Goal: Task Accomplishment & Management: Complete application form

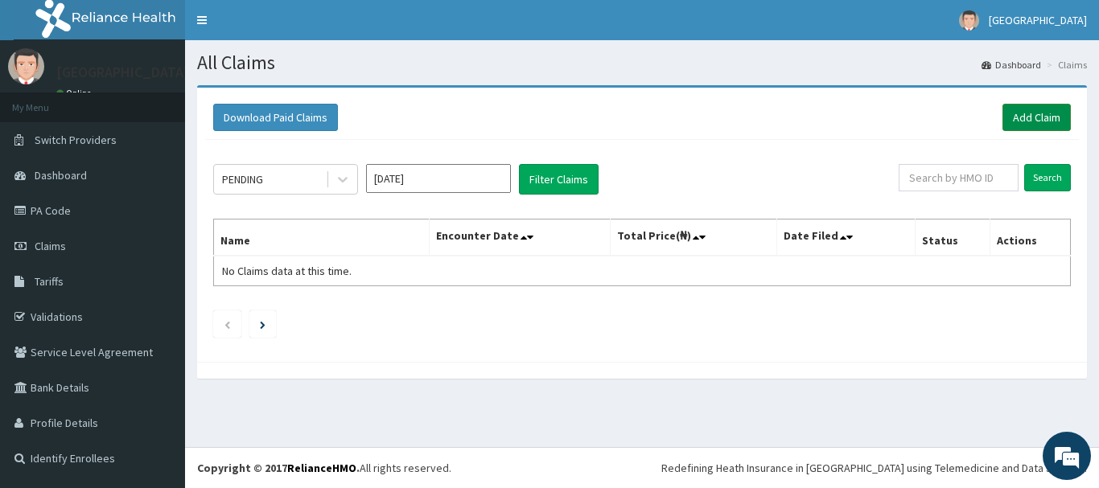
click at [1033, 113] on link "Add Claim" at bounding box center [1037, 117] width 68 height 27
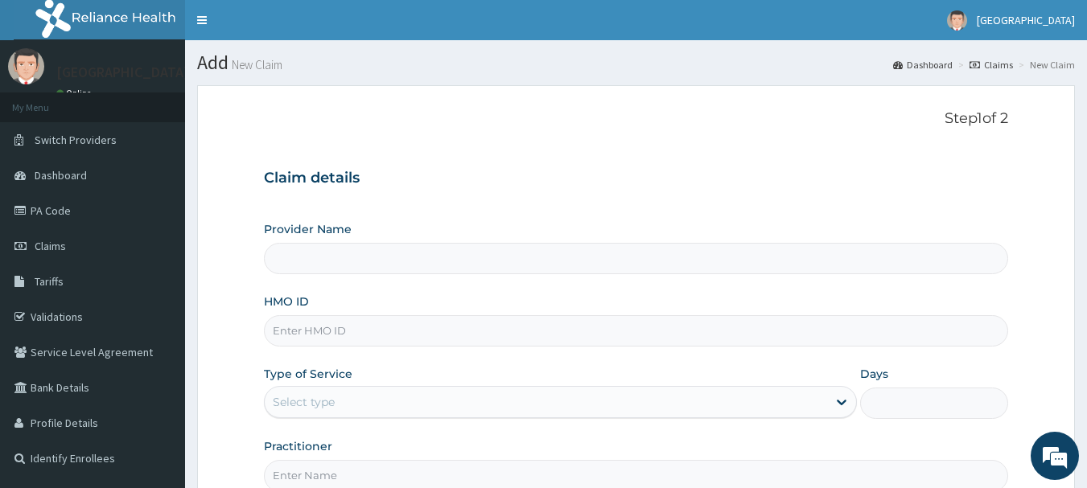
type input "[GEOGRAPHIC_DATA]"
click at [301, 332] on input "HMO ID" at bounding box center [636, 330] width 745 height 31
type input "CHL/10812/E"
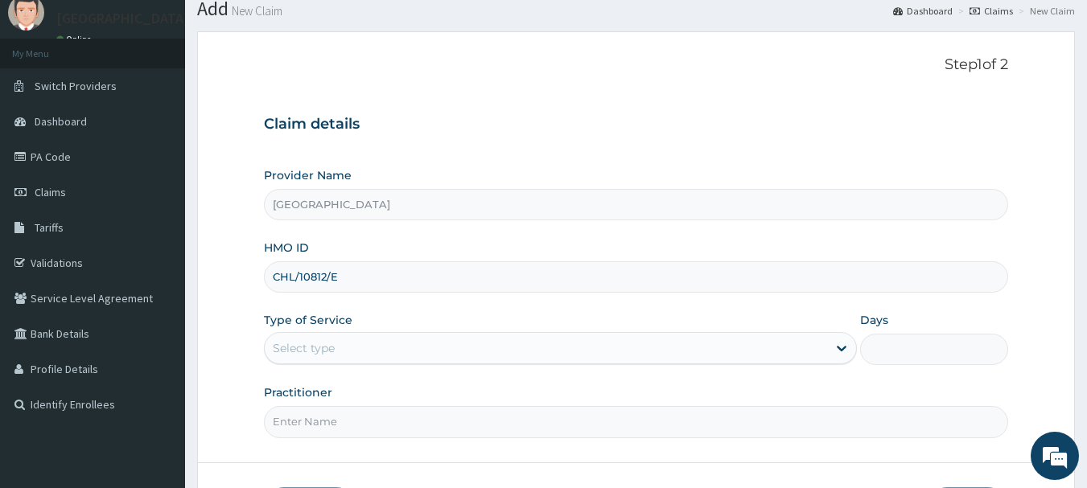
scroll to position [80, 0]
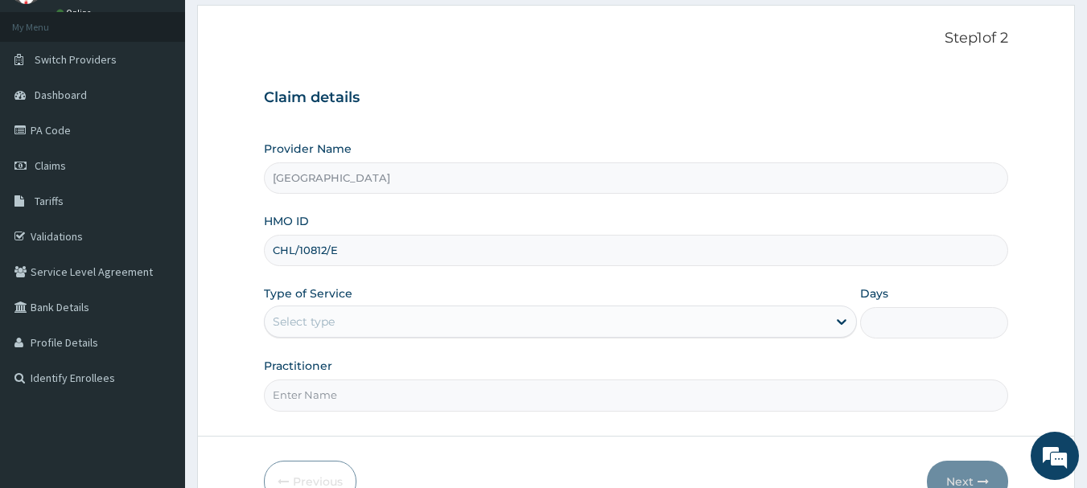
click at [398, 319] on div "Select type" at bounding box center [546, 322] width 562 height 26
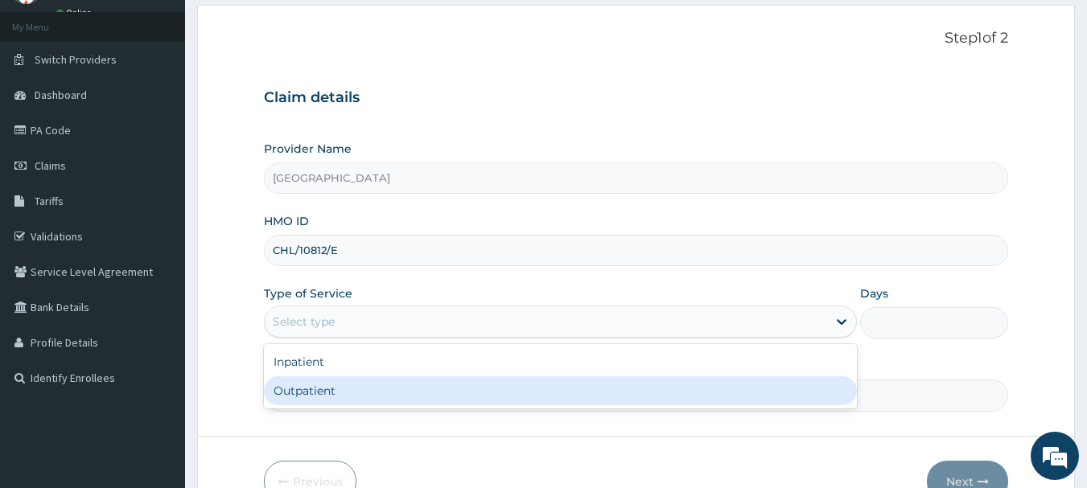
click at [377, 389] on div "Outpatient" at bounding box center [560, 391] width 593 height 29
type input "1"
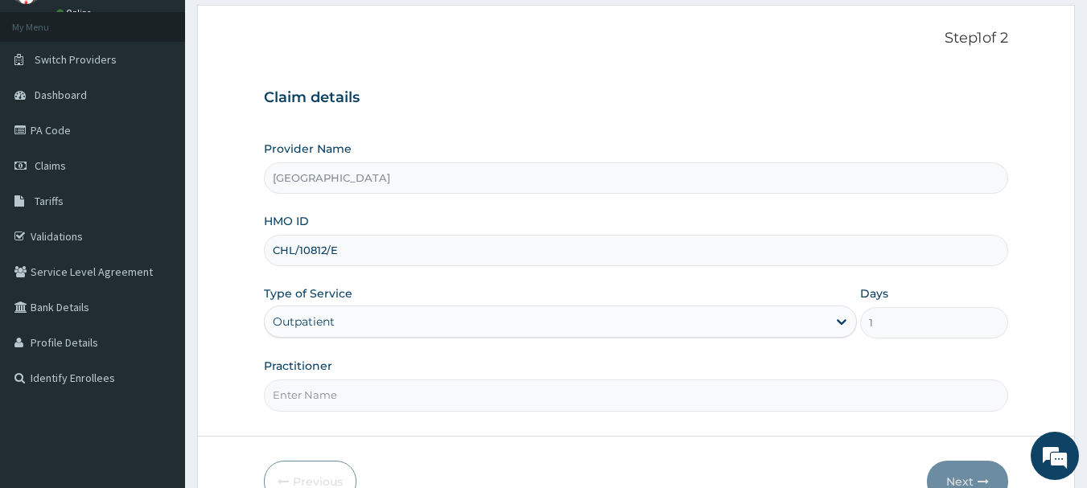
click at [365, 386] on input "Practitioner" at bounding box center [636, 395] width 745 height 31
type input "DR PAUL AKINTELURE"
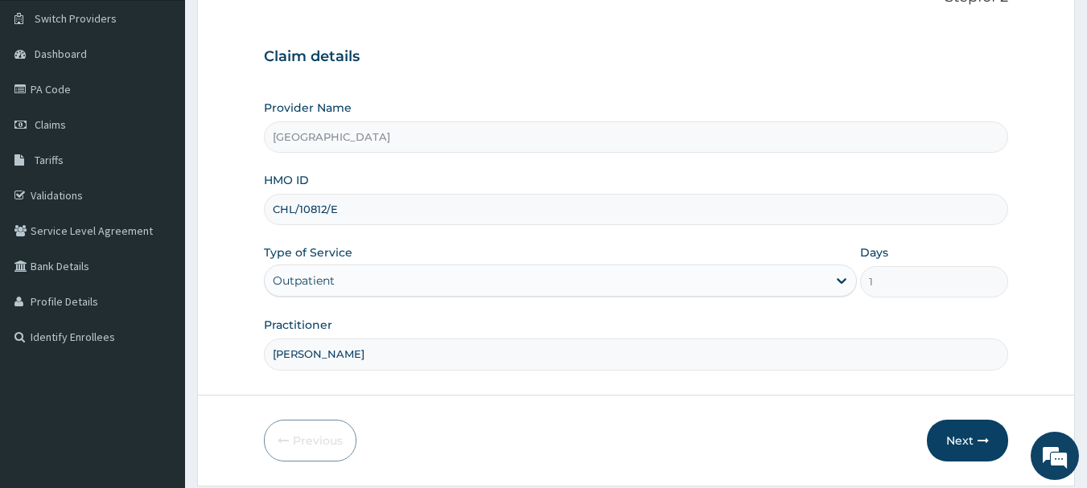
scroll to position [173, 0]
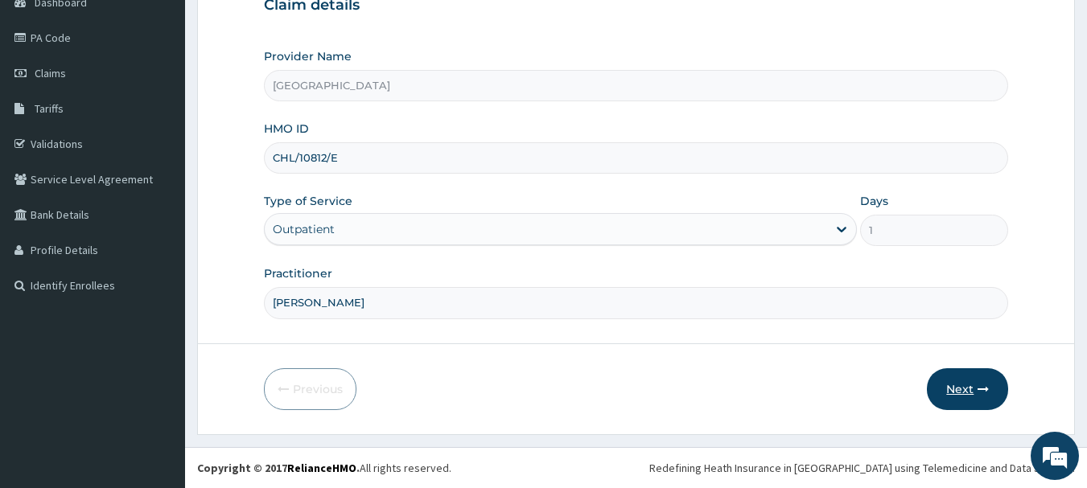
click at [976, 385] on button "Next" at bounding box center [967, 390] width 81 height 42
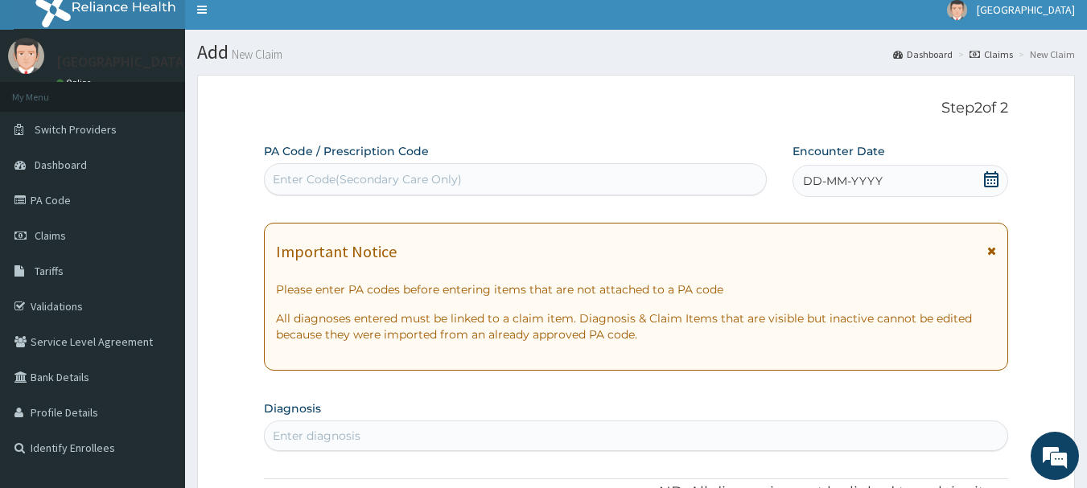
scroll to position [0, 0]
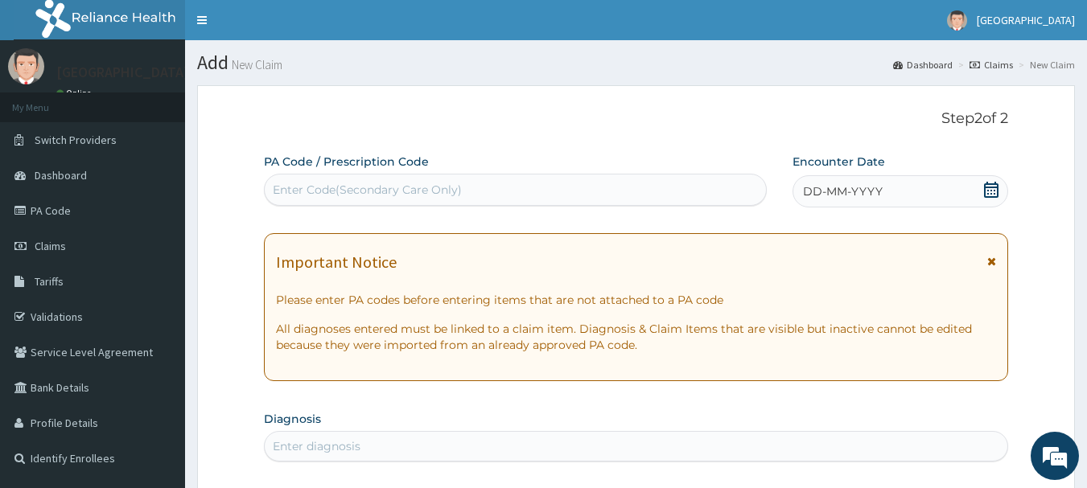
click at [990, 190] on icon at bounding box center [991, 190] width 16 height 16
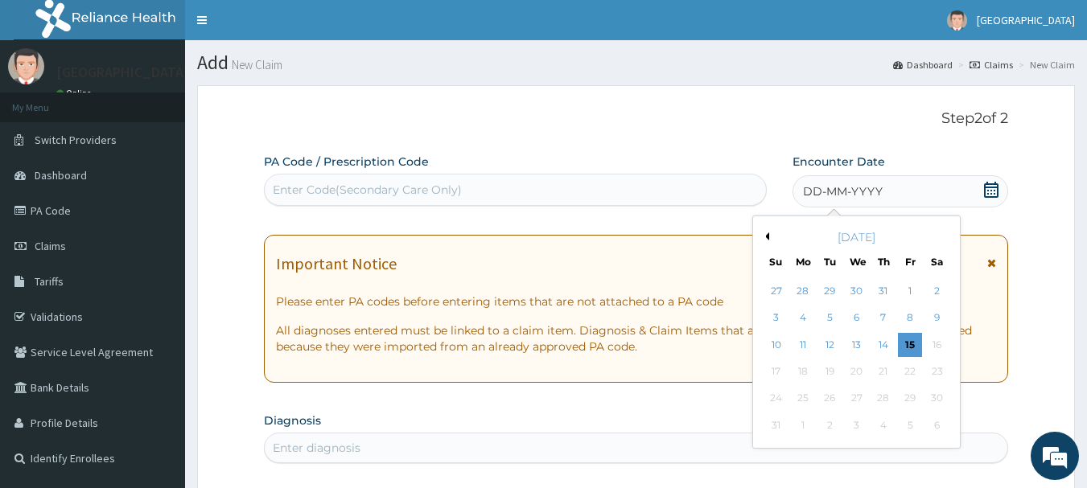
click at [769, 239] on div "August 2025" at bounding box center [857, 237] width 194 height 16
click at [767, 236] on button "Previous Month" at bounding box center [765, 237] width 8 height 8
click at [941, 373] on div "26" at bounding box center [937, 372] width 24 height 24
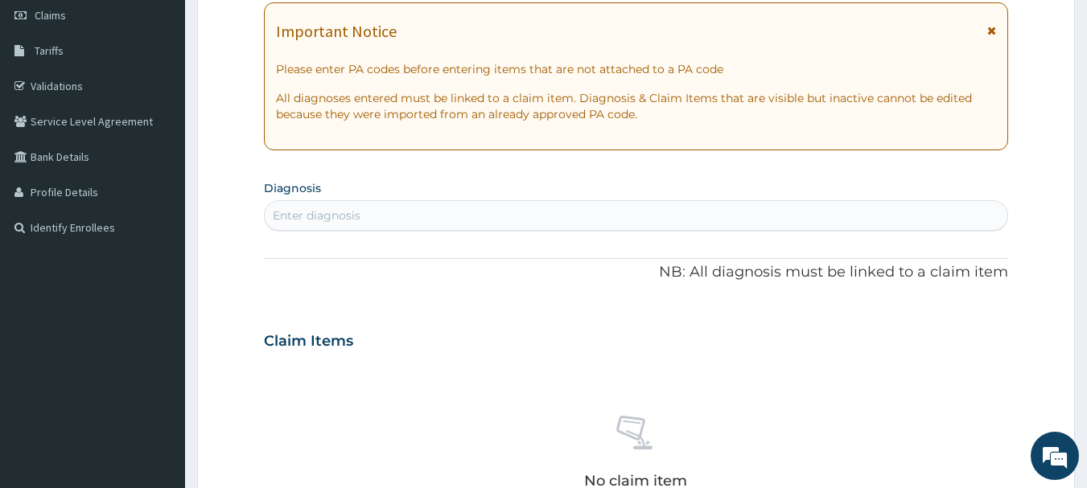
scroll to position [322, 0]
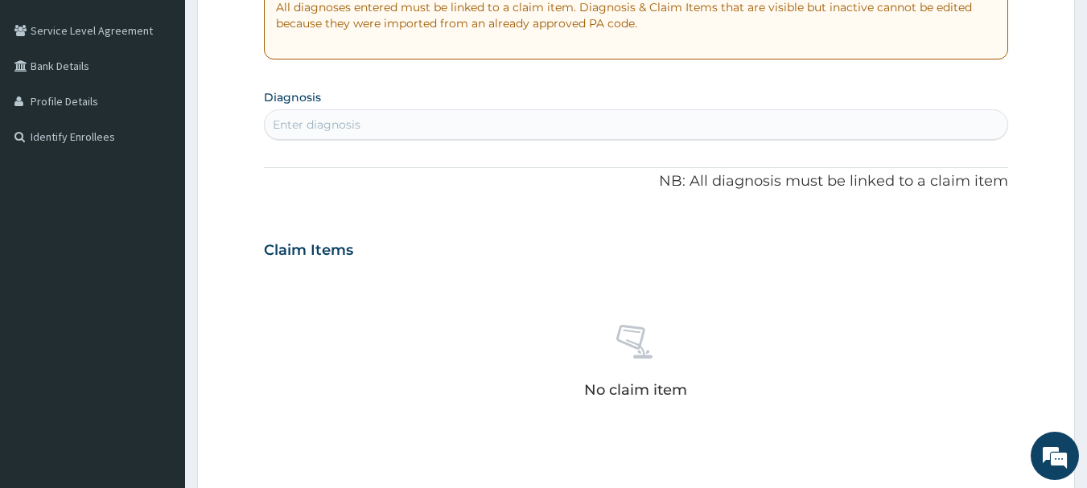
drag, startPoint x: 366, startPoint y: 121, endPoint x: 370, endPoint y: 132, distance: 12.0
click at [372, 123] on div "Enter diagnosis" at bounding box center [637, 125] width 744 height 26
type input "MALA"
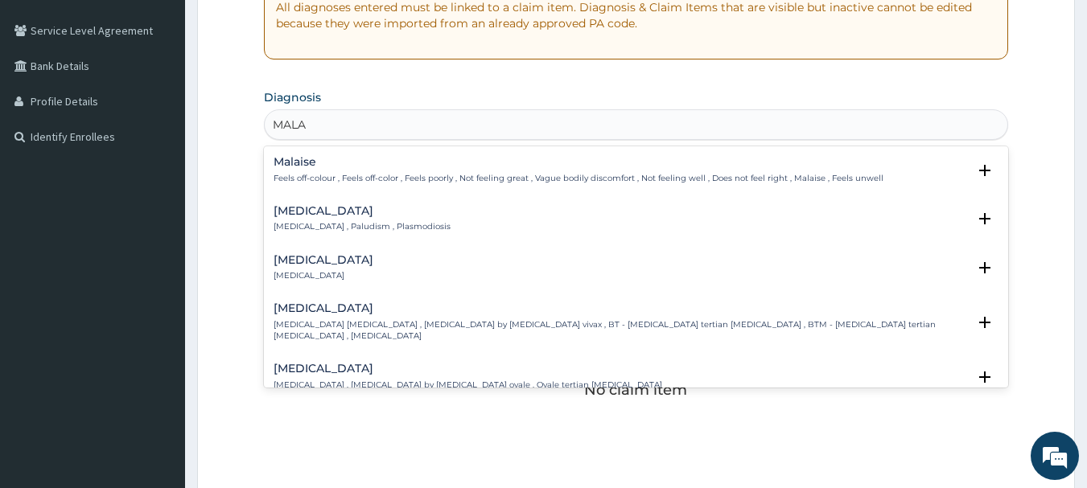
click at [313, 215] on h4 "Malaria" at bounding box center [362, 211] width 177 height 12
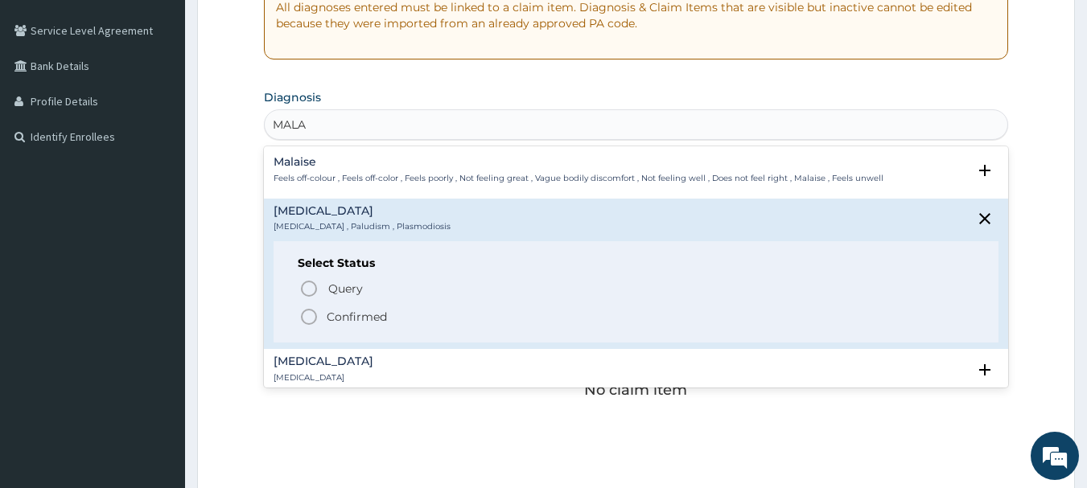
click at [311, 319] on icon "status option filled" at bounding box center [308, 316] width 19 height 19
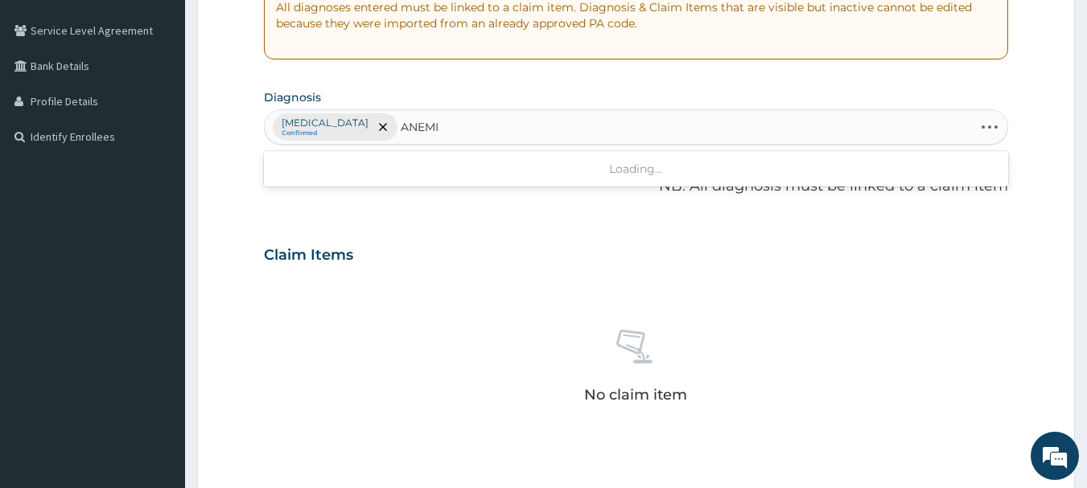
type input "ANEMIA"
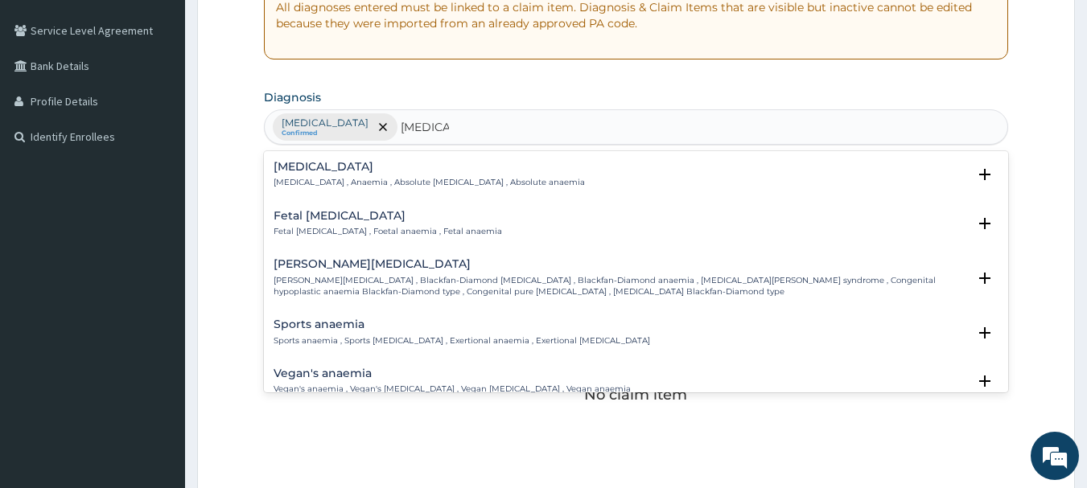
click at [305, 179] on p "[MEDICAL_DATA] , Anaemia , Absolute [MEDICAL_DATA] , Absolute anaemia" at bounding box center [429, 182] width 311 height 11
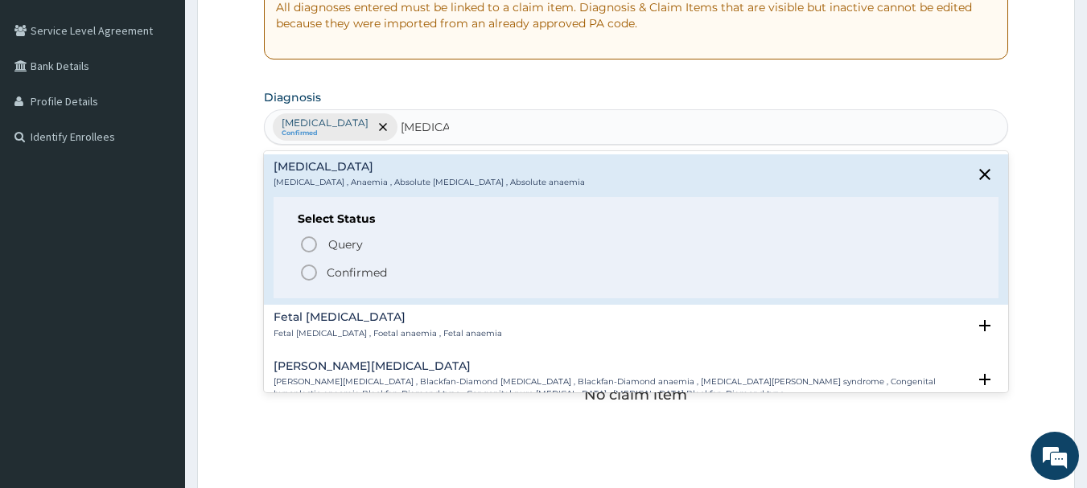
drag, startPoint x: 314, startPoint y: 274, endPoint x: 320, endPoint y: 264, distance: 11.6
click at [313, 274] on icon "status option filled" at bounding box center [308, 272] width 19 height 19
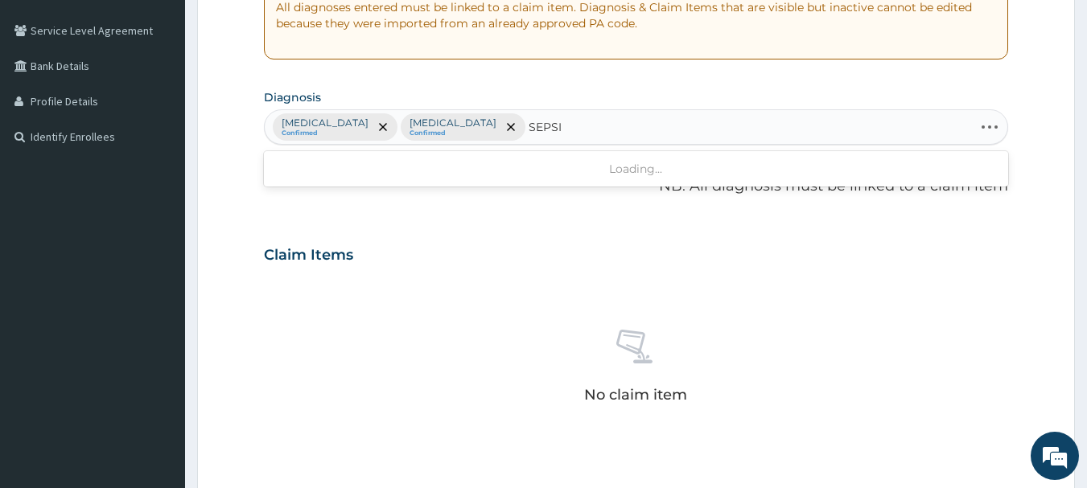
type input "[MEDICAL_DATA]"
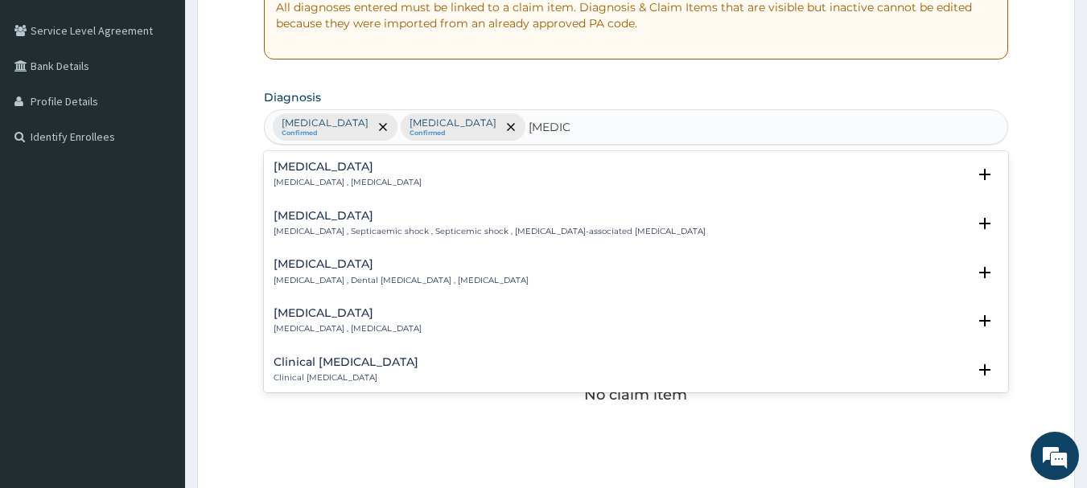
click at [334, 167] on h4 "[MEDICAL_DATA]" at bounding box center [348, 167] width 148 height 12
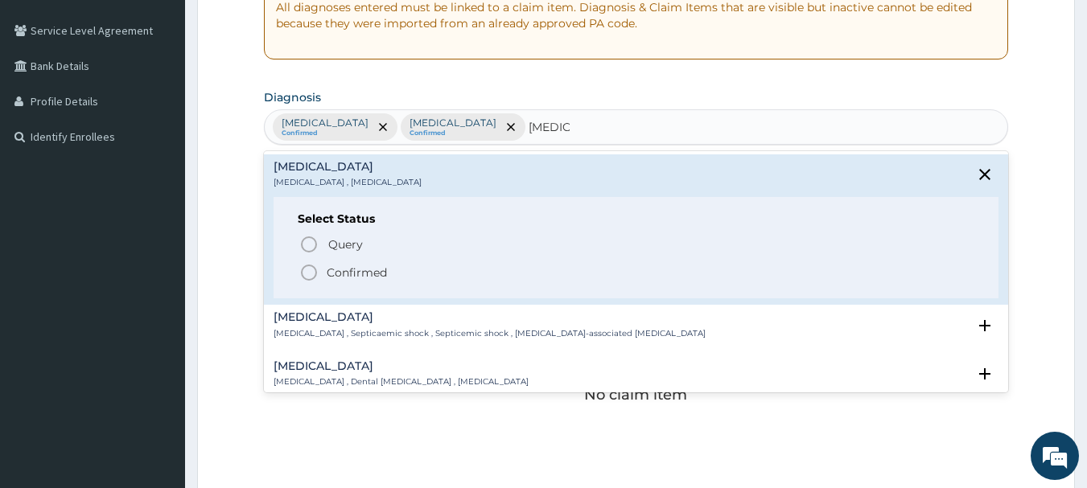
click at [310, 279] on icon "status option filled" at bounding box center [308, 272] width 19 height 19
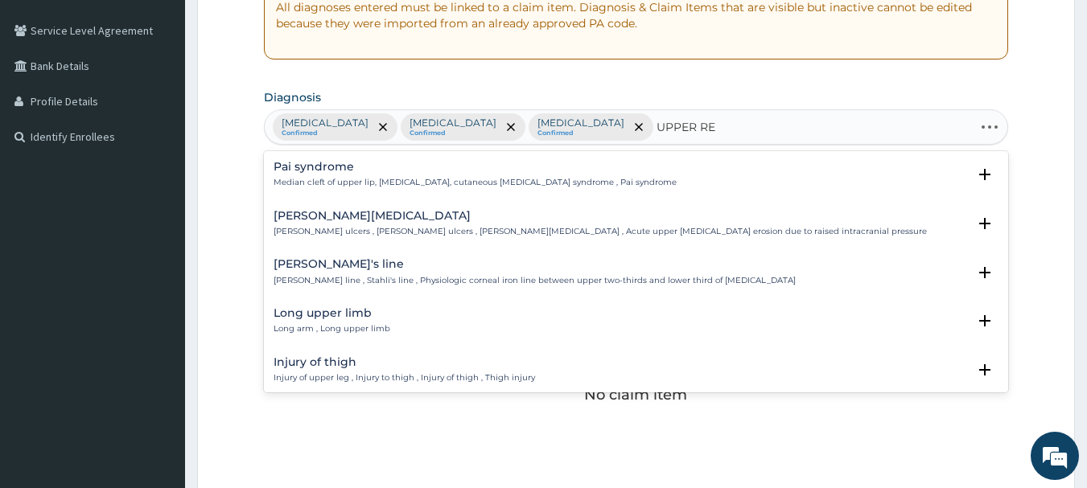
type input "UPPER RES"
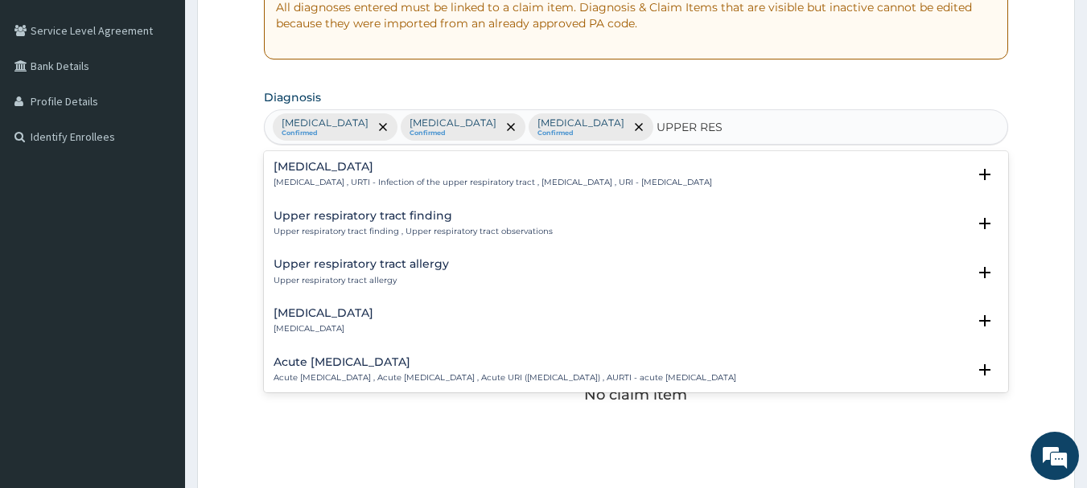
click at [420, 173] on h4 "[MEDICAL_DATA]" at bounding box center [493, 167] width 439 height 12
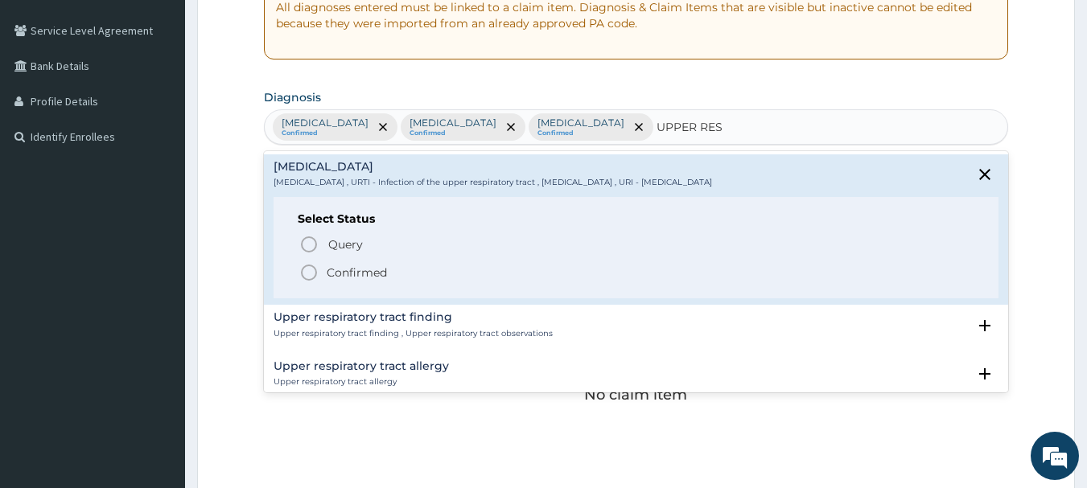
click at [311, 274] on icon "status option filled" at bounding box center [308, 272] width 19 height 19
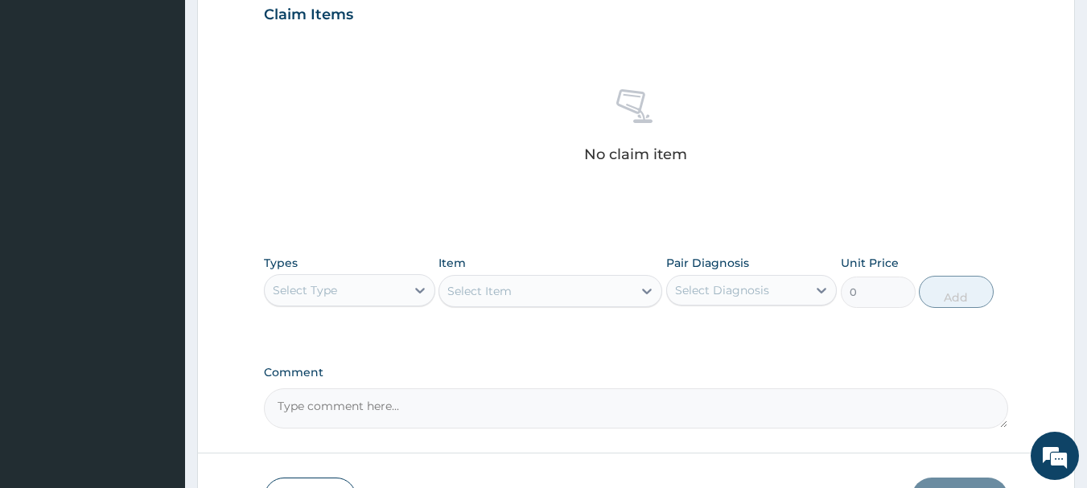
scroll to position [563, 0]
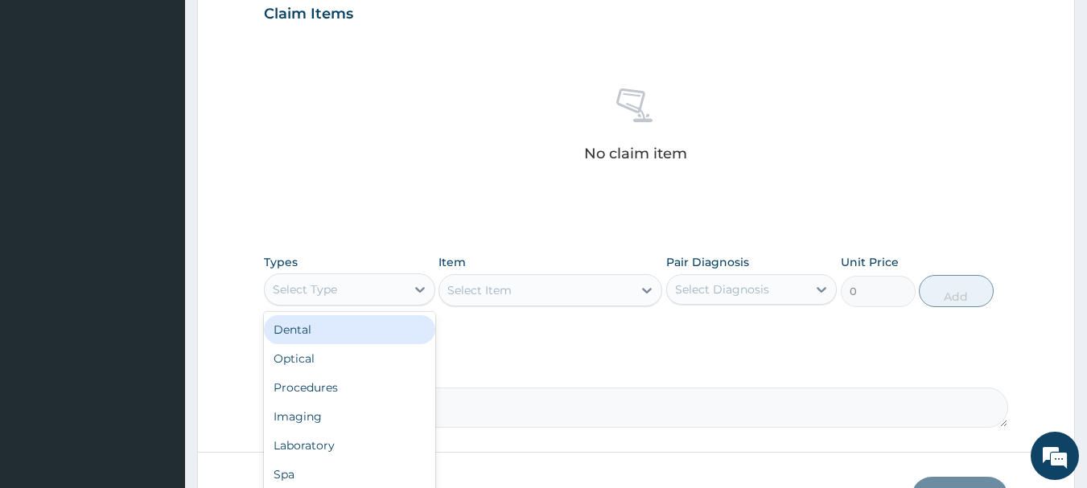
click at [360, 281] on div "Select Type" at bounding box center [335, 290] width 141 height 26
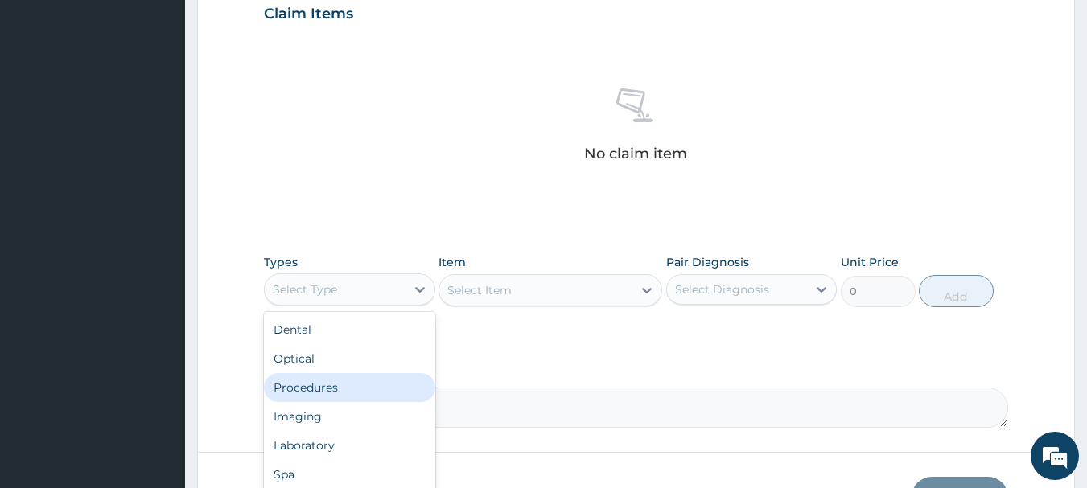
click at [359, 381] on div "Procedures" at bounding box center [349, 387] width 171 height 29
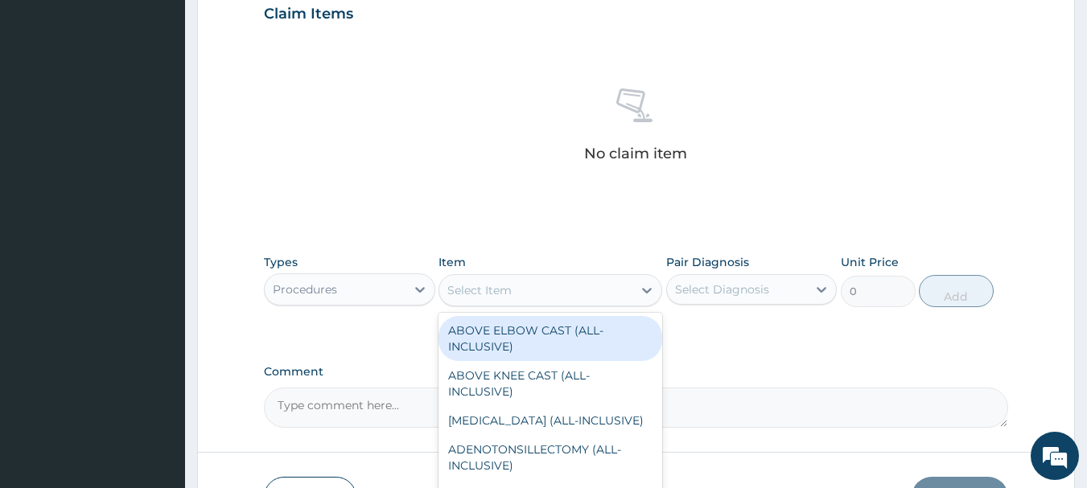
click at [523, 297] on div "Select Item" at bounding box center [535, 291] width 193 height 26
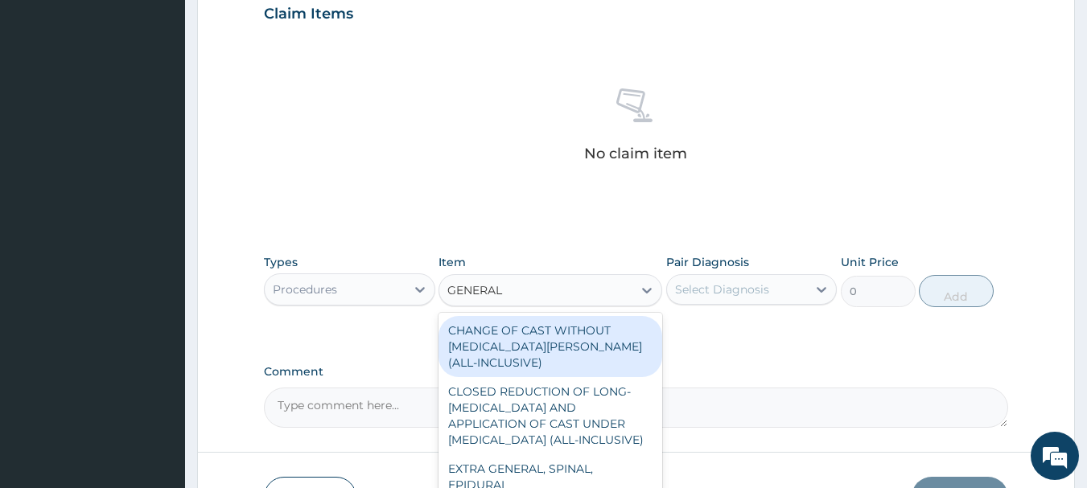
type input "GENERAL P"
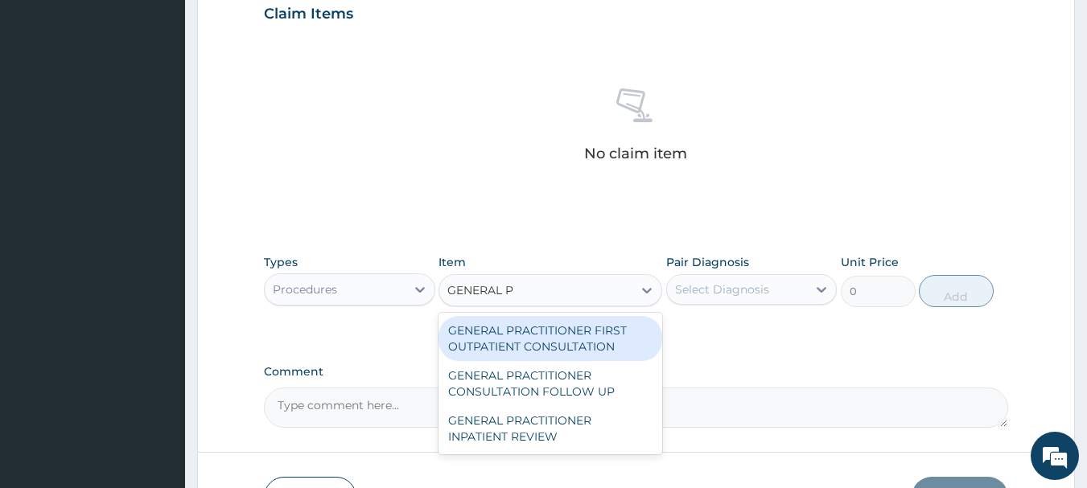
click at [532, 337] on div "GENERAL PRACTITIONER FIRST OUTPATIENT CONSULTATION" at bounding box center [551, 338] width 224 height 45
type input "3750"
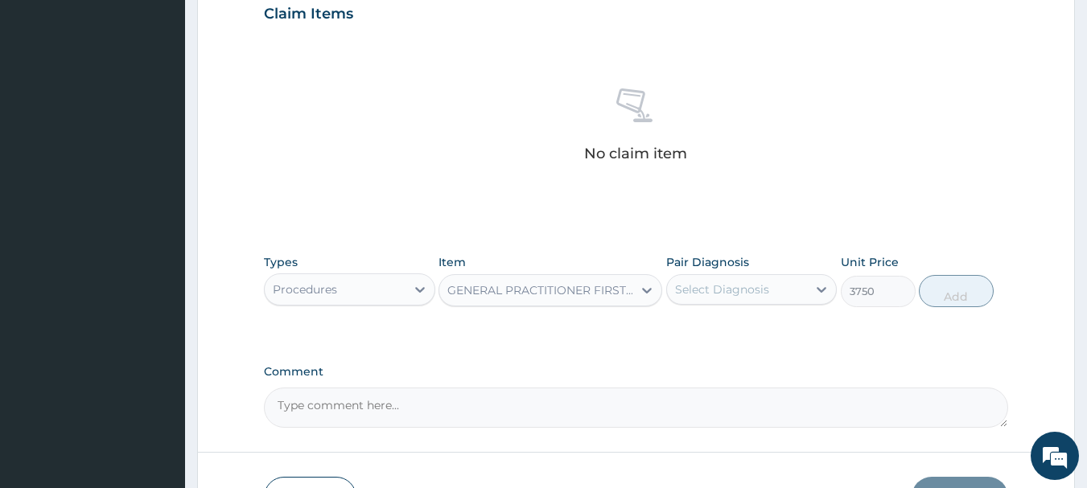
click at [756, 286] on div "Select Diagnosis" at bounding box center [722, 290] width 94 height 16
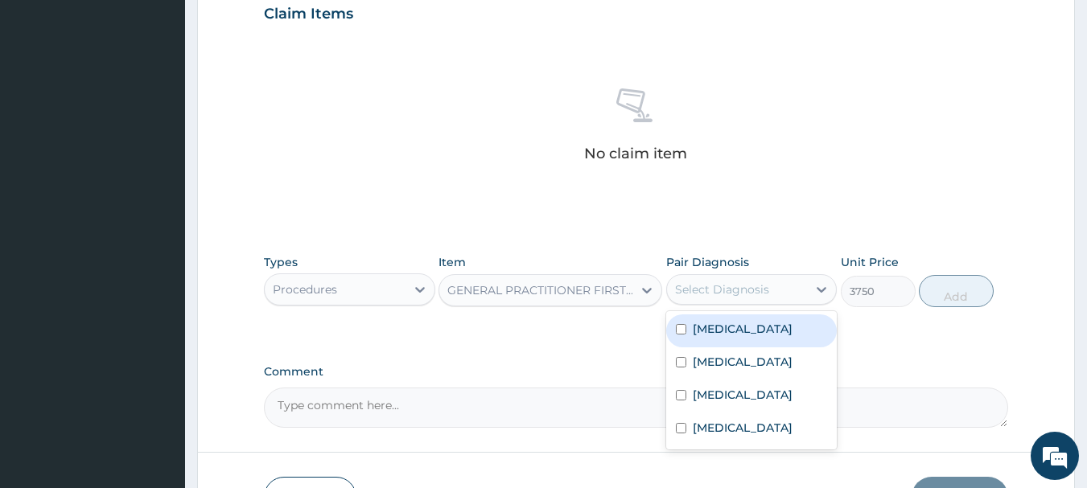
click at [727, 332] on label "[MEDICAL_DATA]" at bounding box center [743, 329] width 100 height 16
checkbox input "true"
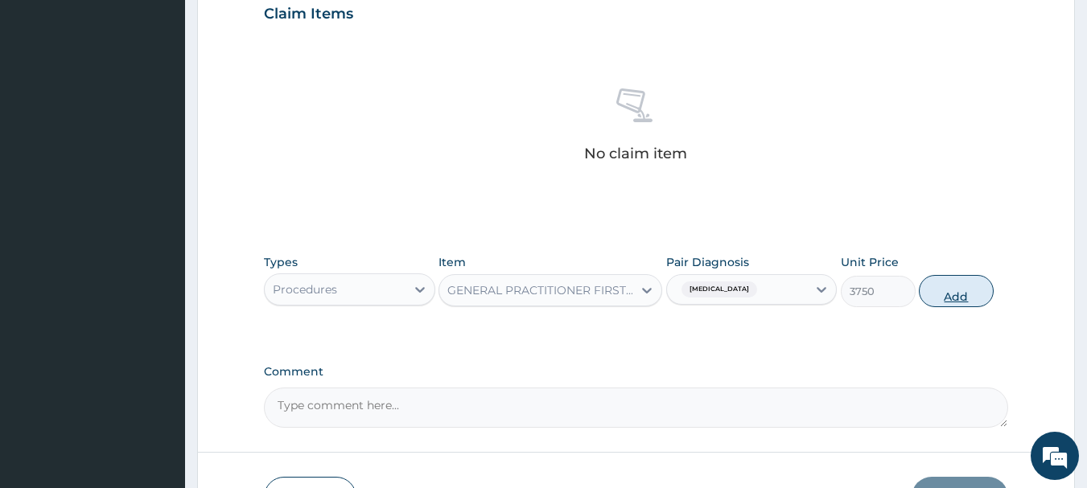
click at [974, 291] on button "Add" at bounding box center [956, 291] width 75 height 32
type input "0"
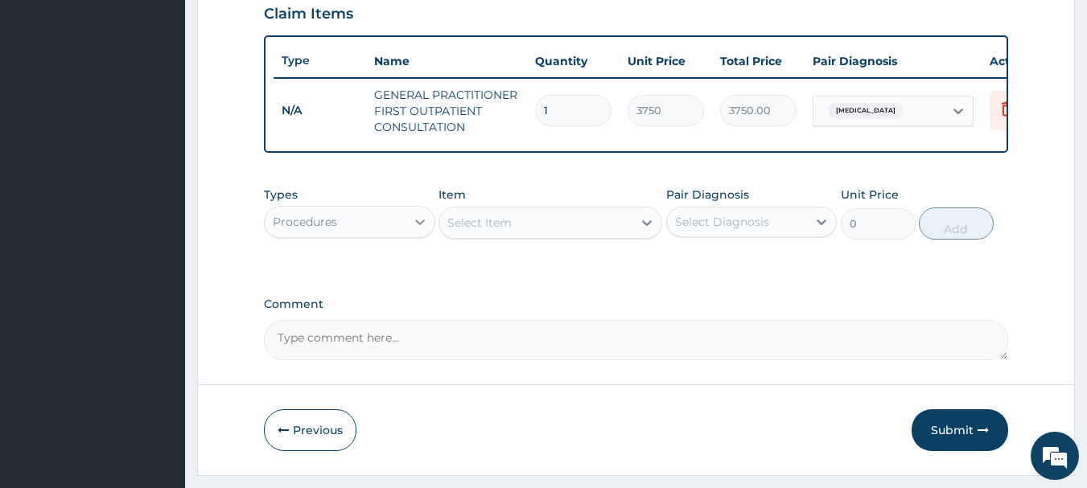
click at [414, 230] on icon at bounding box center [420, 222] width 16 height 16
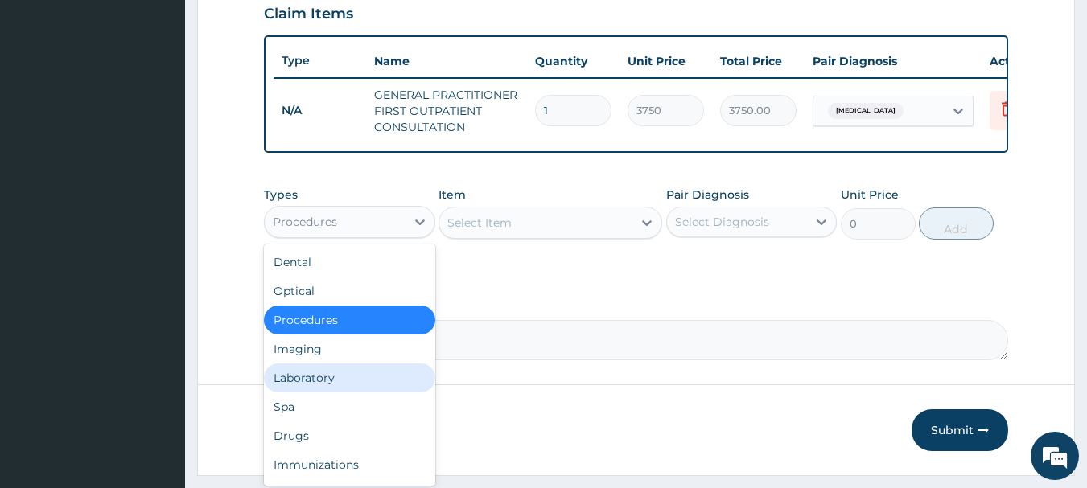
click at [350, 393] on div "Laboratory" at bounding box center [349, 378] width 171 height 29
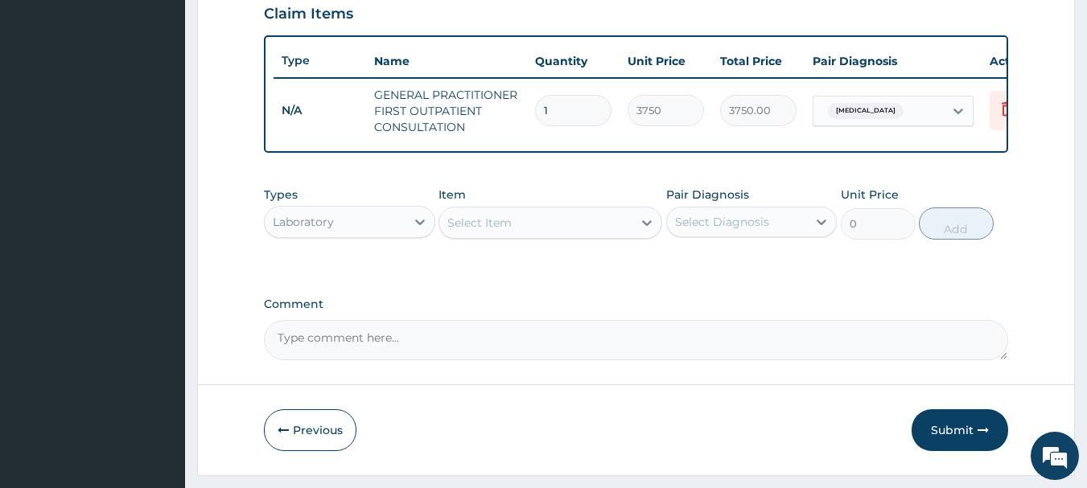
click at [543, 236] on div "Select Item" at bounding box center [535, 223] width 193 height 26
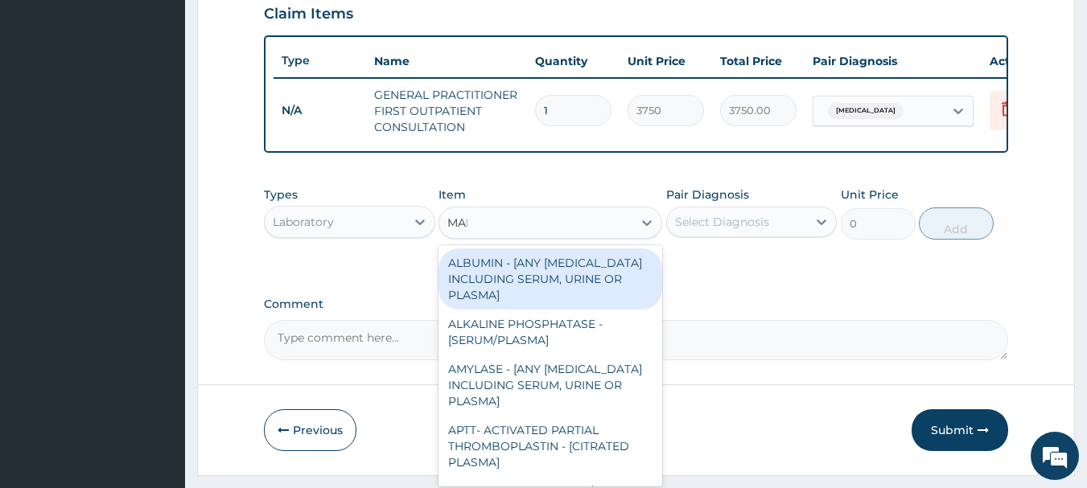
type input "MALA"
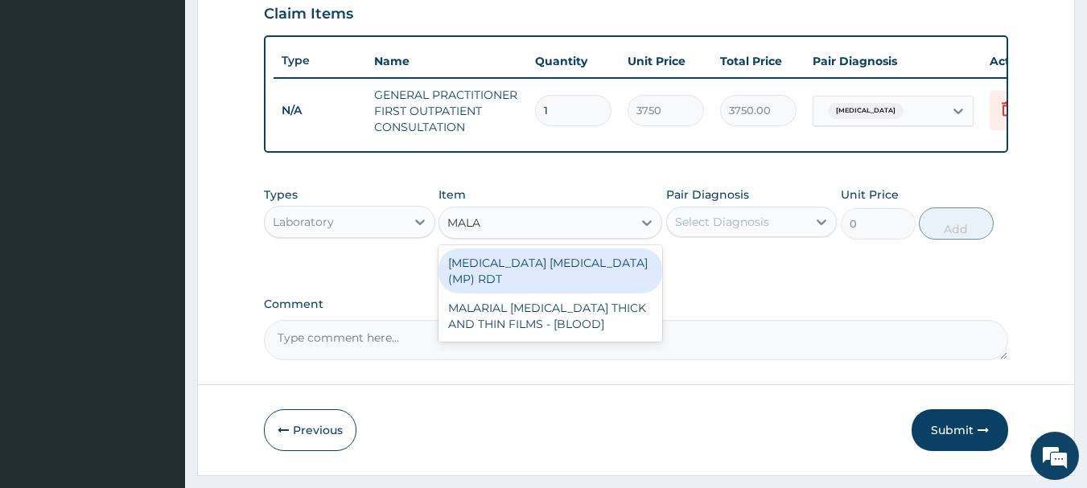
click at [513, 275] on div "[MEDICAL_DATA] [MEDICAL_DATA] (MP) RDT" at bounding box center [551, 271] width 224 height 45
type input "2000"
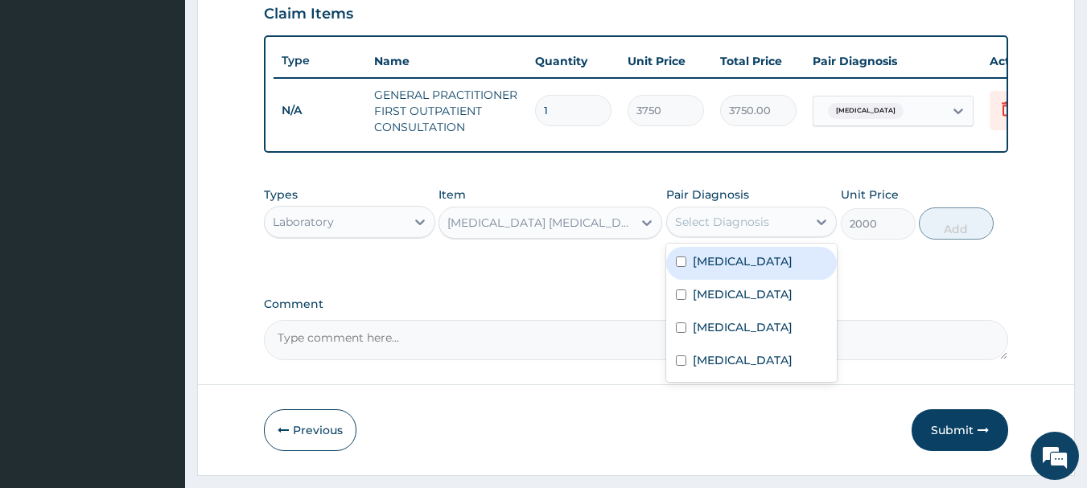
click at [756, 229] on div "Select Diagnosis" at bounding box center [722, 222] width 94 height 16
click at [740, 269] on div "[MEDICAL_DATA]" at bounding box center [751, 263] width 171 height 33
checkbox input "true"
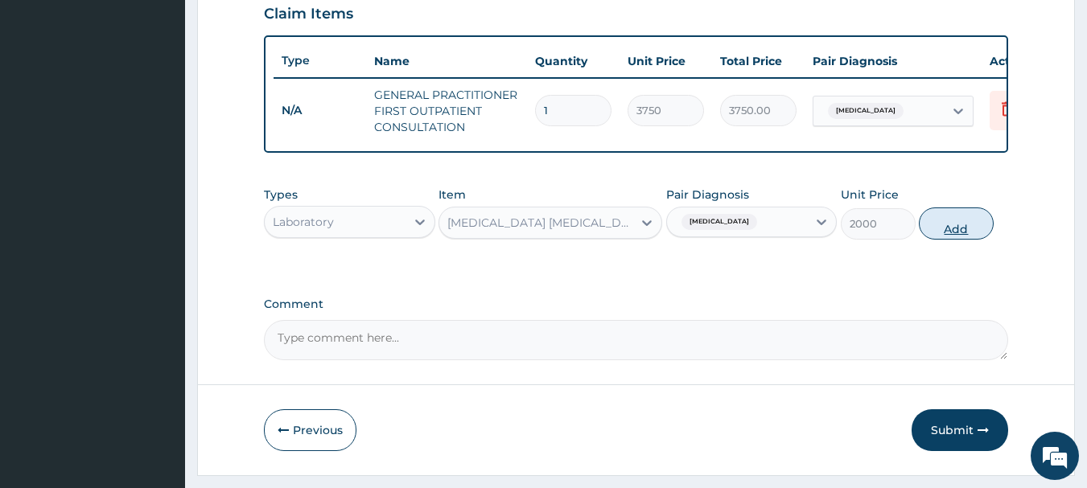
click at [970, 237] on button "Add" at bounding box center [956, 224] width 75 height 32
type input "0"
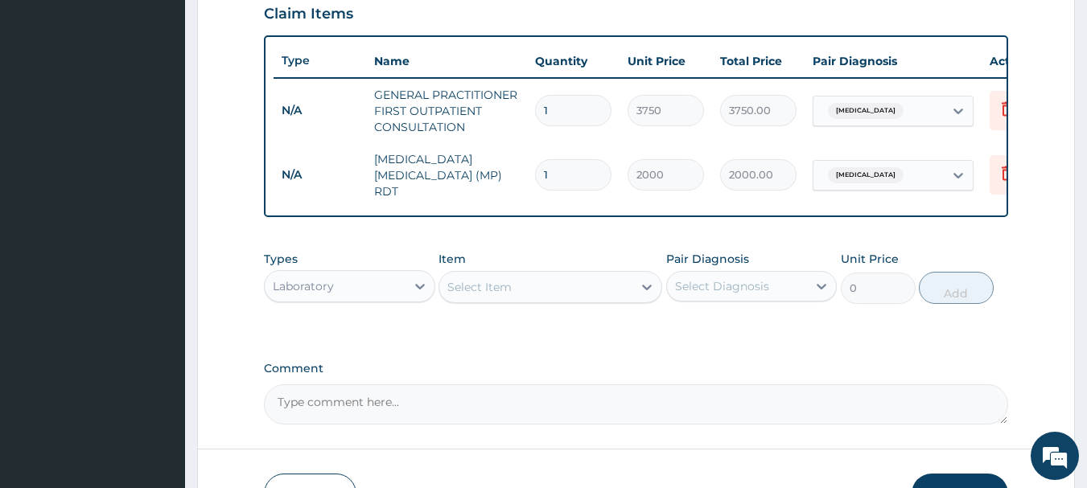
click at [502, 292] on div "Select Item" at bounding box center [479, 287] width 64 height 16
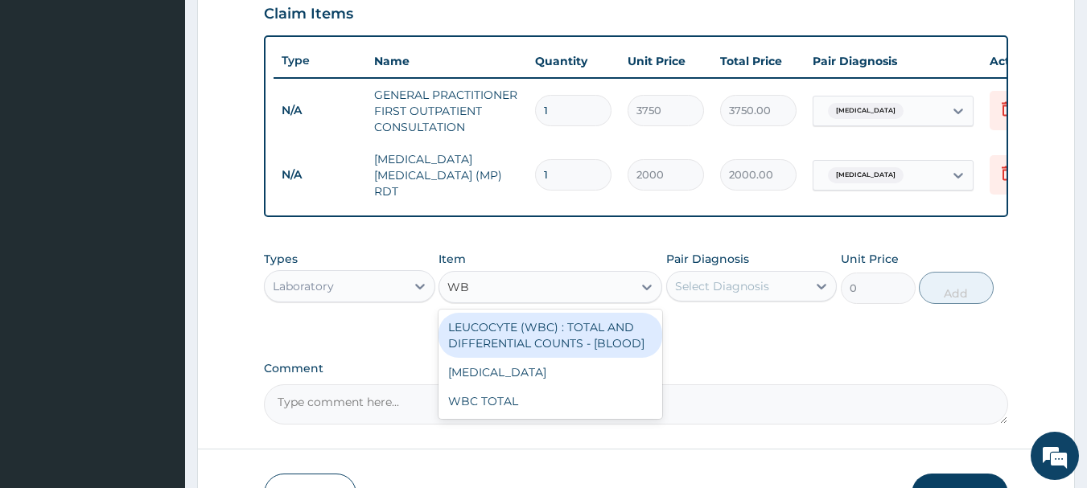
type input "WBC"
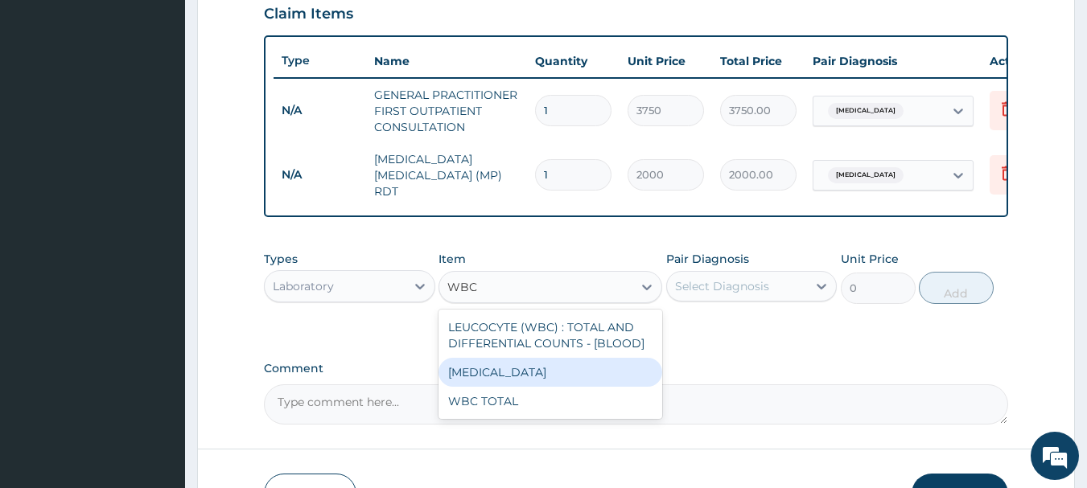
click at [518, 377] on div "[MEDICAL_DATA]" at bounding box center [551, 372] width 224 height 29
type input "3750"
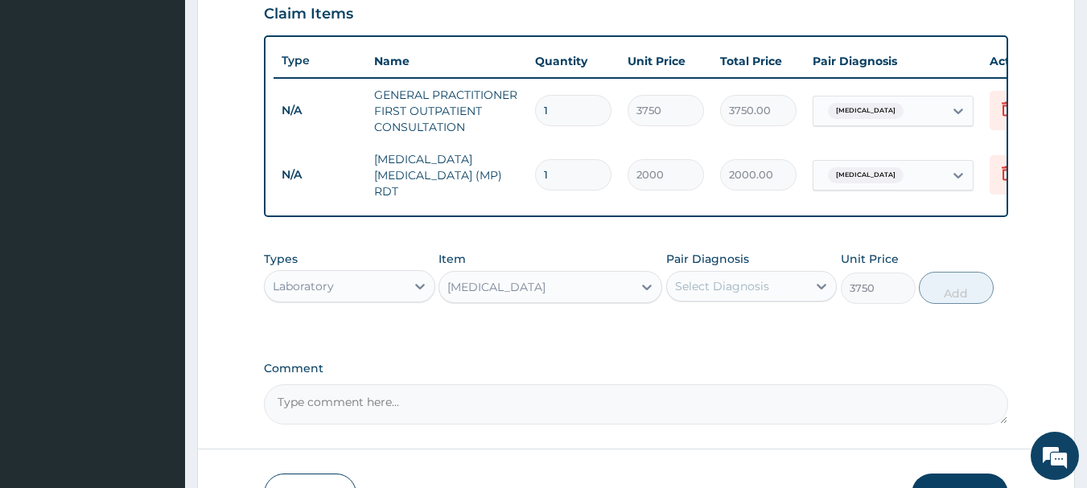
click at [735, 293] on div "Select Diagnosis" at bounding box center [722, 286] width 94 height 16
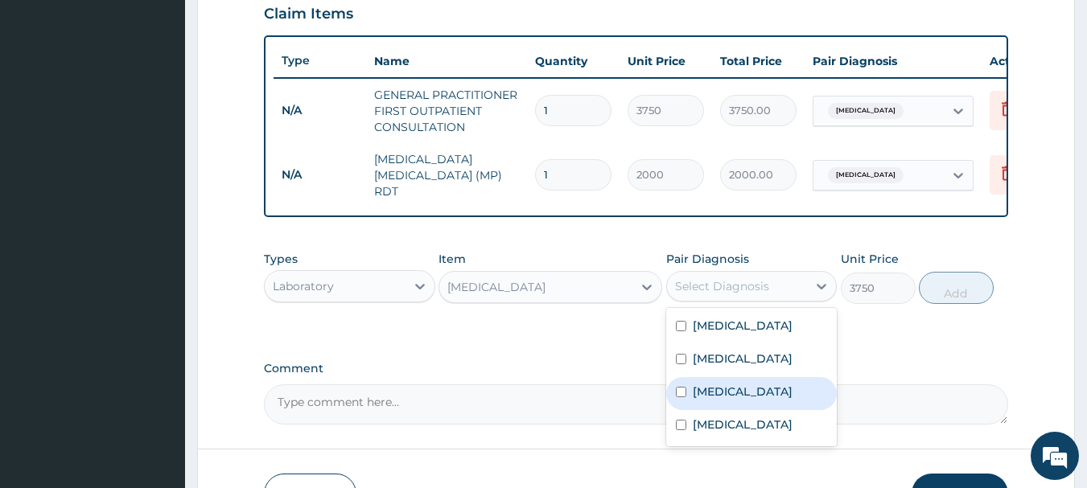
click at [715, 386] on label "[MEDICAL_DATA]" at bounding box center [743, 392] width 100 height 16
checkbox input "true"
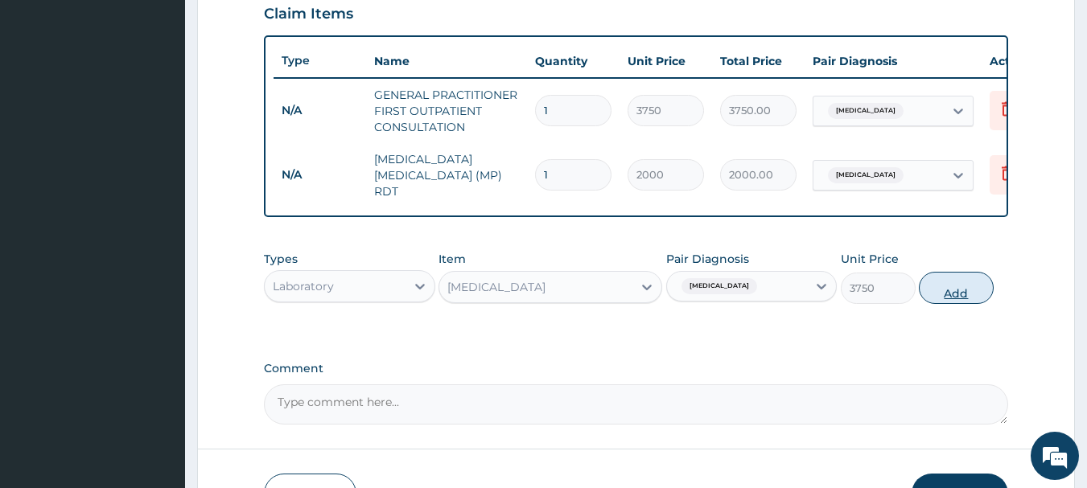
click at [950, 296] on button "Add" at bounding box center [956, 288] width 75 height 32
type input "0"
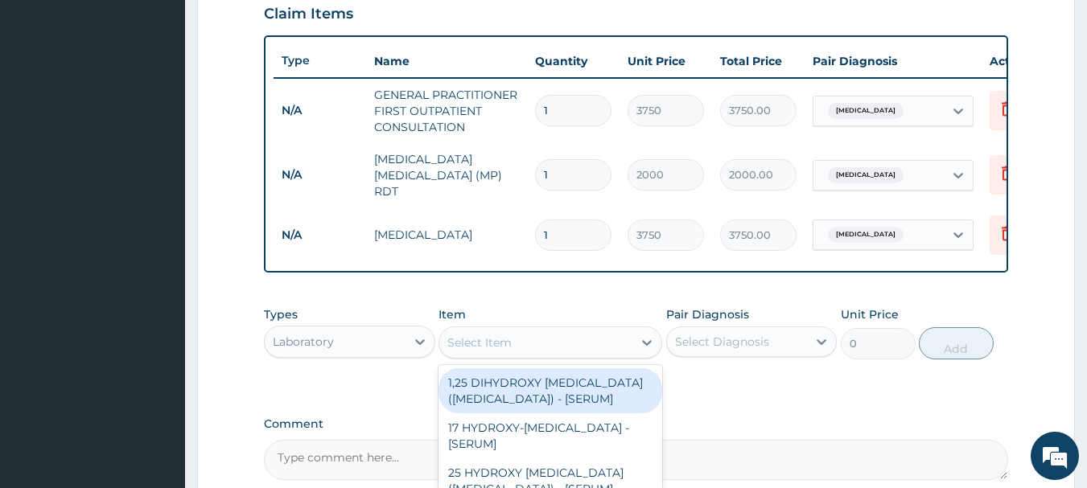
click at [513, 344] on div "Select Item" at bounding box center [535, 343] width 193 height 26
click at [512, 337] on div "Select Item F" at bounding box center [535, 343] width 193 height 26
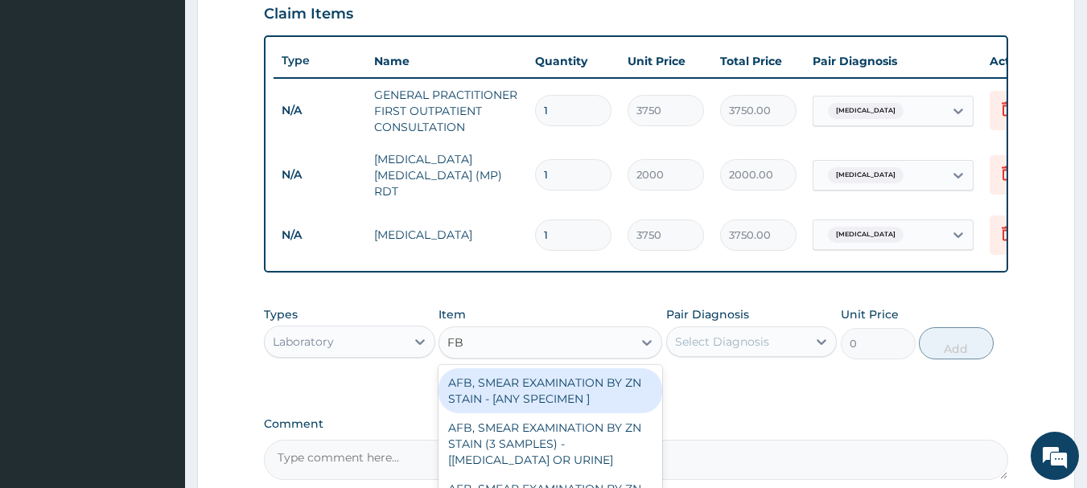
type input "FBC"
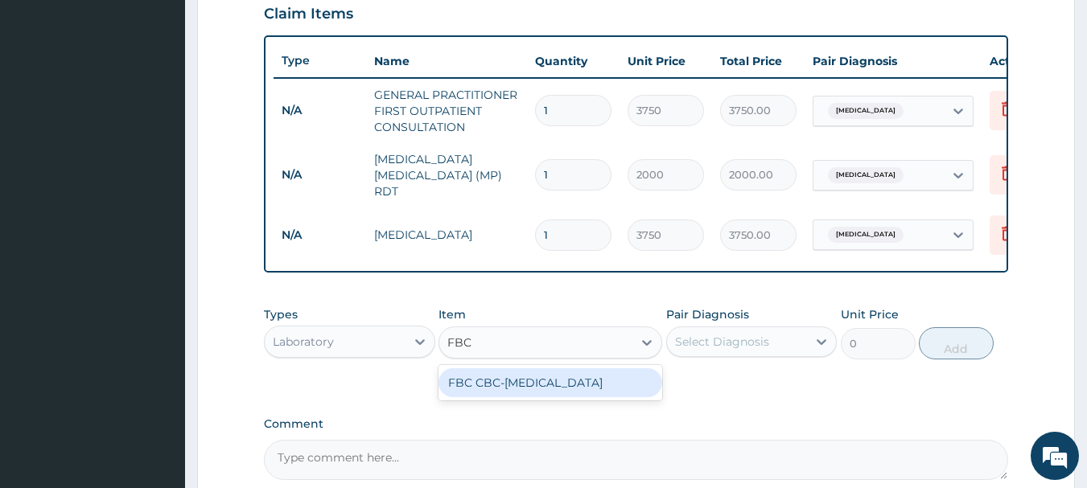
click at [562, 398] on div "FBC CBC-[MEDICAL_DATA]" at bounding box center [551, 383] width 224 height 29
type input "2500"
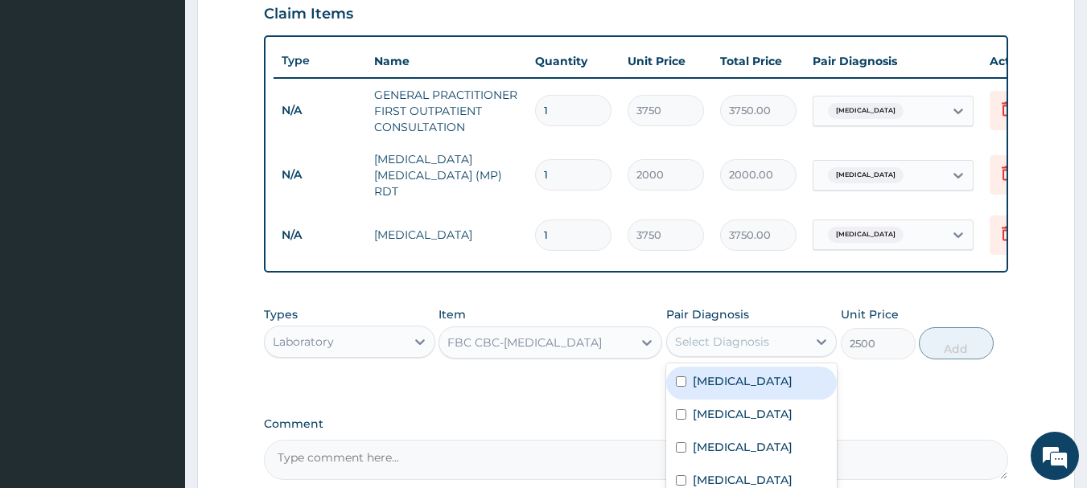
click at [733, 343] on div "Select Diagnosis" at bounding box center [722, 342] width 94 height 16
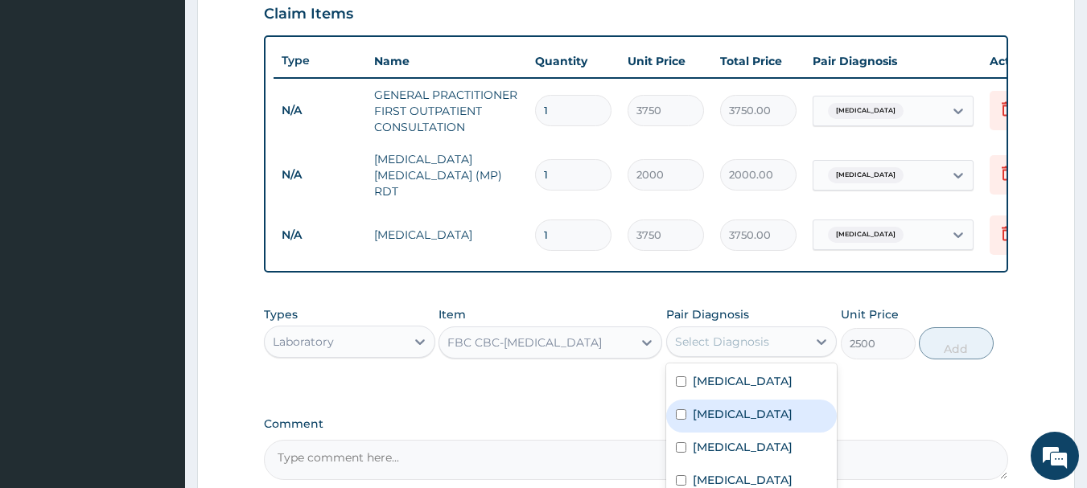
click at [728, 415] on label "[MEDICAL_DATA]" at bounding box center [743, 414] width 100 height 16
checkbox input "true"
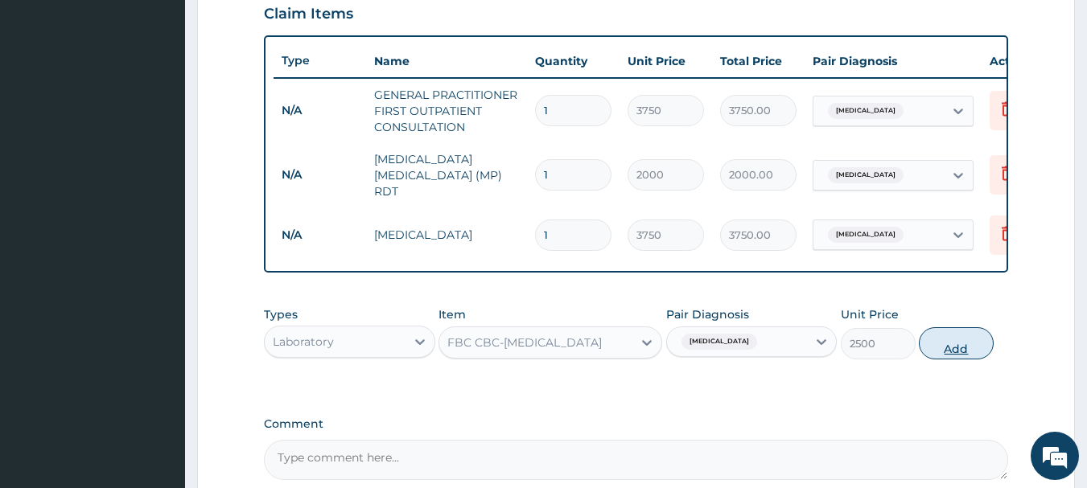
click at [960, 358] on button "Add" at bounding box center [956, 343] width 75 height 32
type input "0"
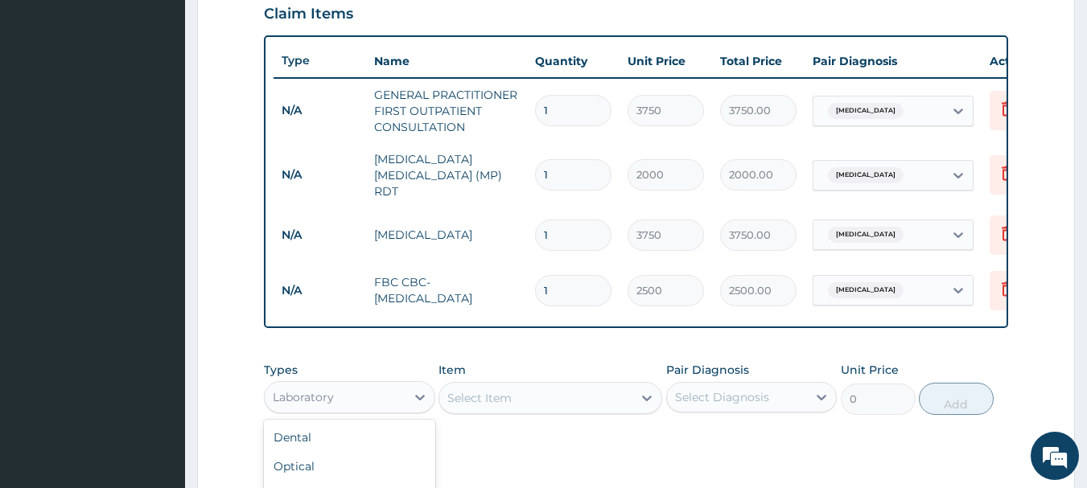
click at [345, 407] on div "Laboratory" at bounding box center [335, 398] width 141 height 26
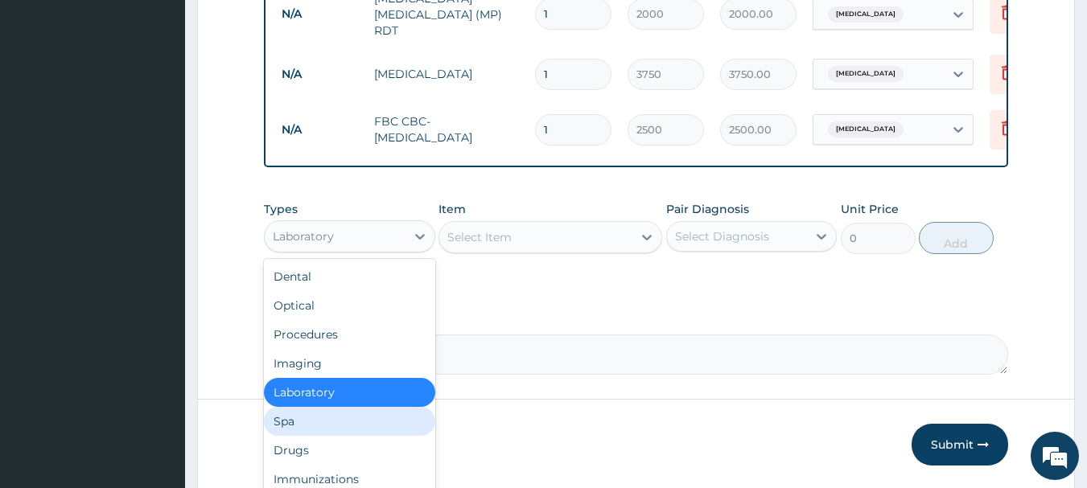
scroll to position [55, 0]
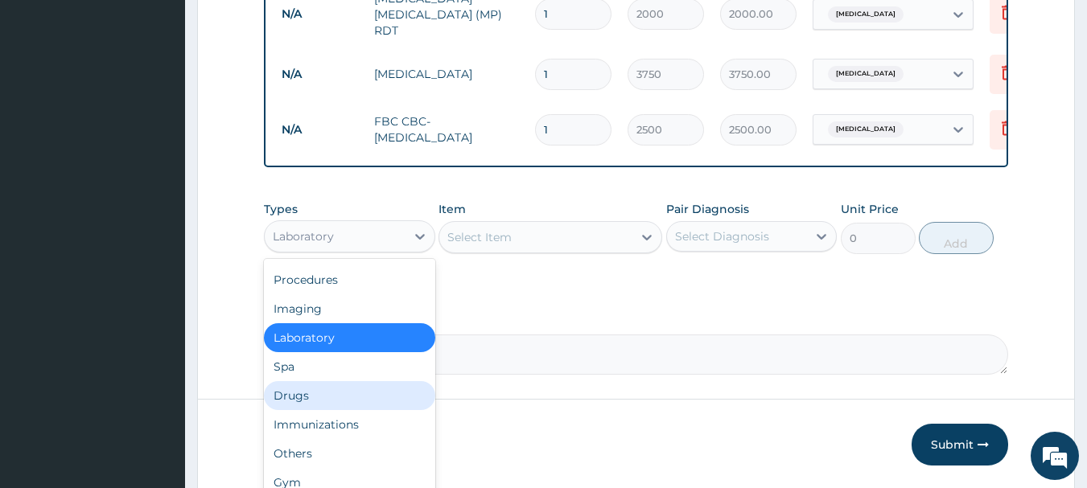
click at [286, 398] on div "Drugs" at bounding box center [349, 395] width 171 height 29
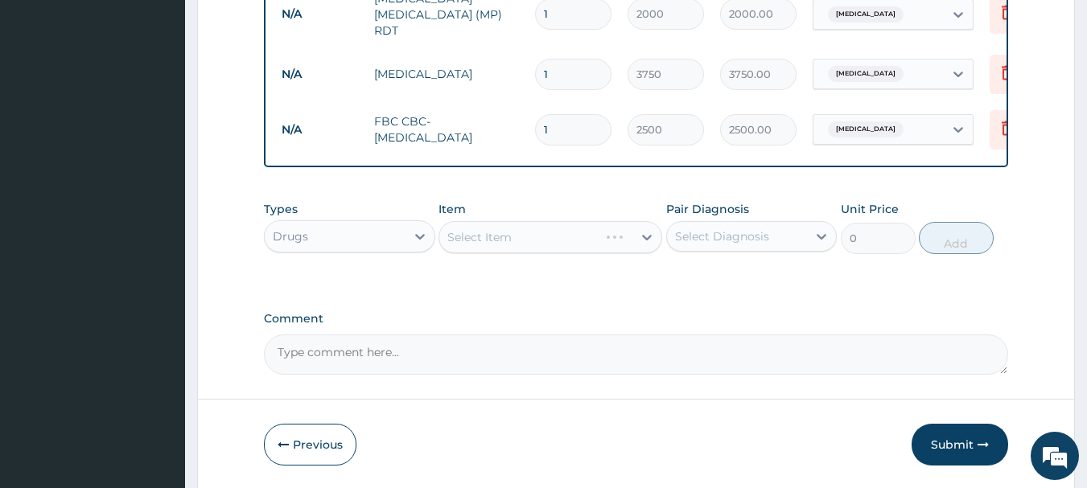
click at [537, 250] on div "Select Item" at bounding box center [551, 237] width 224 height 32
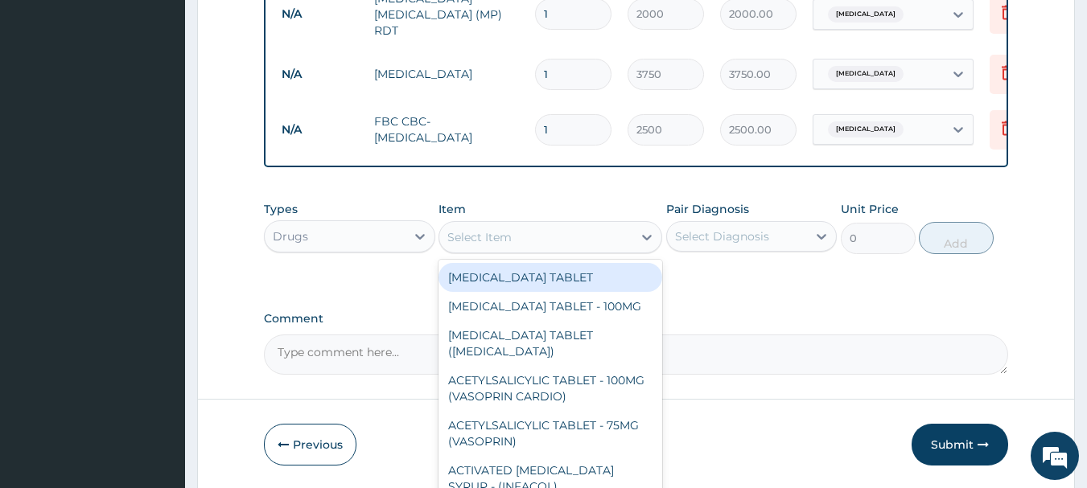
click at [514, 245] on div "Select Item" at bounding box center [535, 238] width 193 height 26
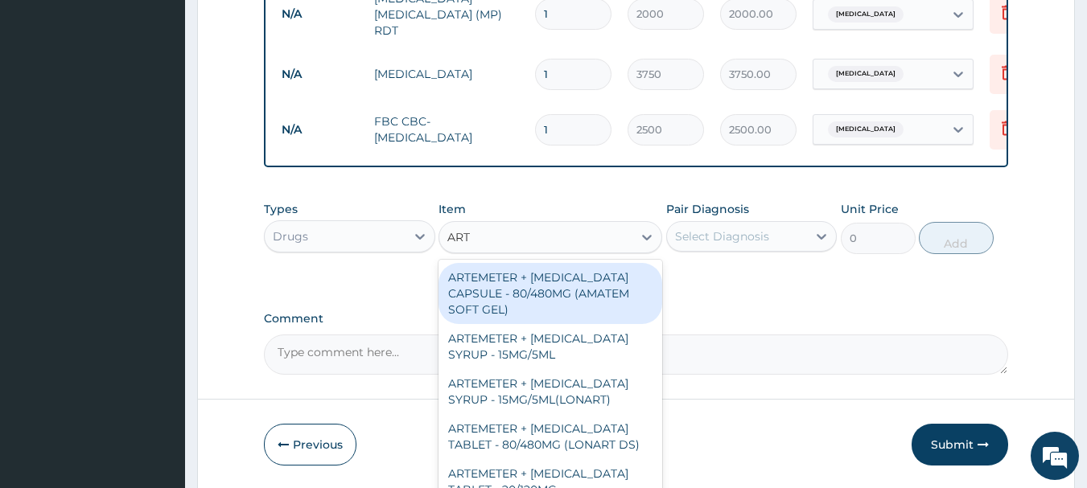
type input "ARTE"
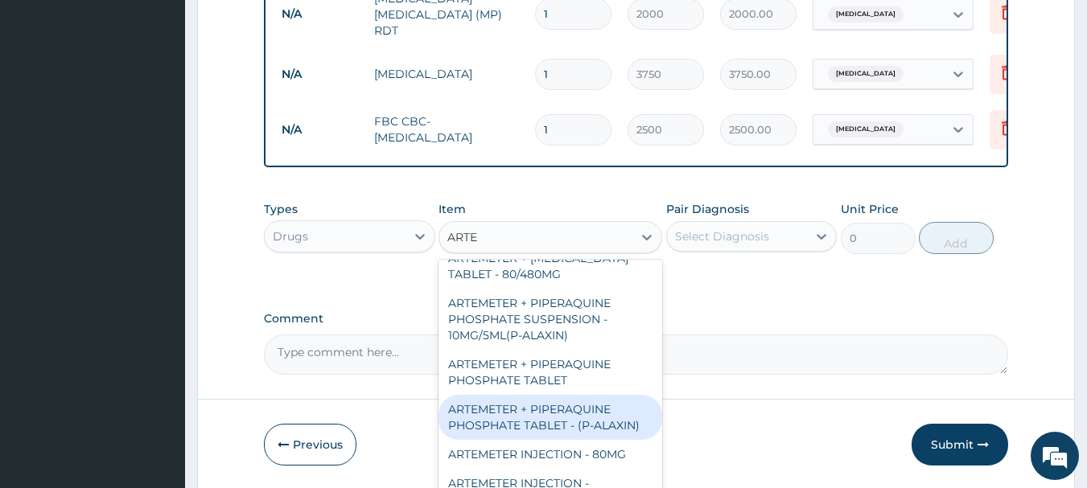
scroll to position [402, 0]
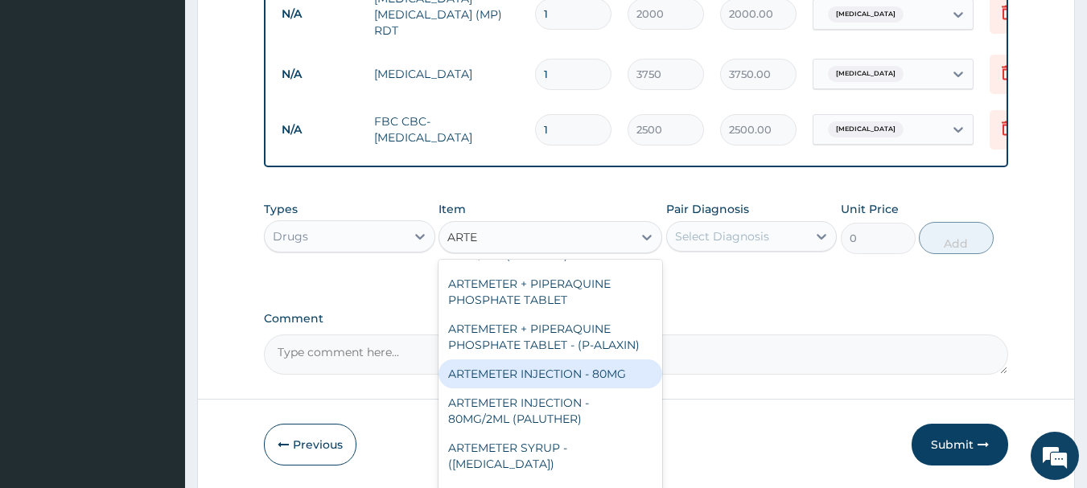
click at [612, 360] on div "ARTEMETER INJECTION - 80MG" at bounding box center [551, 374] width 224 height 29
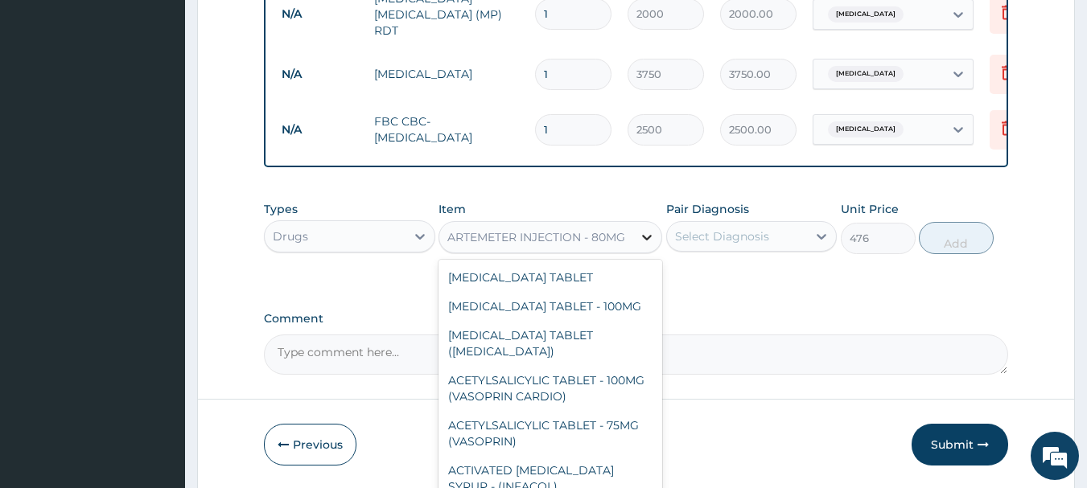
click at [642, 240] on icon at bounding box center [647, 237] width 16 height 16
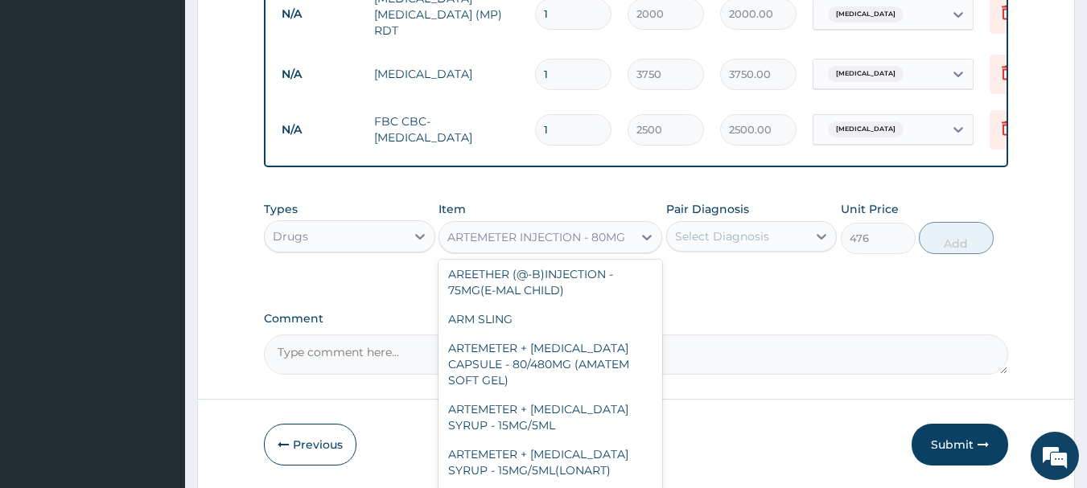
scroll to position [4010, 0]
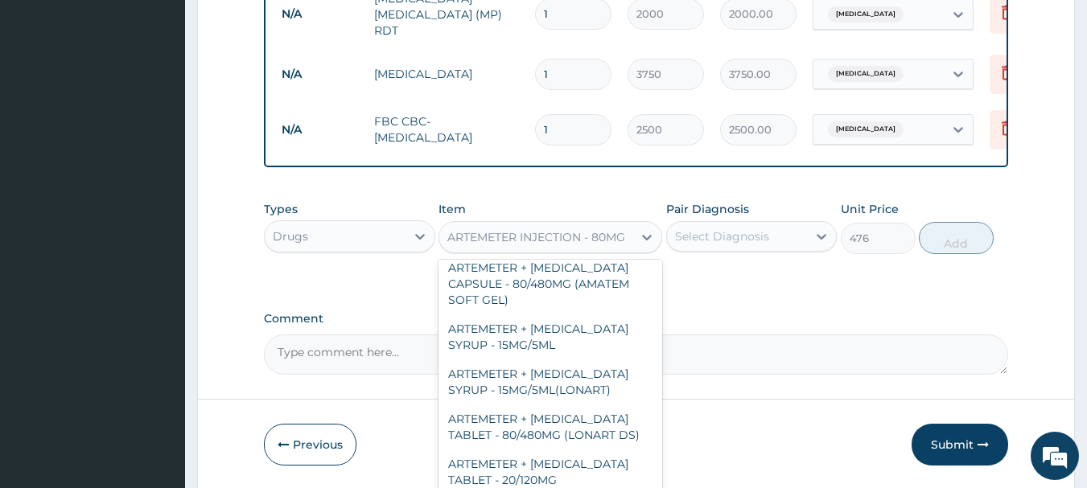
drag, startPoint x: 551, startPoint y: 435, endPoint x: 565, endPoint y: 423, distance: 18.2
type input "700"
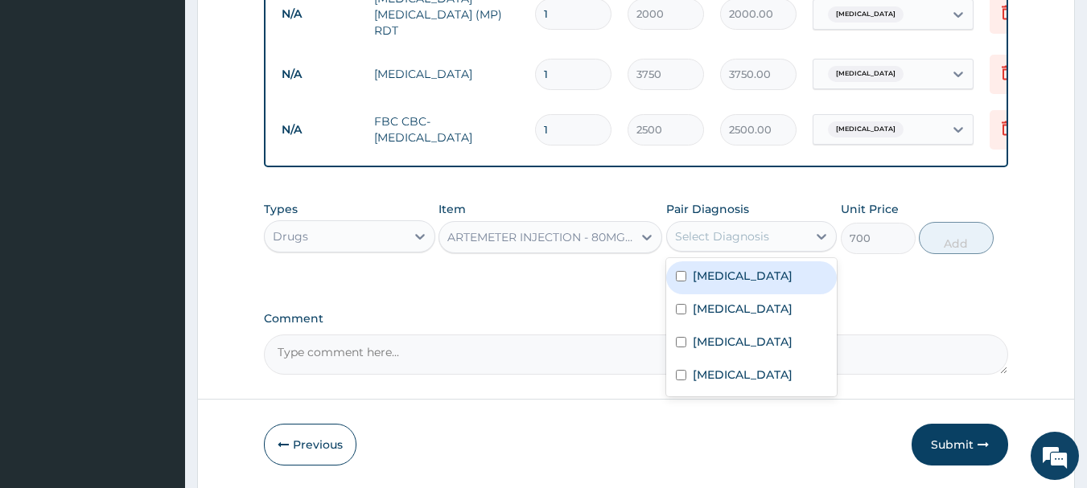
click at [763, 241] on div "Select Diagnosis" at bounding box center [722, 237] width 94 height 16
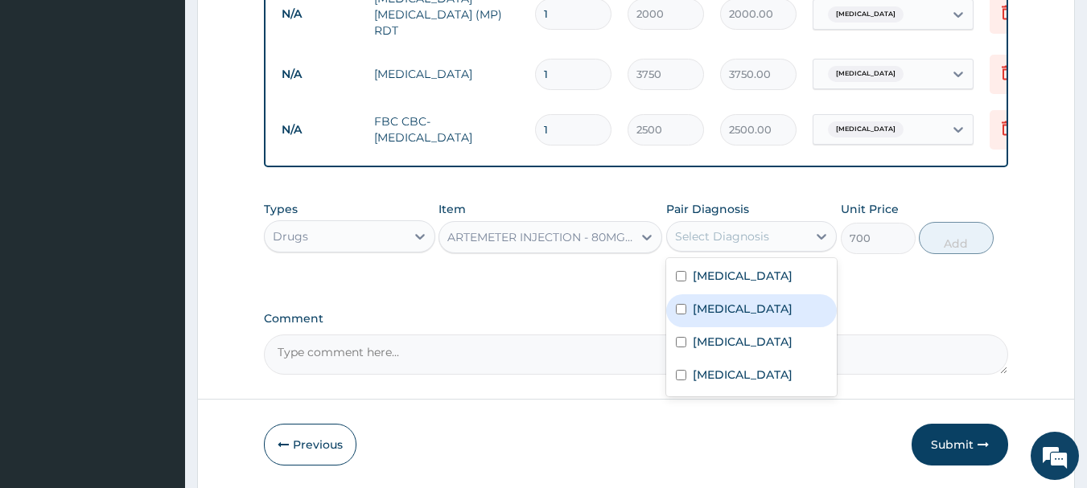
click at [739, 308] on div "[MEDICAL_DATA]" at bounding box center [751, 311] width 171 height 33
checkbox input "true"
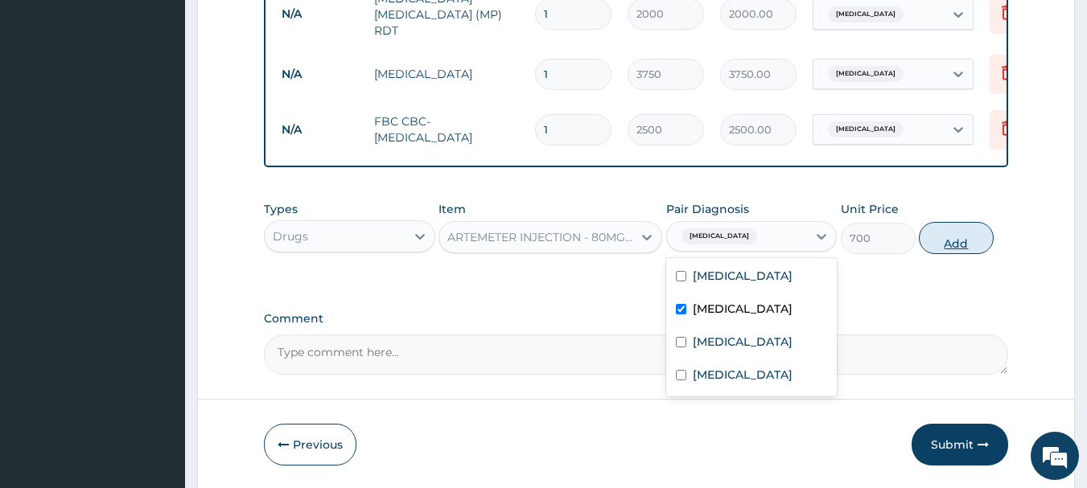
click at [966, 245] on button "Add" at bounding box center [956, 238] width 75 height 32
type input "0"
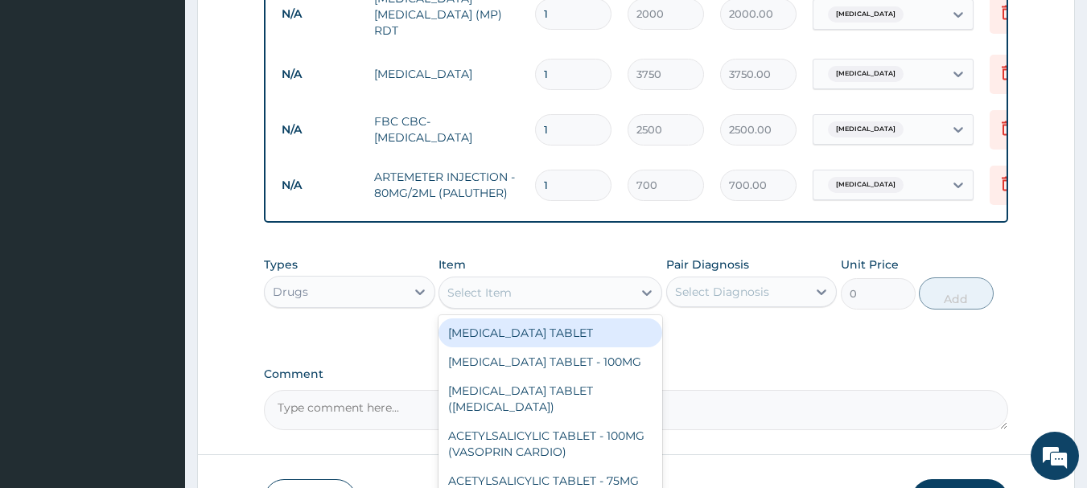
click at [517, 298] on div "Select Item" at bounding box center [535, 293] width 193 height 26
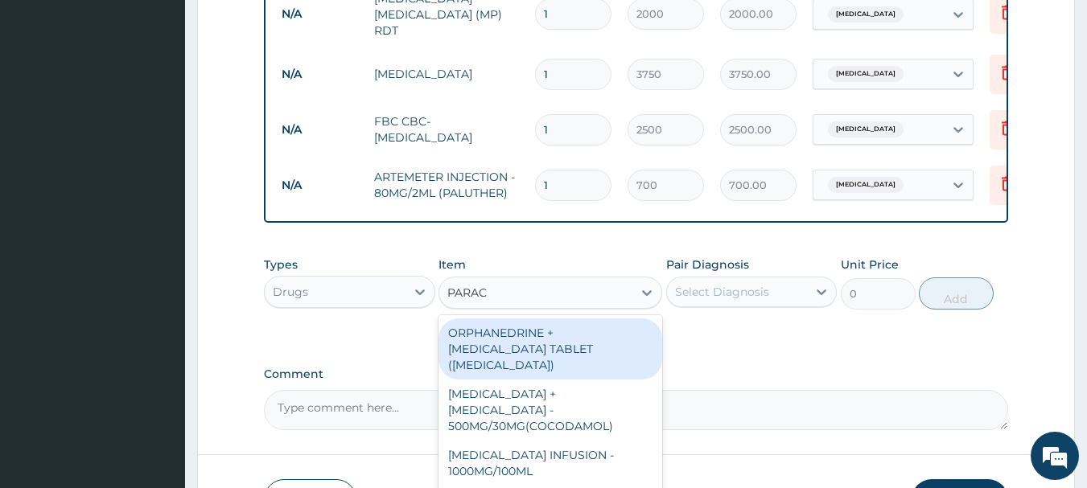
type input "PARACE"
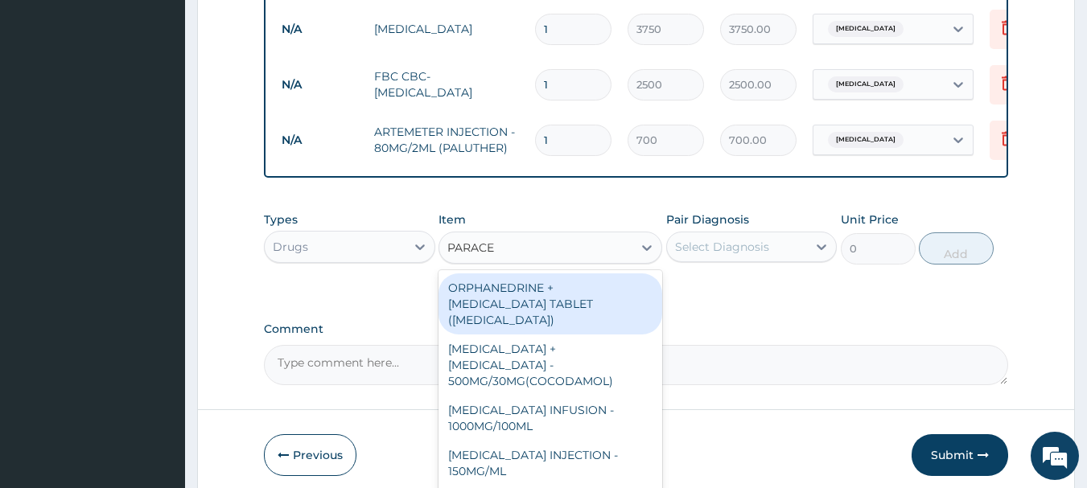
scroll to position [805, 0]
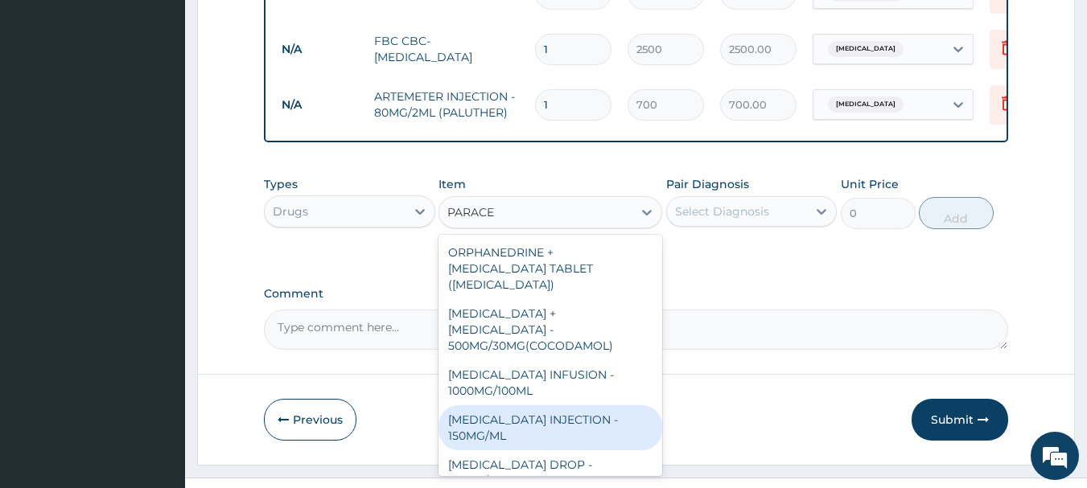
click at [550, 410] on div "[MEDICAL_DATA] INJECTION - 150MG/ML" at bounding box center [551, 428] width 224 height 45
type input "560"
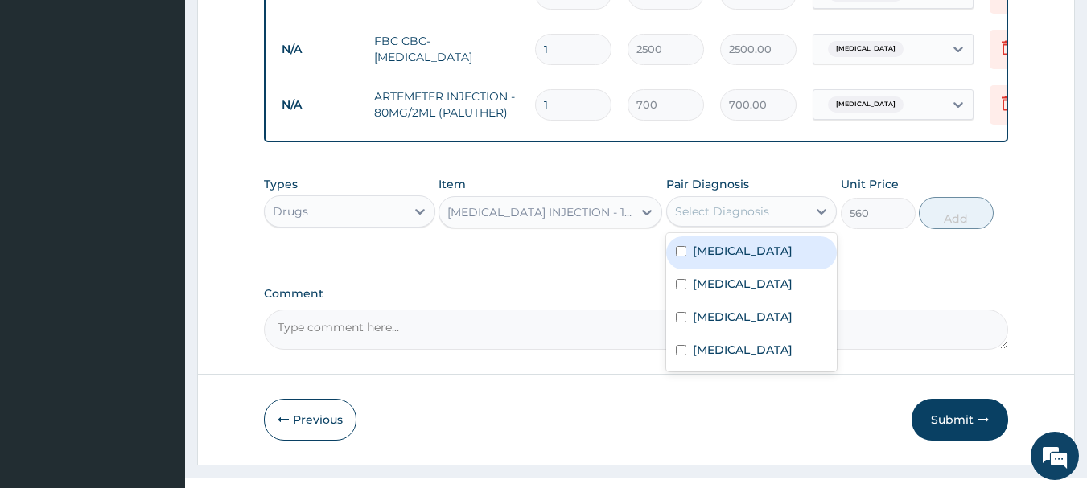
click at [767, 215] on div "Select Diagnosis" at bounding box center [722, 212] width 94 height 16
click at [745, 257] on div "[MEDICAL_DATA]" at bounding box center [751, 253] width 171 height 33
checkbox input "true"
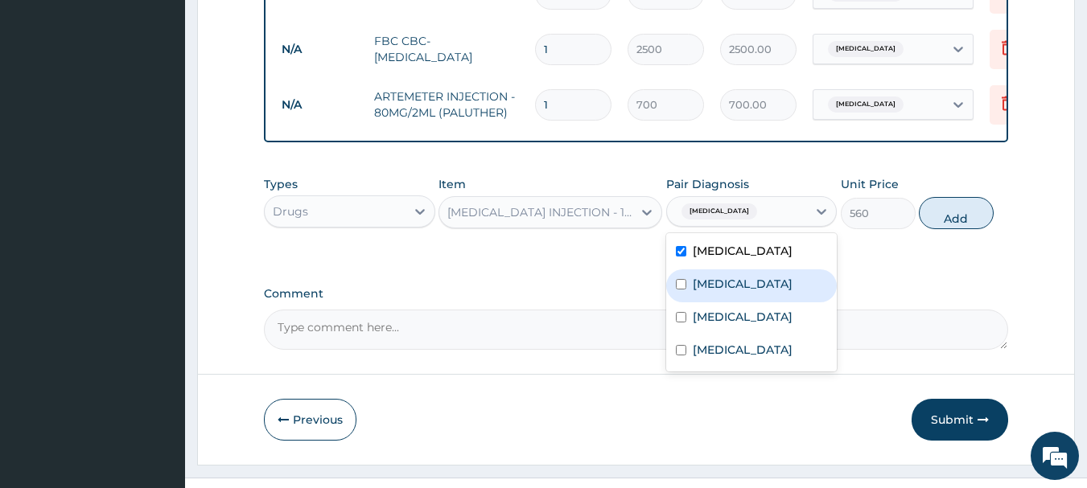
drag, startPoint x: 962, startPoint y: 218, endPoint x: 865, endPoint y: 245, distance: 100.4
click at [956, 220] on button "Add" at bounding box center [956, 213] width 75 height 32
type input "0"
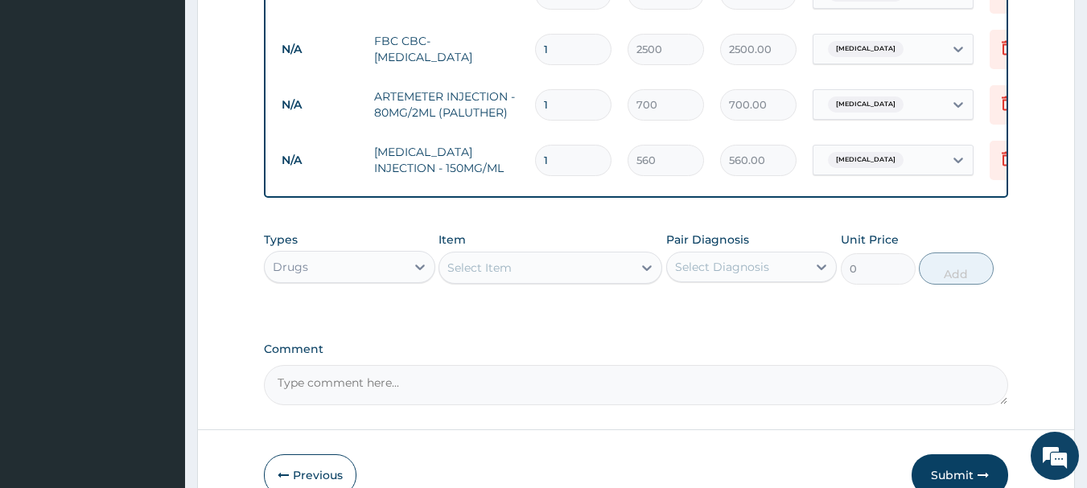
click at [520, 276] on div "Select Item" at bounding box center [535, 268] width 193 height 26
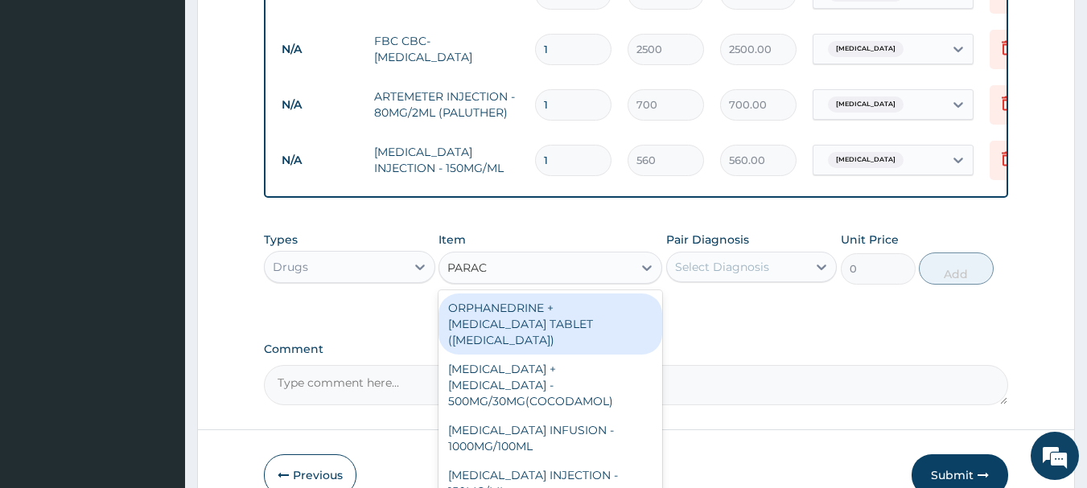
type input "PARACE"
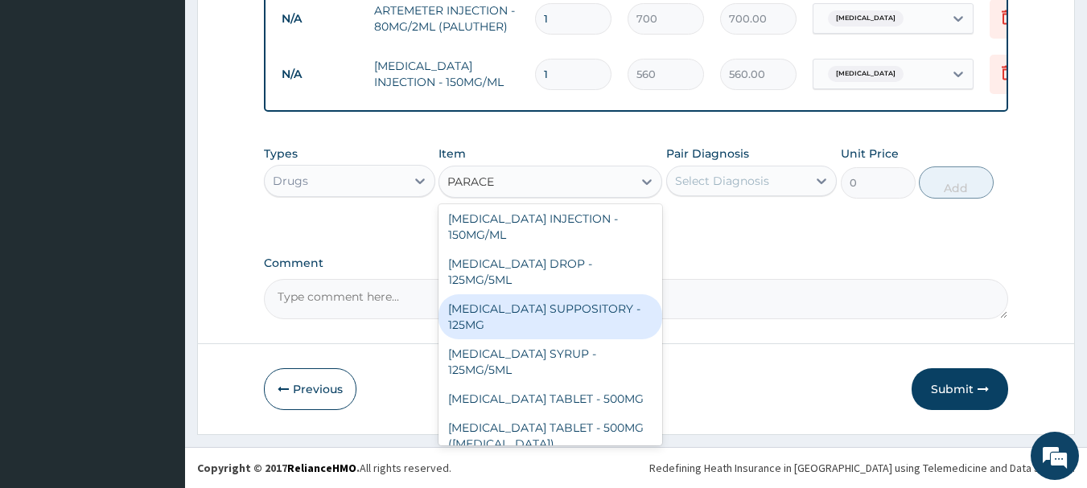
scroll to position [894, 0]
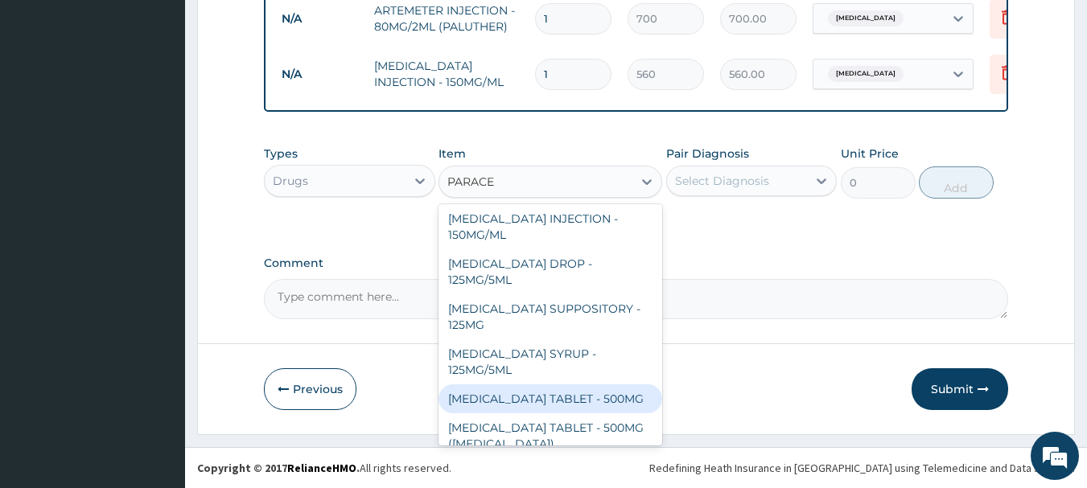
click at [602, 386] on div "[MEDICAL_DATA] TABLET - 500MG" at bounding box center [551, 399] width 224 height 29
type input "33.6"
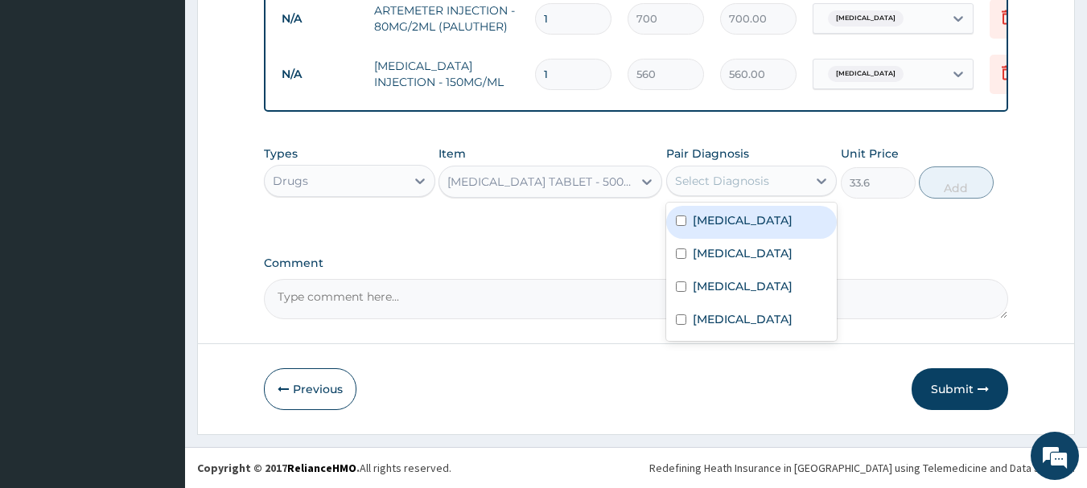
click at [781, 173] on div "Select Diagnosis" at bounding box center [737, 181] width 141 height 26
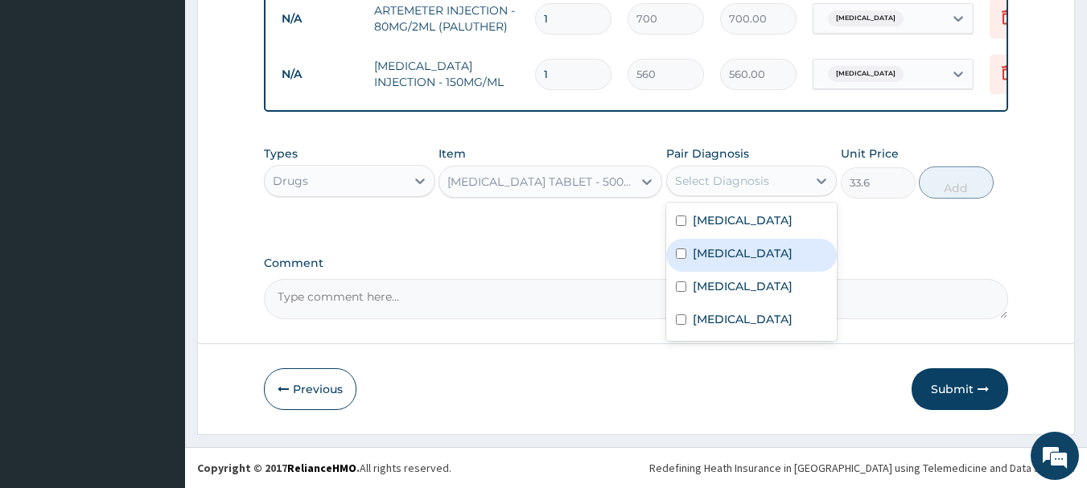
click at [746, 244] on div "[MEDICAL_DATA]" at bounding box center [751, 255] width 171 height 33
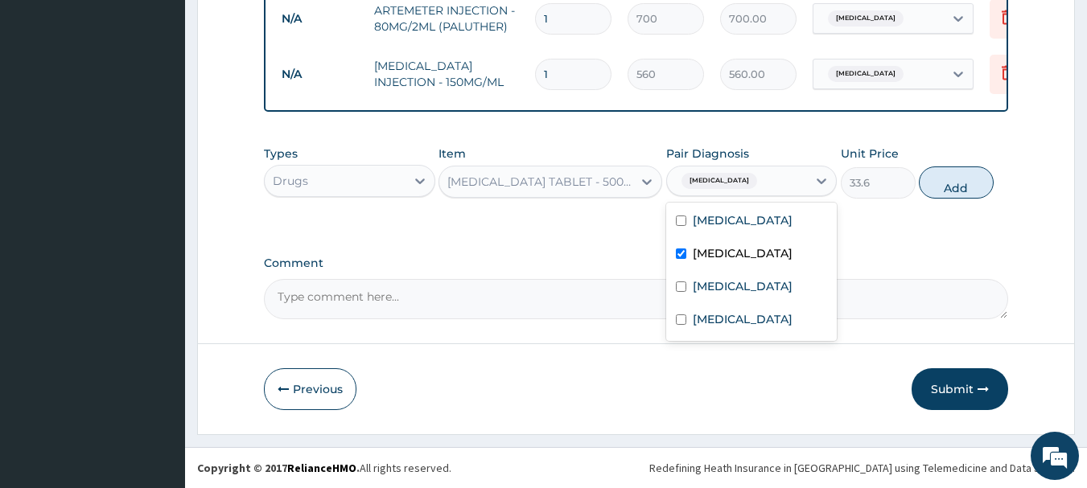
checkbox input "true"
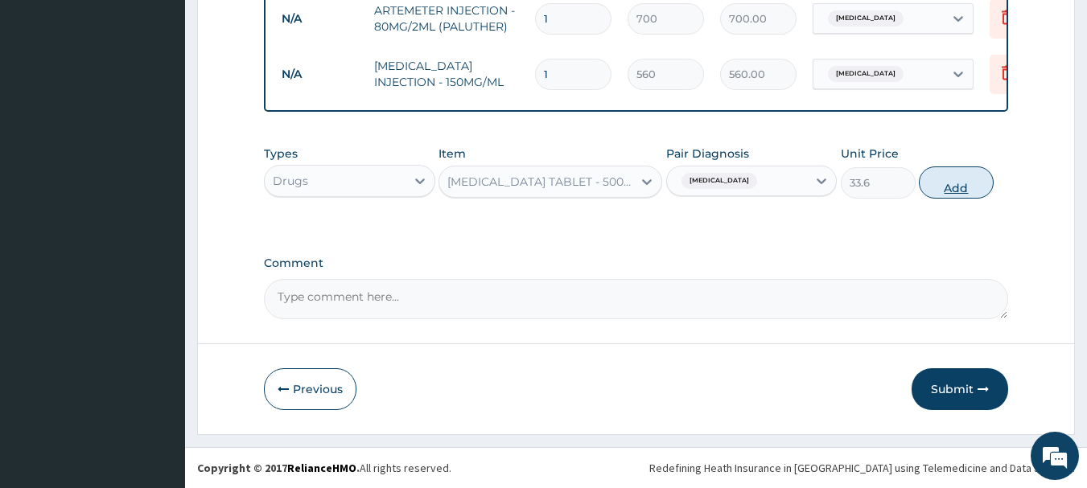
click at [978, 180] on button "Add" at bounding box center [956, 183] width 75 height 32
type input "0"
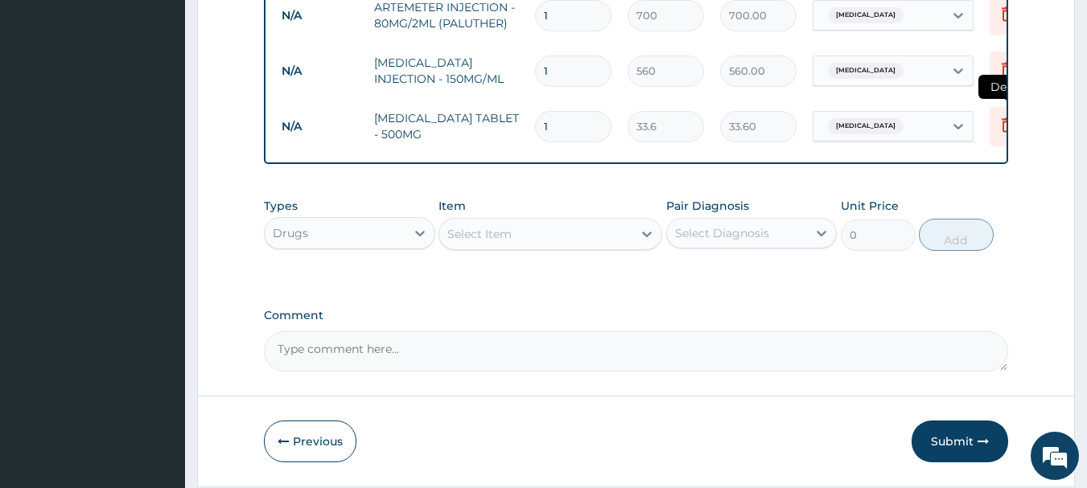
click at [1005, 122] on icon at bounding box center [1007, 124] width 11 height 14
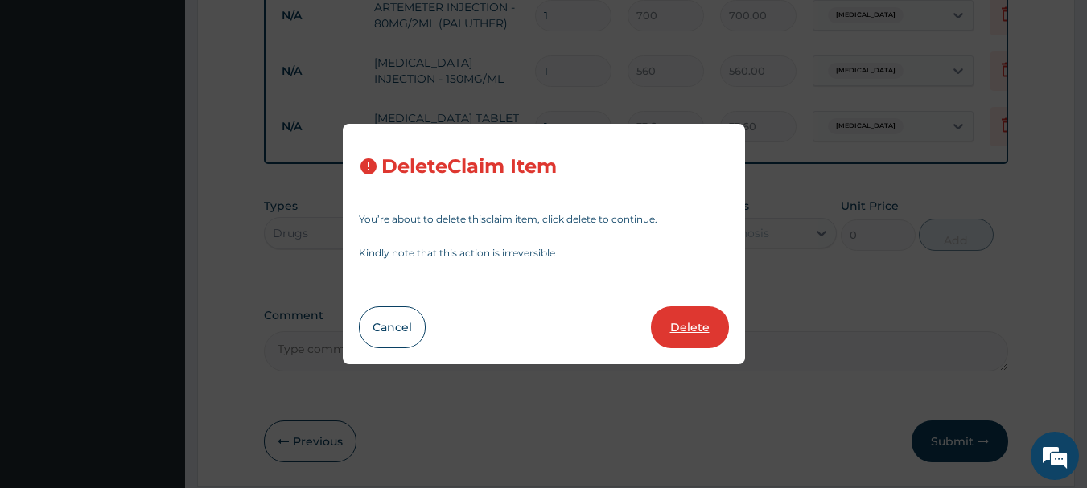
click at [694, 344] on button "Delete" at bounding box center [690, 328] width 78 height 42
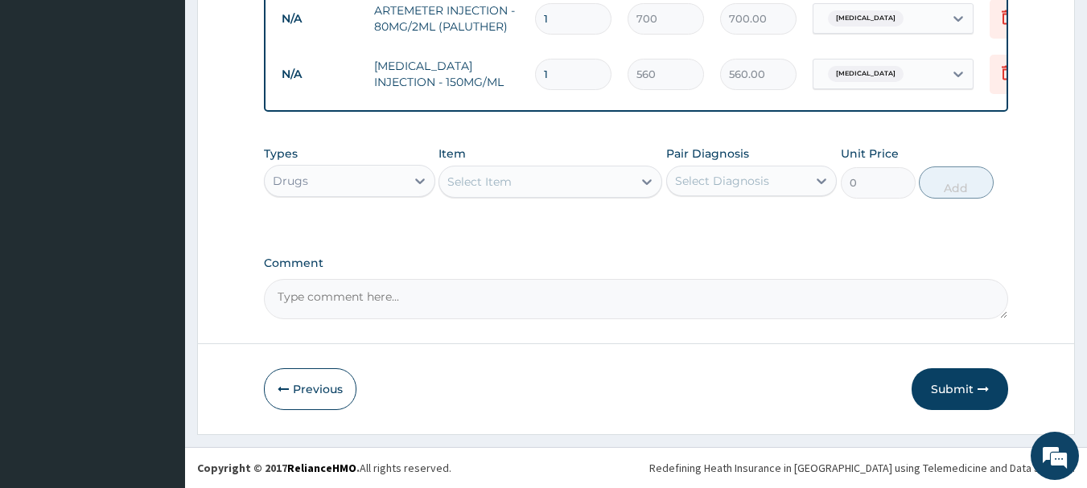
click at [581, 190] on div "Select Item" at bounding box center [535, 182] width 193 height 26
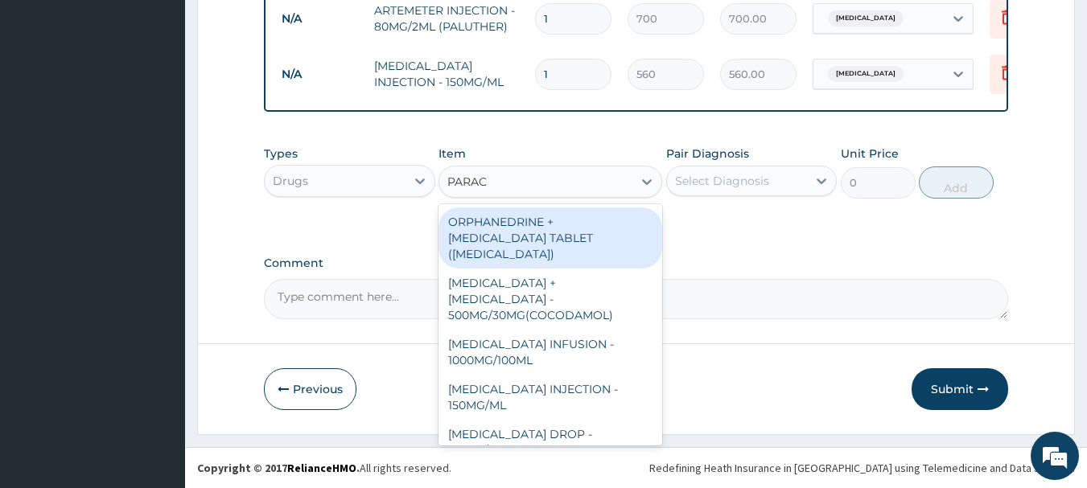
type input "PARACE"
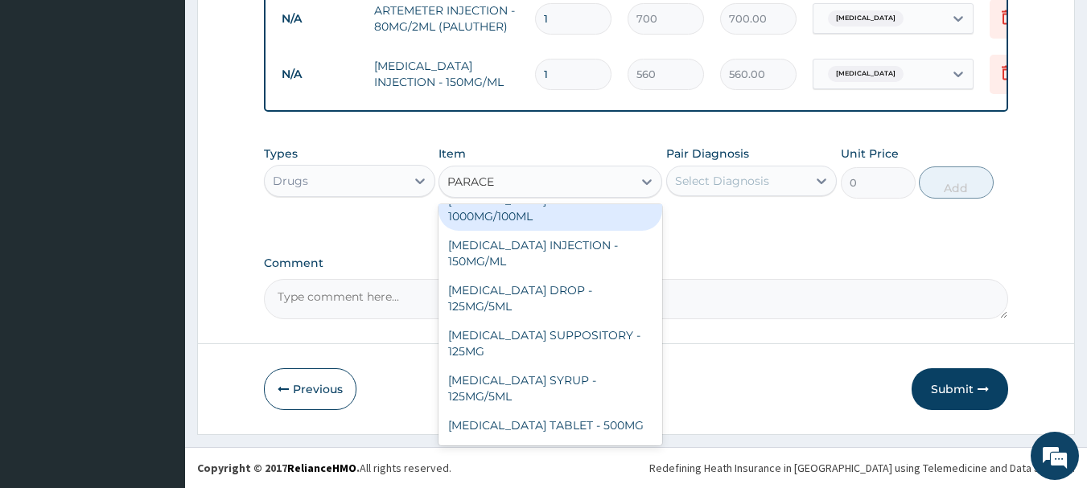
scroll to position [171, 0]
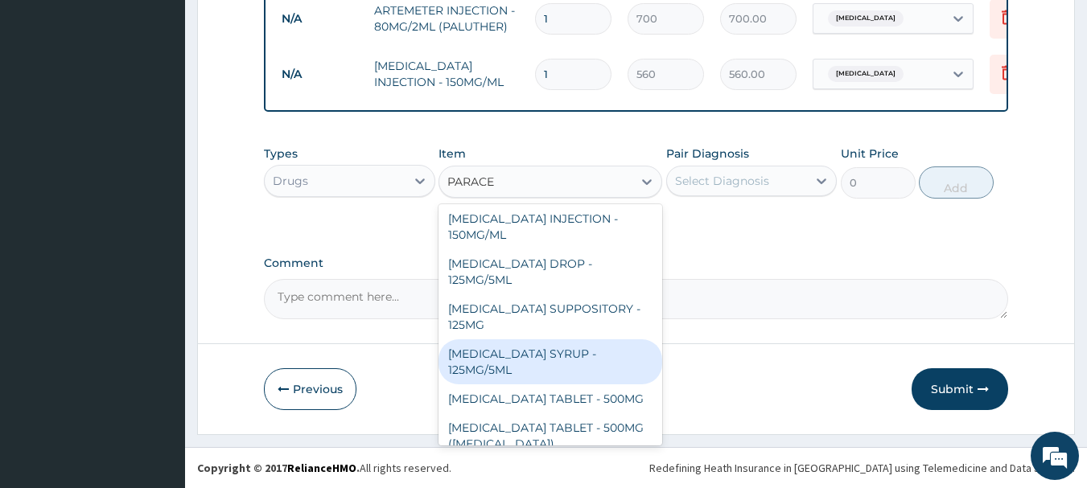
click at [483, 344] on div "[MEDICAL_DATA] SYRUP - 125MG/5ML" at bounding box center [551, 362] width 224 height 45
type input "840"
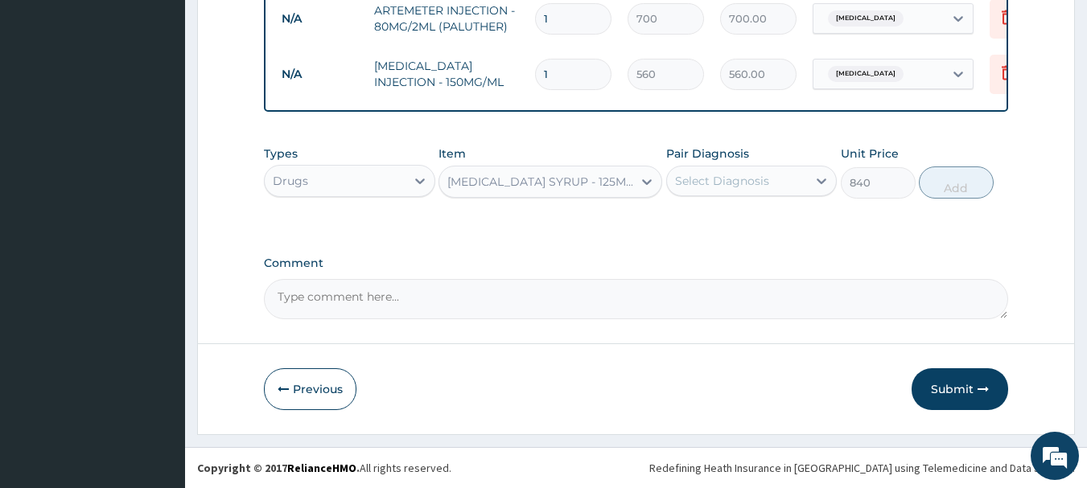
click at [713, 175] on div "Select Diagnosis" at bounding box center [722, 181] width 94 height 16
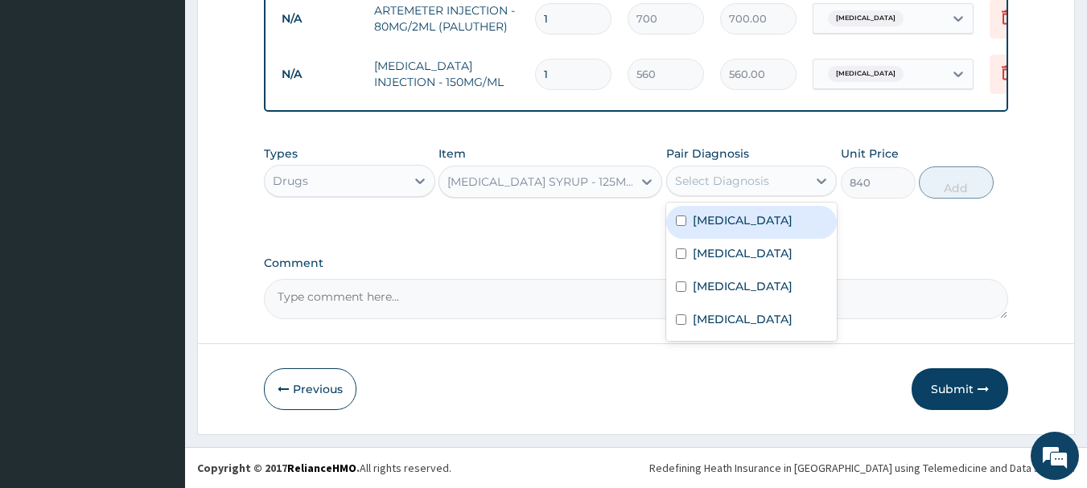
click at [699, 220] on label "[MEDICAL_DATA]" at bounding box center [743, 220] width 100 height 16
checkbox input "true"
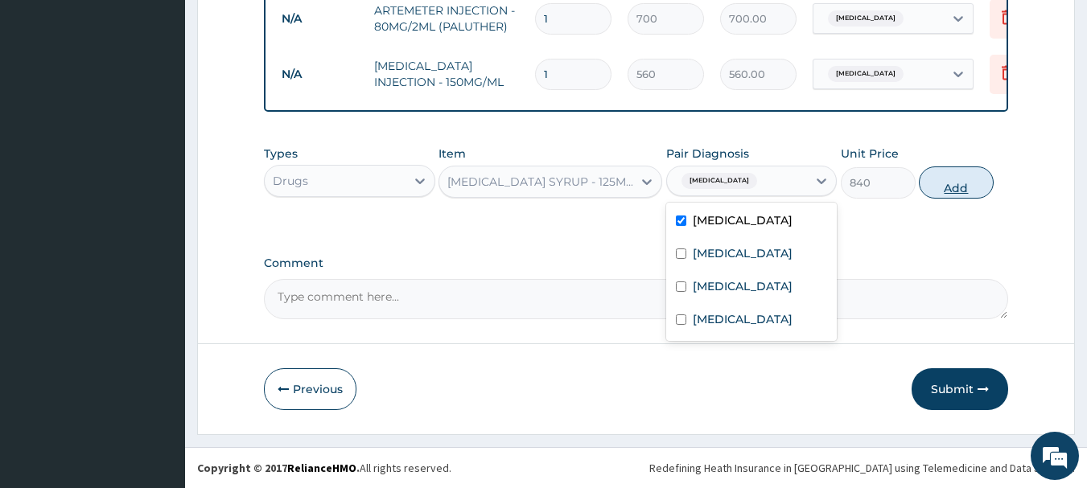
click at [966, 185] on button "Add" at bounding box center [956, 183] width 75 height 32
type input "0"
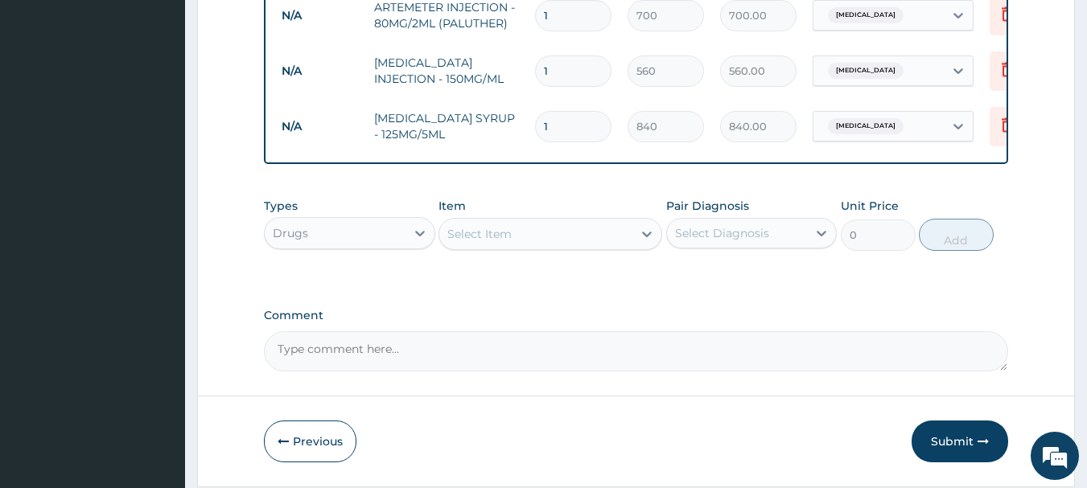
click at [517, 230] on div "Select Item" at bounding box center [535, 234] width 193 height 26
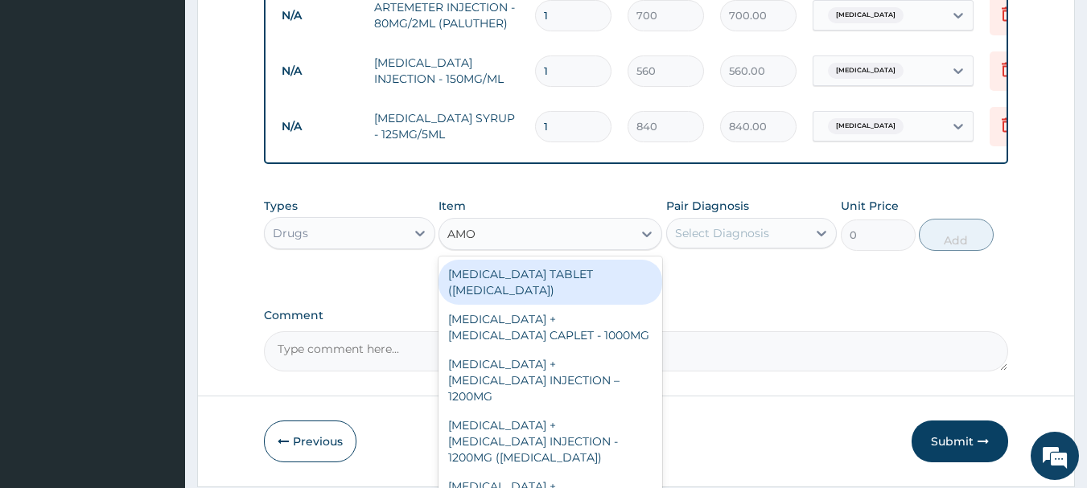
type input "AMOX"
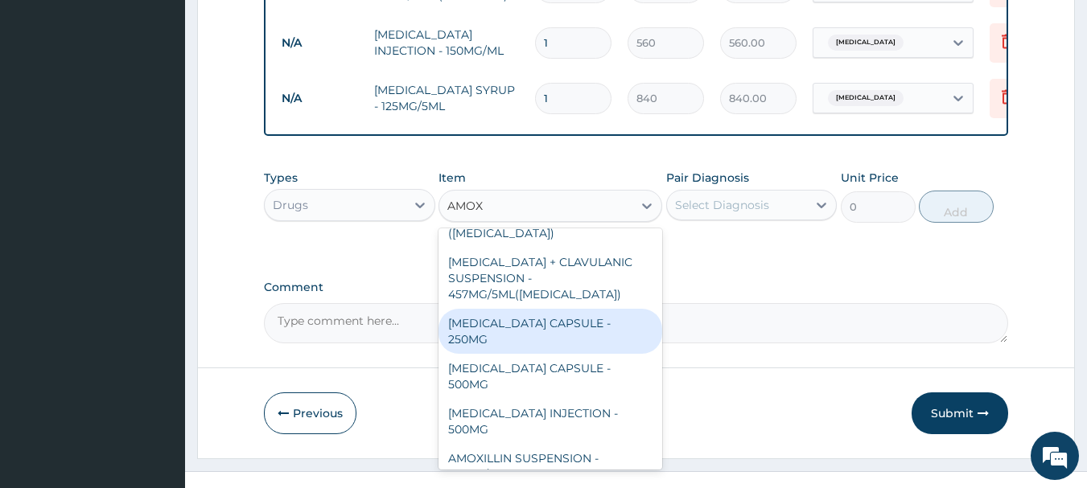
scroll to position [950, 0]
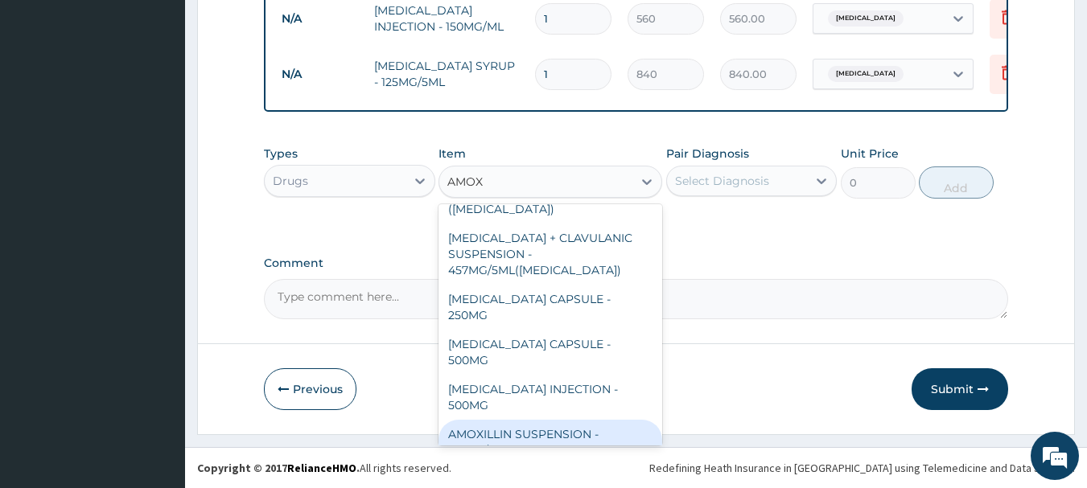
click at [518, 420] on div "AMOXILLIN SUSPENSION - 125MG/5ML" at bounding box center [551, 442] width 224 height 45
type input "840"
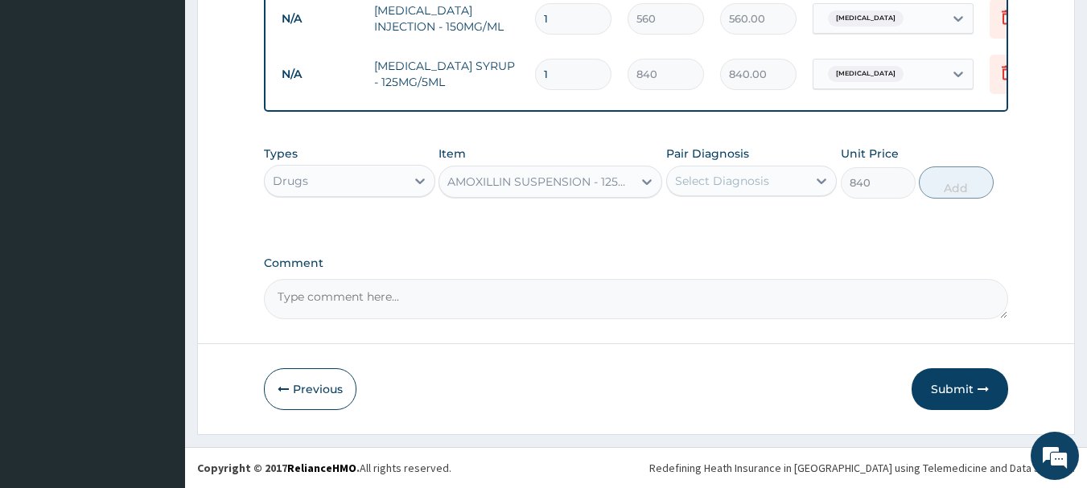
click at [801, 182] on div "Select Diagnosis" at bounding box center [737, 181] width 141 height 26
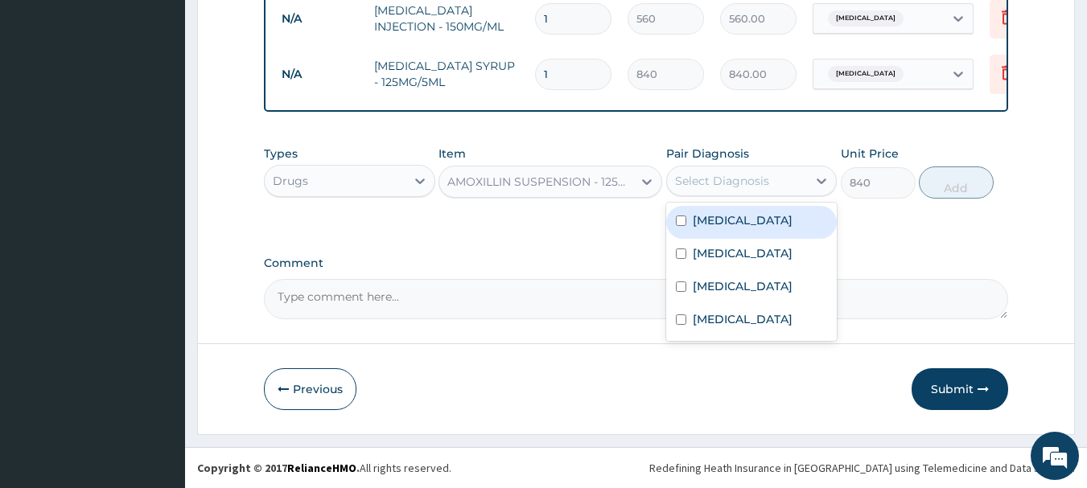
click at [770, 219] on div "Malaria" at bounding box center [751, 222] width 171 height 33
checkbox input "true"
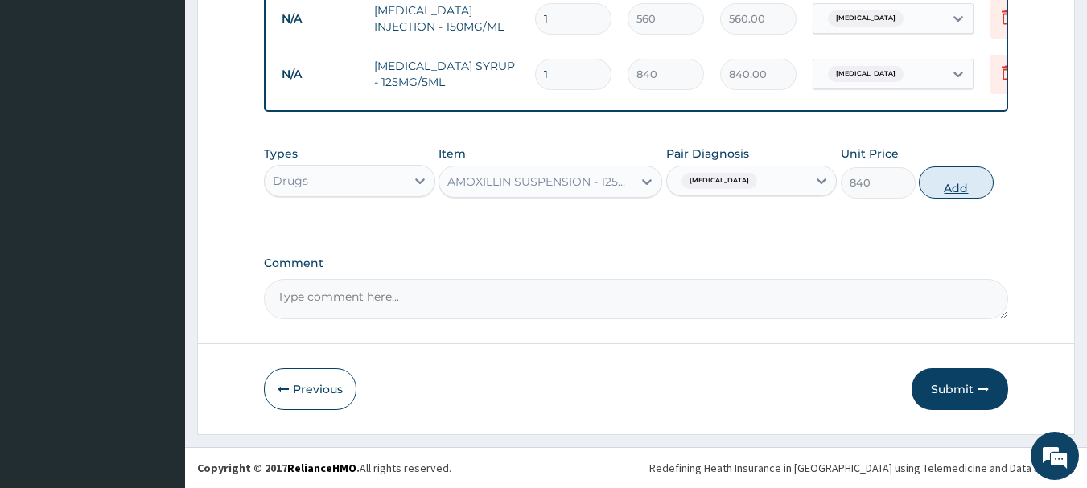
click at [966, 189] on button "Add" at bounding box center [956, 183] width 75 height 32
type input "0"
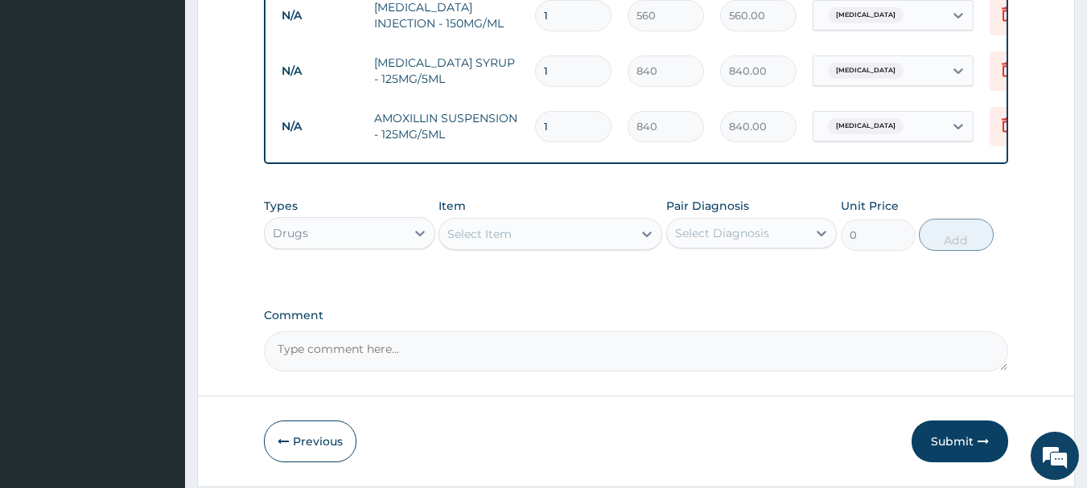
type input "2"
type input "1680.00"
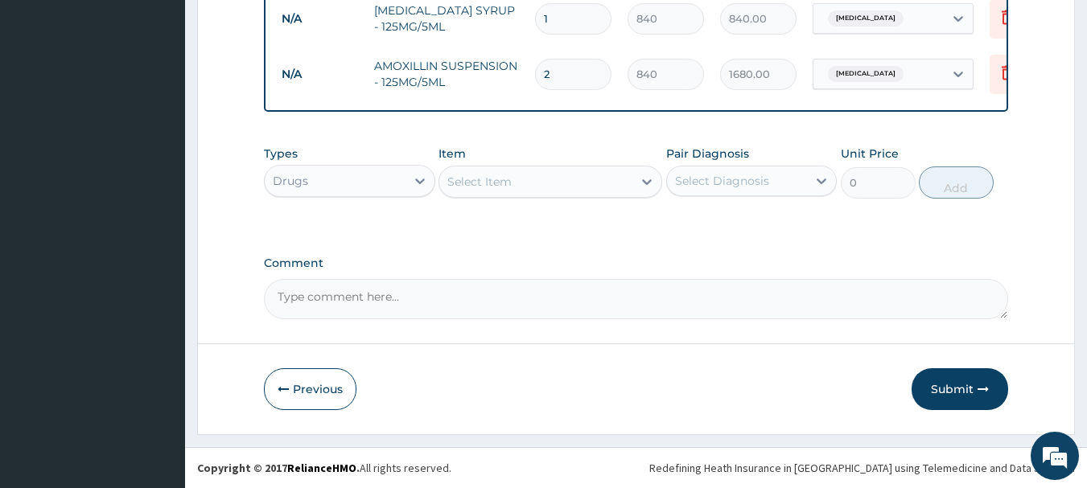
scroll to position [1005, 0]
type input "2"
click at [983, 386] on icon "button" at bounding box center [983, 389] width 11 height 11
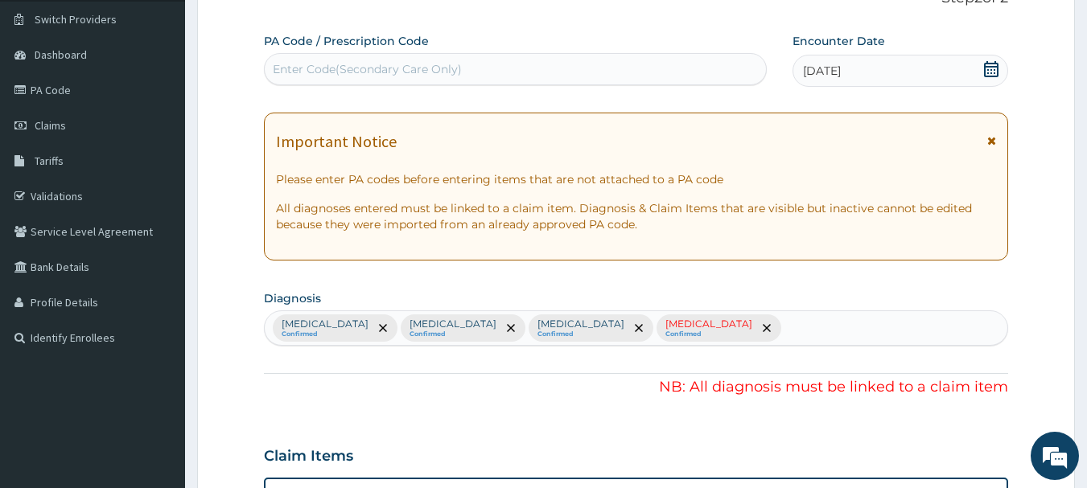
scroll to position [120, 0]
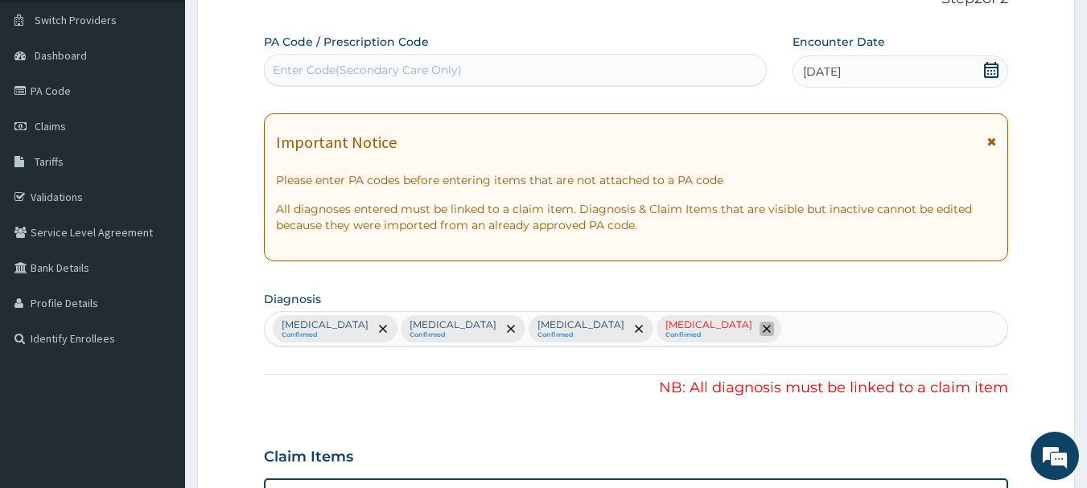
click at [760, 324] on span "remove selection option" at bounding box center [767, 329] width 14 height 14
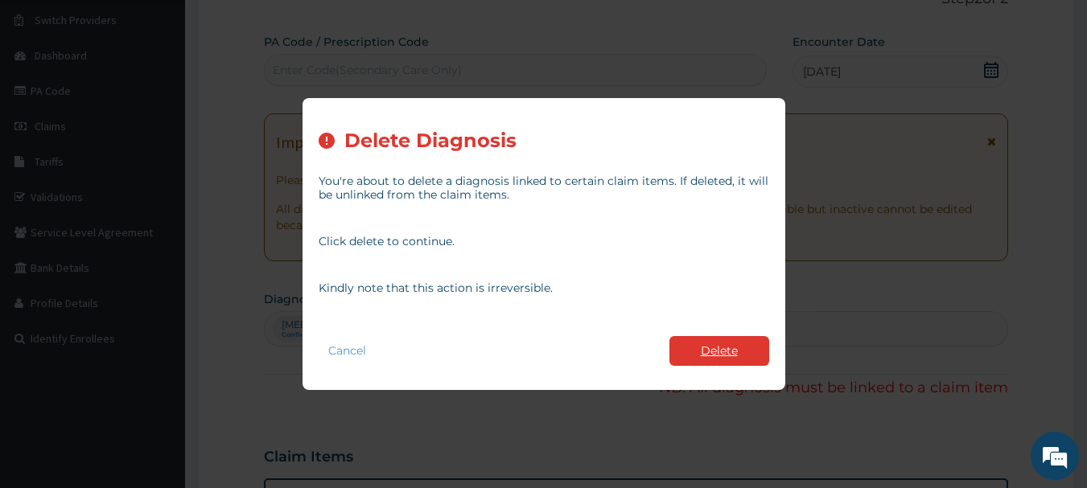
click at [676, 352] on button "Delete" at bounding box center [719, 351] width 100 height 30
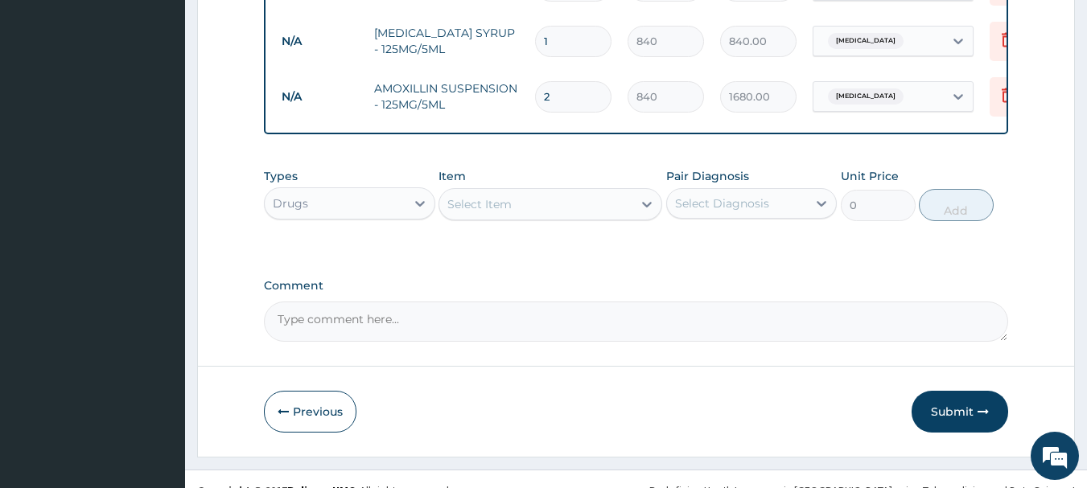
scroll to position [1005, 0]
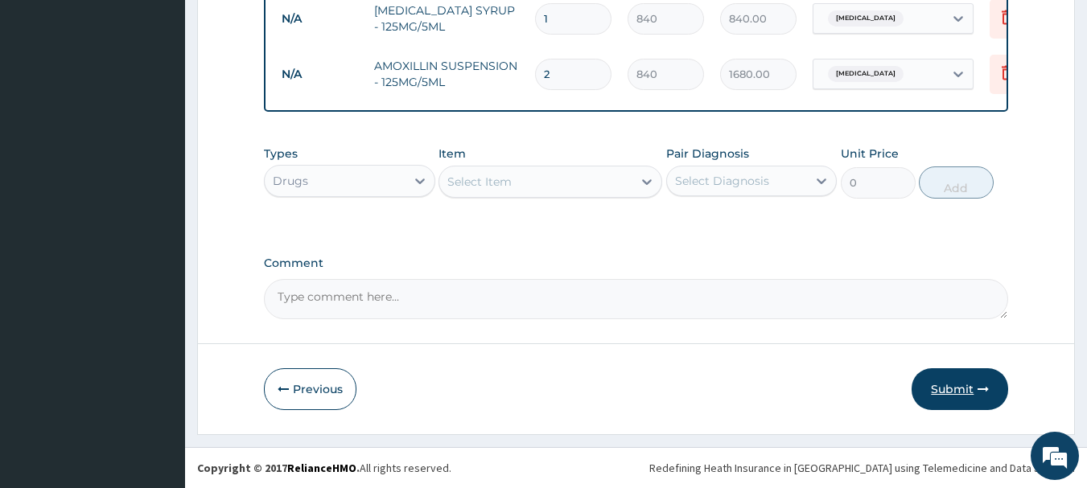
click at [965, 385] on button "Submit" at bounding box center [960, 390] width 97 height 42
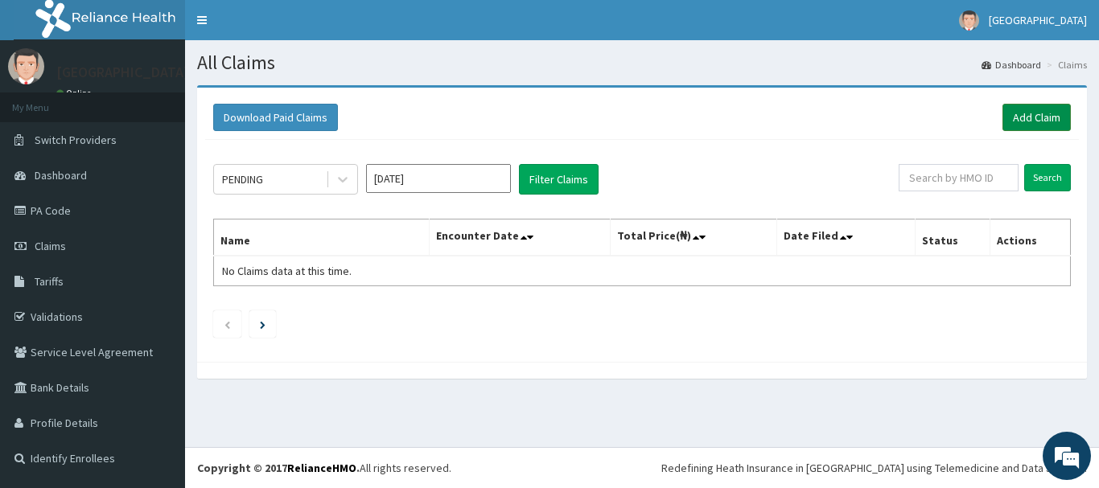
click at [1045, 109] on link "Add Claim" at bounding box center [1037, 117] width 68 height 27
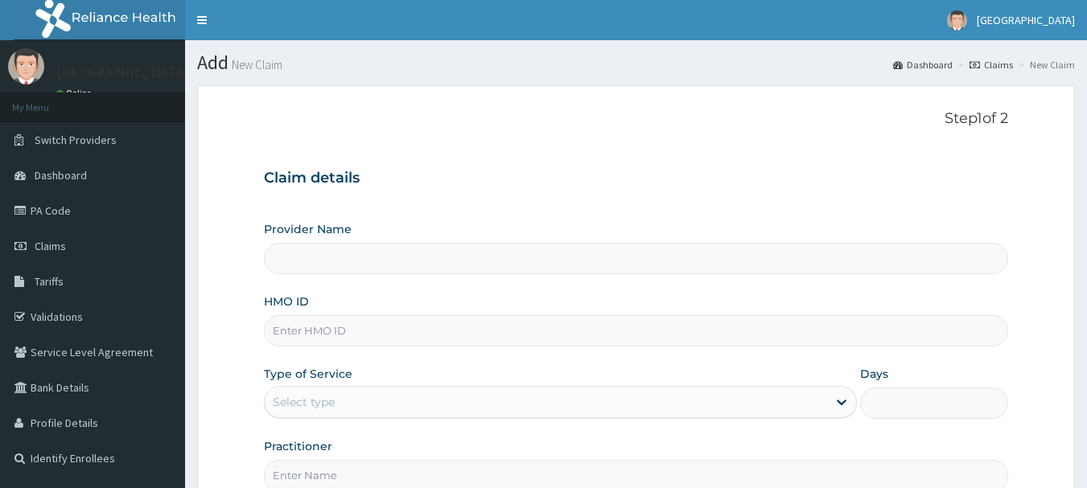
click at [304, 331] on input "HMO ID" at bounding box center [636, 330] width 745 height 31
paste input "CHL/11381/A"
type input "CHL/11381/A"
type input "[GEOGRAPHIC_DATA]"
click at [300, 332] on input "CHL/11381/A" at bounding box center [636, 330] width 745 height 31
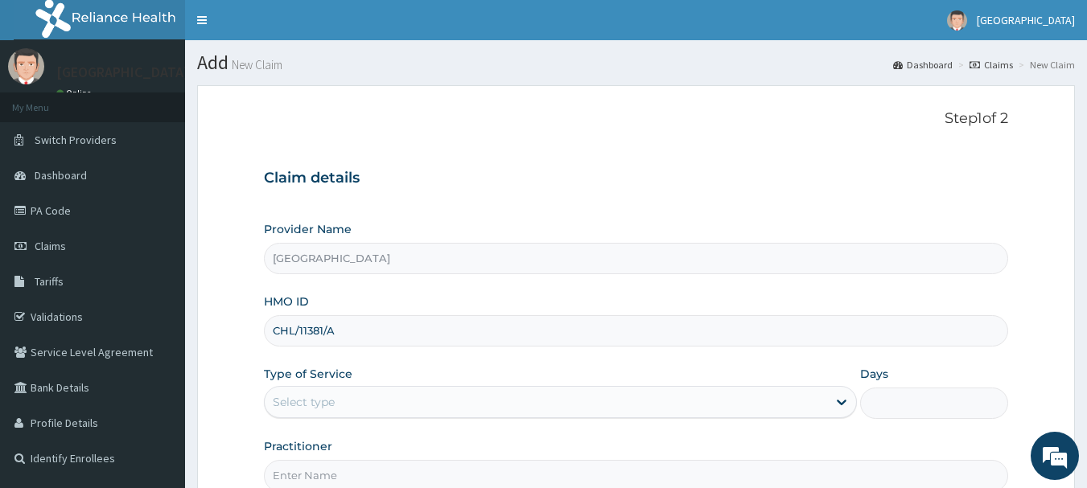
type input "CHL/11381/A"
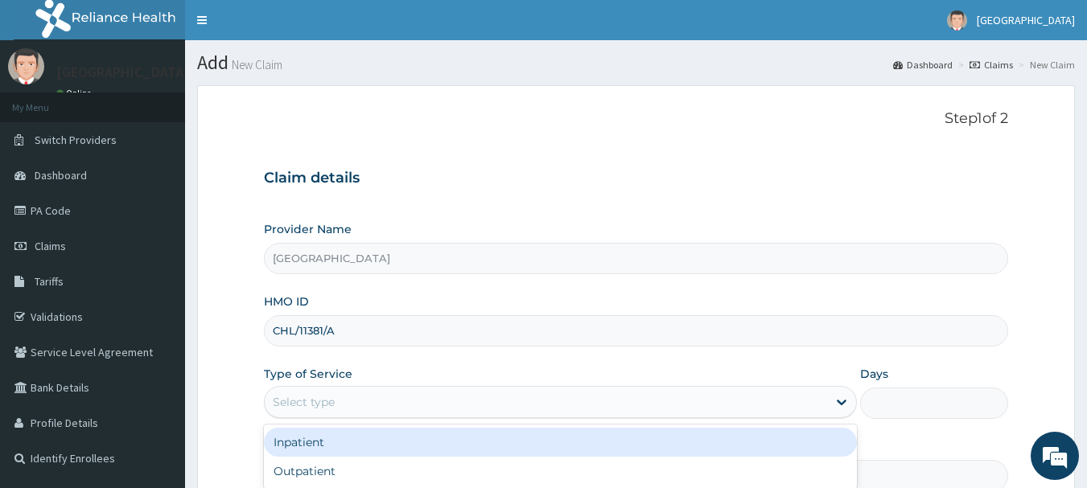
click at [291, 401] on div "Select type" at bounding box center [304, 402] width 62 height 16
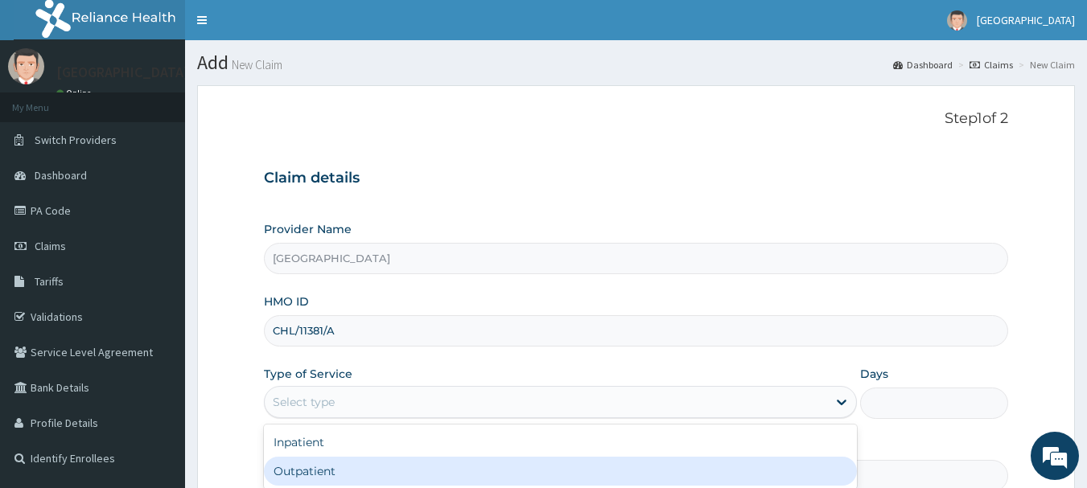
click at [335, 482] on div "Outpatient" at bounding box center [560, 471] width 593 height 29
type input "1"
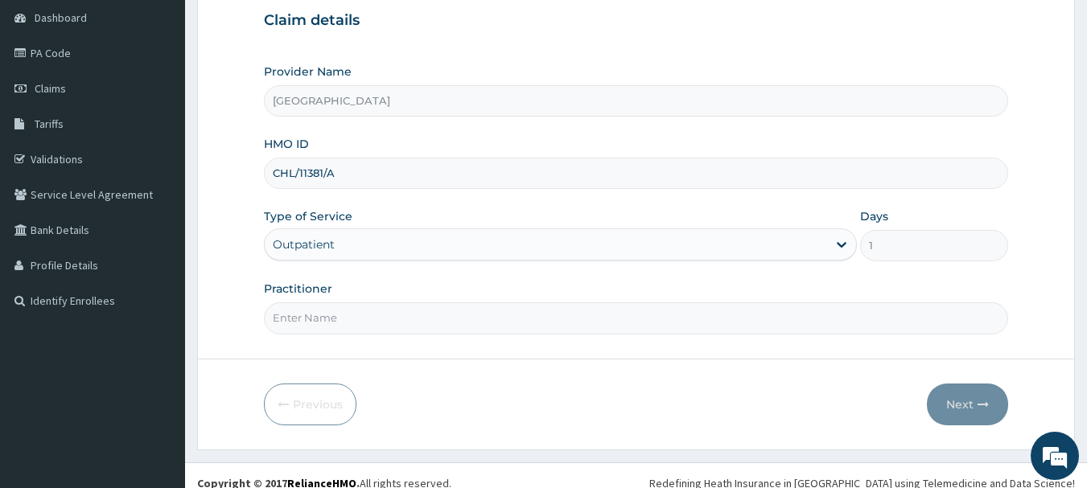
scroll to position [173, 0]
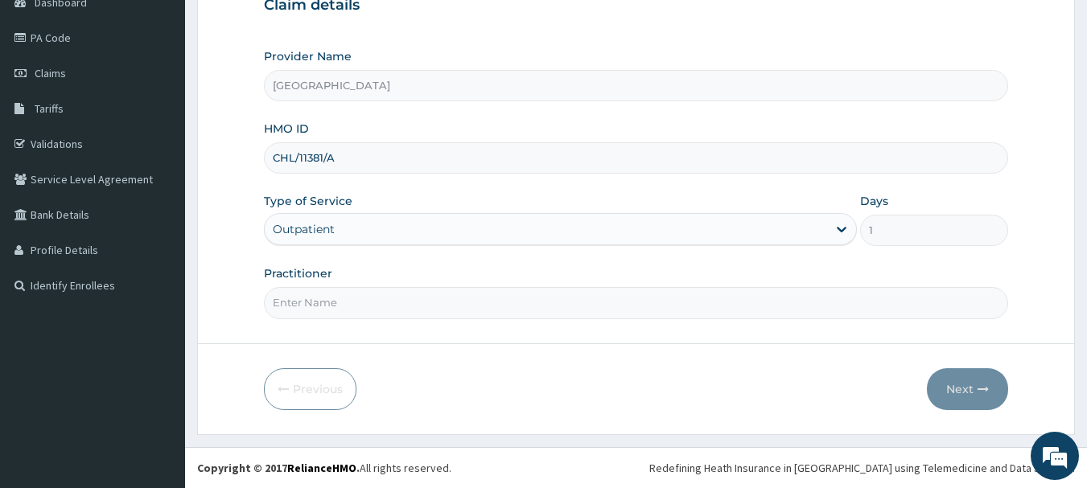
click at [360, 302] on input "Practitioner" at bounding box center [636, 302] width 745 height 31
type input "[PERSON_NAME]"
click at [955, 389] on button "Next" at bounding box center [967, 390] width 81 height 42
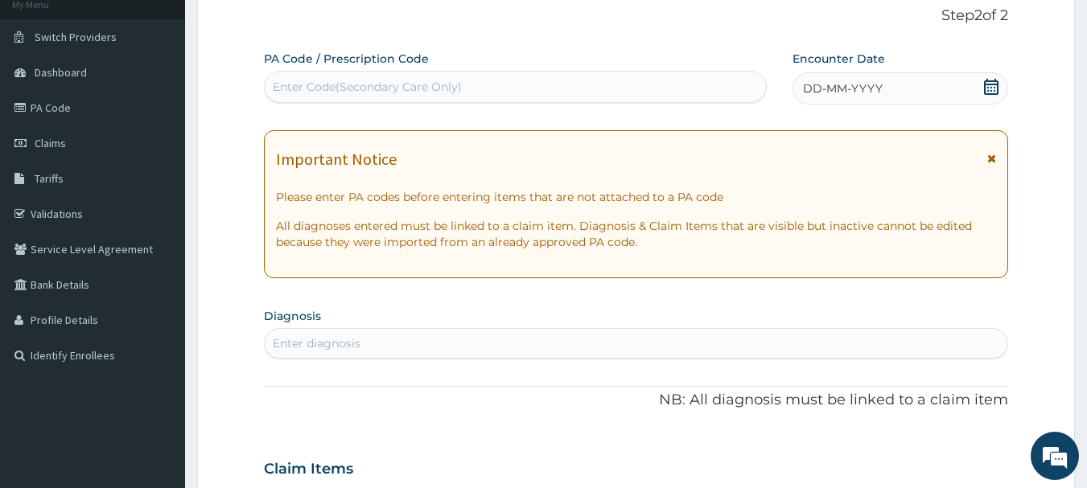
scroll to position [12, 0]
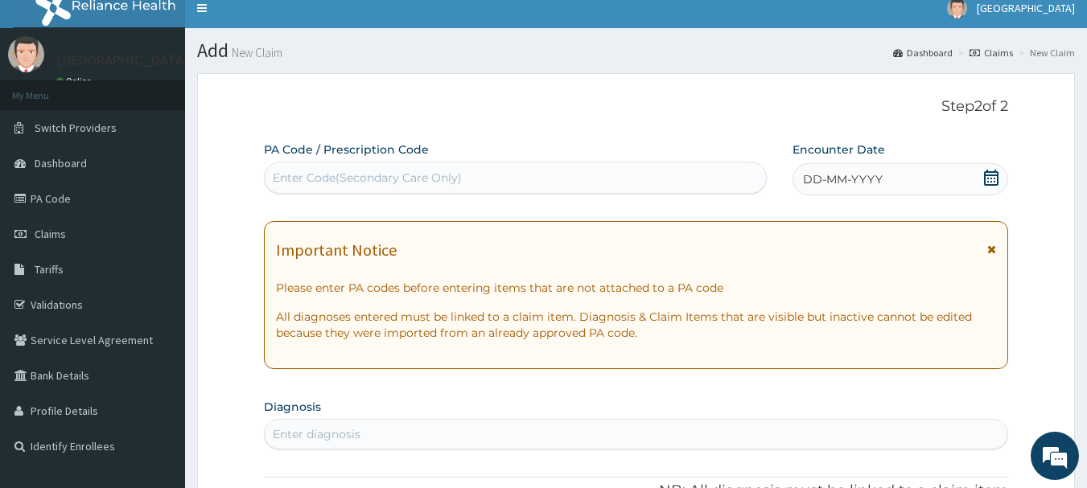
click at [517, 183] on div "Enter Code(Secondary Care Only)" at bounding box center [516, 178] width 502 height 26
paste input "PA/F448A4"
type input "PA/F448A4"
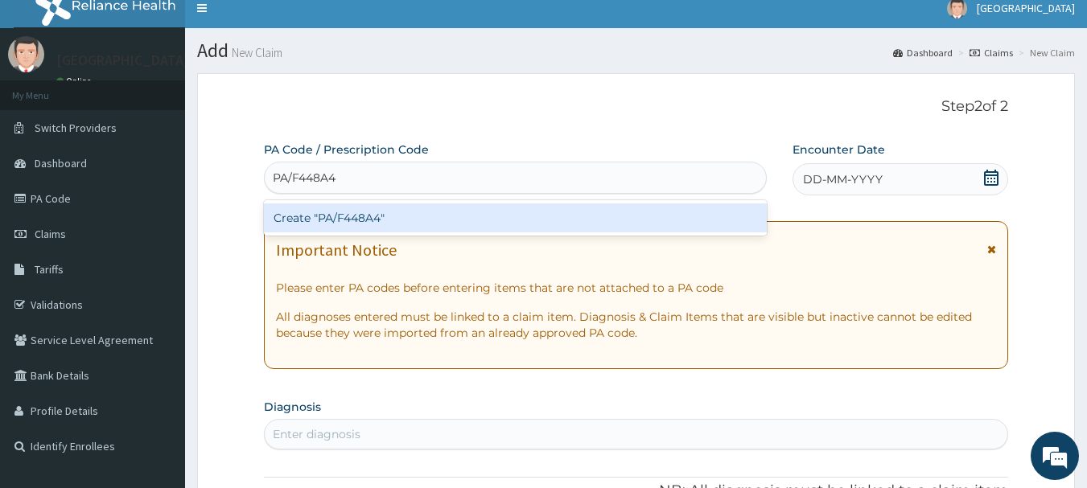
drag, startPoint x: 525, startPoint y: 222, endPoint x: 526, endPoint y: 240, distance: 17.7
click at [546, 208] on div "Create "PA/F448A4"" at bounding box center [516, 218] width 504 height 29
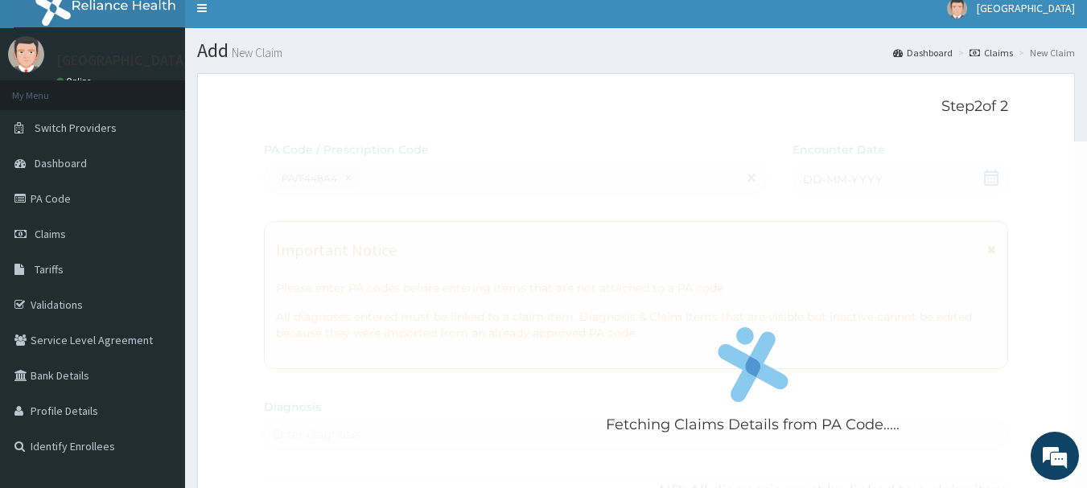
scroll to position [426, 0]
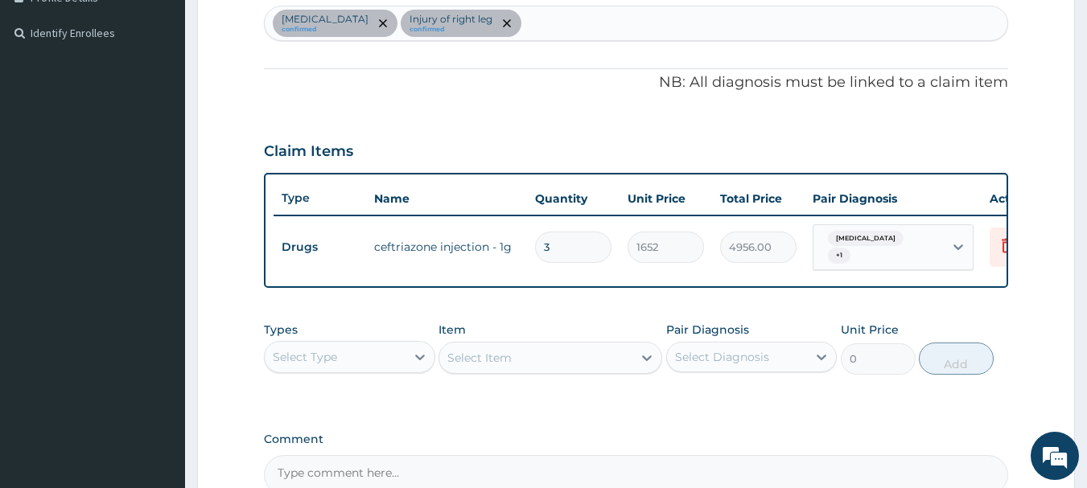
type input "2"
type input "3304.00"
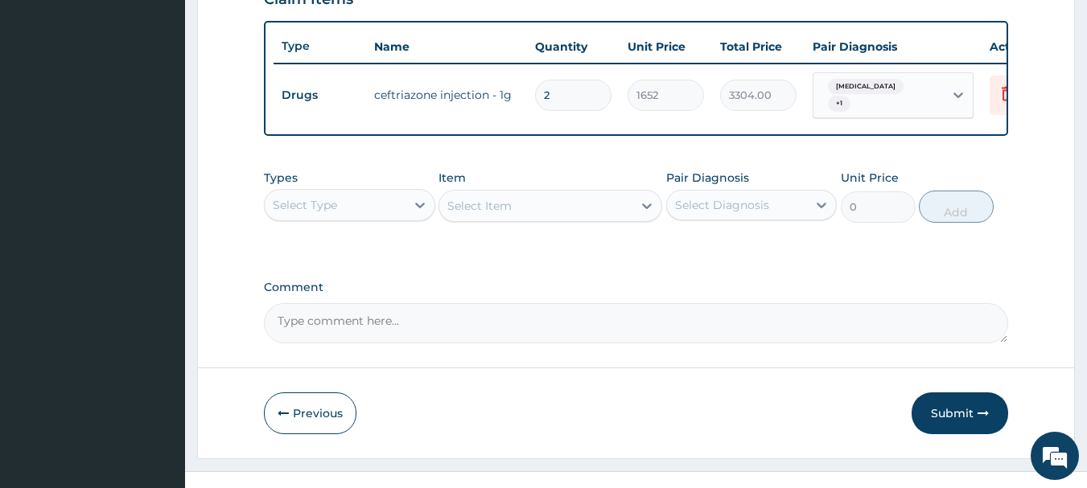
scroll to position [608, 0]
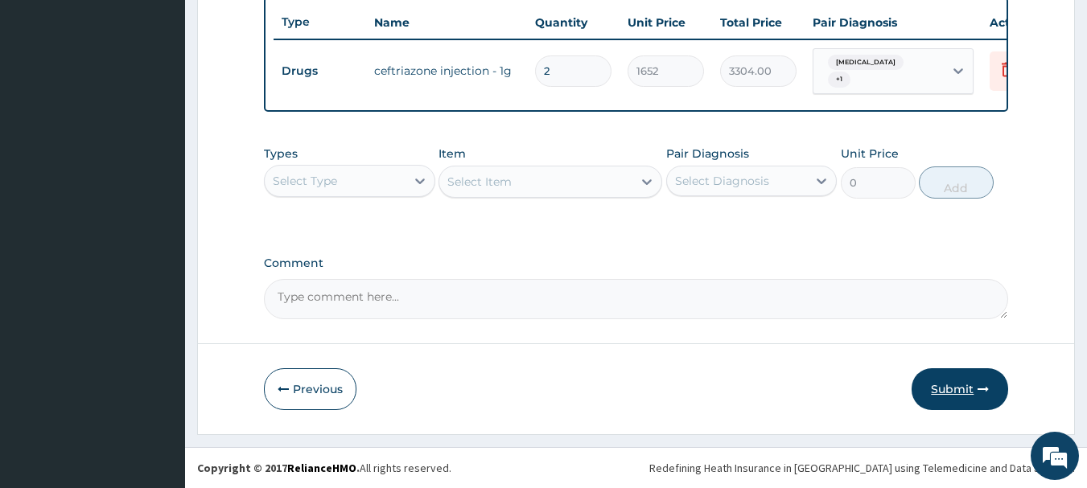
type input "2"
click at [982, 392] on icon "button" at bounding box center [983, 389] width 11 height 11
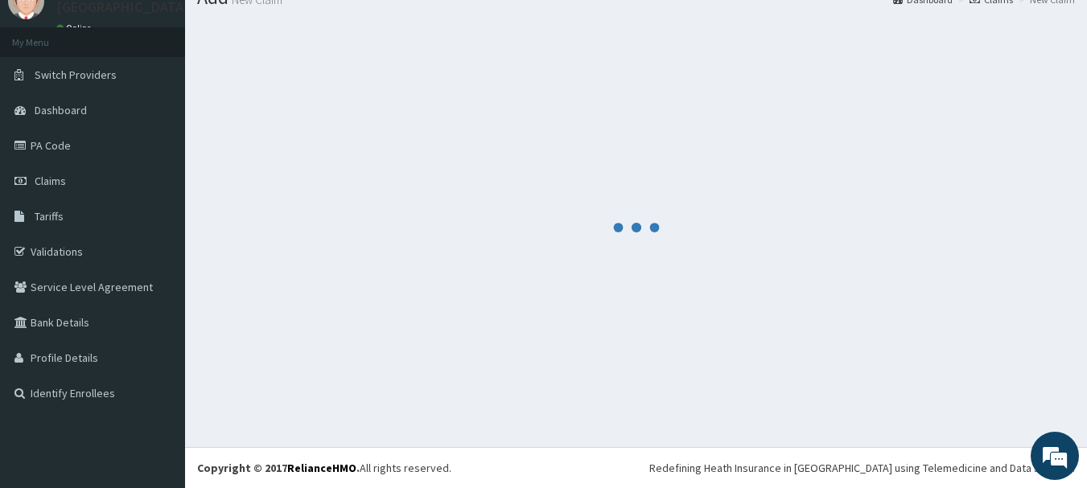
scroll to position [65, 0]
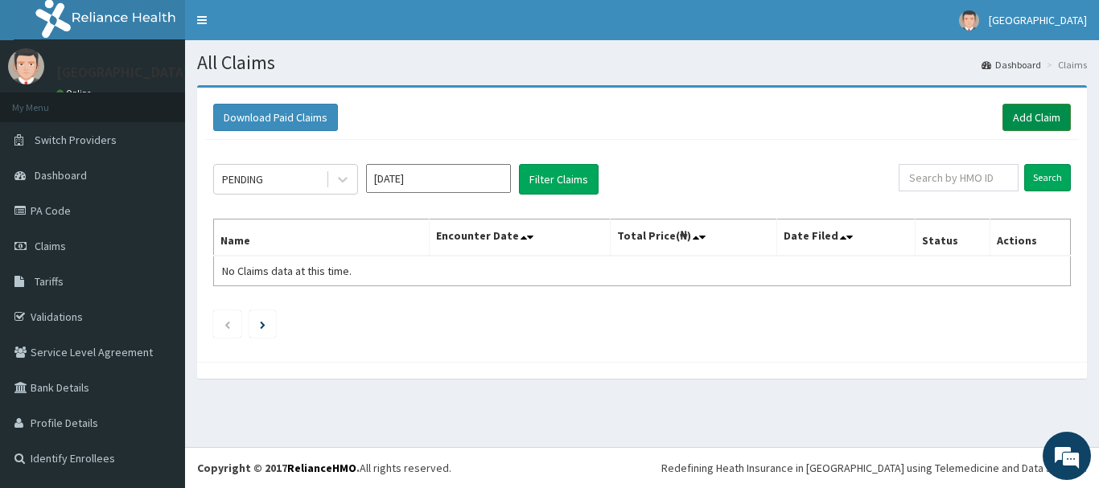
click at [1048, 114] on link "Add Claim" at bounding box center [1037, 117] width 68 height 27
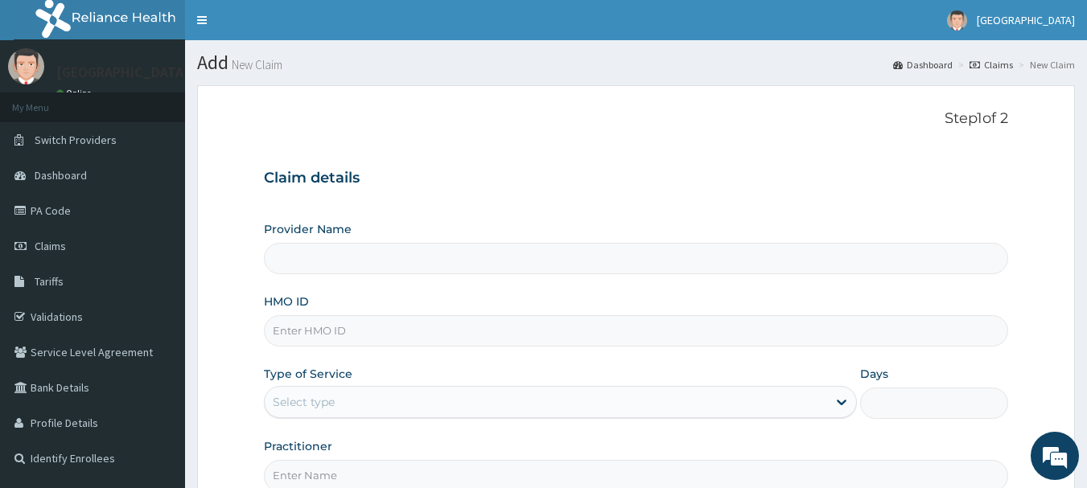
click at [337, 338] on input "HMO ID" at bounding box center [636, 330] width 745 height 31
type input "[GEOGRAPHIC_DATA]"
paste input "chl/11381/a"
type input "CHL/11381/A"
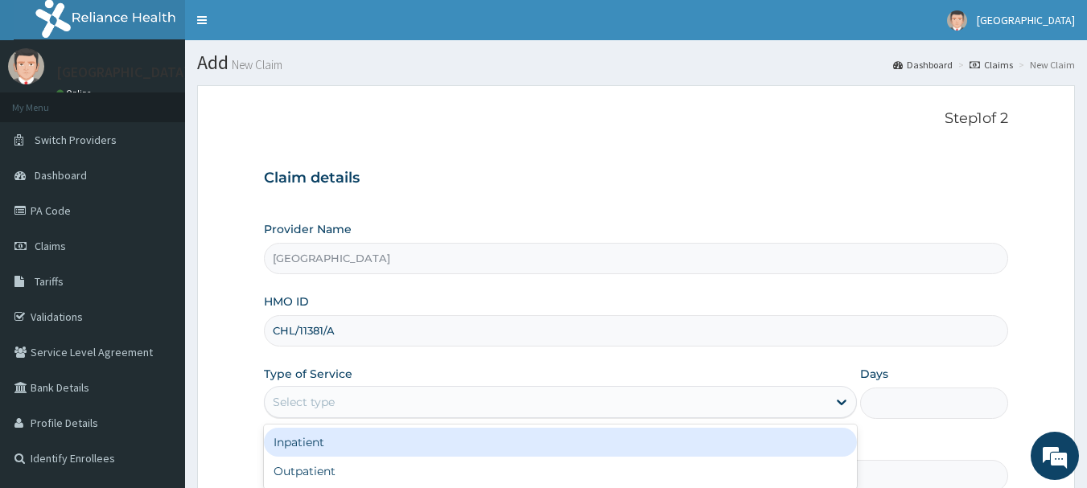
click at [344, 402] on div "Select type" at bounding box center [546, 402] width 562 height 26
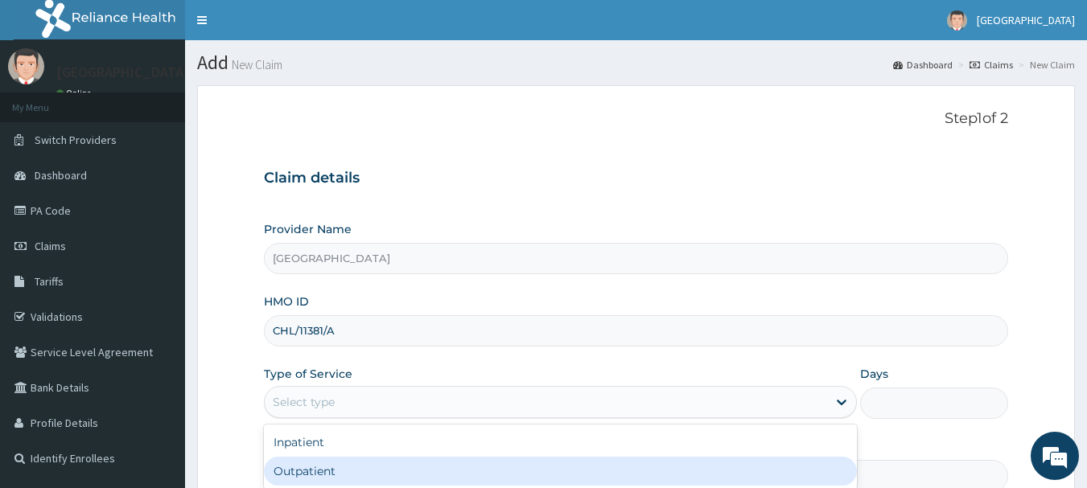
click at [325, 467] on div "Outpatient" at bounding box center [560, 471] width 593 height 29
type input "1"
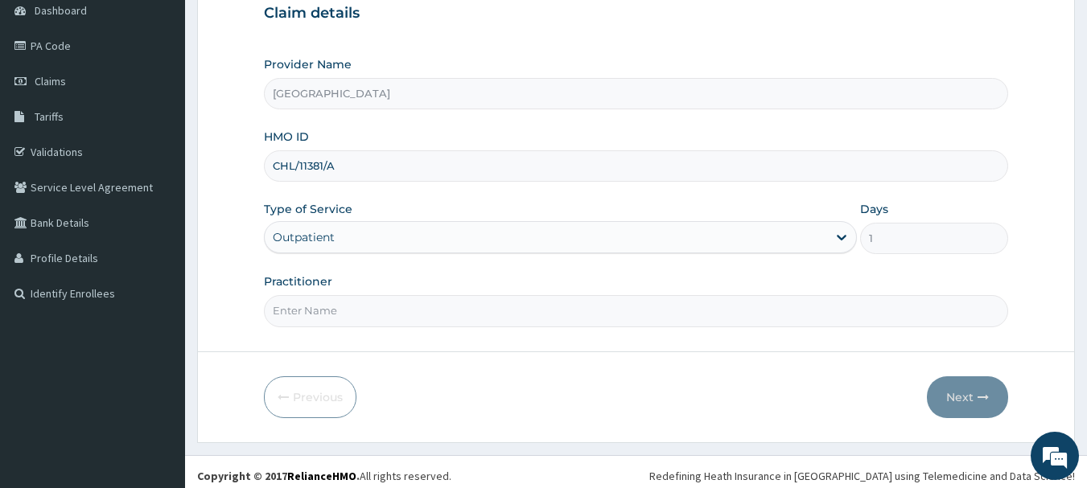
scroll to position [173, 0]
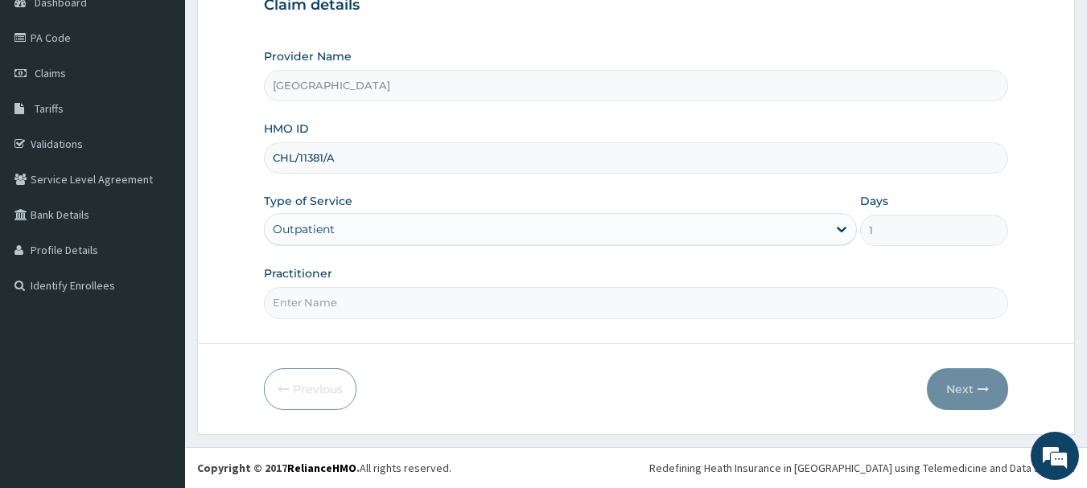
click at [341, 299] on input "Practitioner" at bounding box center [636, 302] width 745 height 31
type input "[PERSON_NAME]"
click at [970, 394] on button "Next" at bounding box center [967, 390] width 81 height 42
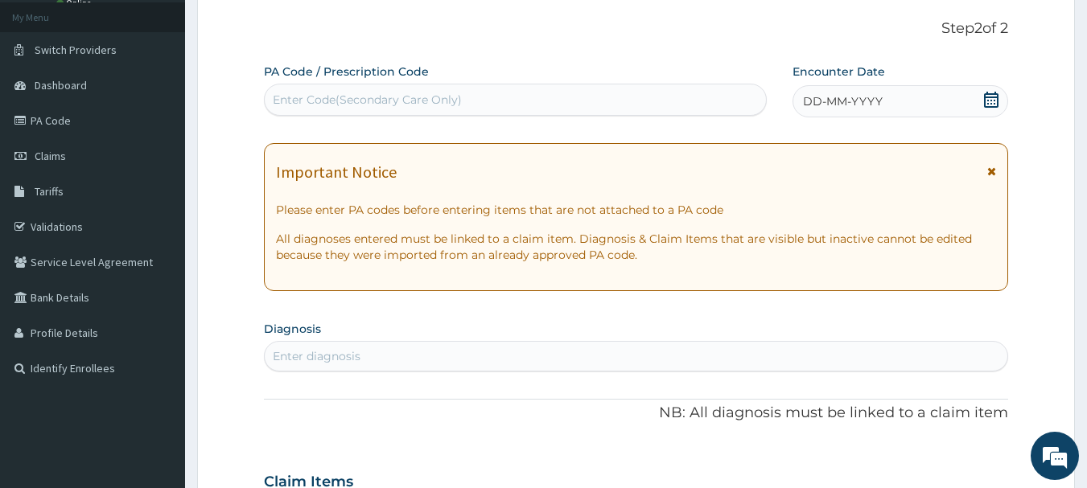
scroll to position [12, 0]
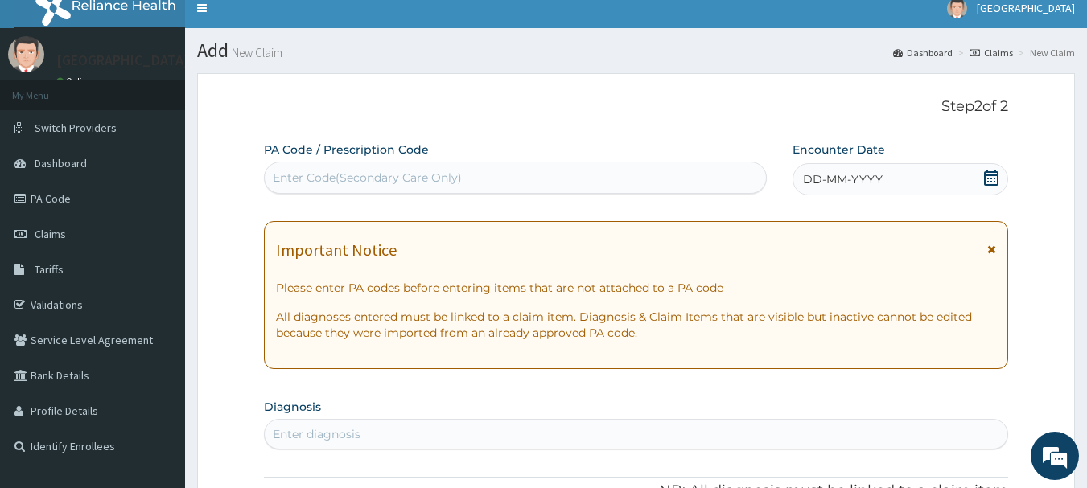
click at [466, 175] on div "Enter Code(Secondary Care Only)" at bounding box center [516, 178] width 502 height 26
paste input "PA/DAD5BF"
type input "PA/DAD5BF"
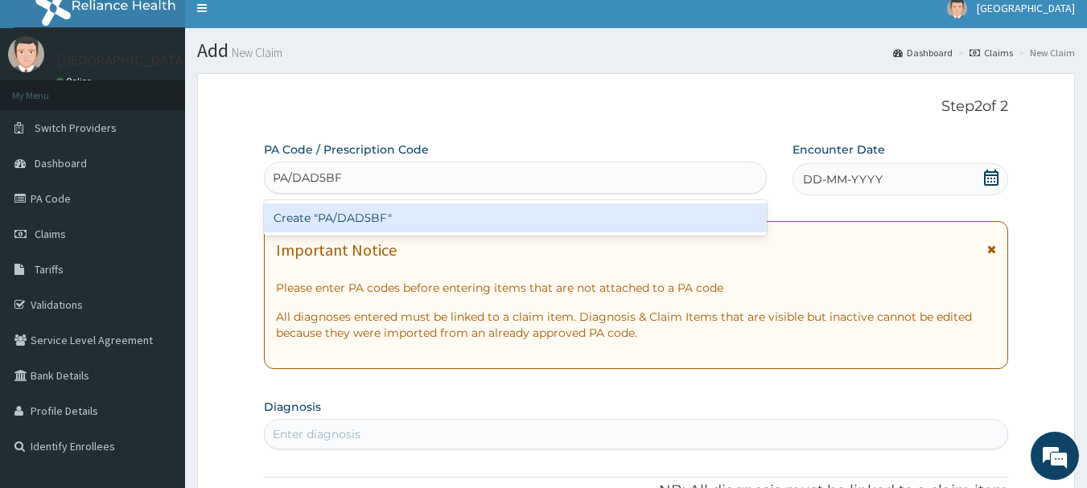
click at [519, 223] on div "Create "PA/DAD5BF"" at bounding box center [516, 218] width 504 height 29
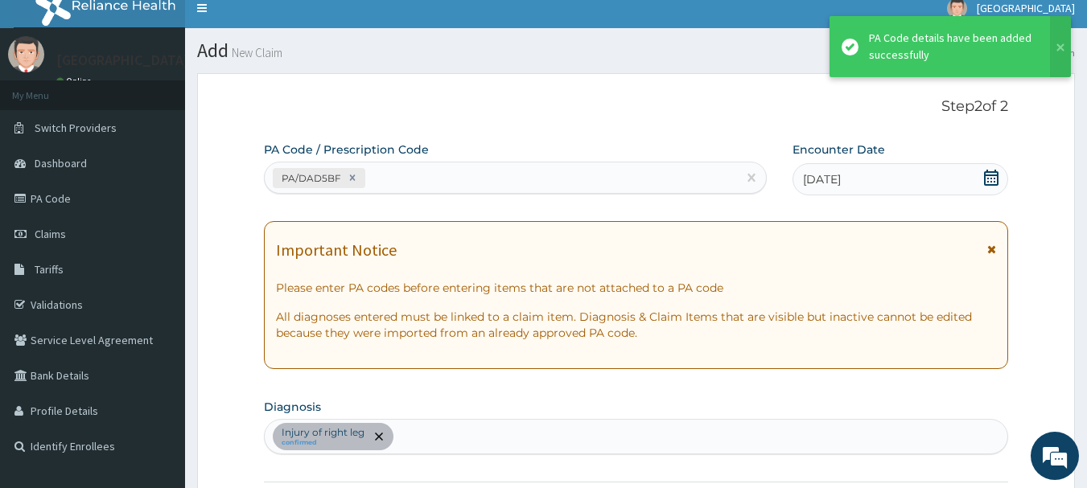
scroll to position [430, 0]
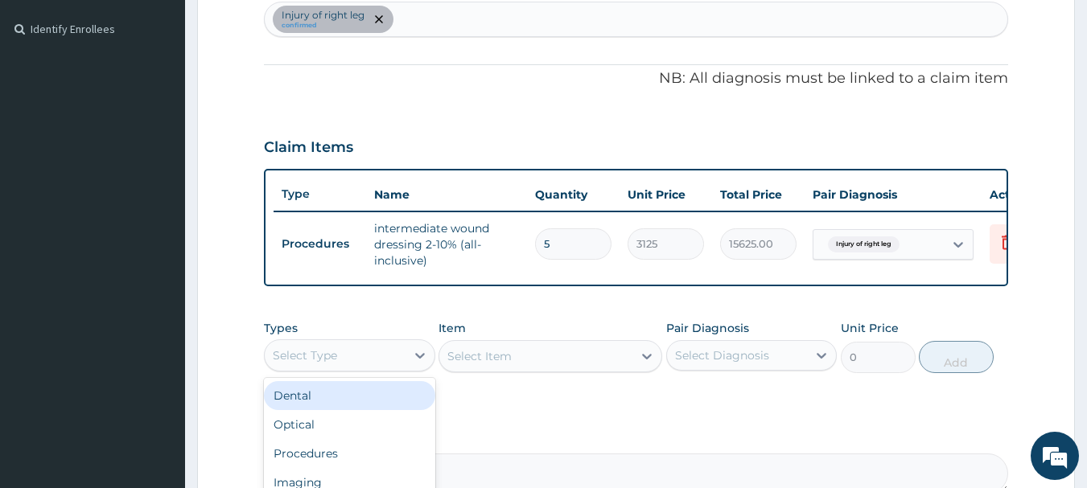
click at [397, 367] on div "Select Type" at bounding box center [335, 356] width 141 height 26
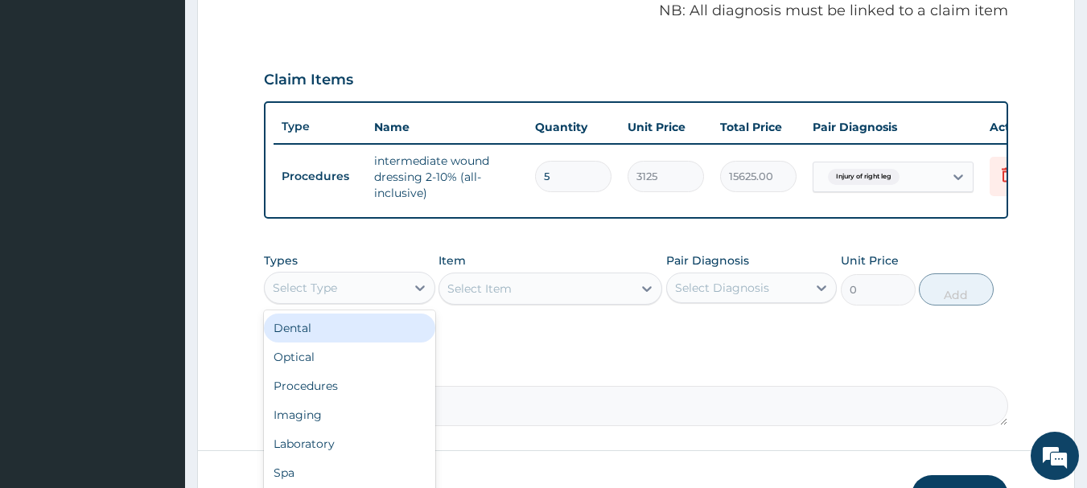
scroll to position [616, 0]
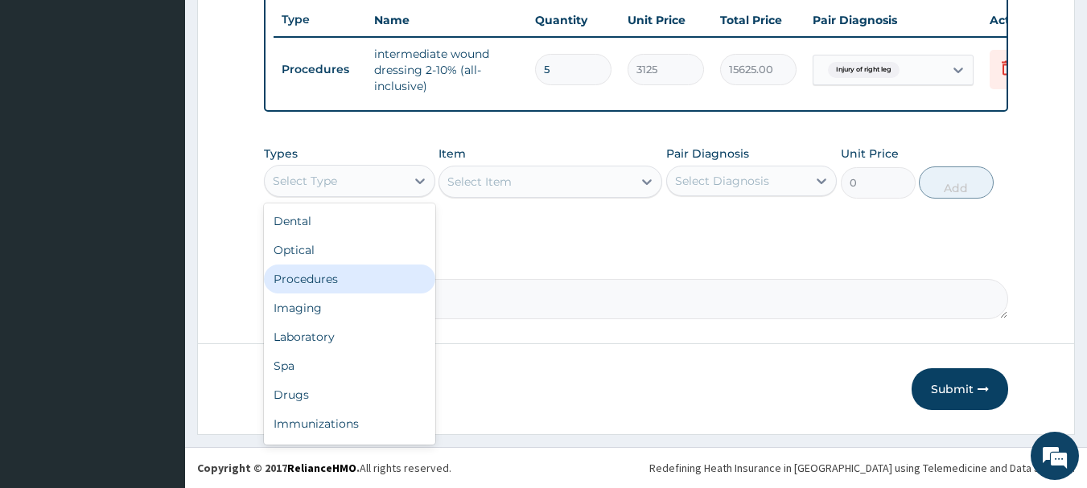
click at [349, 278] on div "Procedures" at bounding box center [349, 279] width 171 height 29
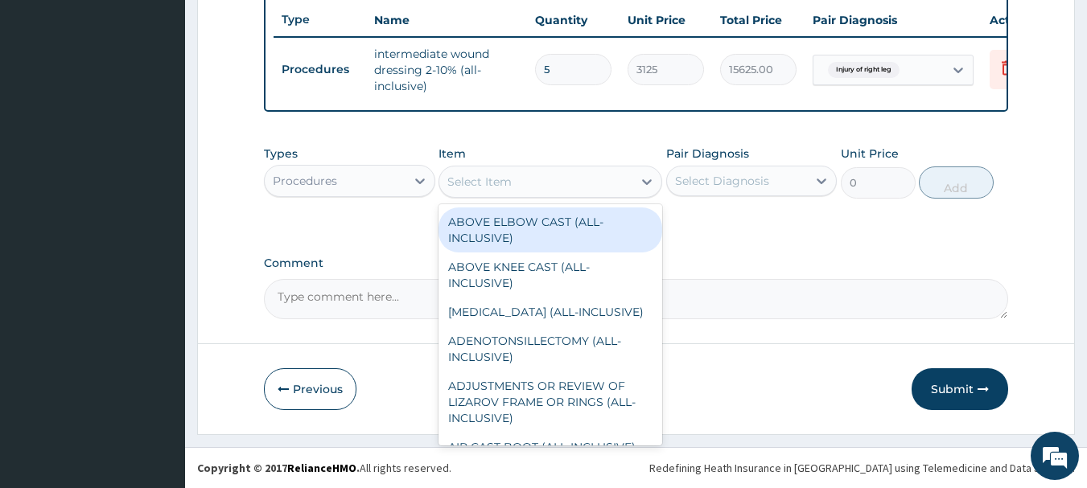
click at [534, 183] on div "Select Item" at bounding box center [535, 182] width 193 height 26
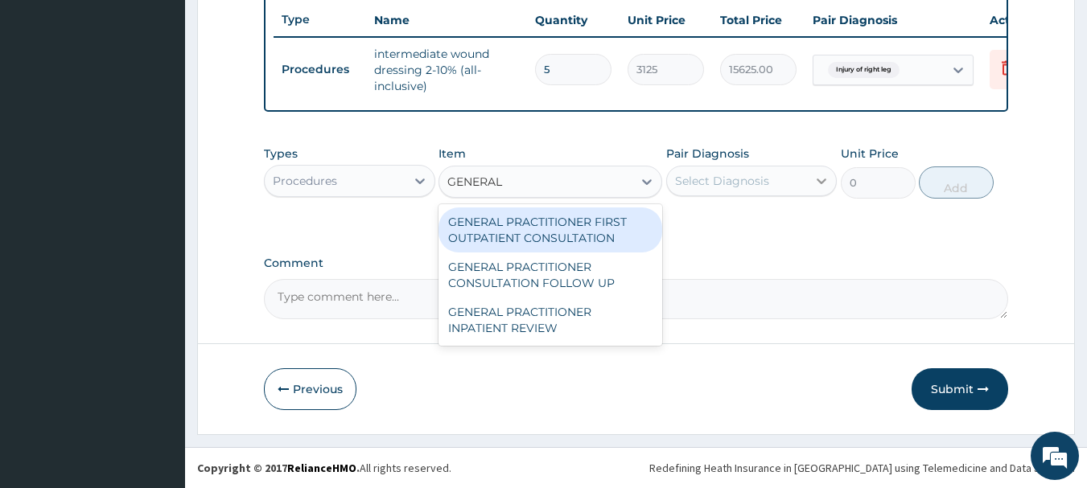
type input "GENERAL P"
drag, startPoint x: 527, startPoint y: 223, endPoint x: 649, endPoint y: 208, distance: 122.5
click at [529, 223] on div "GENERAL PRACTITIONER FIRST OUTPATIENT CONSULTATION" at bounding box center [551, 230] width 224 height 45
type input "3750"
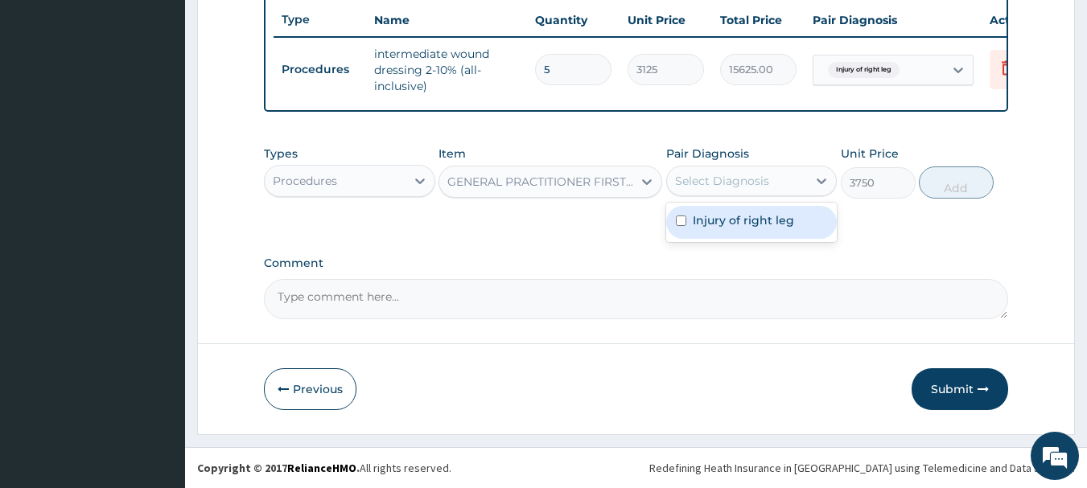
click at [709, 175] on div "Select Diagnosis" at bounding box center [722, 181] width 94 height 16
click at [719, 225] on label "Injury of right leg" at bounding box center [743, 220] width 101 height 16
checkbox input "true"
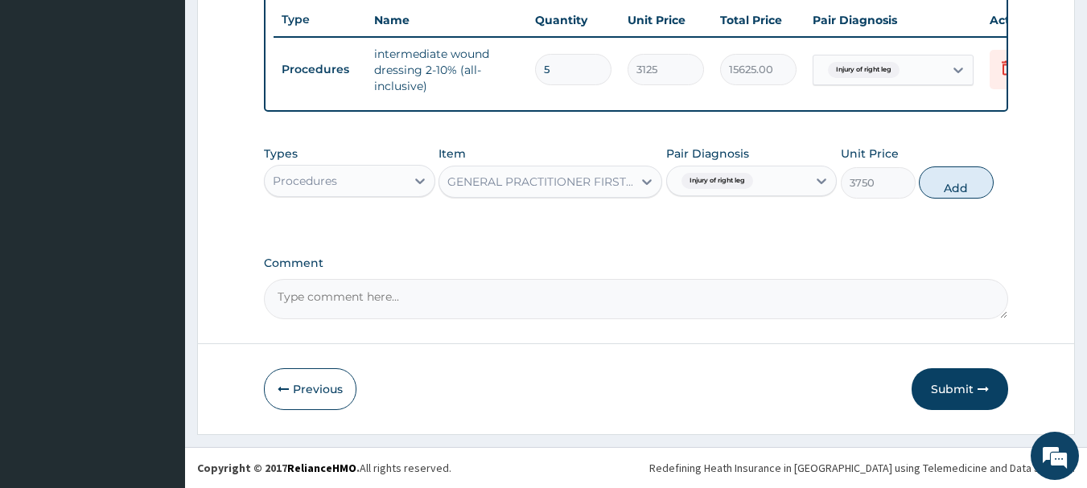
drag, startPoint x: 961, startPoint y: 185, endPoint x: 935, endPoint y: 200, distance: 29.5
click at [961, 185] on button "Add" at bounding box center [956, 183] width 75 height 32
type input "0"
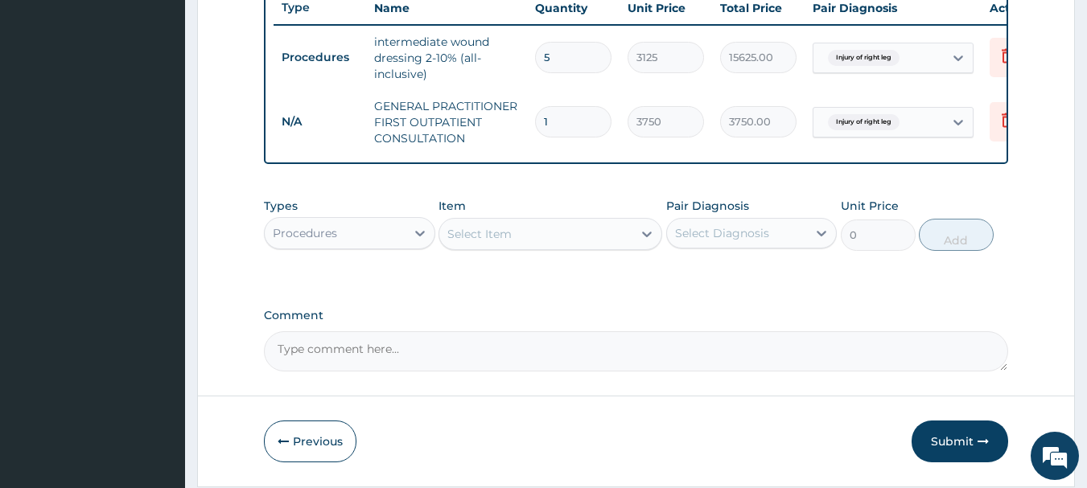
click at [382, 236] on div "Procedures" at bounding box center [335, 233] width 141 height 26
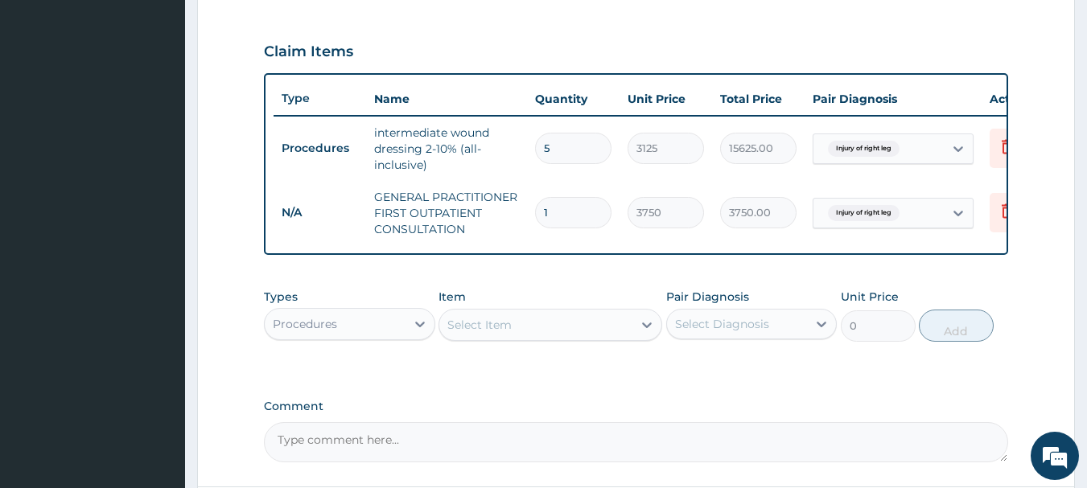
scroll to position [681, 0]
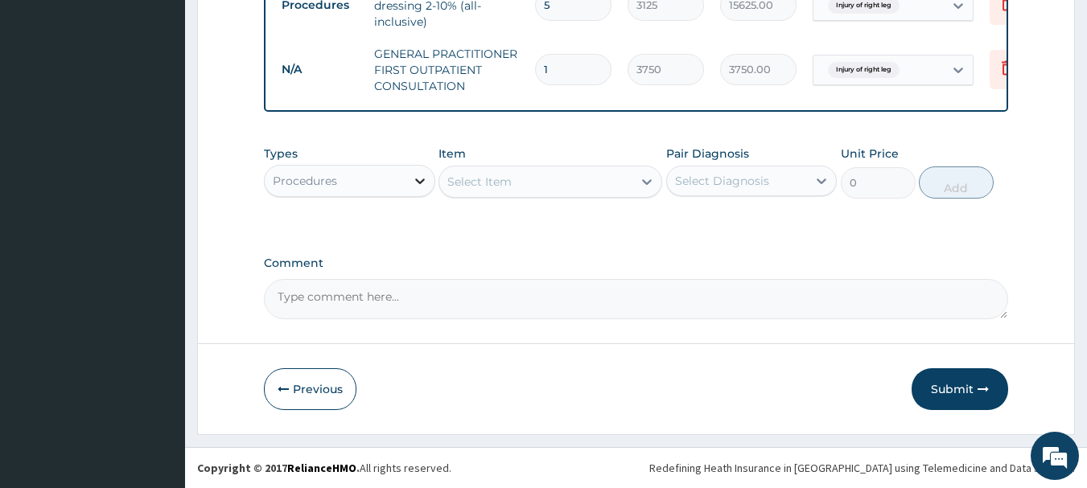
click at [410, 178] on div at bounding box center [420, 181] width 29 height 29
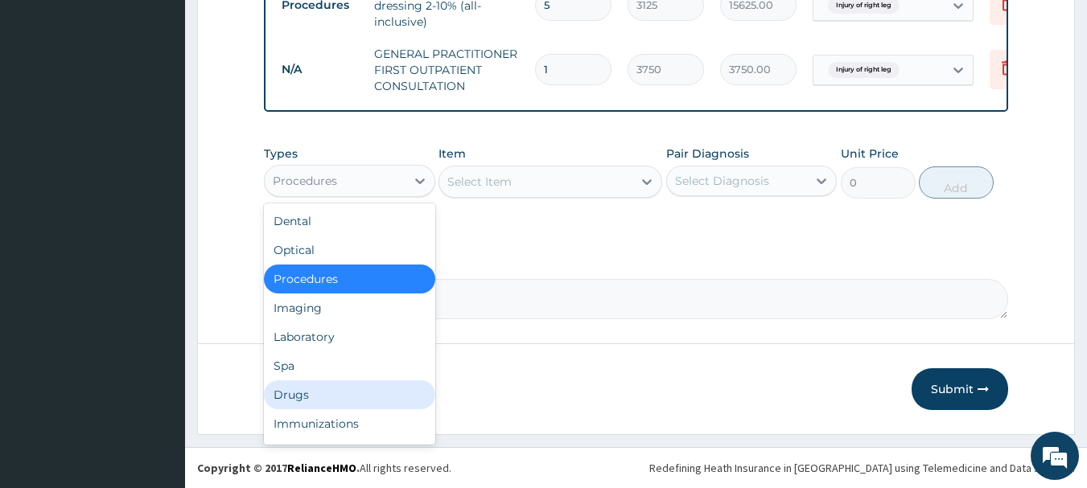
scroll to position [55, 0]
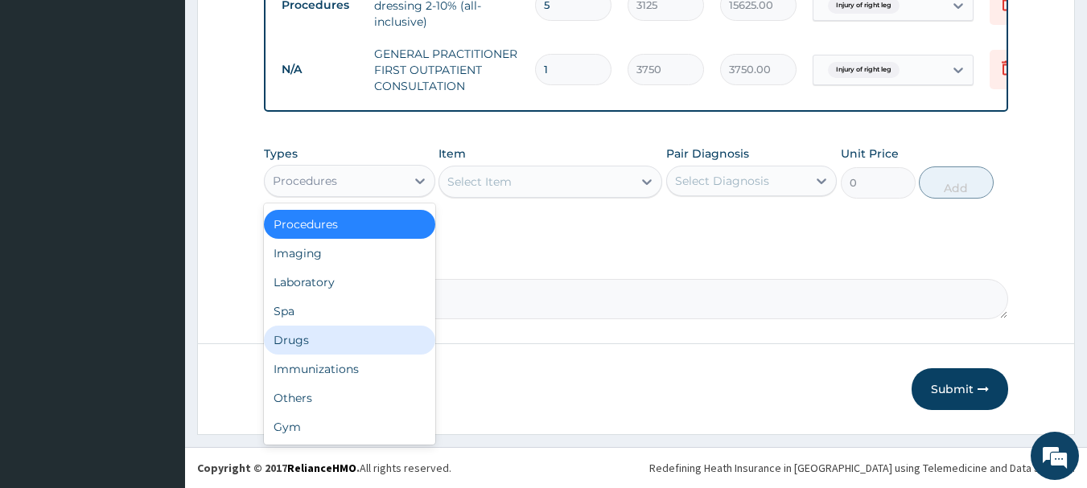
click at [303, 351] on div "Drugs" at bounding box center [349, 340] width 171 height 29
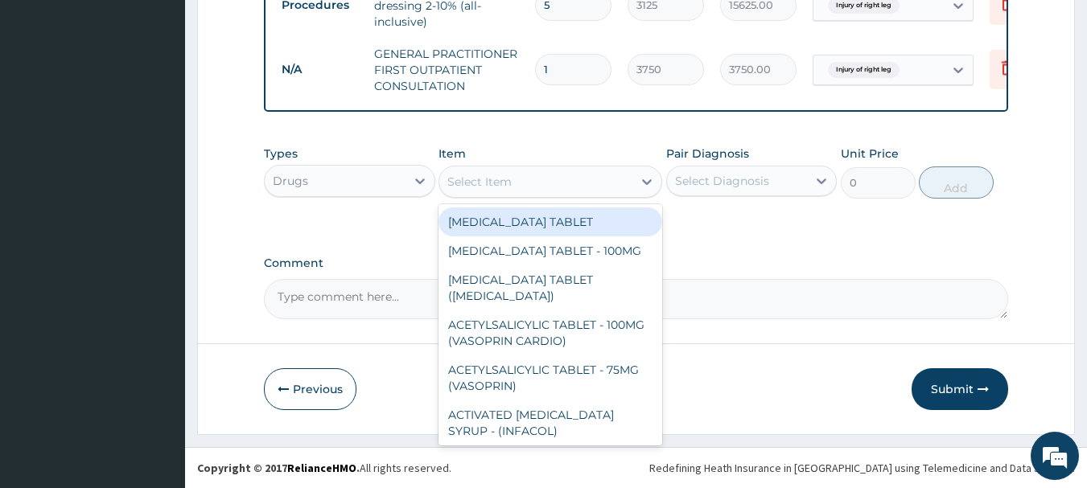
click at [476, 175] on div "Select Item" at bounding box center [479, 182] width 64 height 16
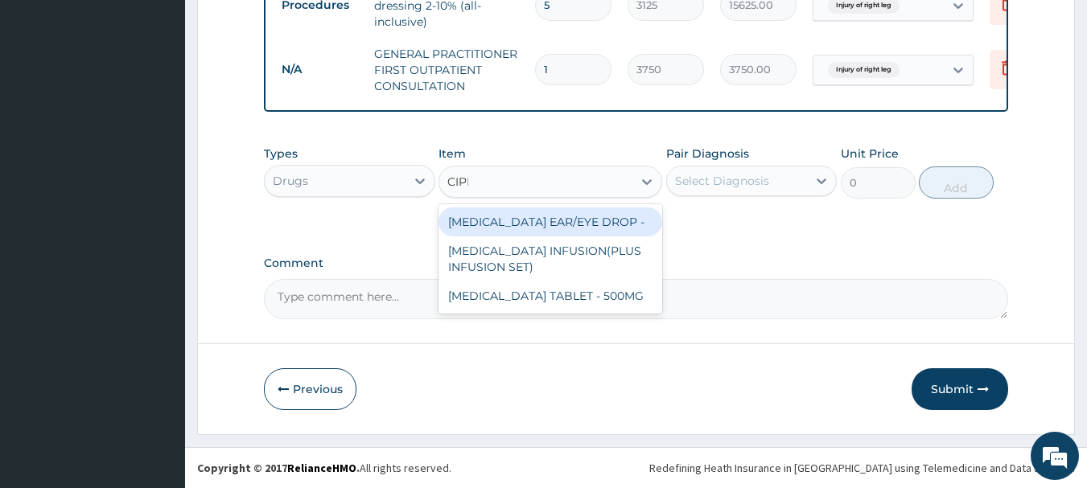
type input "CIPRO"
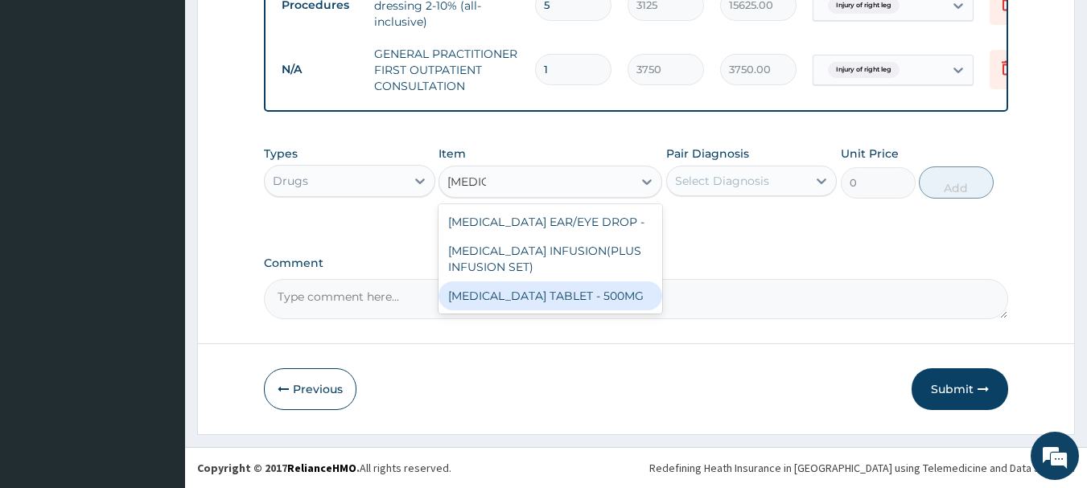
click at [551, 290] on div "[MEDICAL_DATA] TABLET - 500MG" at bounding box center [551, 296] width 224 height 29
type input "196"
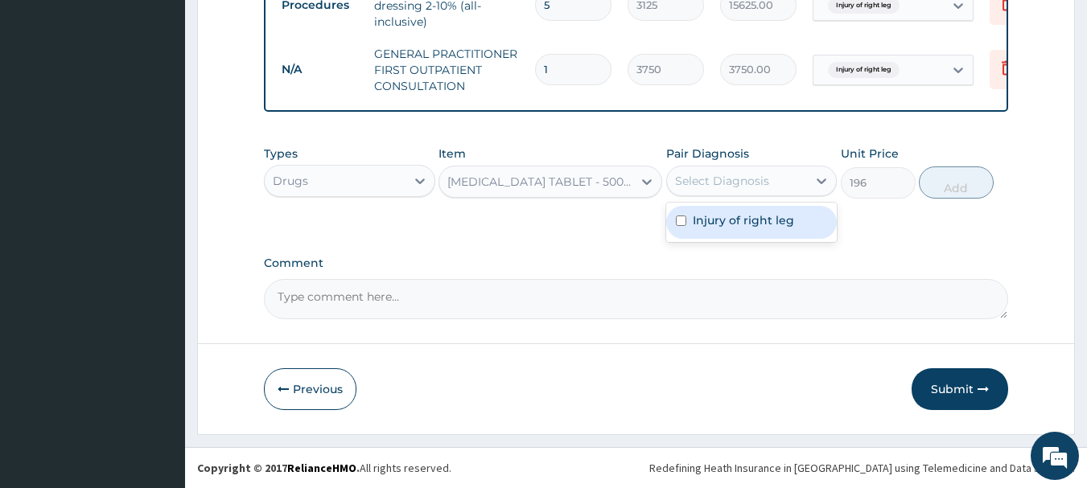
click at [784, 176] on div "Select Diagnosis" at bounding box center [737, 181] width 141 height 26
drag, startPoint x: 767, startPoint y: 218, endPoint x: 780, endPoint y: 215, distance: 13.3
click at [769, 217] on label "Injury of right leg" at bounding box center [743, 220] width 101 height 16
checkbox input "true"
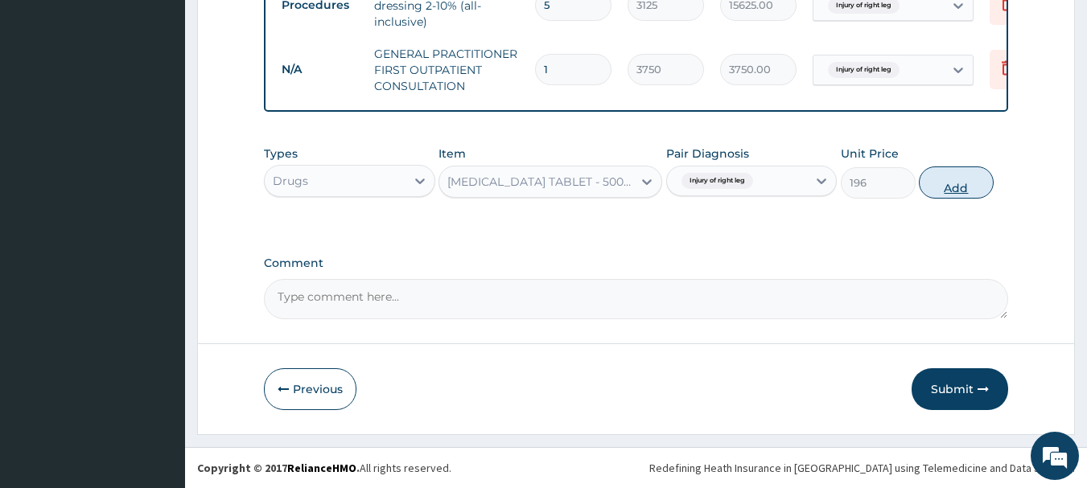
click at [940, 192] on button "Add" at bounding box center [956, 183] width 75 height 32
type input "0"
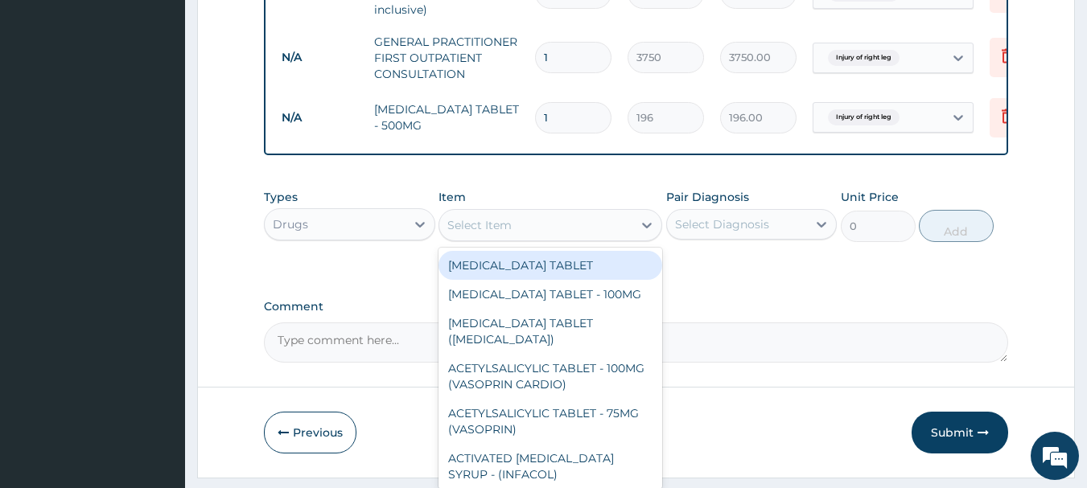
click at [492, 233] on div "Select Item" at bounding box center [479, 225] width 64 height 16
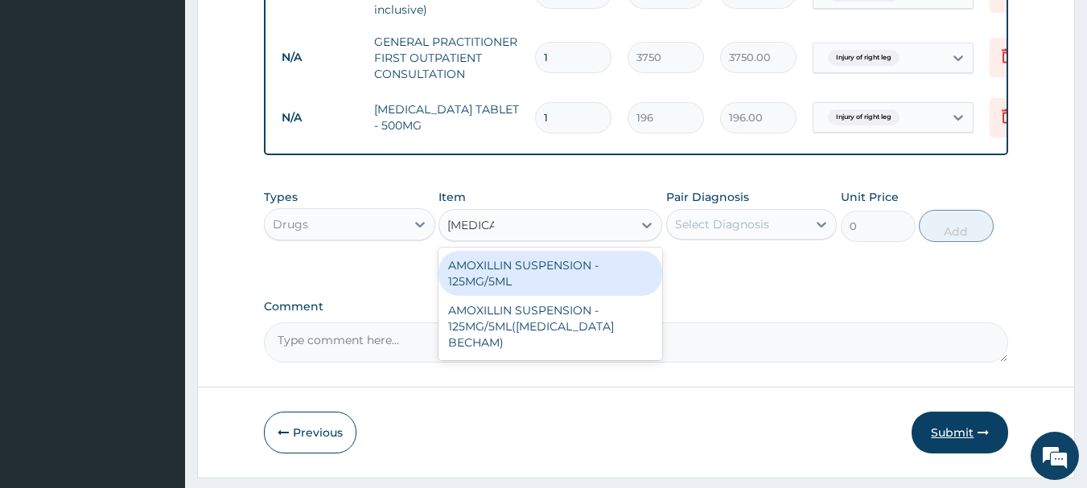
type input "AMOXIL"
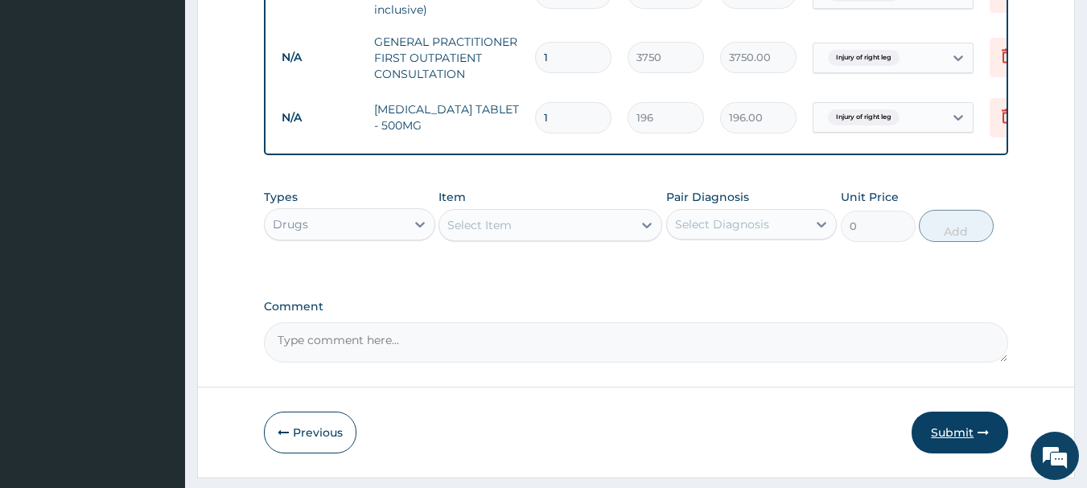
click at [978, 439] on icon "button" at bounding box center [983, 432] width 11 height 11
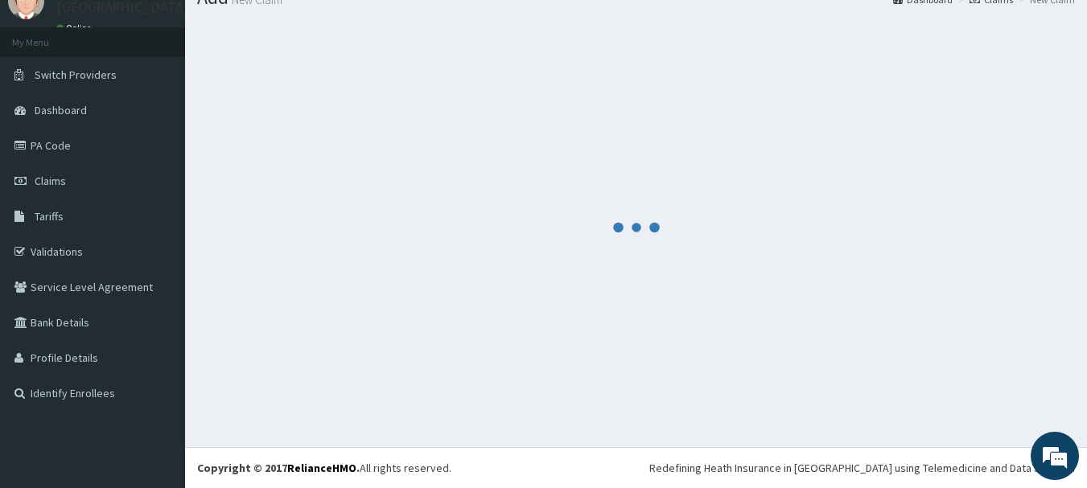
scroll to position [681, 0]
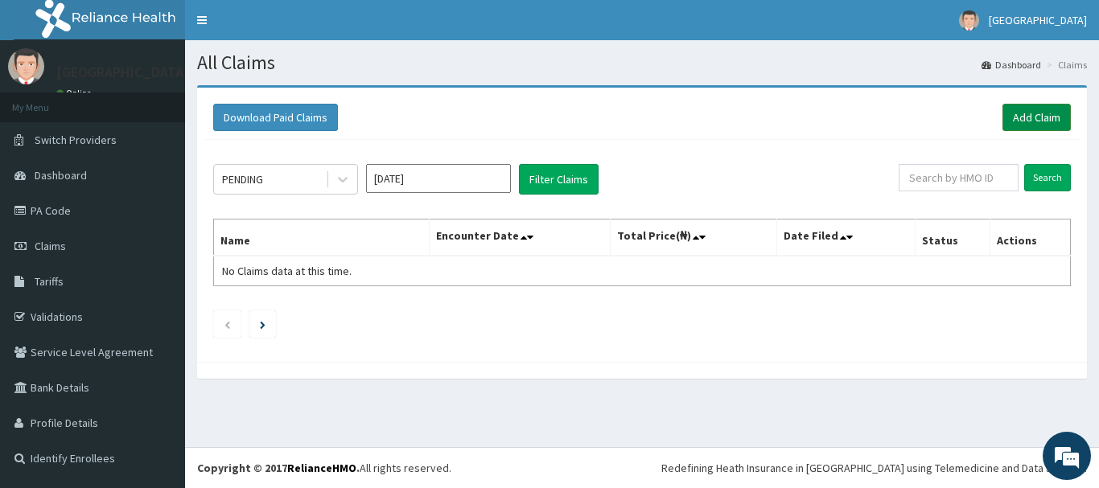
click at [1048, 105] on link "Add Claim" at bounding box center [1037, 117] width 68 height 27
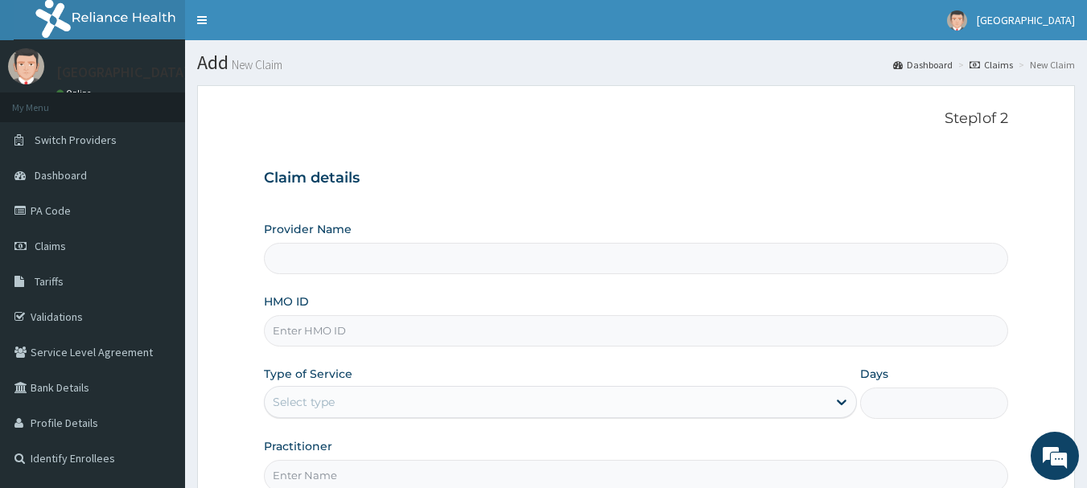
click at [296, 339] on input "HMO ID" at bounding box center [636, 330] width 745 height 31
type input "[GEOGRAPHIC_DATA]"
type input "HIC/10251/A"
click at [486, 403] on div "Select type" at bounding box center [546, 402] width 562 height 26
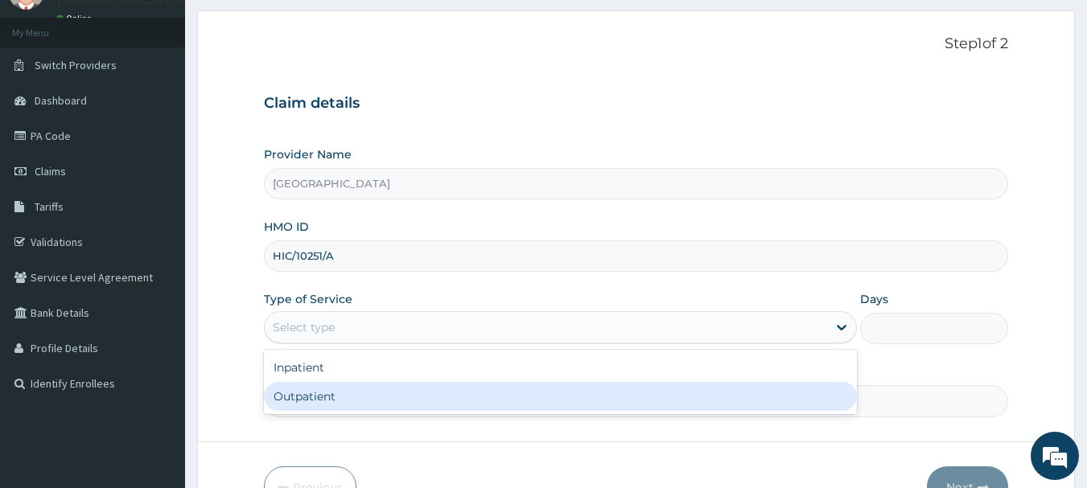
scroll to position [173, 0]
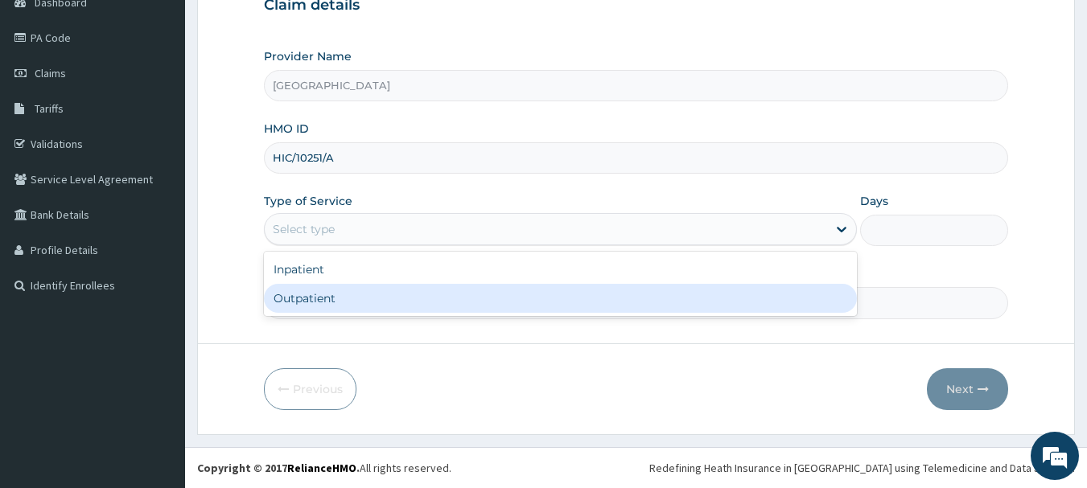
click at [364, 296] on div "Outpatient" at bounding box center [560, 298] width 593 height 29
type input "1"
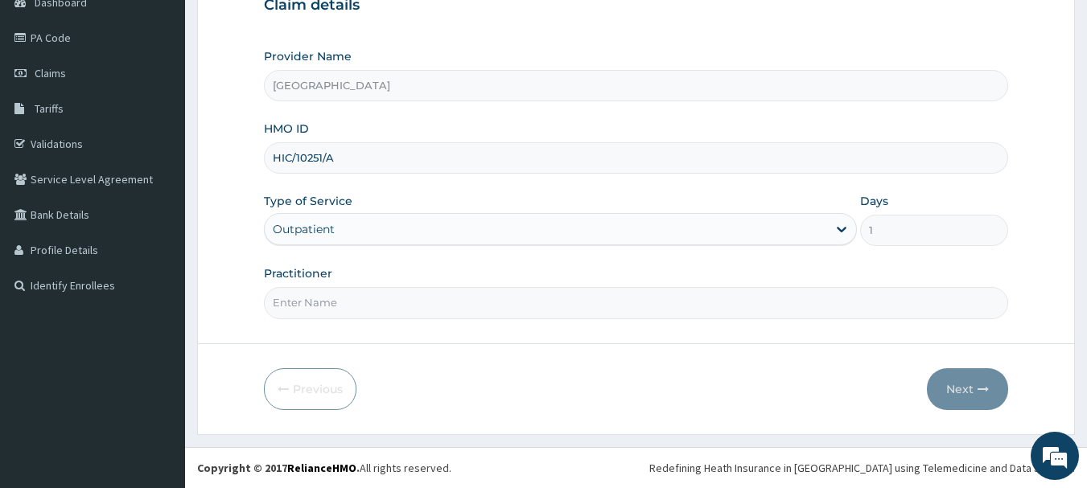
click at [386, 303] on input "Practitioner" at bounding box center [636, 302] width 745 height 31
type input "[PERSON_NAME]"
click at [995, 381] on button "Next" at bounding box center [967, 390] width 81 height 42
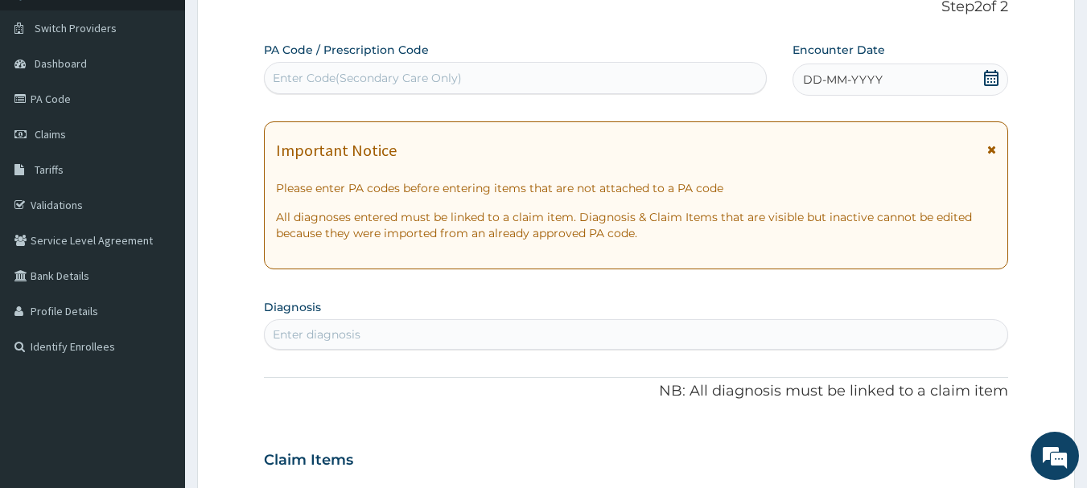
scroll to position [12, 0]
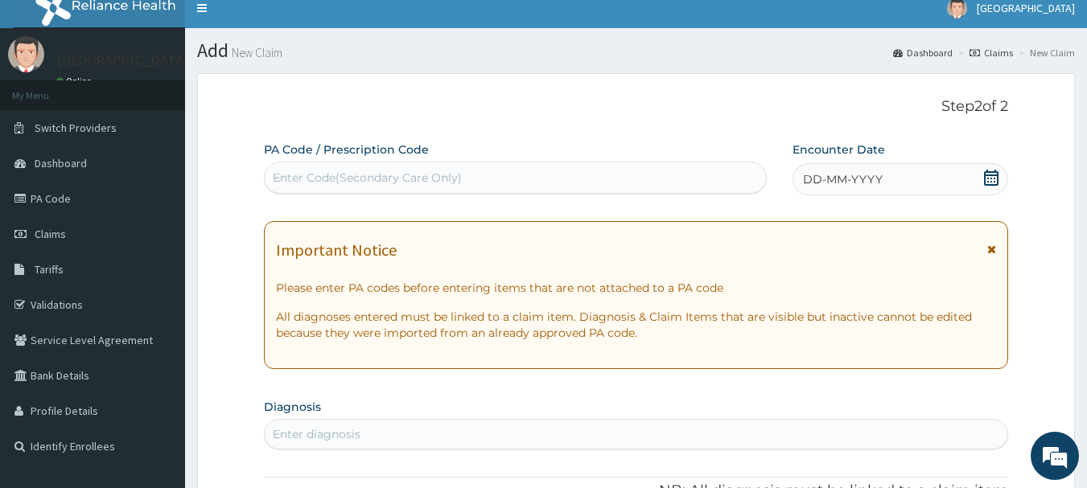
click at [995, 185] on icon at bounding box center [991, 178] width 14 height 16
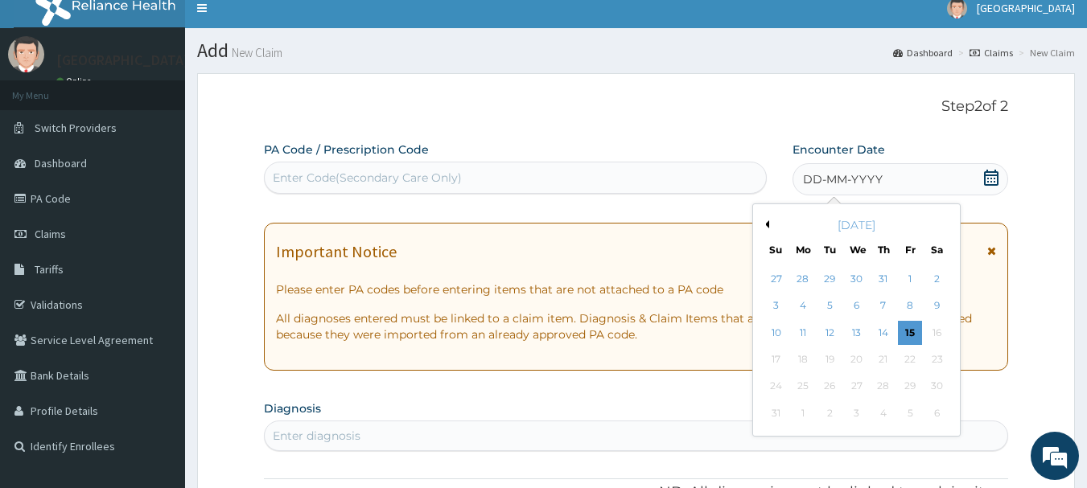
click at [768, 225] on button "Previous Month" at bounding box center [765, 224] width 8 height 8
click at [912, 360] on div "25" at bounding box center [910, 360] width 24 height 24
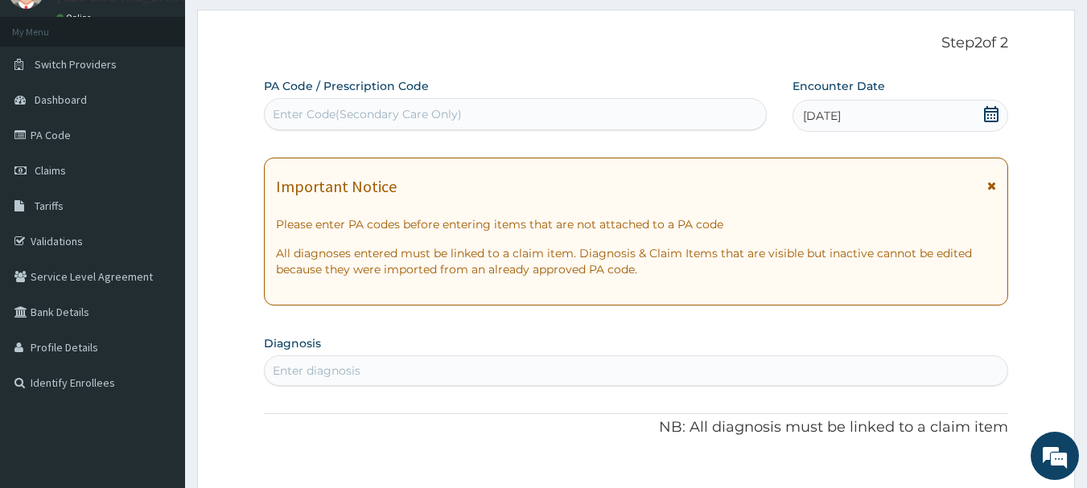
scroll to position [93, 0]
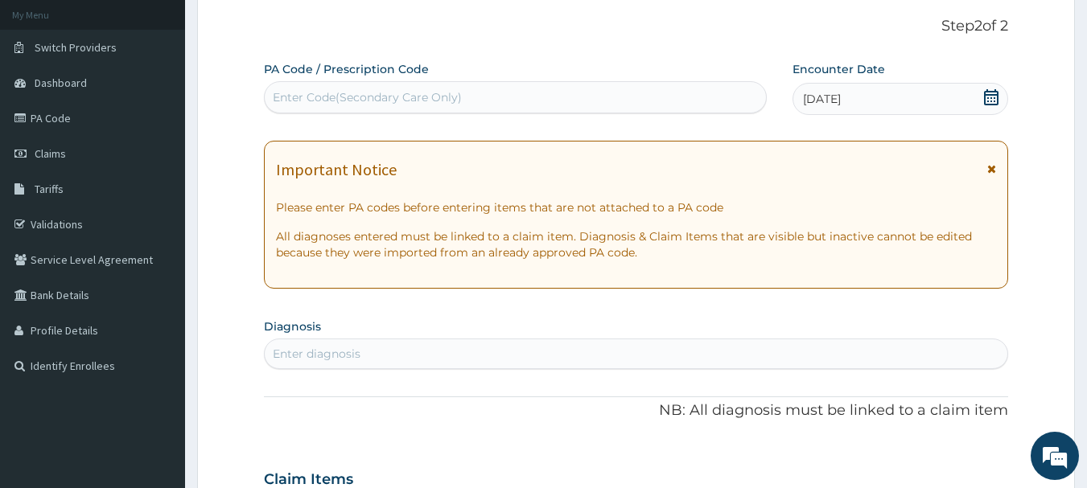
click at [485, 354] on div "Enter diagnosis" at bounding box center [637, 354] width 744 height 26
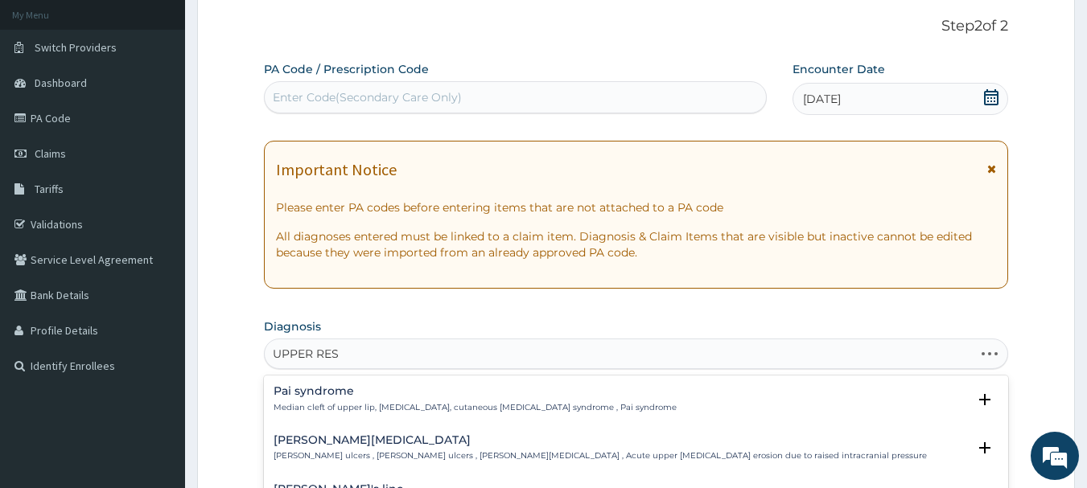
type input "UPPER RESP"
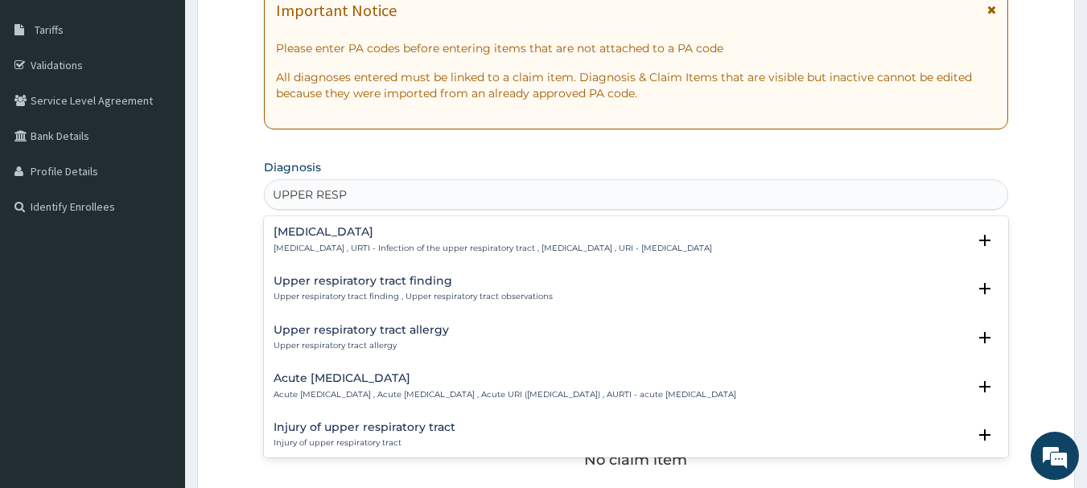
scroll to position [253, 0]
click at [462, 238] on div "[MEDICAL_DATA] [MEDICAL_DATA] , URTI - Infection of the upper respiratory tract…" at bounding box center [493, 239] width 439 height 28
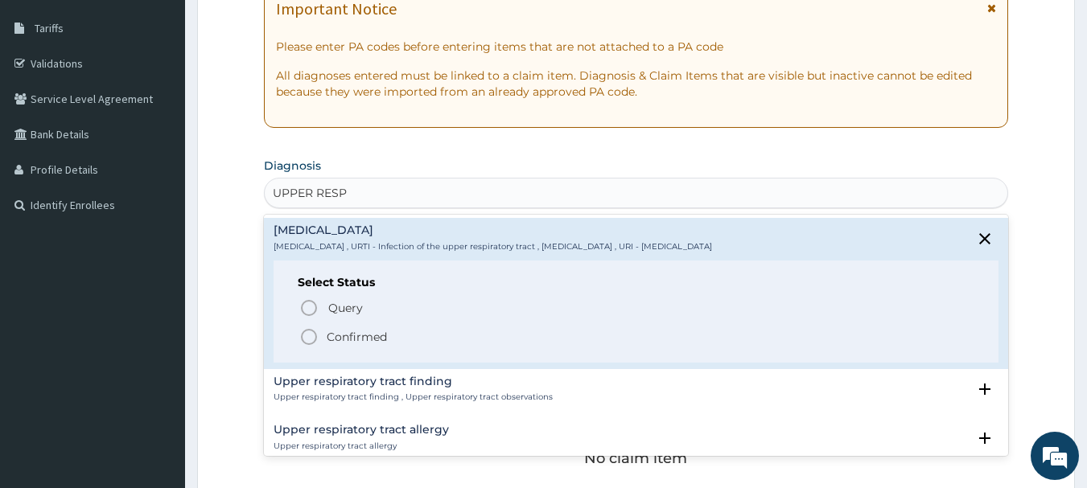
click at [309, 336] on icon "status option filled" at bounding box center [308, 336] width 19 height 19
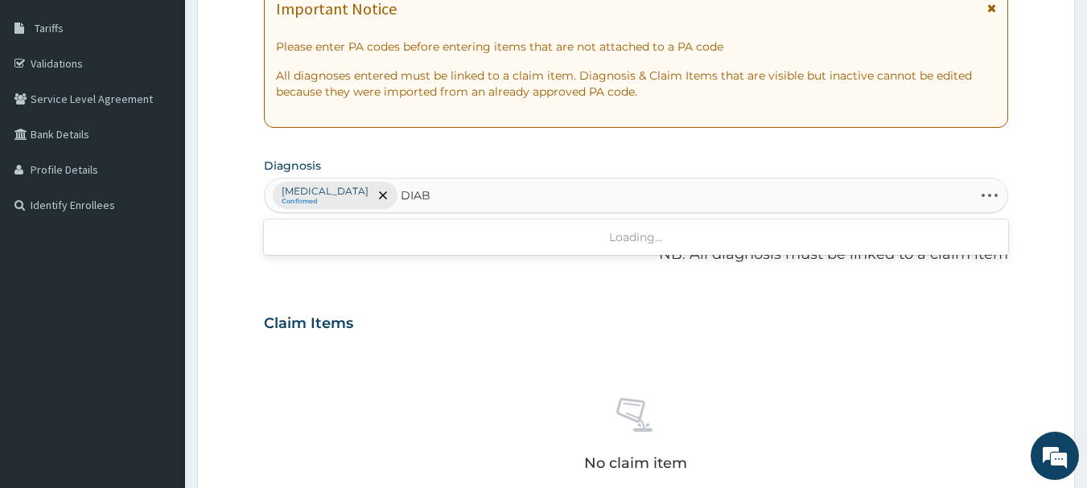
type input "DIABE"
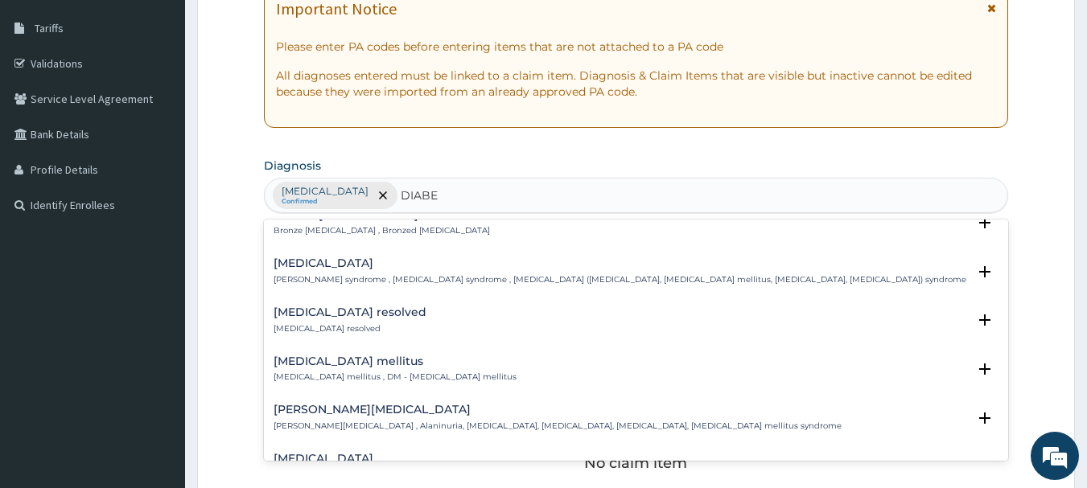
scroll to position [241, 0]
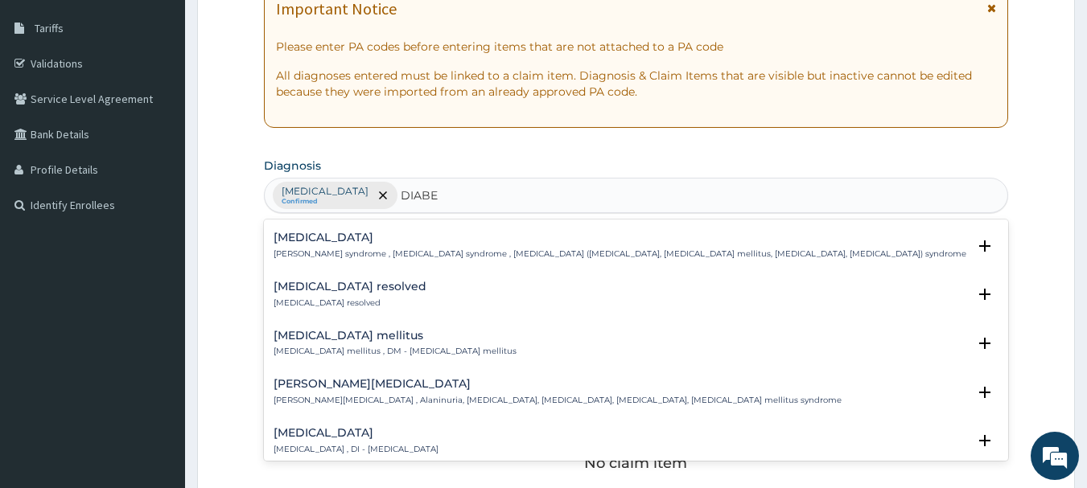
click at [389, 340] on h4 "[MEDICAL_DATA] mellitus" at bounding box center [395, 336] width 243 height 12
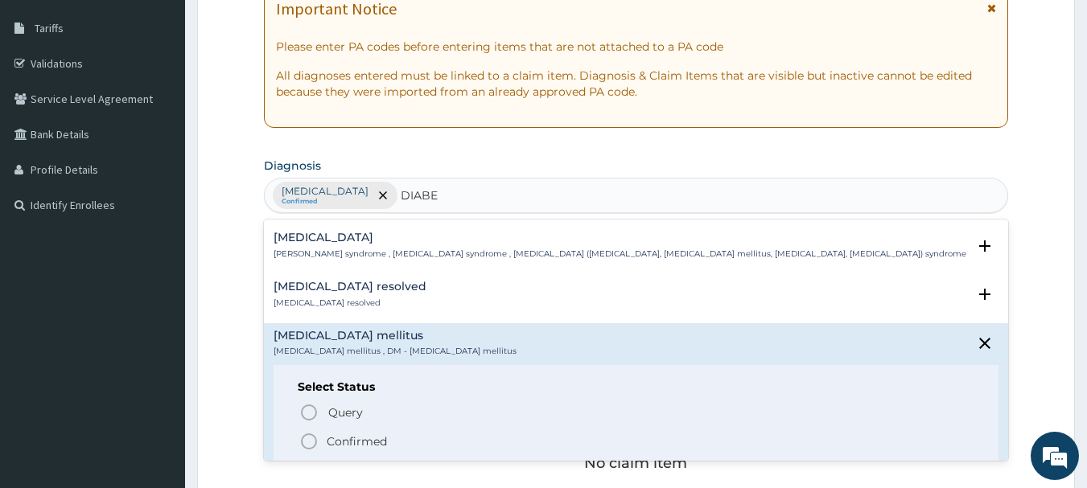
click at [311, 442] on icon "status option filled" at bounding box center [308, 441] width 19 height 19
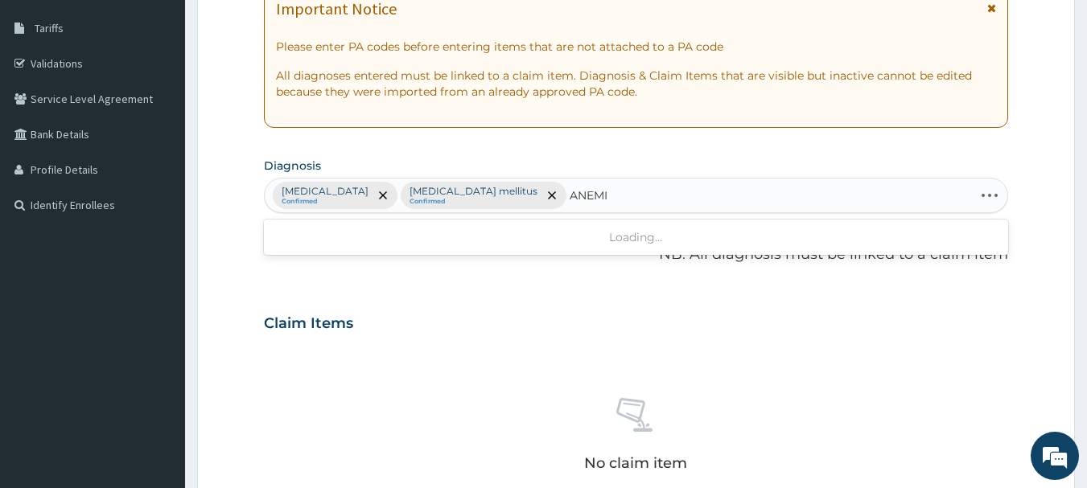
type input "[MEDICAL_DATA]"
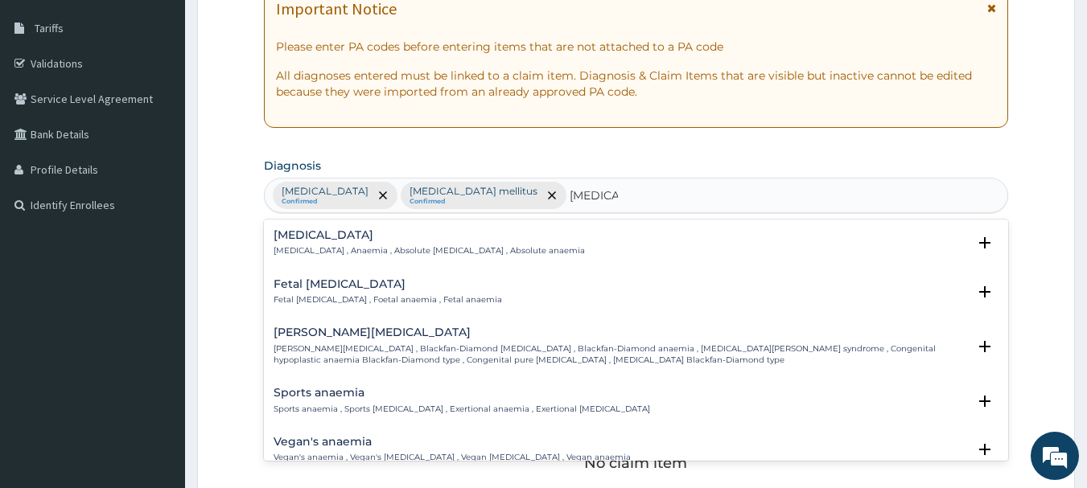
click at [315, 237] on h4 "[MEDICAL_DATA]" at bounding box center [429, 235] width 311 height 12
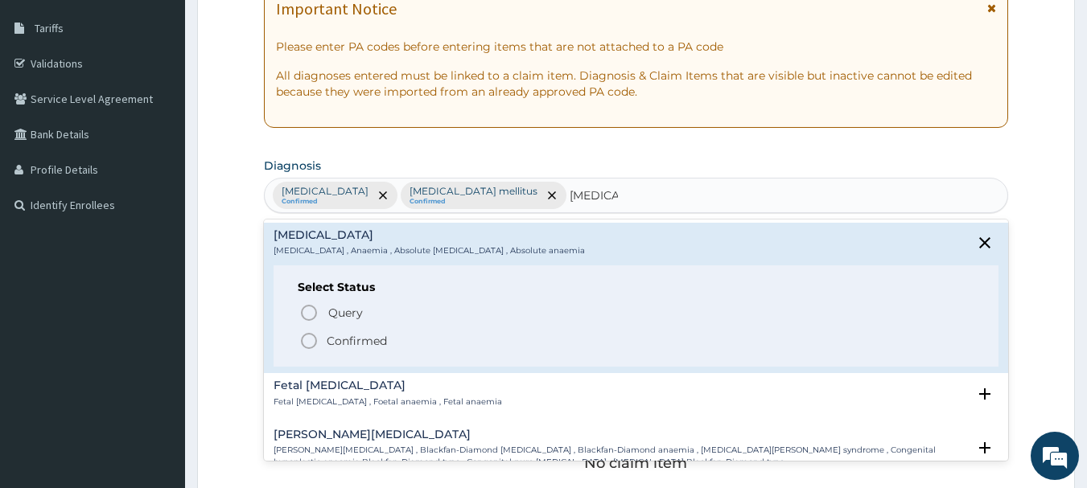
click at [311, 340] on icon "status option filled" at bounding box center [308, 341] width 19 height 19
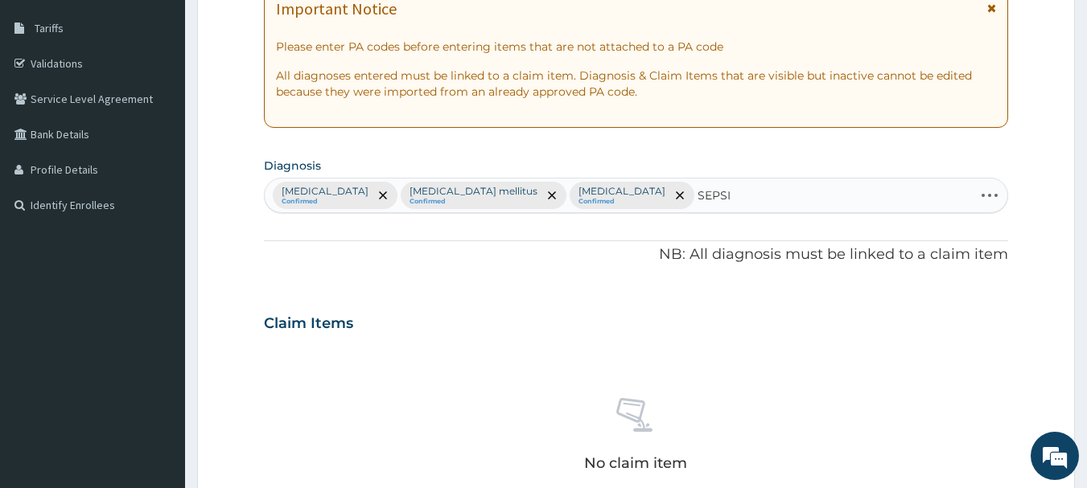
type input "[MEDICAL_DATA]"
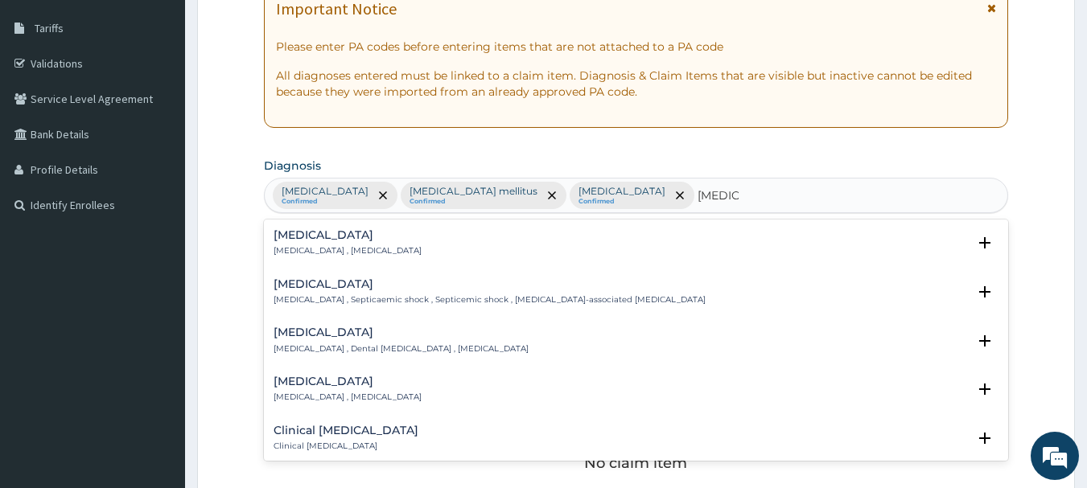
click at [327, 245] on div "[MEDICAL_DATA] [MEDICAL_DATA] , [MEDICAL_DATA]" at bounding box center [348, 243] width 148 height 28
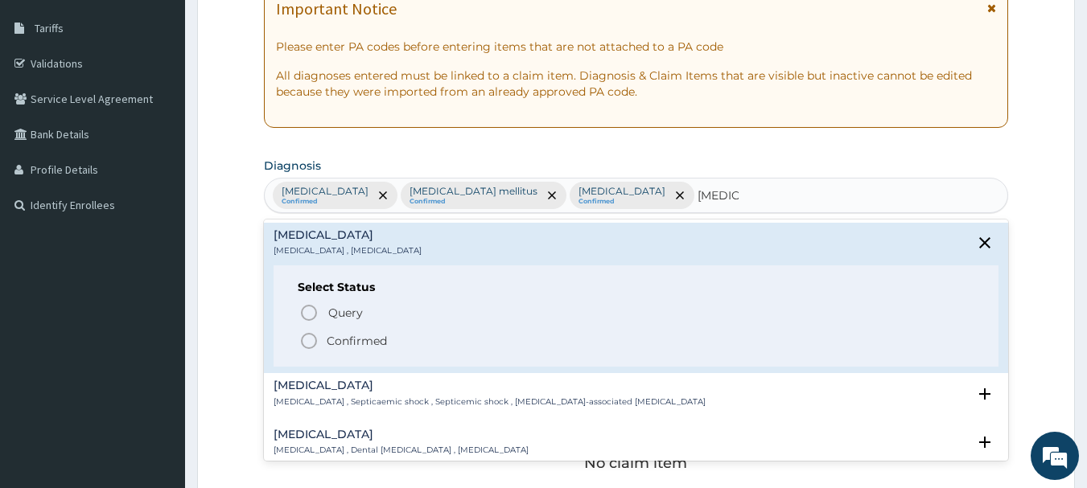
click at [307, 345] on icon "status option filled" at bounding box center [308, 341] width 19 height 19
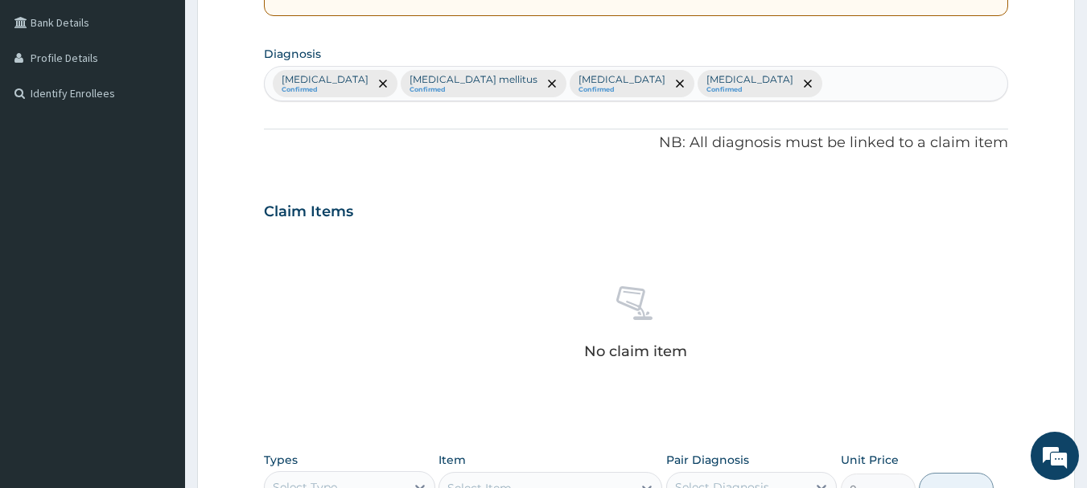
scroll to position [656, 0]
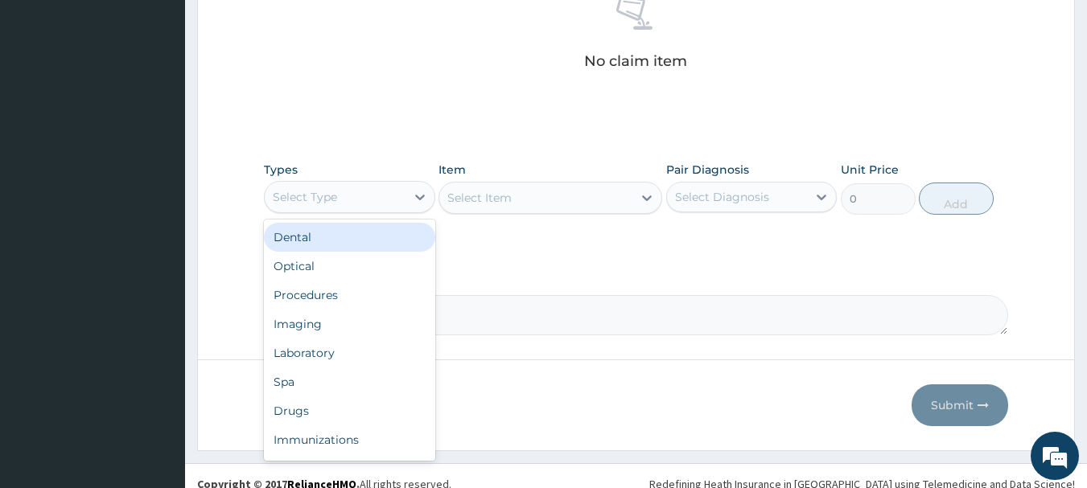
click at [352, 196] on div "Select Type" at bounding box center [335, 197] width 141 height 26
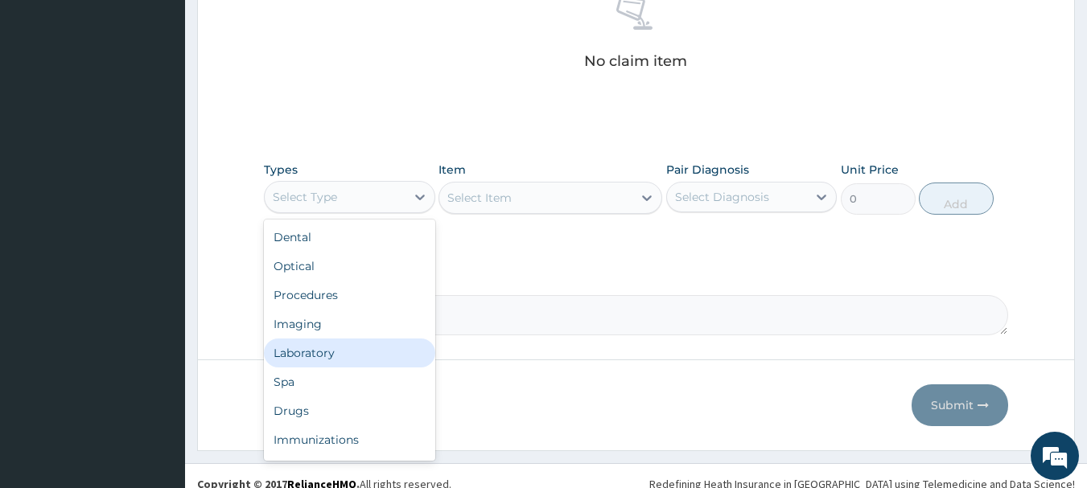
drag, startPoint x: 327, startPoint y: 347, endPoint x: 447, endPoint y: 287, distance: 134.6
click at [327, 348] on div "Laboratory" at bounding box center [349, 353] width 171 height 29
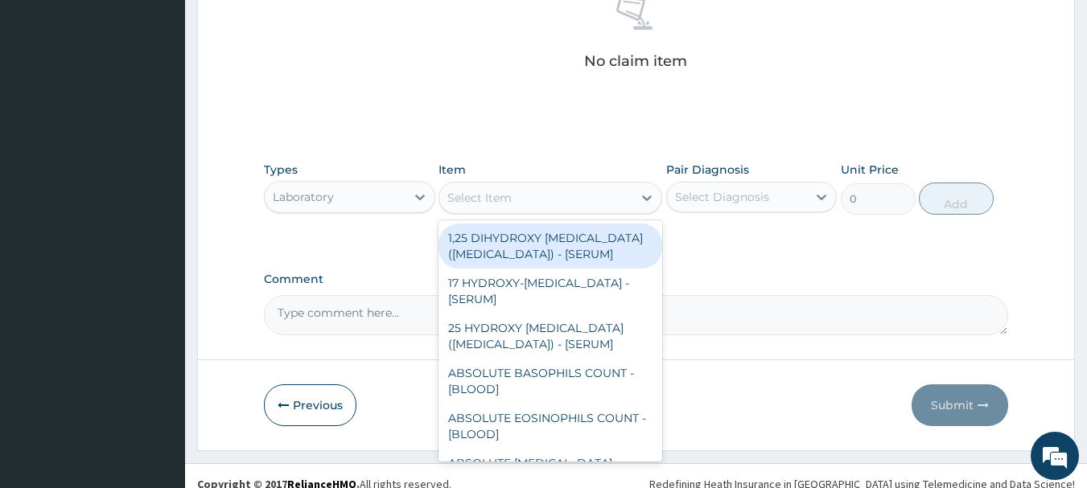
click at [505, 199] on div "Select Item" at bounding box center [479, 198] width 64 height 16
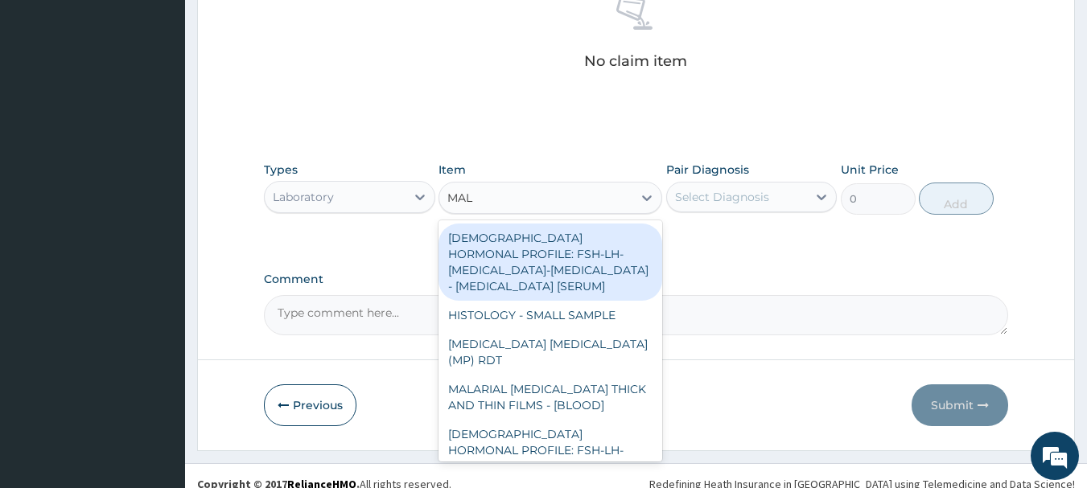
type input "MALA"
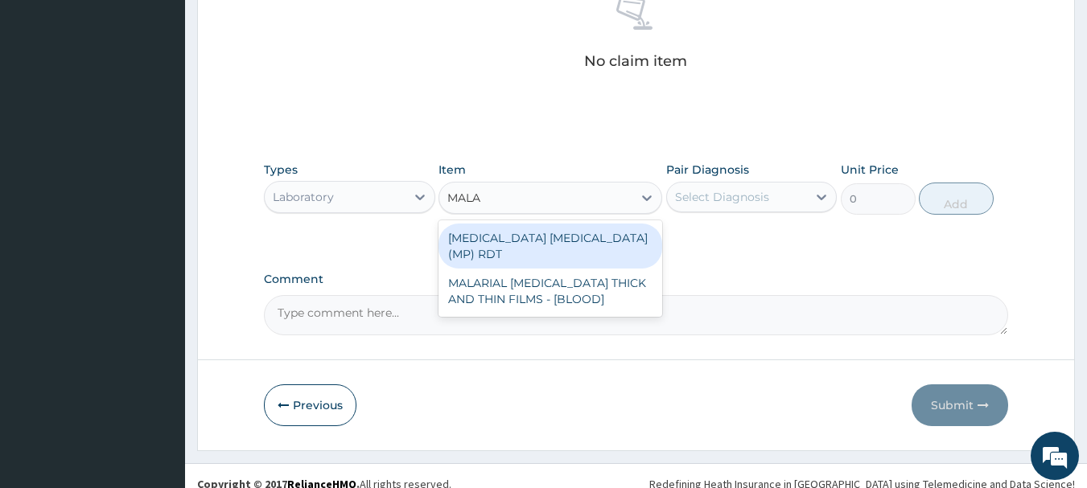
click at [500, 238] on div "[MEDICAL_DATA] [MEDICAL_DATA] (MP) RDT" at bounding box center [551, 246] width 224 height 45
type input "2000"
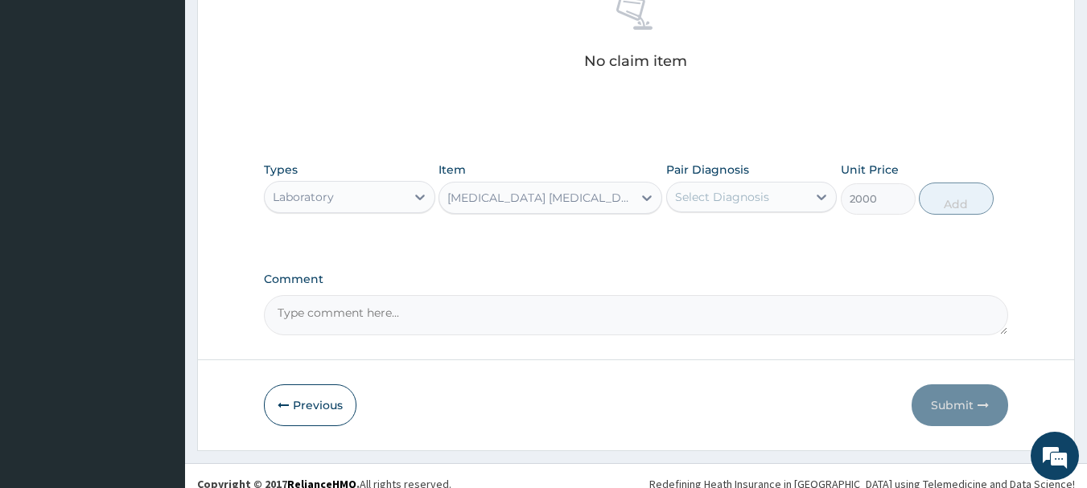
click at [776, 201] on div "Select Diagnosis" at bounding box center [737, 197] width 141 height 26
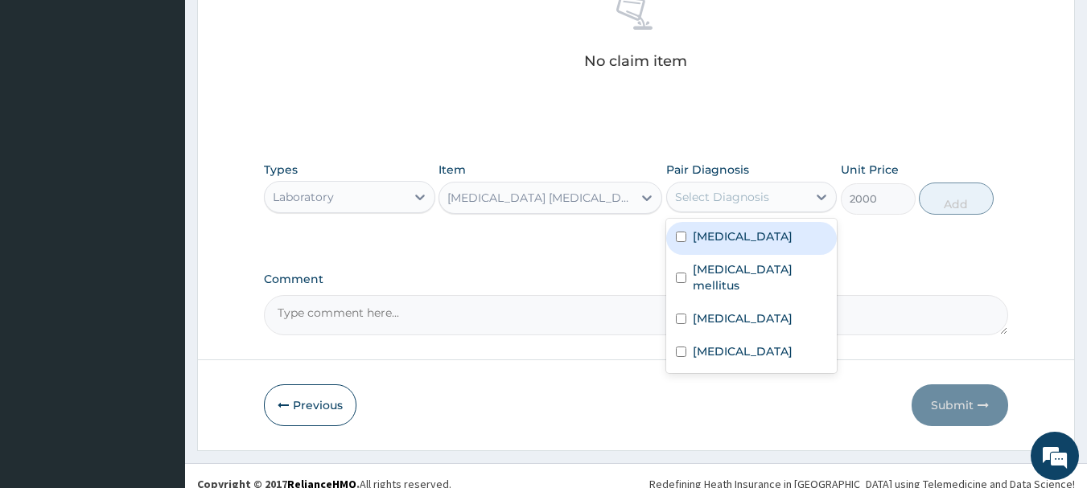
click at [734, 245] on label "[MEDICAL_DATA]" at bounding box center [743, 237] width 100 height 16
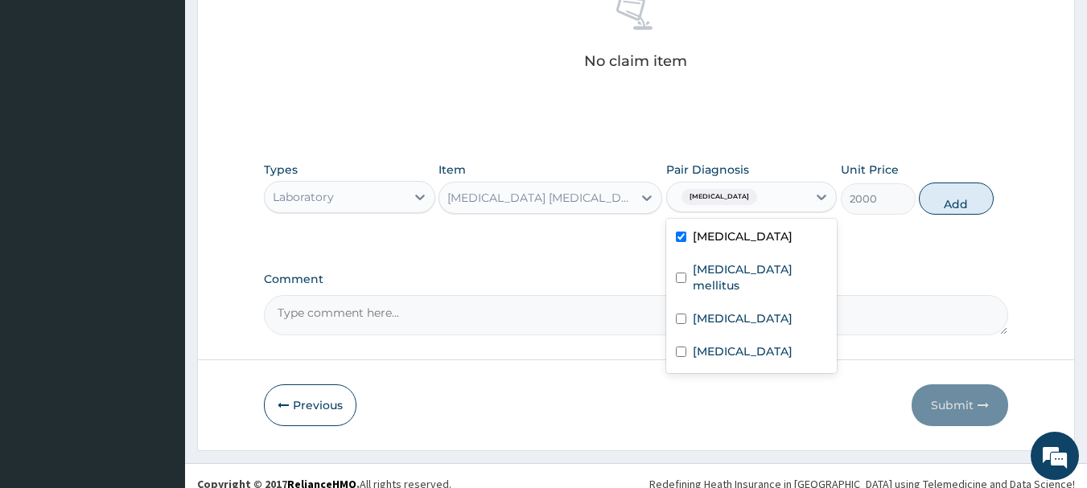
click at [708, 245] on label "[MEDICAL_DATA]" at bounding box center [743, 237] width 100 height 16
checkbox input "false"
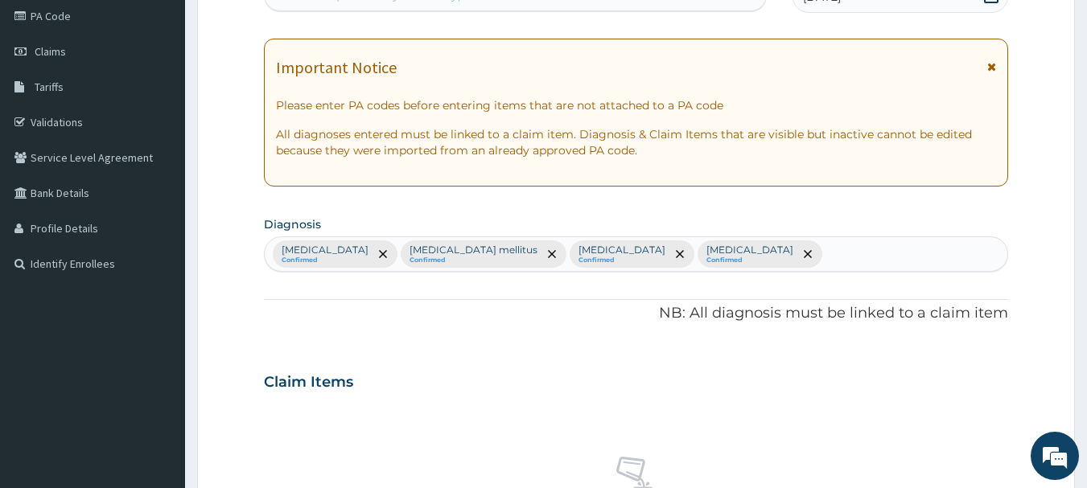
scroll to position [173, 0]
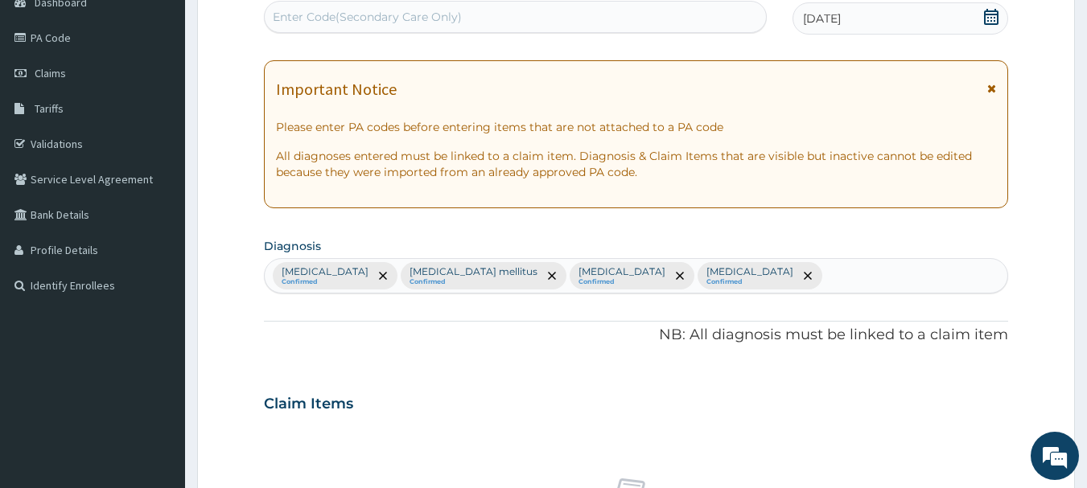
click at [752, 281] on div "[MEDICAL_DATA] Confirmed [MEDICAL_DATA] mellitus Confirmed [MEDICAL_DATA] Confi…" at bounding box center [637, 276] width 744 height 34
type input "MALA"
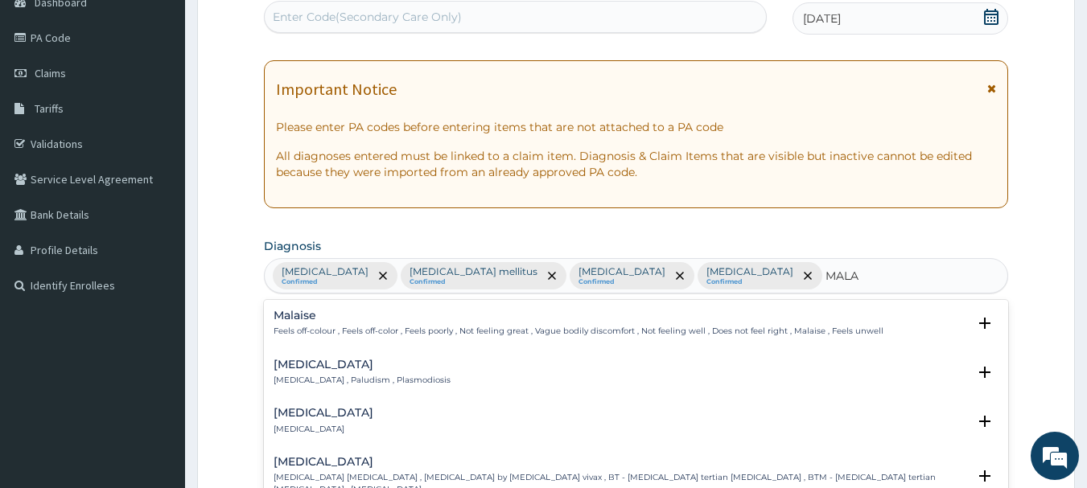
click at [295, 369] on h4 "[MEDICAL_DATA]" at bounding box center [362, 365] width 177 height 12
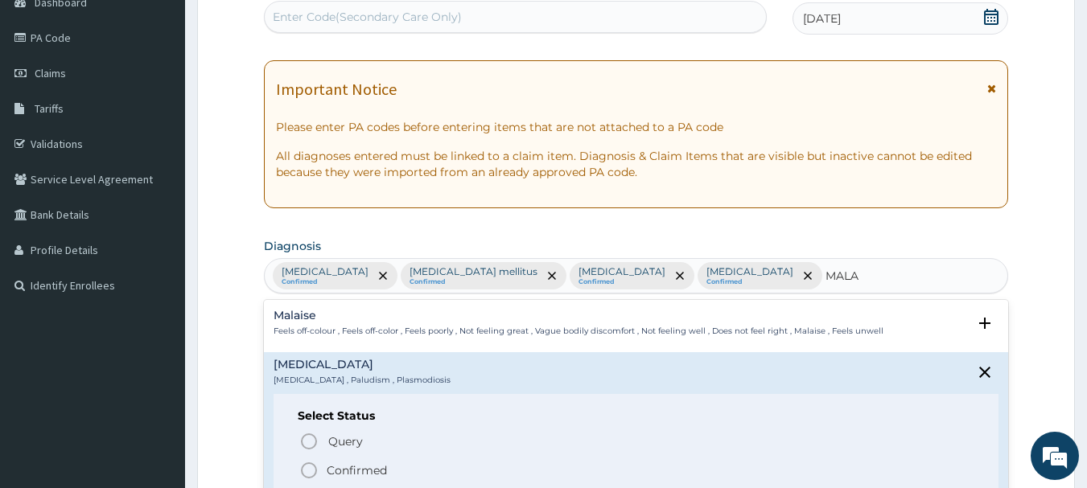
click at [307, 474] on icon "status option filled" at bounding box center [308, 470] width 19 height 19
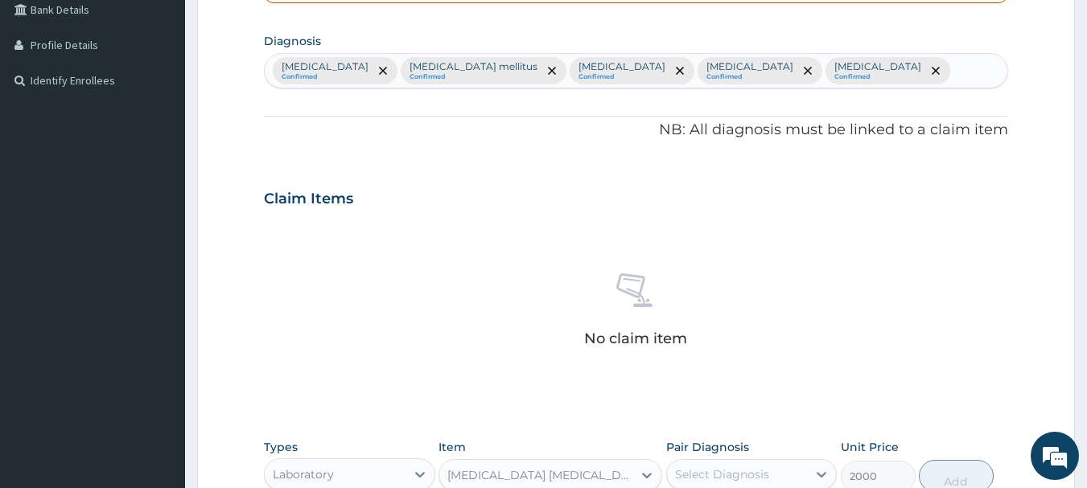
scroll to position [656, 0]
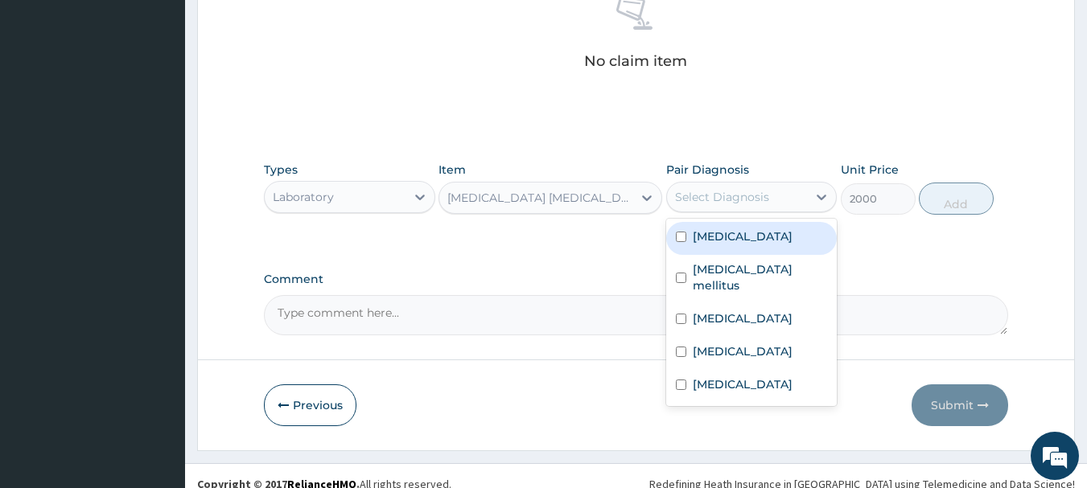
click at [735, 192] on div "Select Diagnosis" at bounding box center [722, 197] width 94 height 16
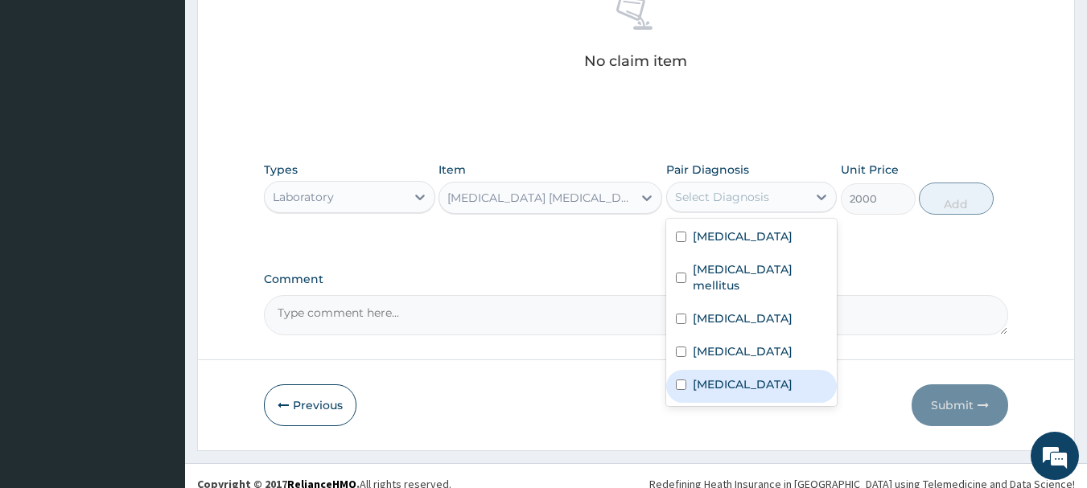
click at [695, 390] on label "[MEDICAL_DATA]" at bounding box center [743, 385] width 100 height 16
checkbox input "true"
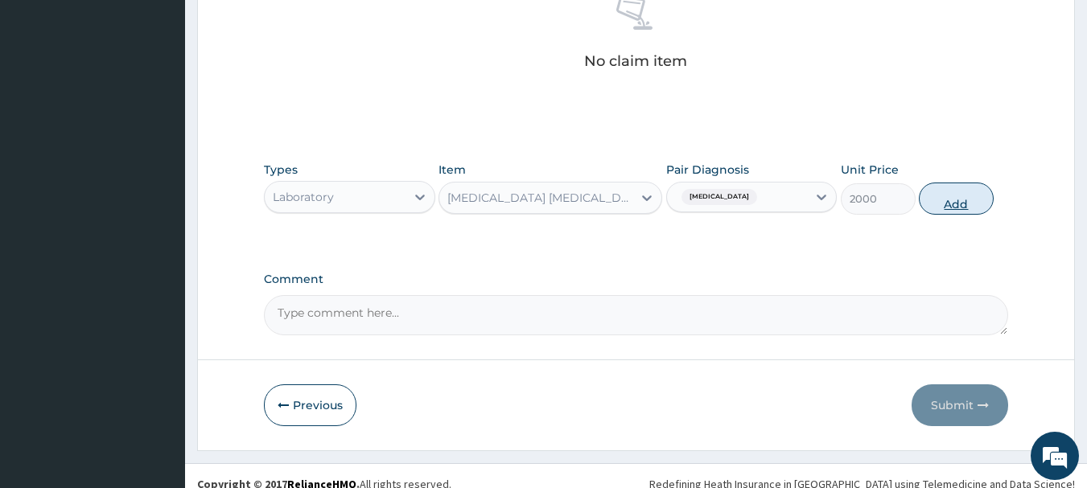
click at [938, 206] on button "Add" at bounding box center [956, 199] width 75 height 32
type input "0"
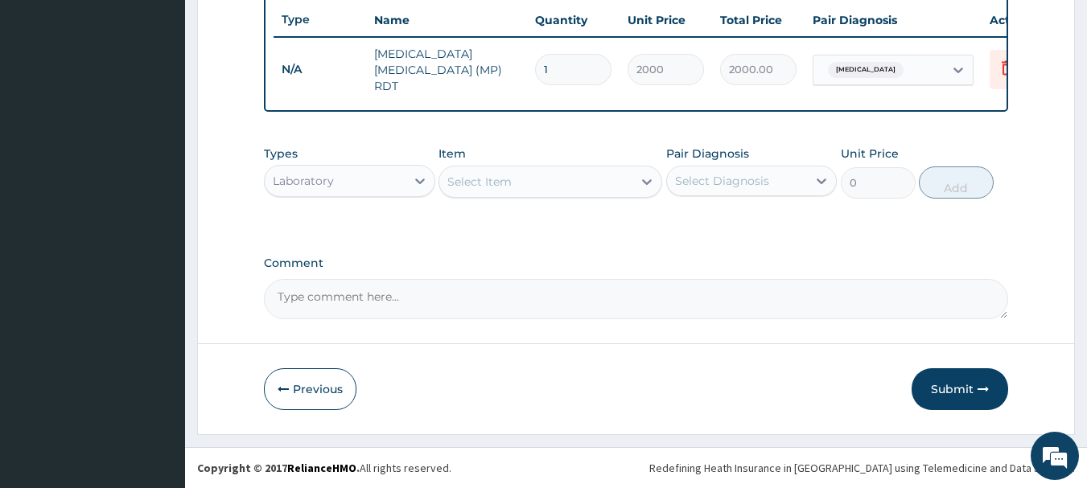
scroll to position [608, 0]
click at [566, 183] on div "Select Item" at bounding box center [535, 182] width 193 height 26
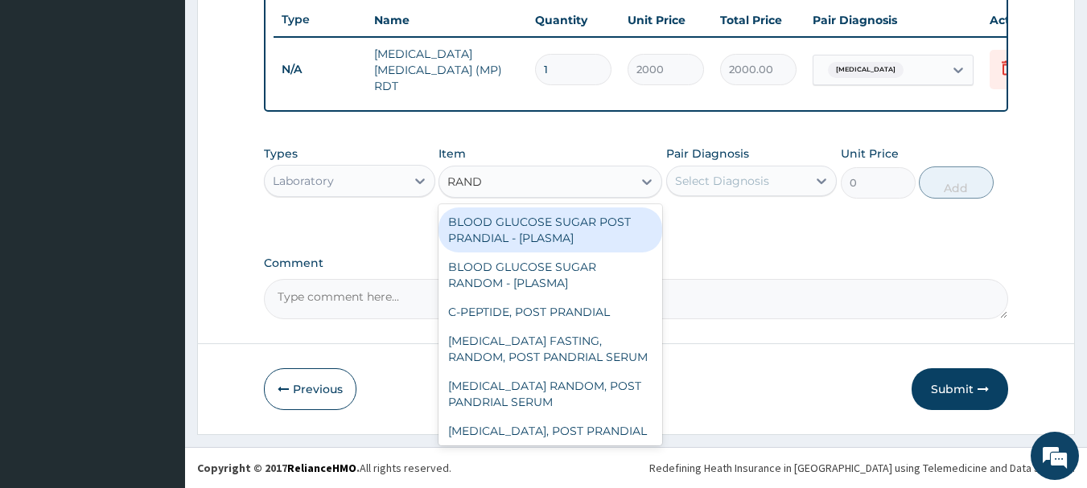
type input "[PERSON_NAME]"
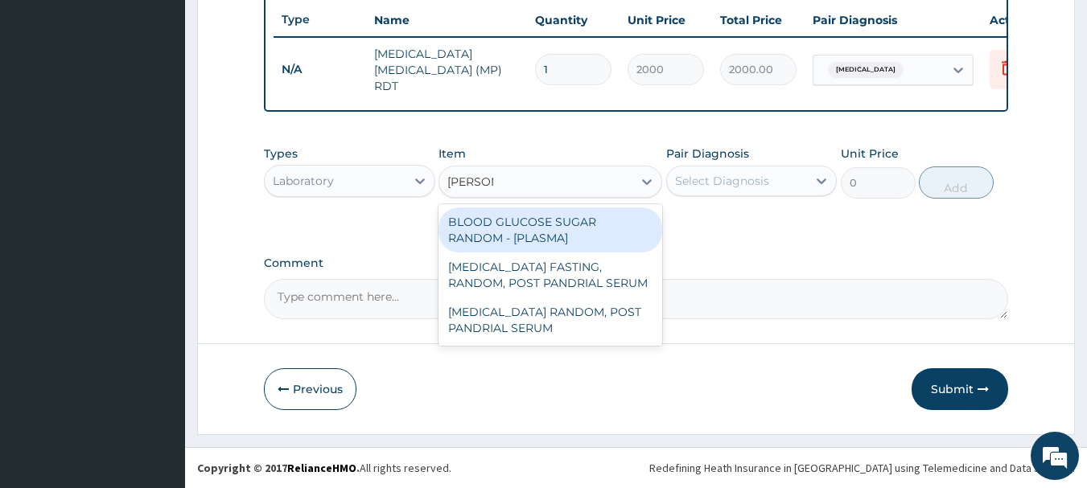
click at [596, 223] on div "BLOOD GLUCOSE SUGAR RANDOM - [PLASMA]" at bounding box center [551, 230] width 224 height 45
type input "1875"
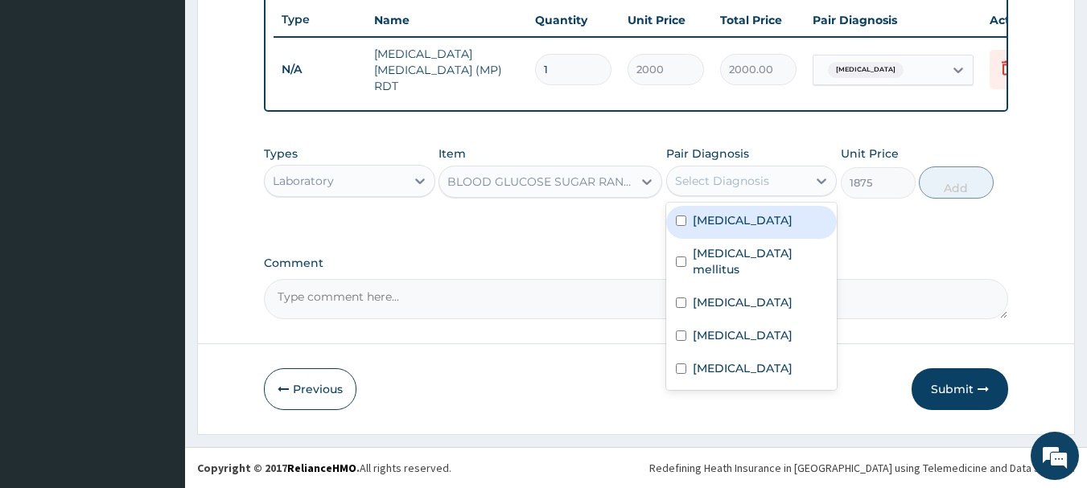
click at [731, 178] on div "Select Diagnosis" at bounding box center [722, 181] width 94 height 16
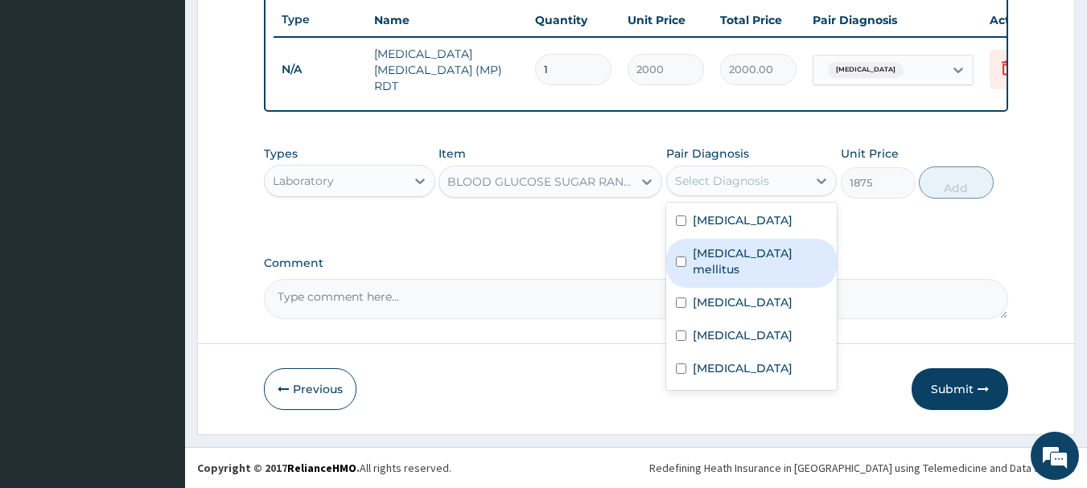
click at [708, 271] on label "[MEDICAL_DATA] mellitus" at bounding box center [760, 261] width 135 height 32
checkbox input "true"
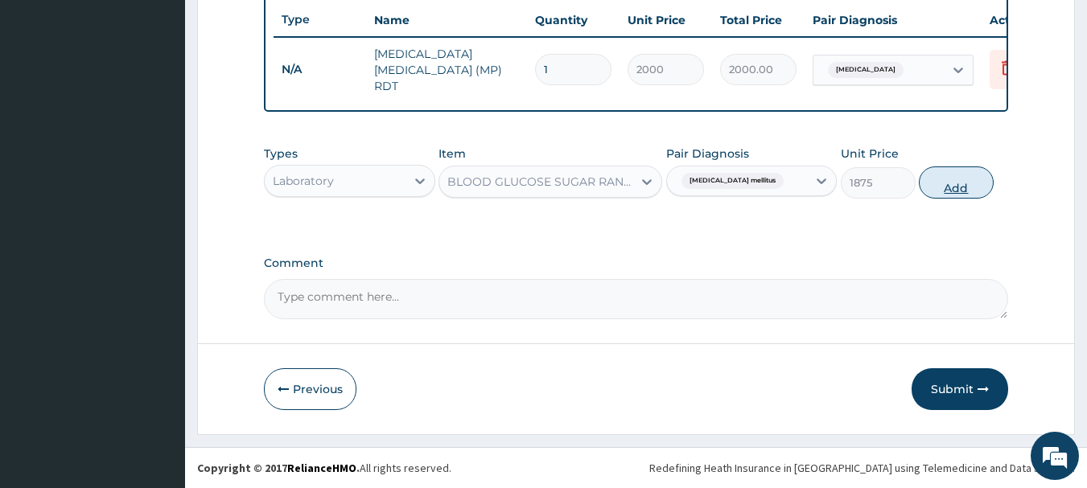
click at [949, 181] on button "Add" at bounding box center [956, 183] width 75 height 32
type input "0"
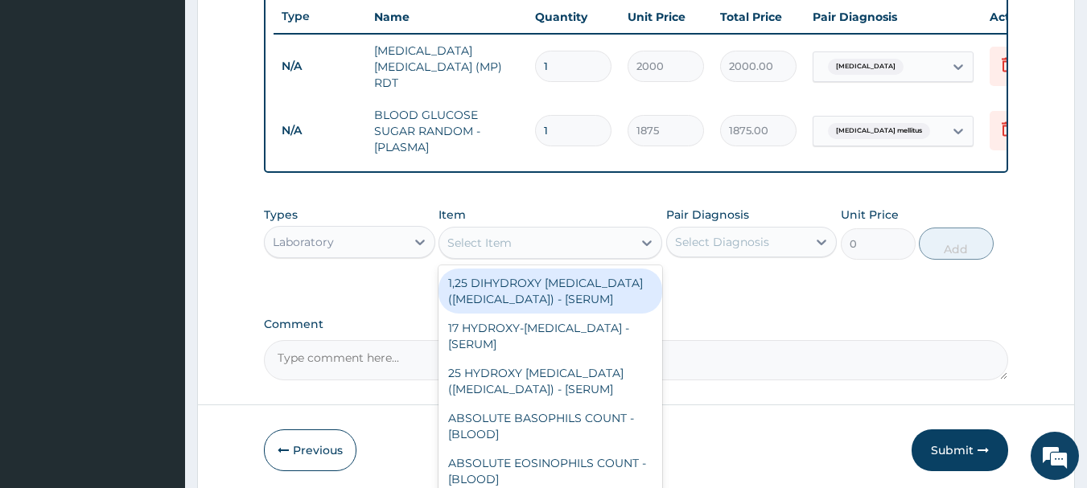
click at [524, 248] on div "Select Item" at bounding box center [535, 243] width 193 height 26
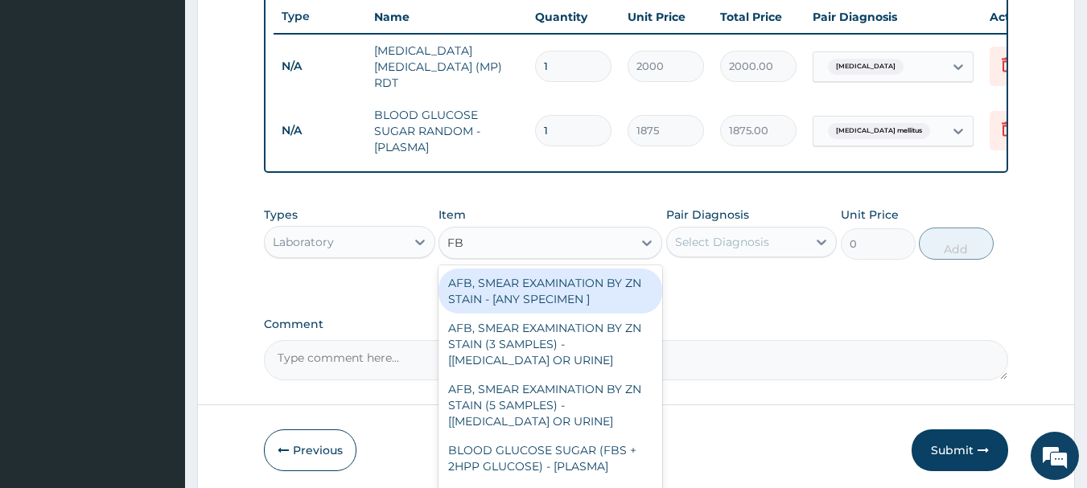
type input "FBC"
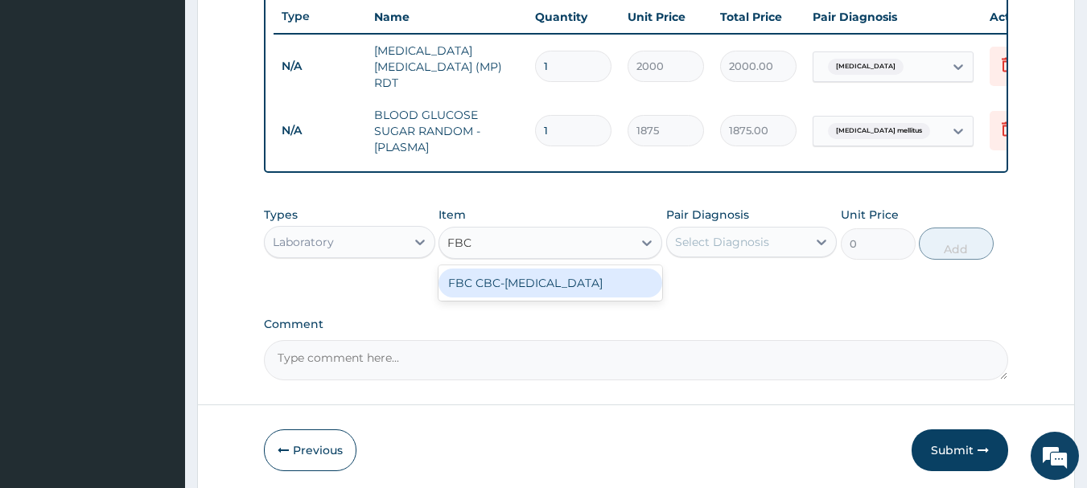
drag, startPoint x: 544, startPoint y: 295, endPoint x: 553, endPoint y: 291, distance: 9.7
click at [545, 295] on div "FBC CBC-[MEDICAL_DATA]" at bounding box center [551, 283] width 224 height 29
type input "2500"
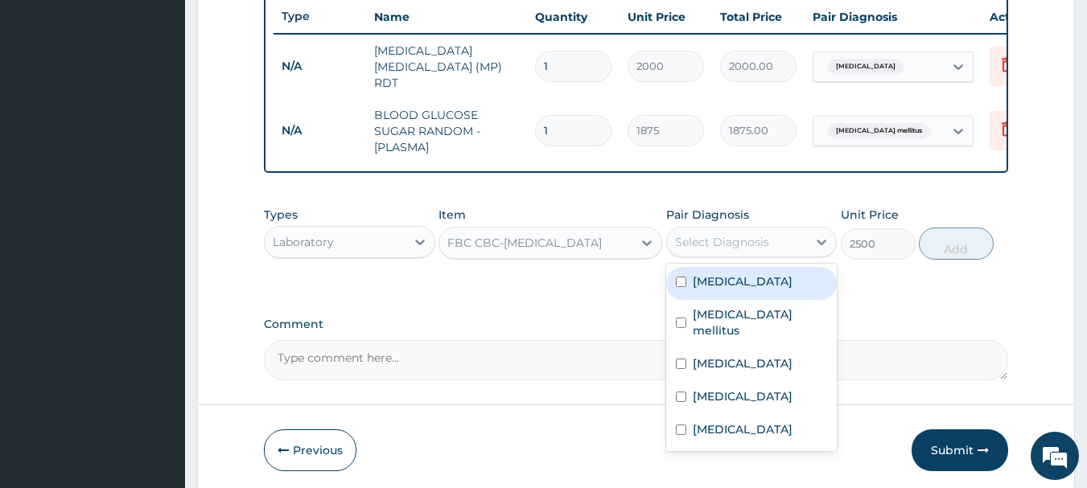
click at [744, 237] on div "Select Diagnosis" at bounding box center [722, 242] width 94 height 16
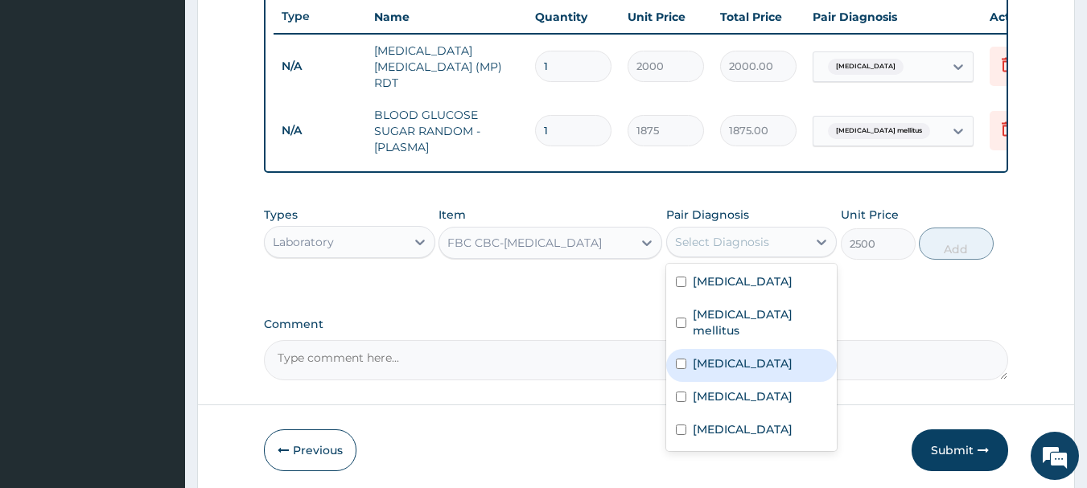
click at [707, 365] on label "[MEDICAL_DATA]" at bounding box center [743, 364] width 100 height 16
checkbox input "true"
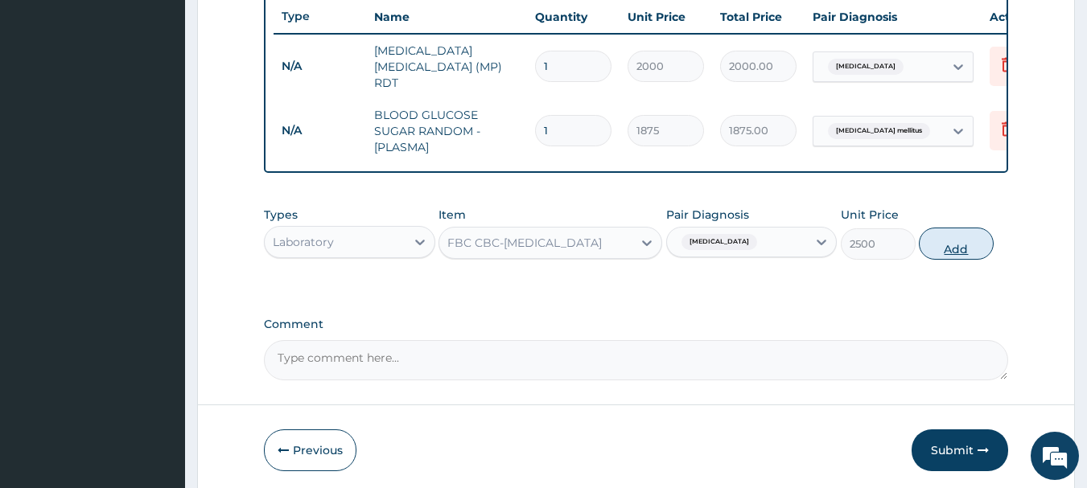
click at [941, 249] on button "Add" at bounding box center [956, 244] width 75 height 32
type input "0"
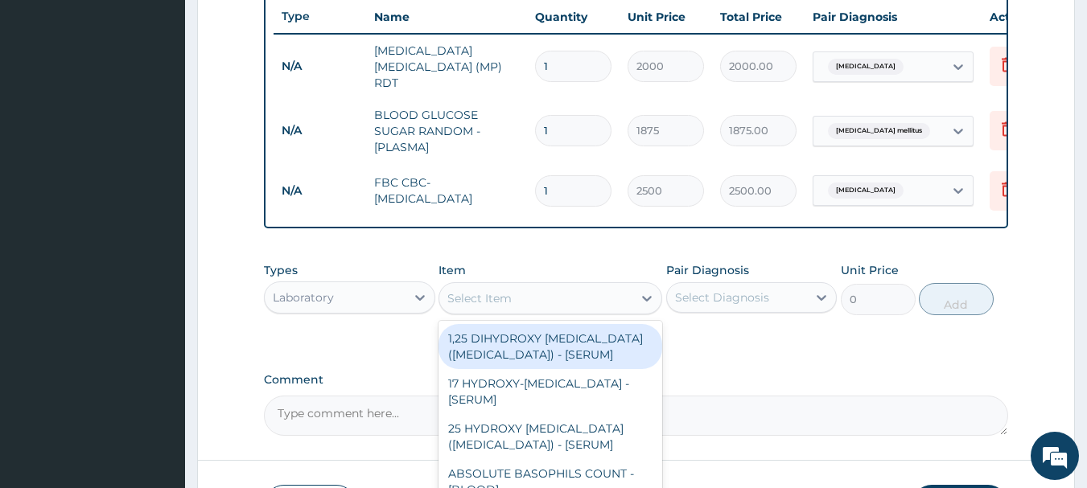
click at [571, 289] on div "Select Item" at bounding box center [535, 299] width 193 height 26
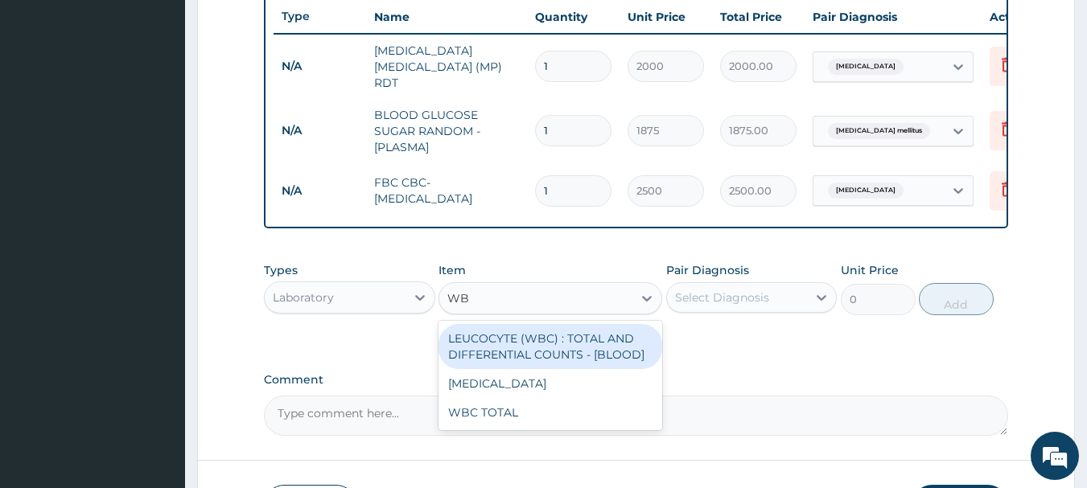
type input "WBC"
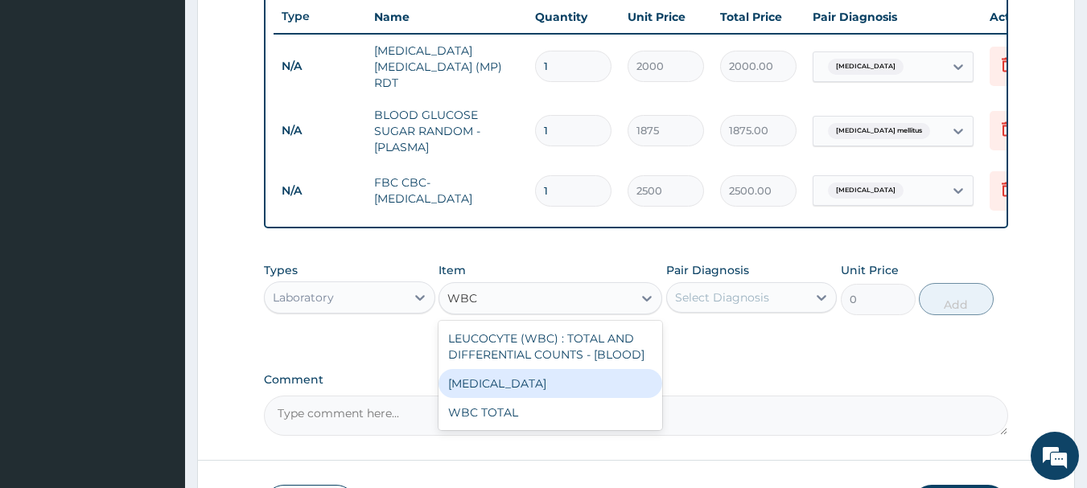
click at [542, 388] on div "[MEDICAL_DATA]" at bounding box center [551, 383] width 224 height 29
type input "3750"
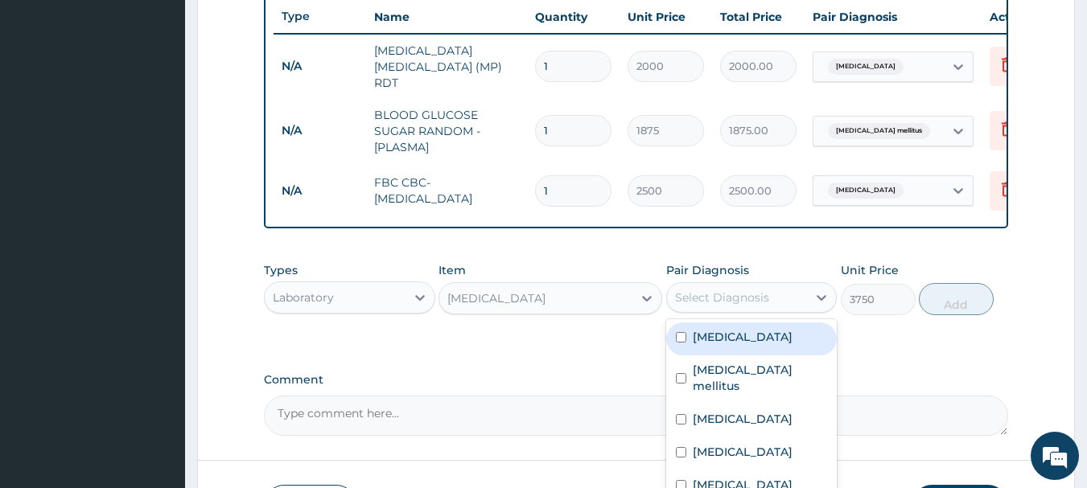
click at [714, 295] on div "Select Diagnosis" at bounding box center [722, 298] width 94 height 16
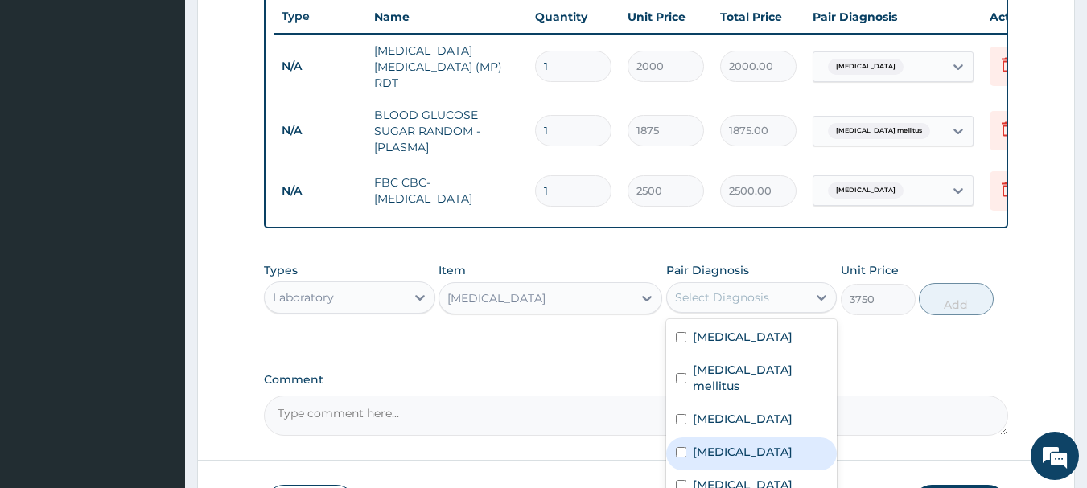
click at [682, 455] on input "checkbox" at bounding box center [681, 452] width 10 height 10
checkbox input "true"
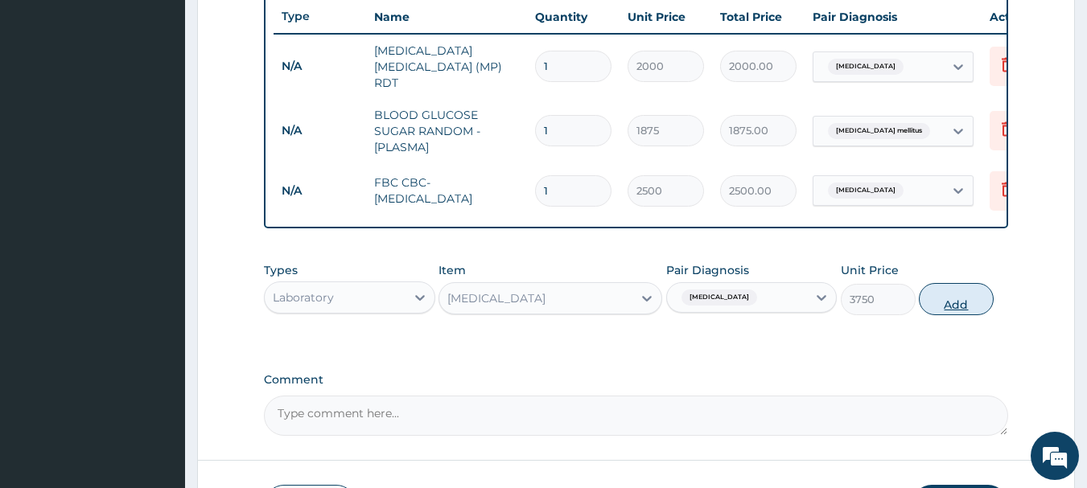
click at [953, 304] on button "Add" at bounding box center [956, 299] width 75 height 32
type input "0"
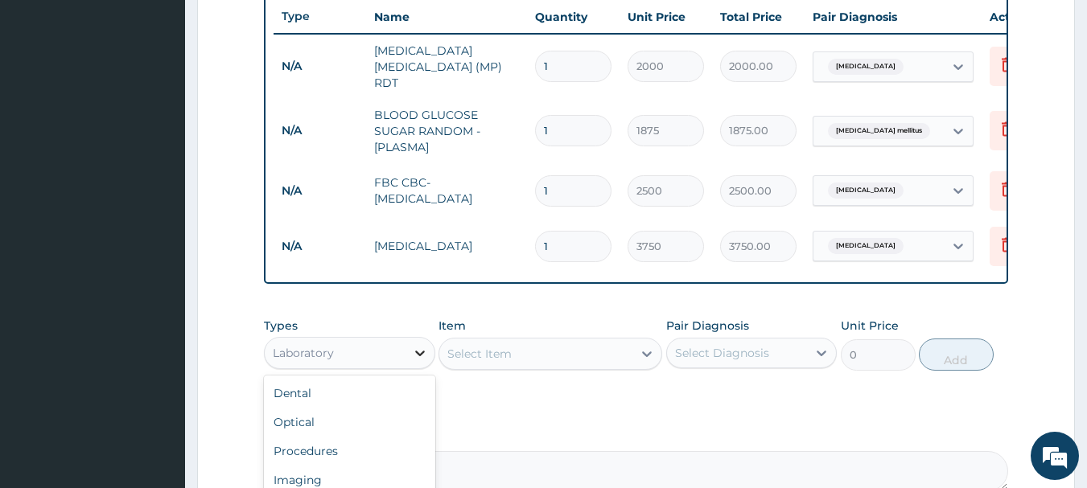
click at [409, 348] on div at bounding box center [420, 353] width 29 height 29
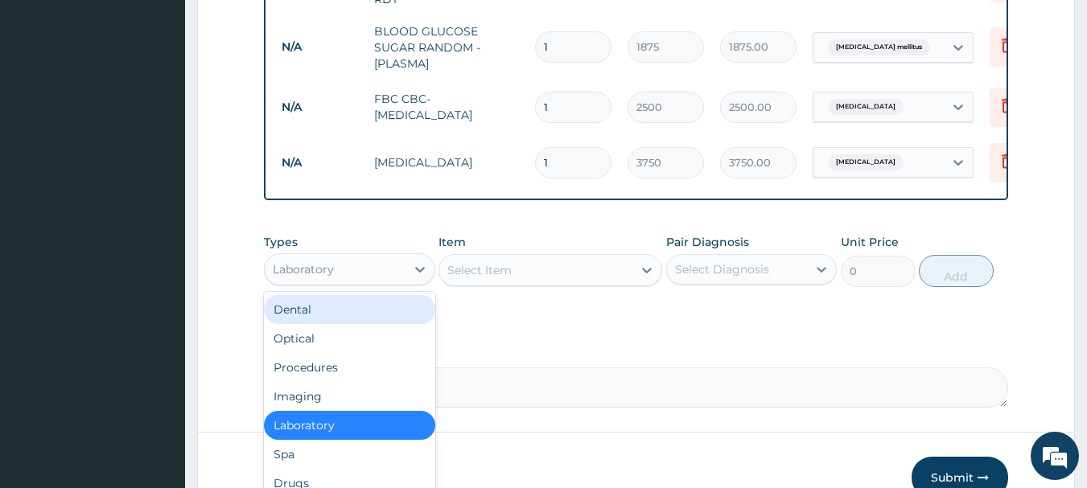
scroll to position [783, 0]
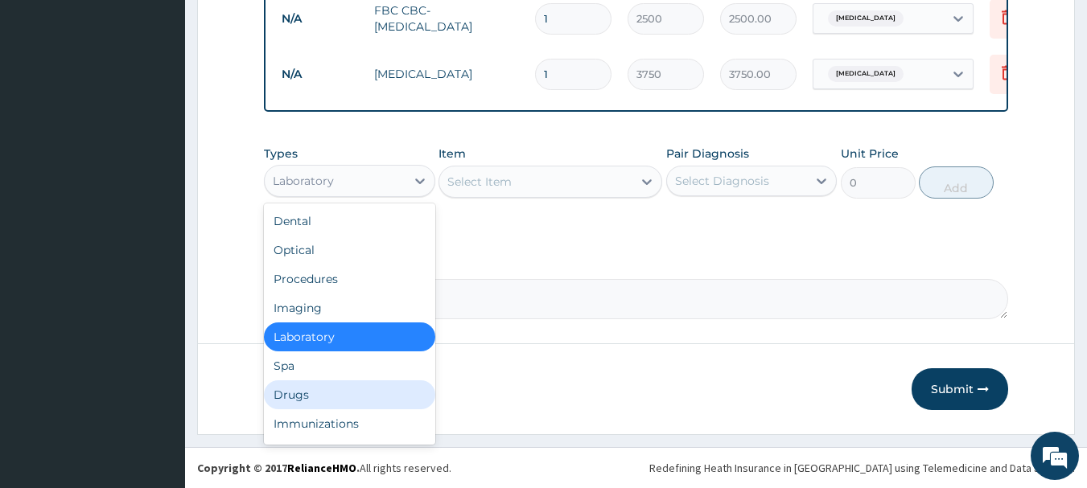
click at [309, 398] on div "Drugs" at bounding box center [349, 395] width 171 height 29
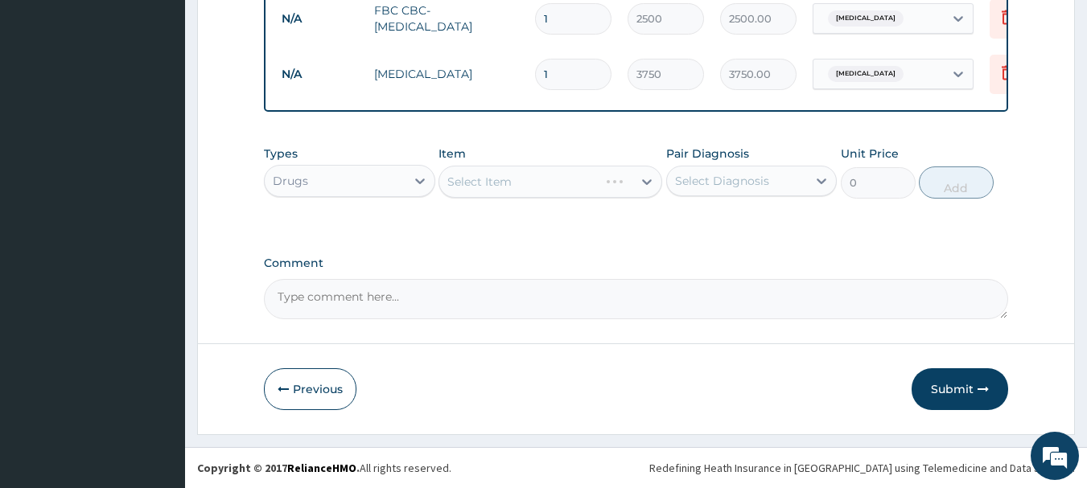
click at [492, 189] on div "Select Item" at bounding box center [551, 182] width 224 height 32
click at [481, 175] on div "Select Item" at bounding box center [479, 182] width 64 height 16
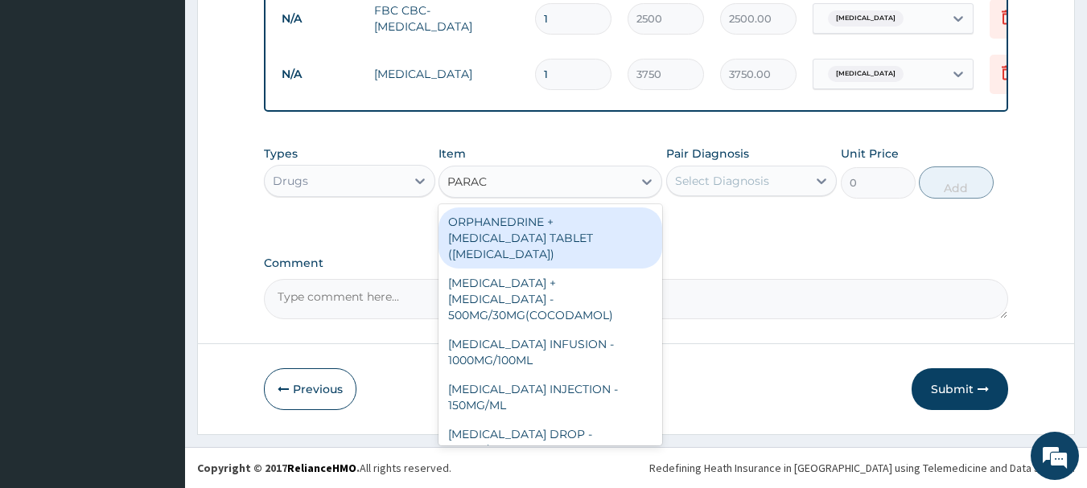
type input "PARACE"
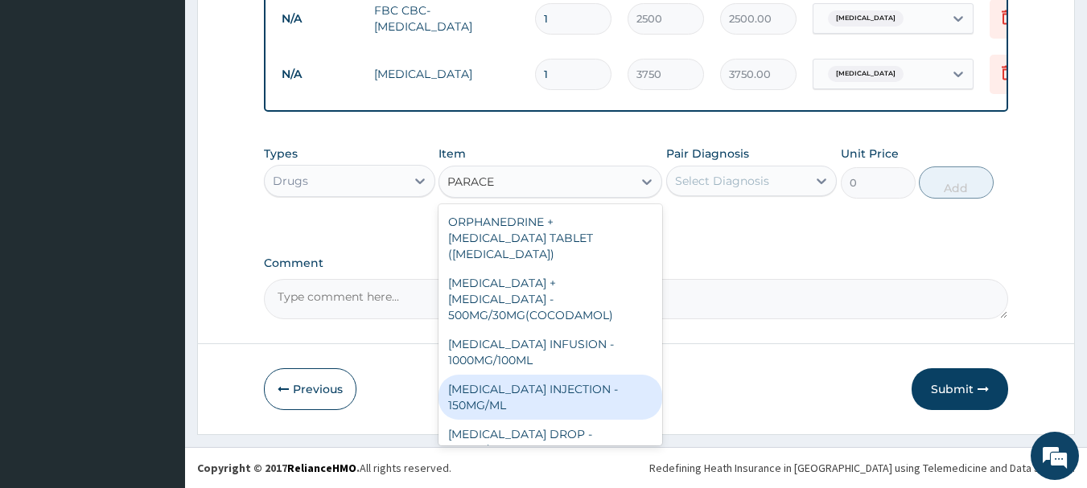
drag, startPoint x: 560, startPoint y: 377, endPoint x: 616, endPoint y: 314, distance: 83.8
click at [561, 377] on div "[MEDICAL_DATA] INJECTION - 150MG/ML" at bounding box center [551, 397] width 224 height 45
type input "560"
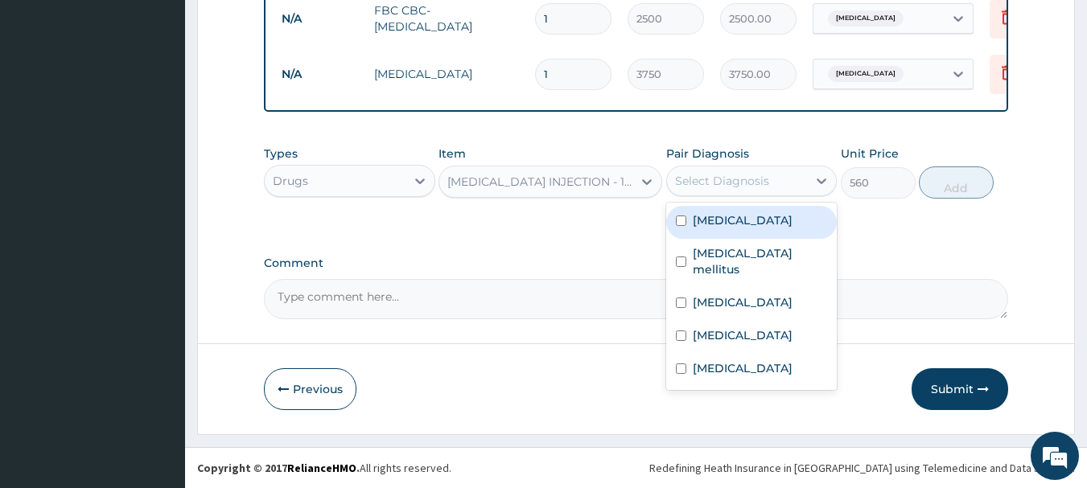
click at [723, 171] on div "Select Diagnosis" at bounding box center [737, 181] width 141 height 26
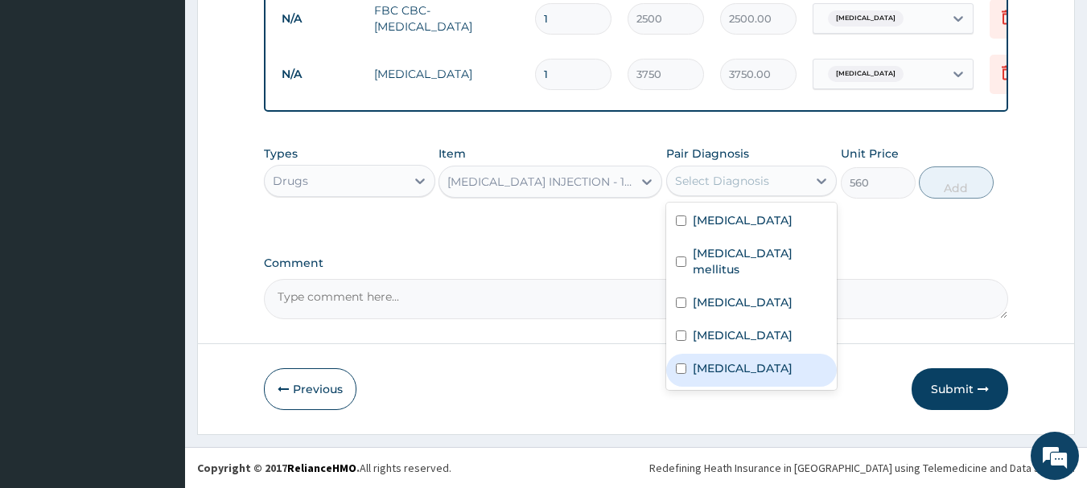
click at [694, 369] on label "[MEDICAL_DATA]" at bounding box center [743, 368] width 100 height 16
checkbox input "true"
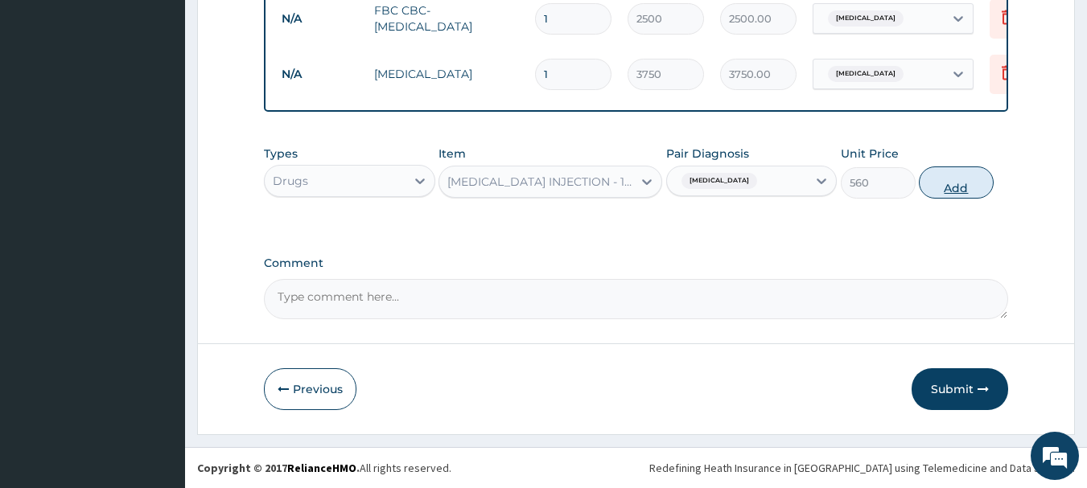
click at [955, 187] on button "Add" at bounding box center [956, 183] width 75 height 32
type input "0"
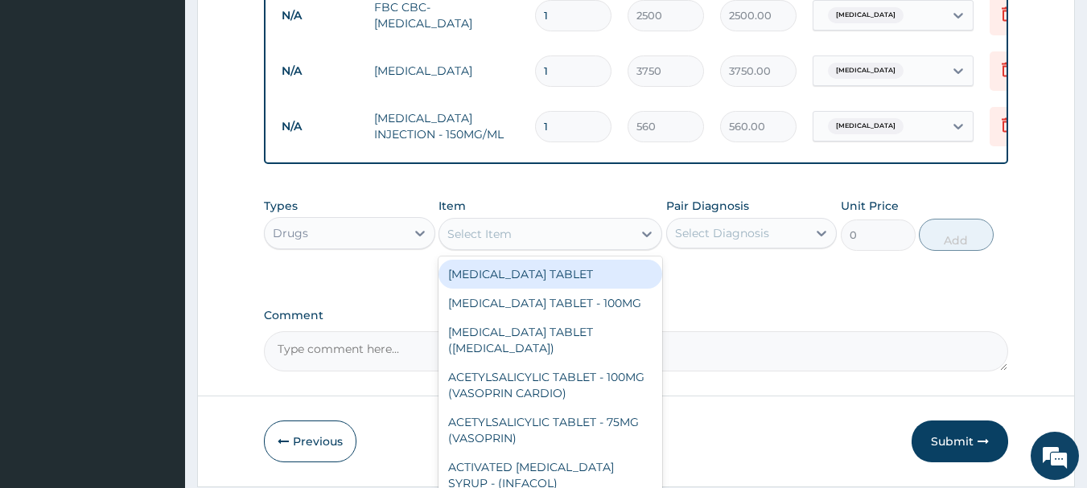
click at [456, 242] on div "Select Item" at bounding box center [479, 234] width 64 height 16
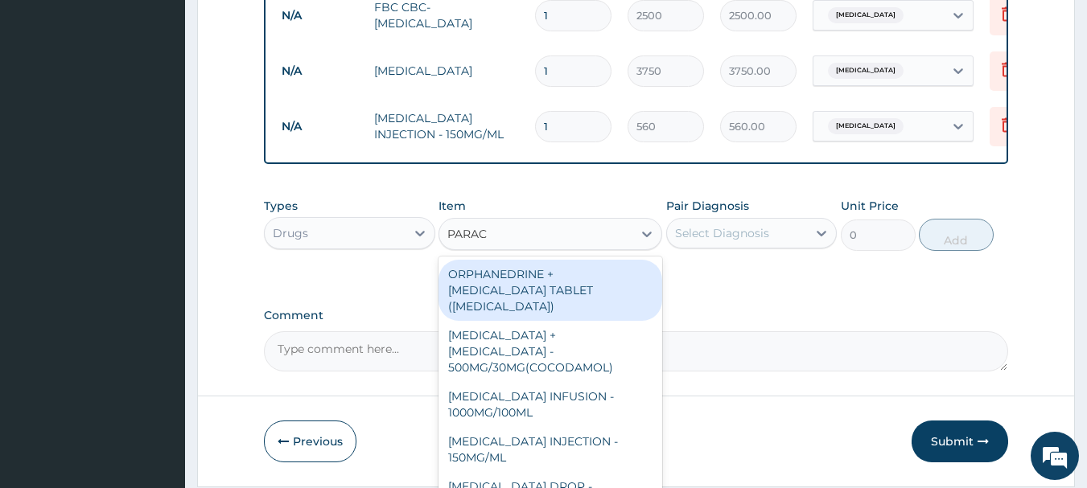
type input "PARACE"
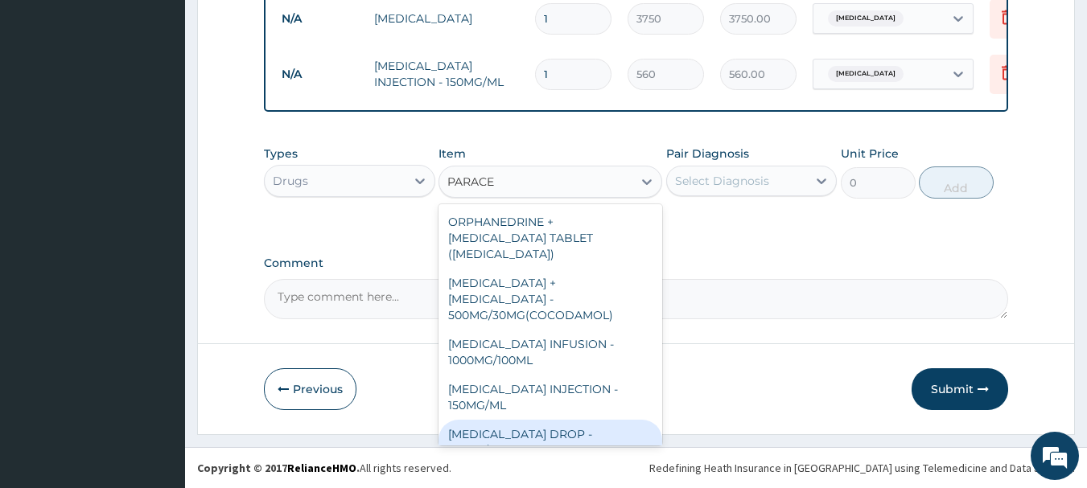
scroll to position [171, 0]
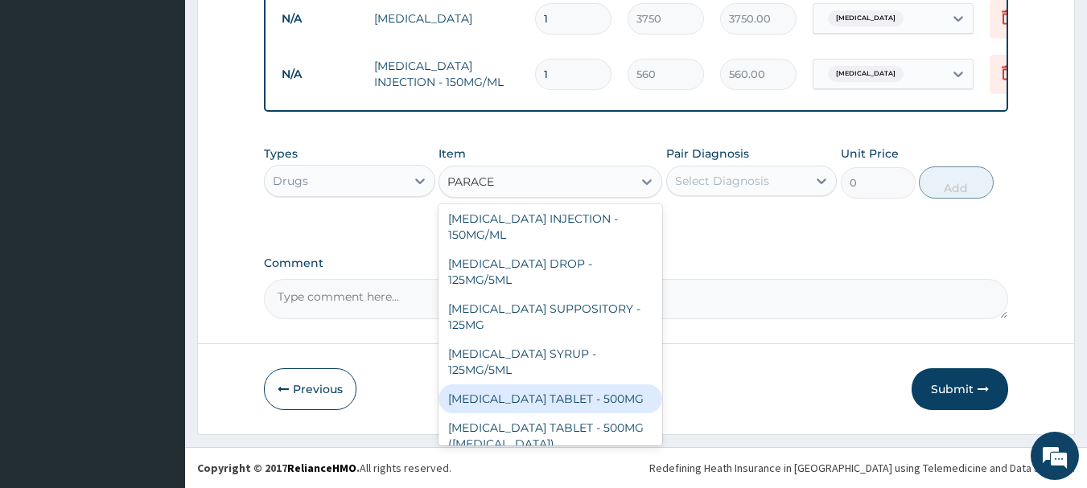
click at [590, 386] on div "[MEDICAL_DATA] TABLET - 500MG" at bounding box center [551, 399] width 224 height 29
type input "33.6"
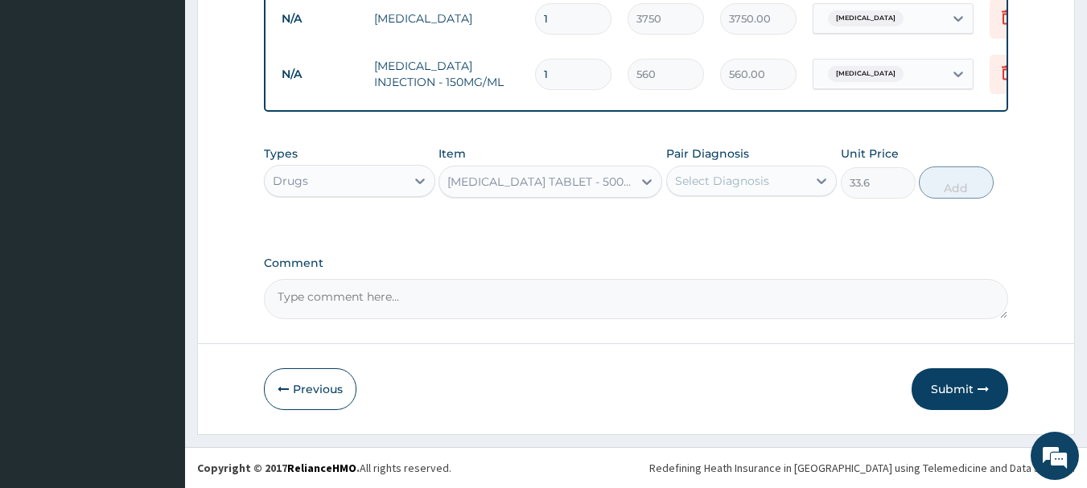
click at [694, 186] on div "Select Diagnosis" at bounding box center [722, 181] width 94 height 16
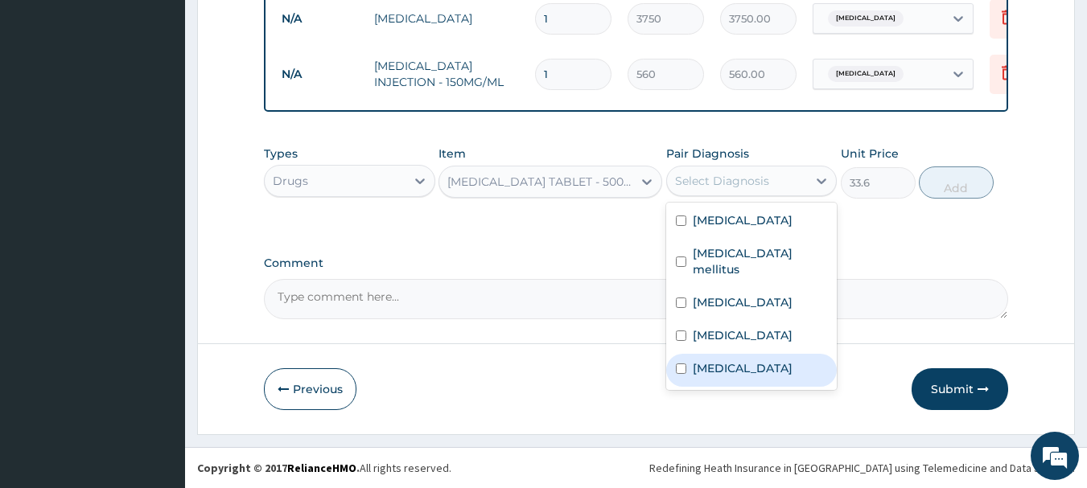
click at [713, 369] on label "[MEDICAL_DATA]" at bounding box center [743, 368] width 100 height 16
checkbox input "true"
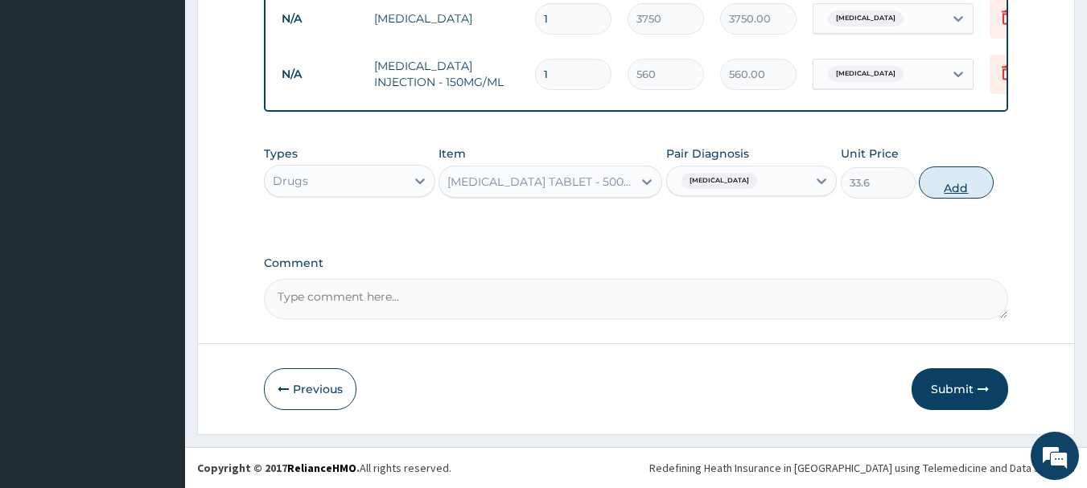
click at [958, 190] on button "Add" at bounding box center [956, 183] width 75 height 32
type input "0"
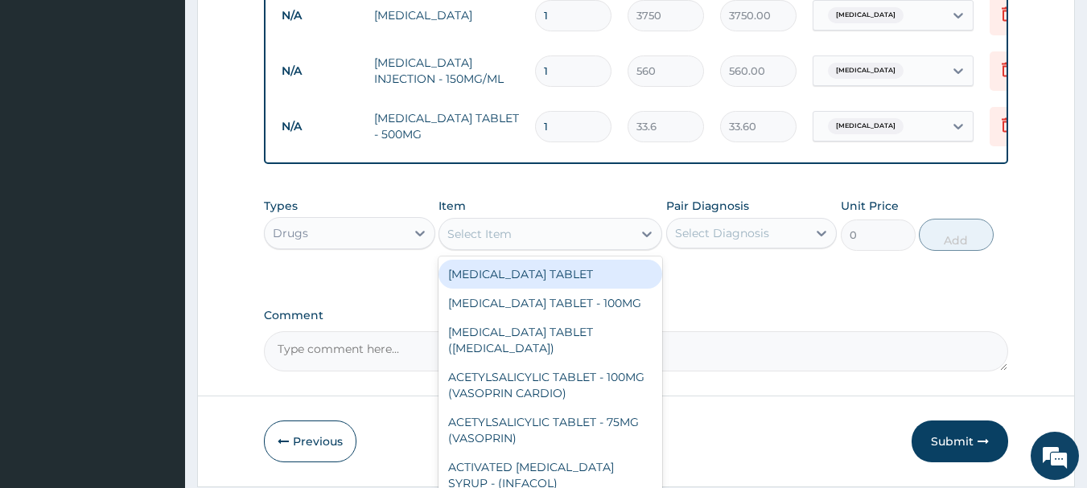
click at [554, 233] on div "Select Item" at bounding box center [535, 234] width 193 height 26
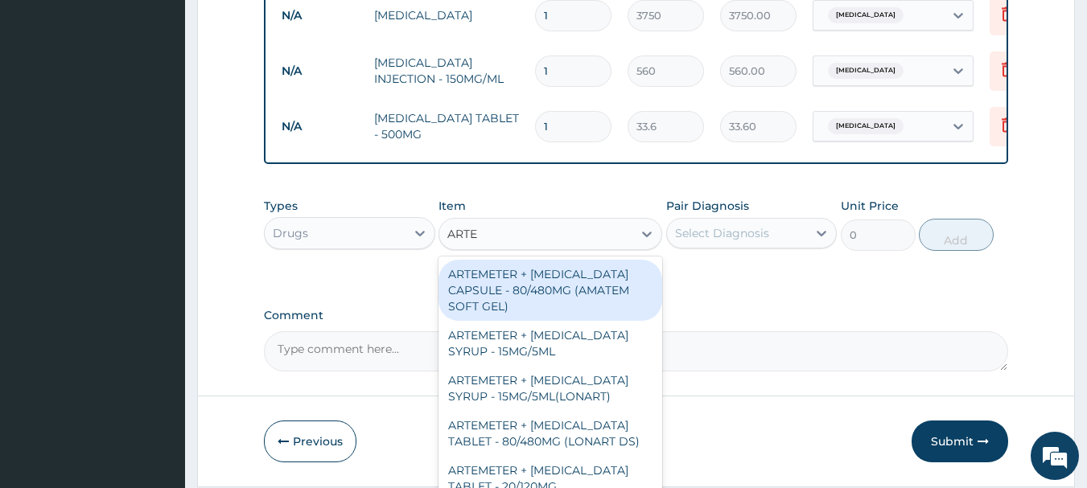
type input "ARTEM"
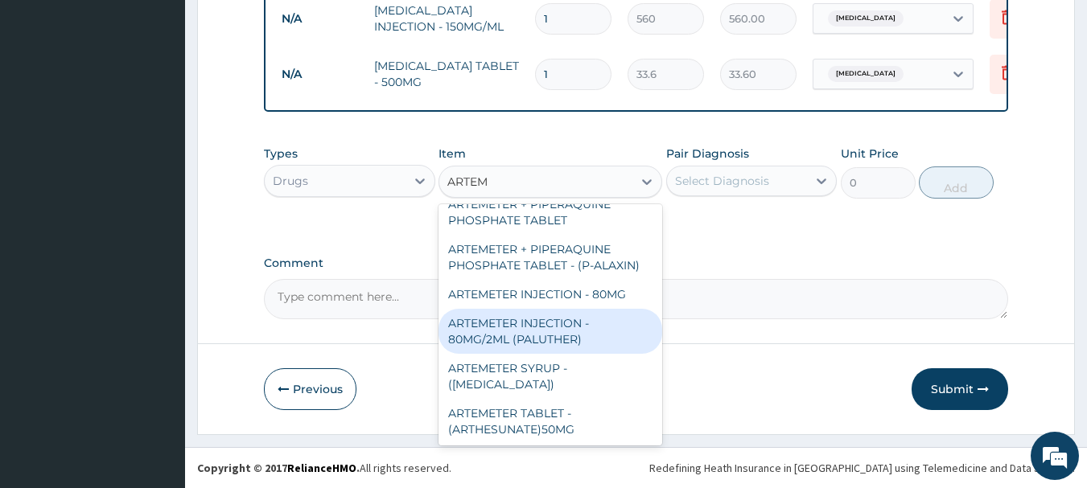
scroll to position [402, 0]
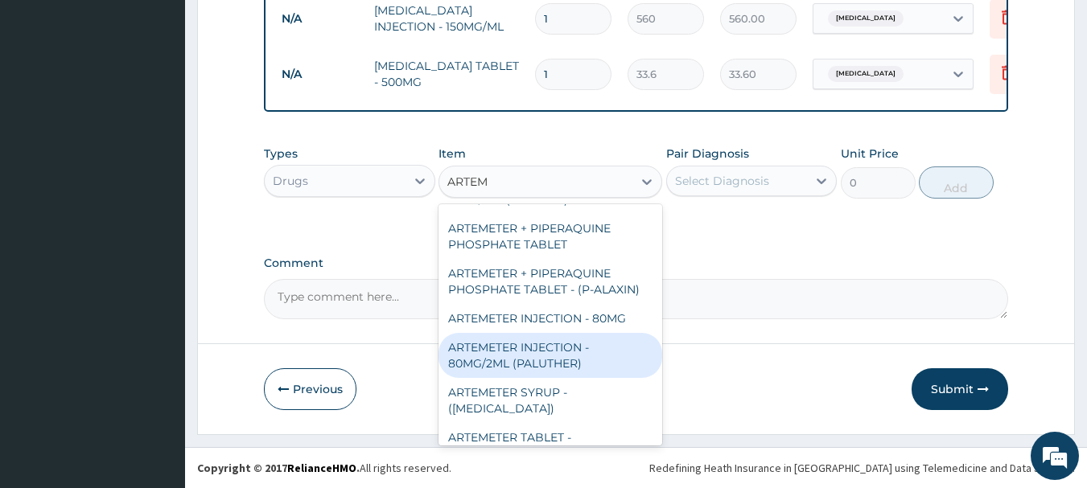
drag, startPoint x: 583, startPoint y: 341, endPoint x: 641, endPoint y: 281, distance: 83.1
click at [585, 342] on div "ARTEMETER INJECTION - 80MG/2ML (PALUTHER)" at bounding box center [551, 355] width 224 height 45
type input "700"
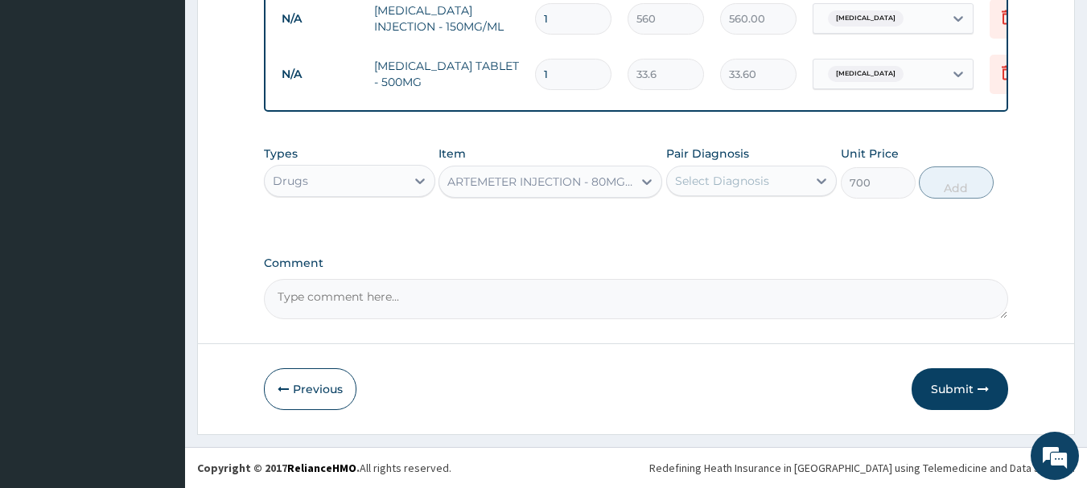
click at [713, 173] on div "Select Diagnosis" at bounding box center [722, 181] width 94 height 16
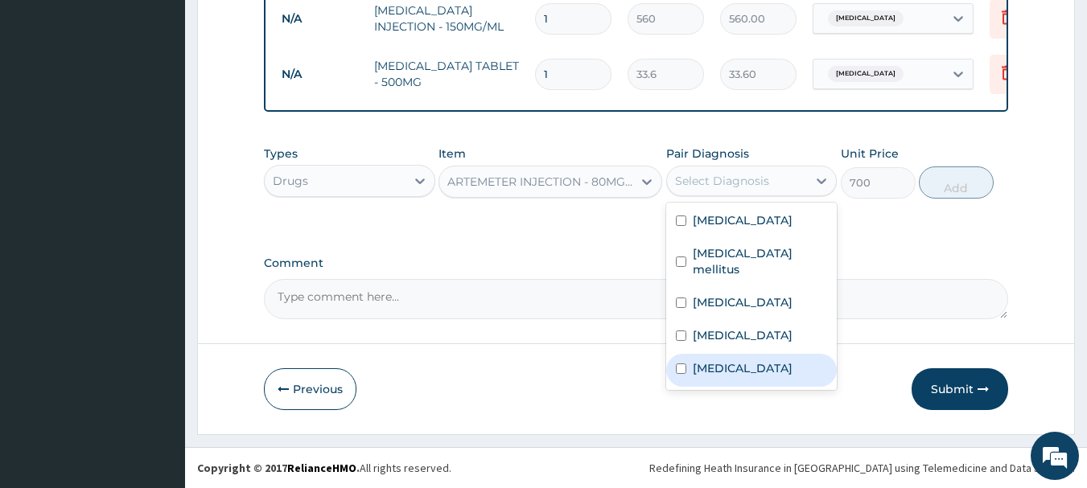
click at [719, 370] on label "[MEDICAL_DATA]" at bounding box center [743, 368] width 100 height 16
checkbox input "true"
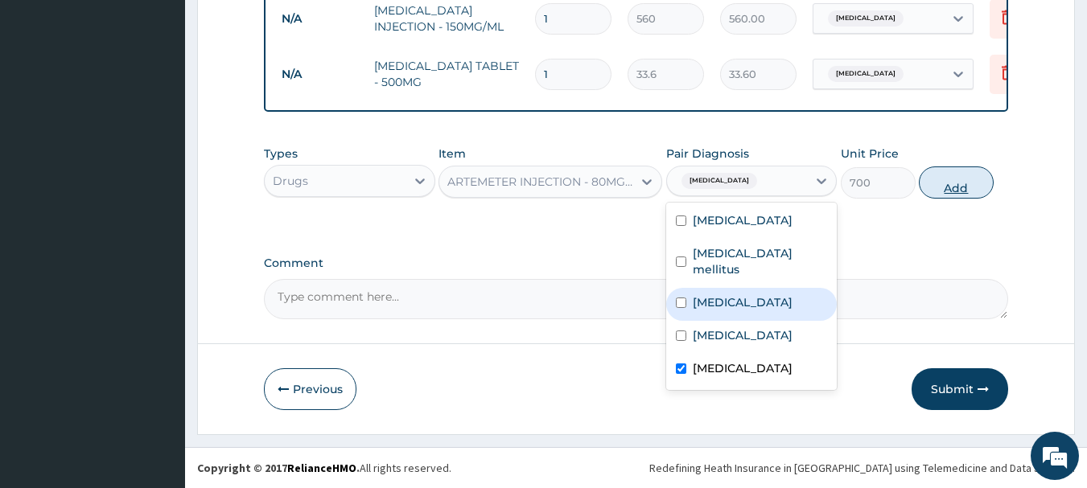
click at [959, 178] on button "Add" at bounding box center [956, 183] width 75 height 32
type input "0"
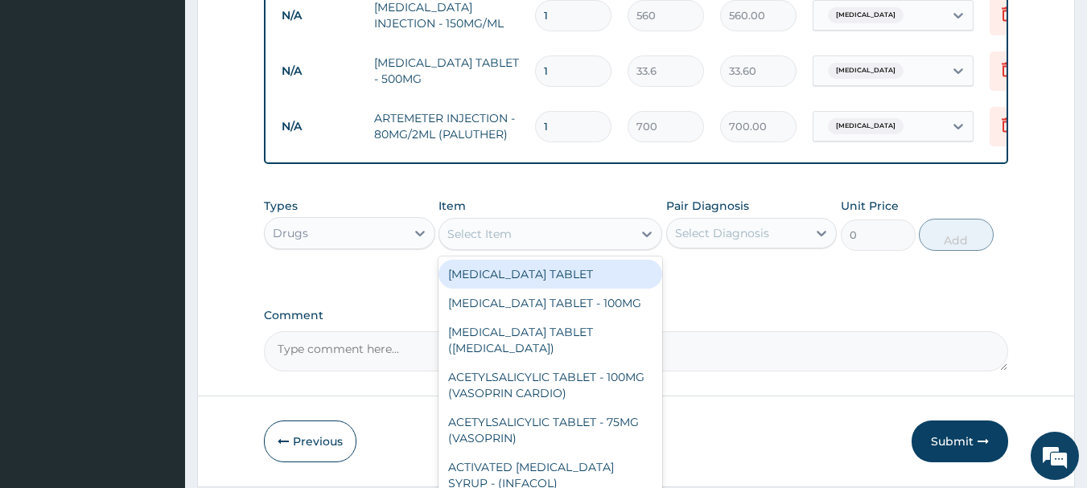
click at [563, 237] on div "Select Item" at bounding box center [535, 234] width 193 height 26
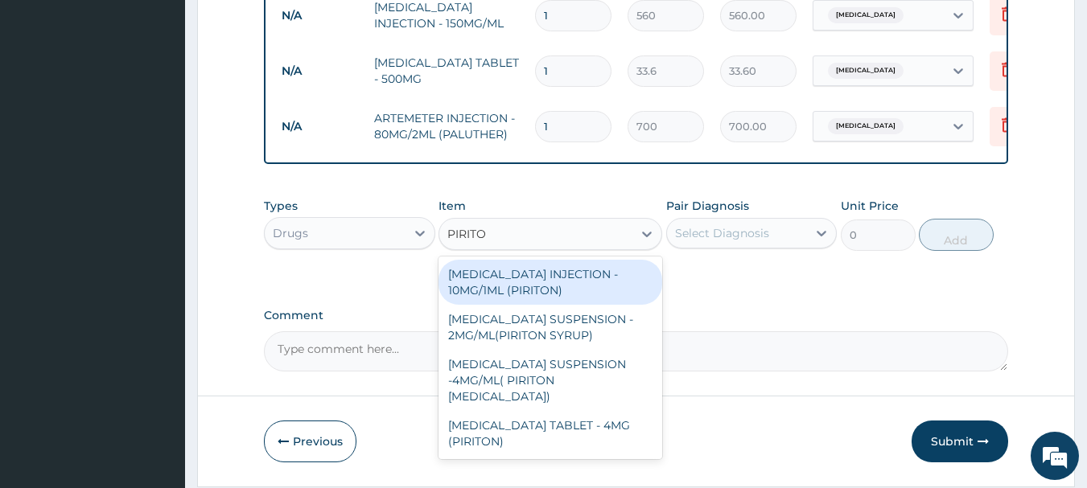
type input "PIRITON"
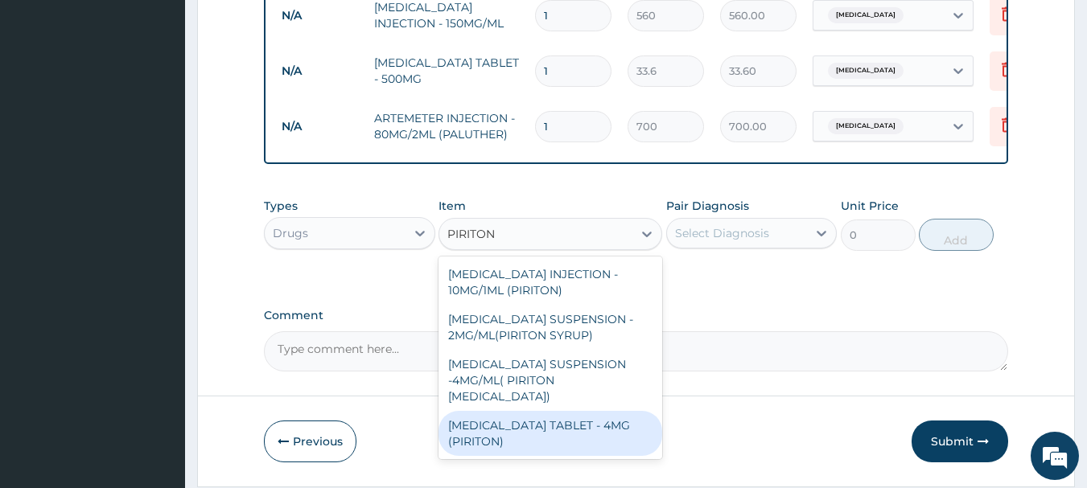
click at [541, 454] on div "[MEDICAL_DATA] TABLET - 4MG (PIRITON)" at bounding box center [551, 433] width 224 height 45
type input "22.4"
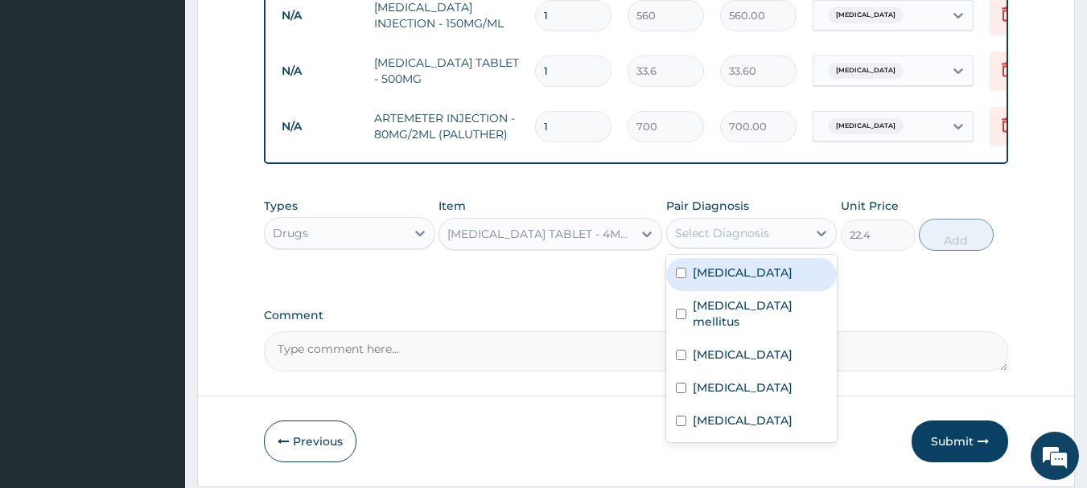
click at [706, 232] on div "Select Diagnosis" at bounding box center [722, 233] width 94 height 16
click at [722, 278] on label "[MEDICAL_DATA]" at bounding box center [743, 273] width 100 height 16
checkbox input "true"
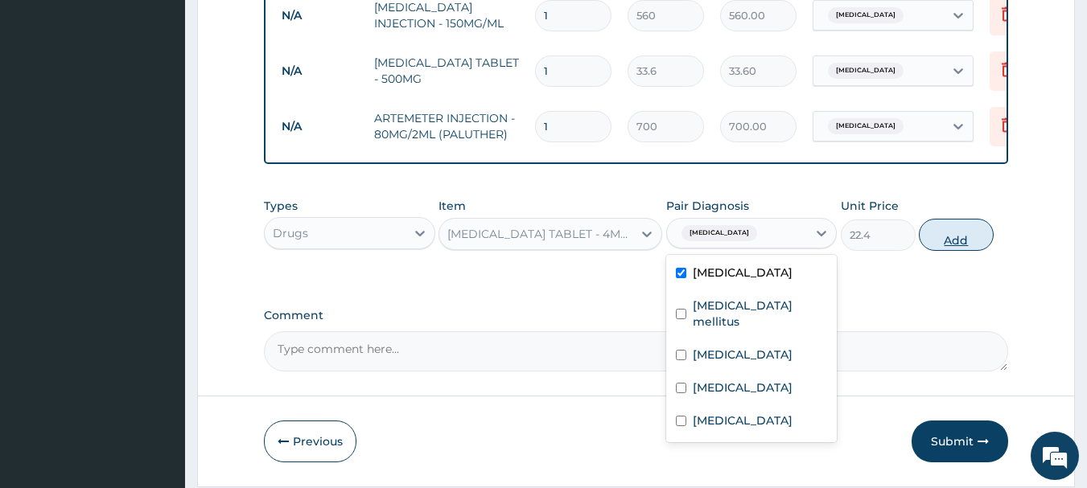
click at [953, 238] on button "Add" at bounding box center [956, 235] width 75 height 32
type input "0"
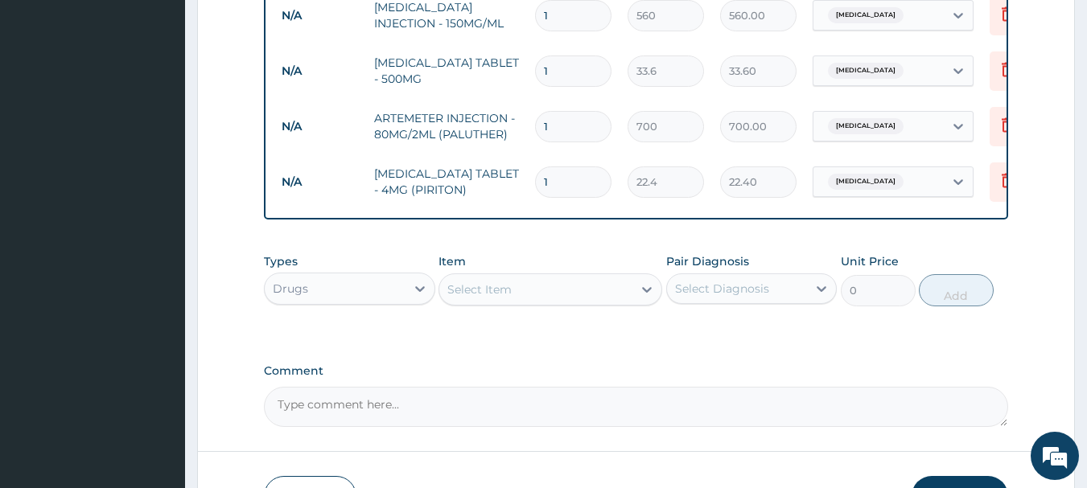
click at [544, 283] on div "Select Item" at bounding box center [535, 290] width 193 height 26
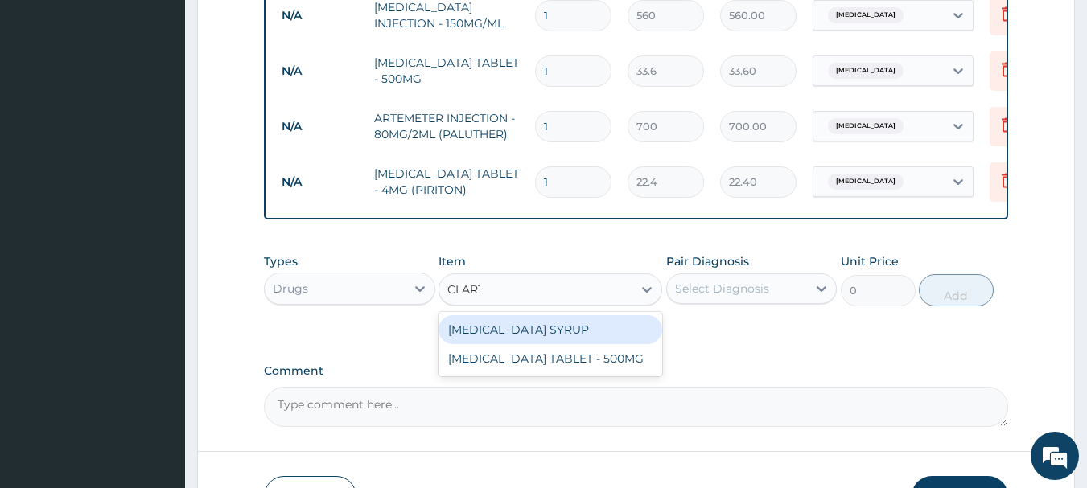
type input "CLAR"
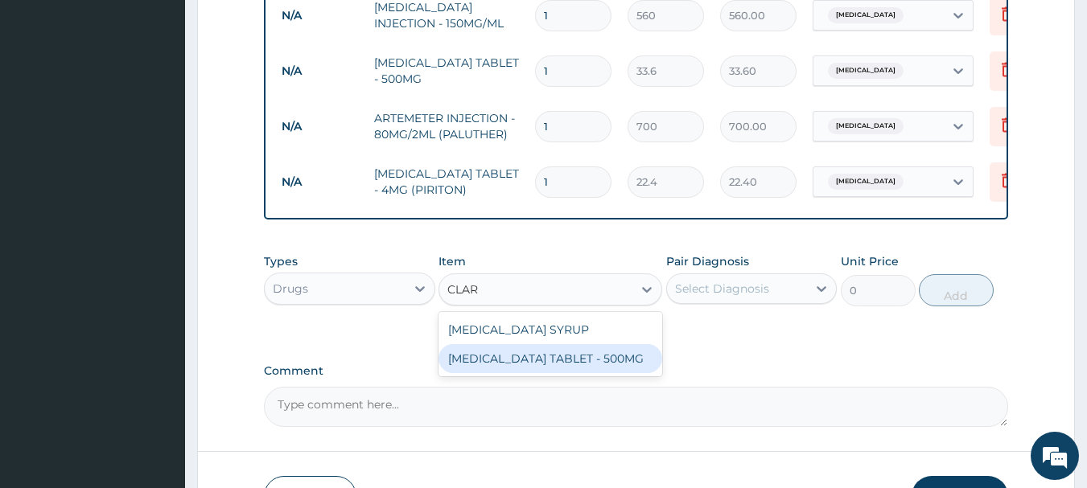
click at [548, 358] on div "[MEDICAL_DATA] TABLET - 500MG" at bounding box center [551, 358] width 224 height 29
type input "392"
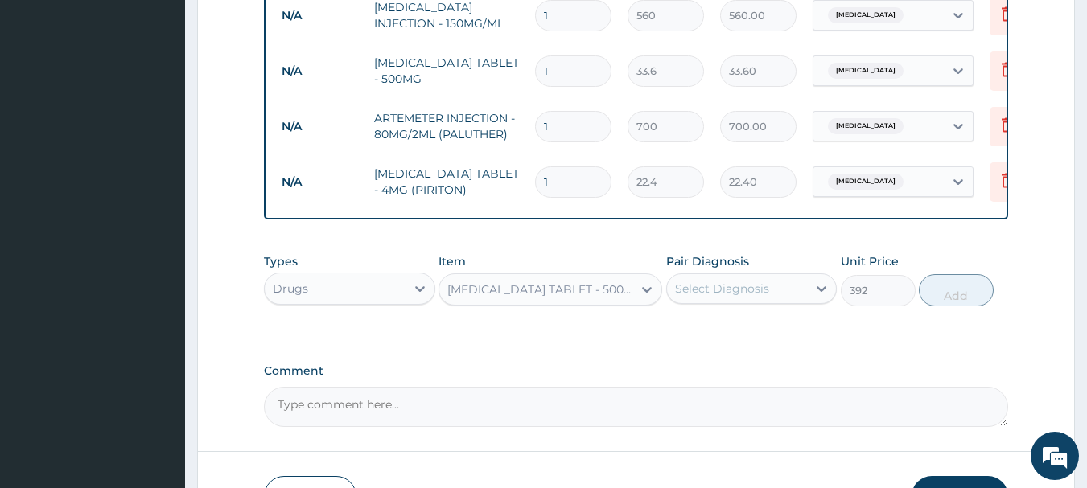
click at [708, 291] on div "Select Diagnosis" at bounding box center [722, 289] width 94 height 16
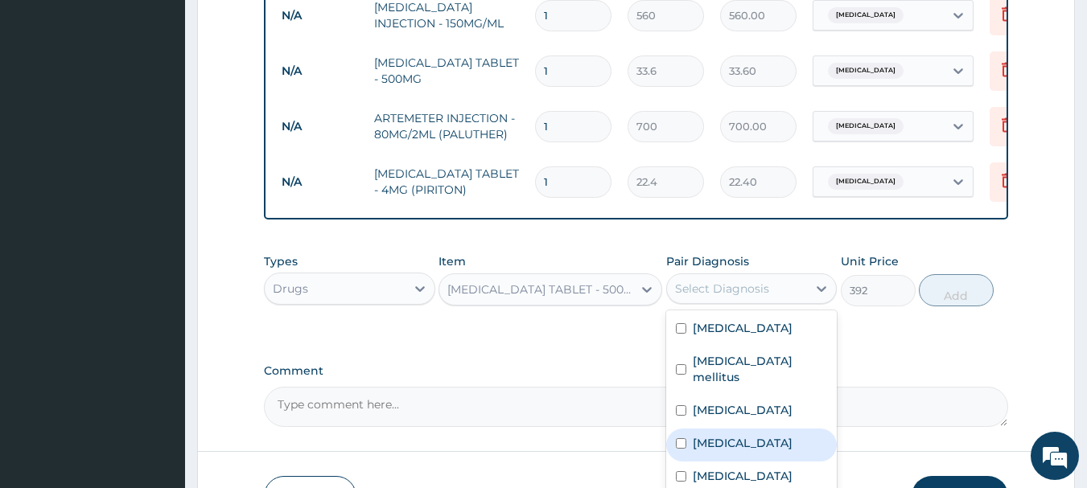
click at [718, 447] on label "[MEDICAL_DATA]" at bounding box center [743, 443] width 100 height 16
checkbox input "true"
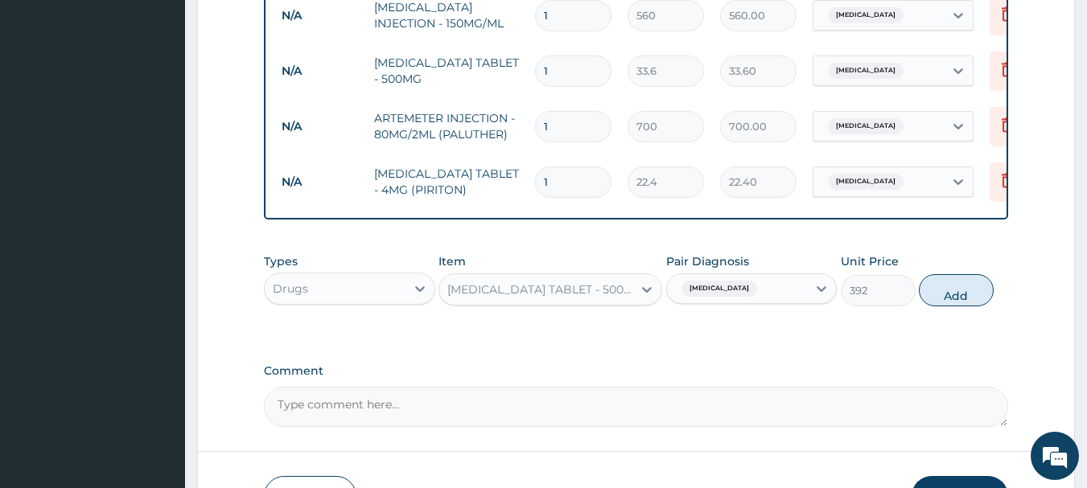
drag, startPoint x: 961, startPoint y: 300, endPoint x: 860, endPoint y: 283, distance: 102.0
click at [948, 300] on button "Add" at bounding box center [956, 290] width 75 height 32
type input "0"
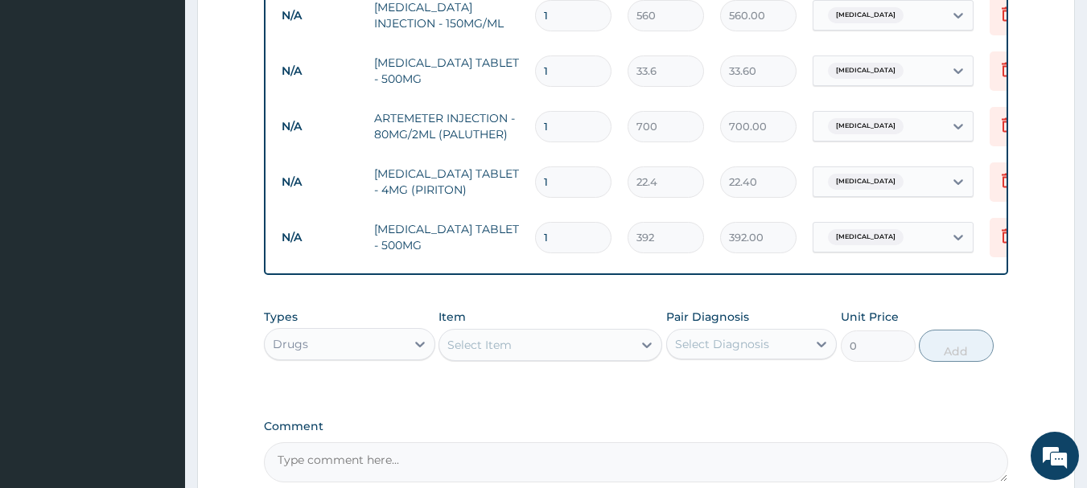
click at [555, 229] on input "1" at bounding box center [573, 237] width 76 height 31
type input "10"
type input "3920.00"
type input "10"
click at [566, 173] on input "1" at bounding box center [573, 182] width 76 height 31
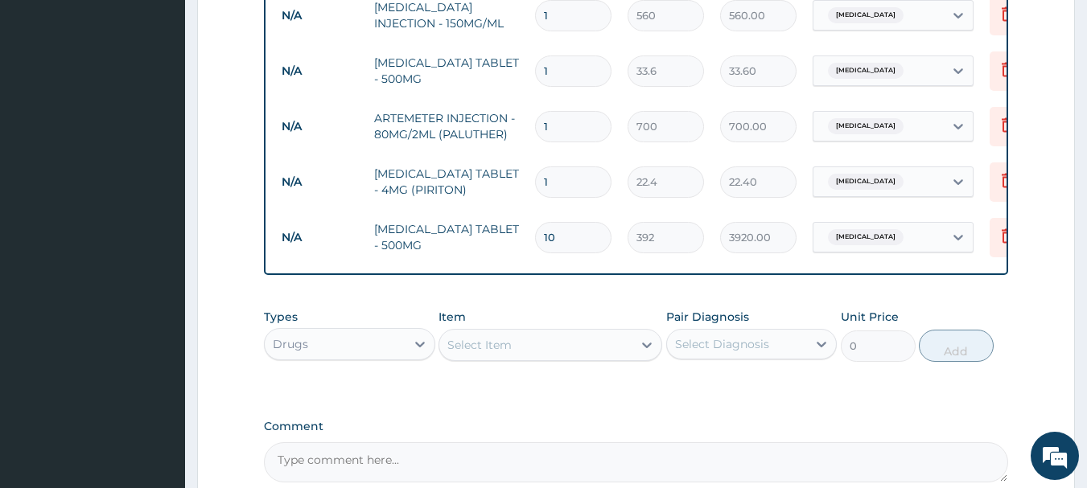
type input "10"
type input "224.00"
drag, startPoint x: 566, startPoint y: 171, endPoint x: 492, endPoint y: 165, distance: 74.3
click at [492, 165] on tr "N/A [MEDICAL_DATA] TABLET - 4MG (PIRITON) 10 22.4 224.00 [MEDICAL_DATA] Delete" at bounding box center [668, 182] width 789 height 56
type input "6"
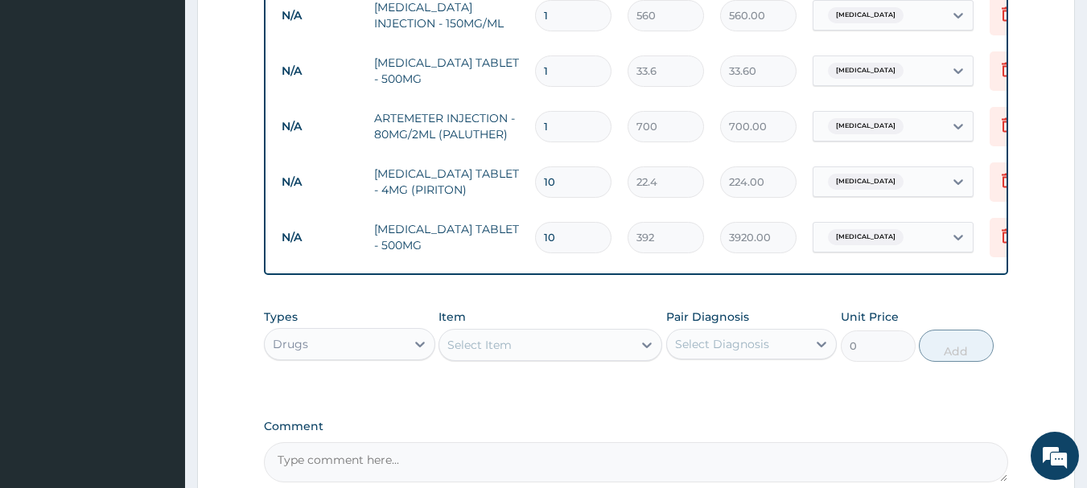
type input "134.40"
type input "6"
drag, startPoint x: 534, startPoint y: 126, endPoint x: 502, endPoint y: 129, distance: 32.3
click at [502, 129] on tr "N/A ARTEMETER INJECTION - 80MG/2ML (PALUTHER) 1 700 700.00 [MEDICAL_DATA] Delete" at bounding box center [668, 127] width 789 height 56
type input "3"
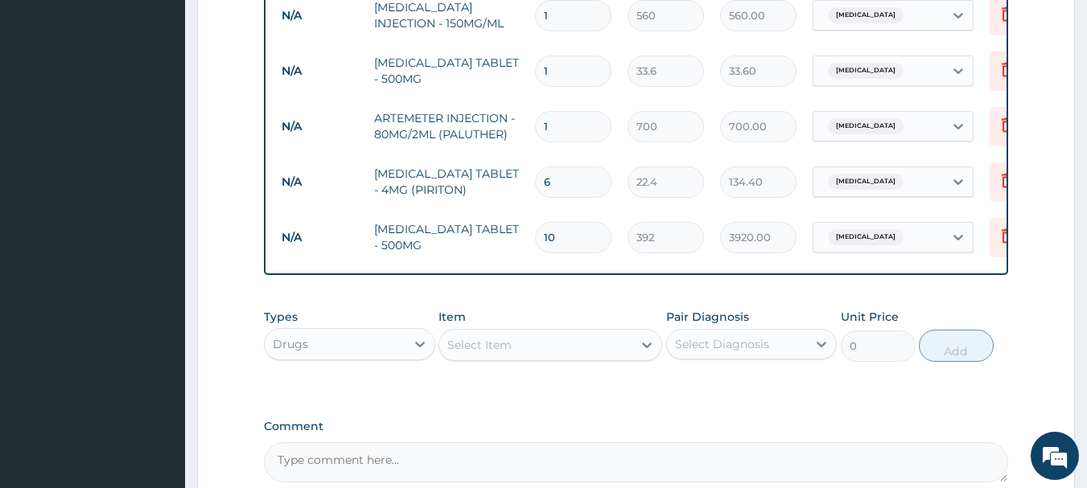
type input "2100.00"
type input "3"
click at [566, 71] on input "1" at bounding box center [573, 71] width 76 height 31
type input "18"
type input "604.80"
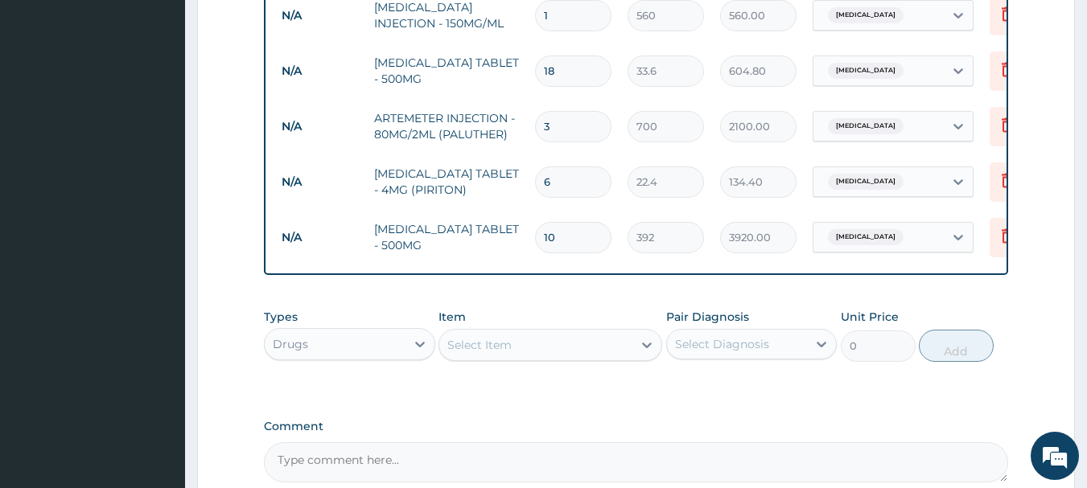
type input "19"
type input "638.40"
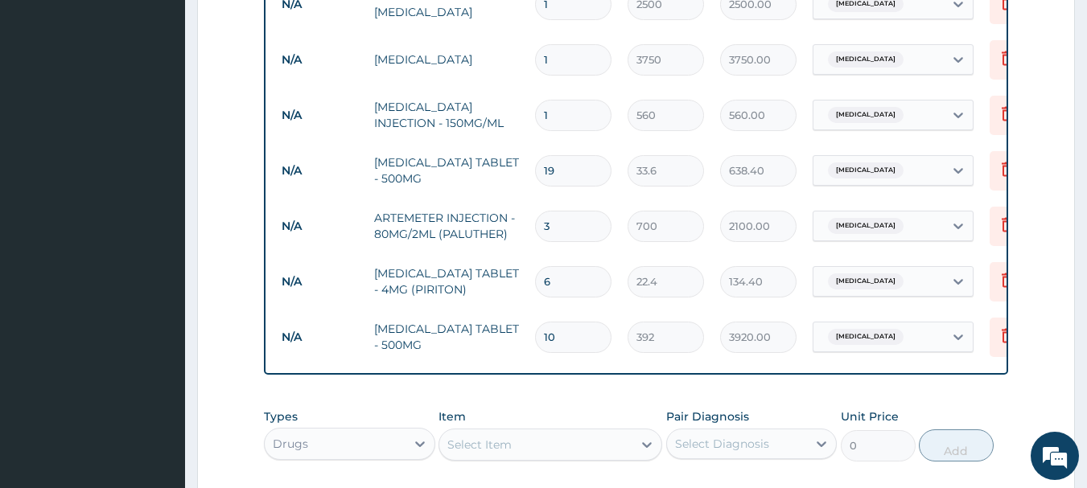
scroll to position [733, 0]
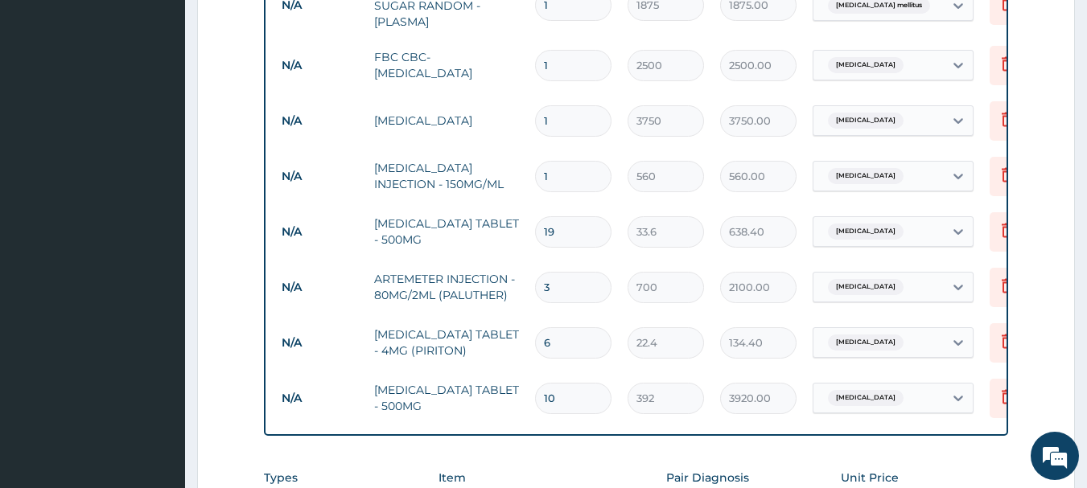
type input "19"
drag, startPoint x: 564, startPoint y: 165, endPoint x: 493, endPoint y: 163, distance: 70.9
click at [493, 163] on tr "N/A [MEDICAL_DATA] INJECTION - 150MG/ML 1 560 560.00 [MEDICAL_DATA] Delete" at bounding box center [668, 177] width 789 height 56
type input "3"
type input "1680.00"
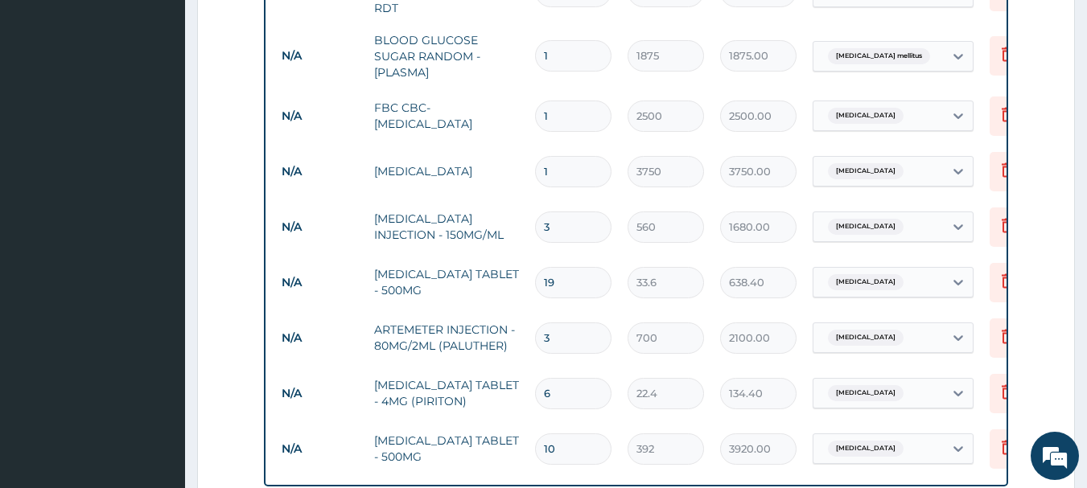
scroll to position [1061, 0]
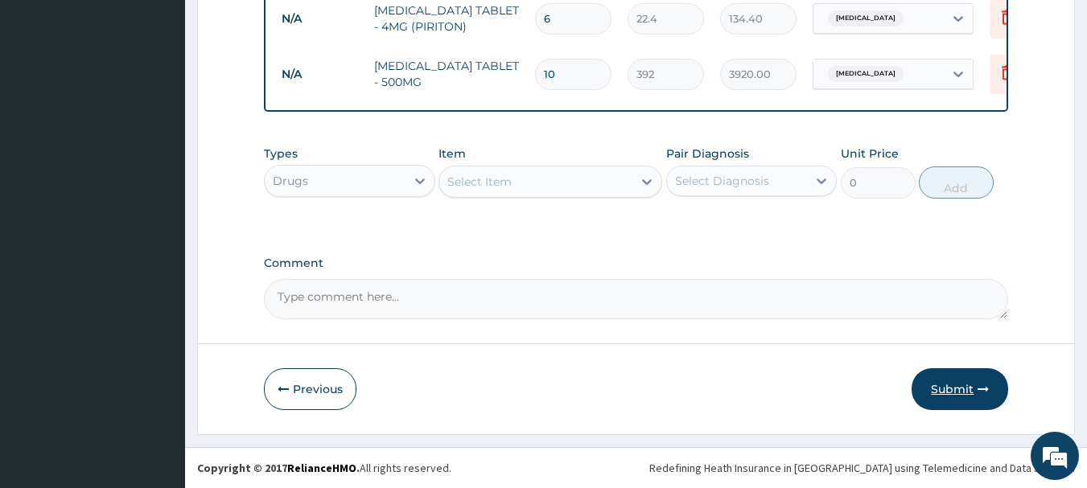
type input "3"
click at [966, 383] on button "Submit" at bounding box center [960, 390] width 97 height 42
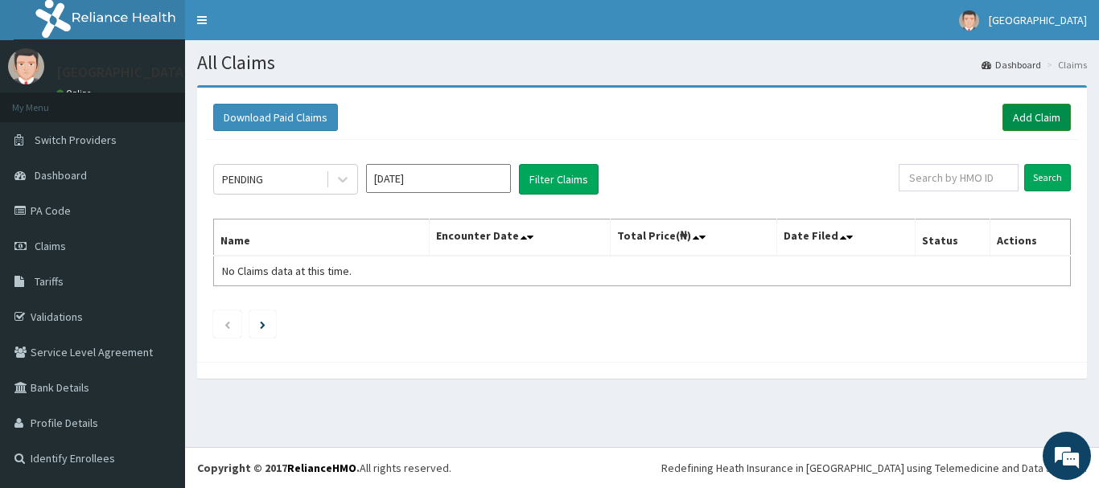
click at [1048, 115] on link "Add Claim" at bounding box center [1037, 117] width 68 height 27
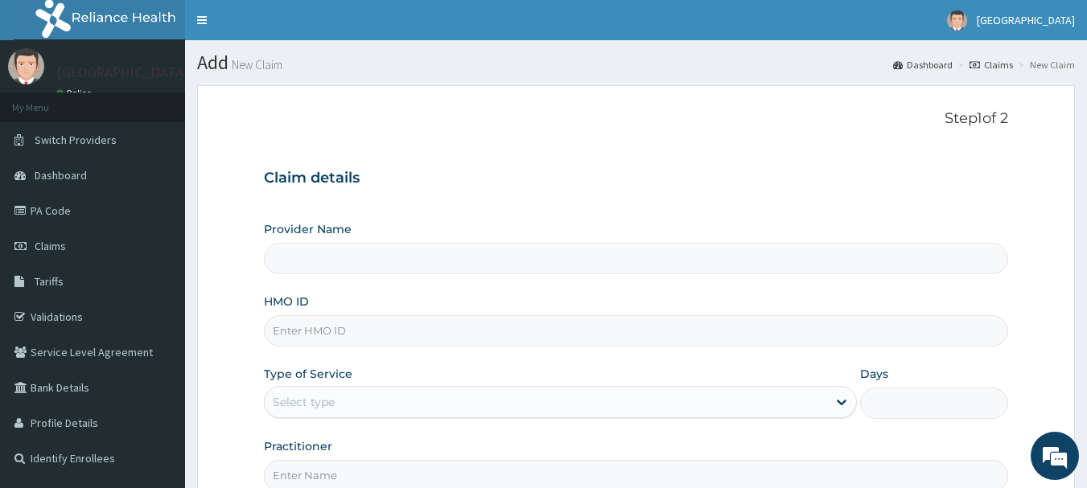
type input "[GEOGRAPHIC_DATA]"
click at [332, 333] on input "HMO ID" at bounding box center [636, 330] width 745 height 31
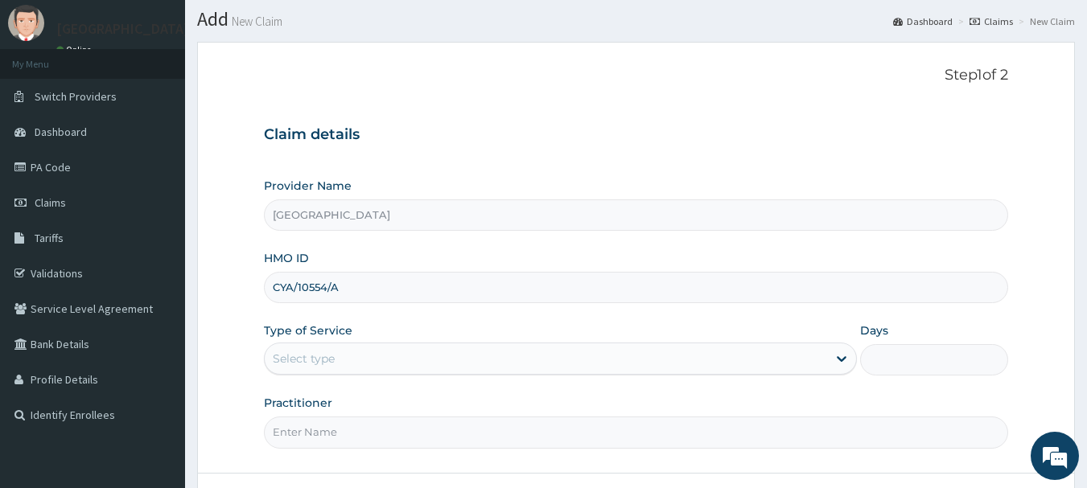
scroll to position [80, 0]
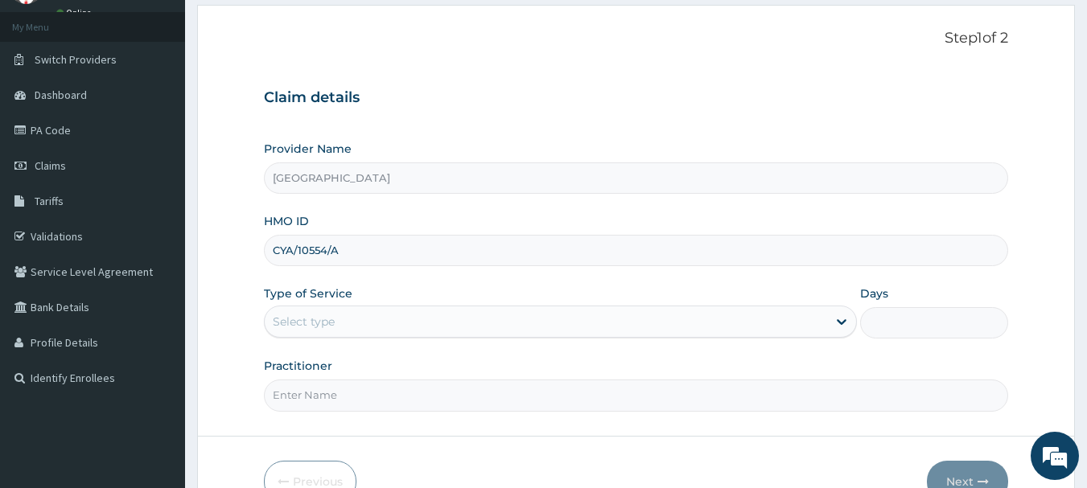
type input "CYA/10554/A"
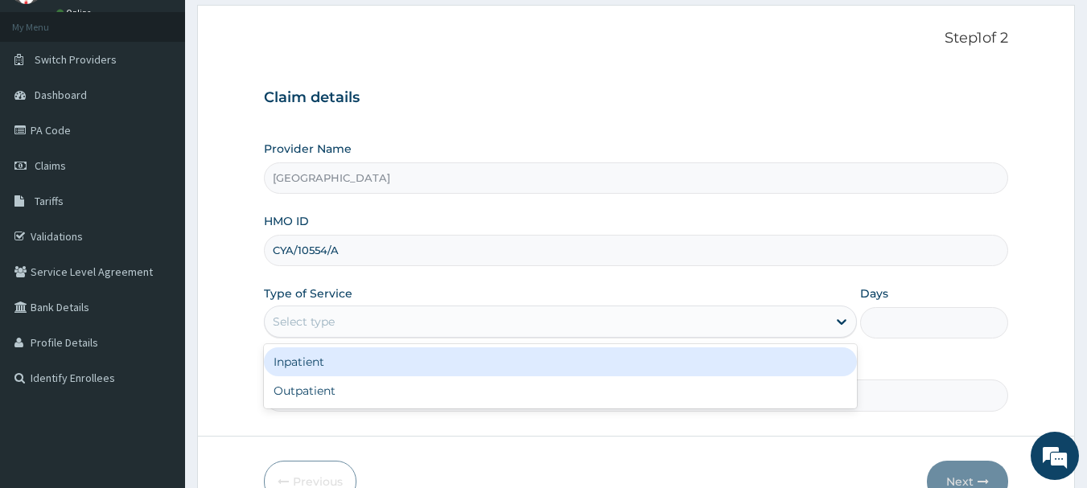
click at [406, 318] on div "Select type" at bounding box center [546, 322] width 562 height 26
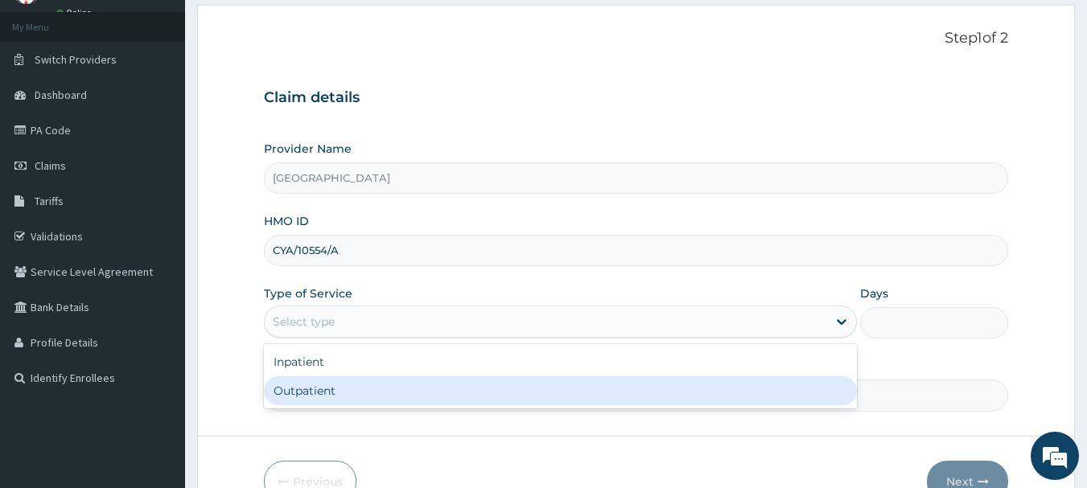
click at [329, 397] on div "Outpatient" at bounding box center [560, 391] width 593 height 29
type input "1"
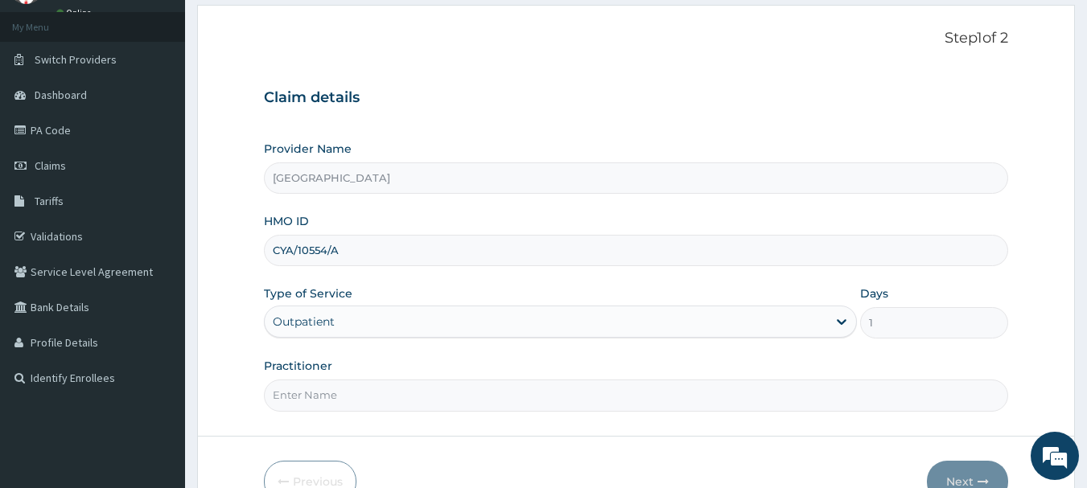
click at [340, 389] on input "Practitioner" at bounding box center [636, 395] width 745 height 31
type input "[PERSON_NAME]"
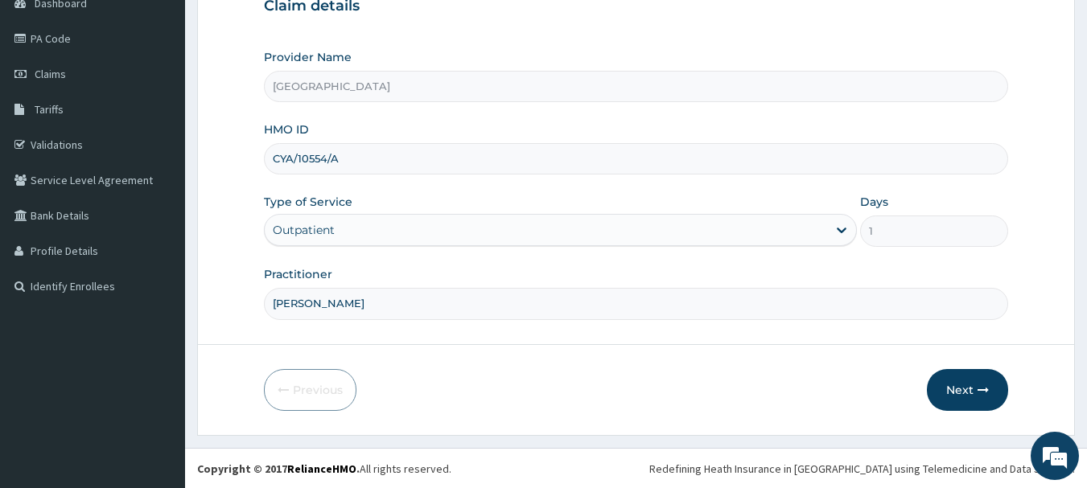
scroll to position [173, 0]
click at [979, 386] on icon "button" at bounding box center [983, 389] width 11 height 11
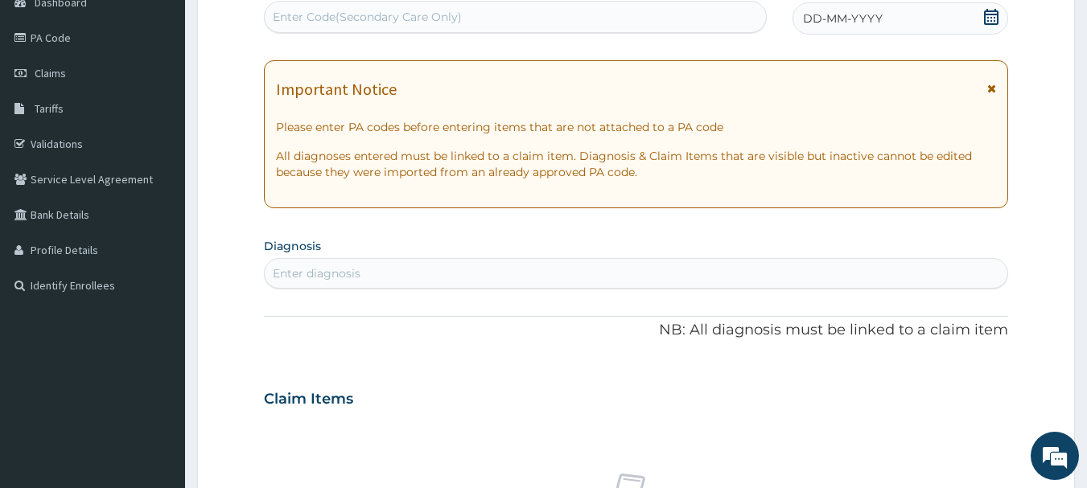
click at [362, 275] on div "Enter diagnosis" at bounding box center [637, 274] width 744 height 26
type input "PEPTIC"
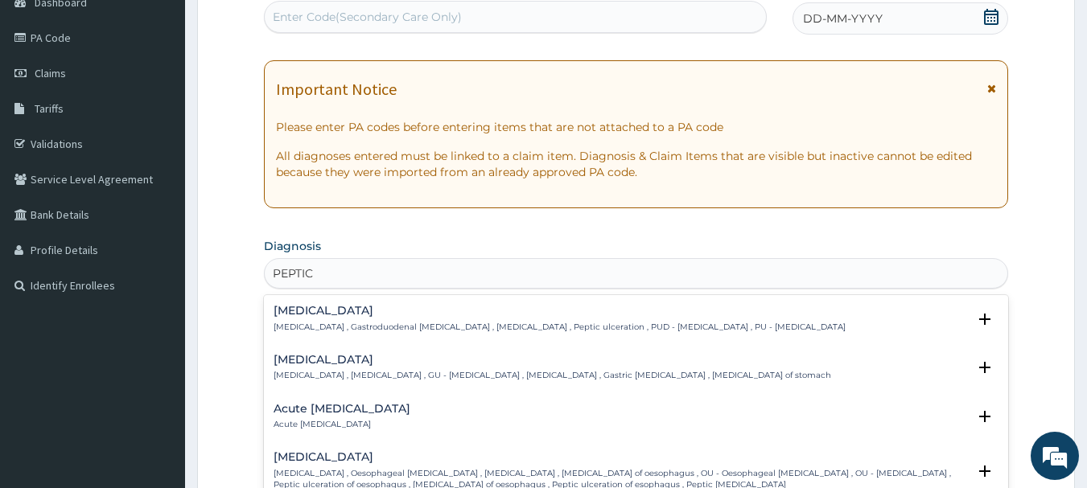
click at [382, 322] on p "Peptic ulcer , Gastroduodenal ulcer , Peptic ulcer disease , Peptic ulceration …" at bounding box center [560, 327] width 572 height 11
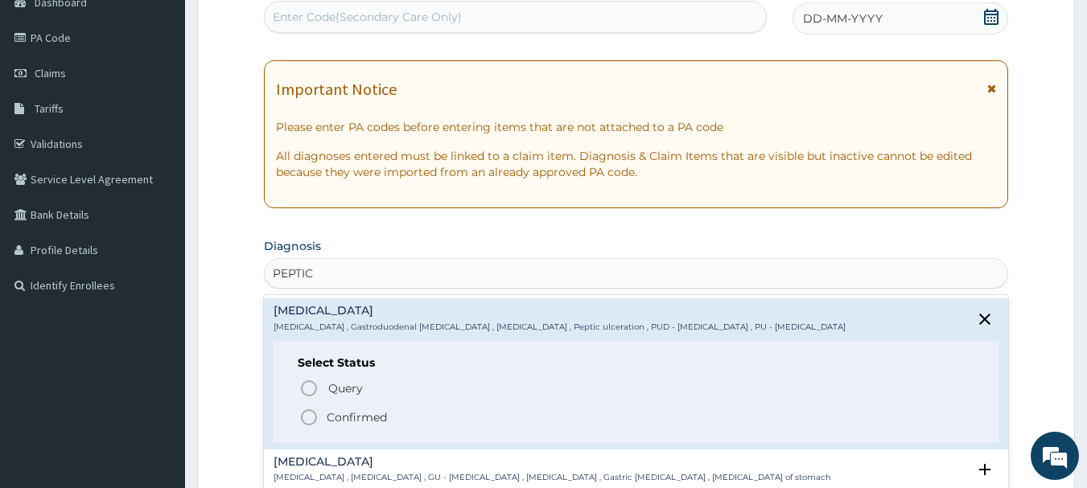
click at [307, 419] on icon "status option filled" at bounding box center [308, 417] width 19 height 19
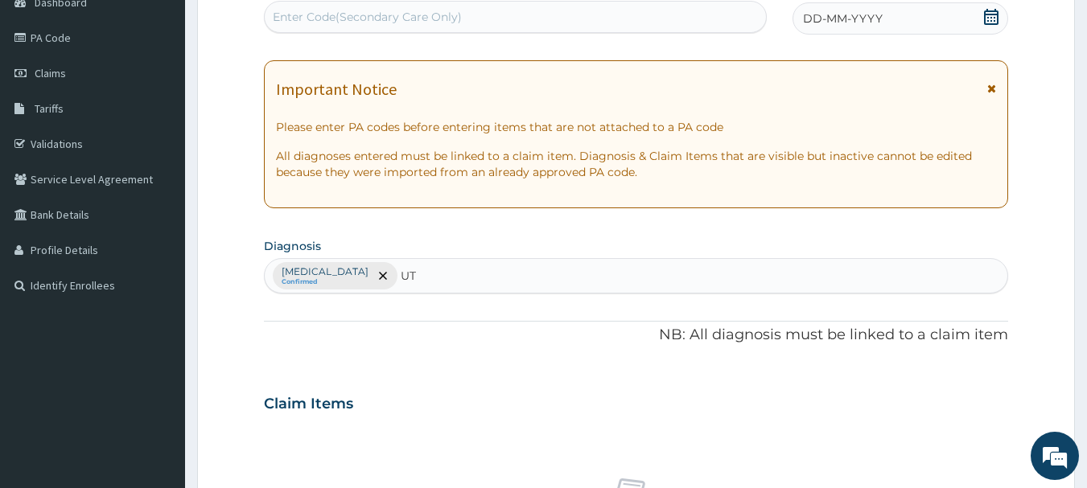
type input "UTI"
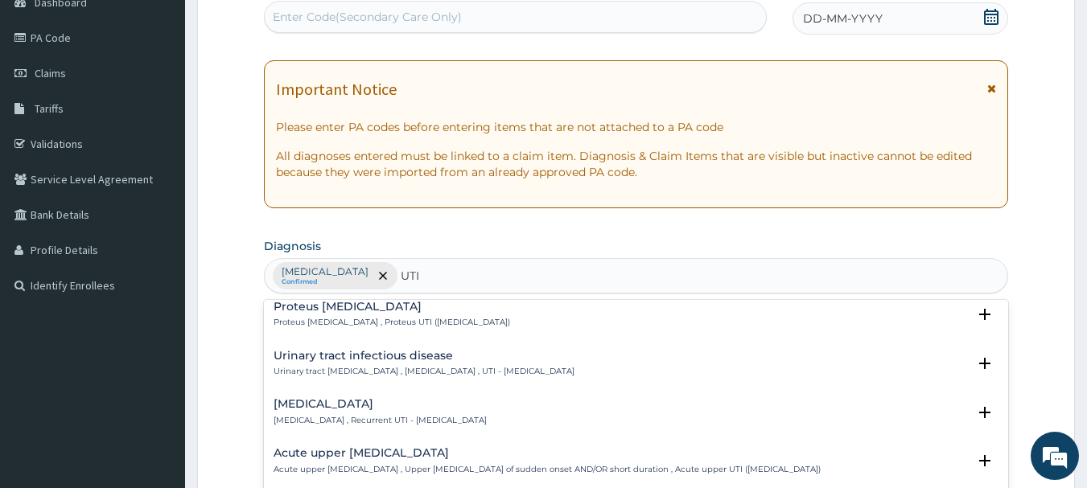
scroll to position [161, 0]
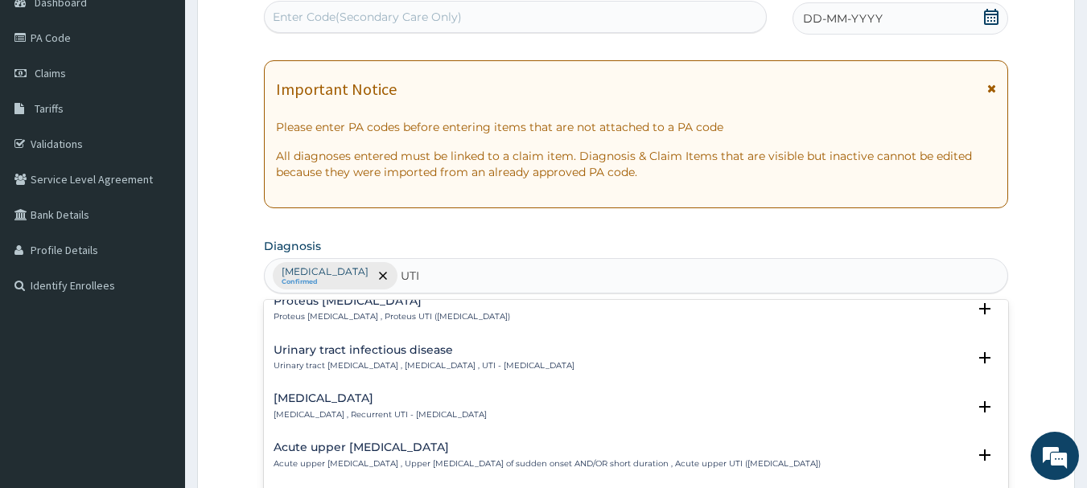
click at [426, 351] on h4 "Urinary tract infectious disease" at bounding box center [424, 350] width 301 height 12
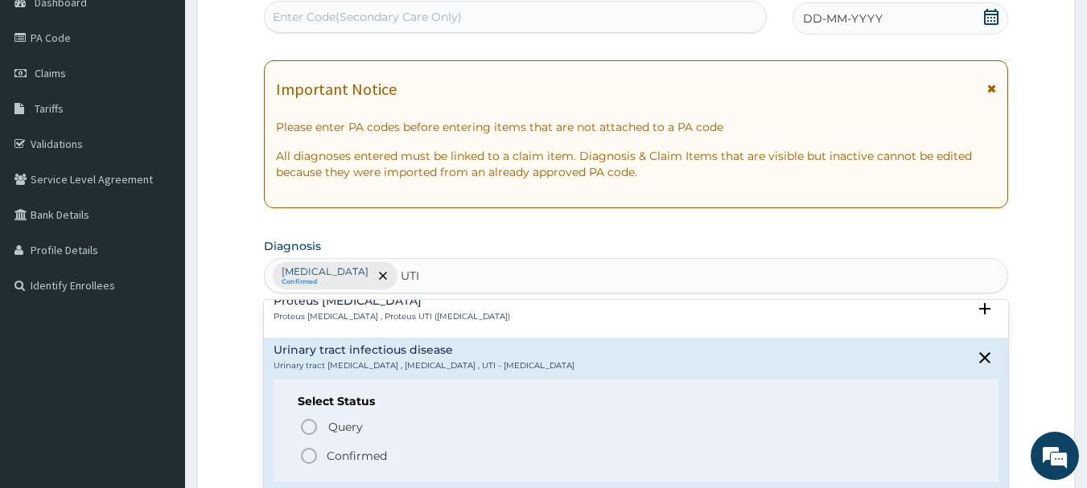
click at [312, 455] on icon "status option filled" at bounding box center [308, 456] width 19 height 19
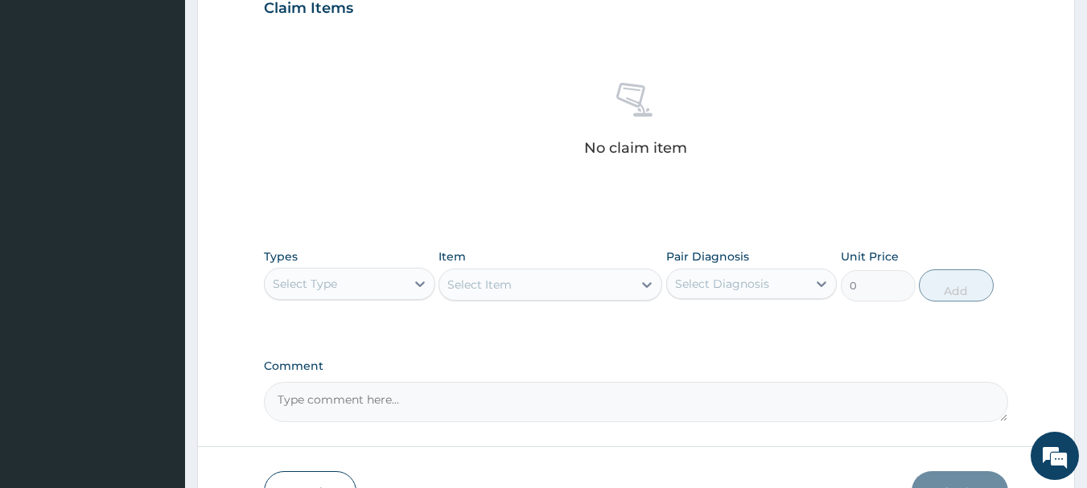
scroll to position [575, 0]
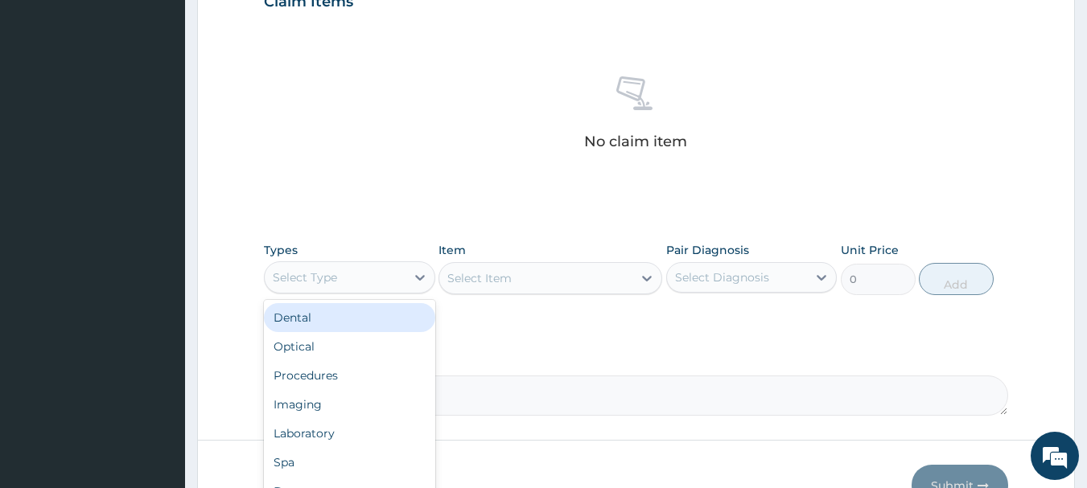
click at [395, 279] on div "Select Type" at bounding box center [335, 278] width 141 height 26
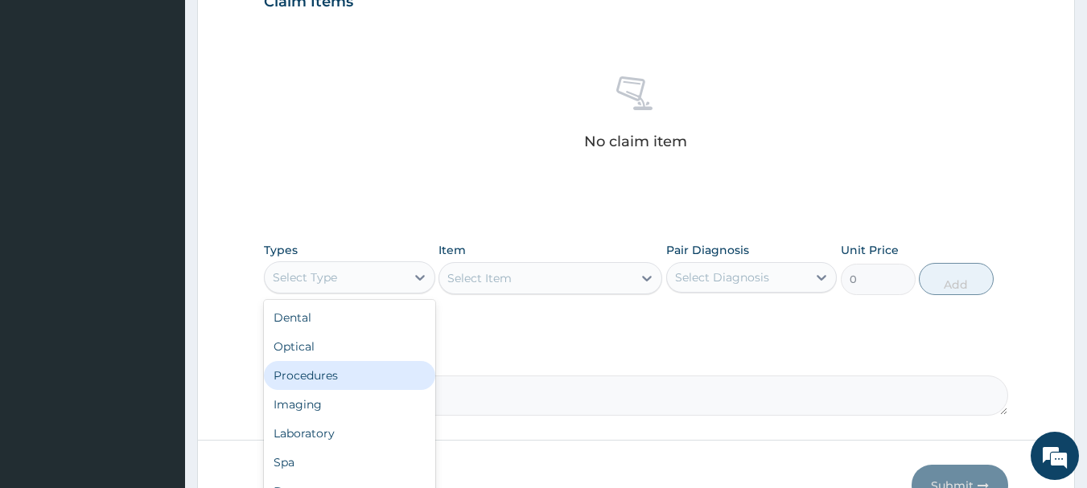
click at [365, 369] on div "Procedures" at bounding box center [349, 375] width 171 height 29
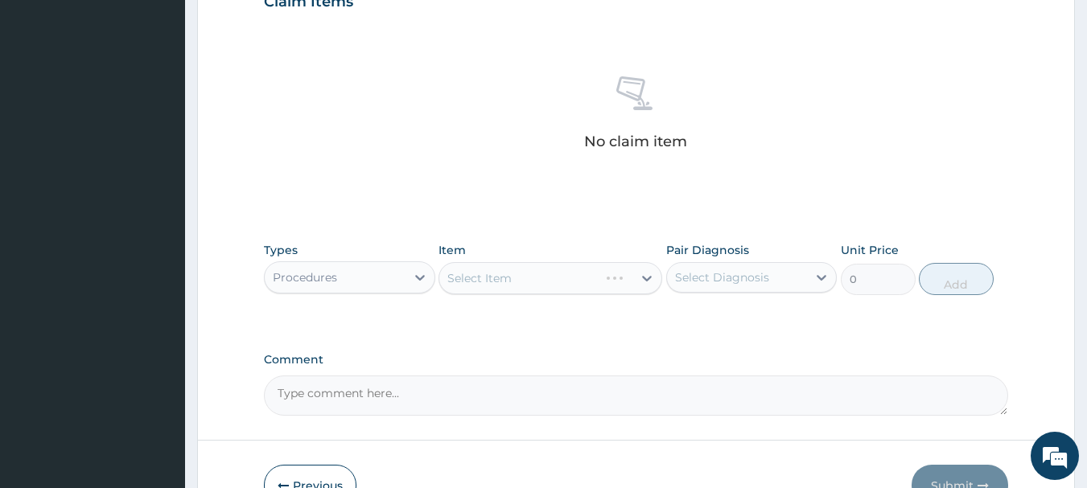
click at [502, 305] on div "Types option Procedures, selected. Select is focused ,type to refine list, pres…" at bounding box center [636, 280] width 745 height 93
click at [509, 282] on div "Select Item" at bounding box center [551, 278] width 224 height 32
click at [515, 275] on div "Select Item" at bounding box center [535, 279] width 193 height 26
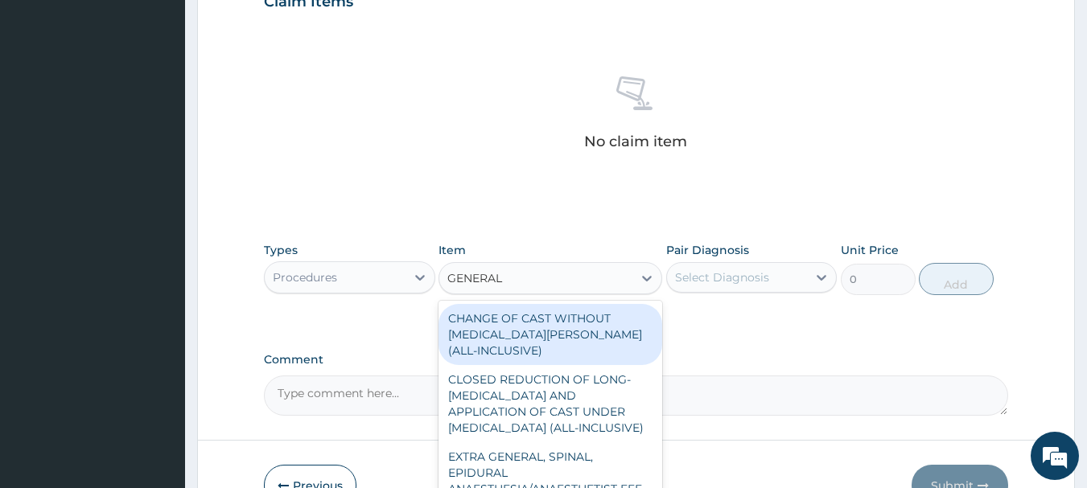
type input "GENERAL P"
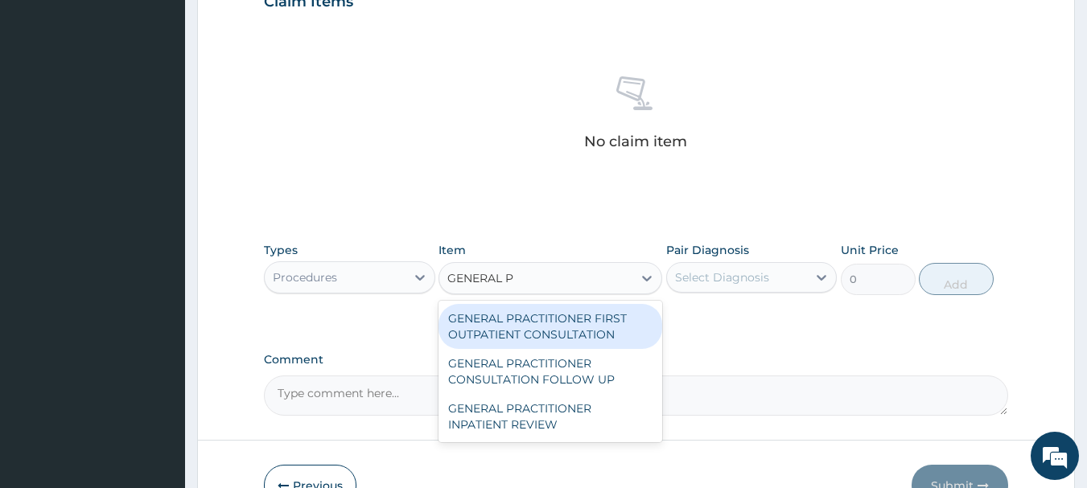
click at [571, 336] on div "GENERAL PRACTITIONER FIRST OUTPATIENT CONSULTATION" at bounding box center [551, 326] width 224 height 45
type input "3750"
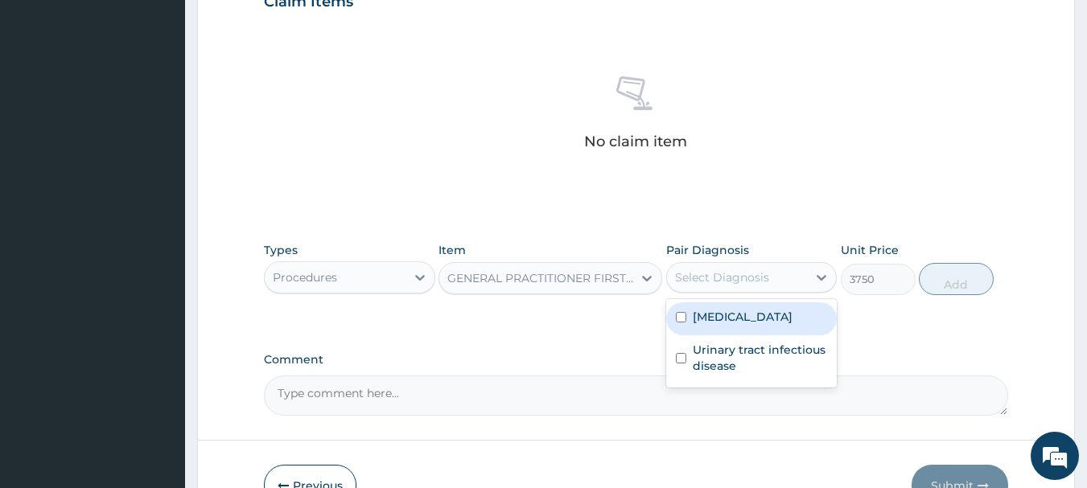
click at [760, 278] on div "Select Diagnosis" at bounding box center [722, 278] width 94 height 16
click at [764, 323] on div "Peptic ulcer" at bounding box center [751, 319] width 171 height 33
checkbox input "true"
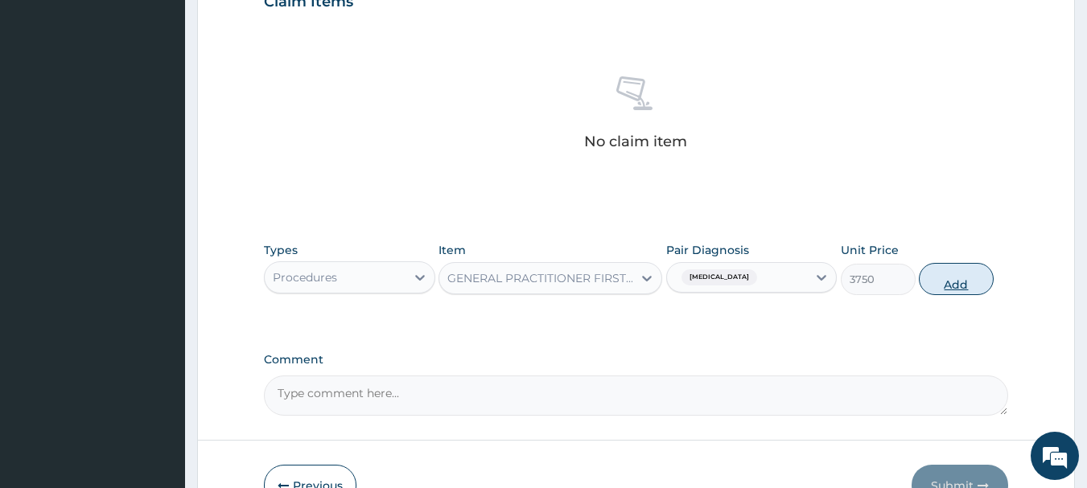
click at [970, 278] on button "Add" at bounding box center [956, 279] width 75 height 32
type input "0"
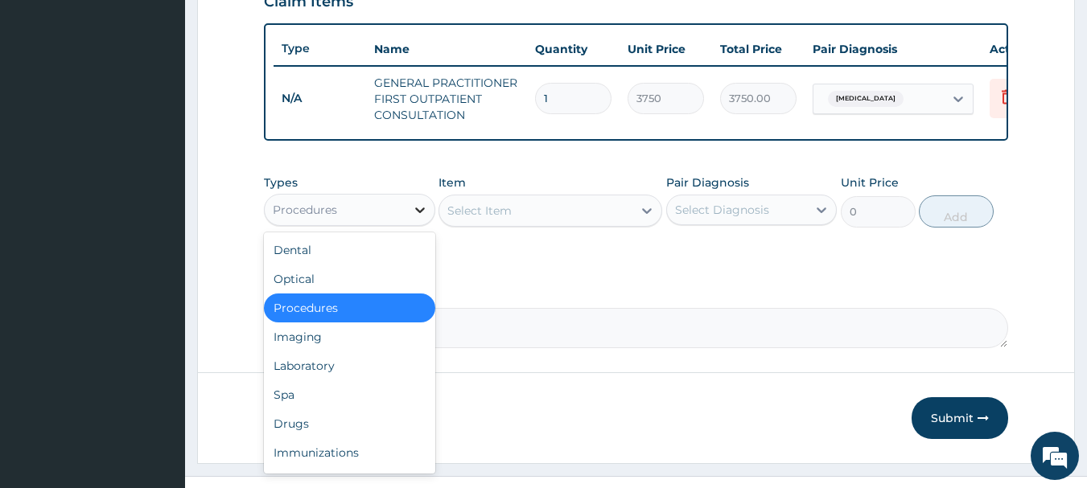
click at [422, 218] on icon at bounding box center [420, 210] width 16 height 16
drag, startPoint x: 305, startPoint y: 436, endPoint x: 339, endPoint y: 415, distance: 39.7
click at [313, 433] on div "Drugs" at bounding box center [349, 424] width 171 height 29
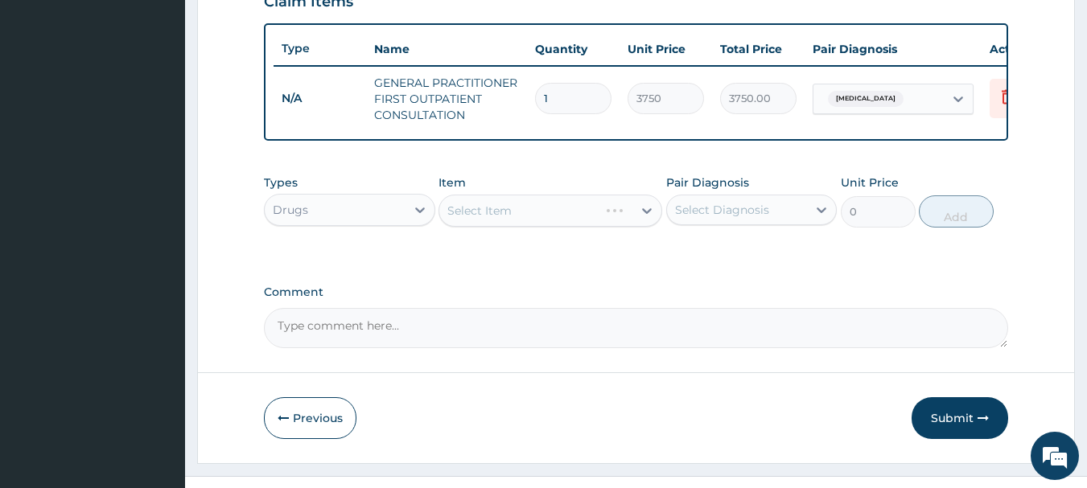
click at [566, 224] on div "Select Item" at bounding box center [551, 211] width 224 height 32
click at [566, 223] on div "Select Item" at bounding box center [535, 211] width 193 height 26
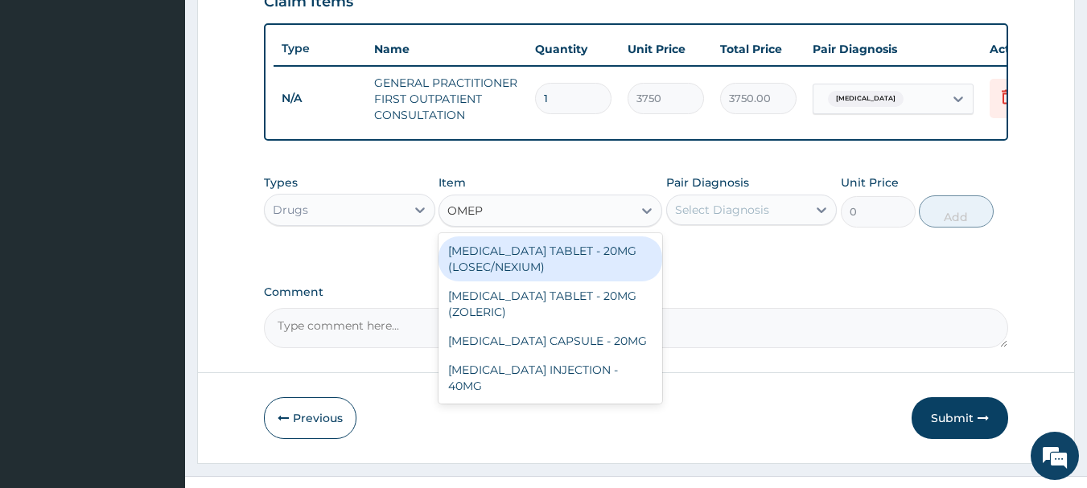
type input "OMEPR"
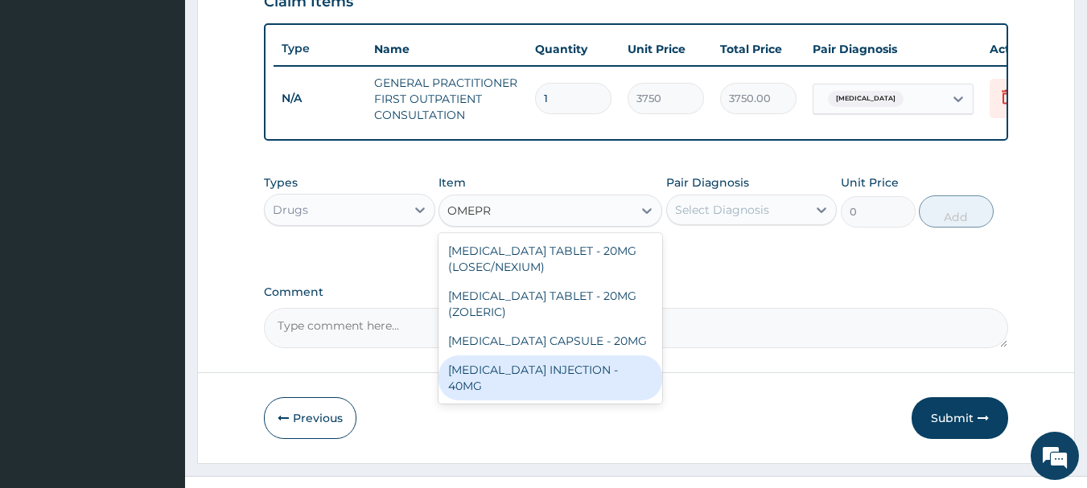
drag, startPoint x: 528, startPoint y: 383, endPoint x: 566, endPoint y: 335, distance: 61.3
click at [528, 384] on div "[MEDICAL_DATA] INJECTION - 40MG" at bounding box center [551, 378] width 224 height 45
type input "1400"
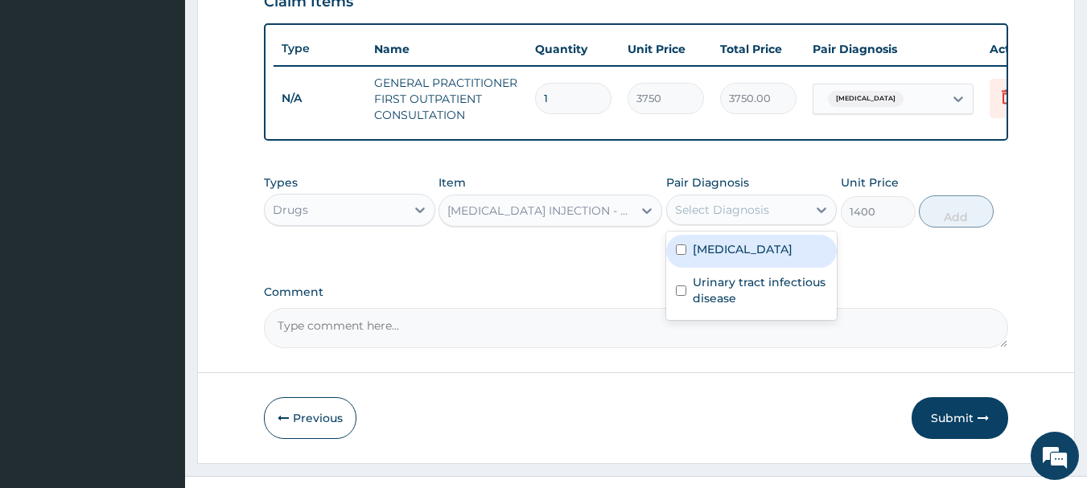
click at [745, 218] on div "Select Diagnosis" at bounding box center [722, 210] width 94 height 16
click at [729, 257] on label "Peptic ulcer" at bounding box center [743, 249] width 100 height 16
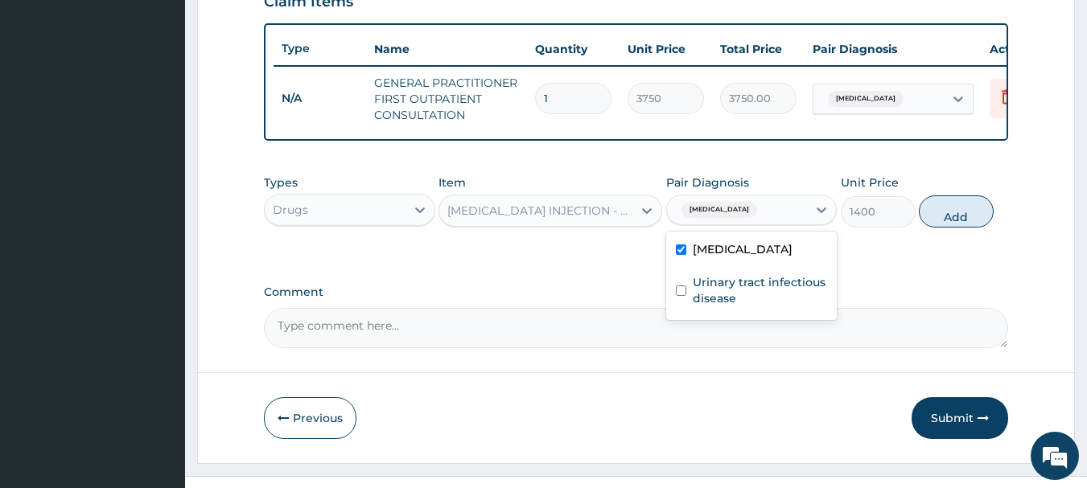
checkbox input "true"
click at [959, 228] on button "Add" at bounding box center [956, 212] width 75 height 32
type input "0"
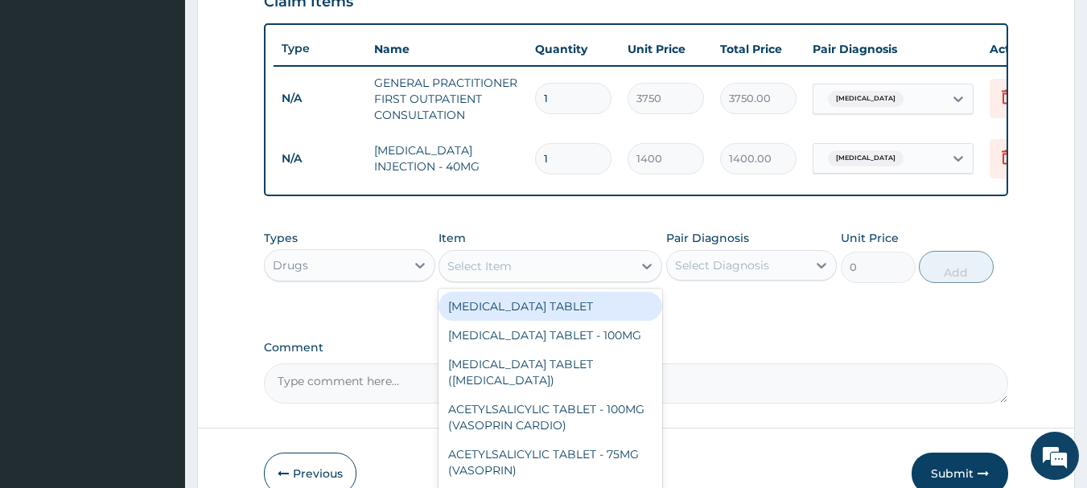
click at [570, 269] on div "Select Item" at bounding box center [535, 266] width 193 height 26
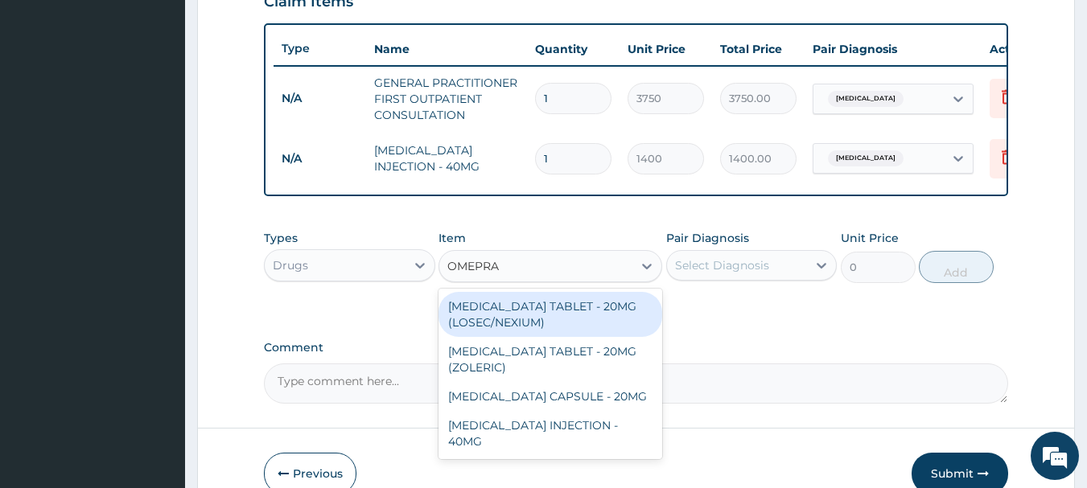
type input "OMEPRAZ"
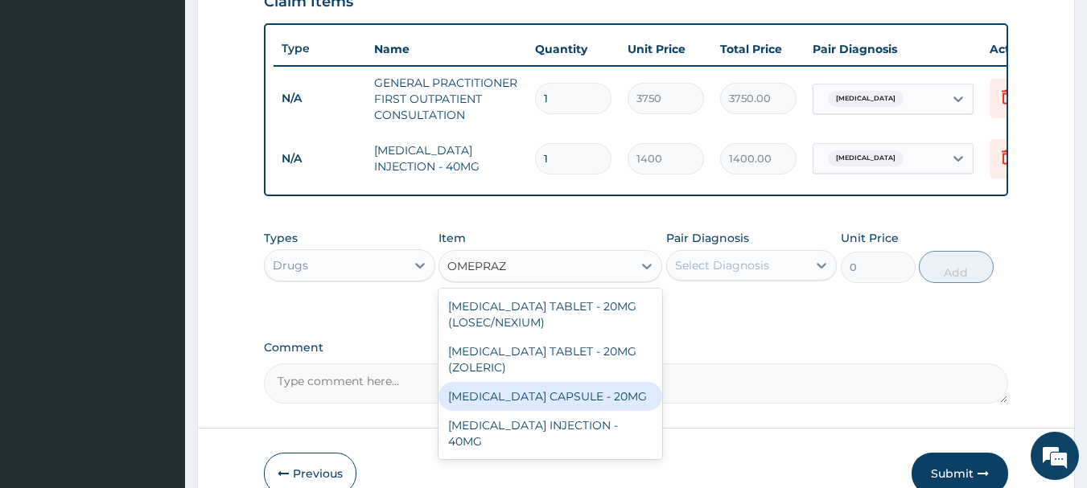
drag, startPoint x: 540, startPoint y: 411, endPoint x: 684, endPoint y: 330, distance: 165.4
click at [541, 410] on div "[MEDICAL_DATA] CAPSULE - 20MG" at bounding box center [551, 396] width 224 height 29
type input "140"
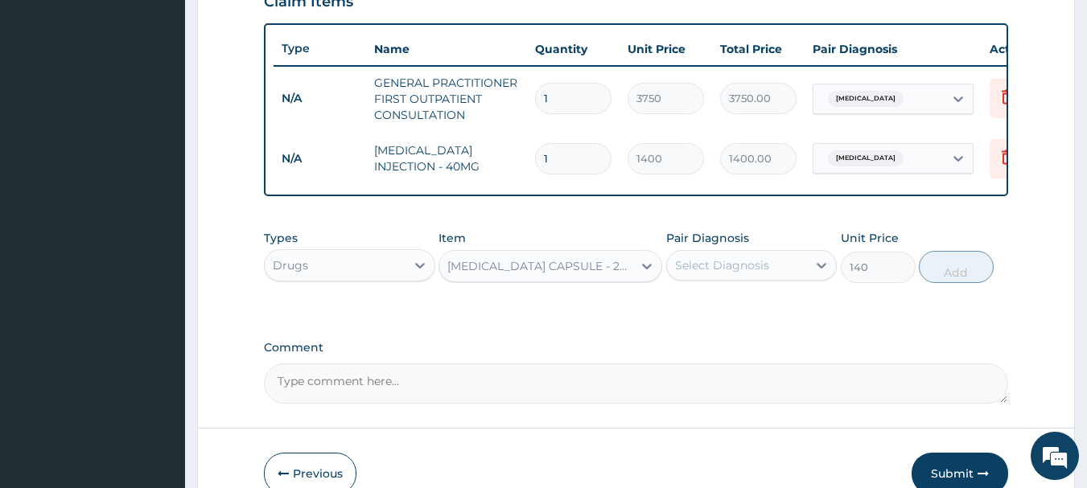
click at [752, 267] on div "Select Diagnosis" at bounding box center [737, 266] width 141 height 26
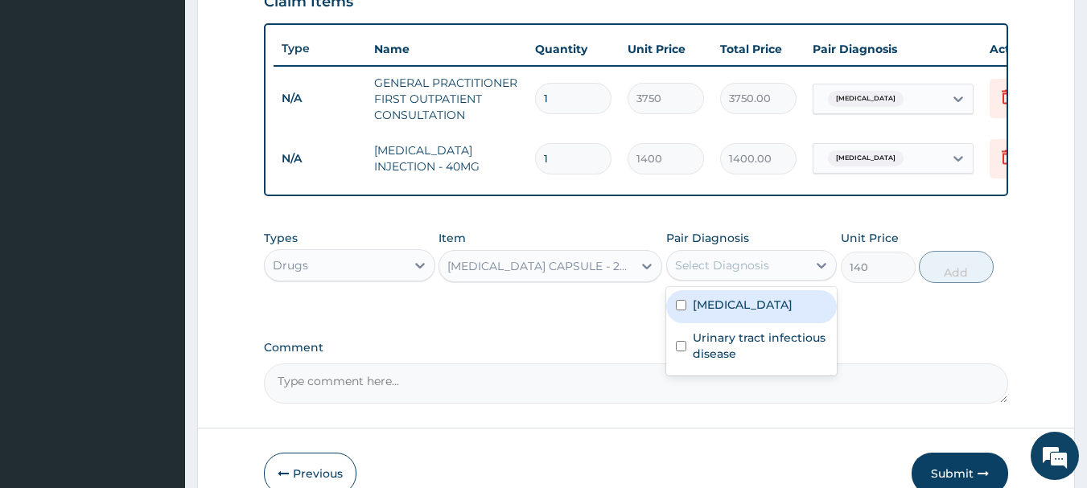
click at [752, 313] on label "Peptic ulcer" at bounding box center [743, 305] width 100 height 16
checkbox input "true"
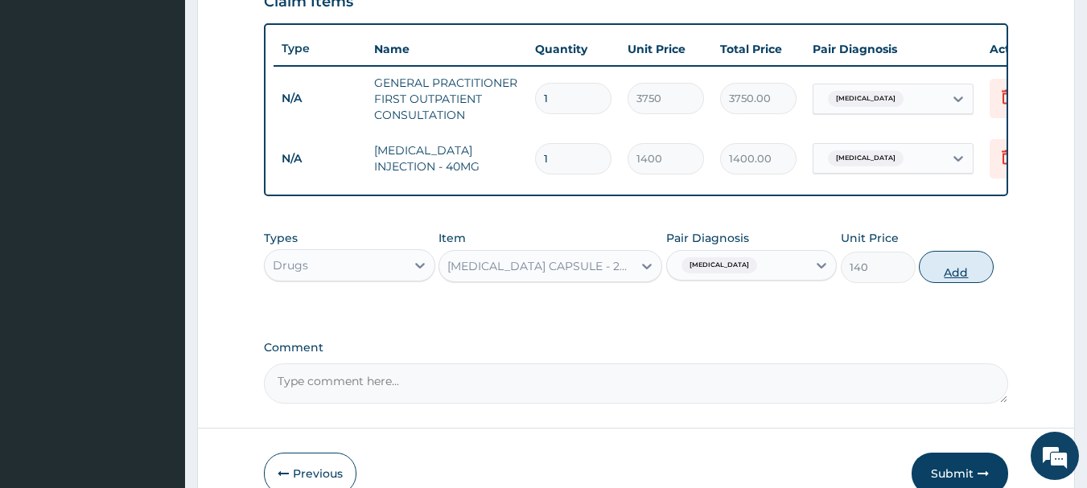
click at [971, 280] on button "Add" at bounding box center [956, 267] width 75 height 32
type input "0"
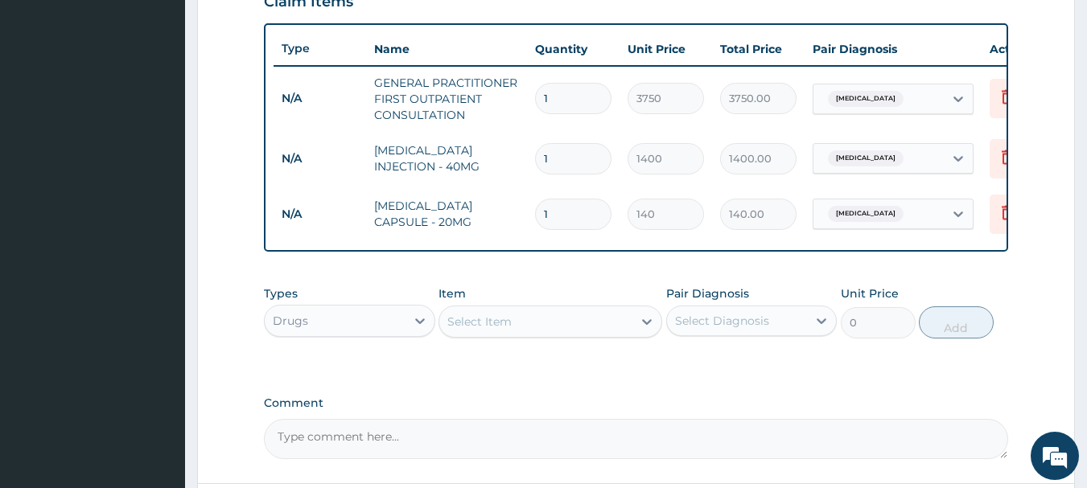
click at [537, 322] on div "Select Item" at bounding box center [535, 322] width 193 height 26
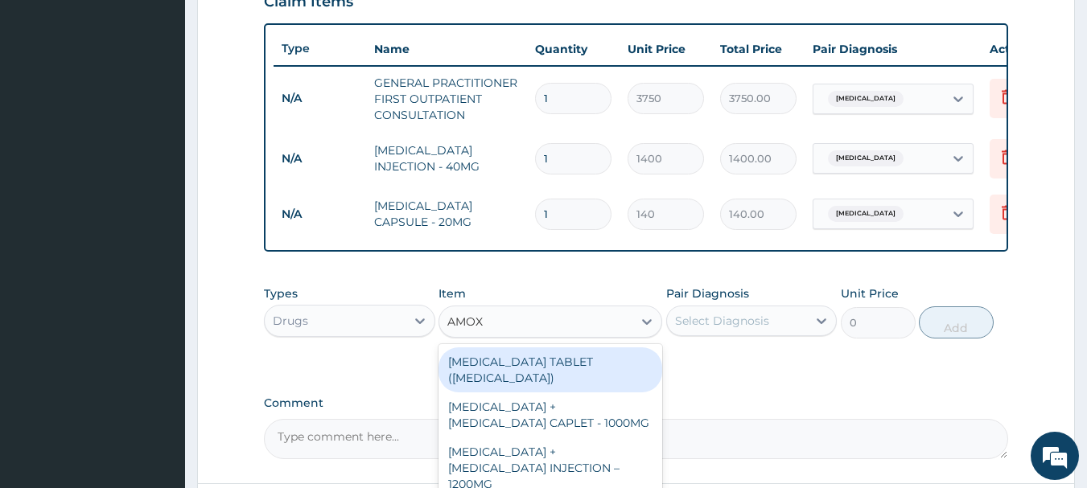
type input "AMOXI"
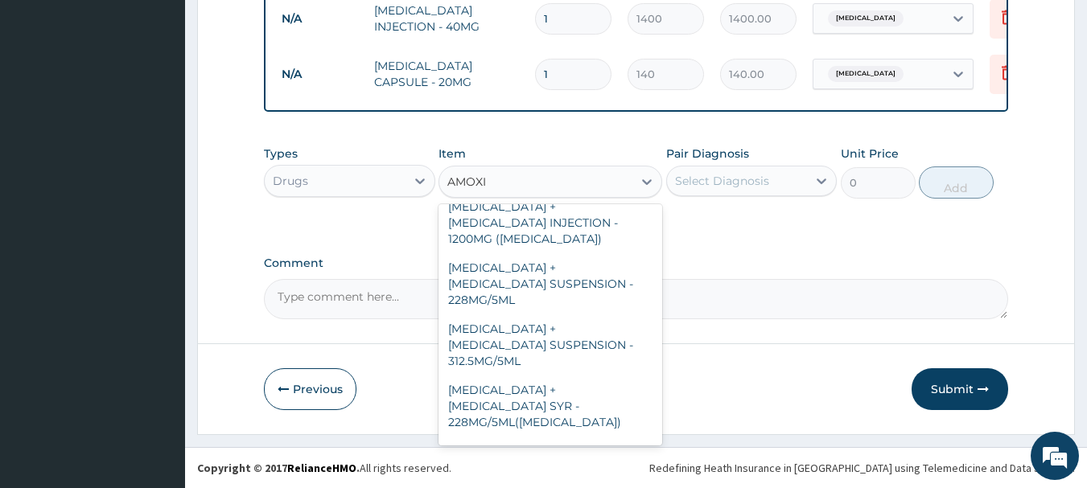
scroll to position [402, 0]
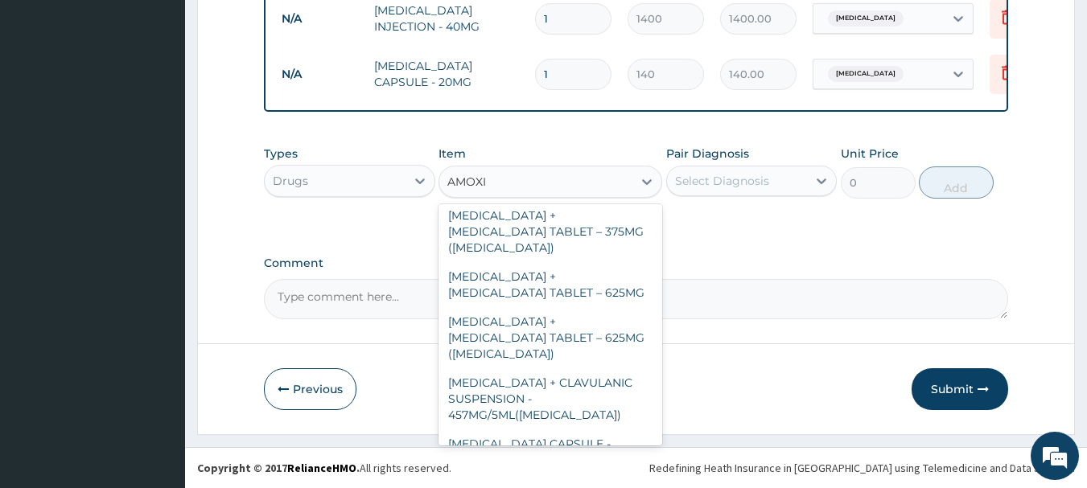
drag, startPoint x: 591, startPoint y: 402, endPoint x: 592, endPoint y: 421, distance: 18.5
click at [592, 421] on div "AMOXICILLIN + CLAVULANIC ACID CAPLET - 1000MG AMOXICILLIN + CLAVULANIC ACID INJ…" at bounding box center [551, 324] width 224 height 241
click at [592, 475] on div "[MEDICAL_DATA] CAPSULE - 500MG" at bounding box center [551, 497] width 224 height 45
type input "112"
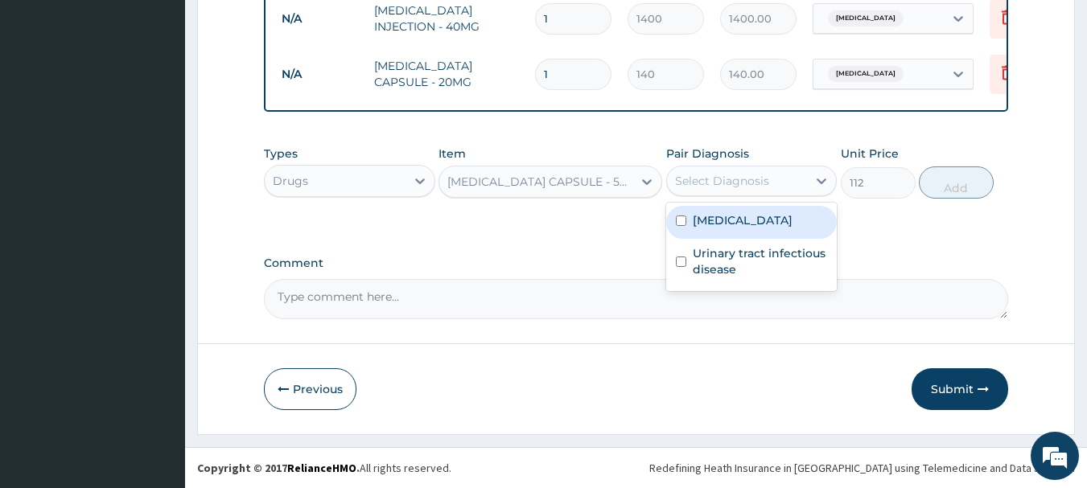
click at [798, 181] on div "Select Diagnosis" at bounding box center [737, 181] width 141 height 26
click at [768, 223] on div "Peptic ulcer" at bounding box center [751, 222] width 171 height 33
checkbox input "true"
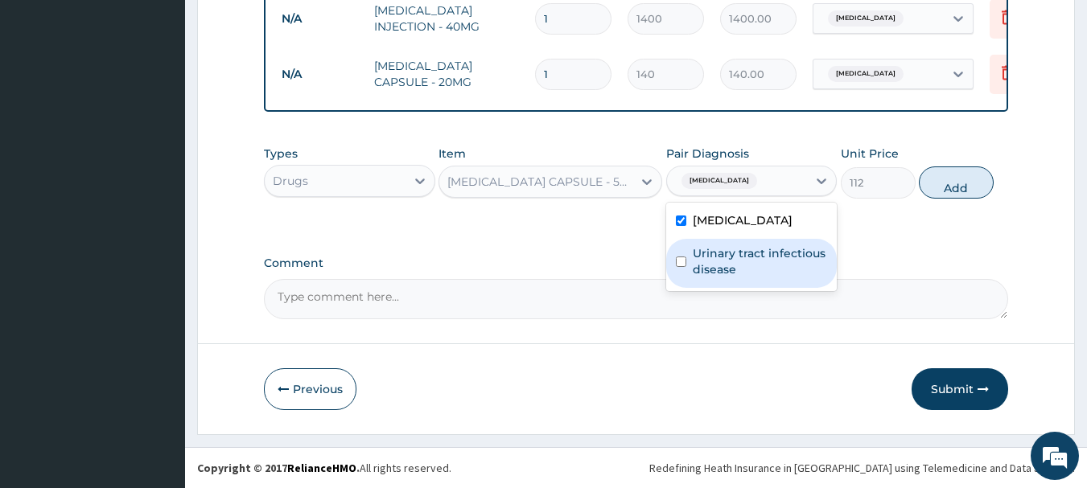
click at [686, 257] on div "Urinary tract infectious disease" at bounding box center [751, 263] width 171 height 49
checkbox input "true"
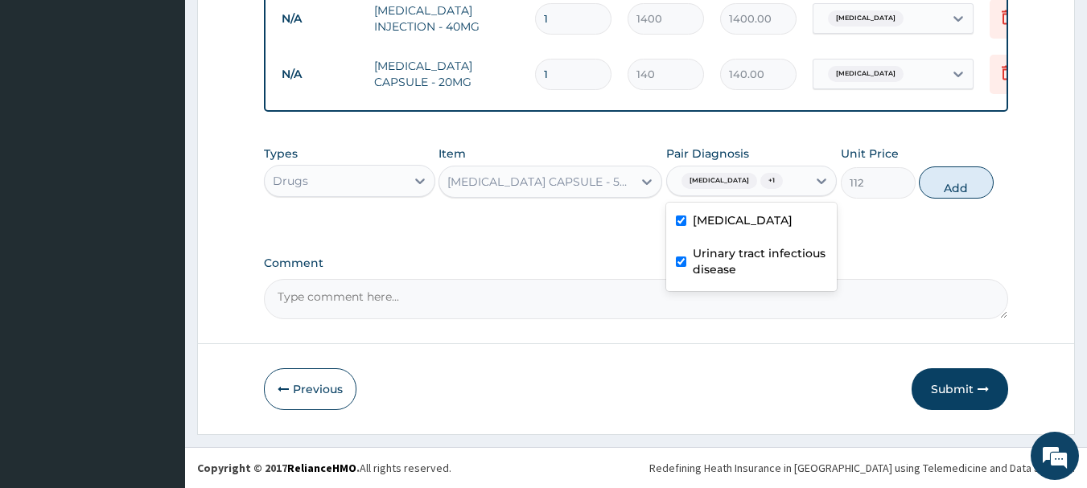
click at [688, 220] on div "Peptic ulcer" at bounding box center [751, 222] width 171 height 33
checkbox input "false"
click at [687, 257] on div "Urinary tract infectious disease" at bounding box center [751, 263] width 171 height 49
checkbox input "false"
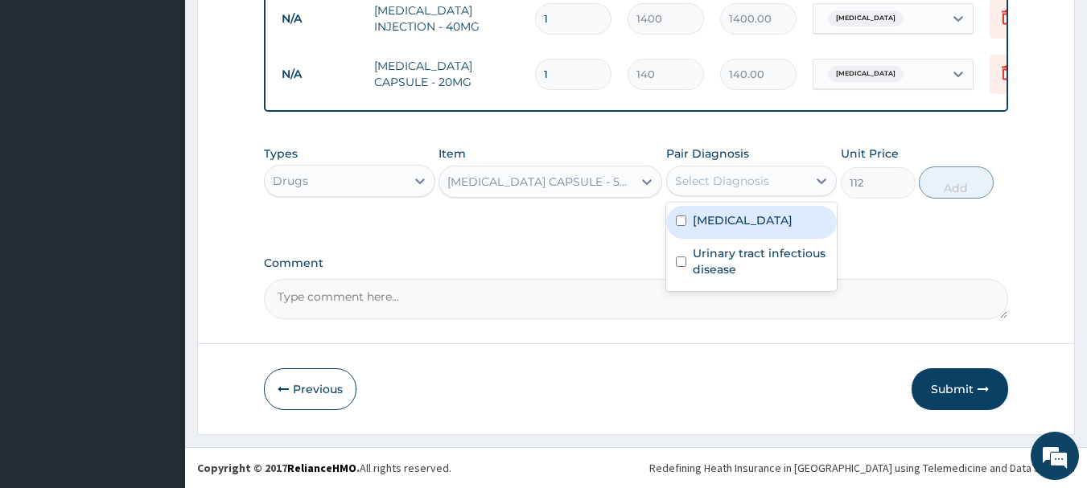
click at [689, 229] on div "Peptic ulcer" at bounding box center [751, 222] width 171 height 33
checkbox input "true"
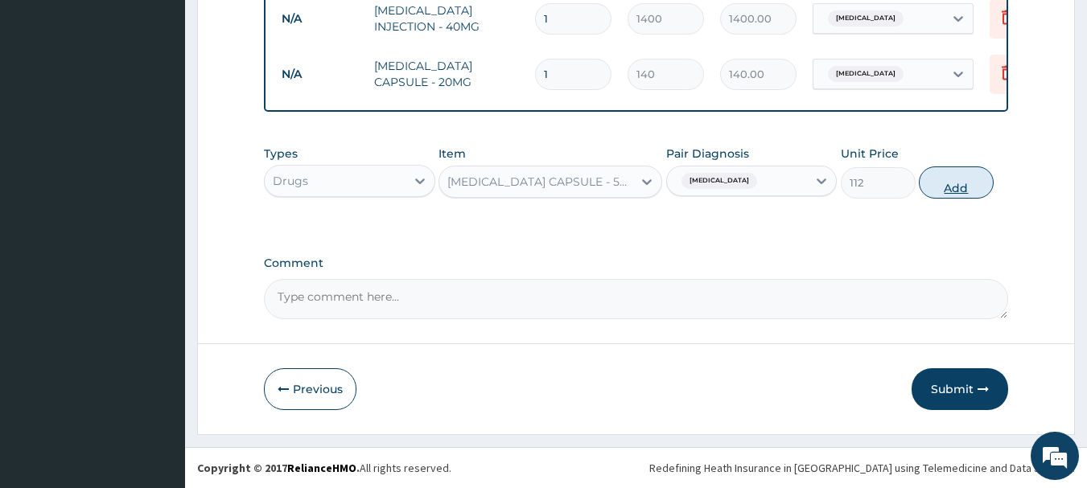
click at [945, 189] on button "Add" at bounding box center [956, 183] width 75 height 32
type input "0"
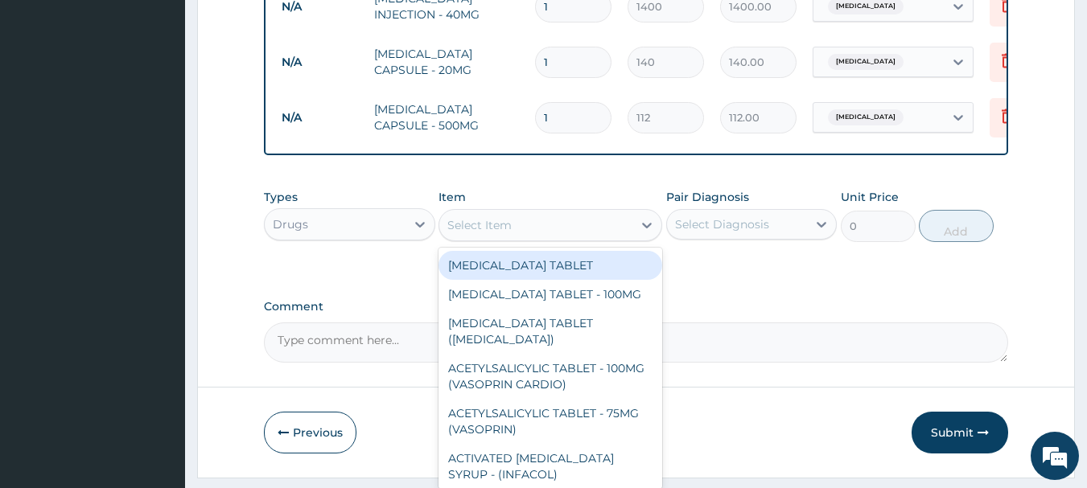
click at [578, 233] on div "Select Item" at bounding box center [535, 225] width 193 height 26
type input "F"
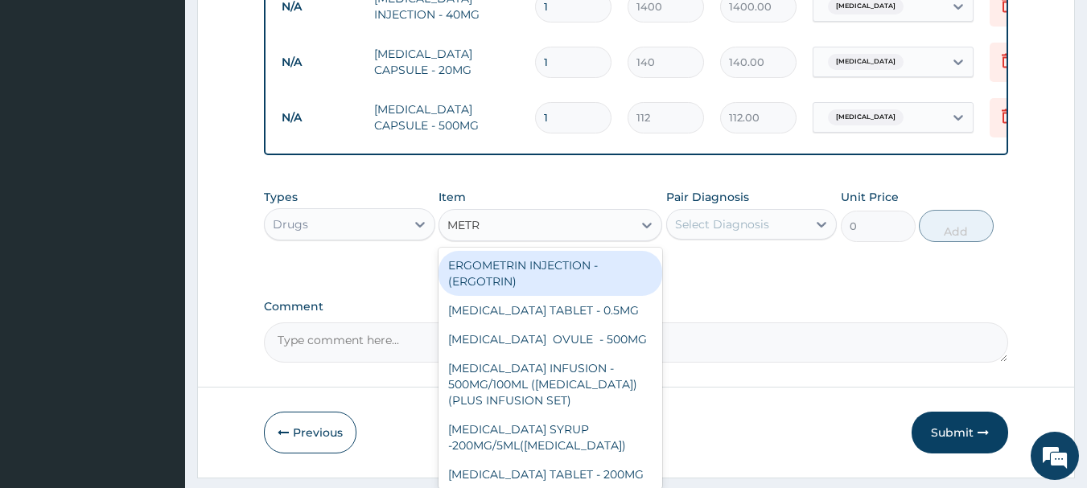
type input "METRO"
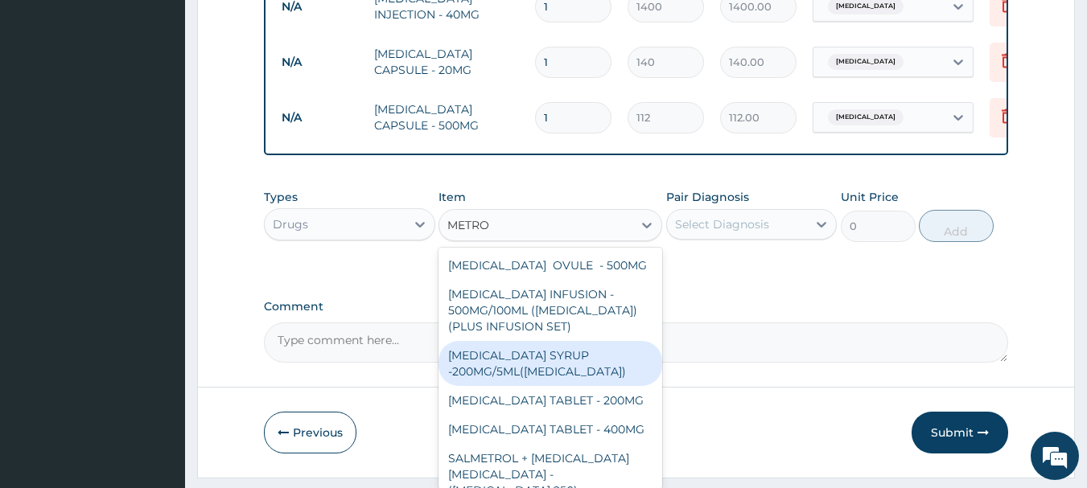
scroll to position [51, 0]
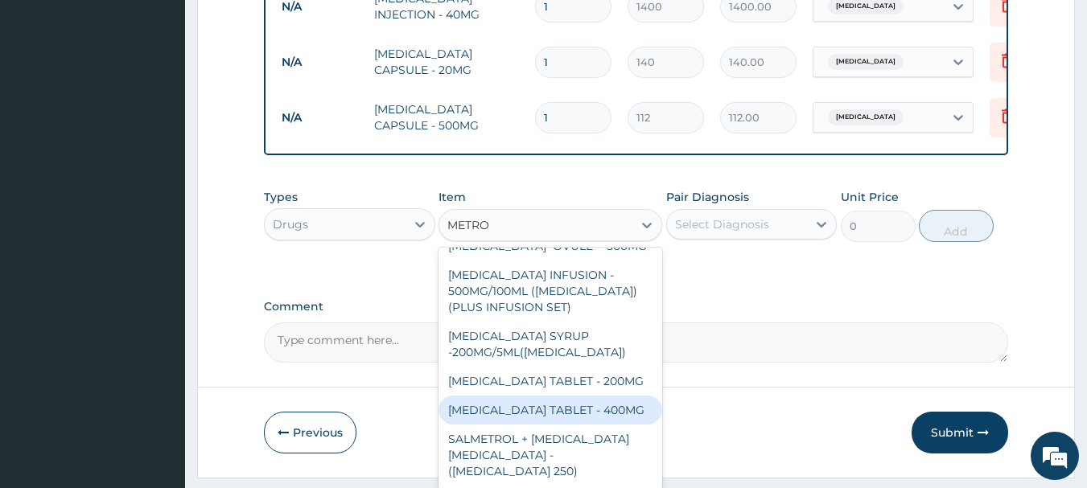
click at [523, 425] on div "[MEDICAL_DATA] TABLET - 400MG" at bounding box center [551, 410] width 224 height 29
type input "84"
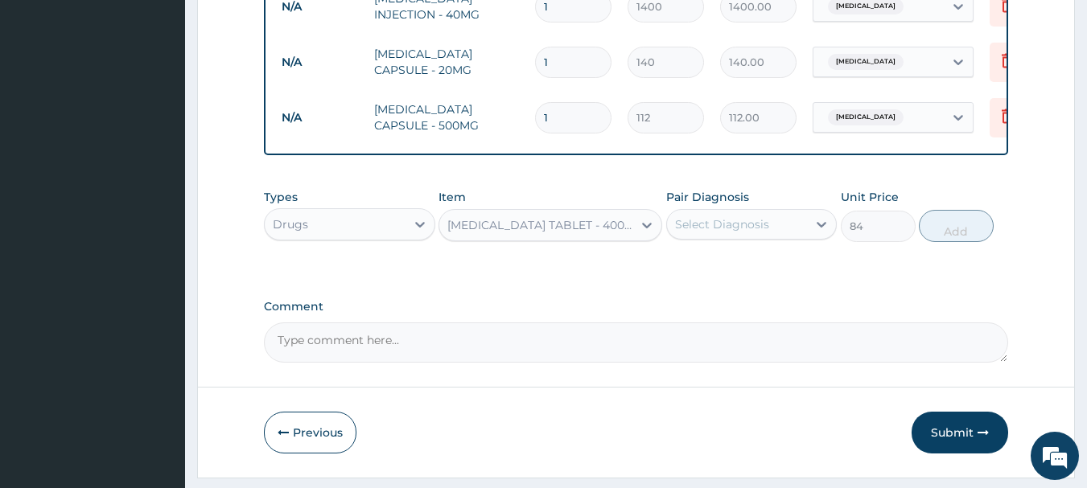
drag, startPoint x: 733, startPoint y: 237, endPoint x: 726, endPoint y: 249, distance: 14.1
click at [732, 233] on div "Select Diagnosis" at bounding box center [722, 224] width 94 height 16
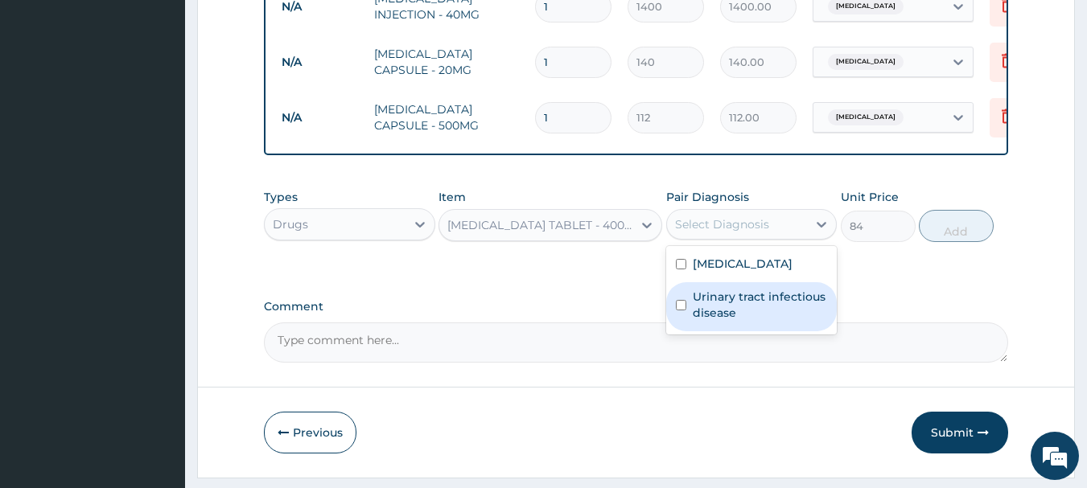
click at [708, 319] on label "Urinary tract infectious disease" at bounding box center [760, 305] width 135 height 32
checkbox input "true"
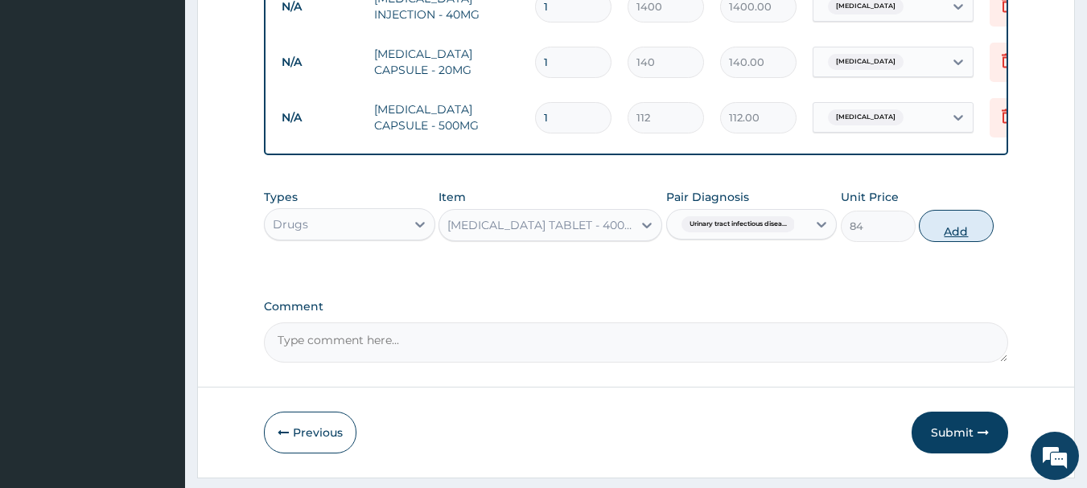
click at [954, 242] on button "Add" at bounding box center [956, 226] width 75 height 32
type input "0"
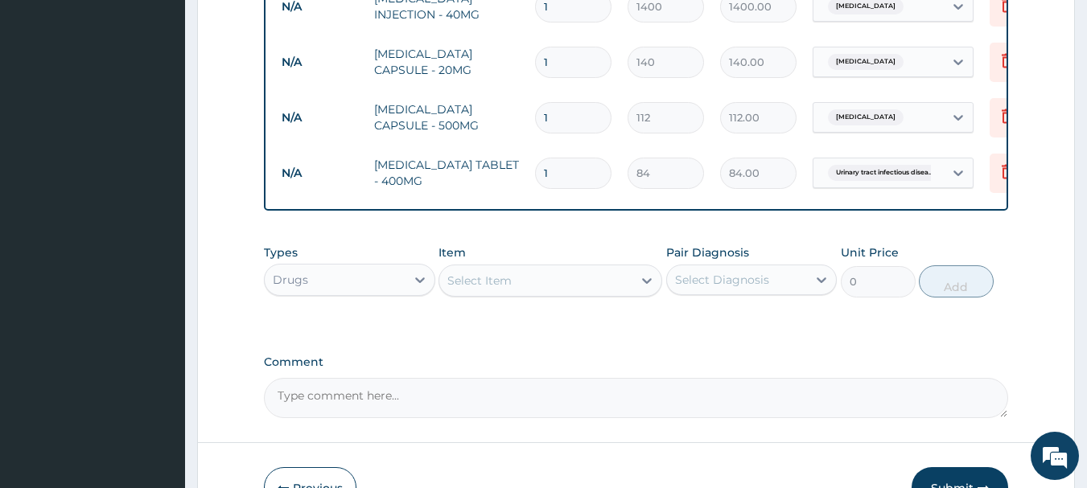
click at [570, 289] on div "Select Item" at bounding box center [535, 281] width 193 height 26
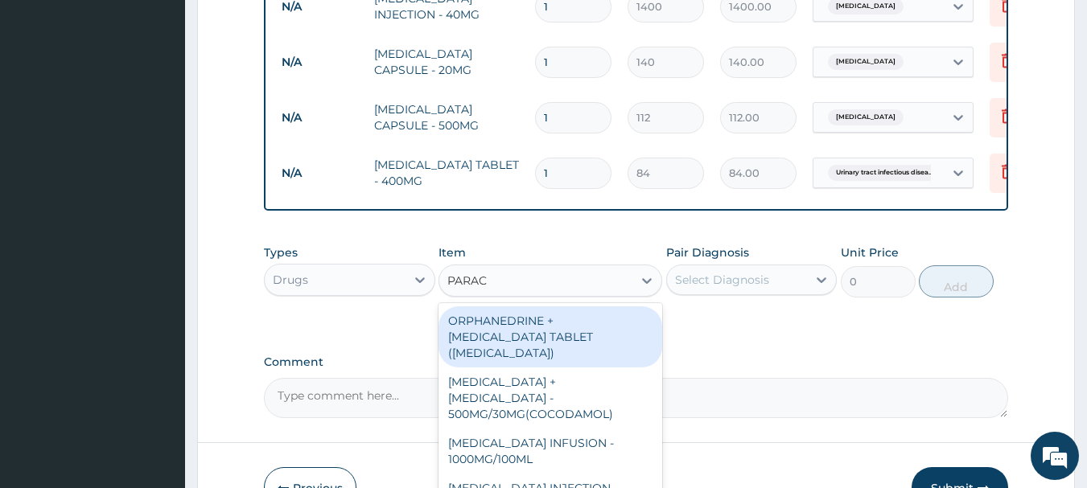
type input "PARACE"
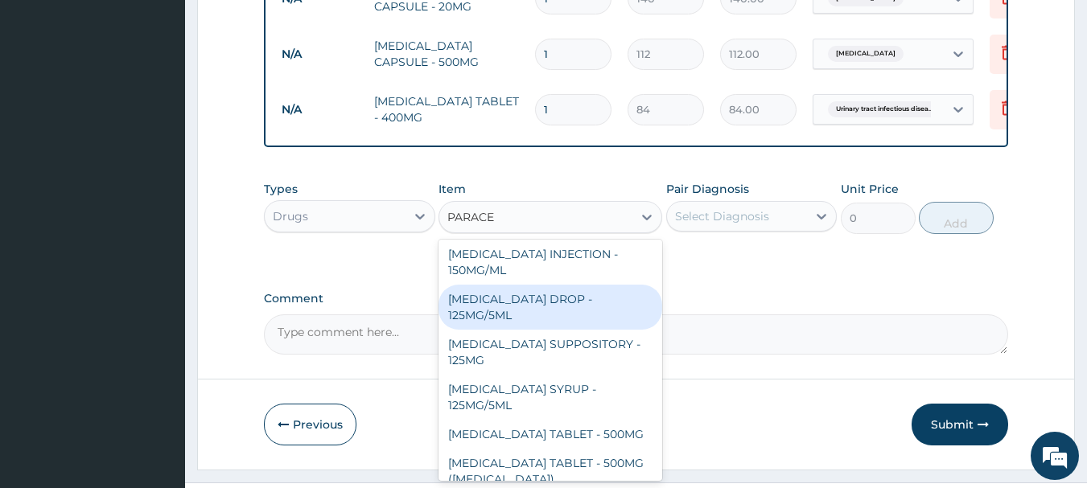
scroll to position [838, 0]
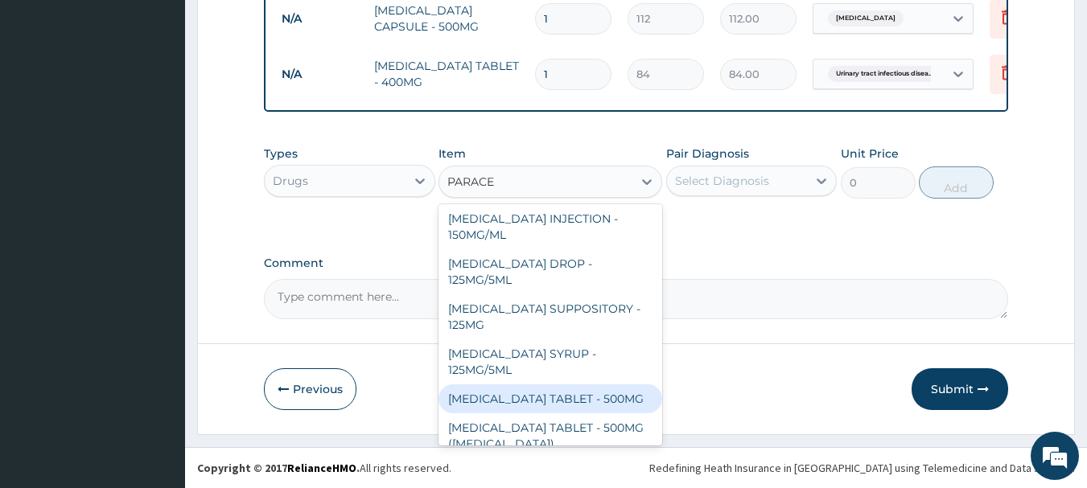
click at [596, 385] on div "[MEDICAL_DATA] TABLET - 500MG" at bounding box center [551, 399] width 224 height 29
type input "33.6"
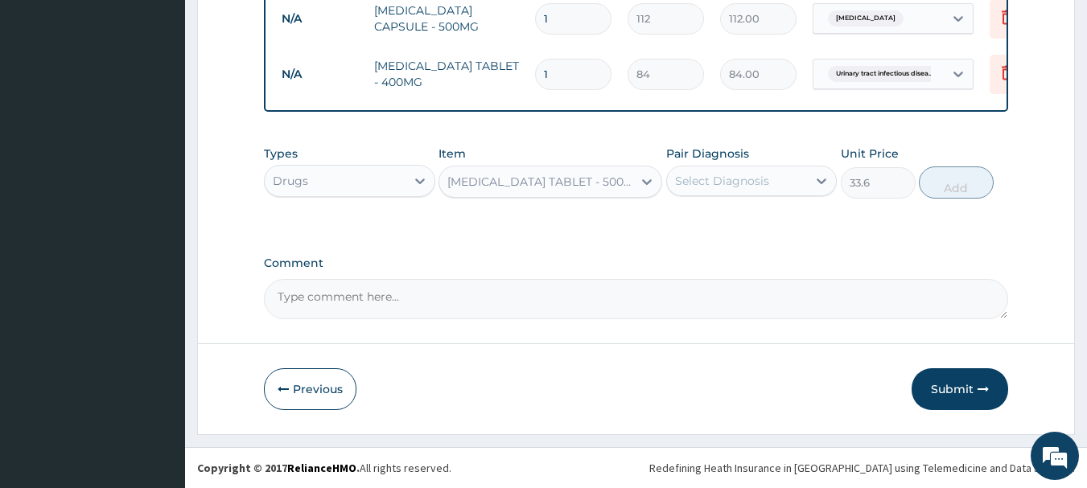
click at [715, 183] on div "Select Diagnosis" at bounding box center [722, 181] width 94 height 16
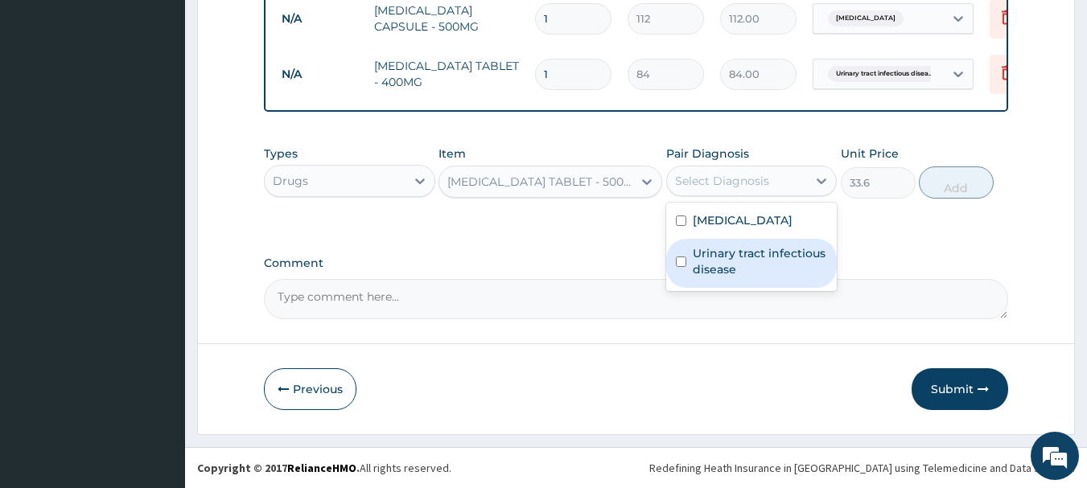
click at [735, 242] on div "Urinary tract infectious disease" at bounding box center [751, 263] width 171 height 49
checkbox input "true"
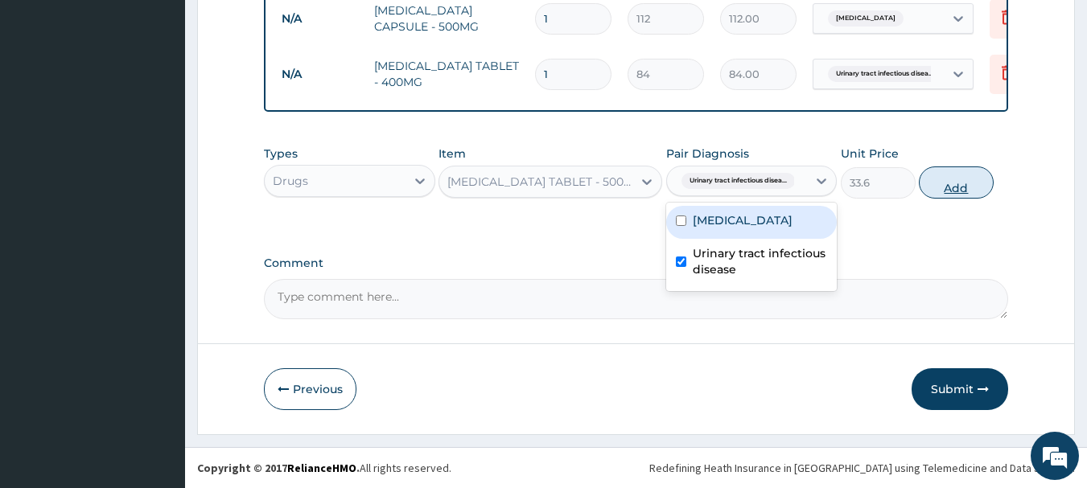
click at [954, 187] on button "Add" at bounding box center [956, 183] width 75 height 32
type input "0"
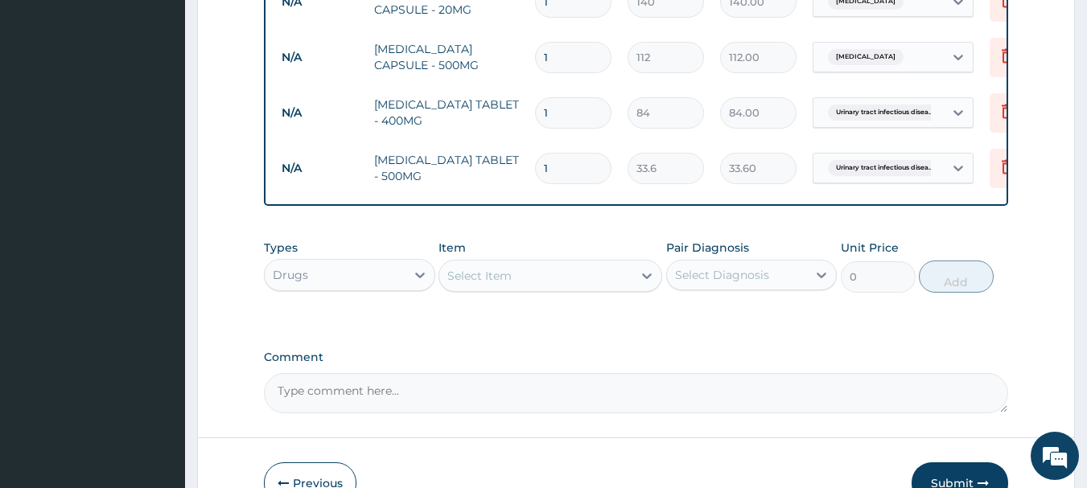
scroll to position [678, 0]
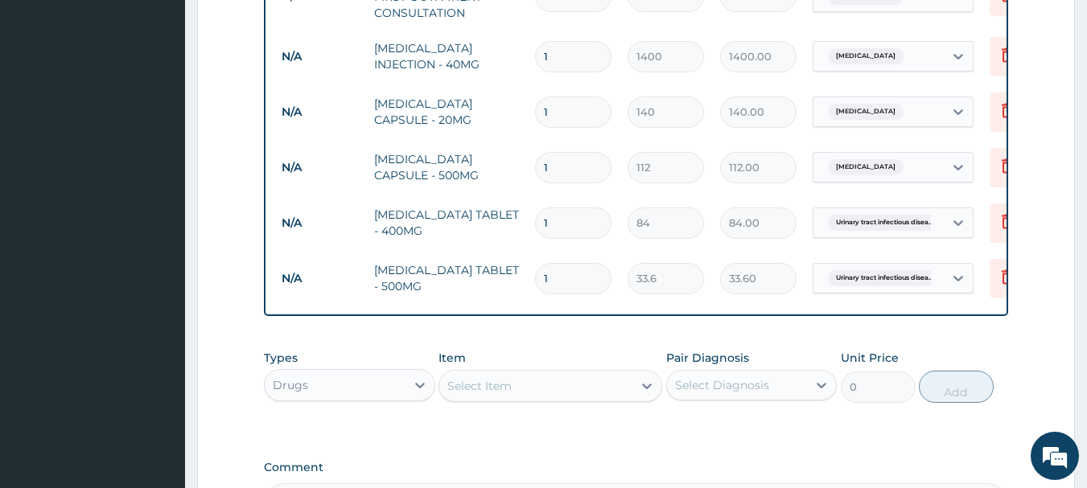
click at [558, 279] on input "1" at bounding box center [573, 278] width 76 height 31
type input "18"
type input "604.80"
type input "18"
click at [579, 216] on input "1" at bounding box center [573, 223] width 76 height 31
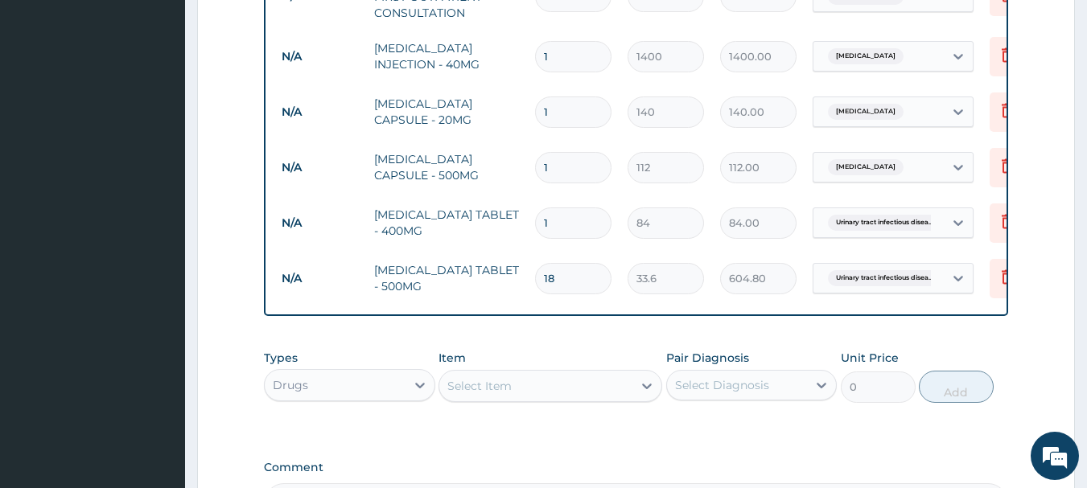
type input "15"
type input "1260.00"
type input "15"
click at [579, 163] on input "1" at bounding box center [573, 167] width 76 height 31
type input "15"
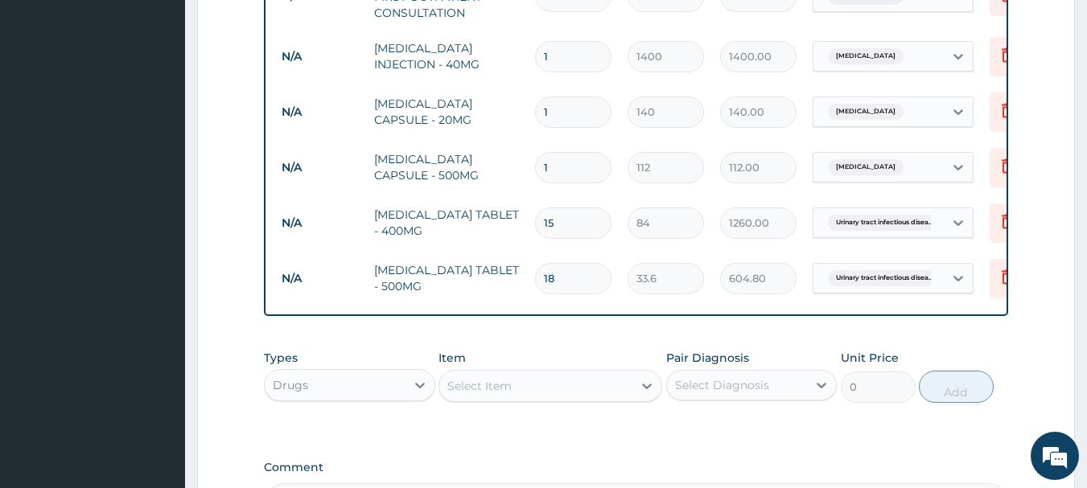
type input "1680.00"
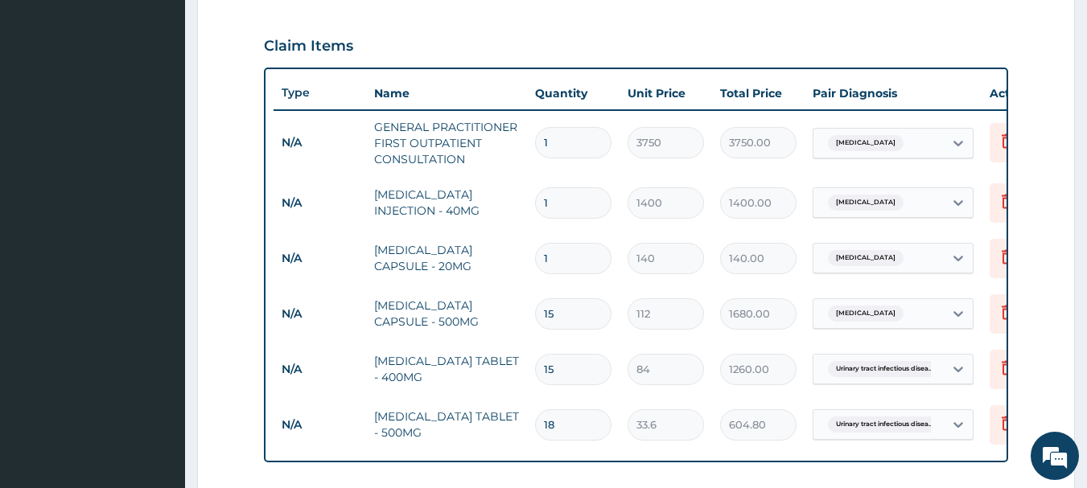
scroll to position [517, 0]
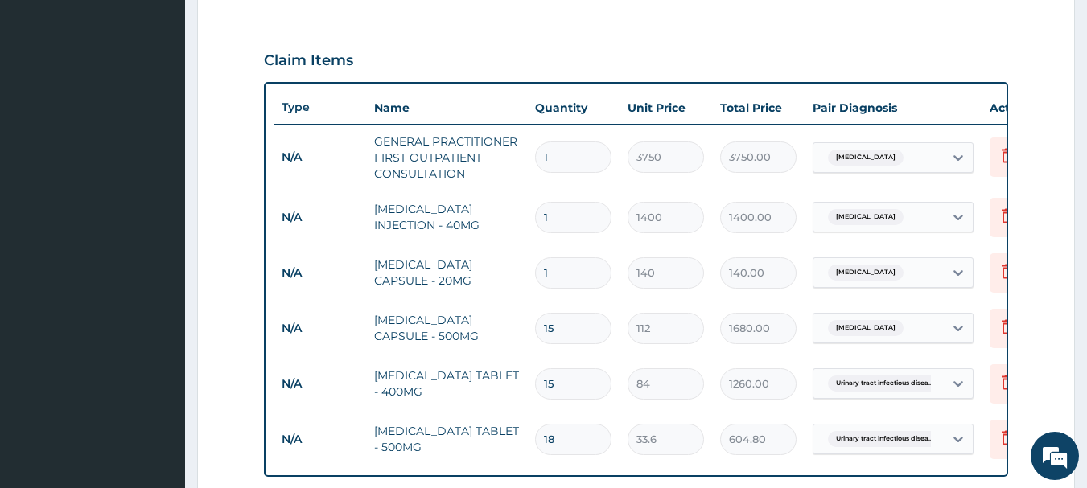
type input "15"
click at [565, 213] on input "1" at bounding box center [573, 217] width 76 height 31
drag, startPoint x: 565, startPoint y: 213, endPoint x: 521, endPoint y: 220, distance: 44.7
click at [523, 220] on tr "N/A OMEPRAZOLE INJECTION - 40MG 1 1400 1400.00 Peptic ulcer Delete" at bounding box center [668, 218] width 789 height 56
type input "2"
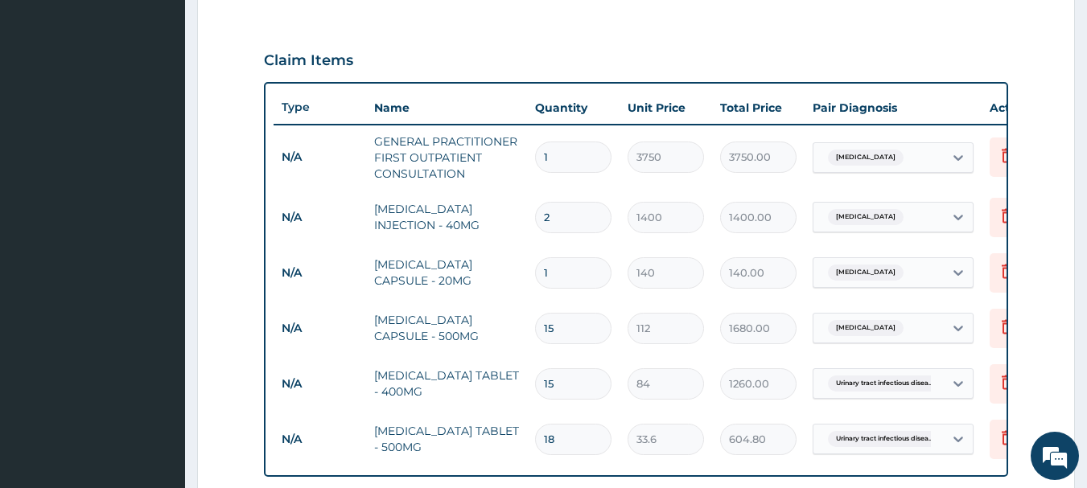
type input "2800.00"
type input "28"
type input "39200.00"
type input "28"
drag, startPoint x: 571, startPoint y: 270, endPoint x: 493, endPoint y: 271, distance: 78.1
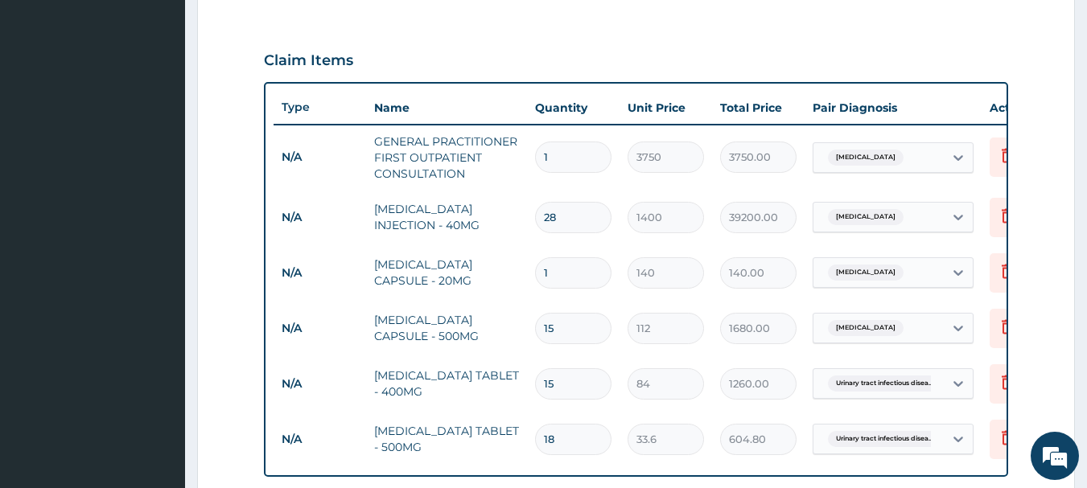
click at [493, 271] on tr "N/A OMEPRAZOLE CAPSULE - 20MG 1 140 140.00 Peptic ulcer Delete" at bounding box center [668, 273] width 789 height 56
click at [587, 303] on tr "N/A AMOXICILLIN CAPSULE - 500MG 15 112 1680.00 Peptic ulcer Delete" at bounding box center [668, 329] width 789 height 56
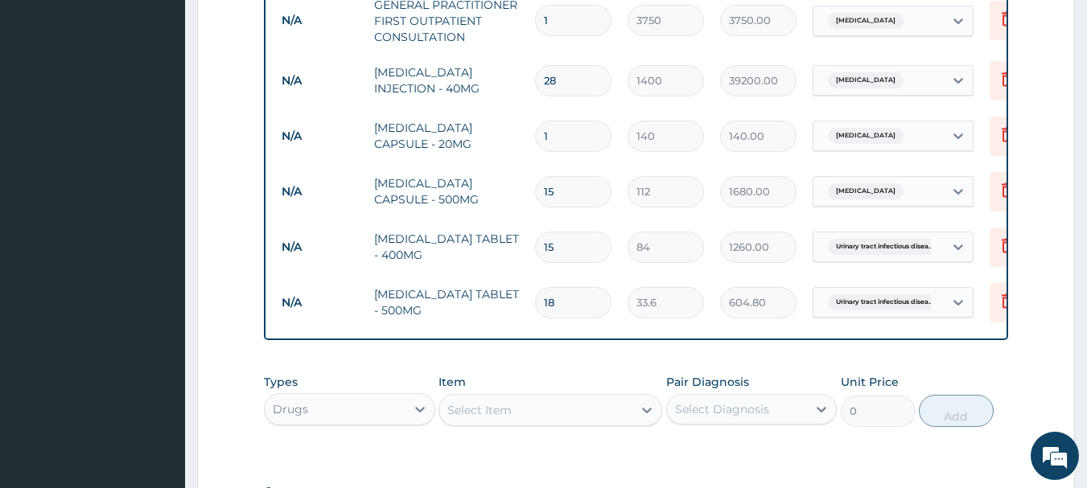
scroll to position [894, 0]
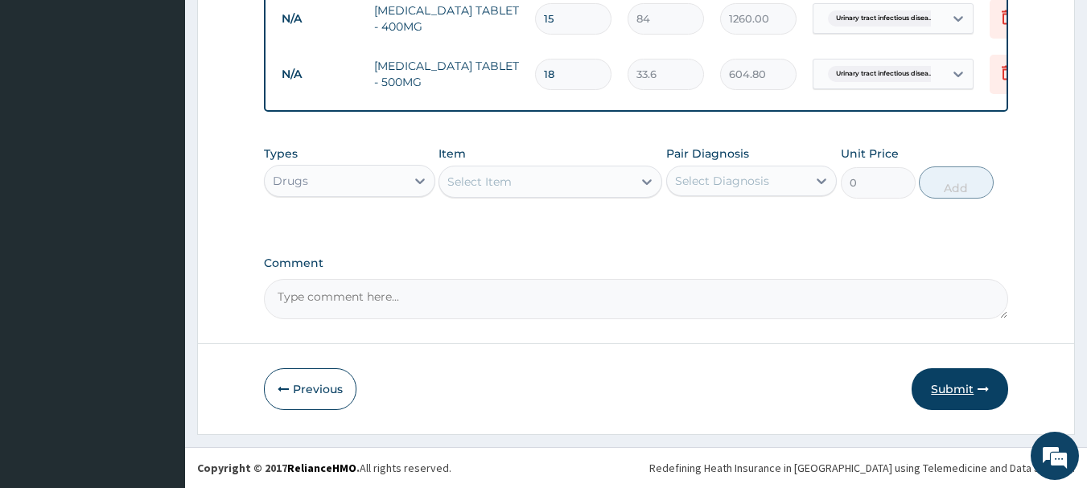
click at [940, 389] on button "Submit" at bounding box center [960, 390] width 97 height 42
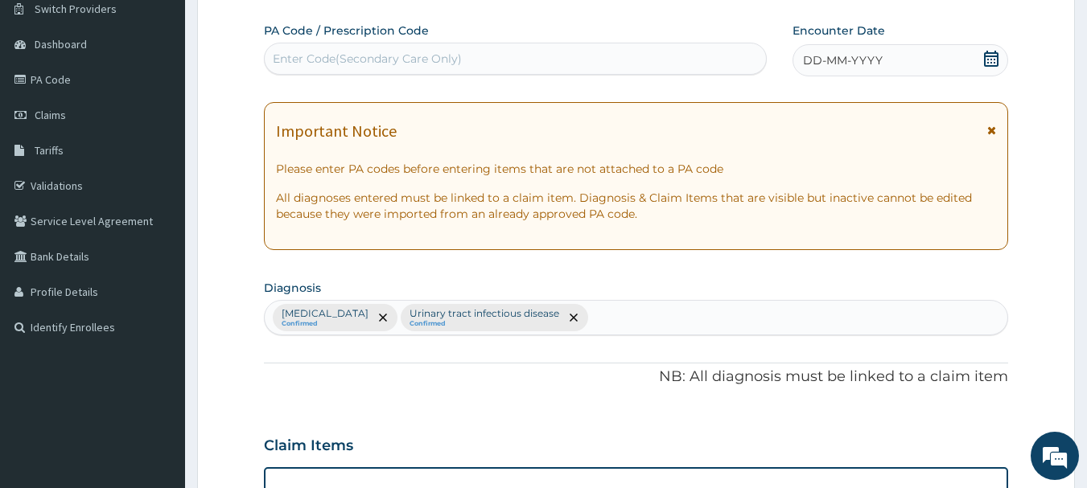
scroll to position [0, 0]
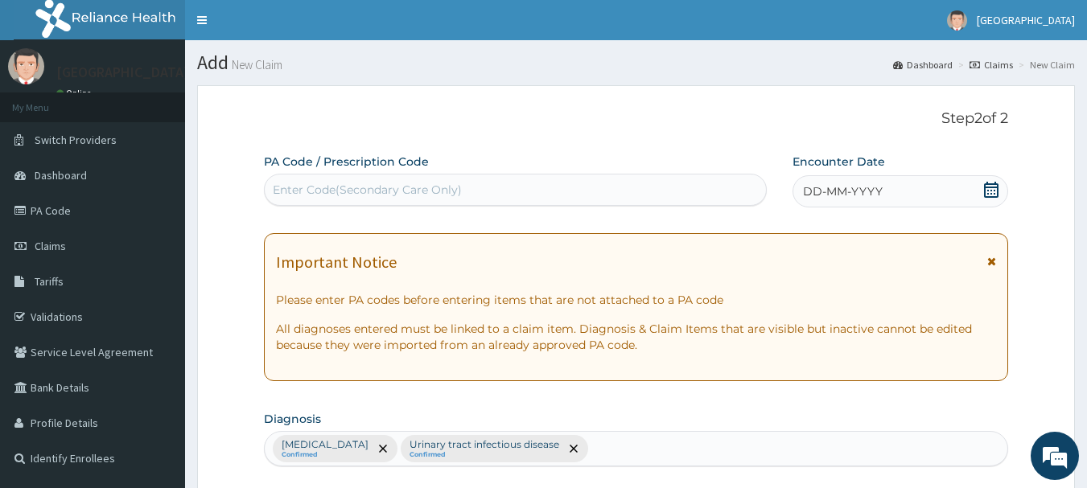
click at [991, 185] on icon at bounding box center [991, 190] width 16 height 16
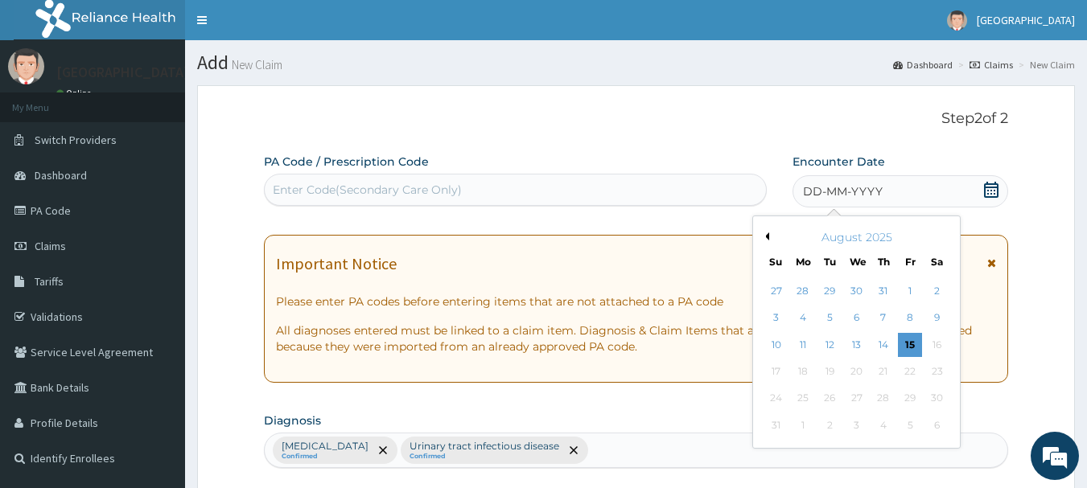
click at [766, 238] on button "Previous Month" at bounding box center [765, 237] width 8 height 8
click at [852, 377] on div "23" at bounding box center [857, 372] width 24 height 24
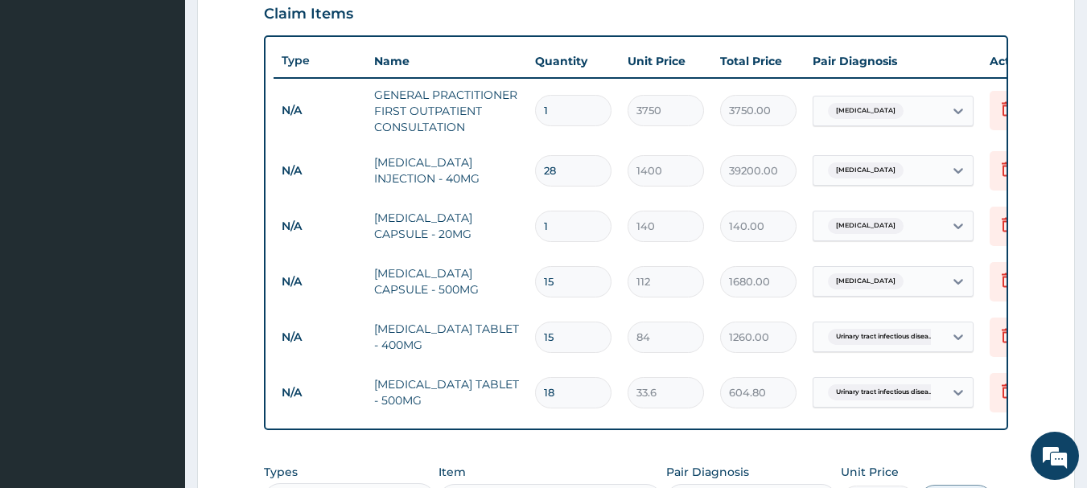
scroll to position [894, 0]
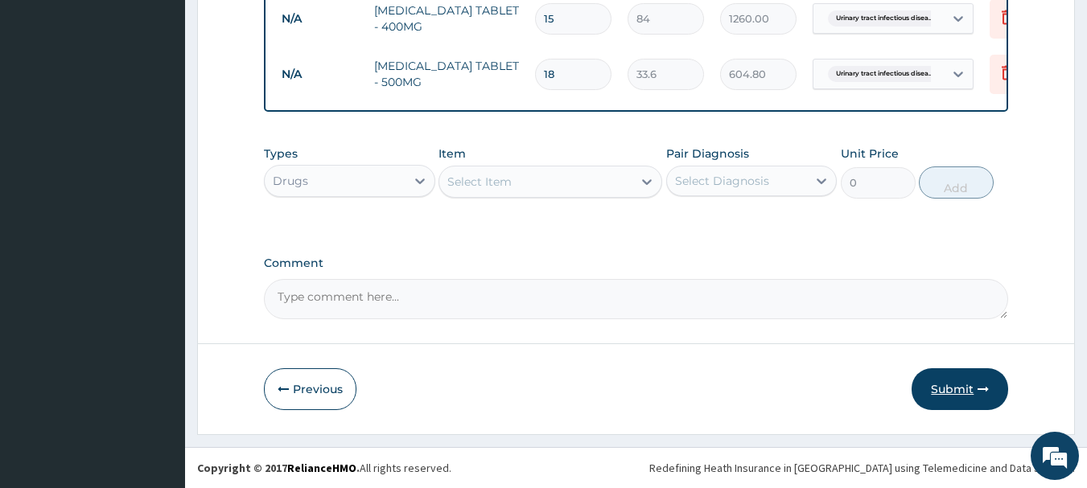
click at [933, 393] on button "Submit" at bounding box center [960, 390] width 97 height 42
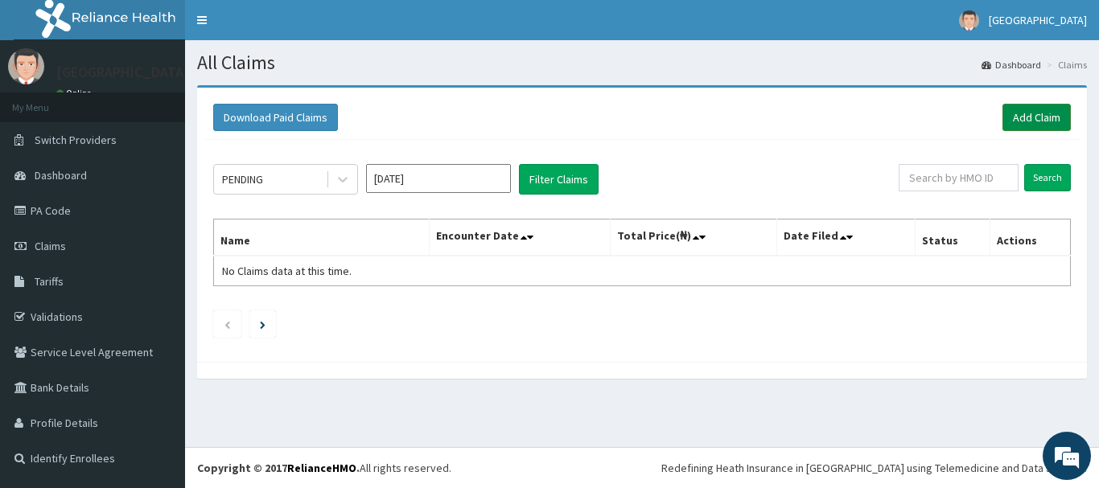
click at [1052, 115] on link "Add Claim" at bounding box center [1037, 117] width 68 height 27
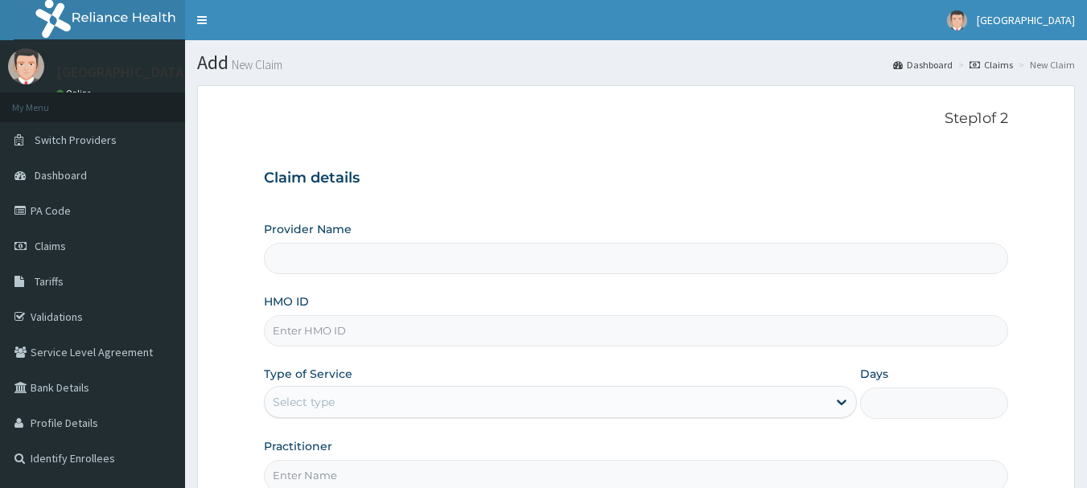
click at [319, 334] on input "HMO ID" at bounding box center [636, 330] width 745 height 31
paste input "ALP/10067/B"
type input "[GEOGRAPHIC_DATA]"
type input "ALP/10067/B"
click at [338, 400] on div "Select type" at bounding box center [546, 402] width 562 height 26
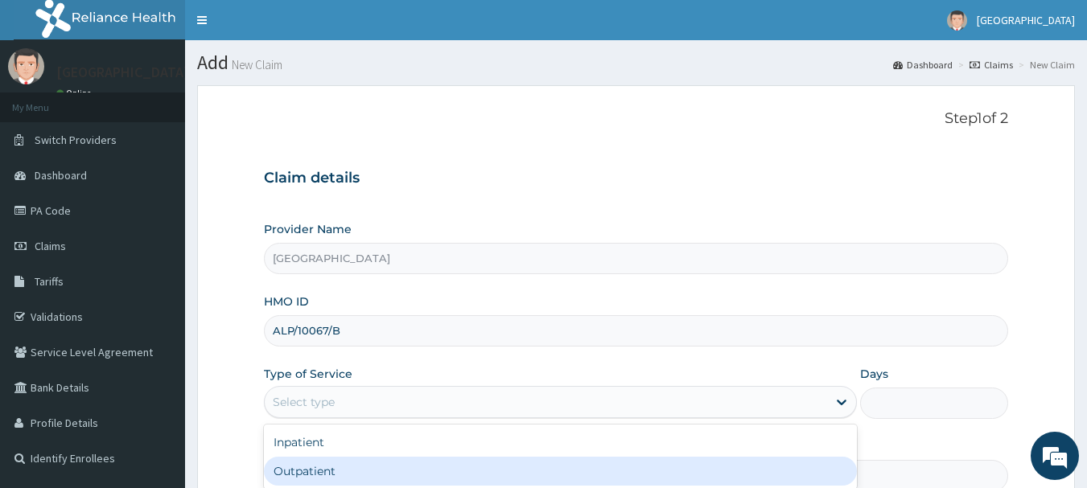
click at [342, 476] on div "Outpatient" at bounding box center [560, 471] width 593 height 29
type input "1"
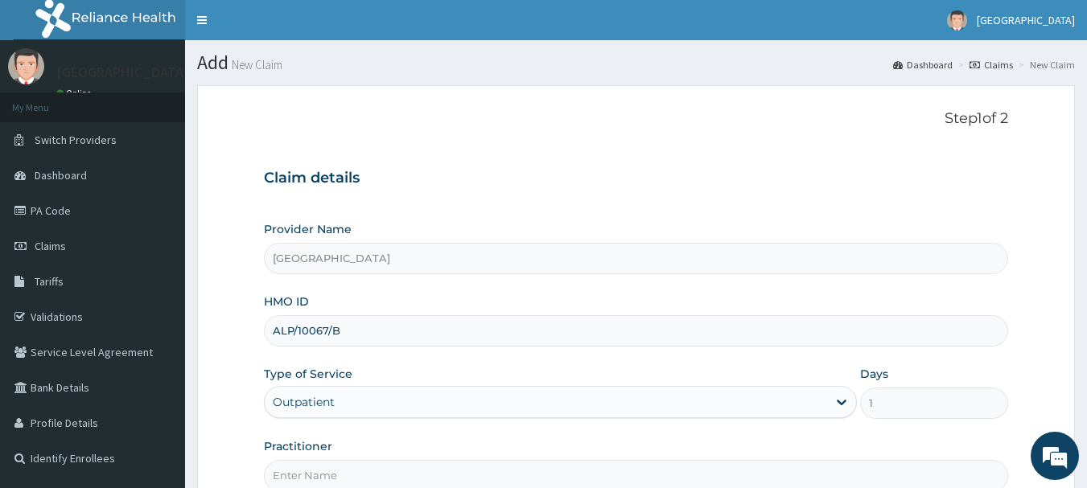
scroll to position [161, 0]
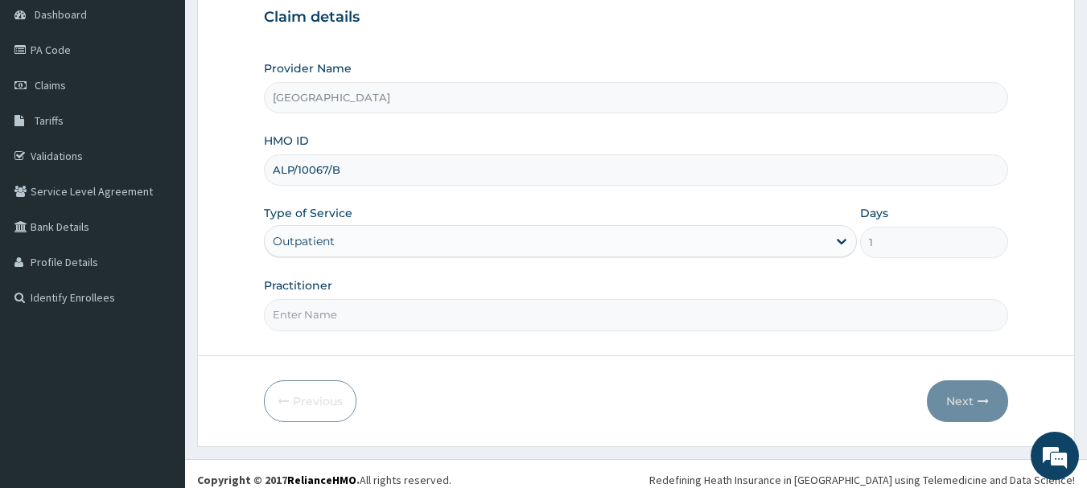
click at [359, 316] on input "Practitioner" at bounding box center [636, 314] width 745 height 31
type input "[PERSON_NAME]"
click at [966, 402] on button "Next" at bounding box center [967, 402] width 81 height 42
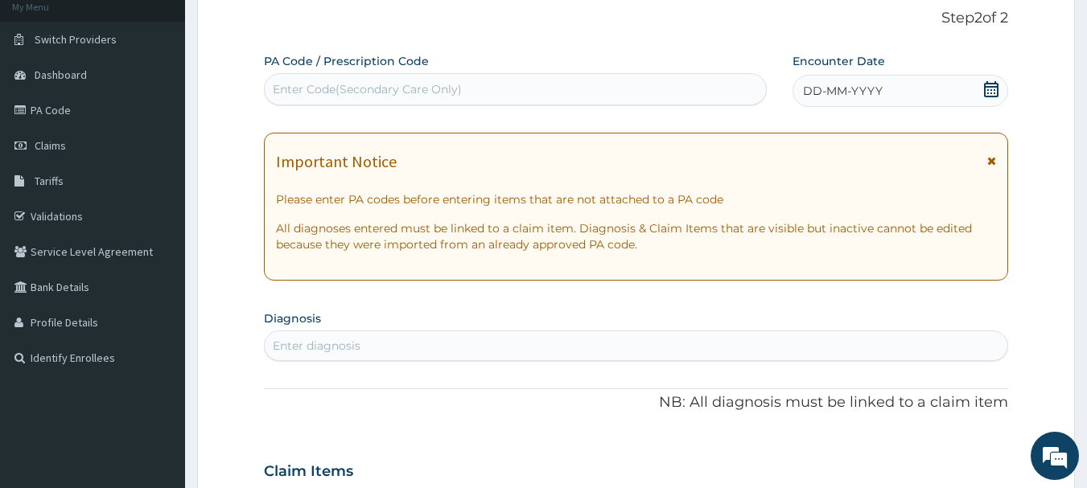
scroll to position [0, 0]
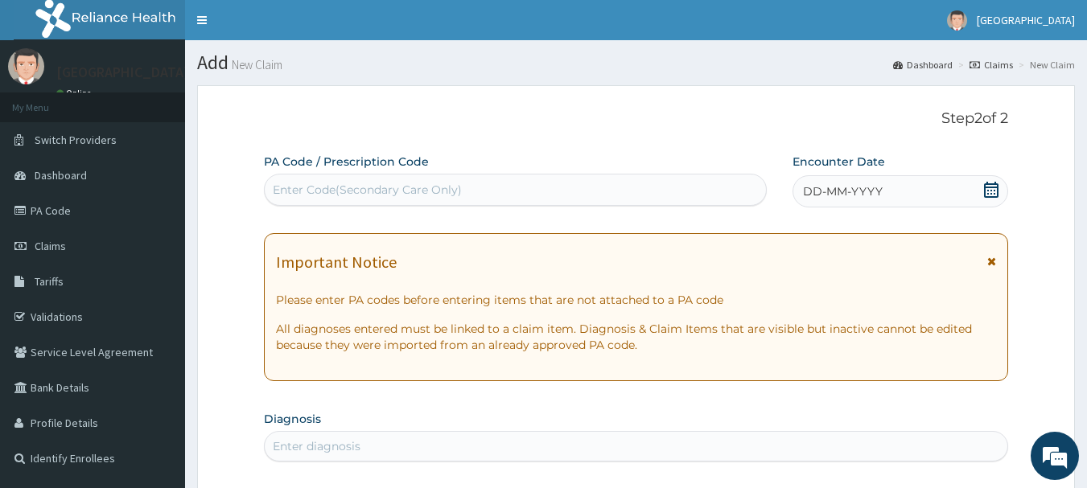
click at [533, 180] on div "Enter Code(Secondary Care Only)" at bounding box center [516, 190] width 502 height 26
paste input "PA/4469E0"
type input "PA/4469E0"
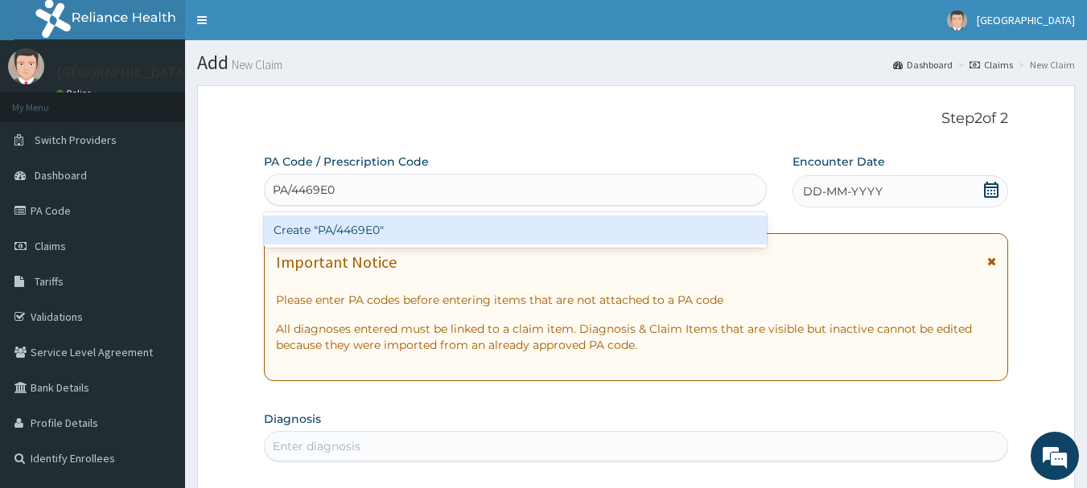
click at [551, 225] on div "Create "PA/4469E0"" at bounding box center [516, 230] width 504 height 29
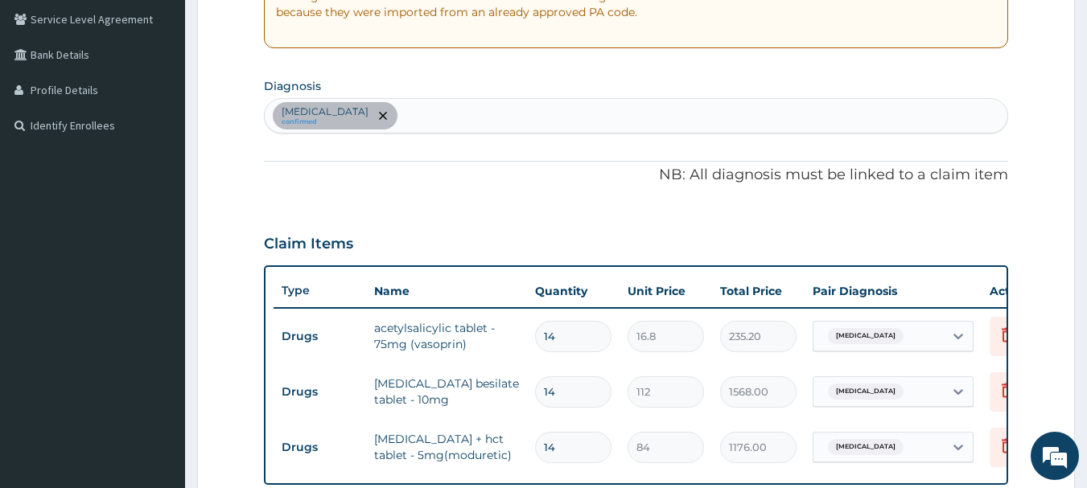
scroll to position [295, 0]
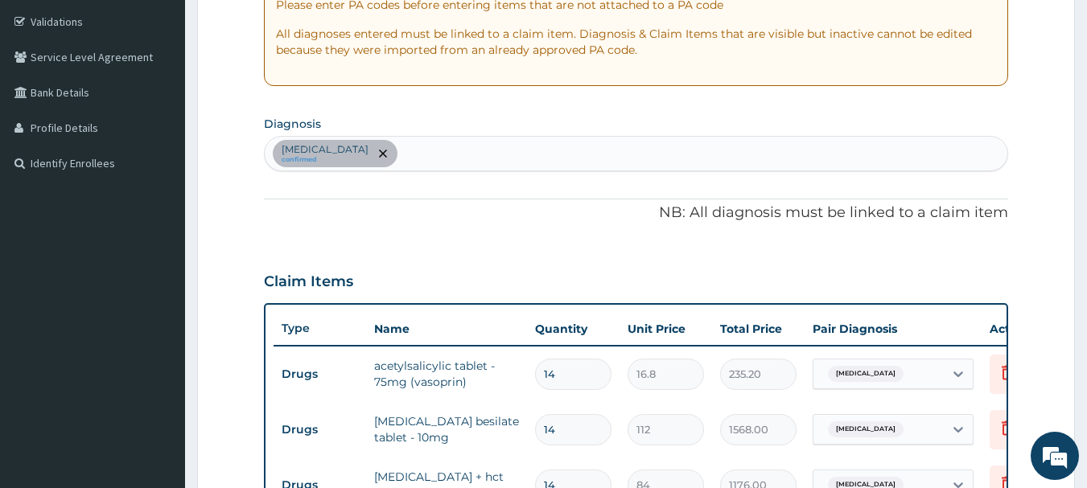
click at [472, 153] on div "Essential hypertension confirmed" at bounding box center [637, 154] width 744 height 34
type input "MALARIA"
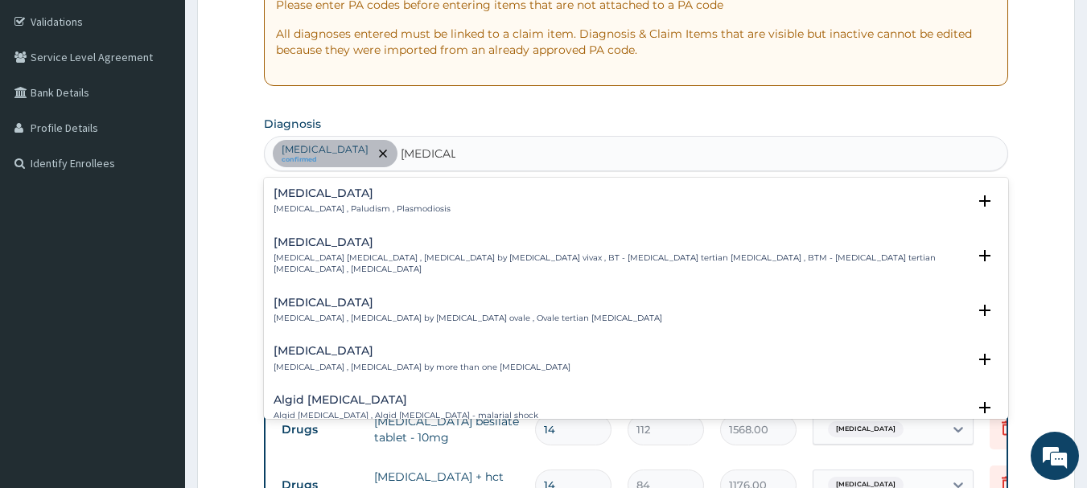
click at [369, 200] on div "Malaria Malaria , Paludism , Plasmodiosis" at bounding box center [362, 201] width 177 height 28
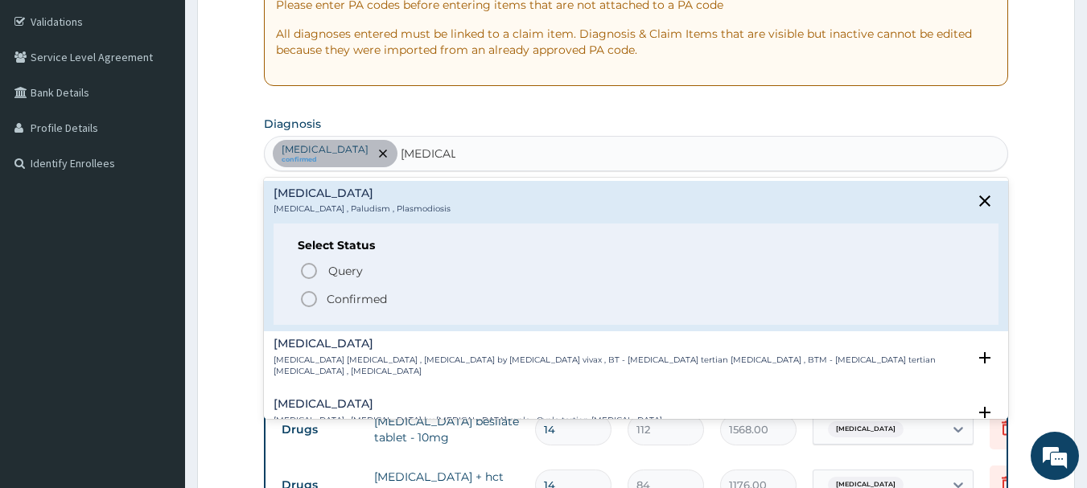
click at [316, 296] on icon "status option filled" at bounding box center [308, 299] width 19 height 19
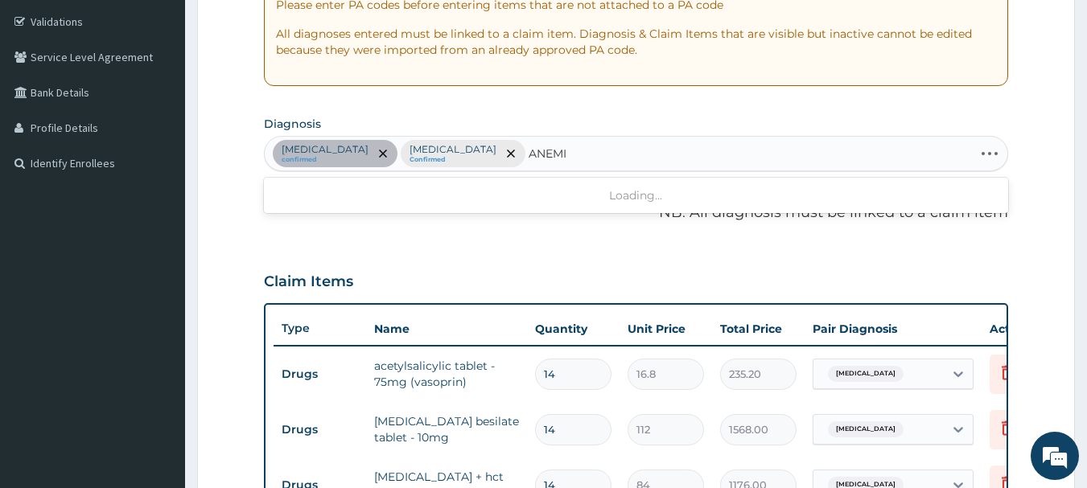
type input "ANEMIA"
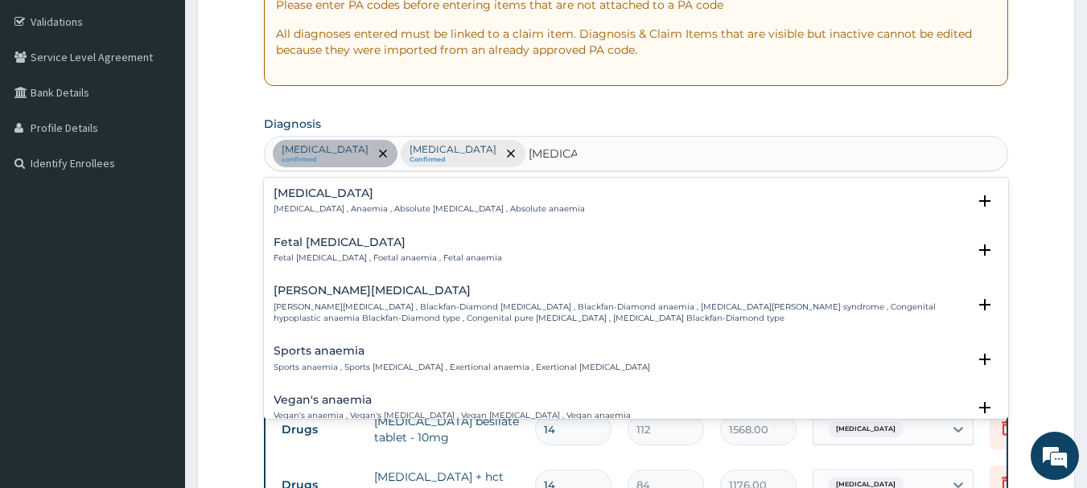
click at [344, 200] on h4 "Anemia" at bounding box center [429, 193] width 311 height 12
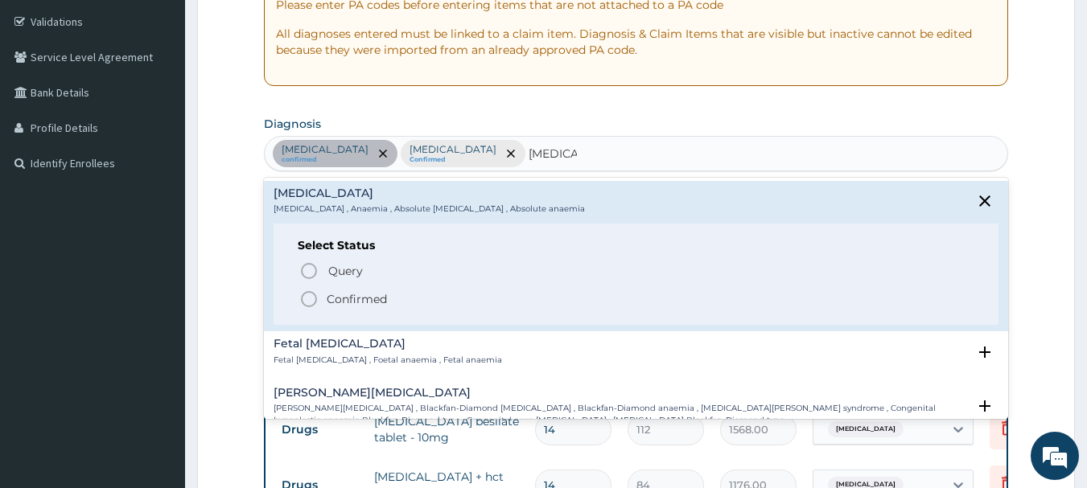
click at [312, 304] on icon "status option filled" at bounding box center [308, 299] width 19 height 19
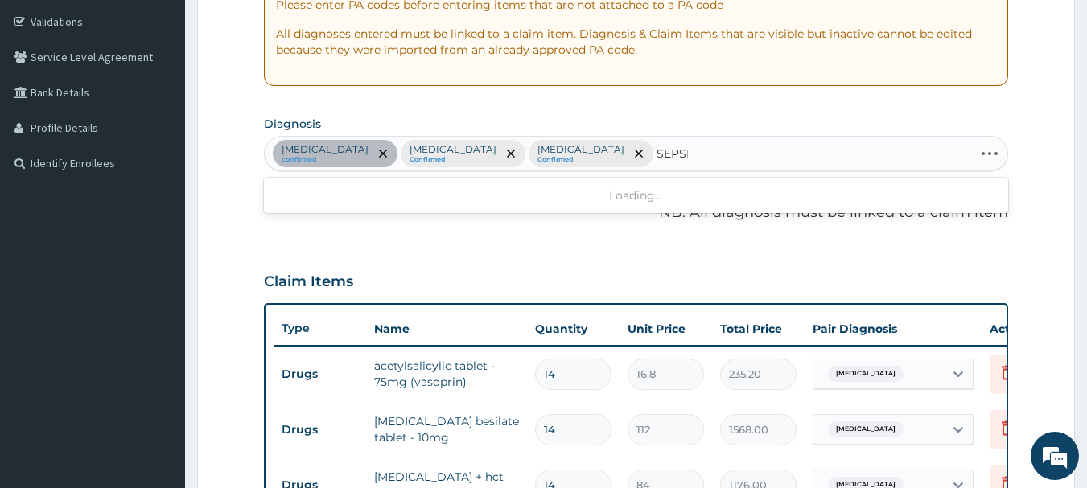
type input "[MEDICAL_DATA]"
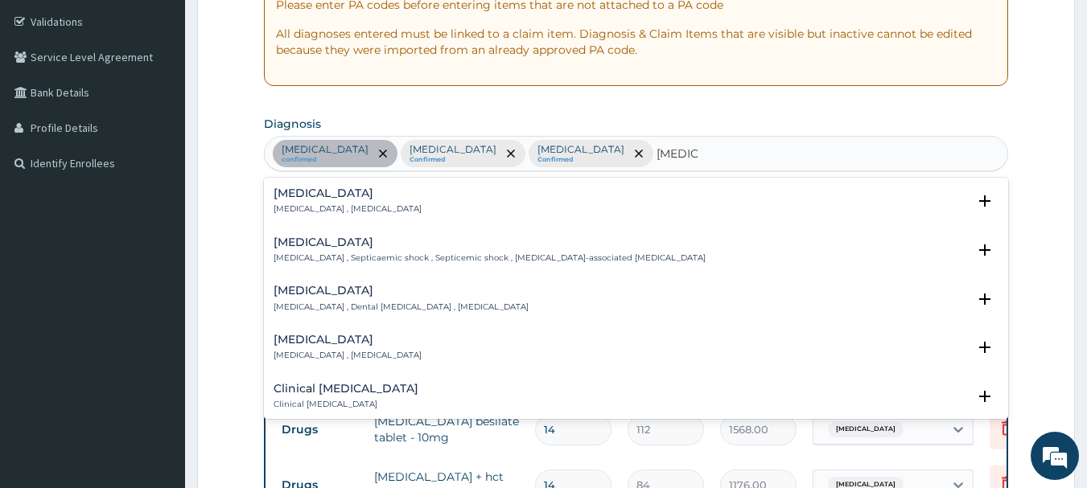
click at [328, 191] on h4 "[MEDICAL_DATA]" at bounding box center [348, 193] width 148 height 12
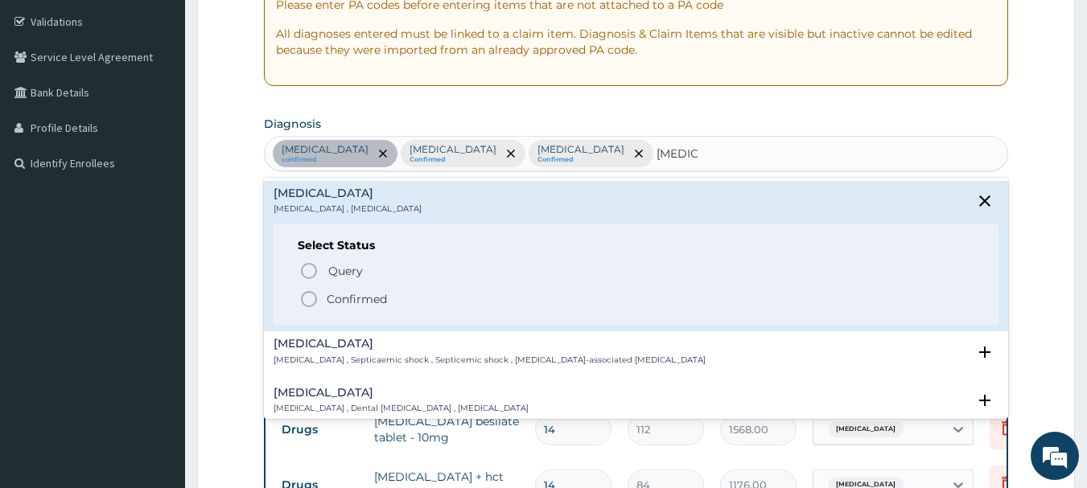
click at [309, 301] on icon "status option filled" at bounding box center [308, 299] width 19 height 19
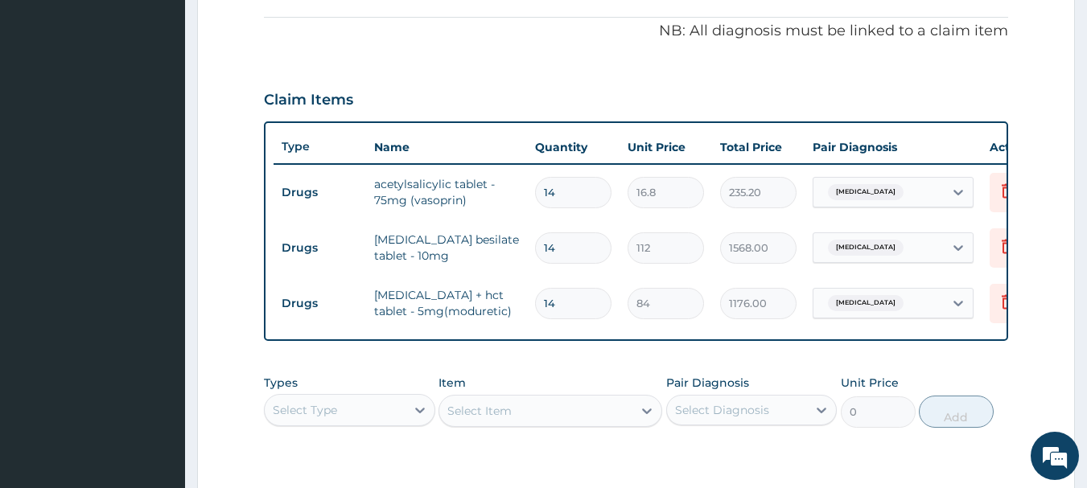
scroll to position [537, 0]
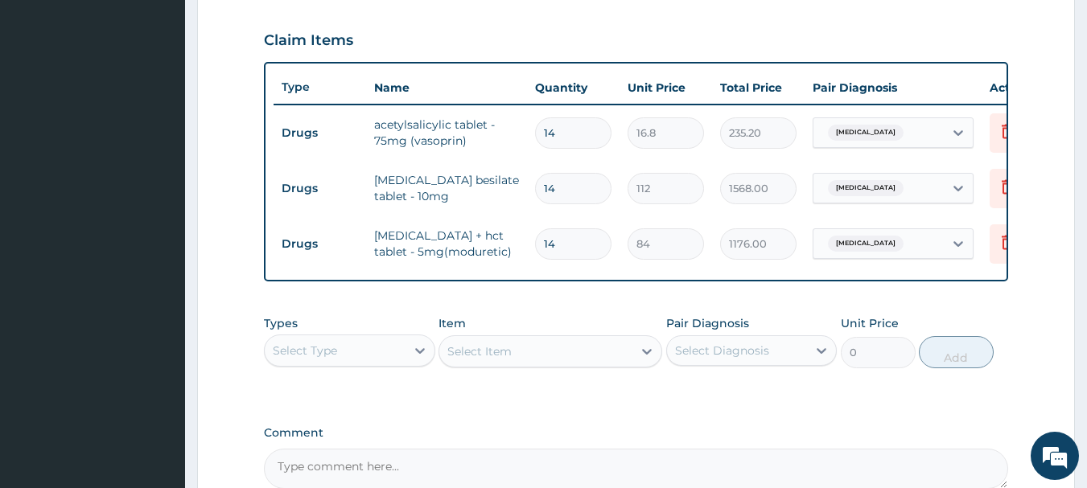
click at [378, 364] on div "Select Type" at bounding box center [335, 351] width 141 height 26
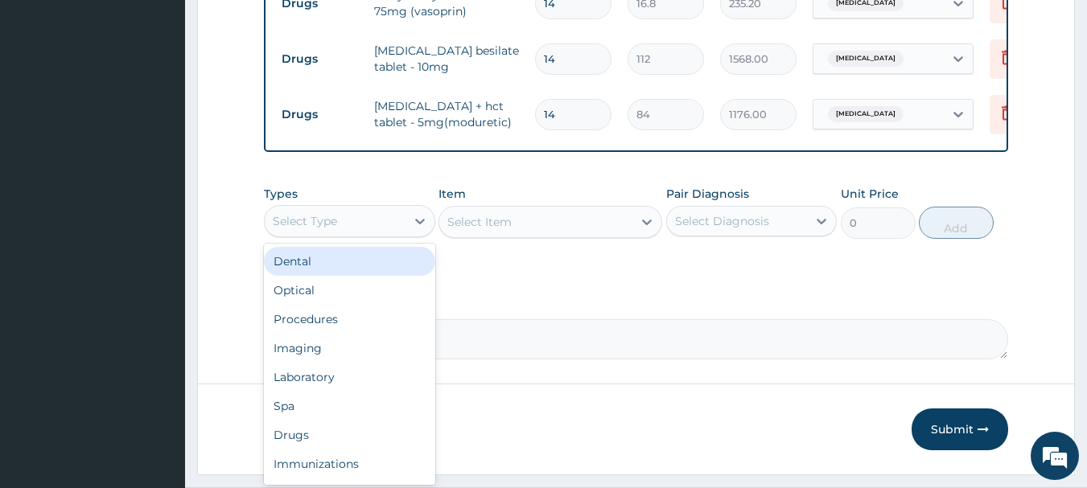
scroll to position [698, 0]
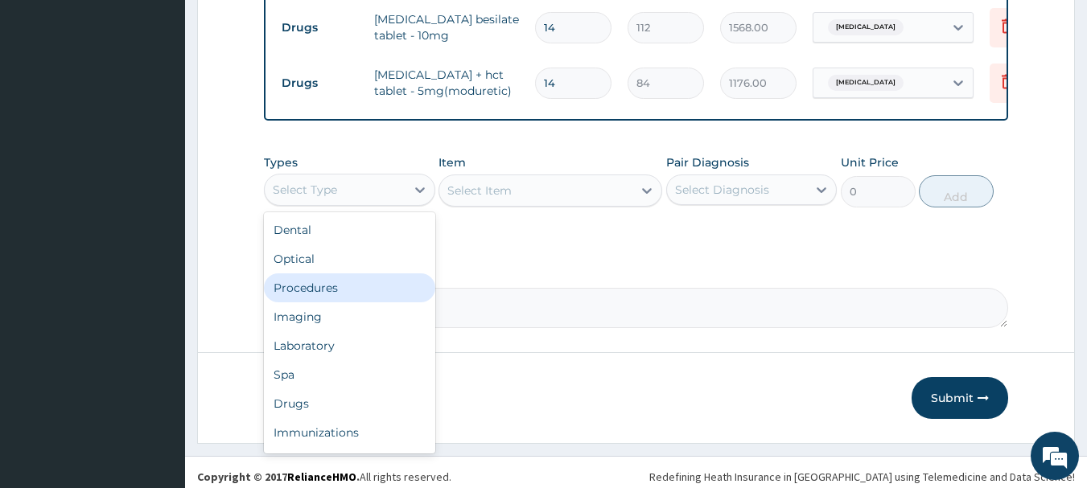
click at [303, 297] on div "Procedures" at bounding box center [349, 288] width 171 height 29
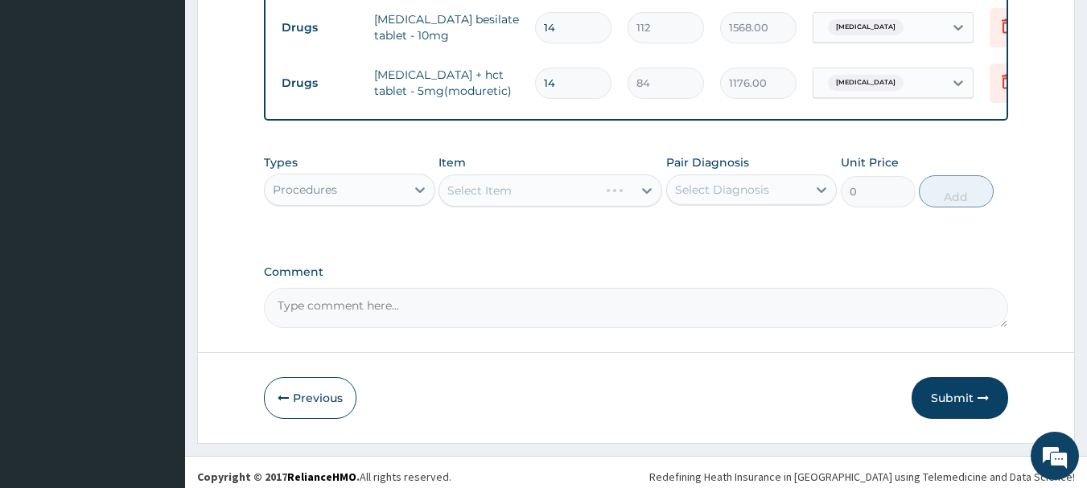
click at [514, 207] on div "Select Item" at bounding box center [551, 191] width 224 height 32
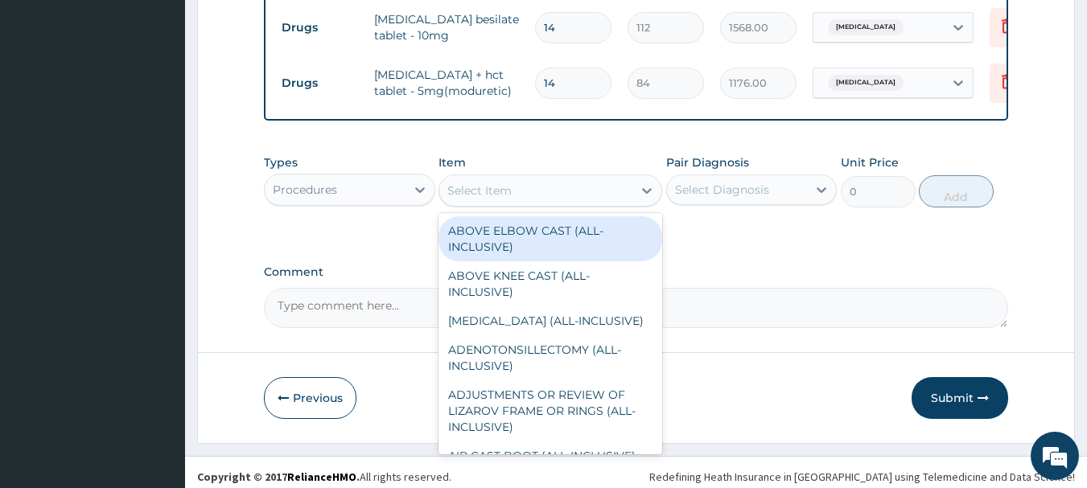
click at [517, 192] on div "Select Item" at bounding box center [535, 191] width 193 height 26
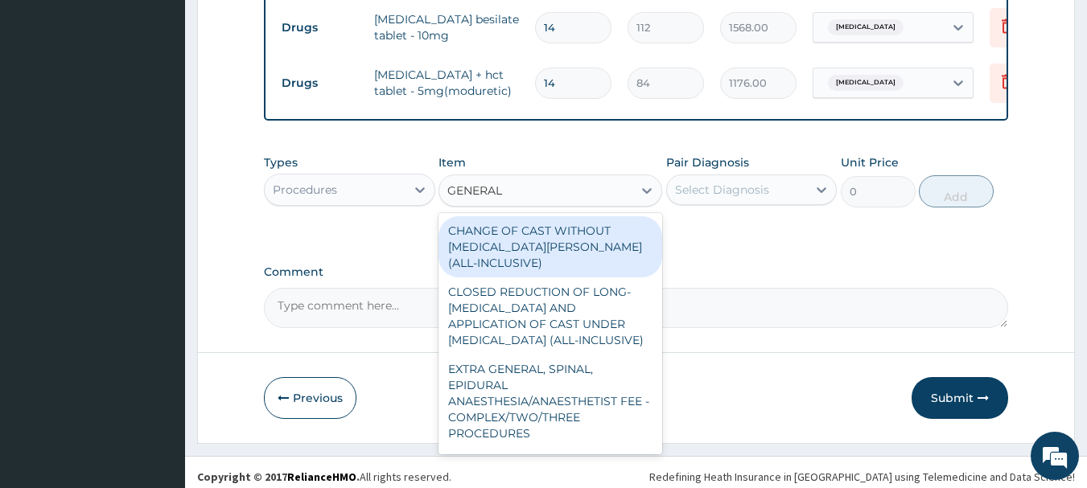
type input "GENERAL P"
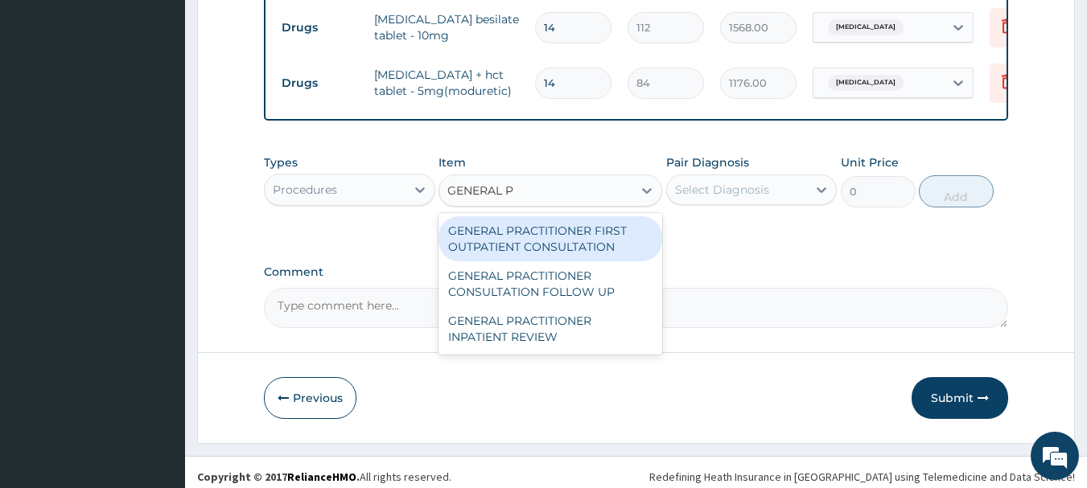
click at [583, 248] on div "GENERAL PRACTITIONER FIRST OUTPATIENT CONSULTATION" at bounding box center [551, 238] width 224 height 45
type input "3750"
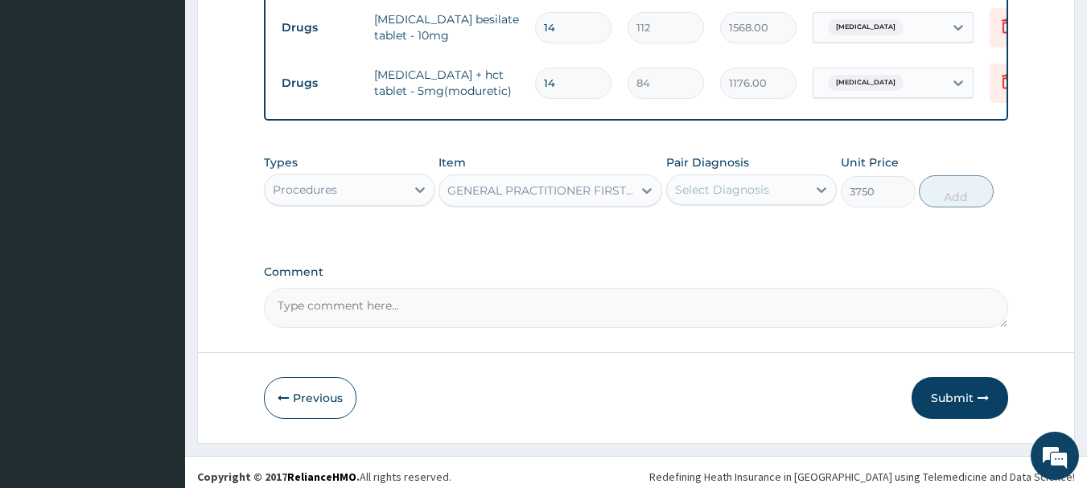
click at [713, 198] on div "Select Diagnosis" at bounding box center [722, 190] width 94 height 16
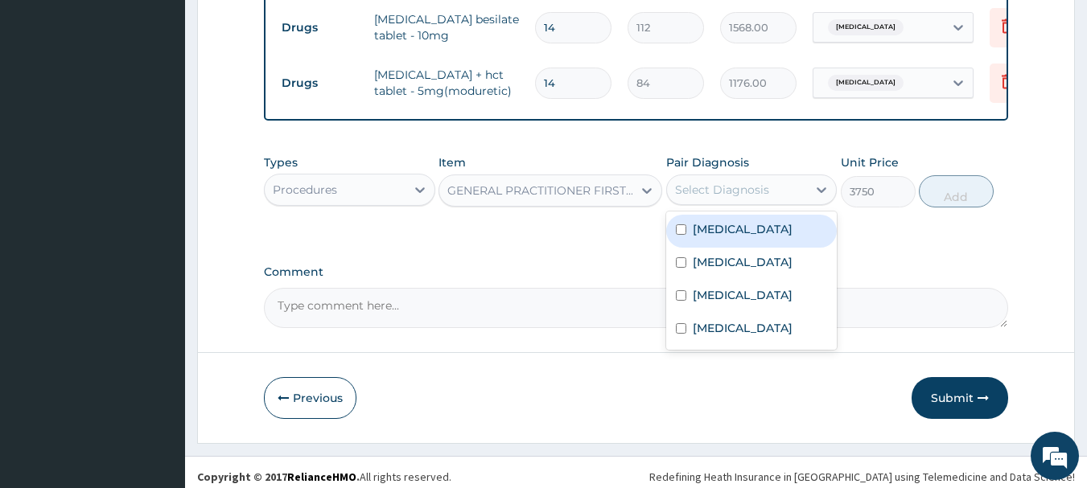
click at [716, 237] on label "Essential hypertension" at bounding box center [743, 229] width 100 height 16
checkbox input "true"
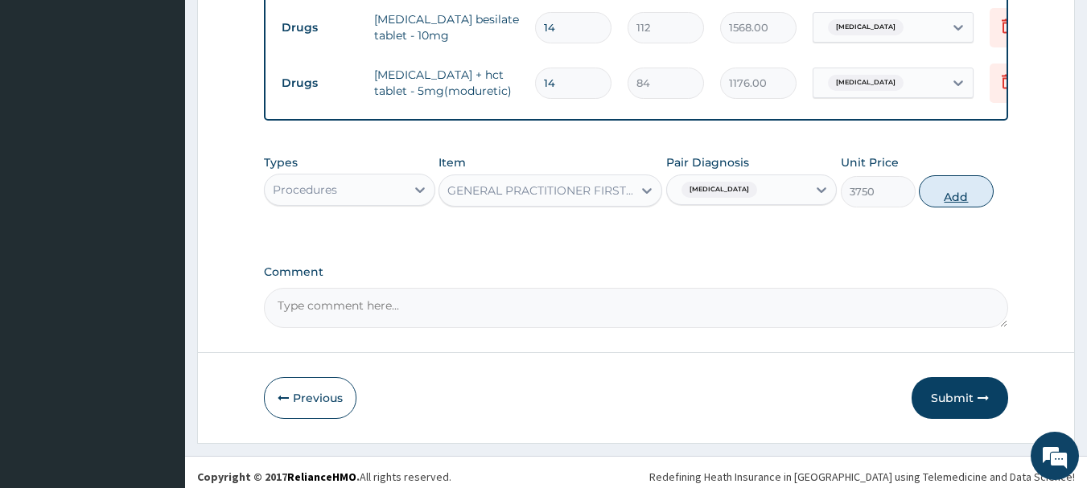
click at [968, 208] on button "Add" at bounding box center [956, 191] width 75 height 32
type input "0"
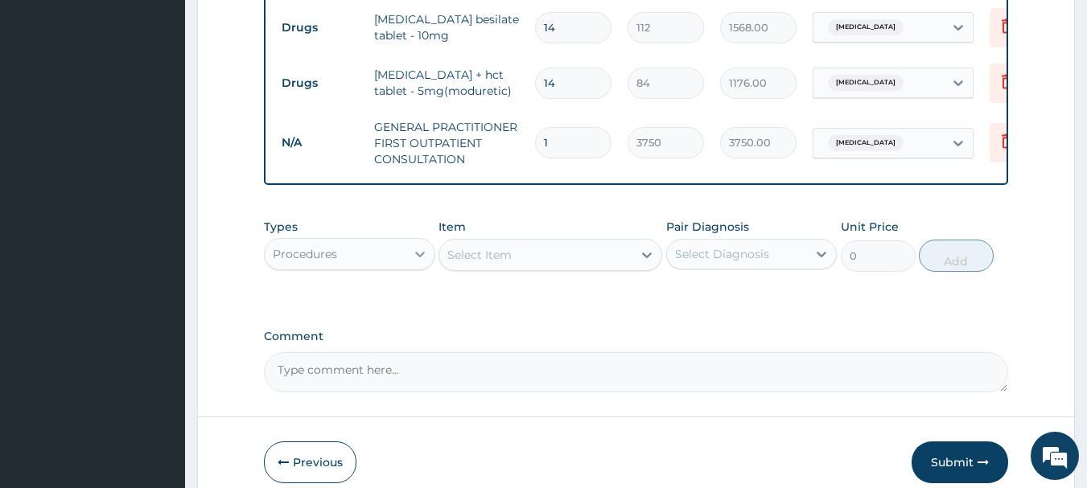
click at [421, 262] on icon at bounding box center [420, 254] width 16 height 16
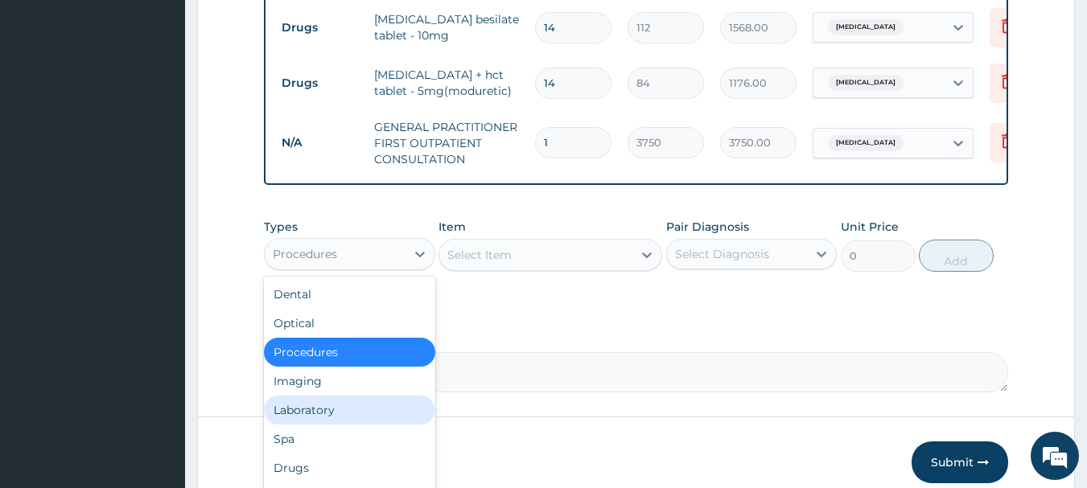
click at [307, 425] on div "Laboratory" at bounding box center [349, 410] width 171 height 29
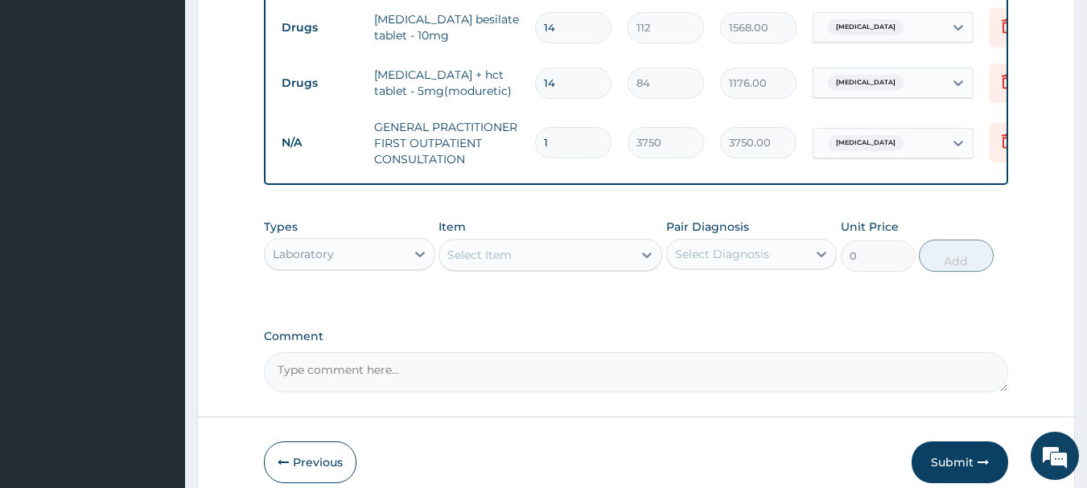
click at [583, 264] on div "Select Item" at bounding box center [535, 255] width 193 height 26
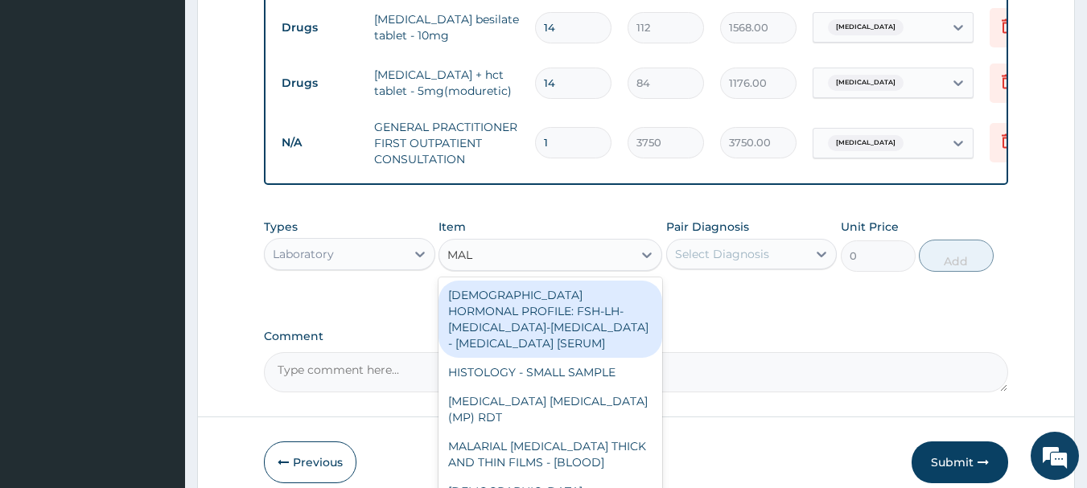
type input "MALA"
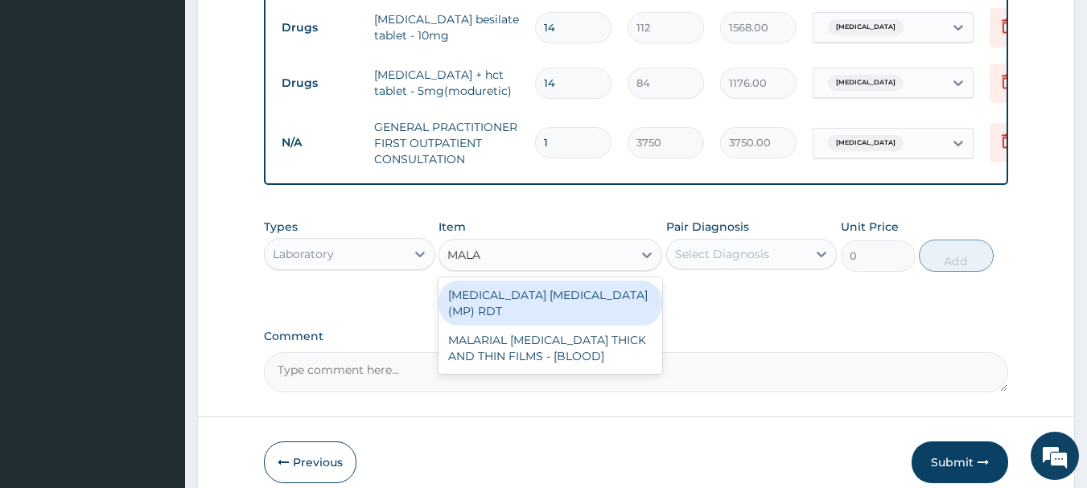
click at [604, 310] on div "MALARIA PARASITE (MP) RDT" at bounding box center [551, 303] width 224 height 45
type input "2000"
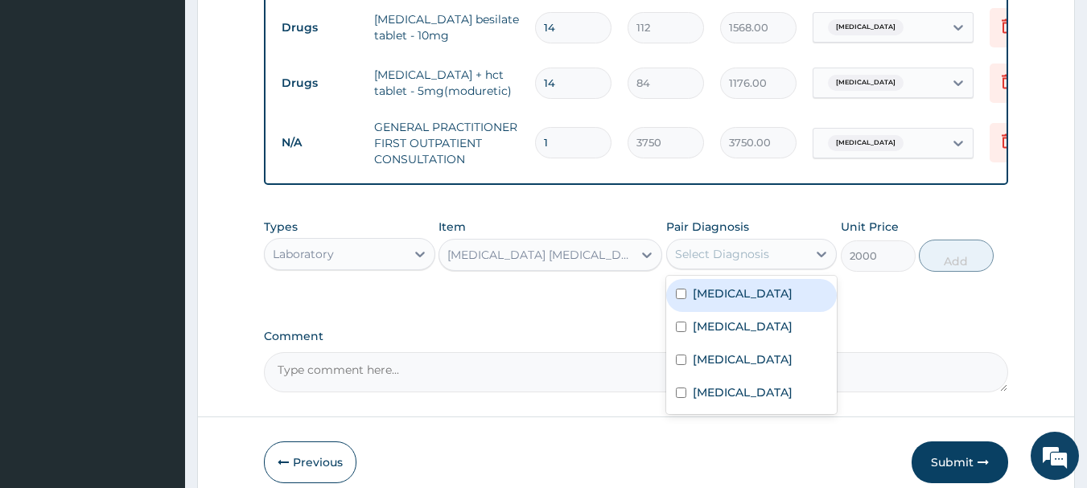
click at [738, 256] on div "Select Diagnosis" at bounding box center [737, 254] width 141 height 26
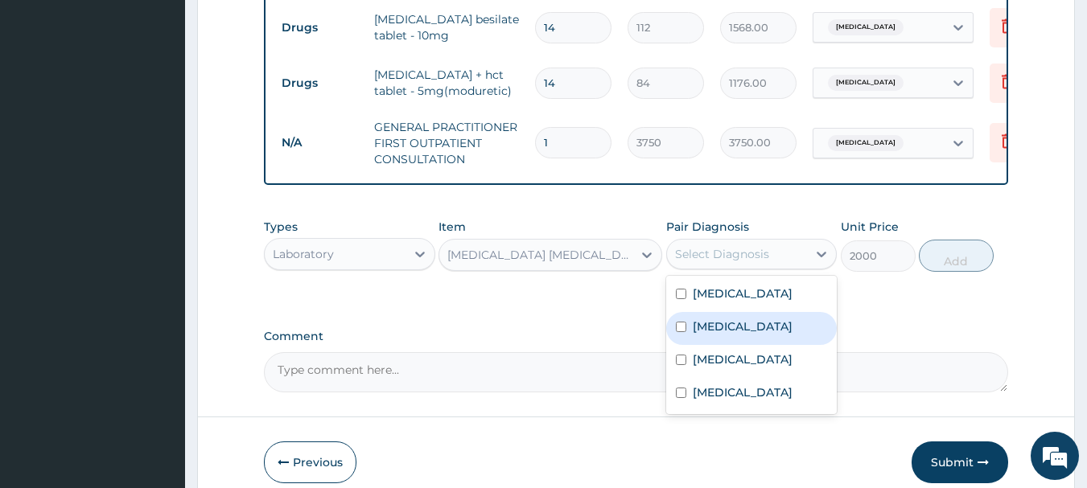
click at [721, 335] on label "Malaria" at bounding box center [743, 327] width 100 height 16
checkbox input "true"
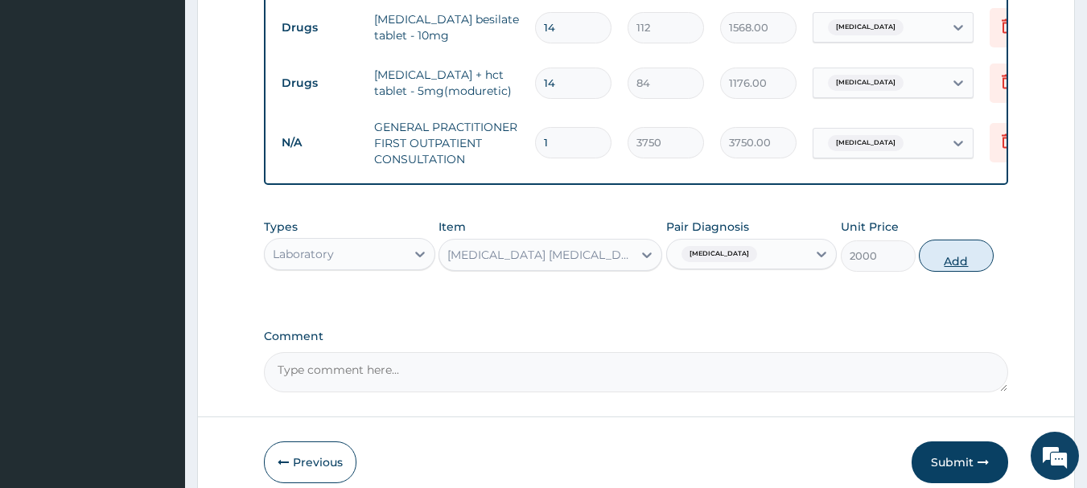
click at [954, 271] on button "Add" at bounding box center [956, 256] width 75 height 32
type input "0"
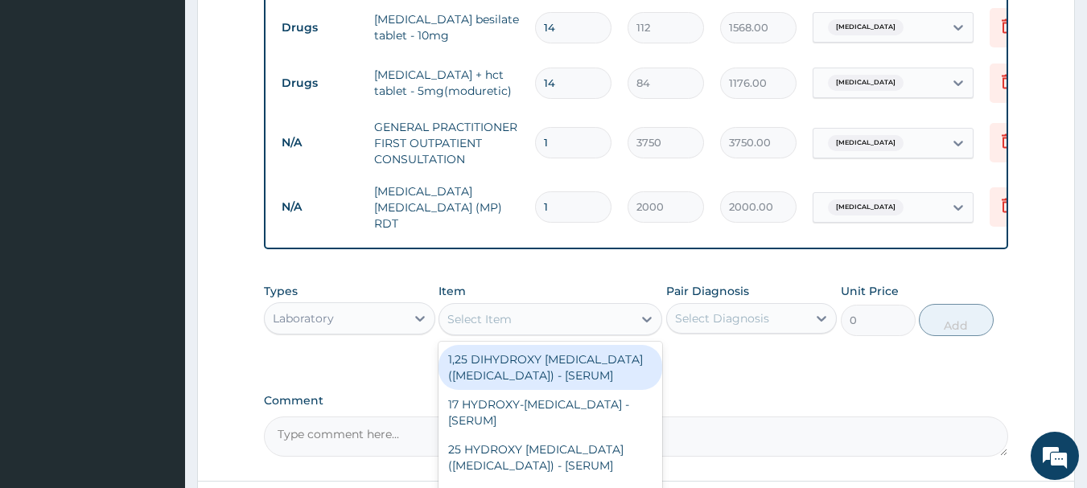
click at [542, 311] on div "Select Item" at bounding box center [535, 320] width 193 height 26
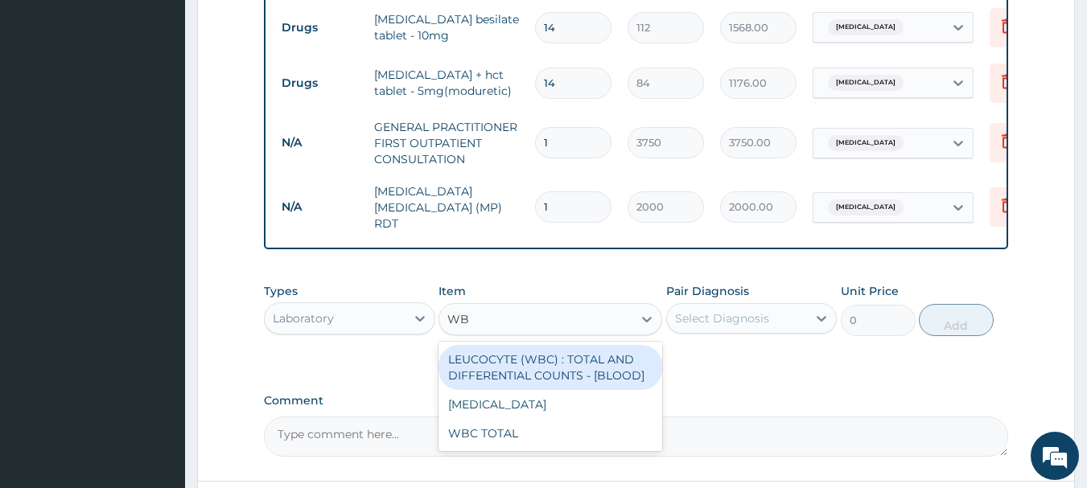
type input "WBC"
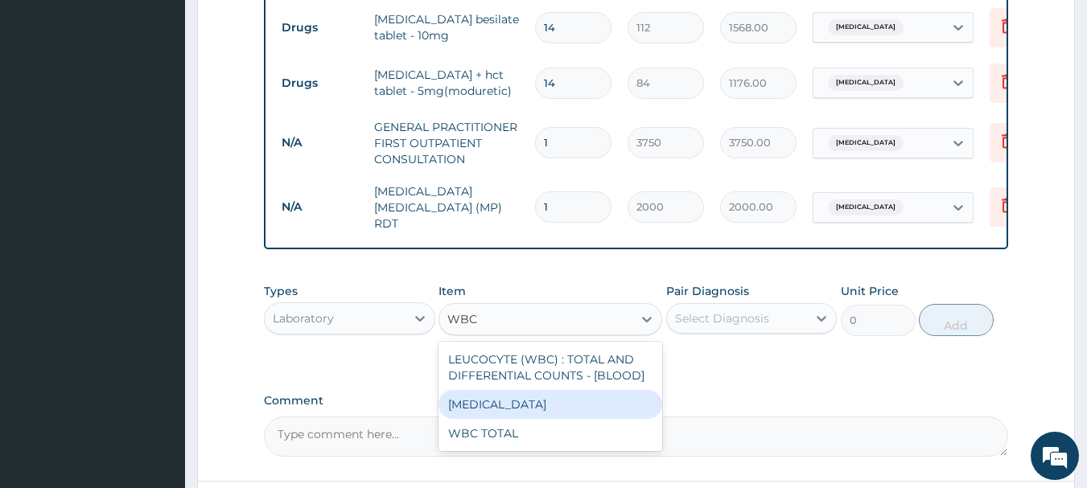
click at [564, 405] on div "WBC DIFFERENTIAL" at bounding box center [551, 404] width 224 height 29
type input "3750"
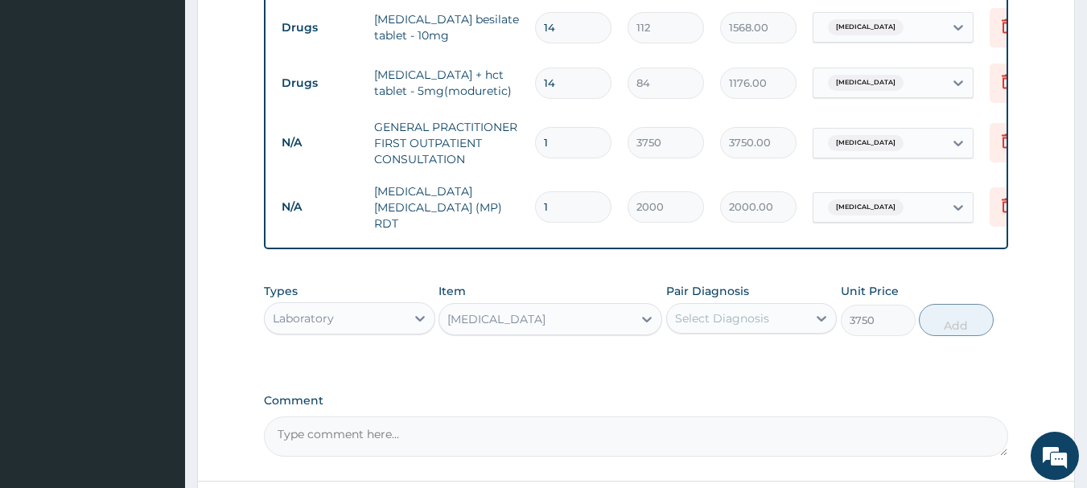
click at [765, 312] on div "Select Diagnosis" at bounding box center [737, 319] width 141 height 26
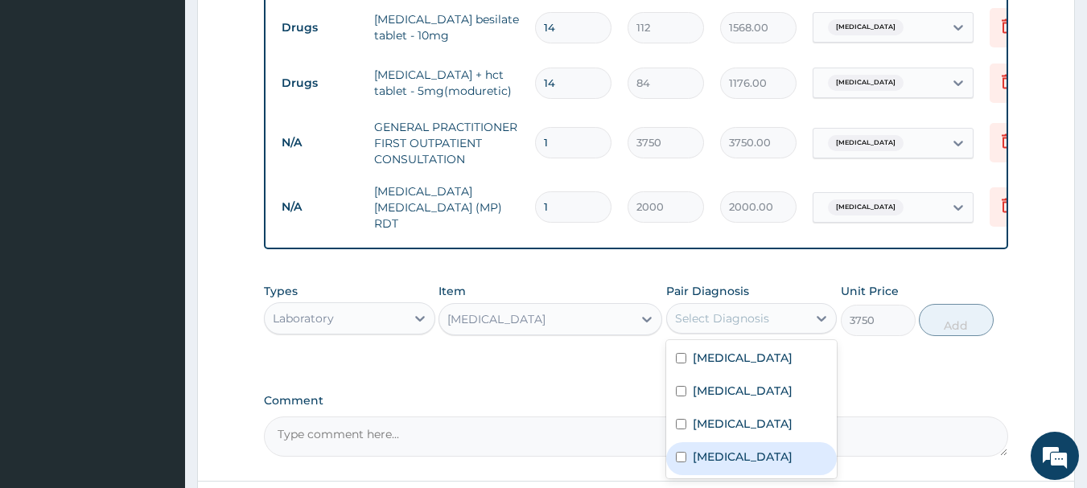
click at [730, 455] on div "Sepsis" at bounding box center [751, 459] width 171 height 33
checkbox input "true"
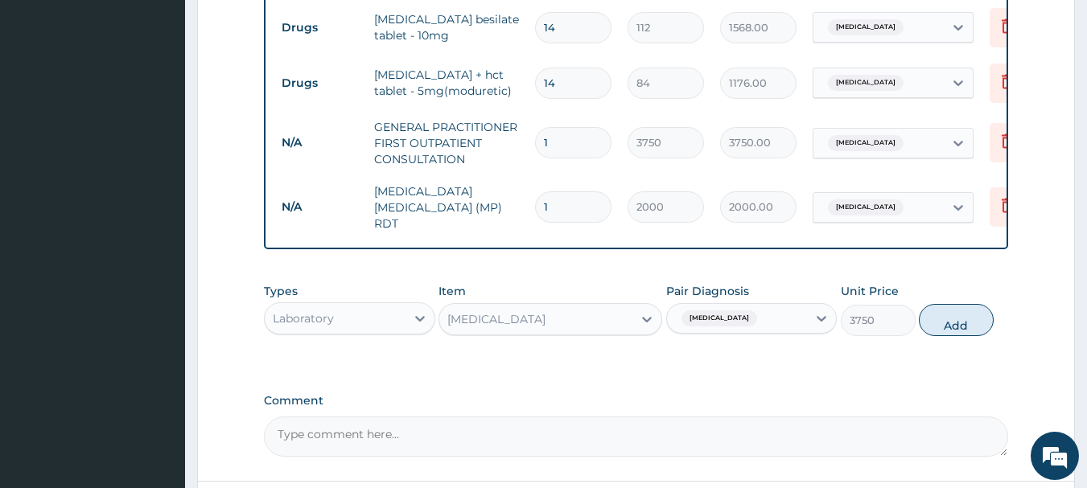
drag, startPoint x: 908, startPoint y: 406, endPoint x: 923, endPoint y: 393, distance: 20.0
click at [908, 406] on label "Comment" at bounding box center [636, 401] width 745 height 14
click at [908, 417] on textarea "Comment" at bounding box center [636, 437] width 745 height 40
click at [971, 323] on button "Add" at bounding box center [956, 320] width 75 height 32
type input "0"
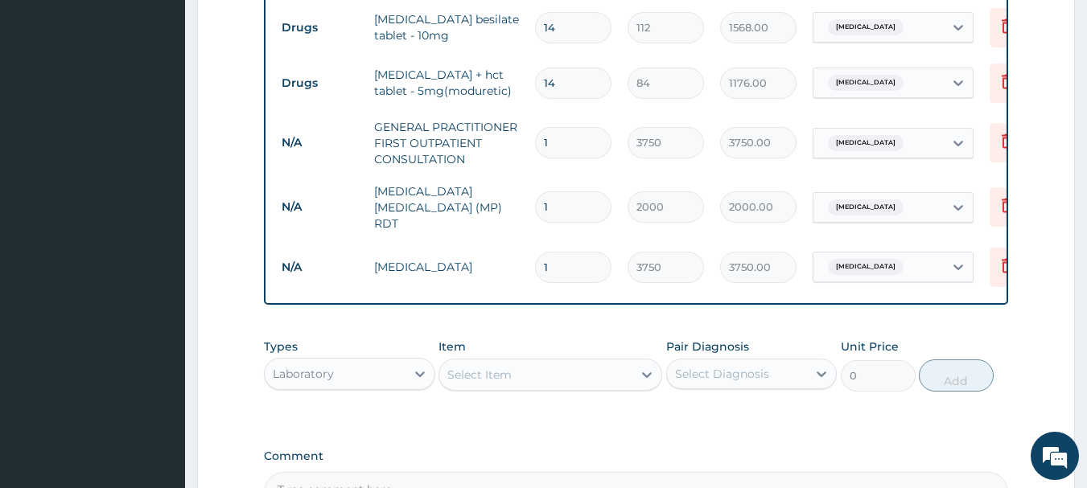
click at [573, 369] on div "Select Item" at bounding box center [535, 375] width 193 height 26
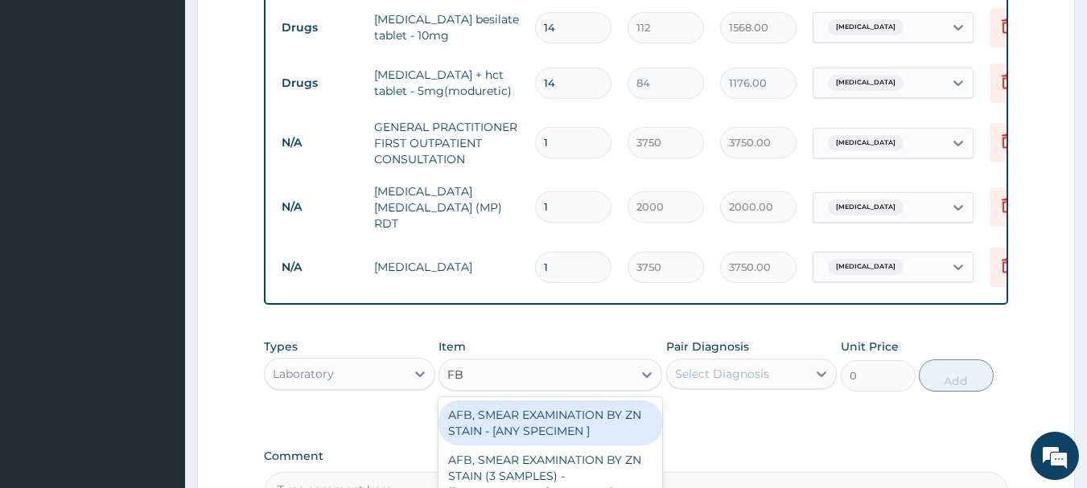
type input "FBC"
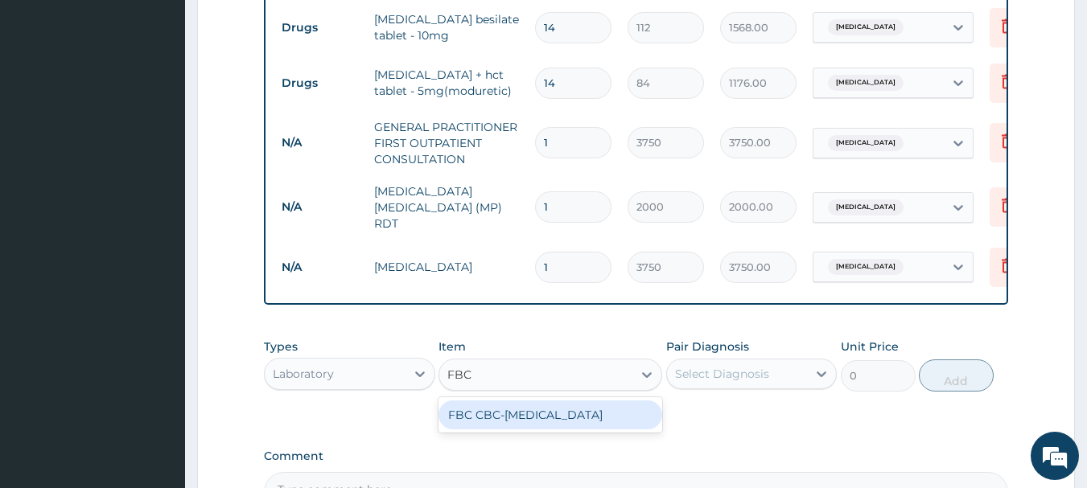
click at [531, 430] on div "FBC CBC-COMPLETE BLOOD COUNT" at bounding box center [551, 415] width 224 height 29
type input "2500"
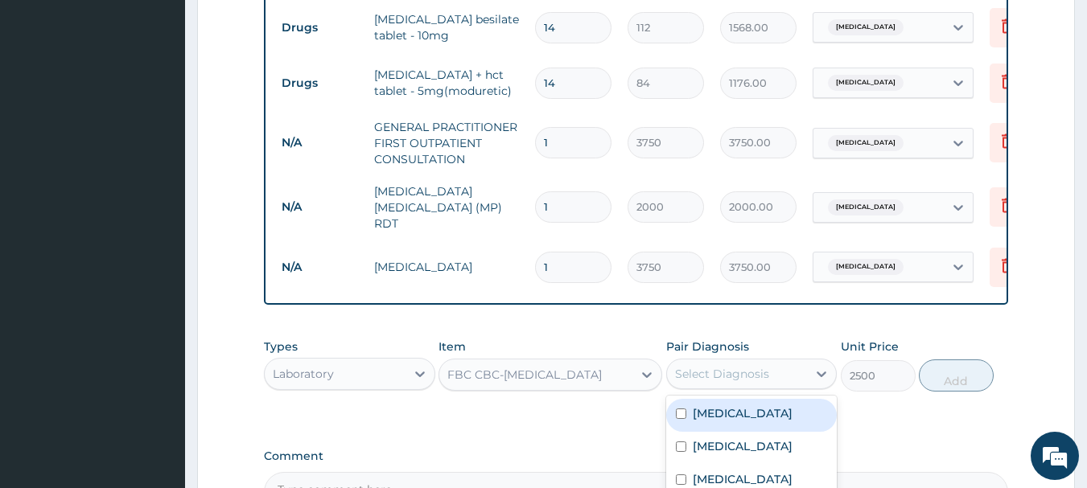
click at [736, 377] on div "Select Diagnosis" at bounding box center [722, 374] width 94 height 16
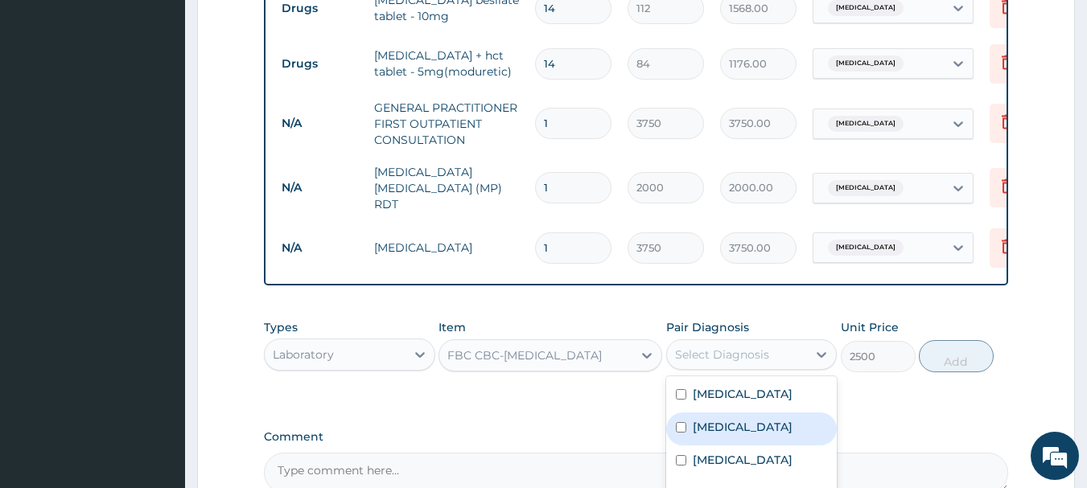
scroll to position [894, 0]
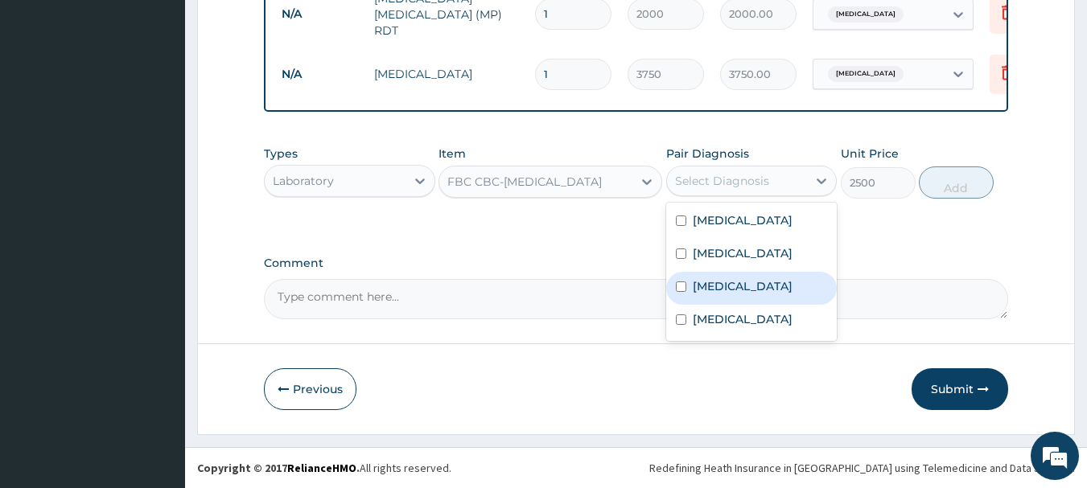
click at [764, 286] on div "Anemia" at bounding box center [751, 288] width 171 height 33
checkbox input "true"
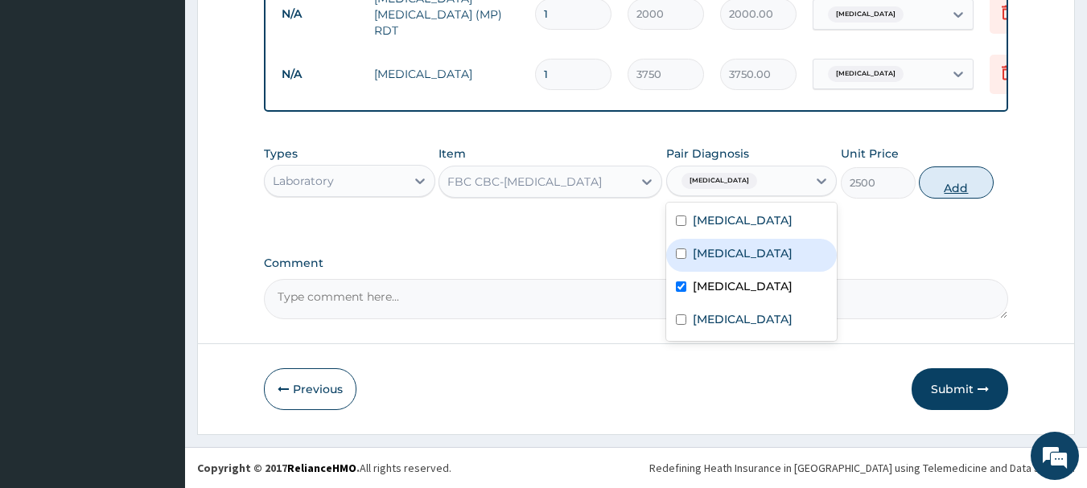
click at [954, 185] on button "Add" at bounding box center [956, 183] width 75 height 32
type input "0"
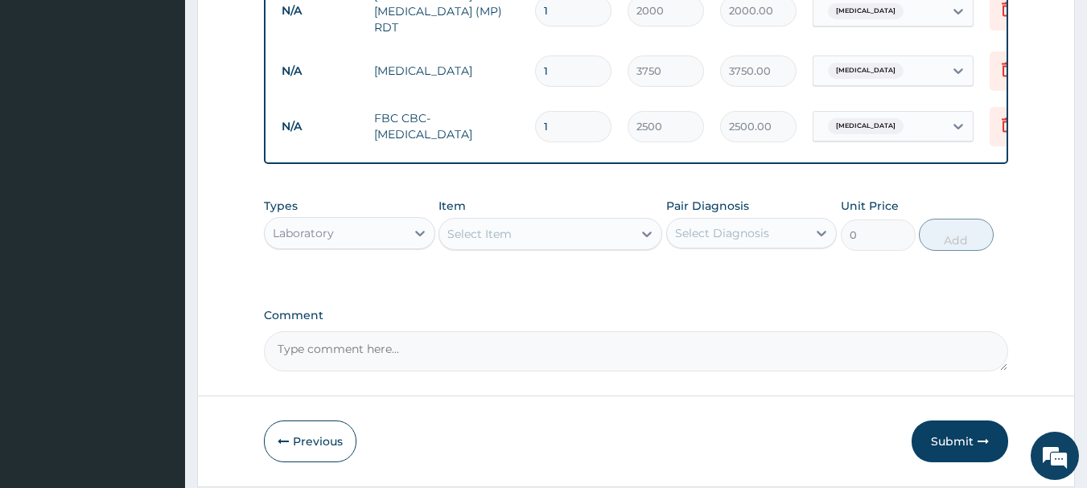
click at [370, 241] on div "Laboratory" at bounding box center [335, 233] width 141 height 26
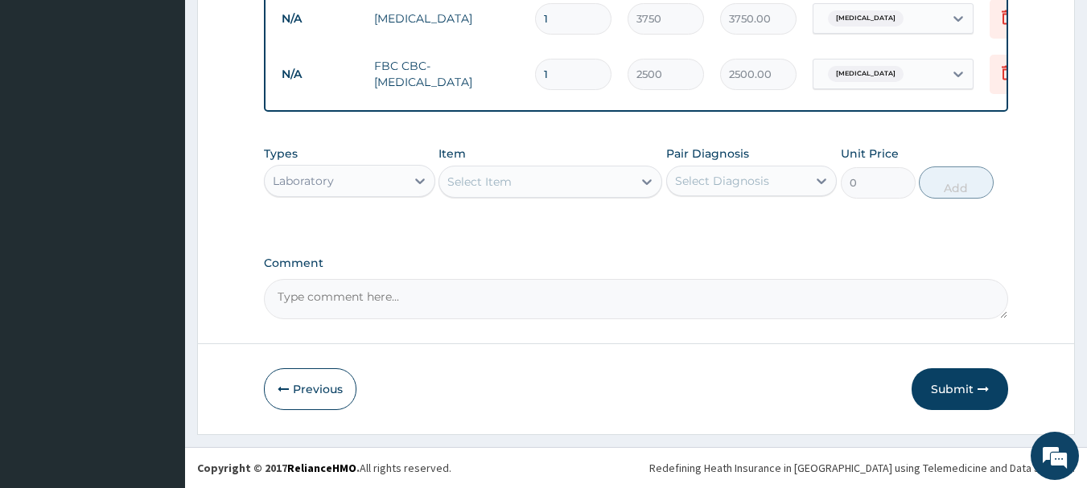
scroll to position [950, 0]
click at [398, 183] on div "Laboratory" at bounding box center [335, 181] width 141 height 26
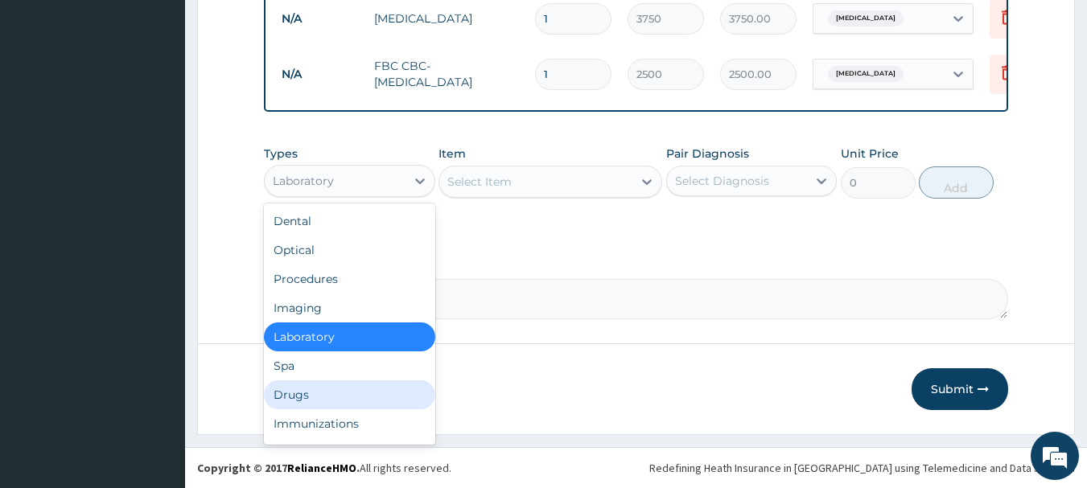
click at [294, 399] on div "Drugs" at bounding box center [349, 395] width 171 height 29
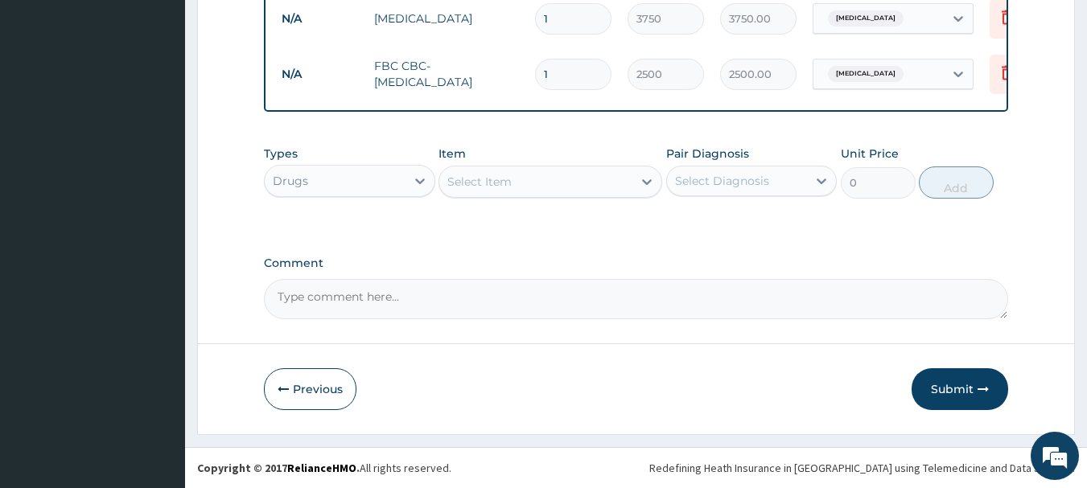
click at [581, 186] on div "Select Item" at bounding box center [535, 182] width 193 height 26
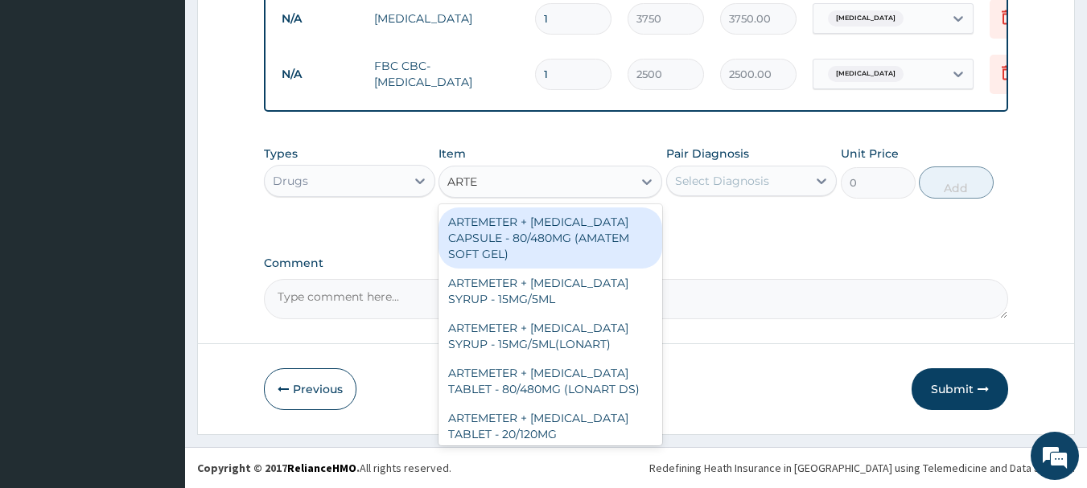
type input "ARTEM"
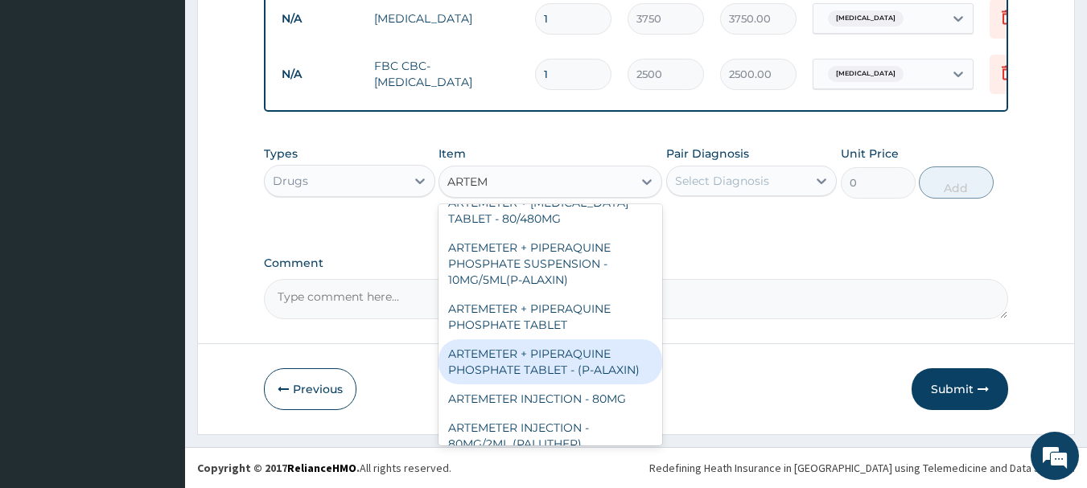
scroll to position [402, 0]
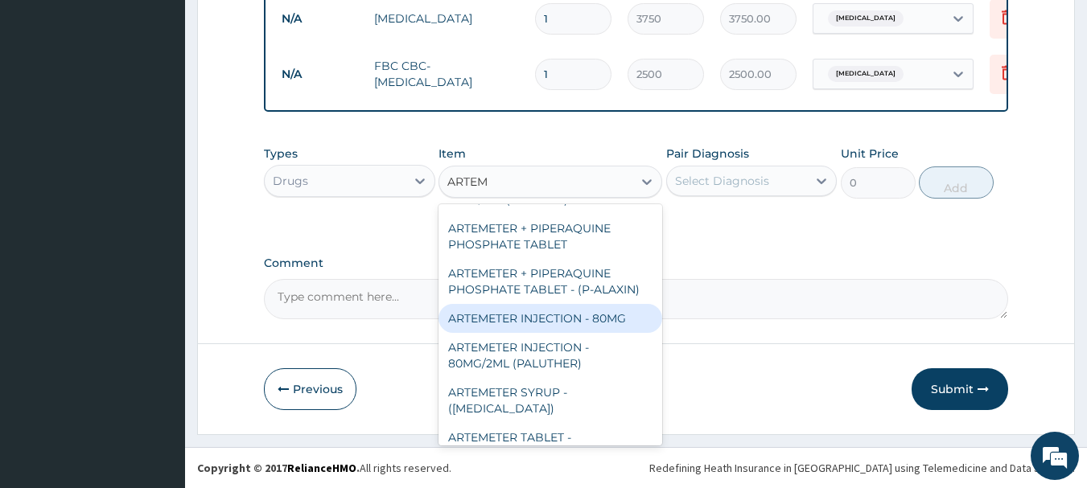
click at [610, 304] on div "ARTEMETER INJECTION - 80MG" at bounding box center [551, 318] width 224 height 29
type input "476"
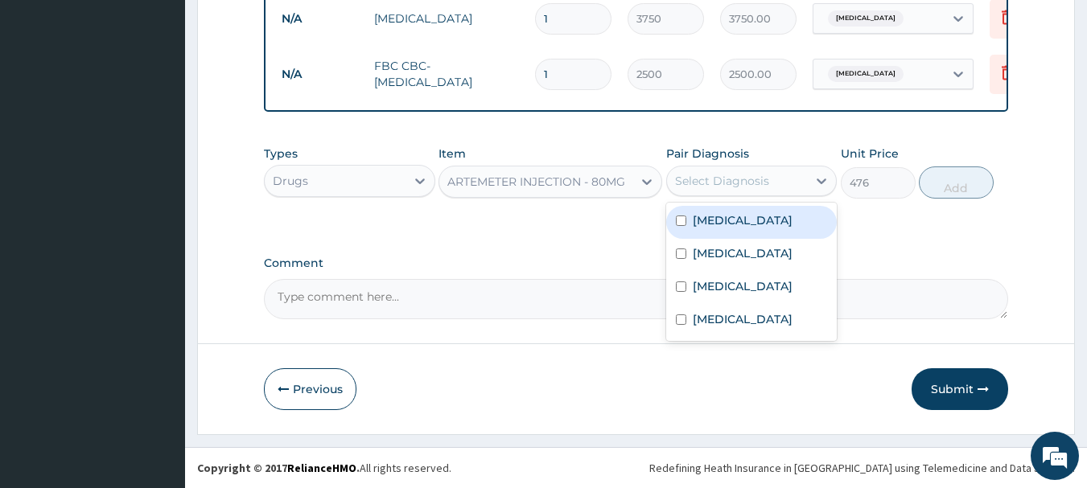
click at [720, 190] on div "Select Diagnosis" at bounding box center [737, 181] width 141 height 26
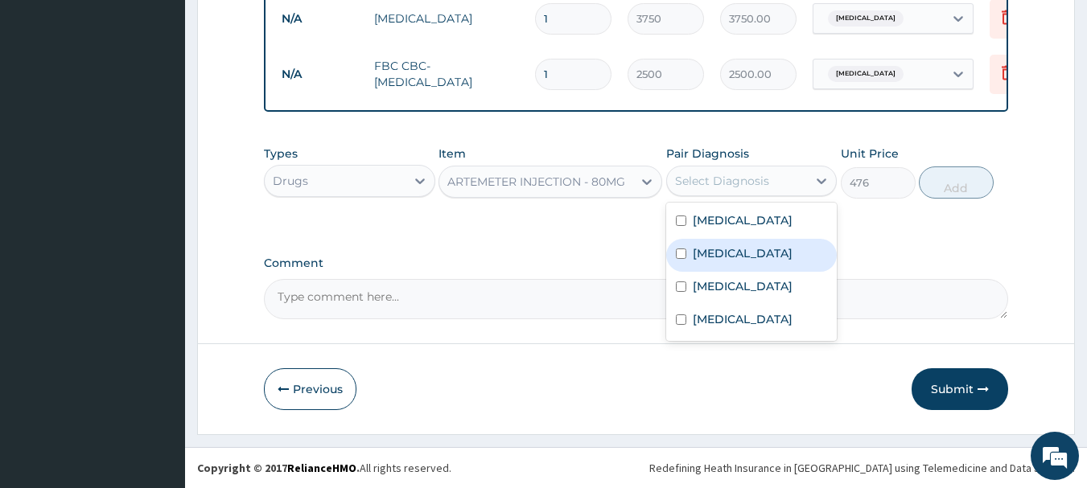
click at [711, 256] on label "Malaria" at bounding box center [743, 253] width 100 height 16
checkbox input "true"
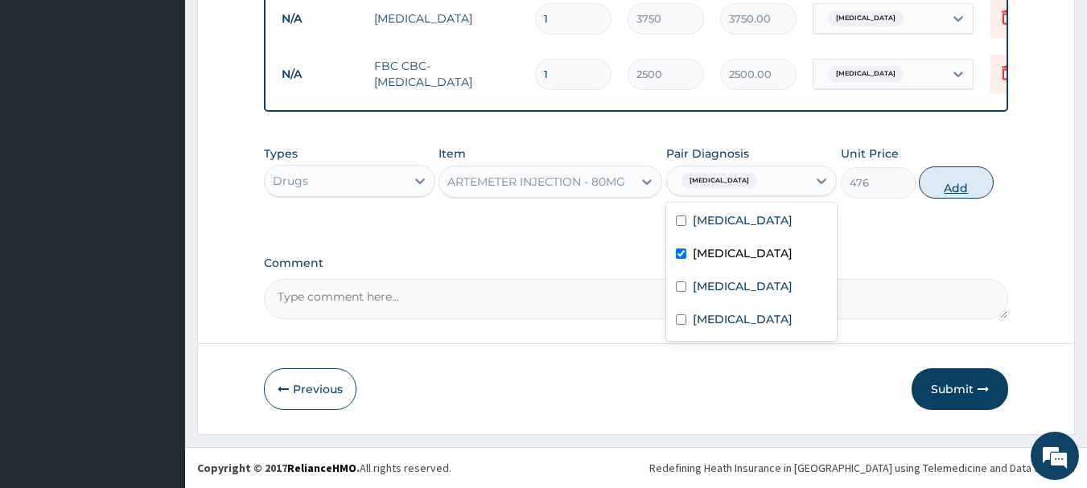
click at [954, 185] on button "Add" at bounding box center [956, 183] width 75 height 32
type input "0"
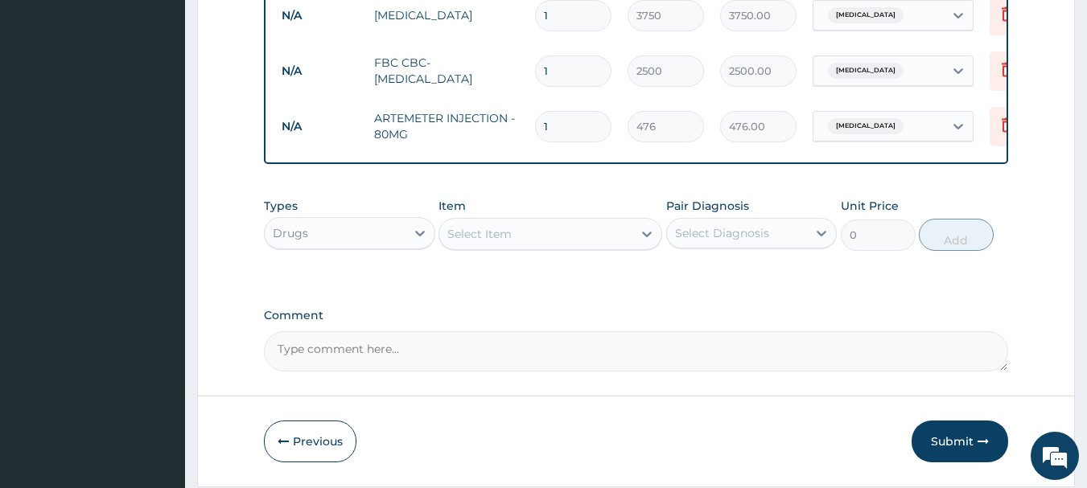
click at [503, 234] on div "Select Item" at bounding box center [479, 234] width 64 height 16
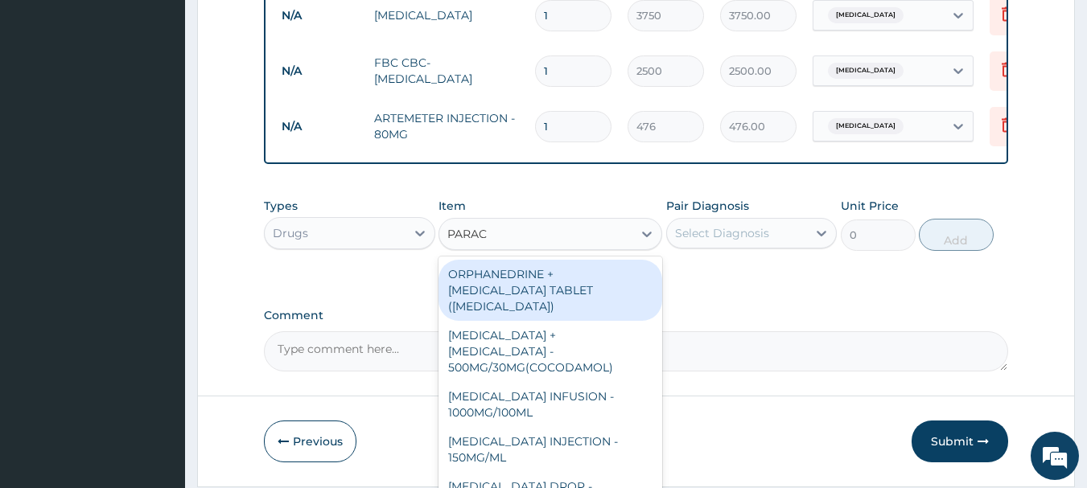
type input "PARACE"
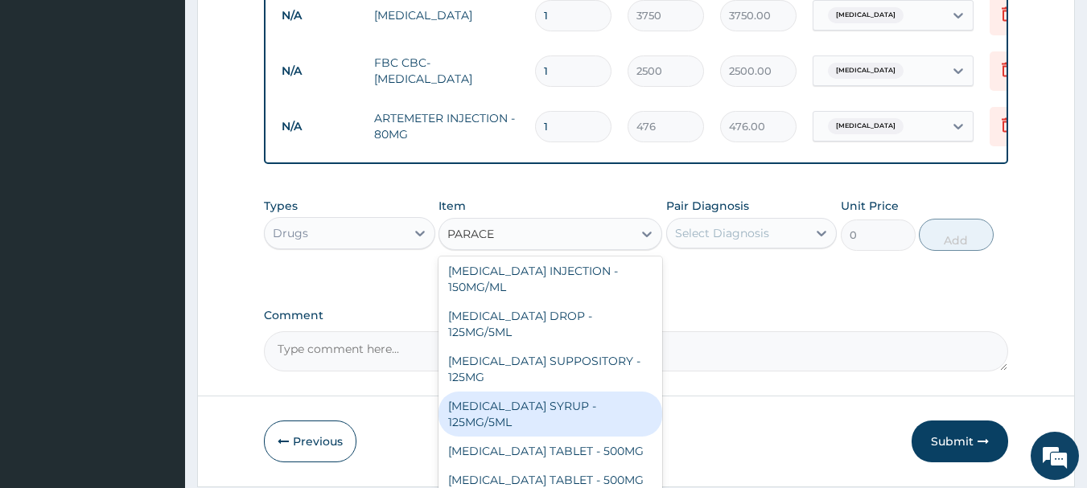
scroll to position [1005, 0]
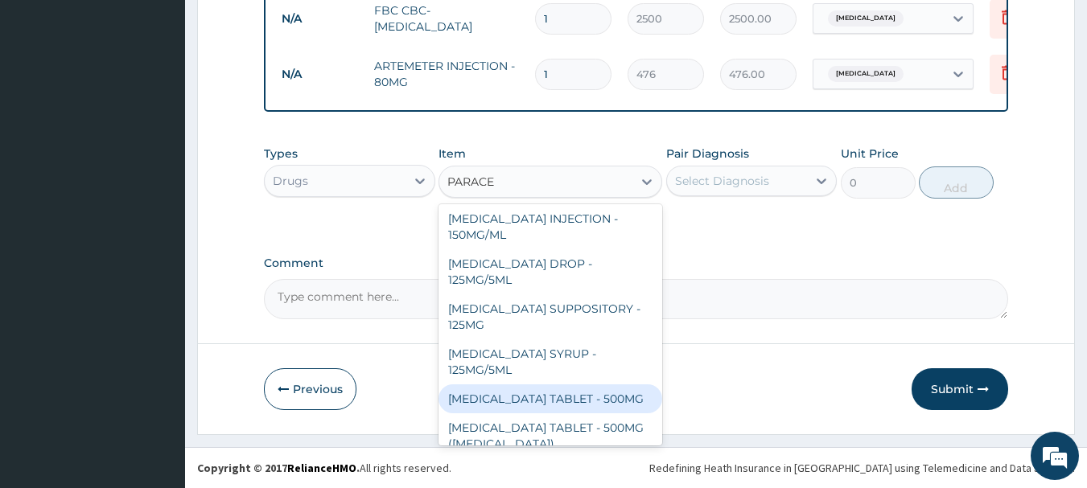
click at [603, 385] on div "PARACETAMOL TABLET - 500MG" at bounding box center [551, 399] width 224 height 29
type input "33.6"
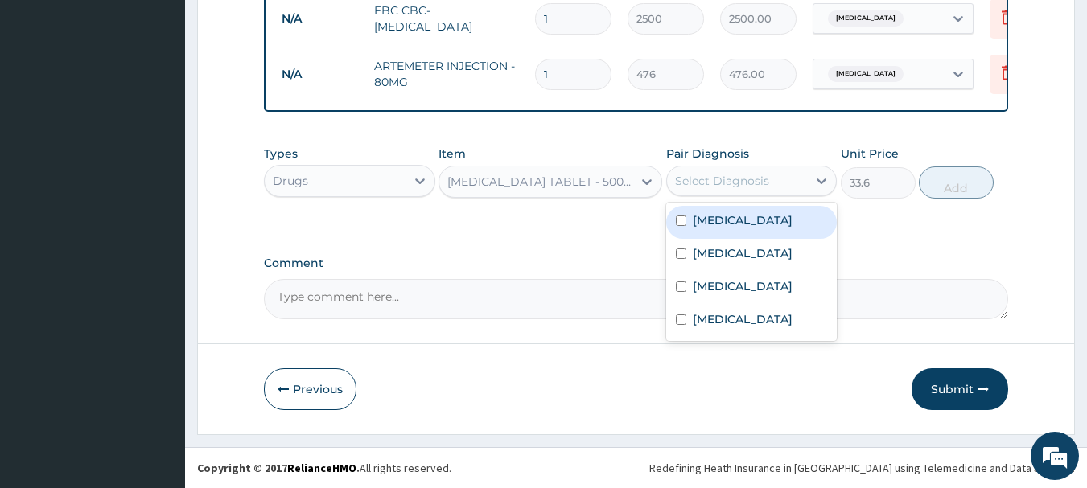
click at [702, 183] on div "Select Diagnosis" at bounding box center [722, 181] width 94 height 16
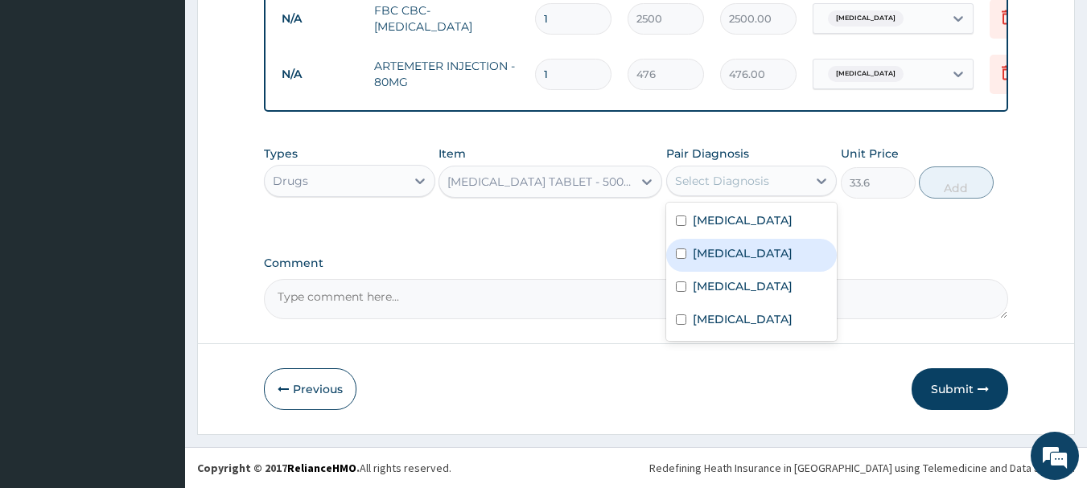
click at [707, 253] on label "Malaria" at bounding box center [743, 253] width 100 height 16
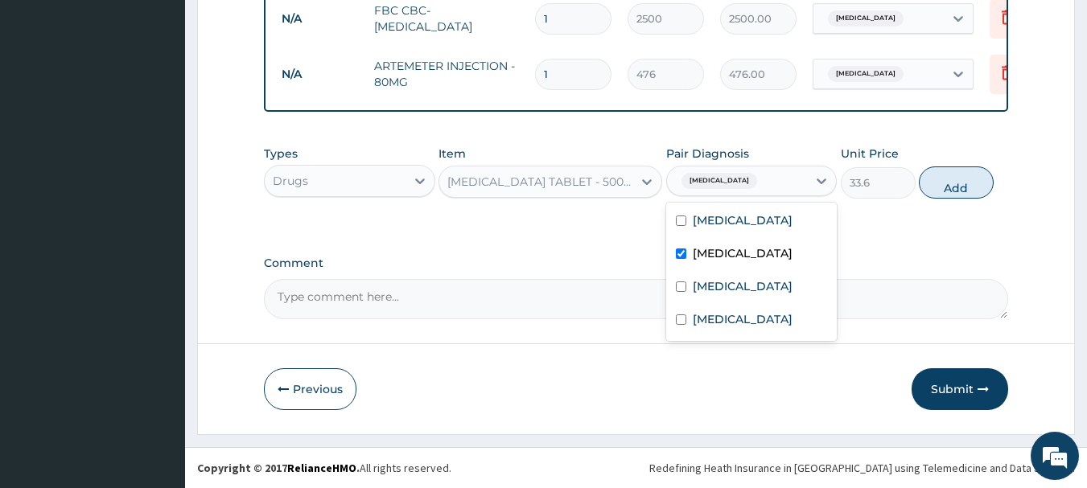
checkbox input "true"
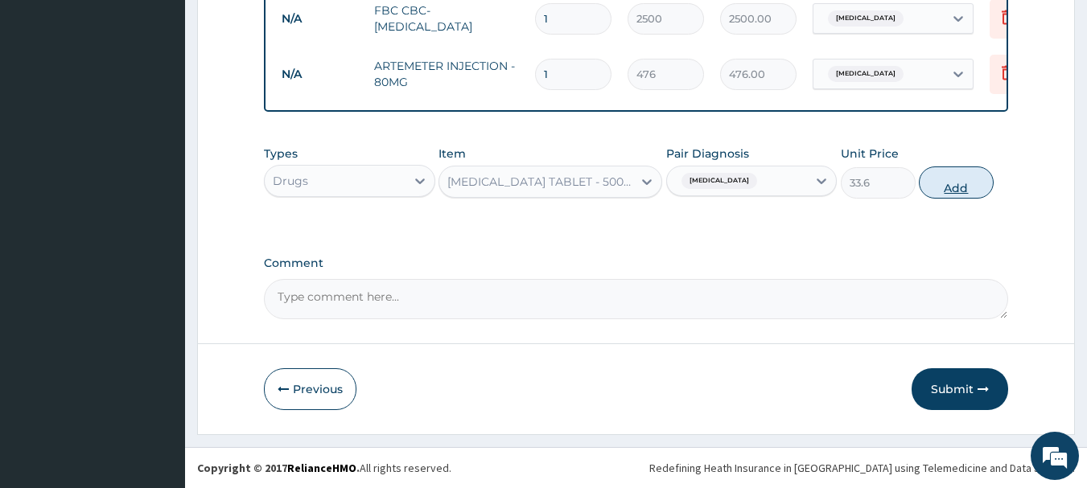
click at [955, 182] on button "Add" at bounding box center [956, 183] width 75 height 32
type input "0"
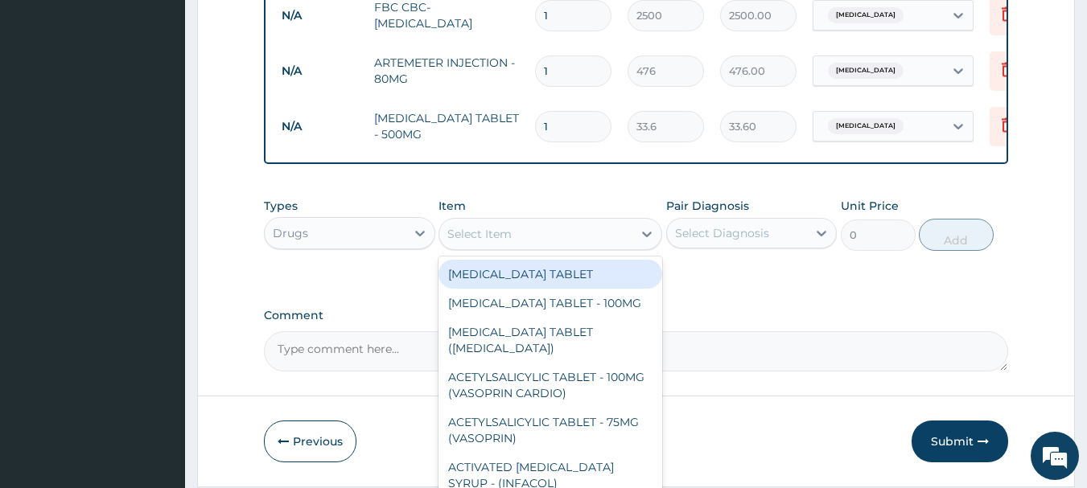
click at [538, 244] on div "Select Item" at bounding box center [535, 234] width 193 height 26
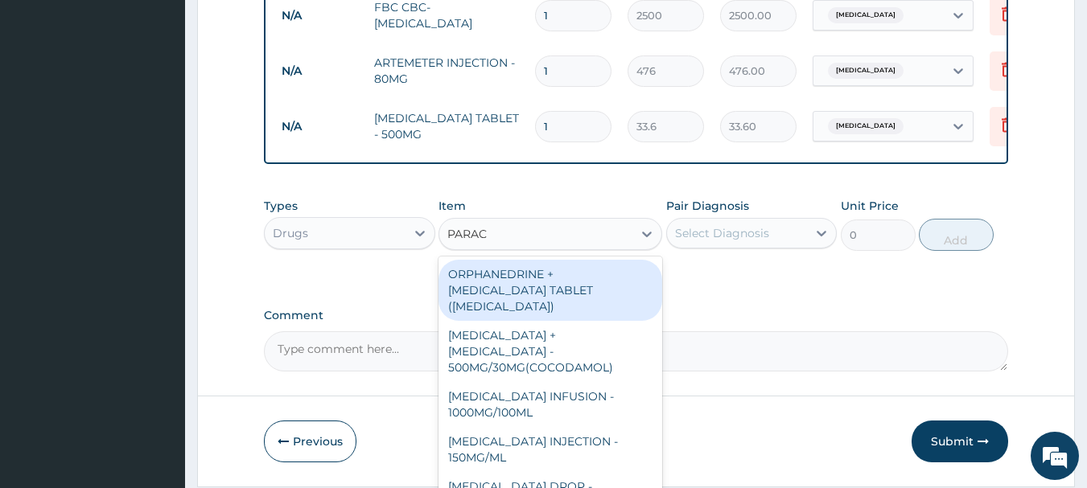
type input "PARACE"
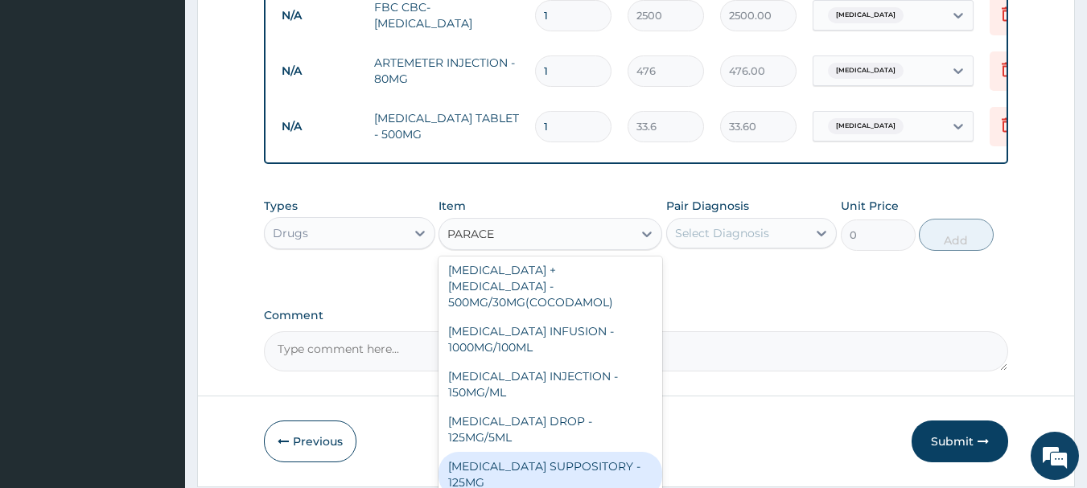
scroll to position [80, 0]
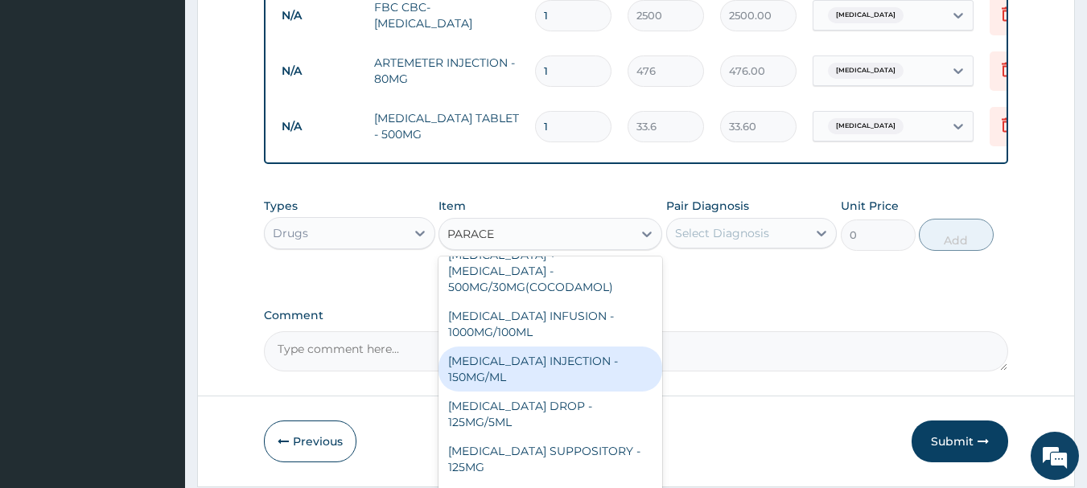
click at [586, 353] on div "PARACETAMOL INJECTION - 150MG/ML" at bounding box center [551, 369] width 224 height 45
type input "560"
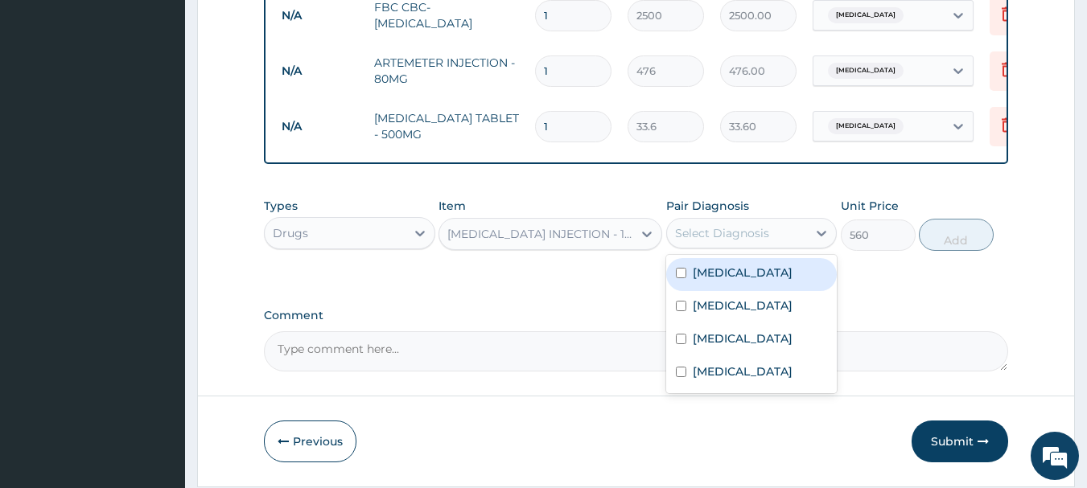
click at [722, 231] on div "Select Diagnosis" at bounding box center [722, 233] width 94 height 16
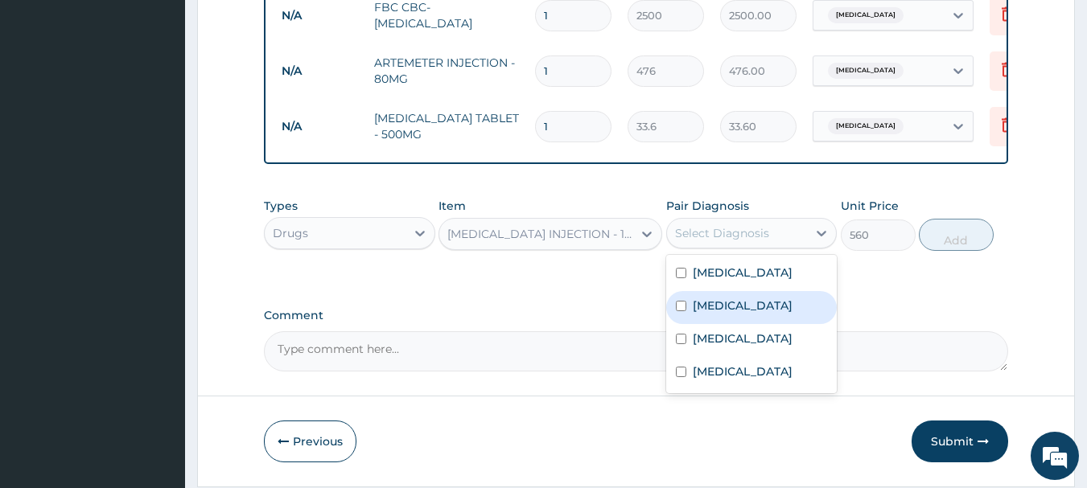
click at [698, 309] on label "Malaria" at bounding box center [743, 306] width 100 height 16
checkbox input "true"
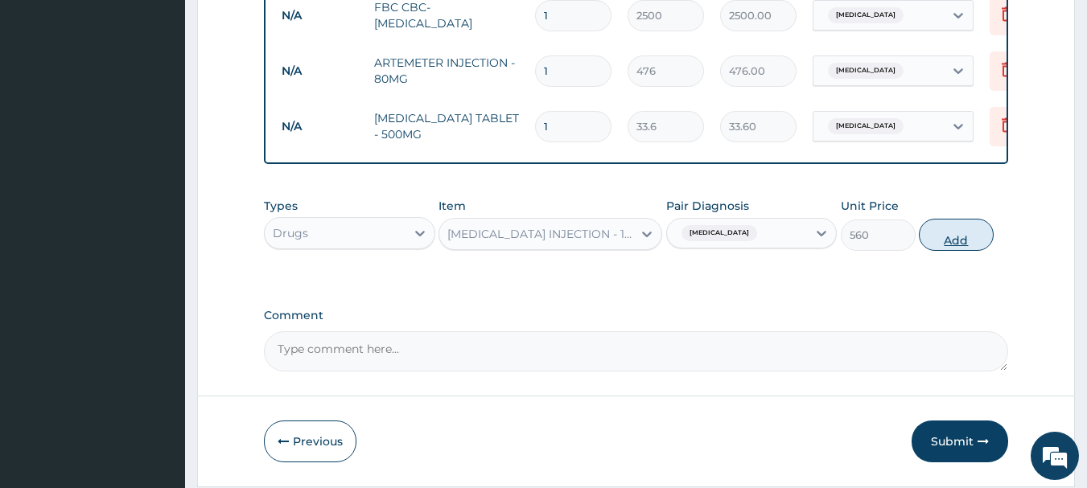
click at [954, 233] on button "Add" at bounding box center [956, 235] width 75 height 32
type input "0"
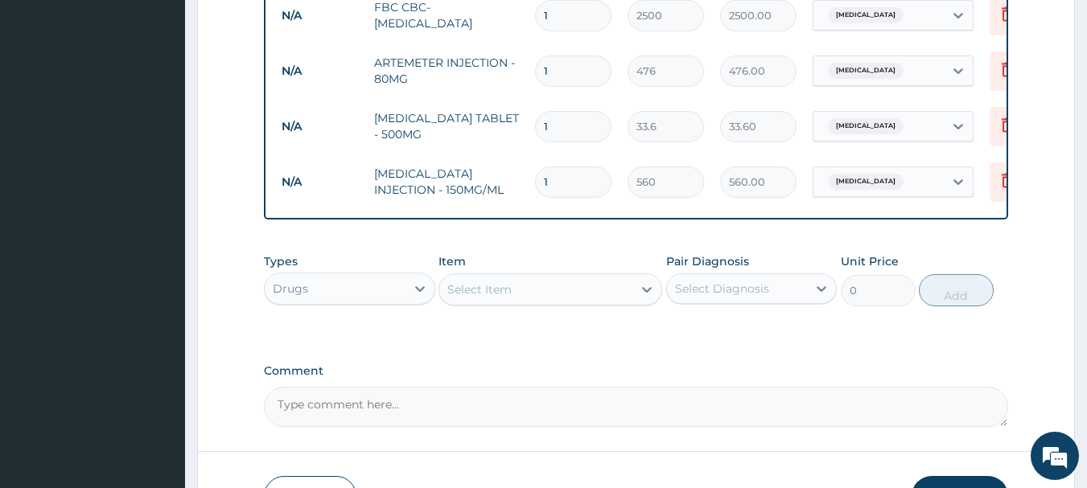
click at [613, 289] on div "Select Item" at bounding box center [535, 290] width 193 height 26
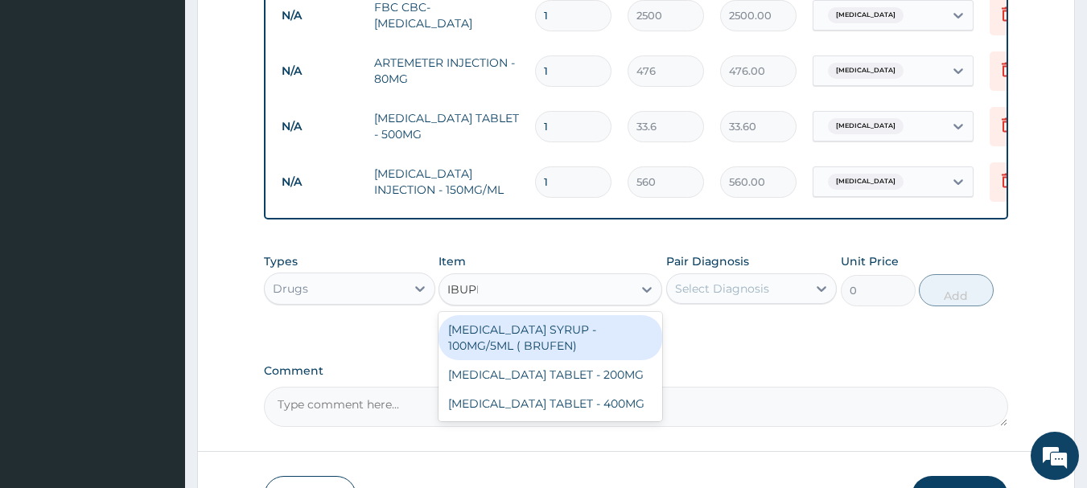
type input "IBUPRO"
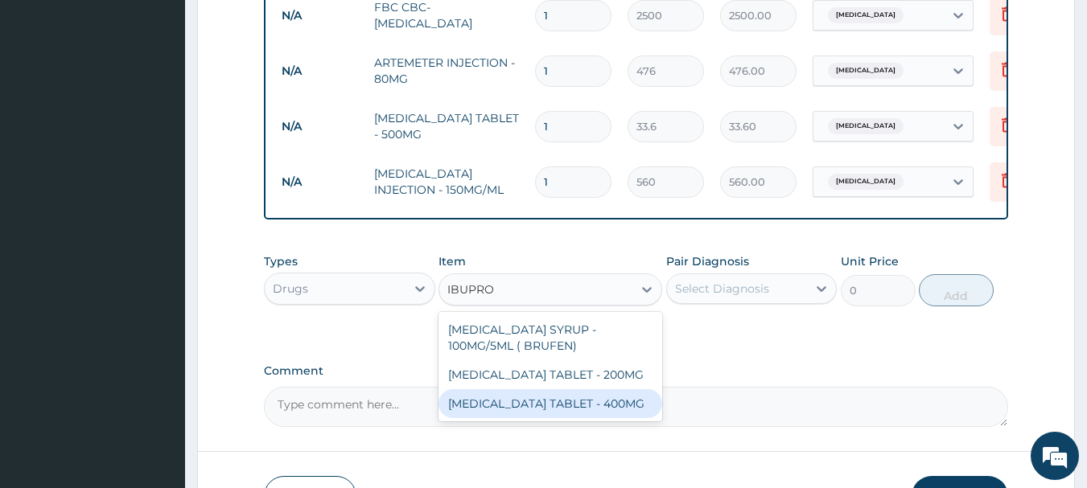
click at [549, 394] on div "IBUPROFEN TABLET - 400MG" at bounding box center [551, 403] width 224 height 29
type input "560"
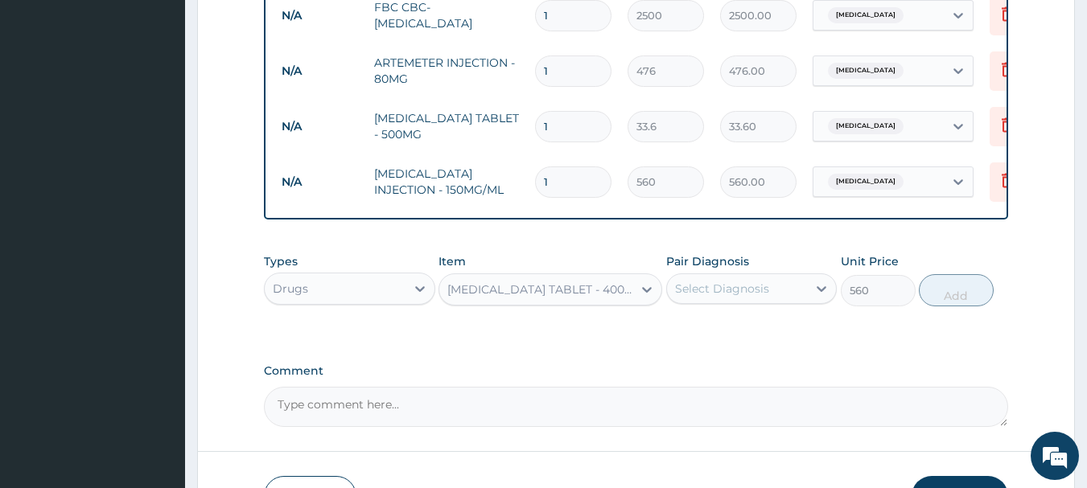
click at [741, 293] on div "Select Diagnosis" at bounding box center [722, 289] width 94 height 16
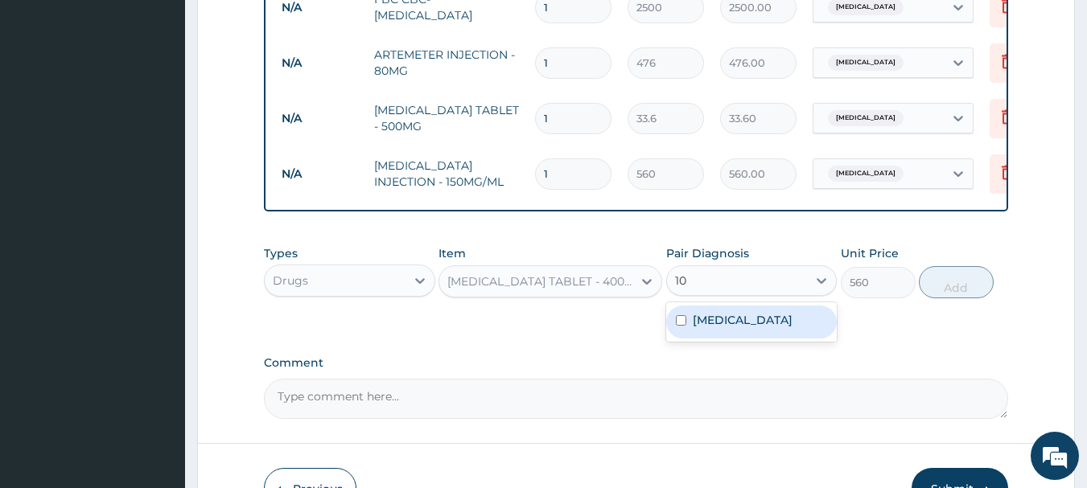
scroll to position [1036, 0]
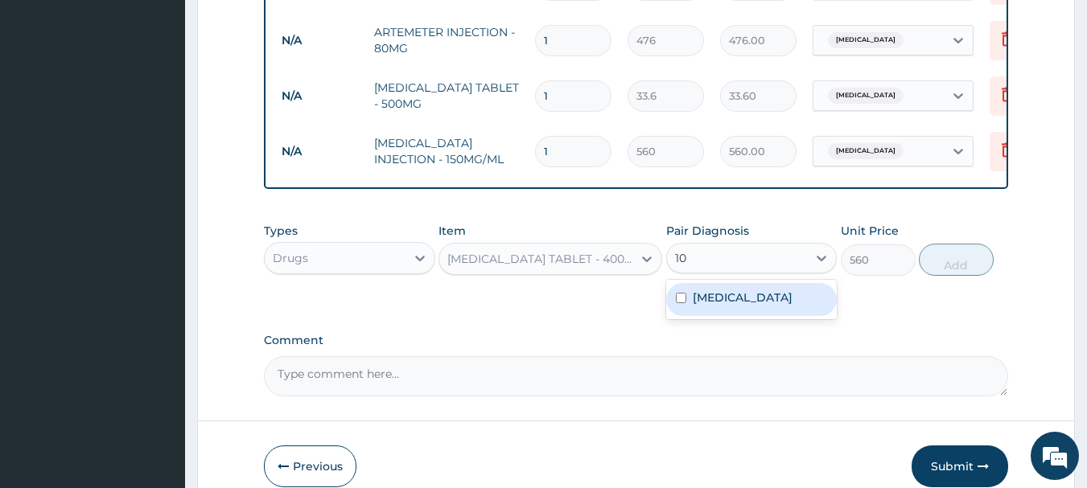
type input "1"
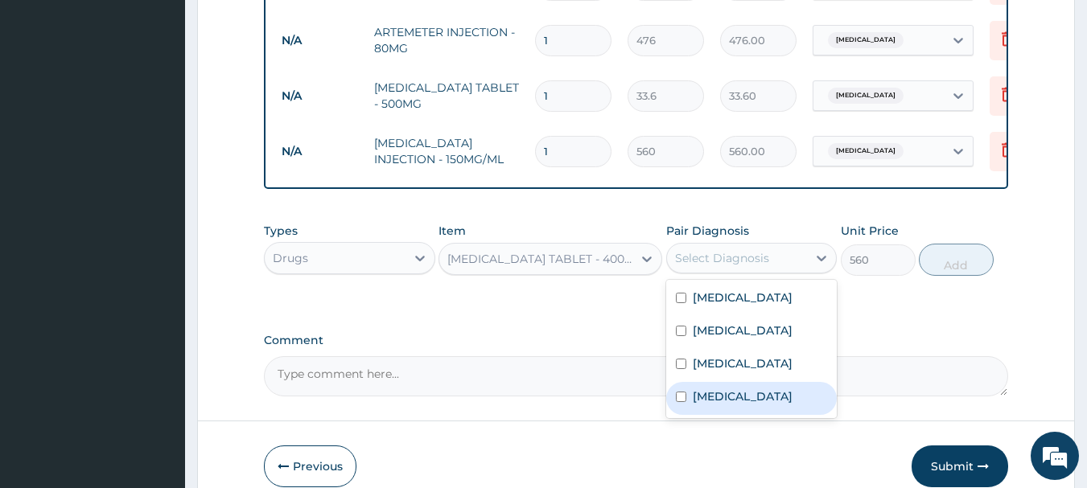
drag, startPoint x: 707, startPoint y: 396, endPoint x: 711, endPoint y: 385, distance: 11.2
click at [707, 395] on label "Sepsis" at bounding box center [743, 397] width 100 height 16
checkbox input "true"
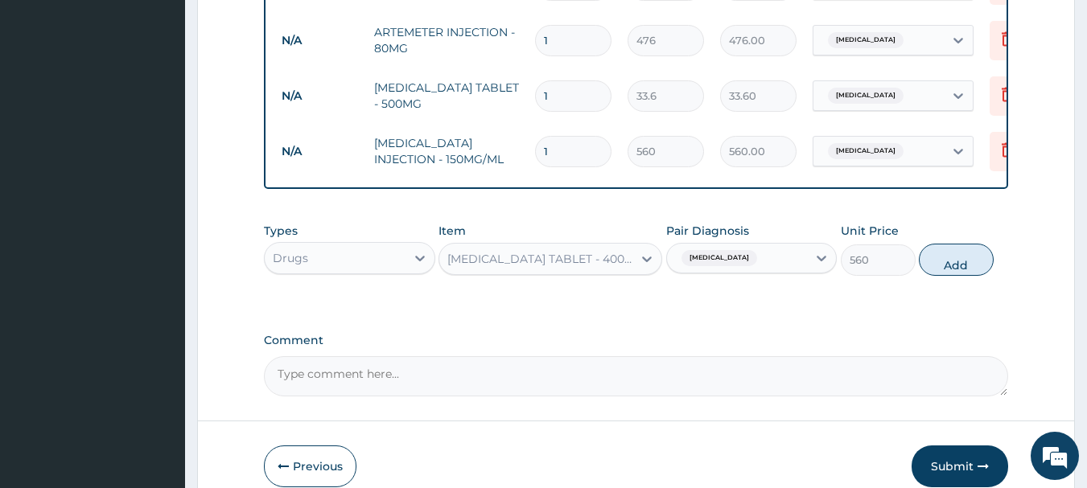
click at [949, 266] on button "Add" at bounding box center [956, 260] width 75 height 32
type input "0"
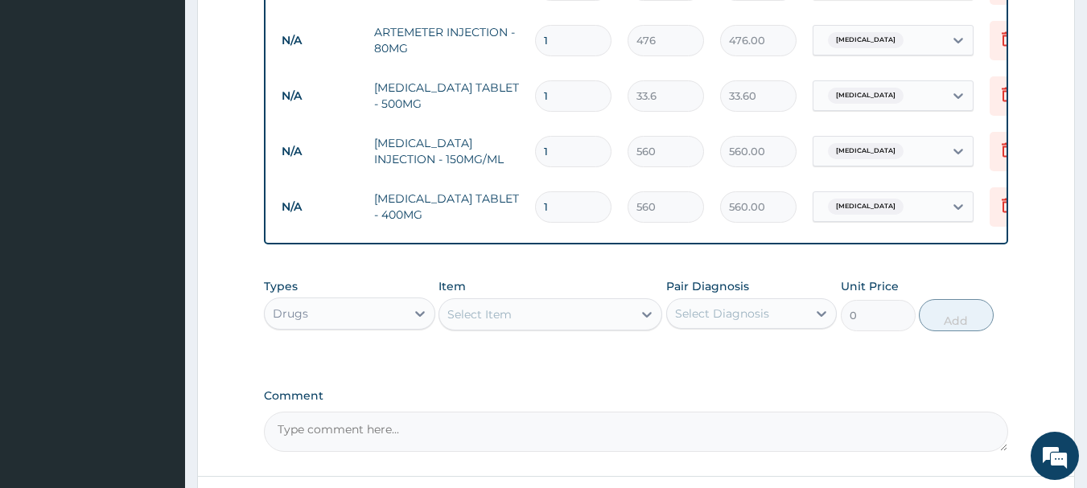
type input "10"
type input "5600.00"
type input "10"
click at [561, 146] on input "1" at bounding box center [573, 151] width 76 height 31
type input "18"
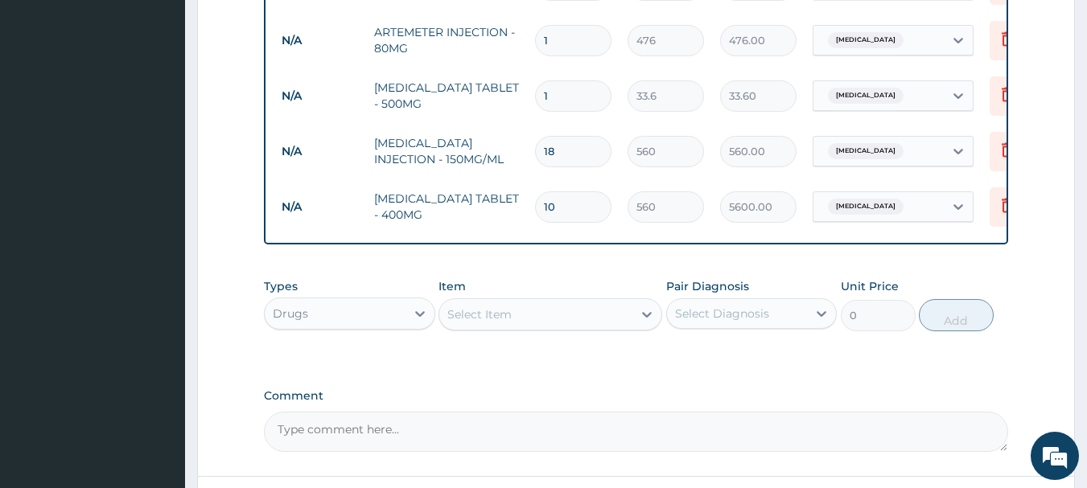
type input "10080.00"
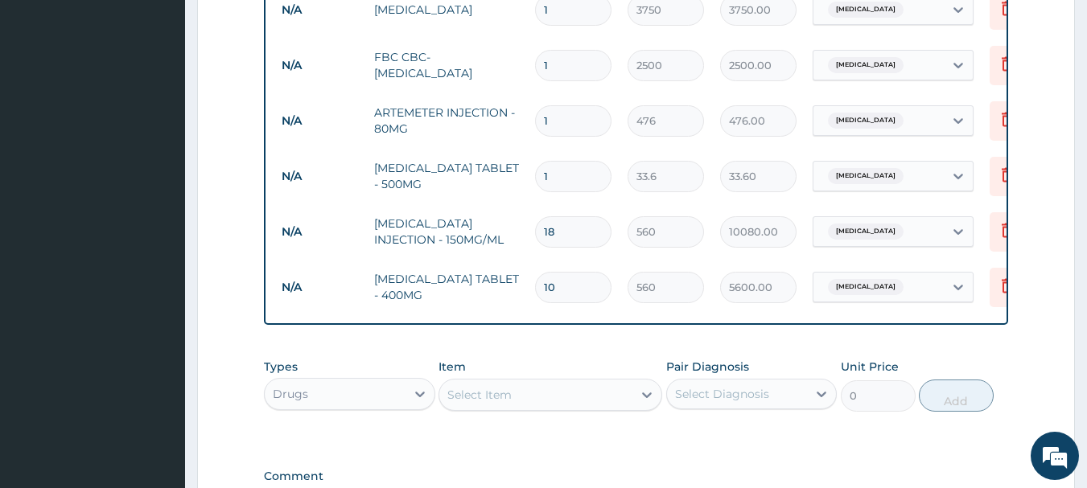
type input "1"
type input "560.00"
drag, startPoint x: 568, startPoint y: 220, endPoint x: 513, endPoint y: 220, distance: 54.7
click at [513, 220] on tr "N/A PARACETAMOL INJECTION - 150MG/ML 1 560 560.00 Malaria Delete" at bounding box center [668, 232] width 789 height 56
type input "4"
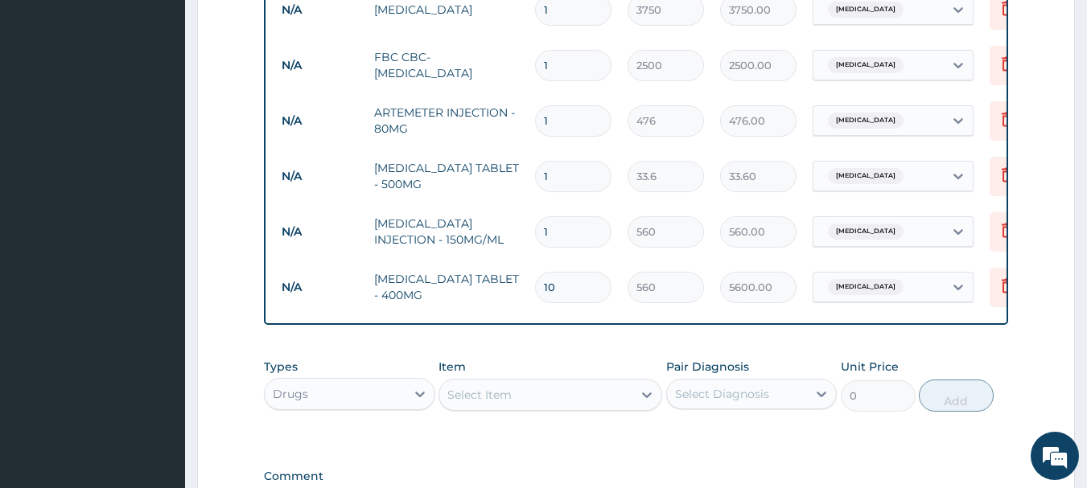
type input "2240.00"
type input "4"
click at [579, 166] on input "1" at bounding box center [573, 176] width 76 height 31
type input "18"
type input "604.80"
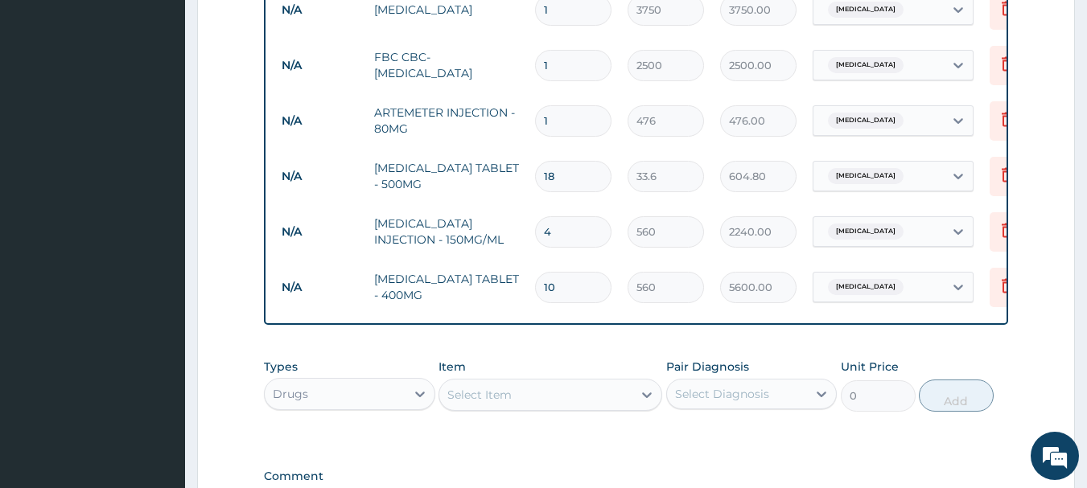
type input "18"
drag, startPoint x: 565, startPoint y: 107, endPoint x: 518, endPoint y: 110, distance: 46.8
click at [518, 110] on tr "N/A ARTEMETER INJECTION - 80MG 1 476 476.00 Malaria Delete" at bounding box center [668, 121] width 789 height 56
type input "3"
type input "1428.00"
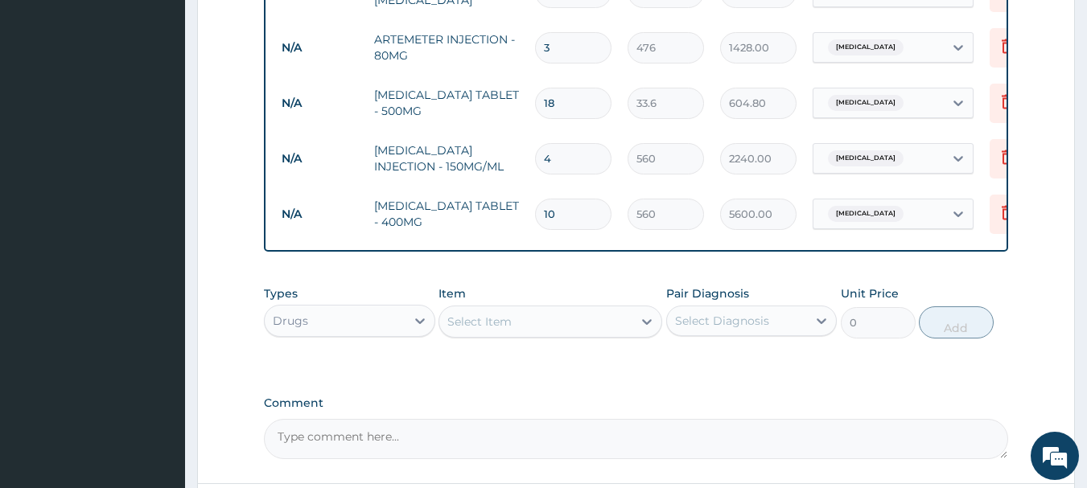
scroll to position [1172, 0]
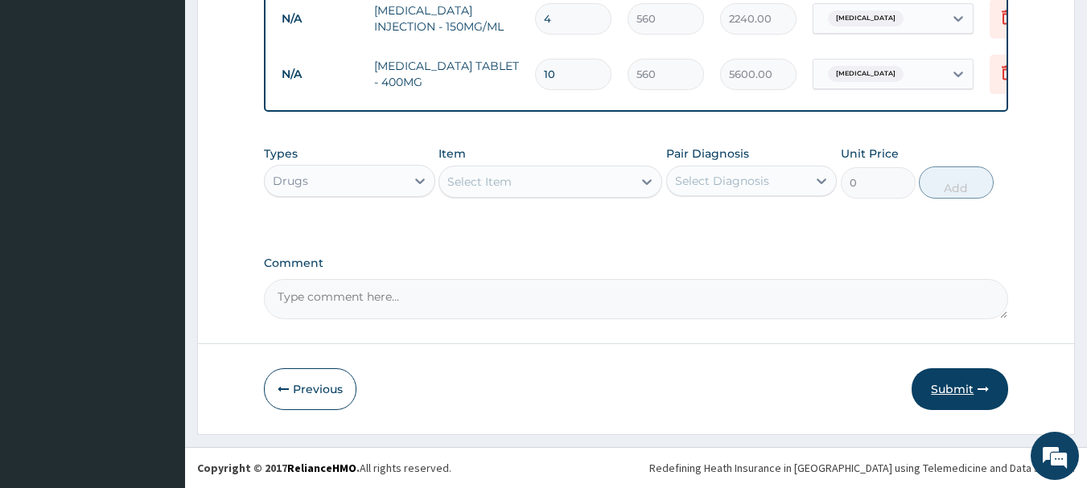
click at [944, 390] on button "Submit" at bounding box center [960, 390] width 97 height 42
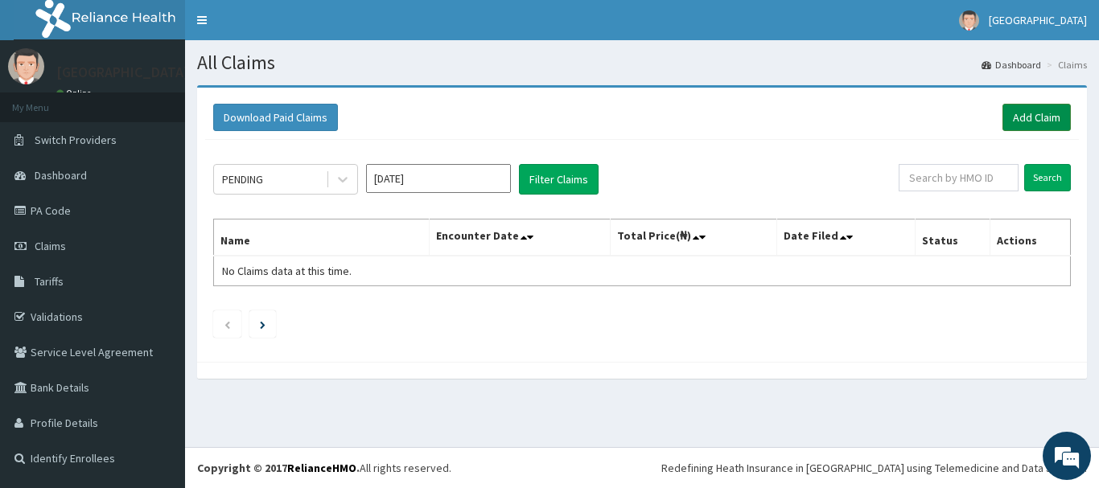
click at [1040, 110] on link "Add Claim" at bounding box center [1037, 117] width 68 height 27
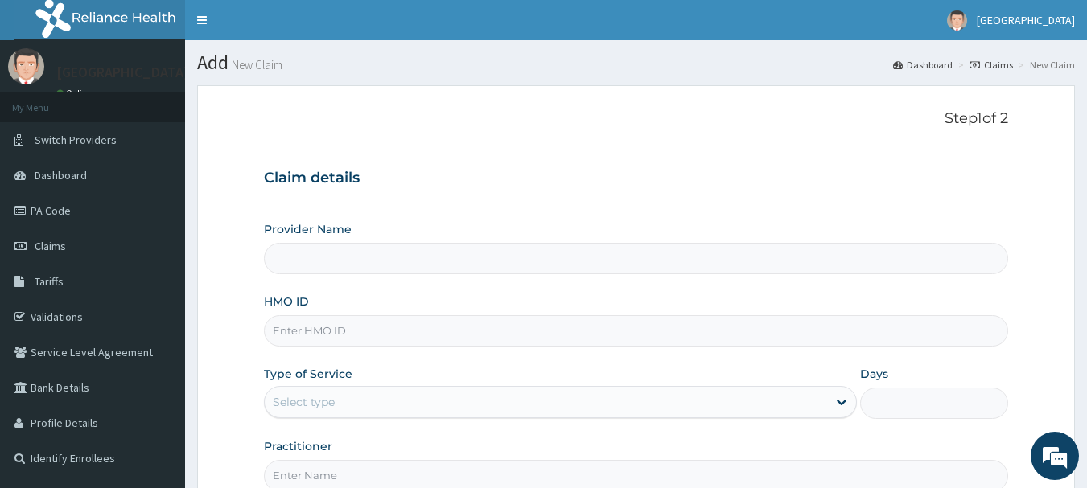
click at [327, 330] on input "HMO ID" at bounding box center [636, 330] width 745 height 31
type input "[GEOGRAPHIC_DATA]"
type input "GSV/10929/C"
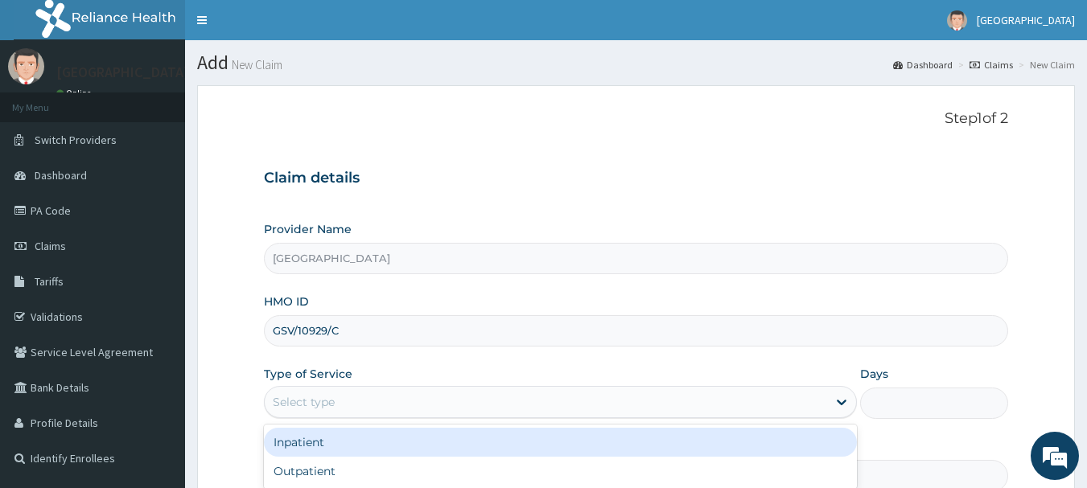
click at [361, 390] on div "Select type" at bounding box center [546, 402] width 562 height 26
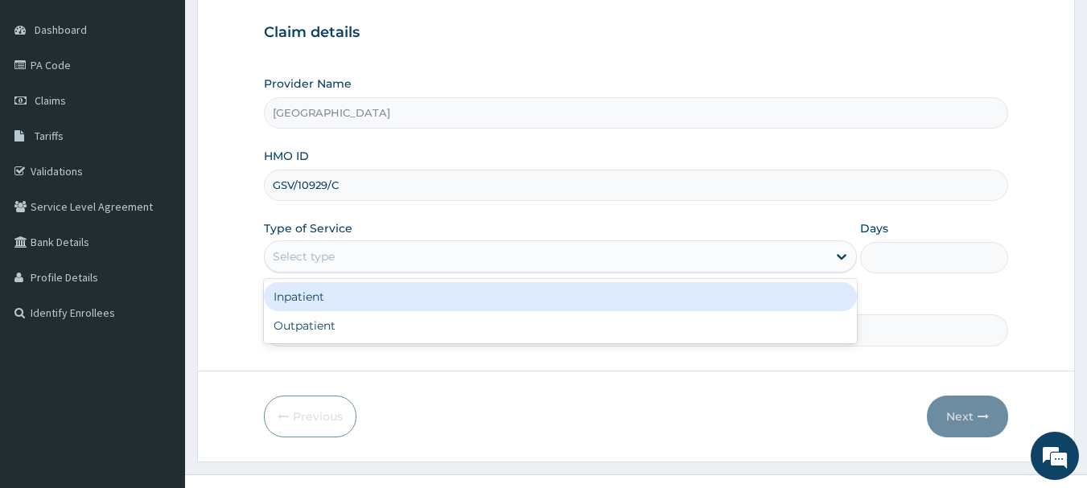
scroll to position [173, 0]
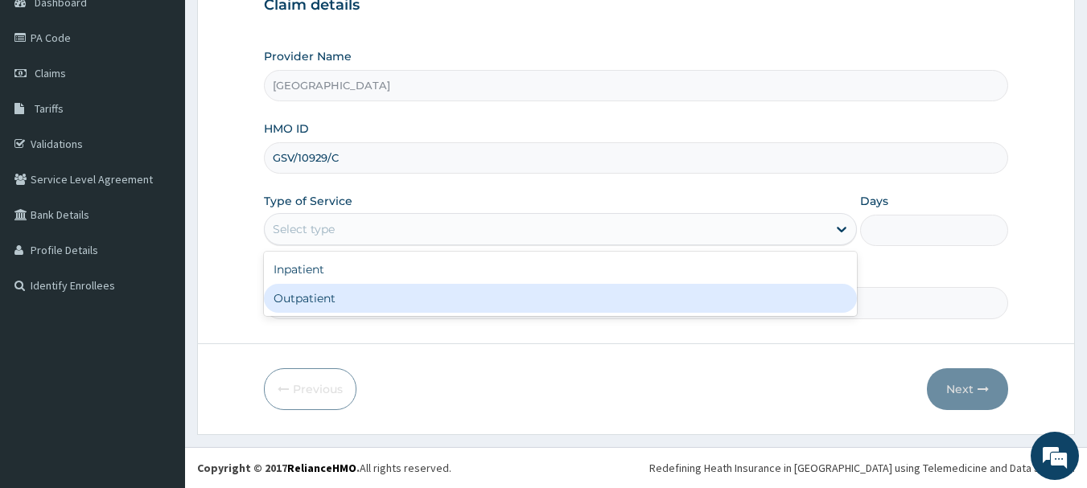
click at [381, 296] on div "Outpatient" at bounding box center [560, 298] width 593 height 29
type input "1"
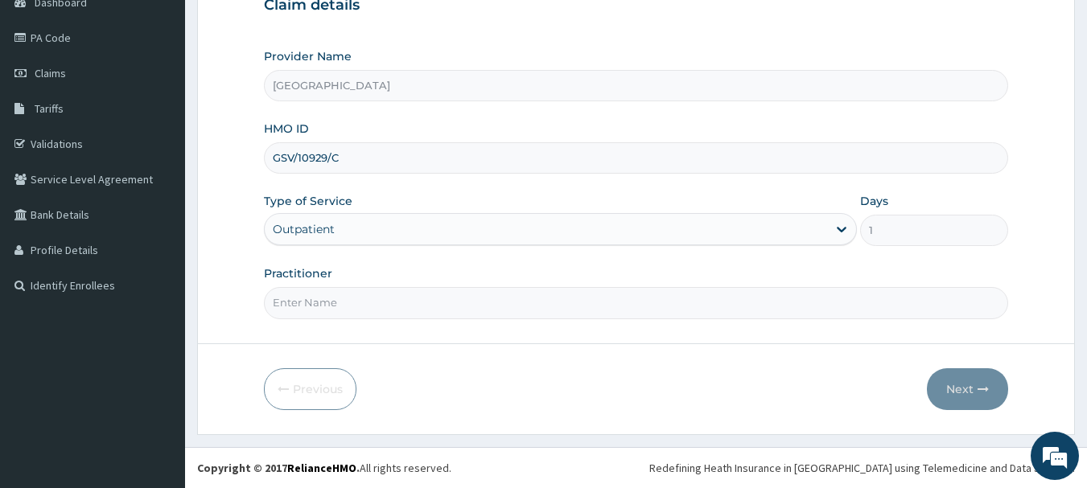
click at [378, 302] on input "Practitioner" at bounding box center [636, 302] width 745 height 31
type input "DR. AKINTELUREMA"
click at [966, 390] on button "Next" at bounding box center [967, 390] width 81 height 42
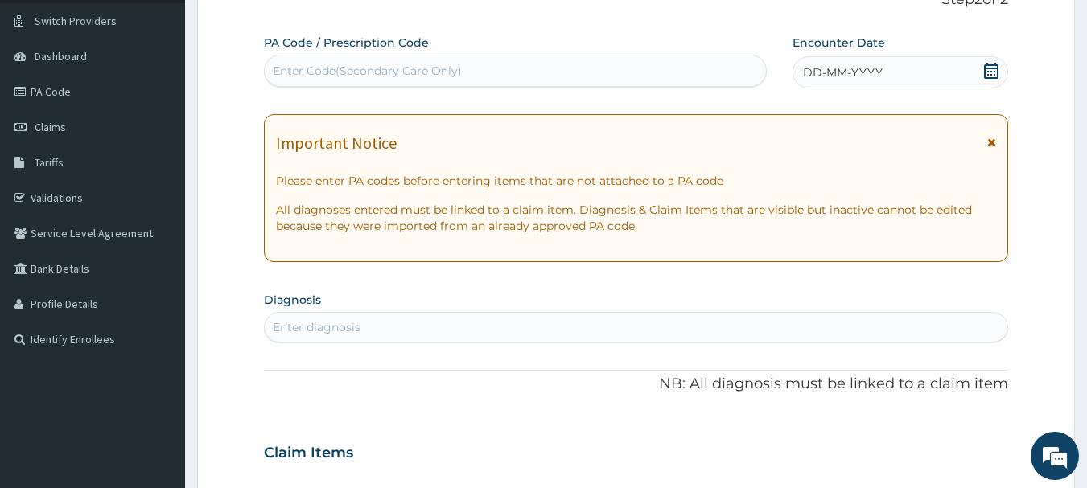
scroll to position [93, 0]
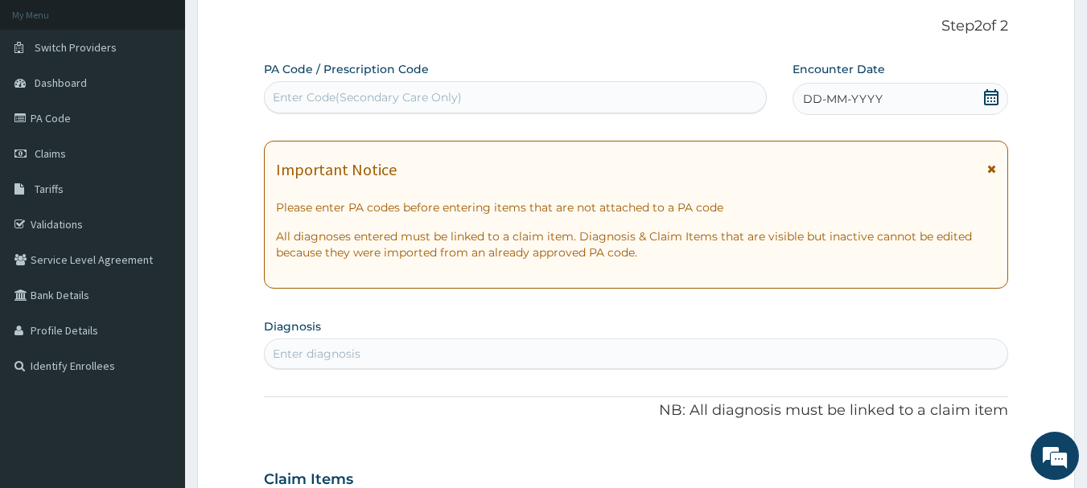
click at [995, 93] on icon at bounding box center [991, 97] width 16 height 16
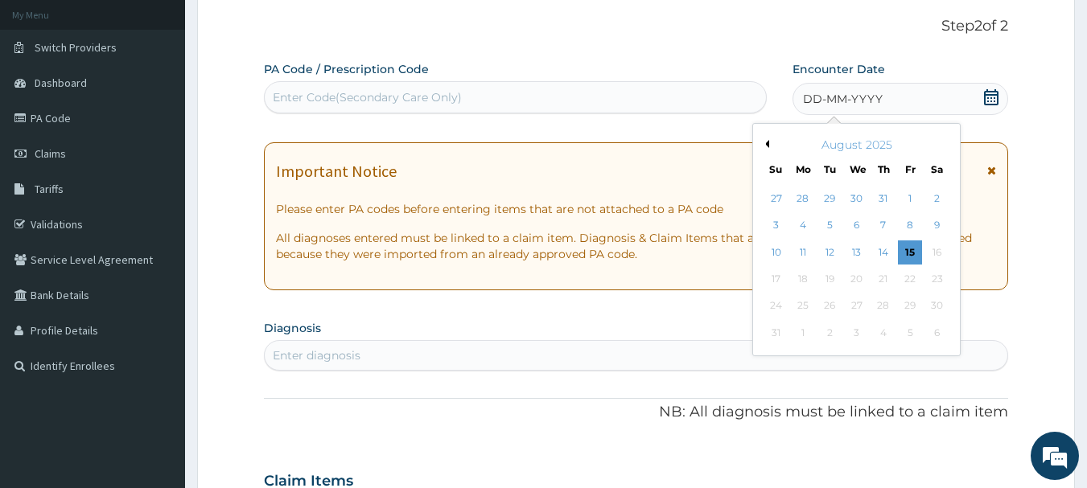
click at [764, 144] on button "Previous Month" at bounding box center [765, 144] width 8 height 8
click at [884, 283] on div "24" at bounding box center [883, 279] width 24 height 24
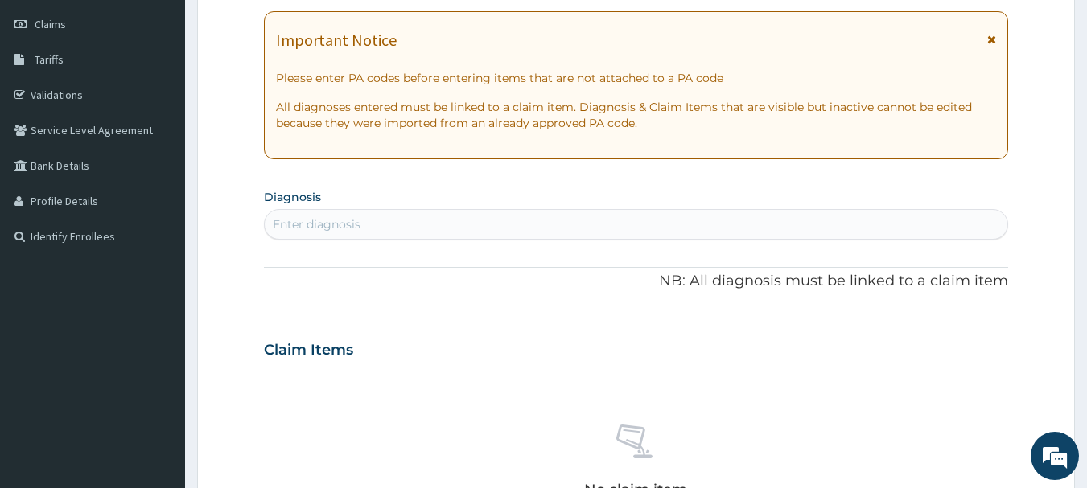
scroll to position [253, 0]
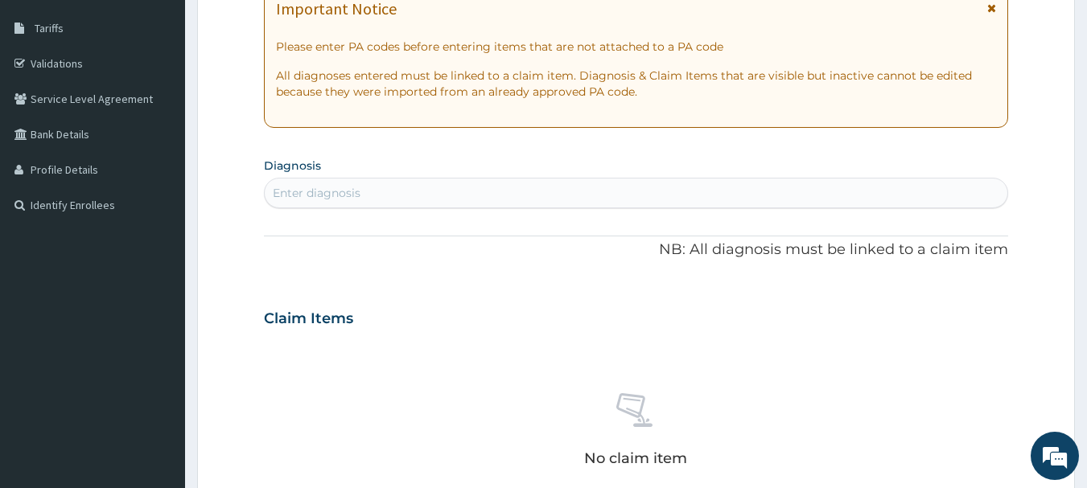
click at [724, 203] on div "Enter diagnosis" at bounding box center [637, 193] width 744 height 26
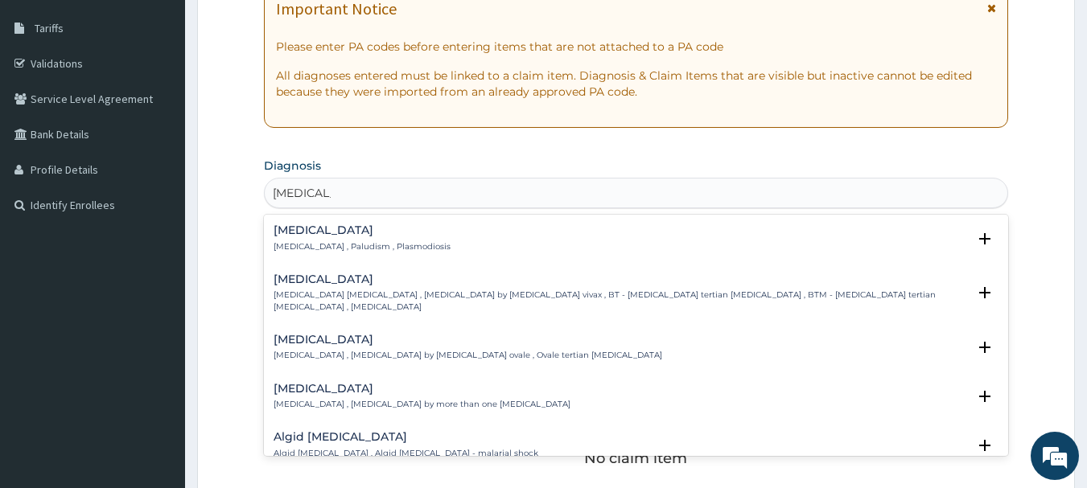
type input "[MEDICAL_DATA]"
click at [321, 239] on div "Malaria Malaria , Paludism , Plasmodiosis" at bounding box center [362, 239] width 177 height 28
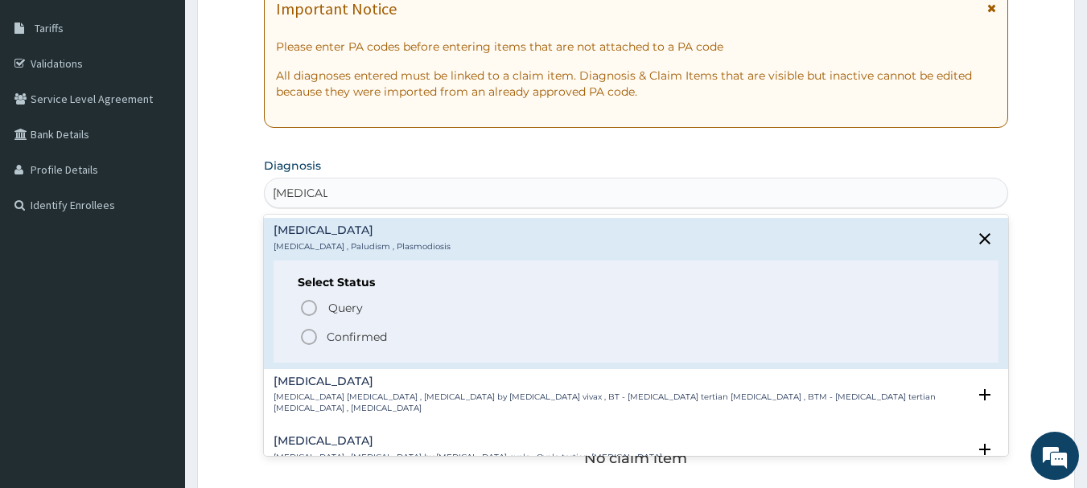
click at [317, 328] on icon "status option filled" at bounding box center [308, 336] width 19 height 19
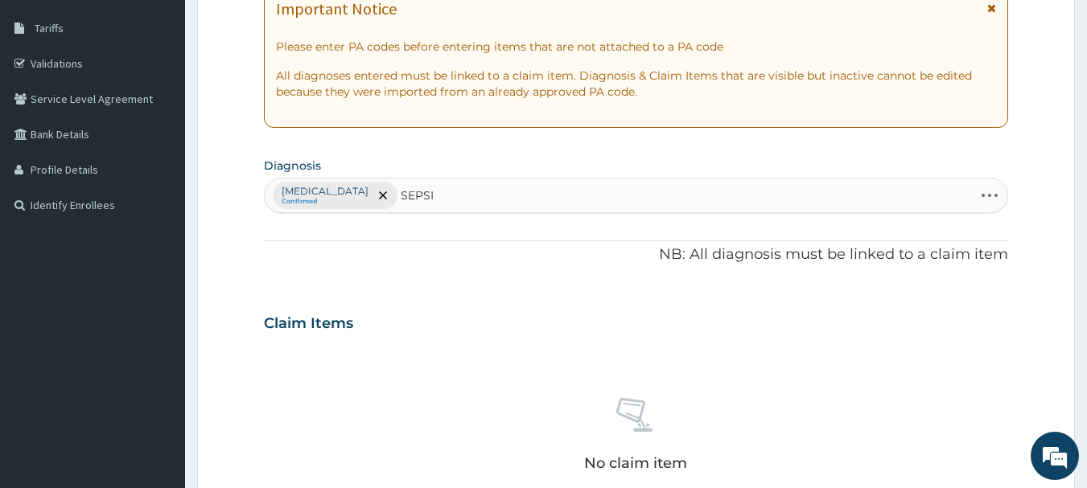
type input "SEPSIS"
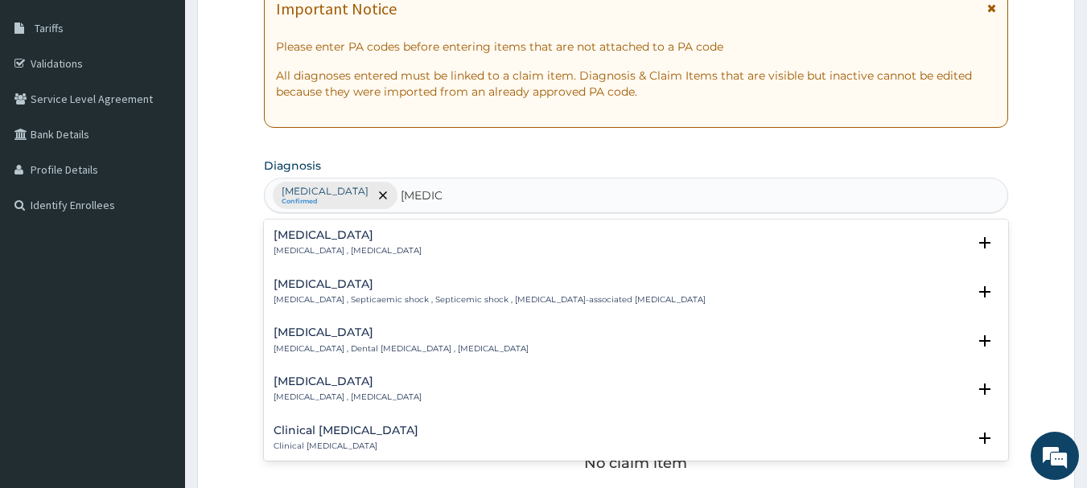
click at [385, 241] on div "Sepsis Systemic infection , Sepsis" at bounding box center [637, 243] width 726 height 28
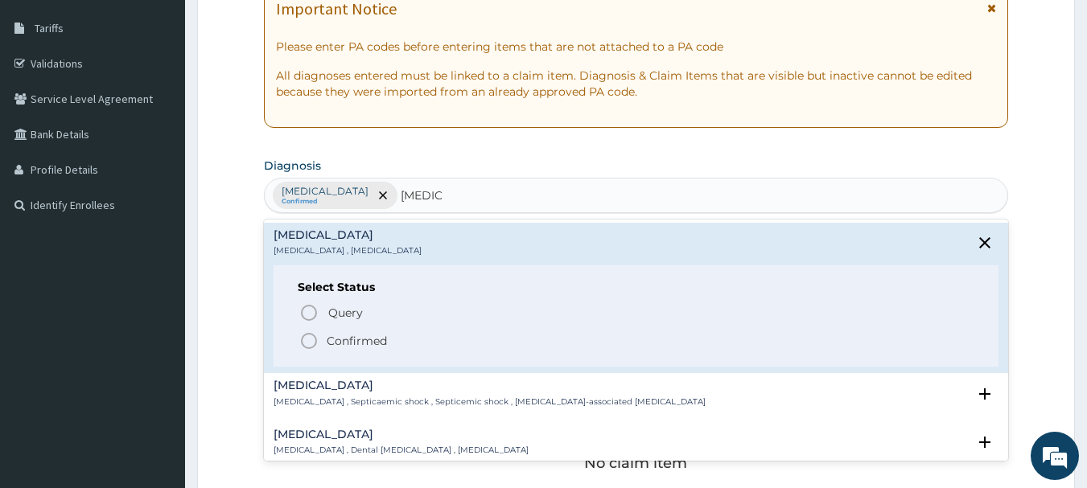
click at [352, 340] on p "Confirmed" at bounding box center [357, 341] width 60 height 16
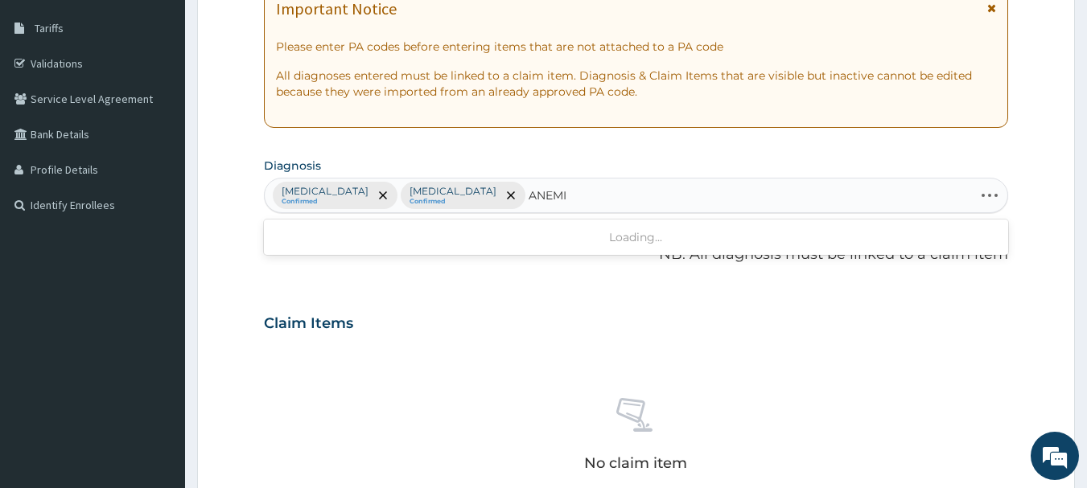
type input "ANEMIA"
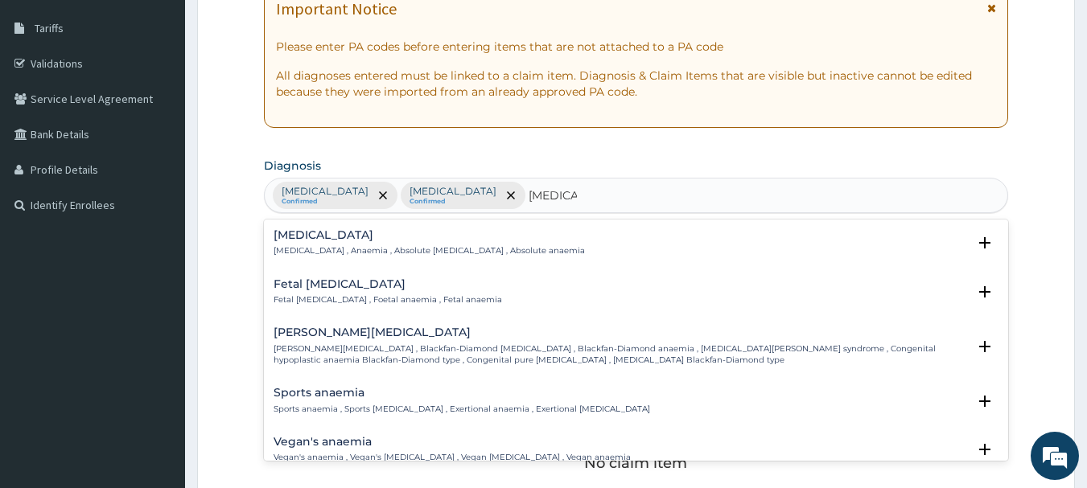
click at [430, 253] on p "Anemia , Anaemia , Absolute anemia , Absolute anaemia" at bounding box center [429, 250] width 311 height 11
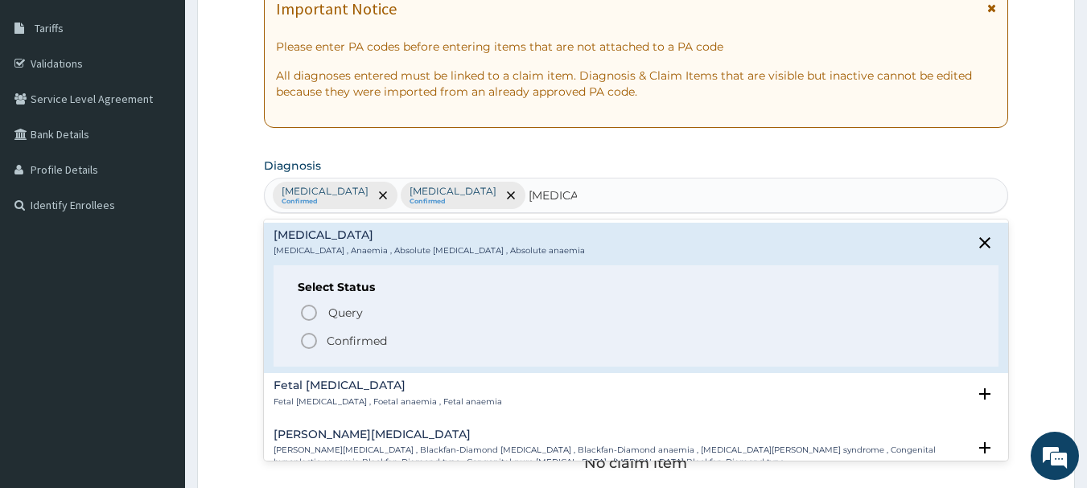
click at [311, 345] on icon "status option filled" at bounding box center [308, 341] width 19 height 19
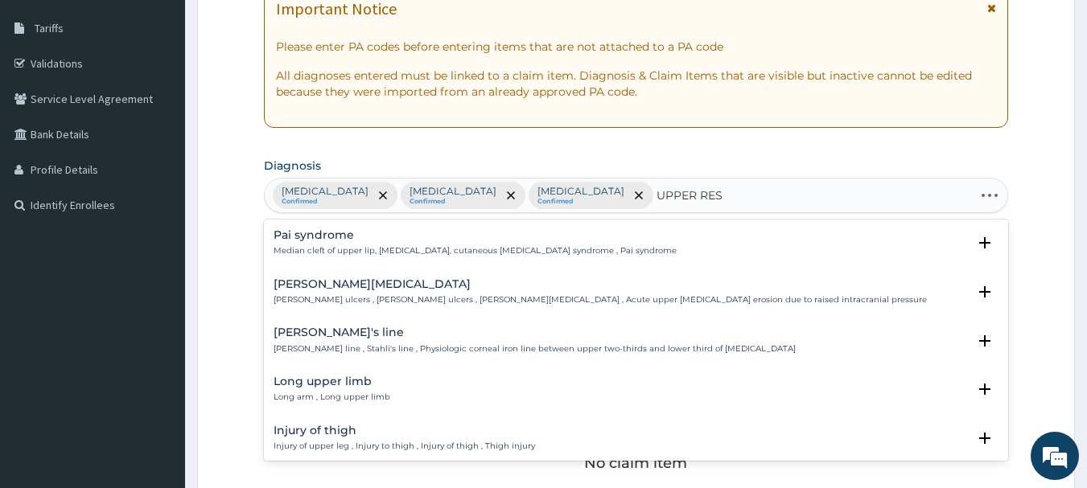
type input "UPPER RESP"
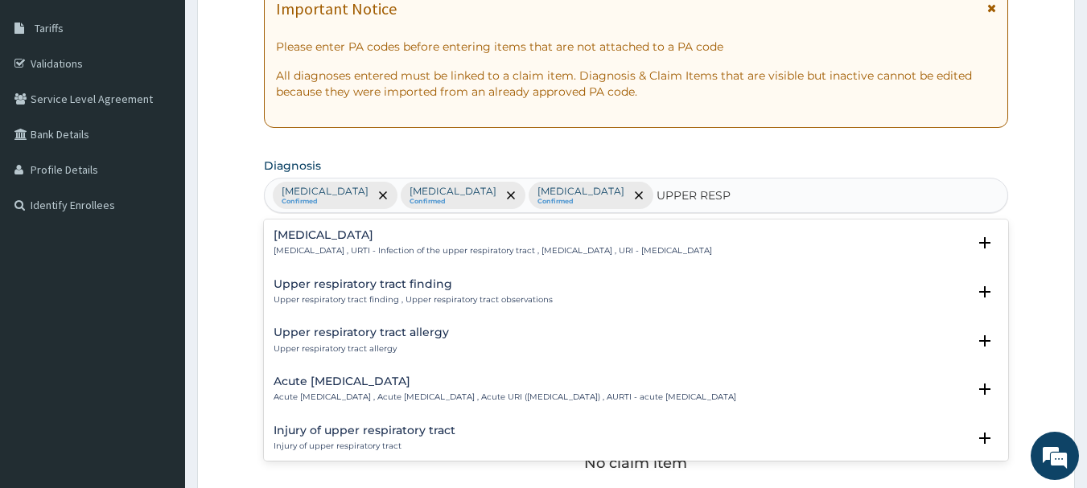
click at [465, 248] on p "Upper respiratory infection , URTI - Infection of the upper respiratory tract ,…" at bounding box center [493, 250] width 439 height 11
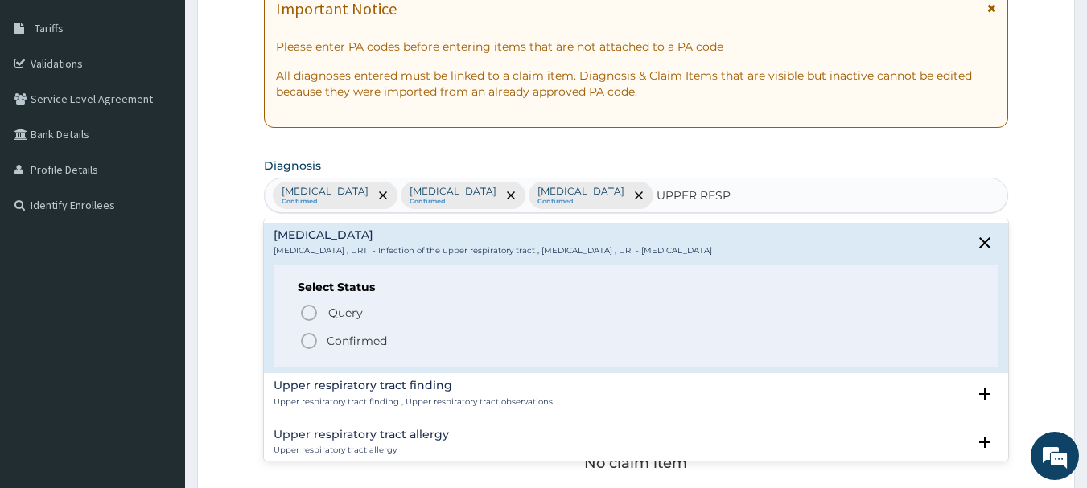
click at [314, 344] on icon "status option filled" at bounding box center [308, 341] width 19 height 19
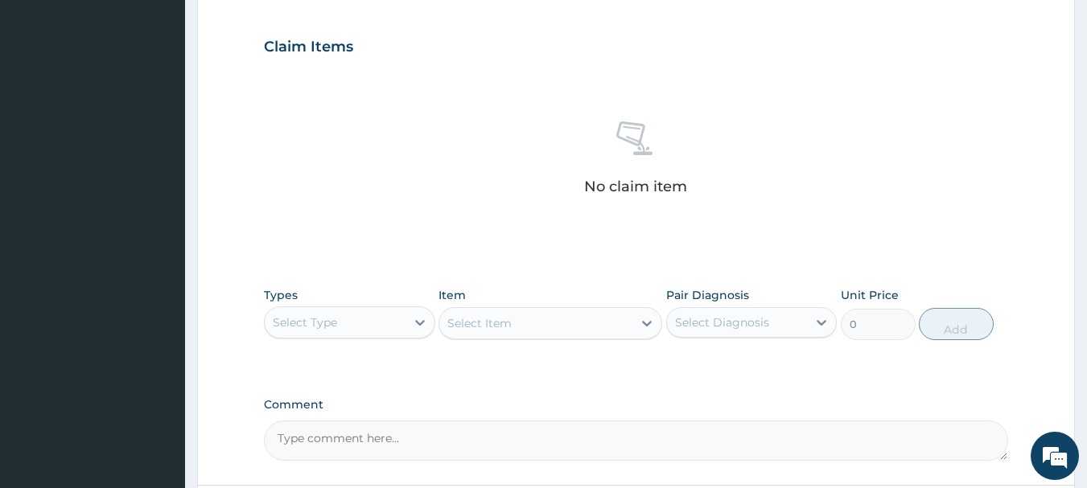
scroll to position [575, 0]
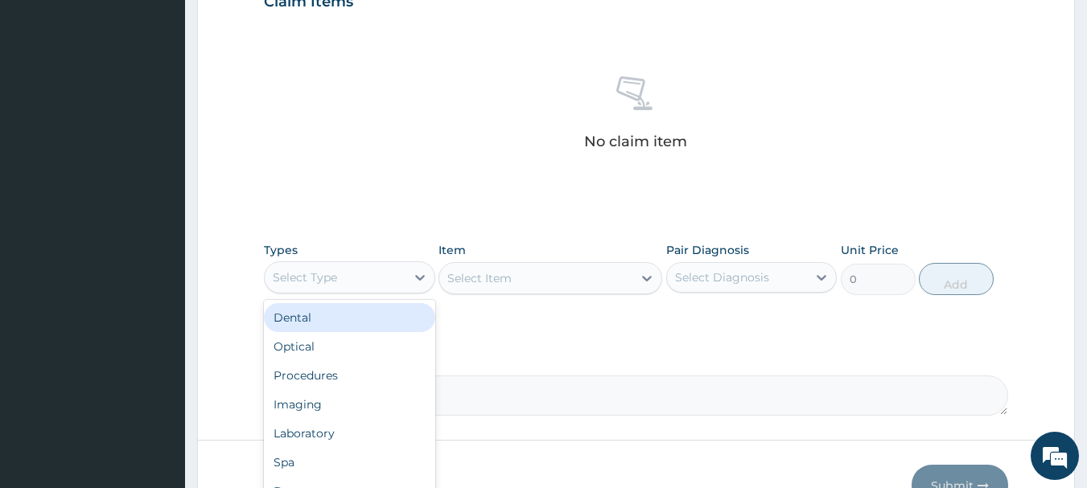
click at [384, 278] on div "Select Type" at bounding box center [335, 278] width 141 height 26
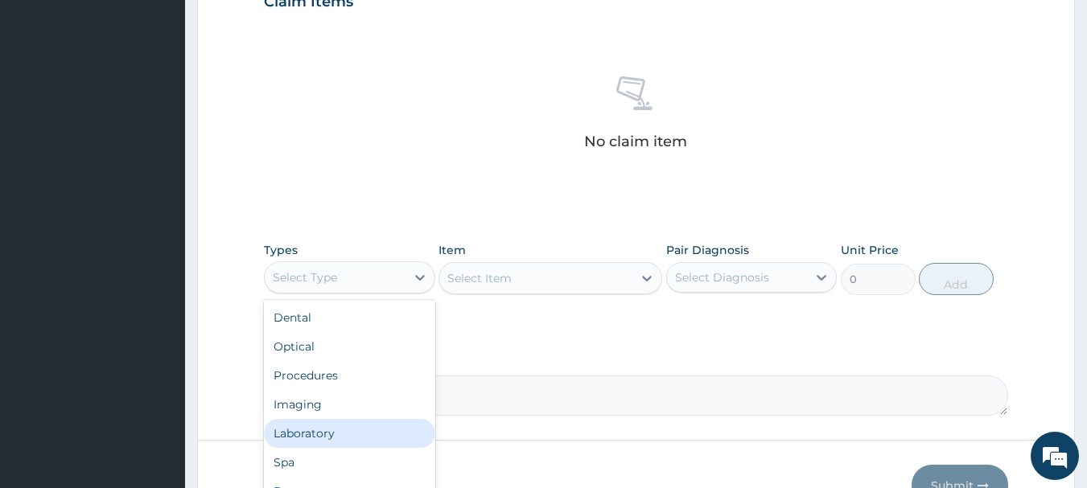
click at [318, 430] on div "Laboratory" at bounding box center [349, 433] width 171 height 29
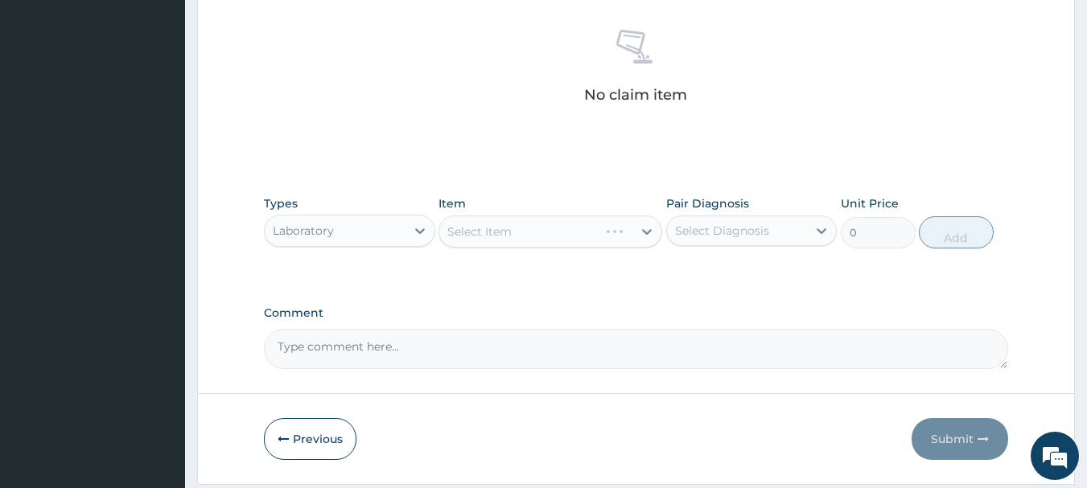
scroll to position [672, 0]
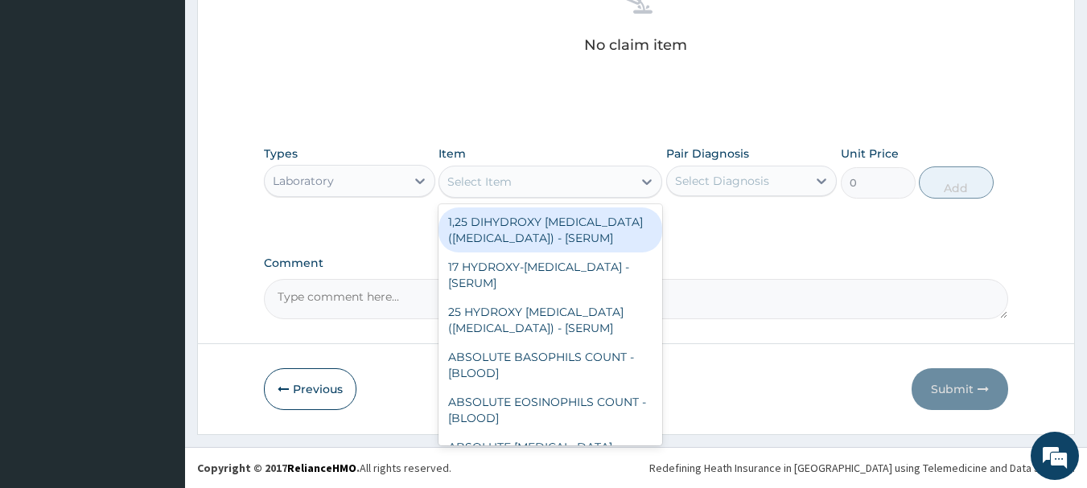
click at [579, 185] on div "Select Item" at bounding box center [535, 182] width 193 height 26
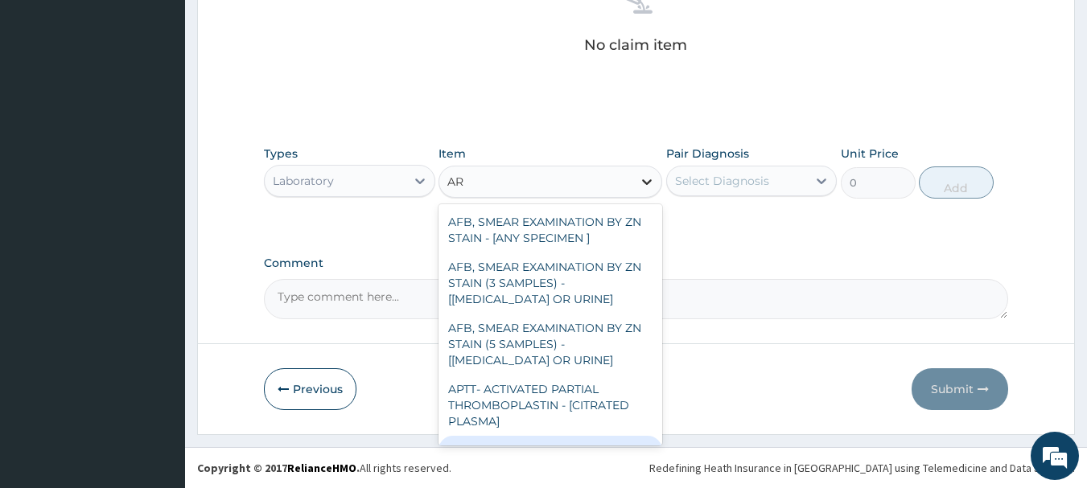
type input "A"
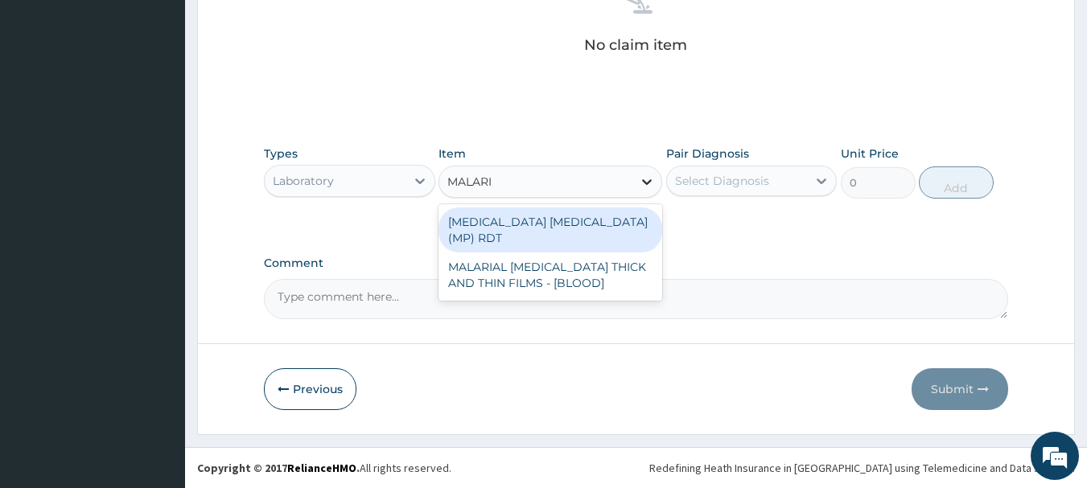
type input "MALARIA"
click at [608, 228] on div "[MEDICAL_DATA] [MEDICAL_DATA] (MP) RDT" at bounding box center [551, 230] width 224 height 45
type input "2000"
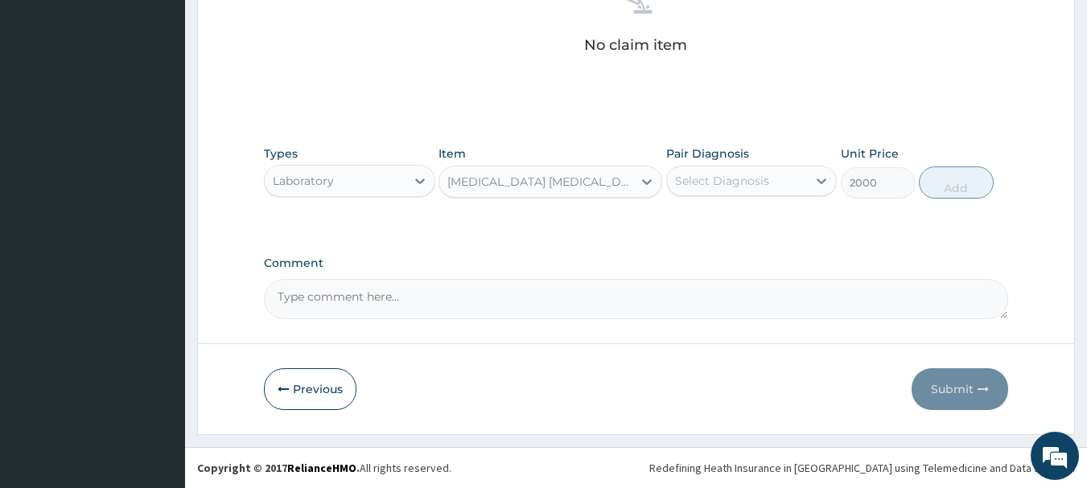
click at [752, 171] on div "Select Diagnosis" at bounding box center [737, 181] width 141 height 26
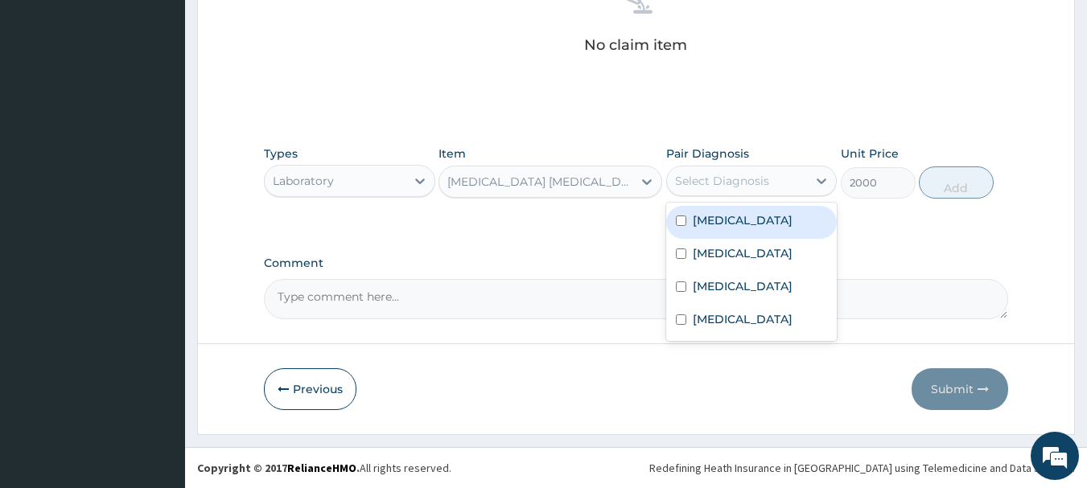
drag, startPoint x: 749, startPoint y: 216, endPoint x: 642, endPoint y: 211, distance: 107.1
click at [746, 216] on div "[MEDICAL_DATA]" at bounding box center [751, 222] width 171 height 33
checkbox input "true"
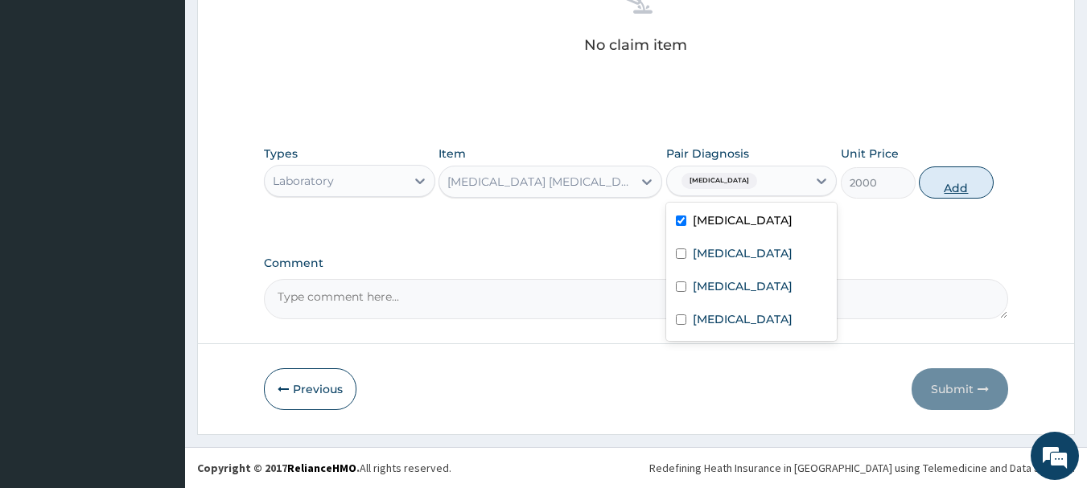
click at [978, 184] on button "Add" at bounding box center [956, 183] width 75 height 32
type input "0"
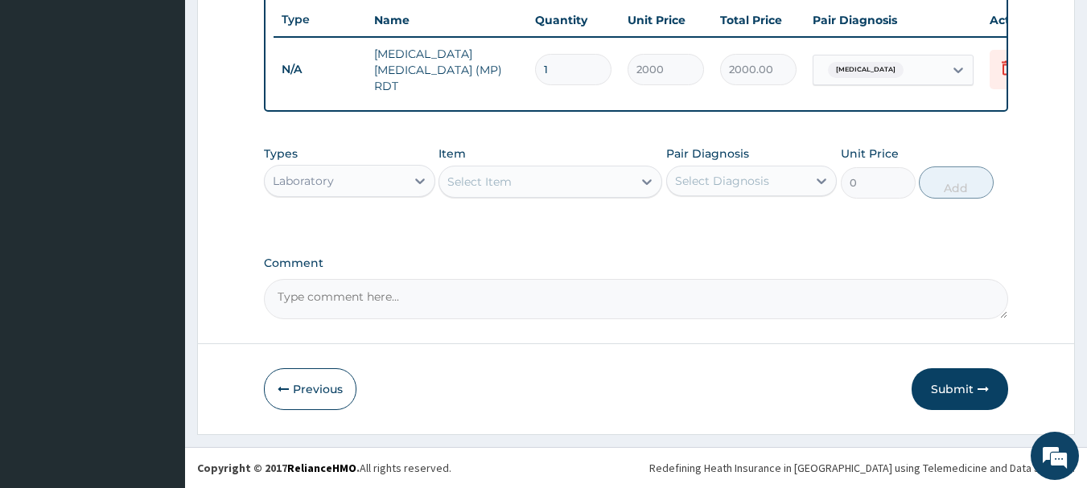
scroll to position [608, 0]
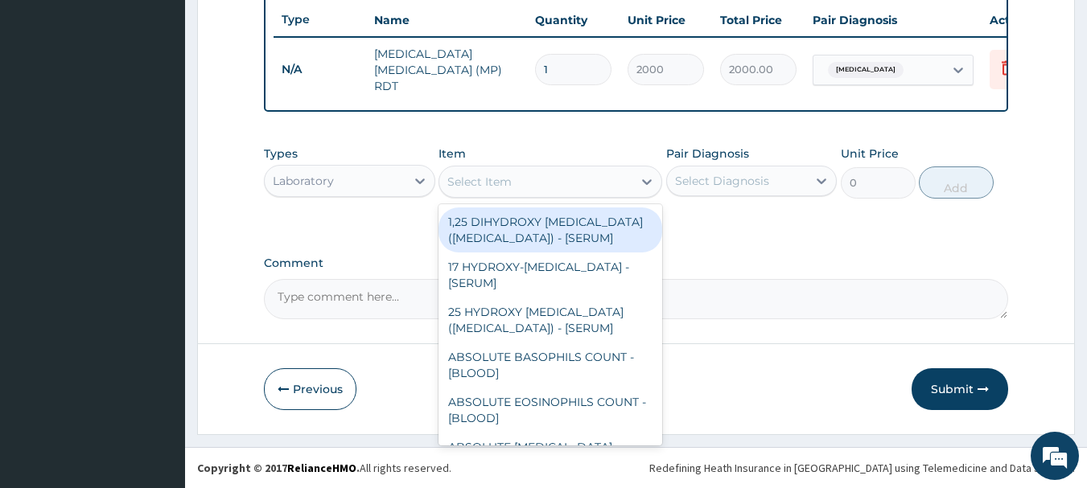
click at [569, 175] on div "Select Item" at bounding box center [535, 182] width 193 height 26
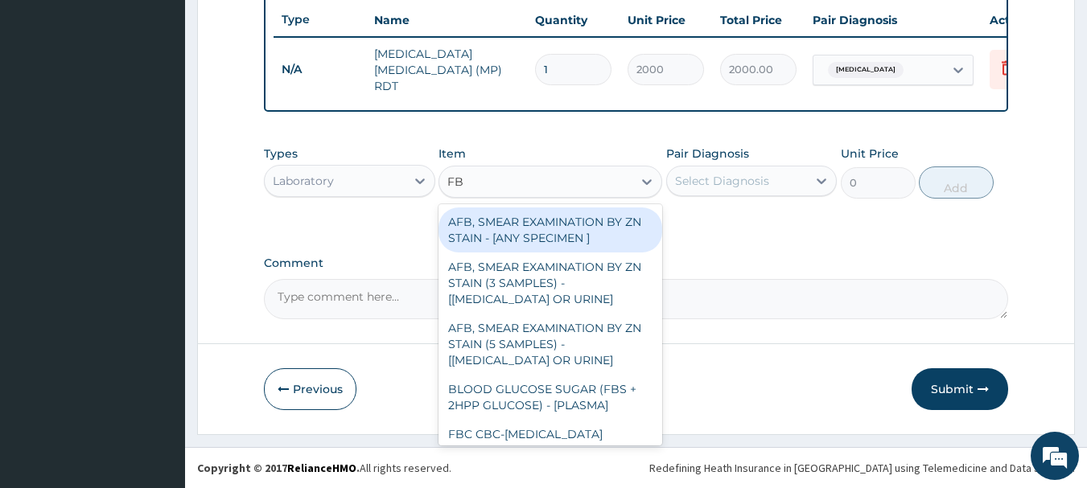
type input "FBC"
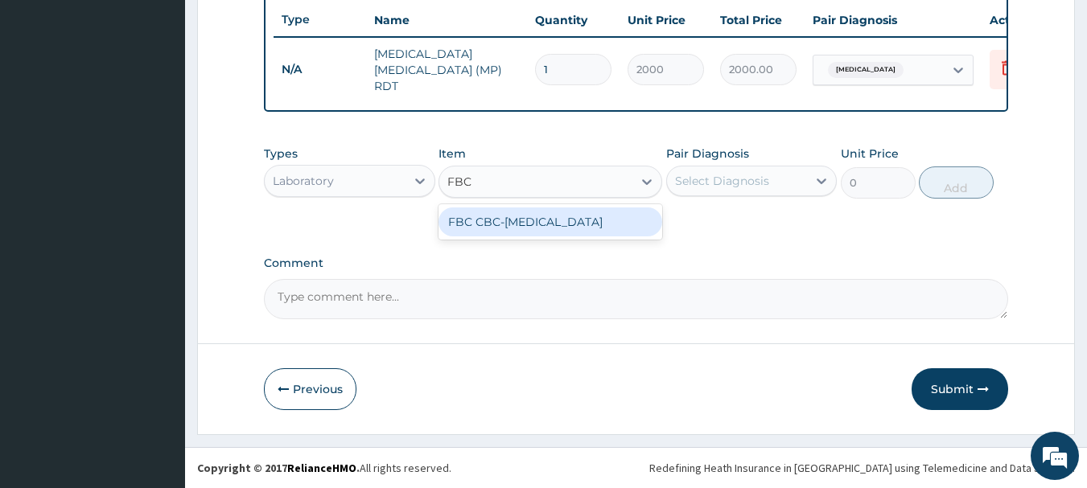
click at [551, 237] on div "FBC CBC-[MEDICAL_DATA]" at bounding box center [551, 222] width 224 height 29
type input "2500"
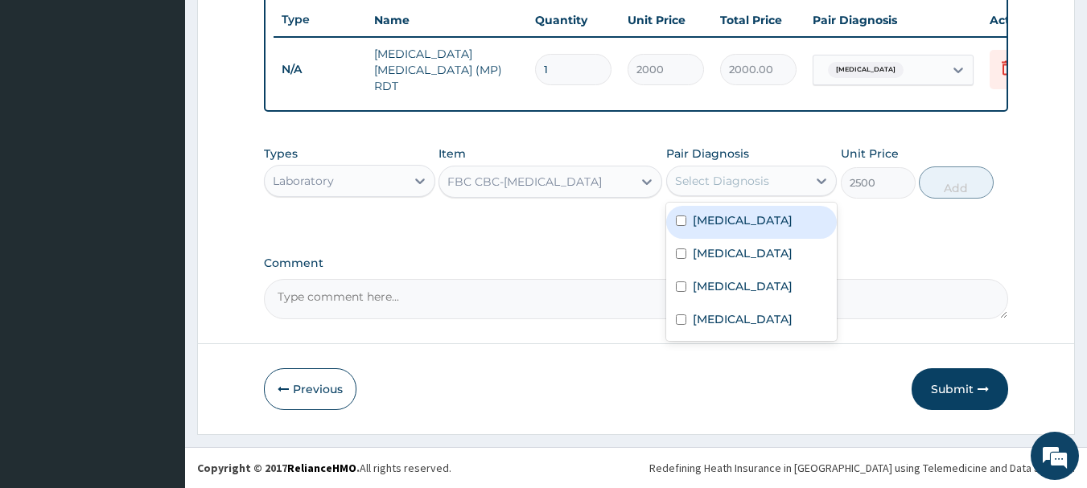
click at [719, 175] on div "Select Diagnosis" at bounding box center [722, 181] width 94 height 16
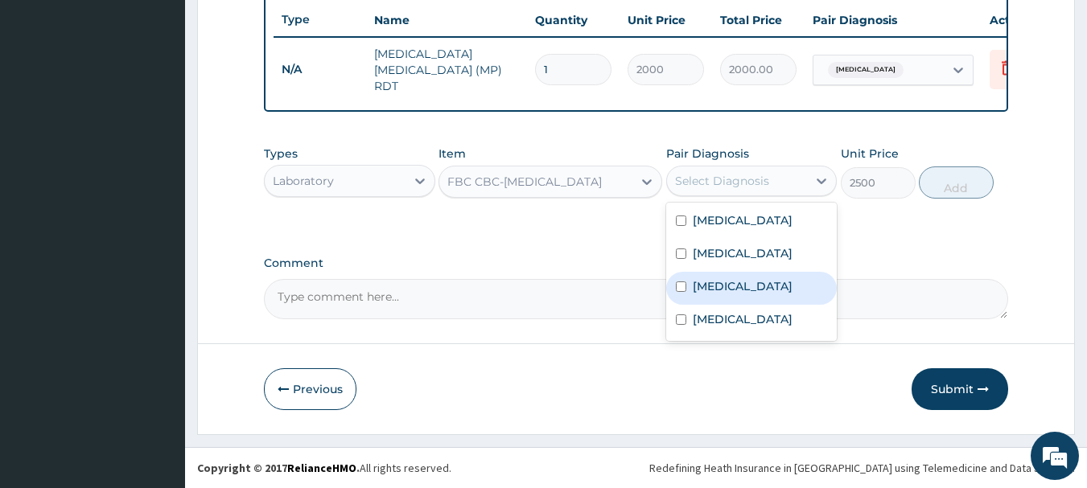
click at [720, 283] on label "Anemia" at bounding box center [743, 286] width 100 height 16
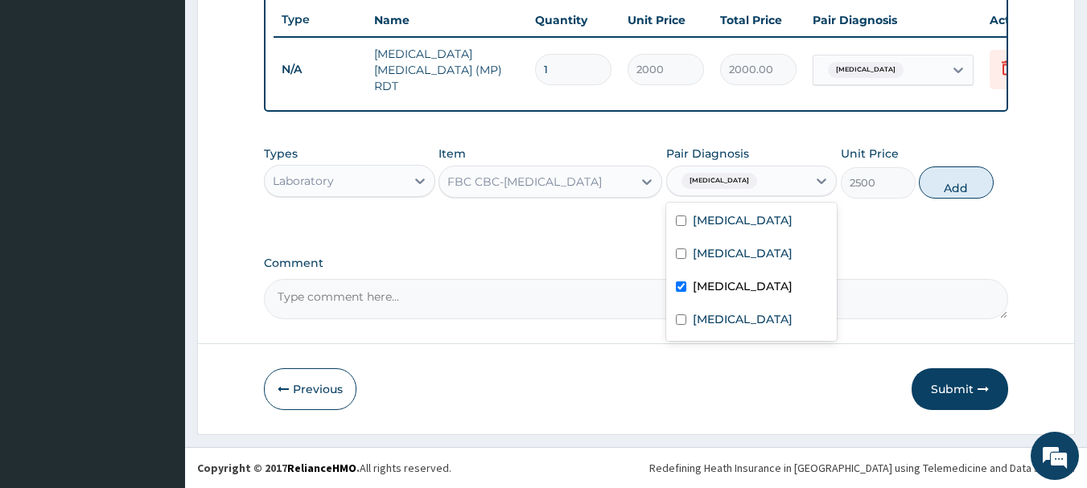
checkbox input "true"
click at [974, 187] on button "Add" at bounding box center [956, 183] width 75 height 32
type input "0"
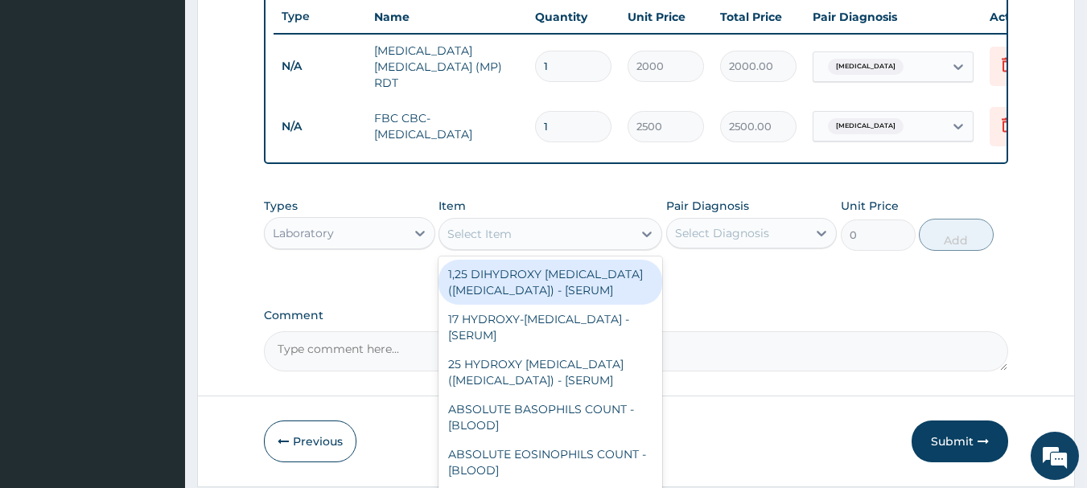
click at [524, 232] on div "Select Item" at bounding box center [535, 234] width 193 height 26
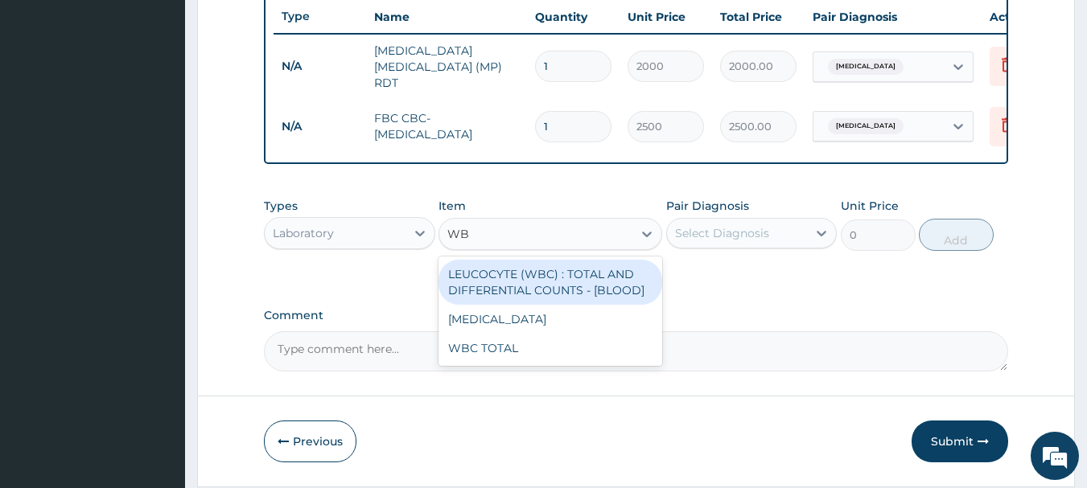
type input "WBC"
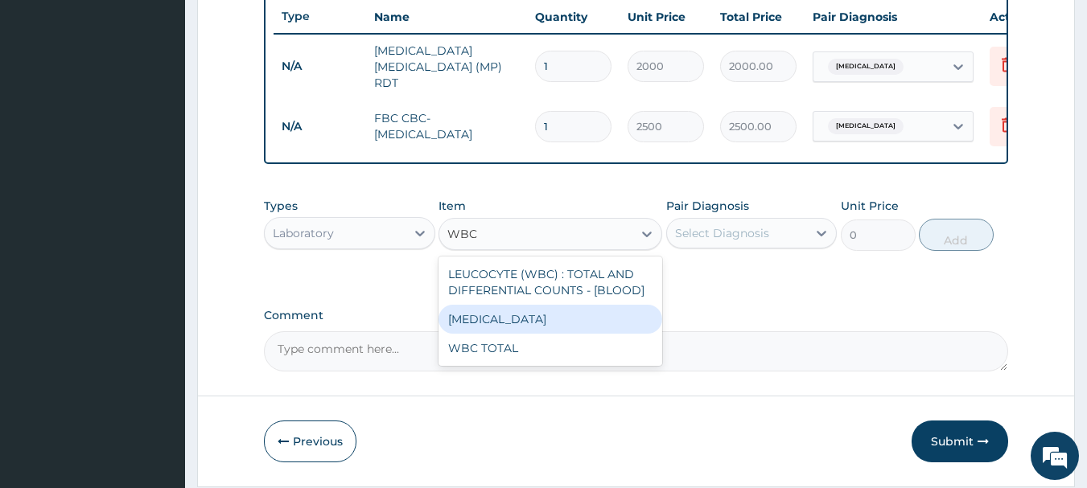
drag, startPoint x: 553, startPoint y: 331, endPoint x: 575, endPoint y: 317, distance: 26.4
click at [559, 324] on div "[MEDICAL_DATA]" at bounding box center [551, 319] width 224 height 29
type input "3750"
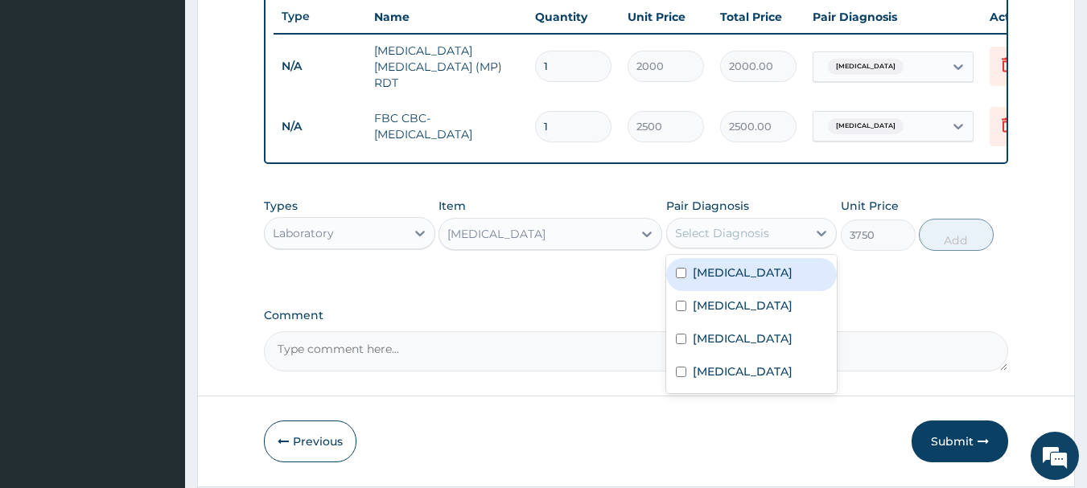
click at [754, 239] on div "Select Diagnosis" at bounding box center [722, 233] width 94 height 16
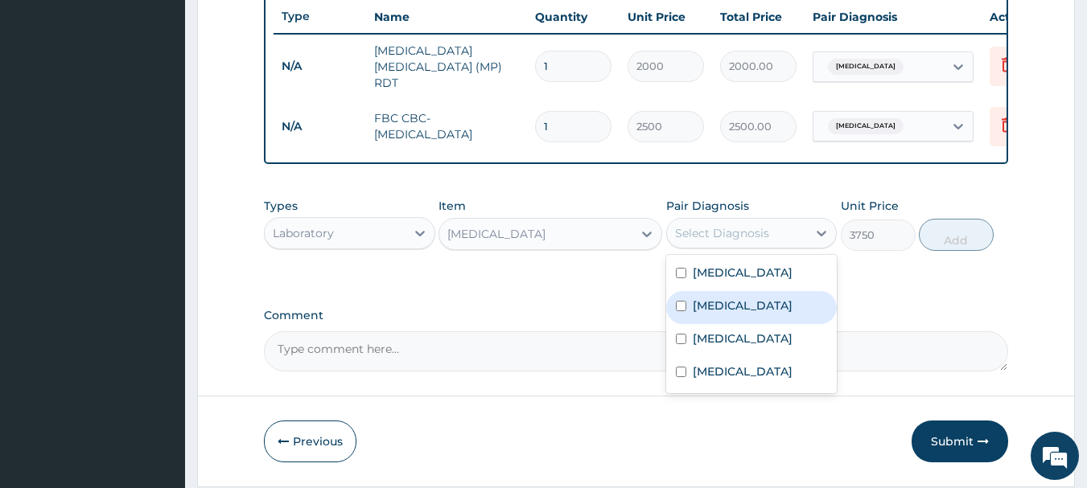
click at [727, 303] on label "[MEDICAL_DATA]" at bounding box center [743, 306] width 100 height 16
checkbox input "true"
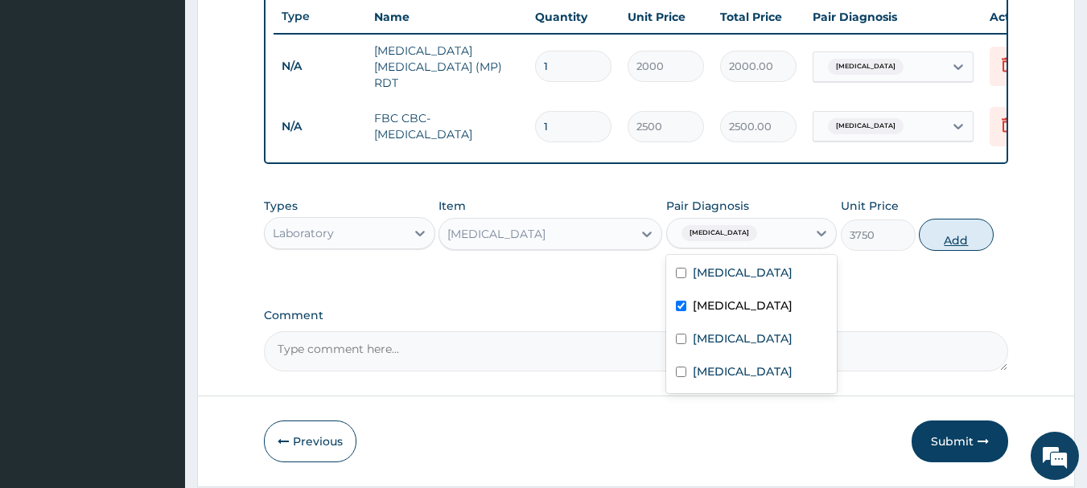
click at [941, 246] on button "Add" at bounding box center [956, 235] width 75 height 32
type input "0"
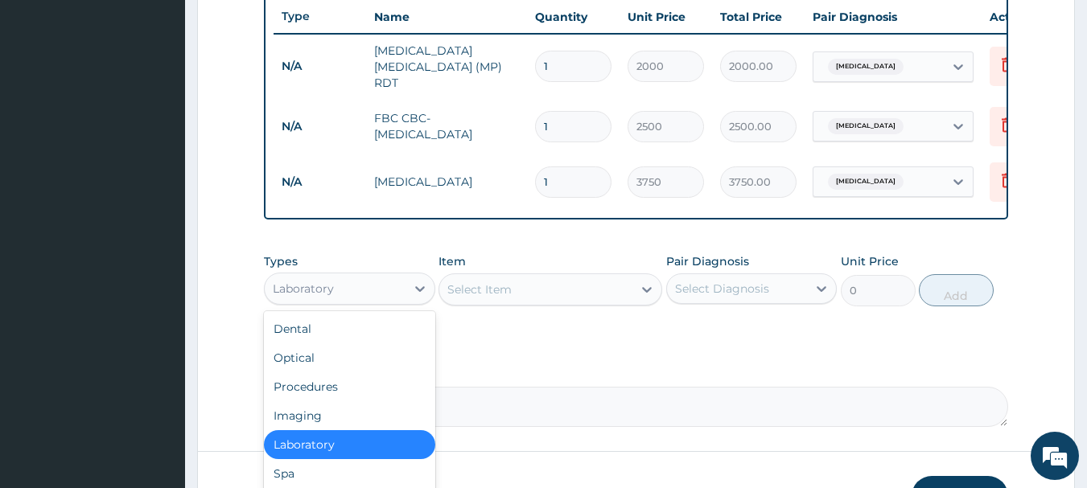
click at [381, 290] on div "Laboratory" at bounding box center [335, 289] width 141 height 26
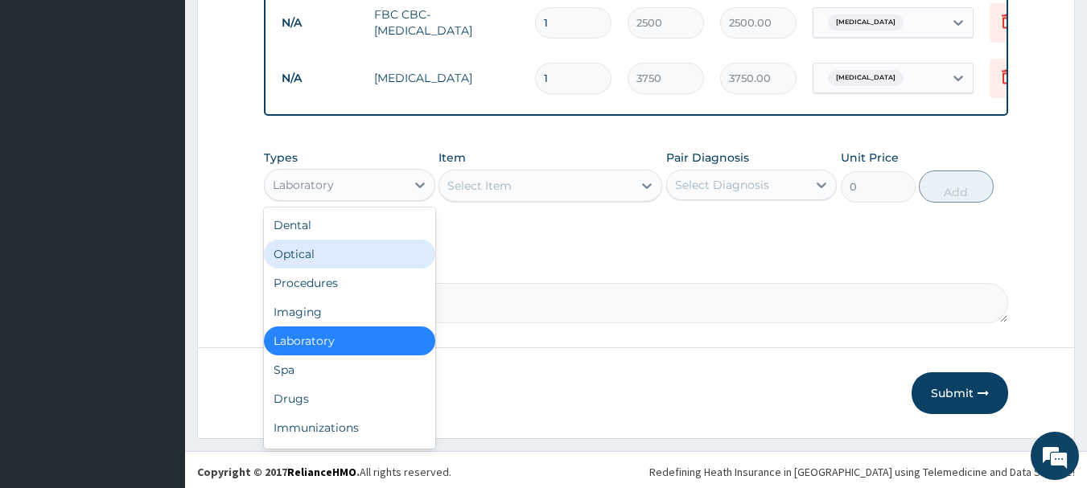
scroll to position [719, 0]
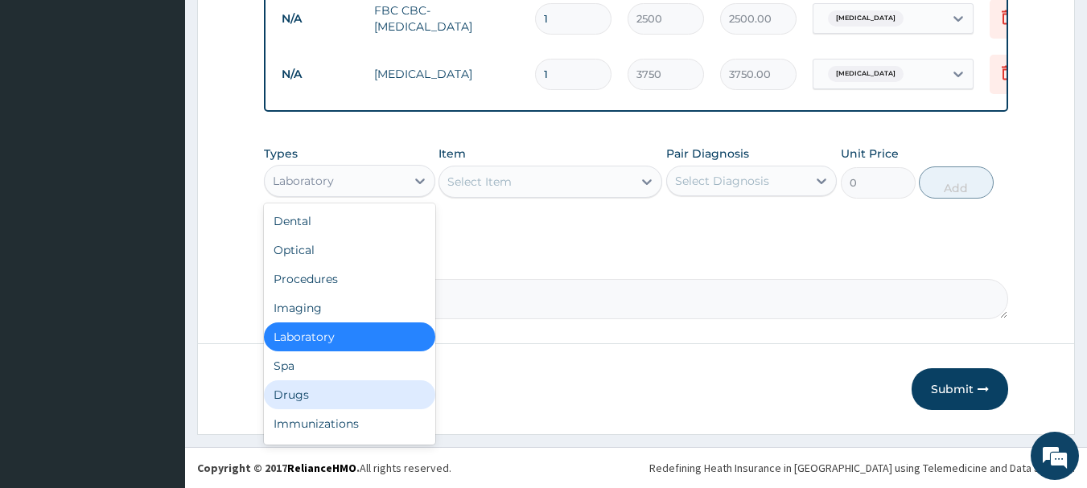
click at [313, 389] on div "Drugs" at bounding box center [349, 395] width 171 height 29
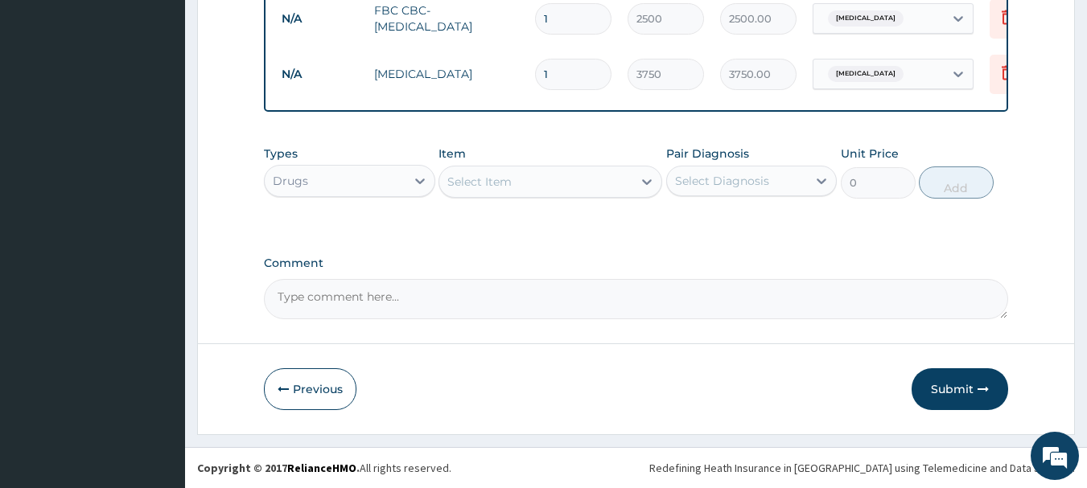
click at [579, 181] on div "Select Item" at bounding box center [535, 182] width 193 height 26
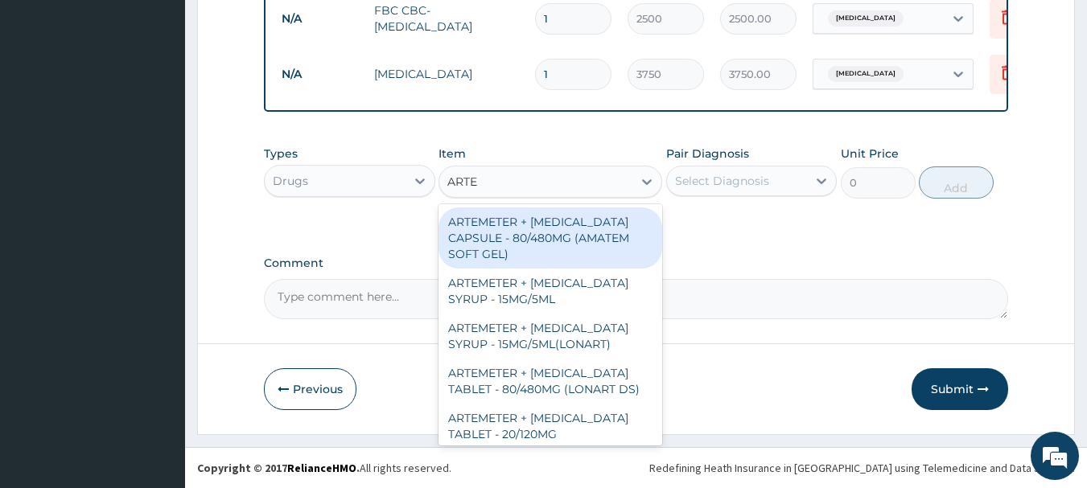
type input "ARTEM"
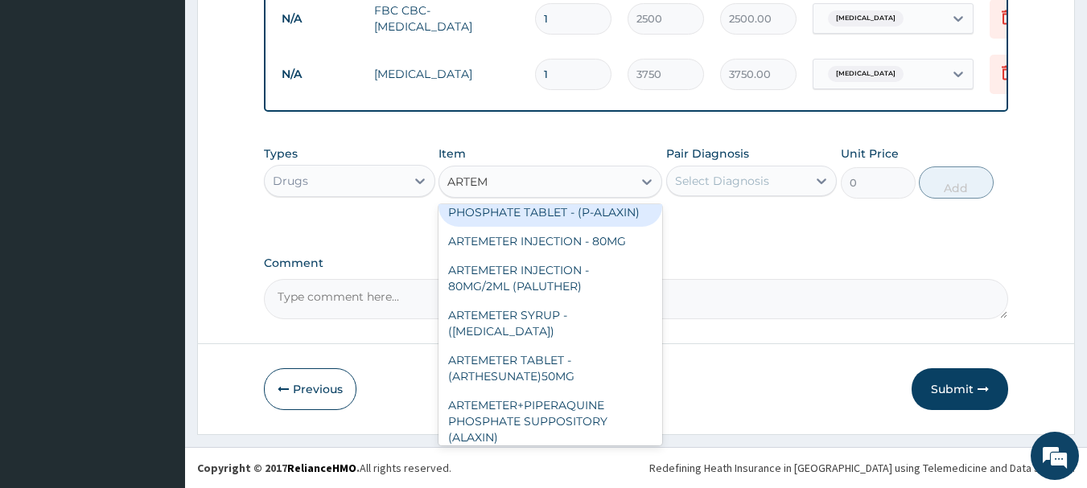
scroll to position [483, 0]
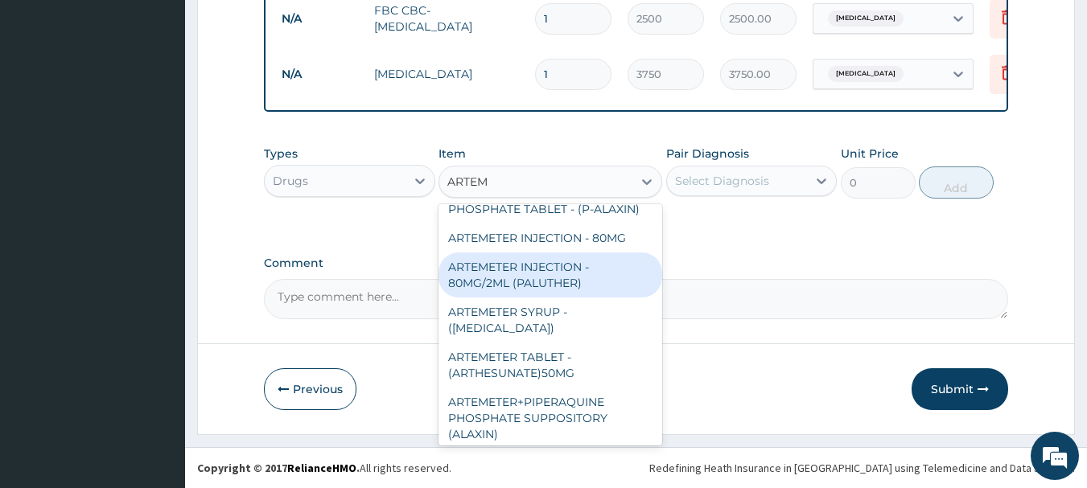
click at [587, 256] on div "ARTEMETER INJECTION - 80MG/2ML (PALUTHER)" at bounding box center [551, 275] width 224 height 45
type input "700"
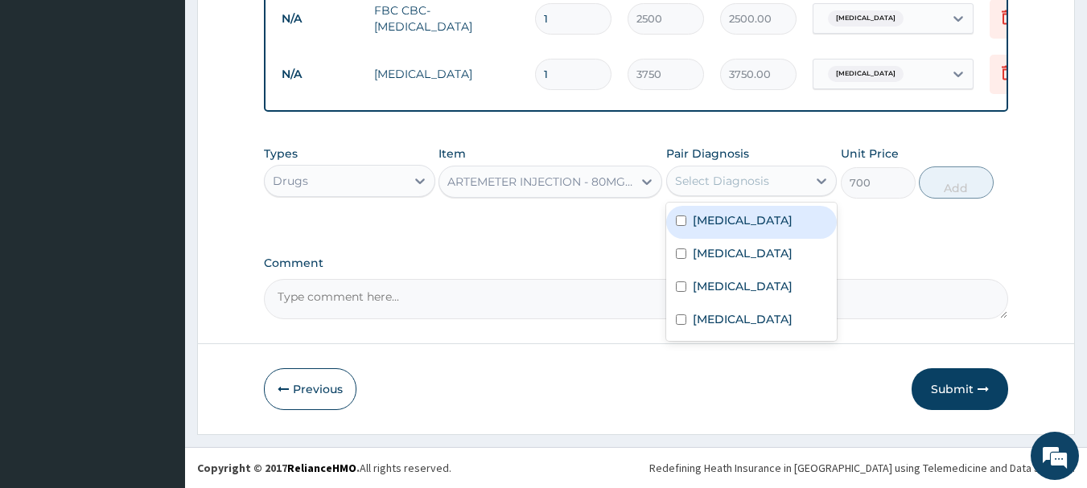
click at [762, 177] on div "Select Diagnosis" at bounding box center [722, 181] width 94 height 16
drag, startPoint x: 730, startPoint y: 222, endPoint x: 772, endPoint y: 217, distance: 42.9
click at [731, 221] on label "[MEDICAL_DATA]" at bounding box center [743, 220] width 100 height 16
checkbox input "true"
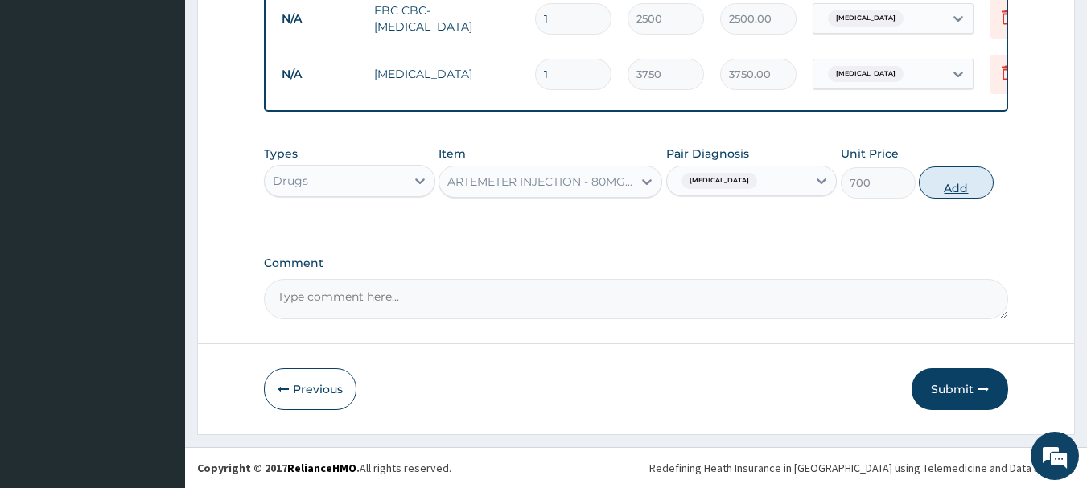
click at [944, 192] on button "Add" at bounding box center [956, 183] width 75 height 32
type input "0"
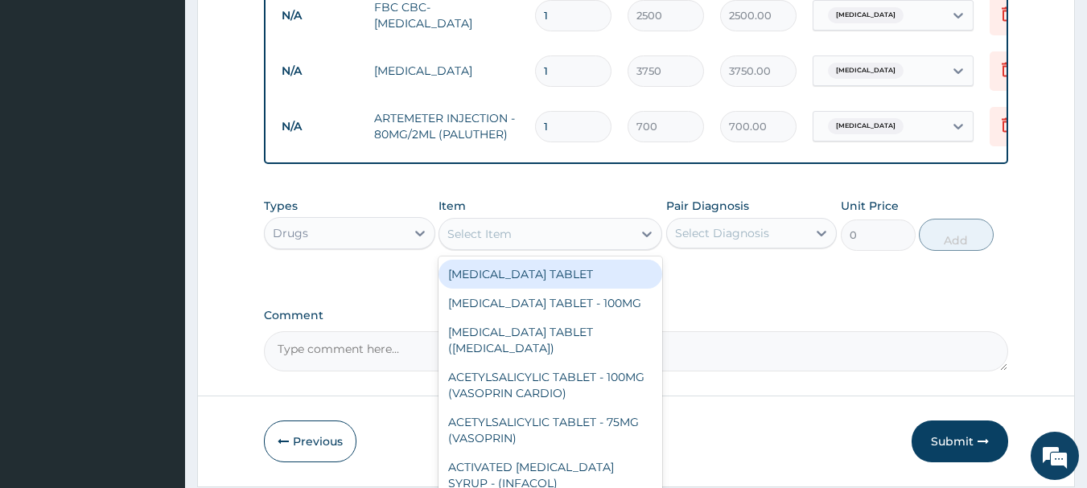
click at [604, 237] on div "Select Item" at bounding box center [535, 234] width 193 height 26
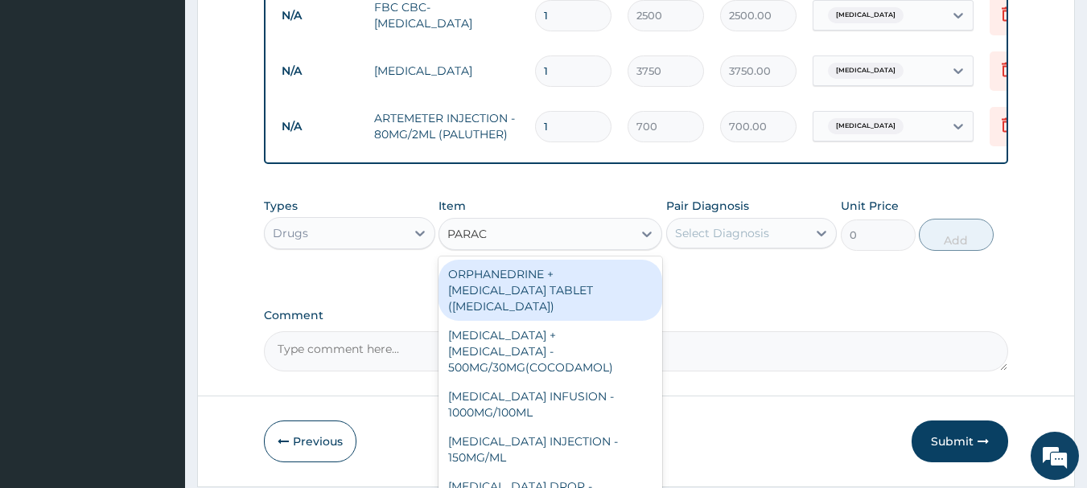
type input "PARACE"
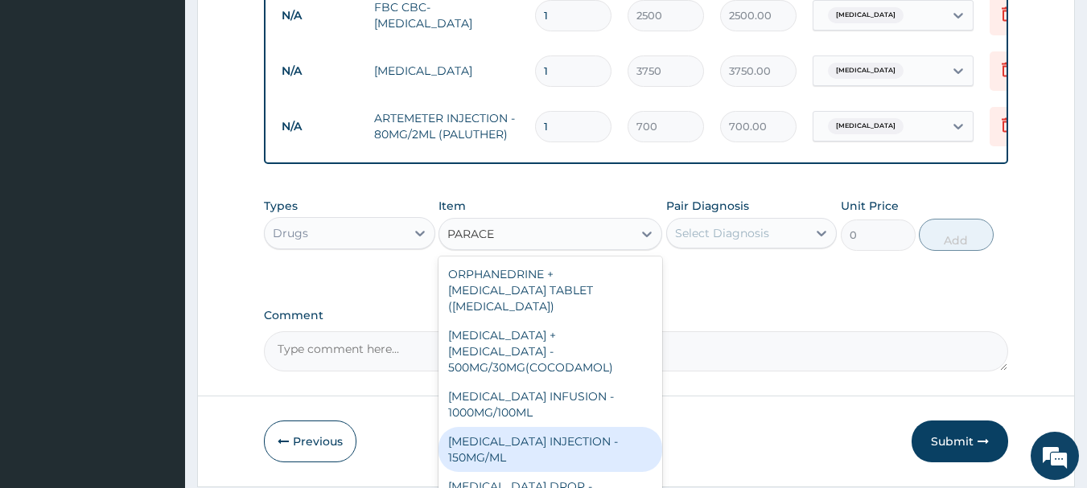
click at [557, 427] on div "[MEDICAL_DATA] INJECTION - 150MG/ML" at bounding box center [551, 449] width 224 height 45
type input "560"
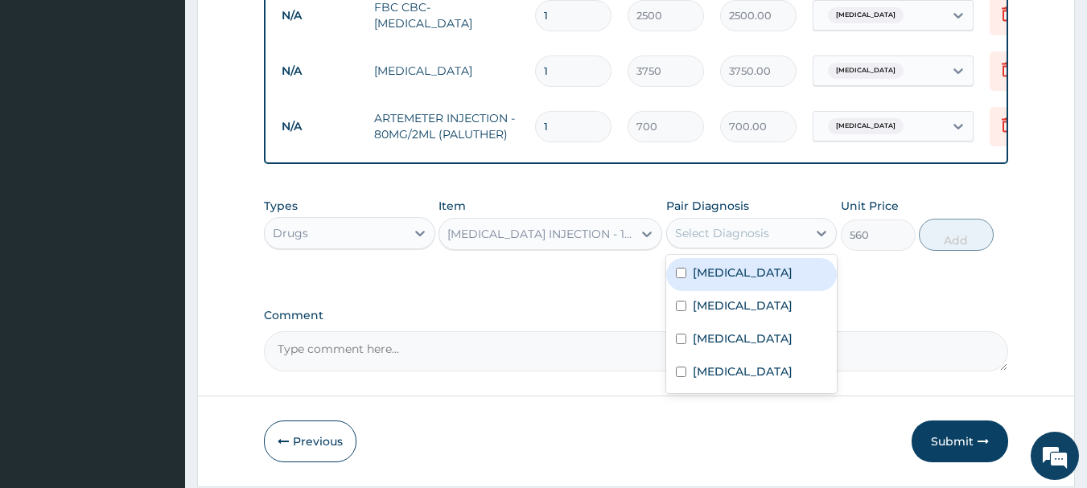
click at [769, 237] on div "Select Diagnosis" at bounding box center [737, 233] width 141 height 26
click at [740, 281] on div "[MEDICAL_DATA]" at bounding box center [751, 274] width 171 height 33
checkbox input "true"
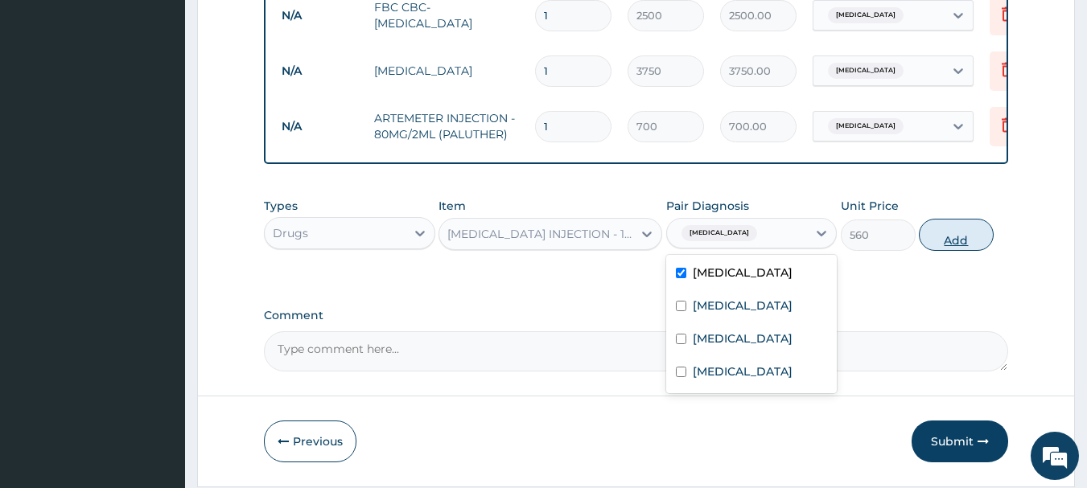
click at [974, 239] on button "Add" at bounding box center [956, 235] width 75 height 32
type input "0"
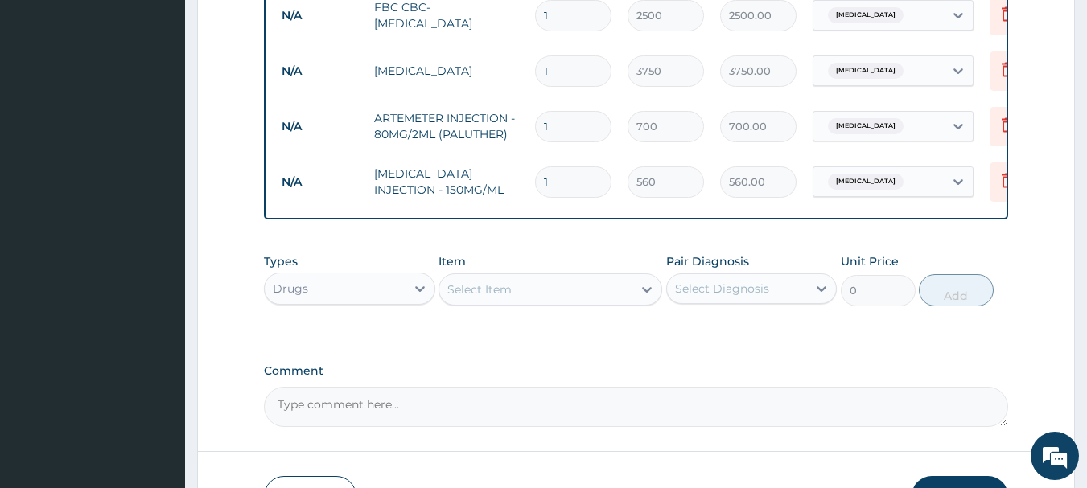
click at [565, 283] on div "Select Item" at bounding box center [535, 290] width 193 height 26
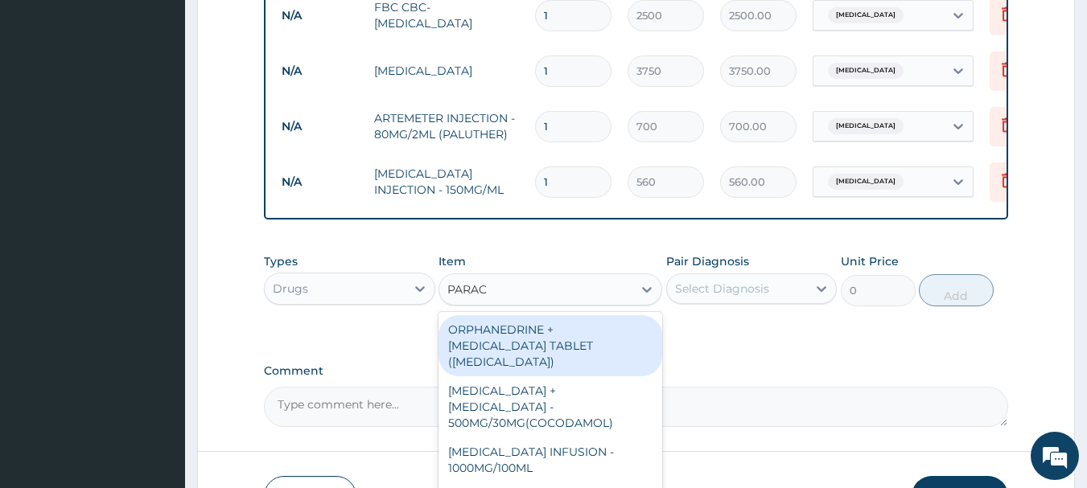
type input "PARACE"
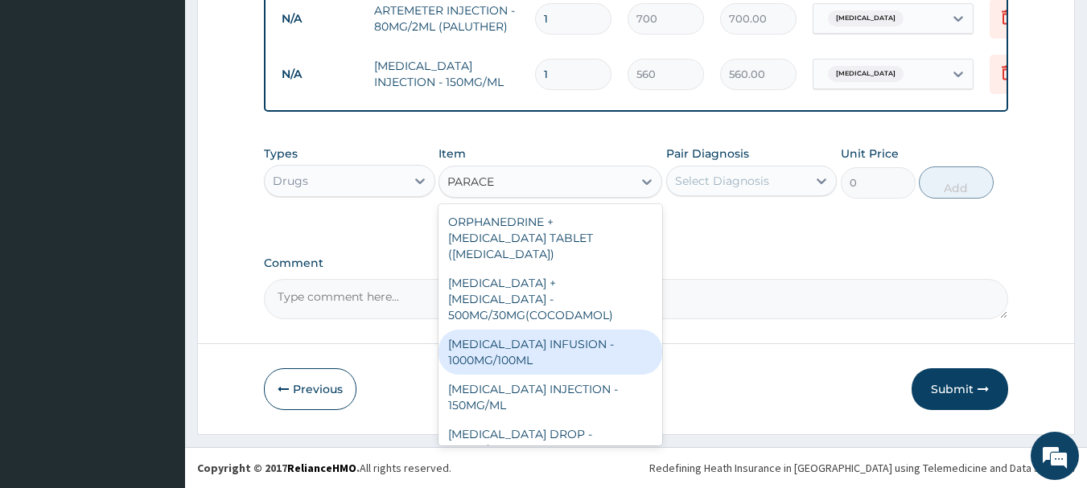
scroll to position [171, 0]
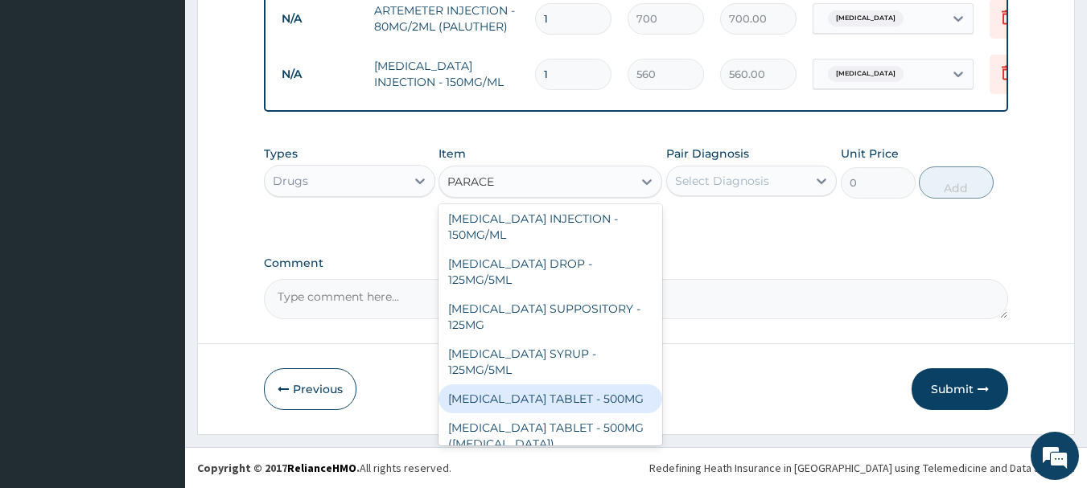
click at [614, 385] on div "[MEDICAL_DATA] TABLET - 500MG" at bounding box center [551, 399] width 224 height 29
type input "33.6"
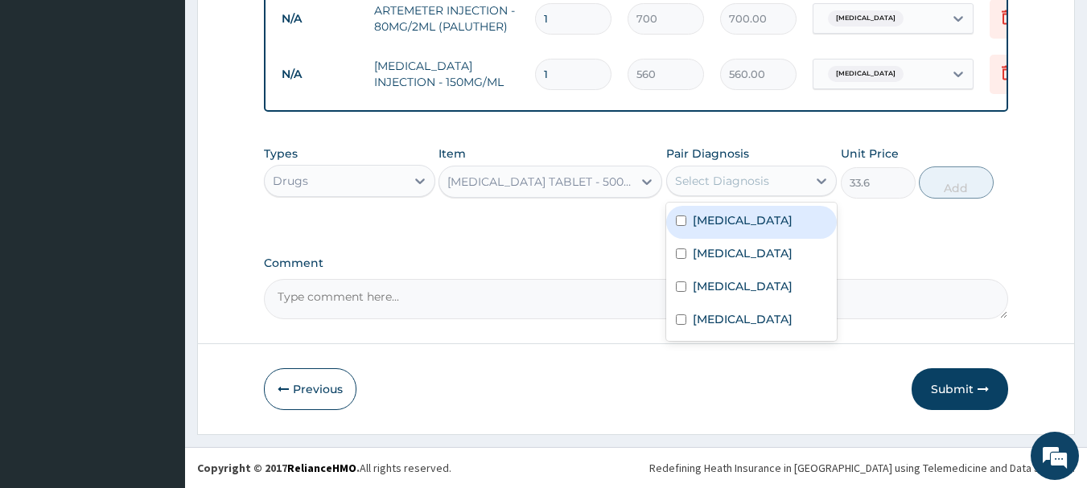
click at [728, 178] on div "Select Diagnosis" at bounding box center [722, 181] width 94 height 16
click at [737, 228] on div "[MEDICAL_DATA]" at bounding box center [751, 222] width 171 height 33
checkbox input "true"
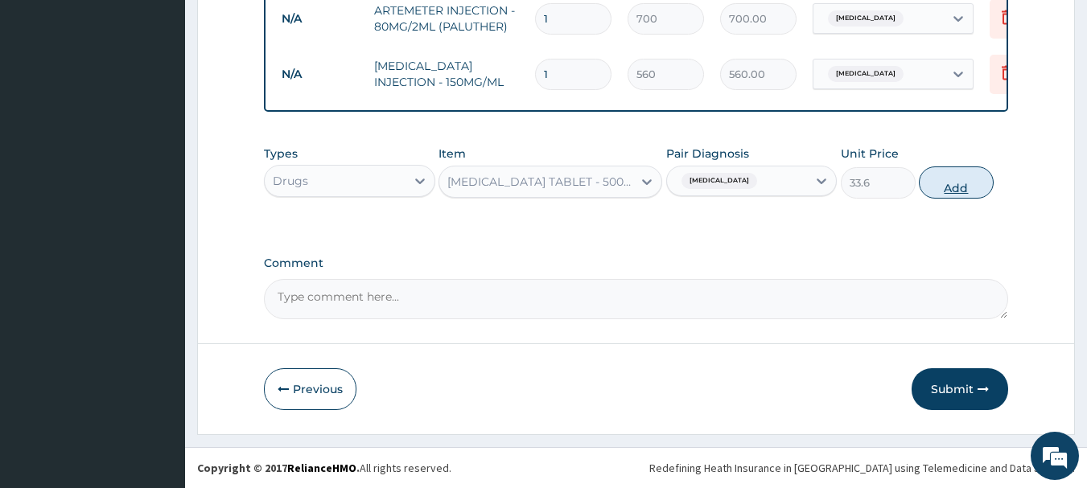
click at [951, 183] on button "Add" at bounding box center [956, 183] width 75 height 32
type input "0"
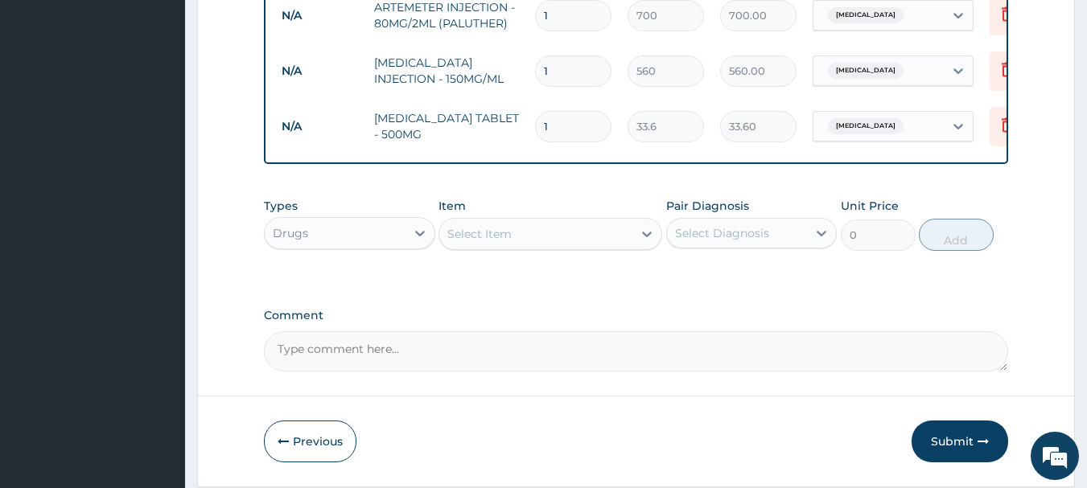
click at [542, 241] on div "Select Item" at bounding box center [535, 234] width 193 height 26
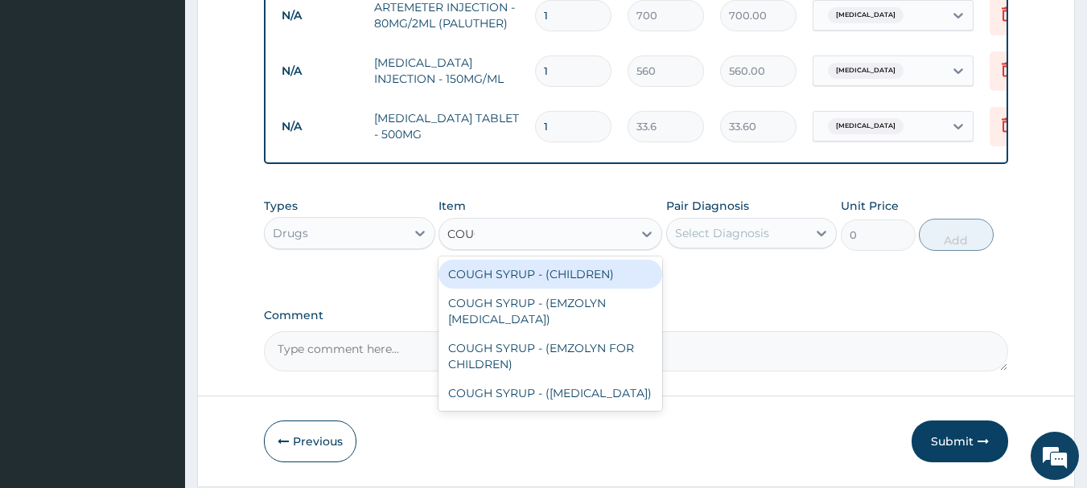
type input "COUGH"
click at [556, 275] on div "COUGH SYRUP - (CHILDREN)" at bounding box center [551, 274] width 224 height 29
type input "1120"
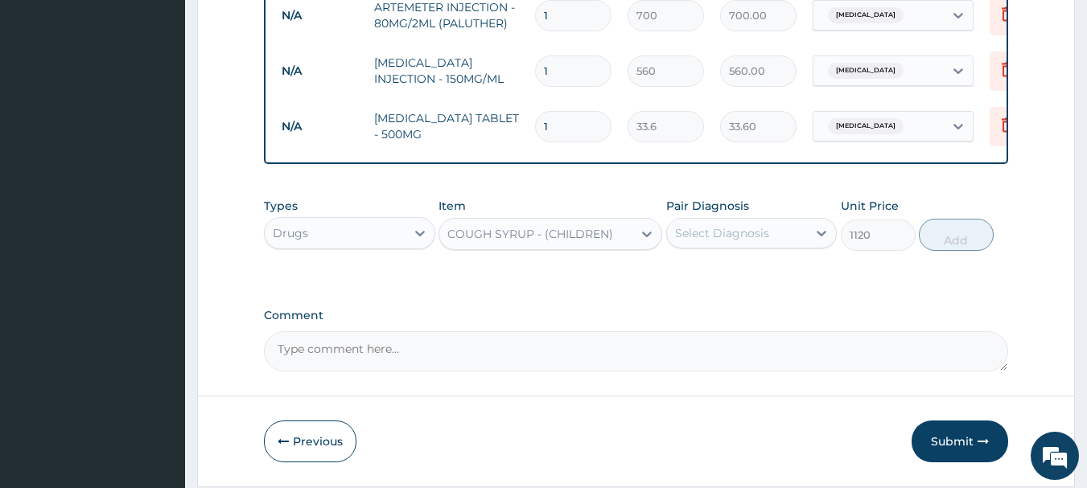
click at [754, 239] on div "Select Diagnosis" at bounding box center [722, 233] width 94 height 16
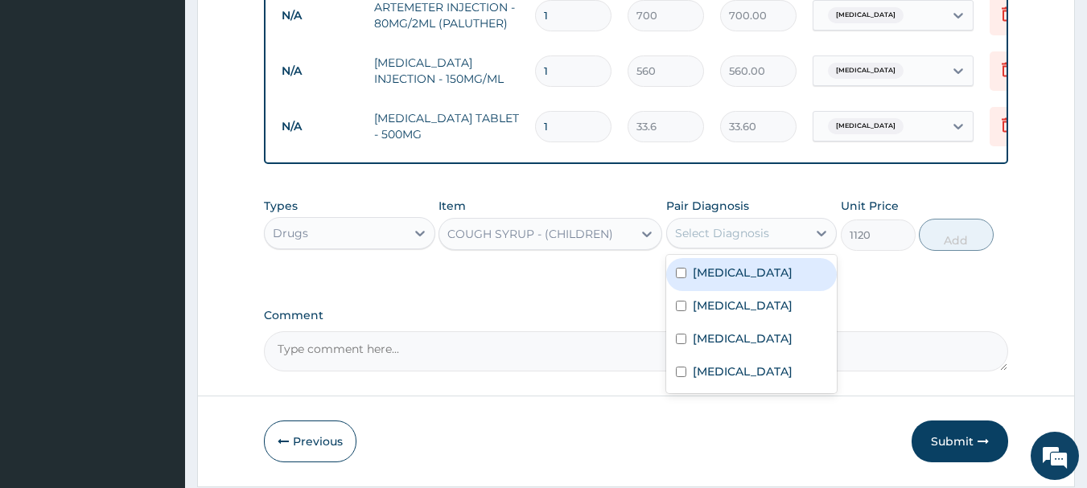
click at [727, 278] on label "[MEDICAL_DATA]" at bounding box center [743, 273] width 100 height 16
checkbox input "true"
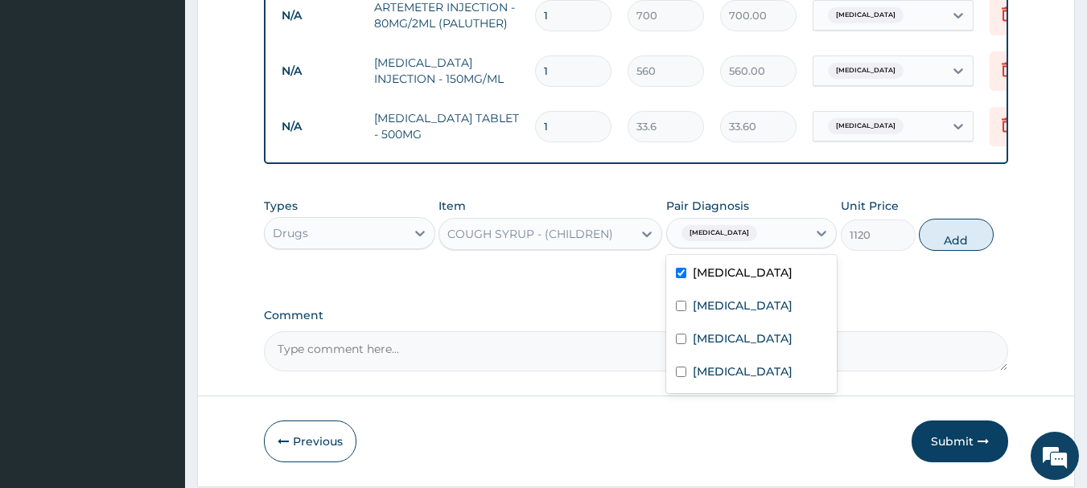
click at [747, 237] on div "[MEDICAL_DATA]" at bounding box center [737, 233] width 141 height 27
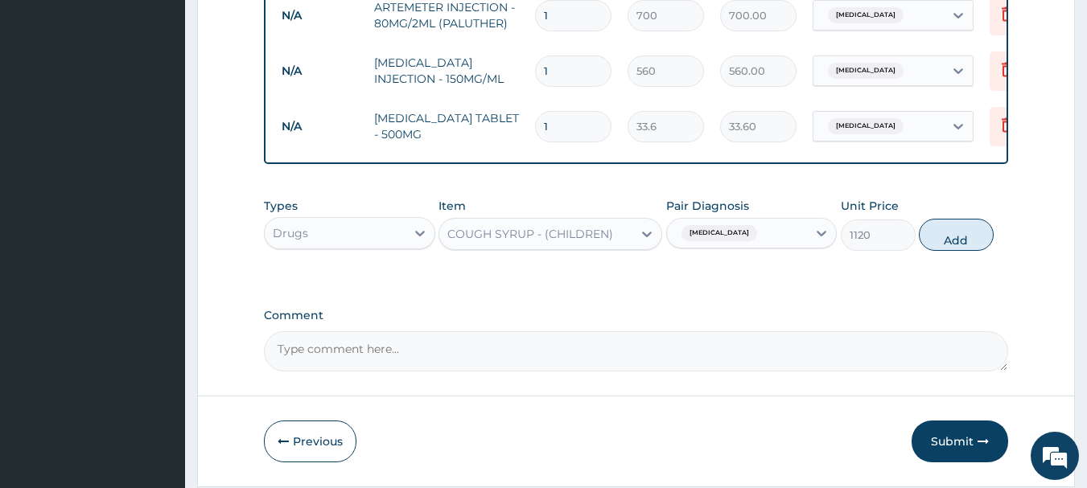
click at [767, 238] on div "[MEDICAL_DATA]" at bounding box center [737, 233] width 141 height 27
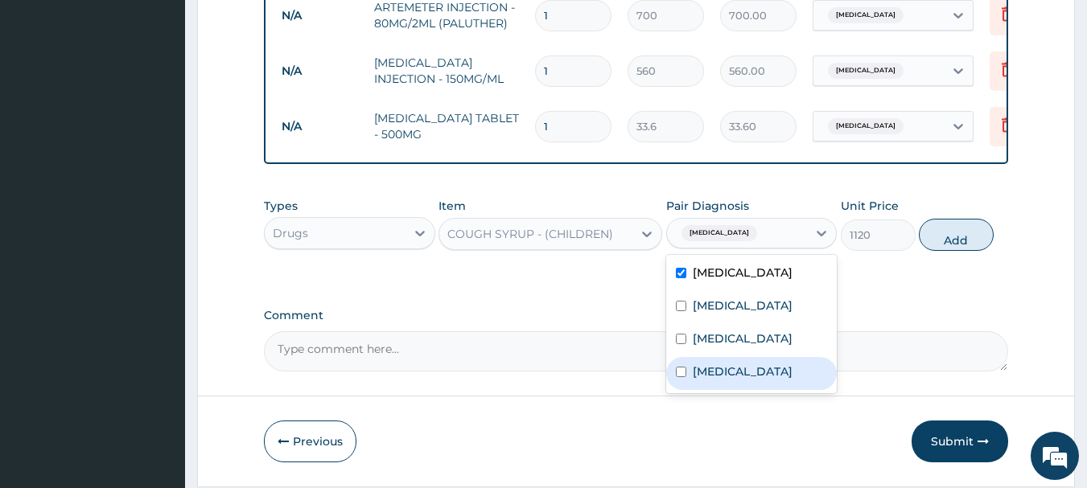
drag, startPoint x: 723, startPoint y: 380, endPoint x: 664, endPoint y: 282, distance: 114.8
click at [724, 379] on label "Upper respiratory infection" at bounding box center [743, 372] width 100 height 16
checkbox input "true"
click at [686, 273] on div "[MEDICAL_DATA]" at bounding box center [751, 274] width 171 height 33
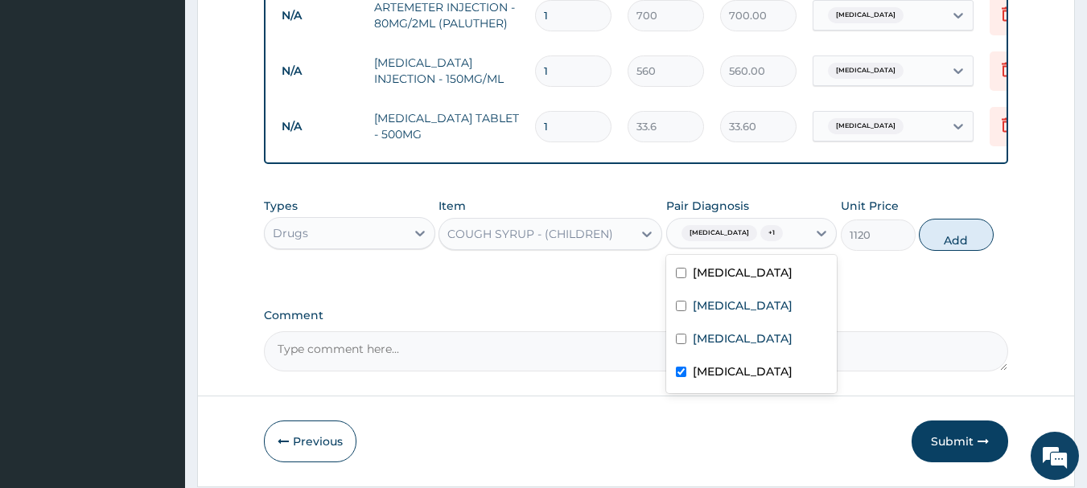
checkbox input "false"
click at [946, 237] on button "Add" at bounding box center [956, 235] width 75 height 32
type input "0"
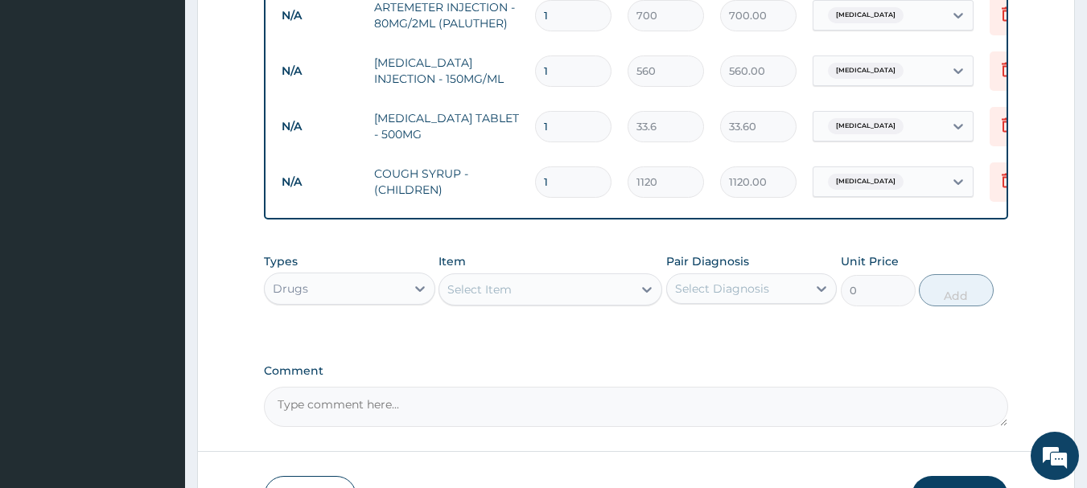
click at [525, 281] on div "Select Item" at bounding box center [535, 290] width 193 height 26
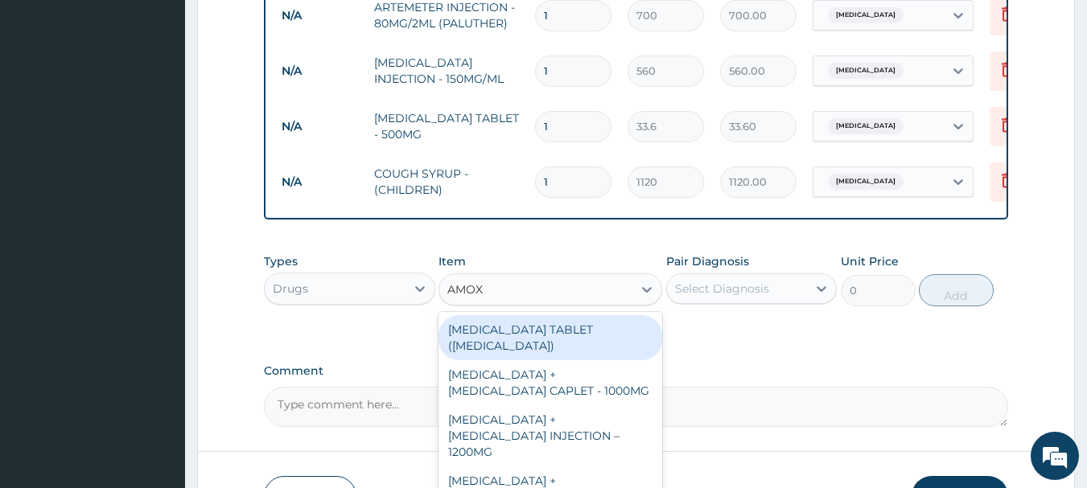
type input "AMOXI"
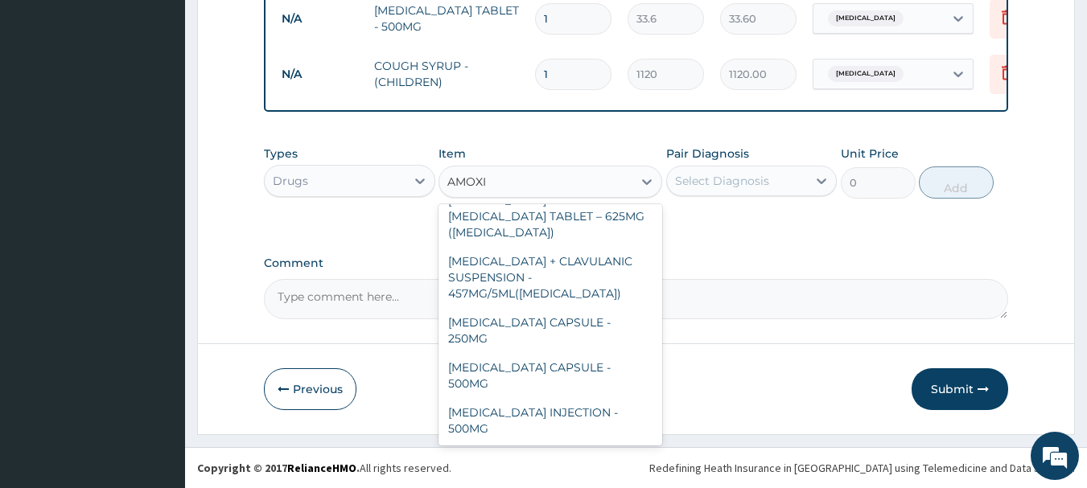
scroll to position [547, 0]
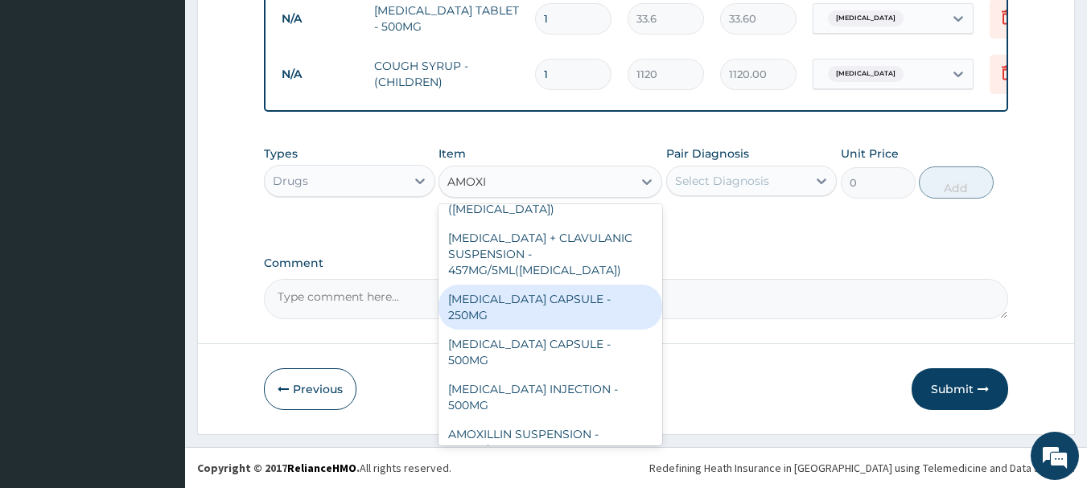
click at [580, 285] on div "[MEDICAL_DATA] CAPSULE - 250MG" at bounding box center [551, 307] width 224 height 45
type input "56"
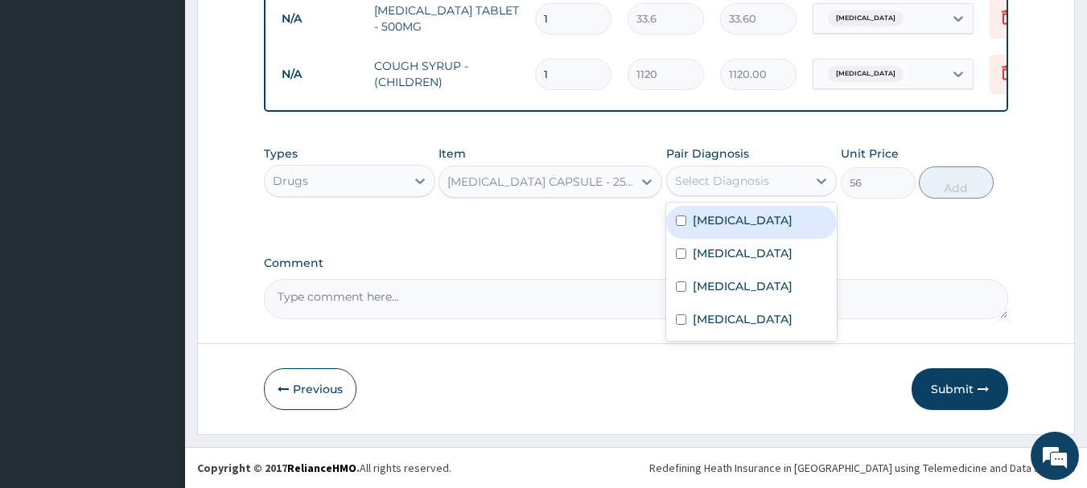
click at [748, 176] on div "Select Diagnosis" at bounding box center [722, 181] width 94 height 16
click at [756, 212] on div "[MEDICAL_DATA]" at bounding box center [751, 222] width 171 height 33
checkbox input "true"
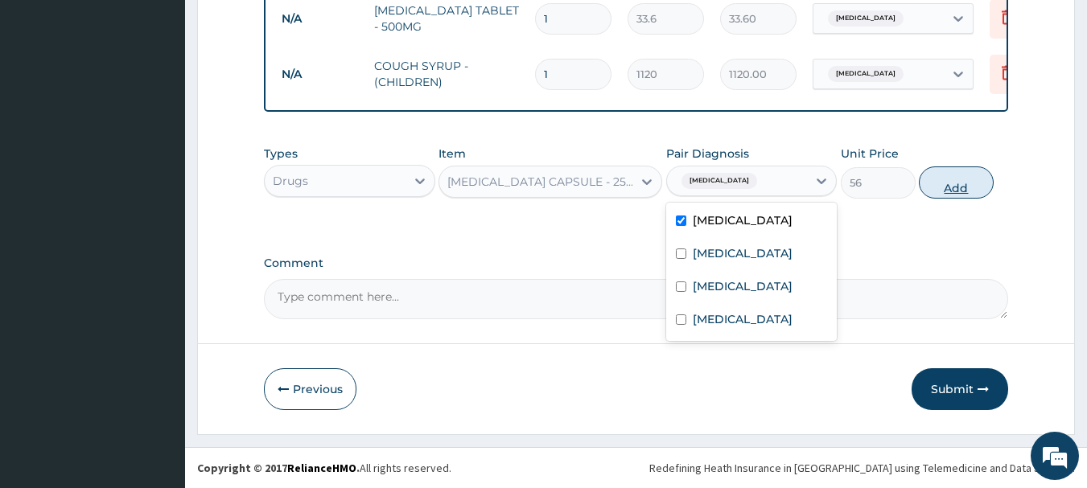
click at [957, 185] on button "Add" at bounding box center [956, 183] width 75 height 32
type input "0"
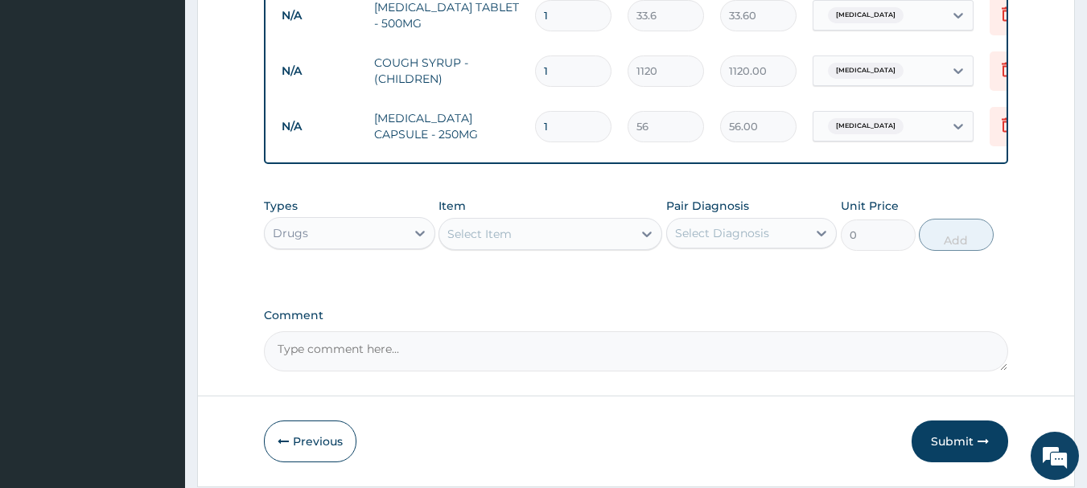
type input "15"
type input "840.00"
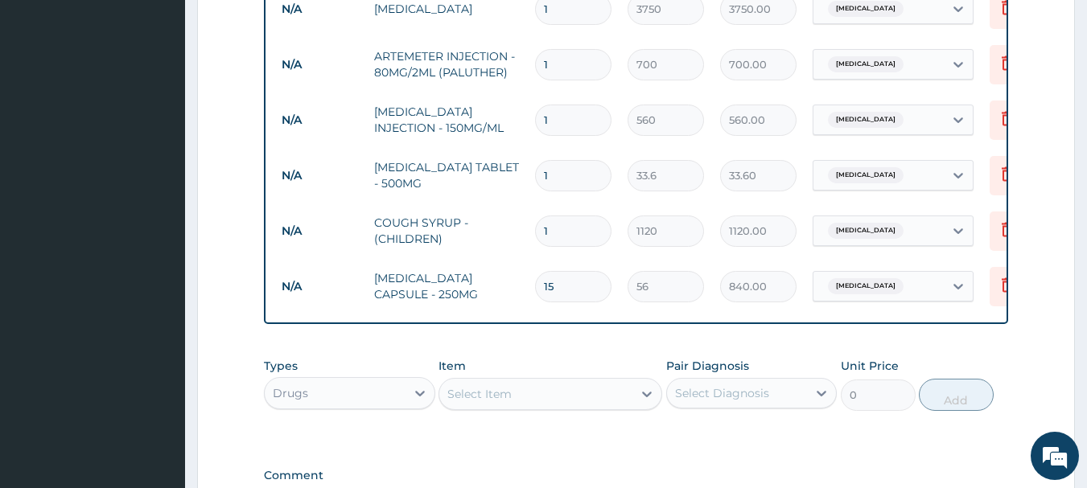
scroll to position [780, 0]
type input "15"
click at [566, 166] on input "1" at bounding box center [573, 176] width 76 height 31
type input "18"
type input "604.80"
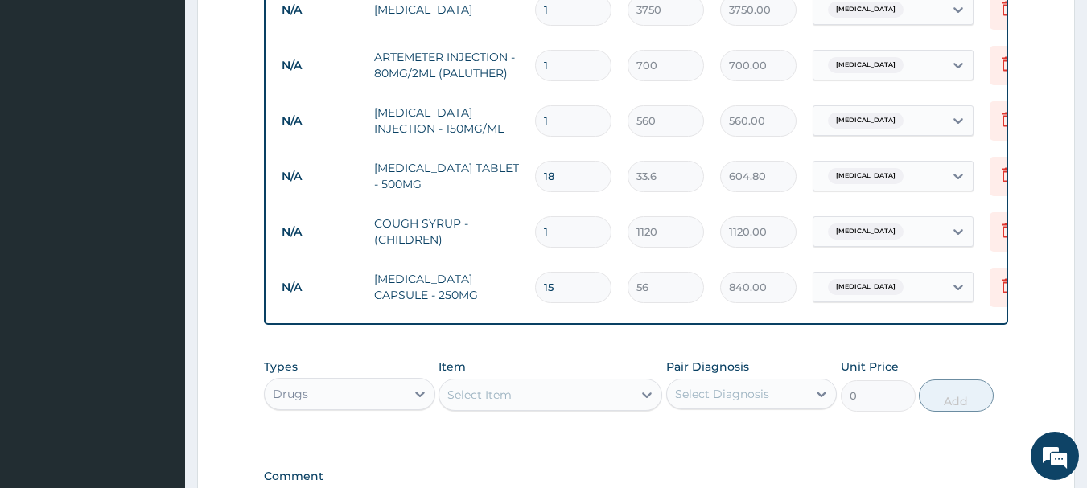
type input "18"
drag, startPoint x: 571, startPoint y: 113, endPoint x: 522, endPoint y: 114, distance: 48.3
click at [522, 114] on tr "N/A PARACETAMOL INJECTION - 150MG/ML 1 560 560.00 Malaria Delete" at bounding box center [668, 121] width 789 height 56
type input "2"
type input "1120.00"
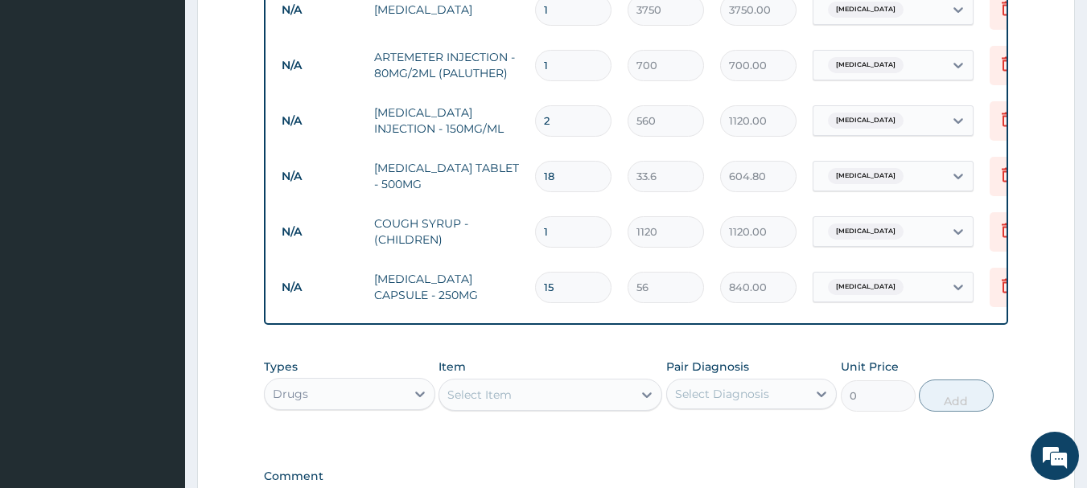
type input "2"
drag, startPoint x: 569, startPoint y: 57, endPoint x: 514, endPoint y: 57, distance: 54.7
click at [514, 57] on tr "N/A ARTEMETER INJECTION - 80MG/2ML (PALUTHER) 1 700 700.00 Malaria Delete" at bounding box center [668, 66] width 789 height 56
type input "3"
type input "2100.00"
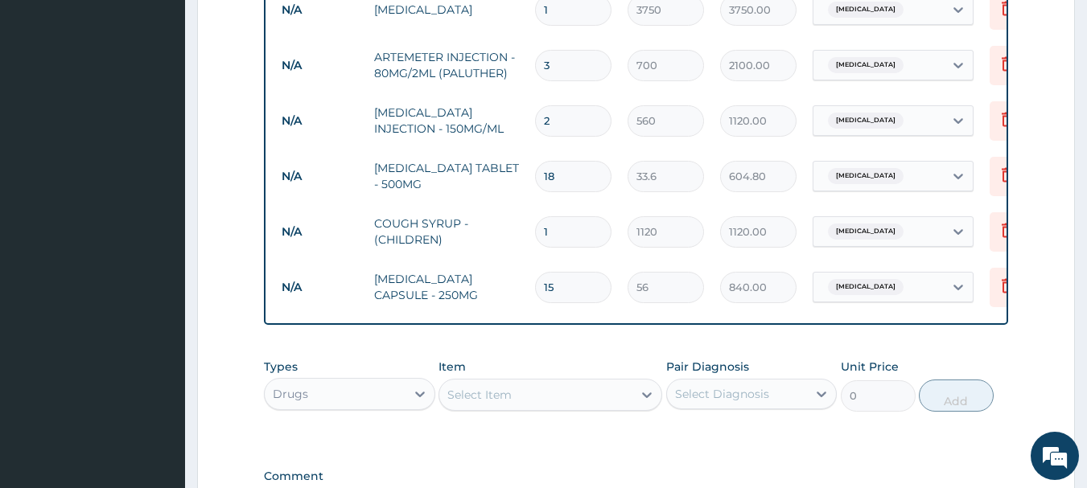
type input "5"
type input "3500.00"
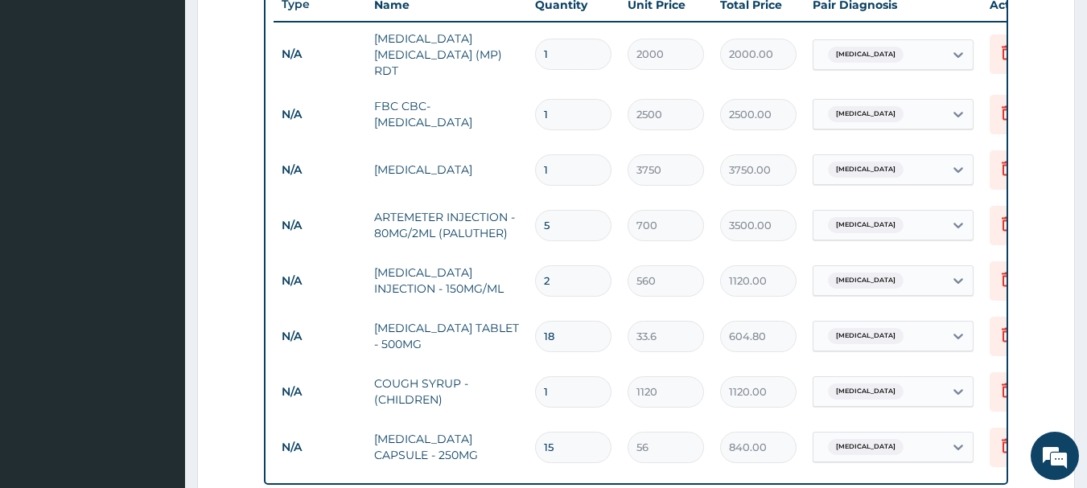
scroll to position [619, 0]
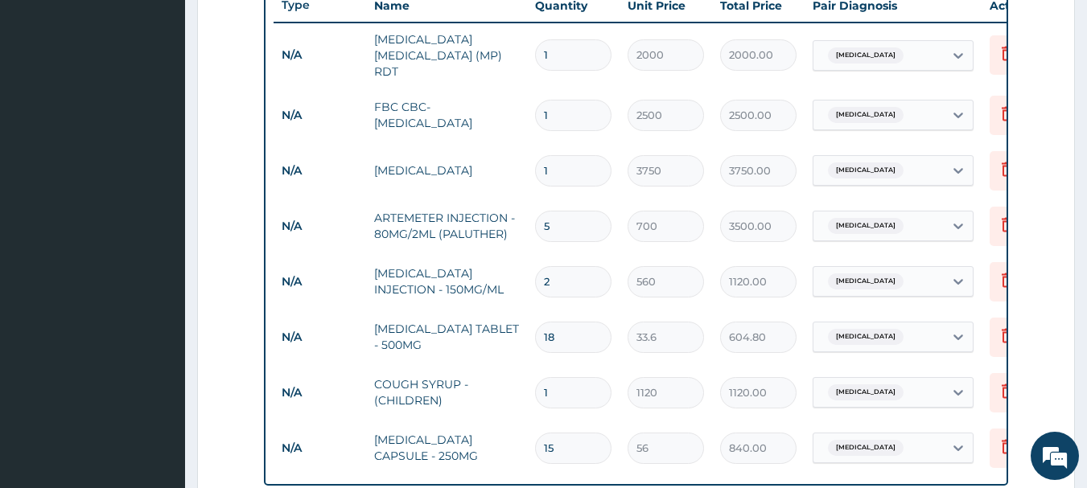
drag, startPoint x: 573, startPoint y: 212, endPoint x: 517, endPoint y: 211, distance: 56.3
click at [517, 211] on tr "N/A ARTEMETER INJECTION - 80MG/2ML (PALUTHER) 5 700 3500.00 Malaria Delete" at bounding box center [668, 227] width 789 height 56
type input "3"
type input "2100.00"
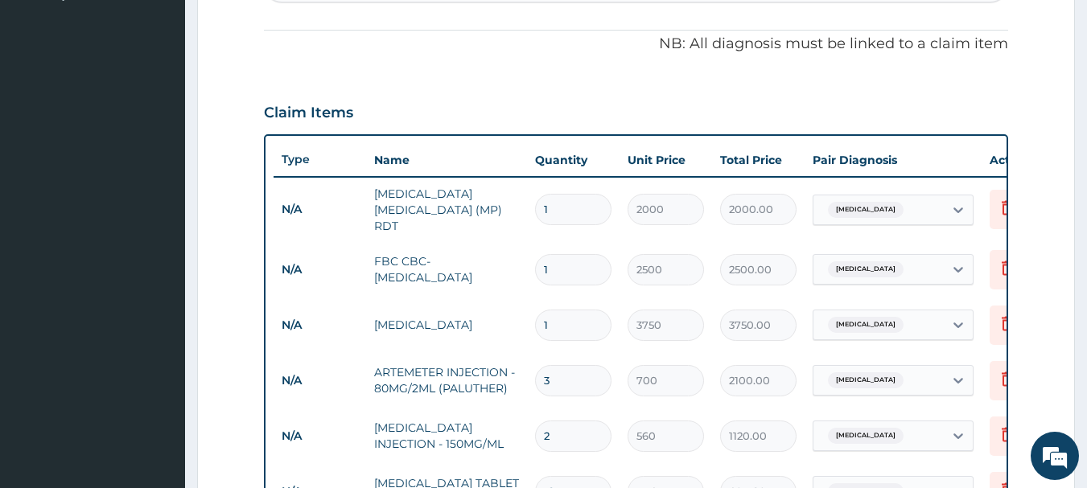
scroll to position [996, 0]
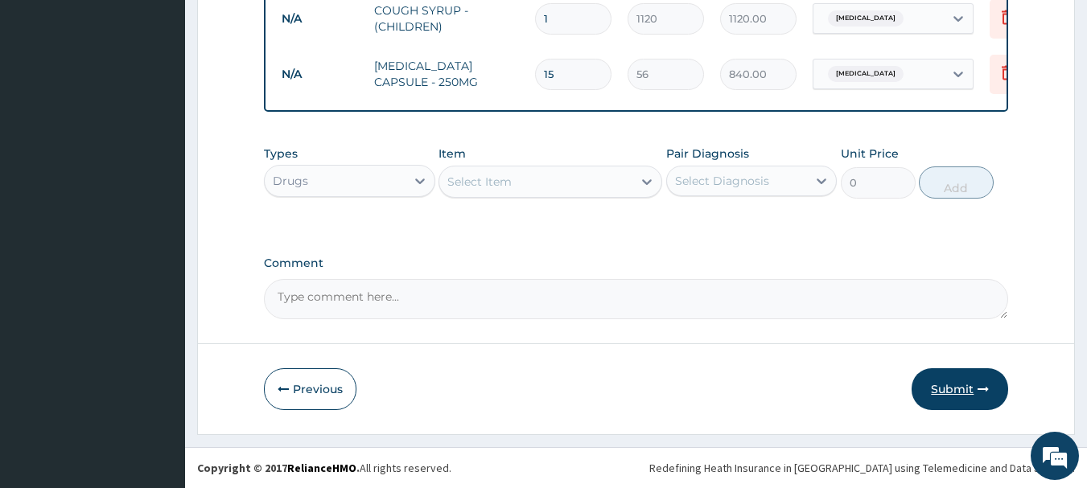
type input "3"
click at [953, 391] on button "Submit" at bounding box center [960, 390] width 97 height 42
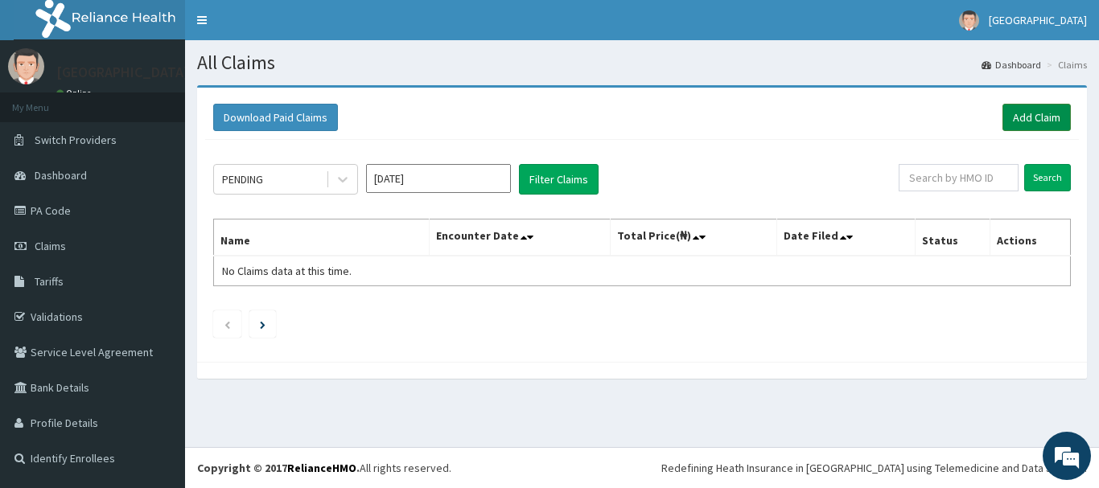
click at [1032, 122] on link "Add Claim" at bounding box center [1037, 117] width 68 height 27
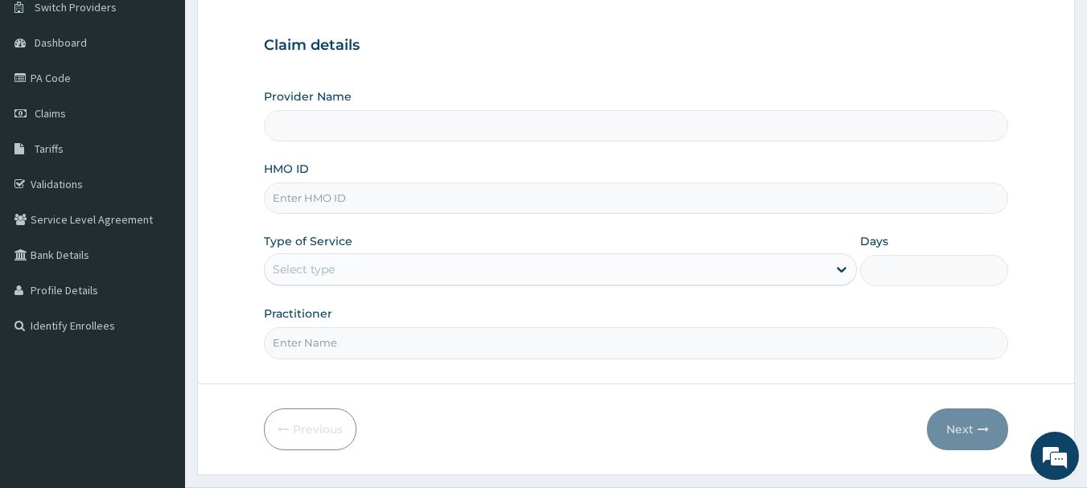
scroll to position [161, 0]
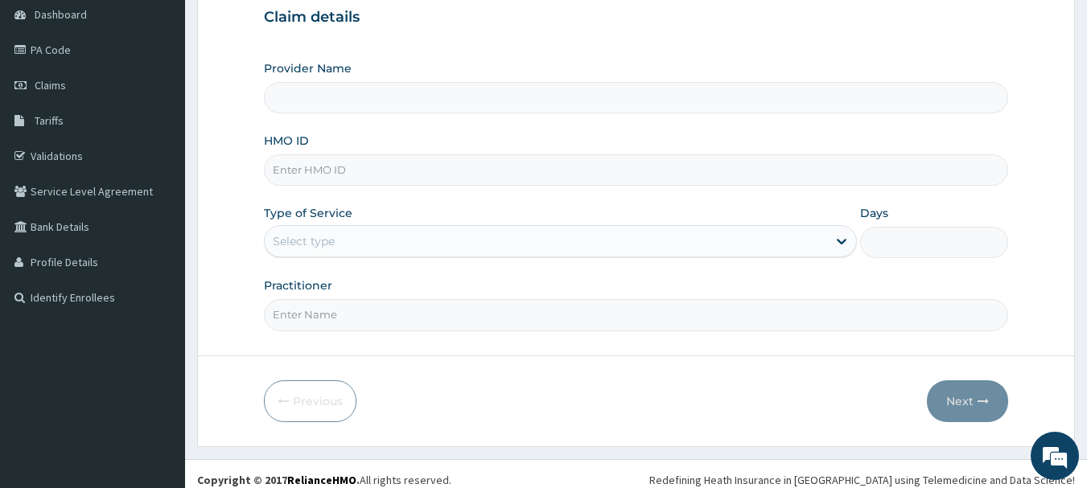
type input "[GEOGRAPHIC_DATA]"
click at [371, 169] on input "HMO ID" at bounding box center [636, 169] width 745 height 31
type input "GSV/10929/D"
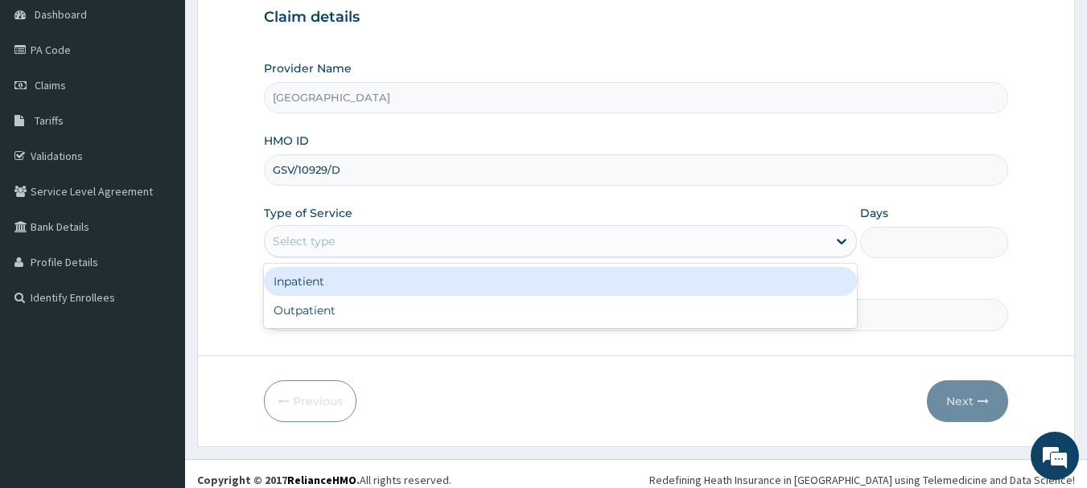
click at [403, 248] on div "Select type" at bounding box center [546, 242] width 562 height 26
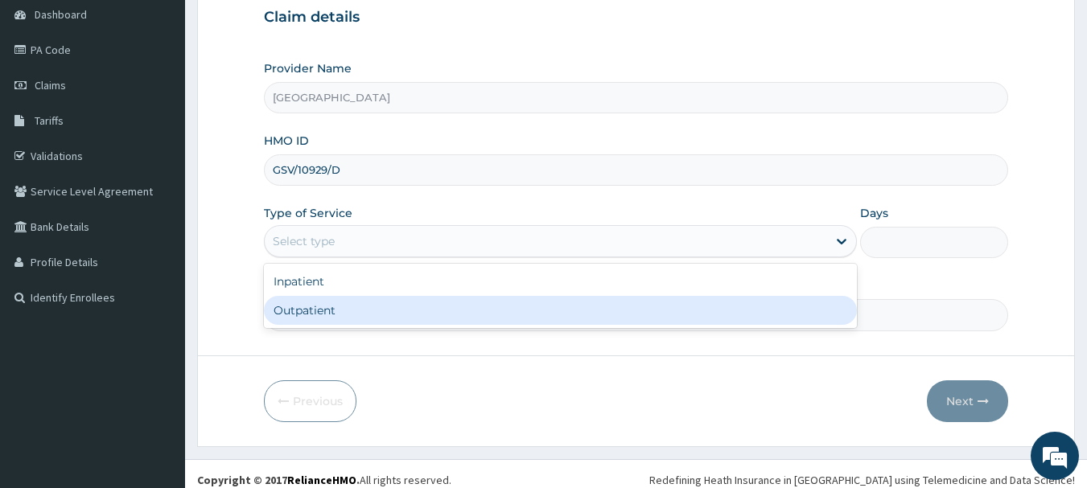
click at [357, 307] on div "Outpatient" at bounding box center [560, 310] width 593 height 29
type input "1"
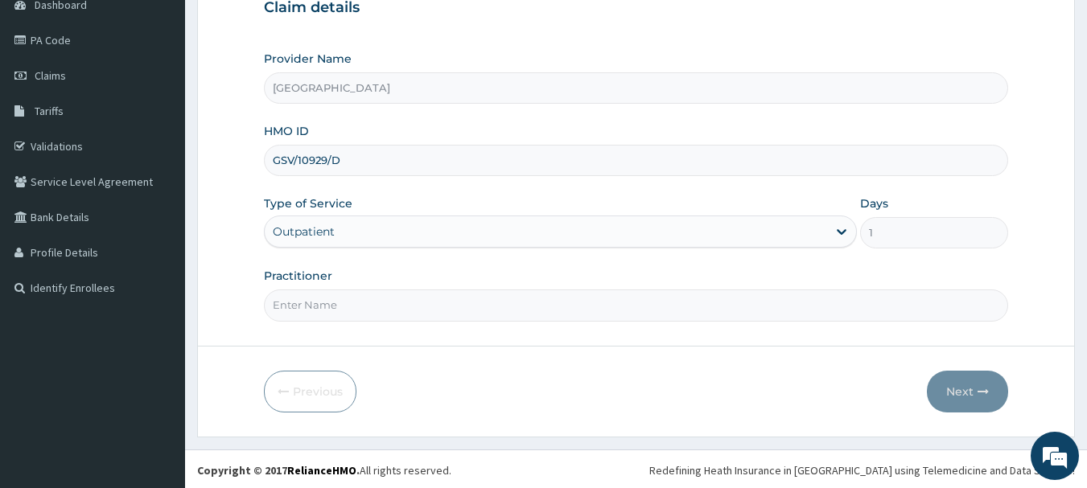
scroll to position [173, 0]
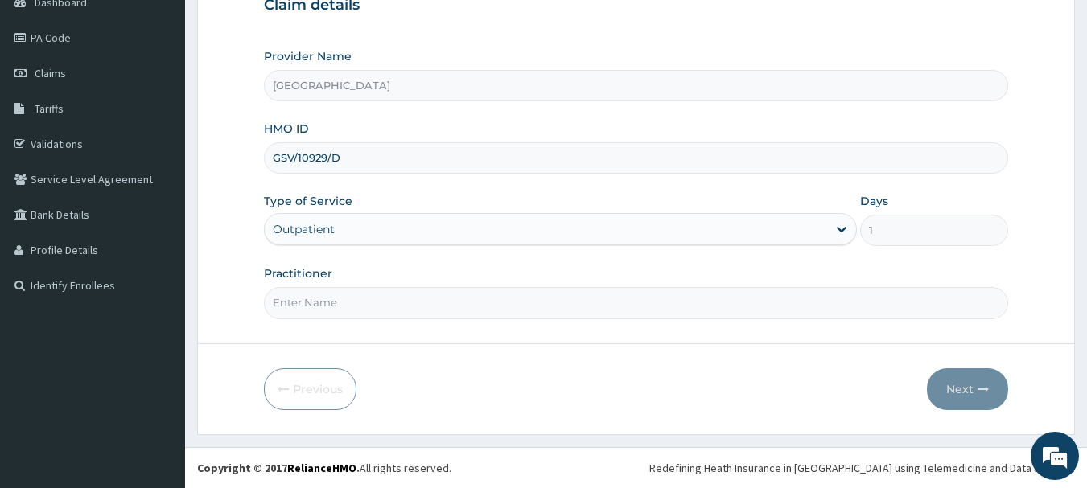
click at [428, 300] on input "Practitioner" at bounding box center [636, 302] width 745 height 31
type input "[PERSON_NAME]"
click at [981, 393] on icon "button" at bounding box center [983, 389] width 11 height 11
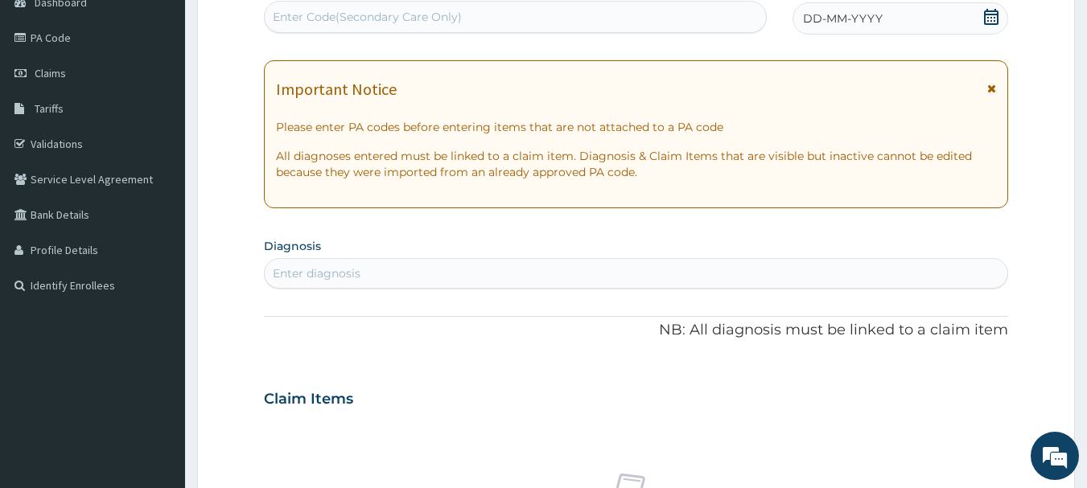
click at [340, 275] on div "Enter diagnosis" at bounding box center [317, 274] width 88 height 16
type input "[MEDICAL_DATA]"
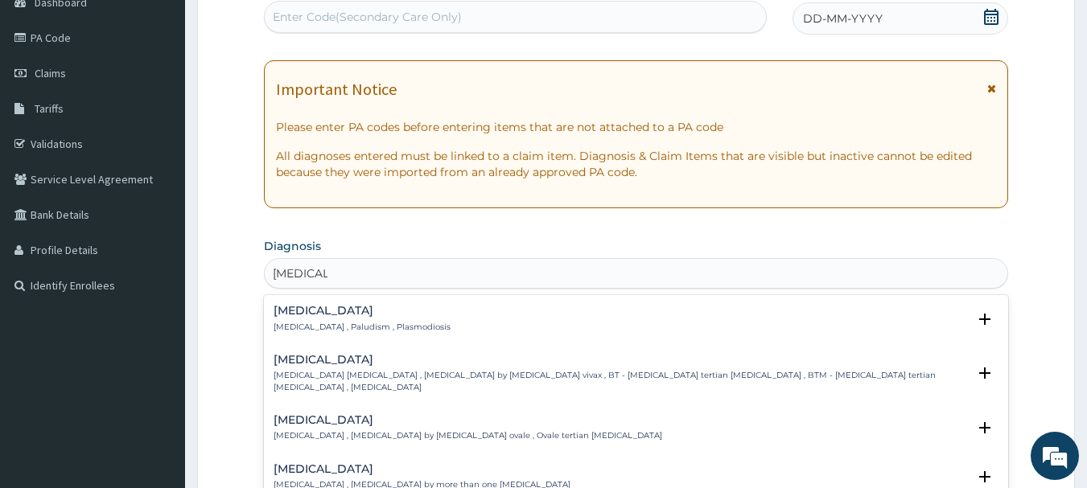
click at [344, 315] on h4 "[MEDICAL_DATA]" at bounding box center [362, 311] width 177 height 12
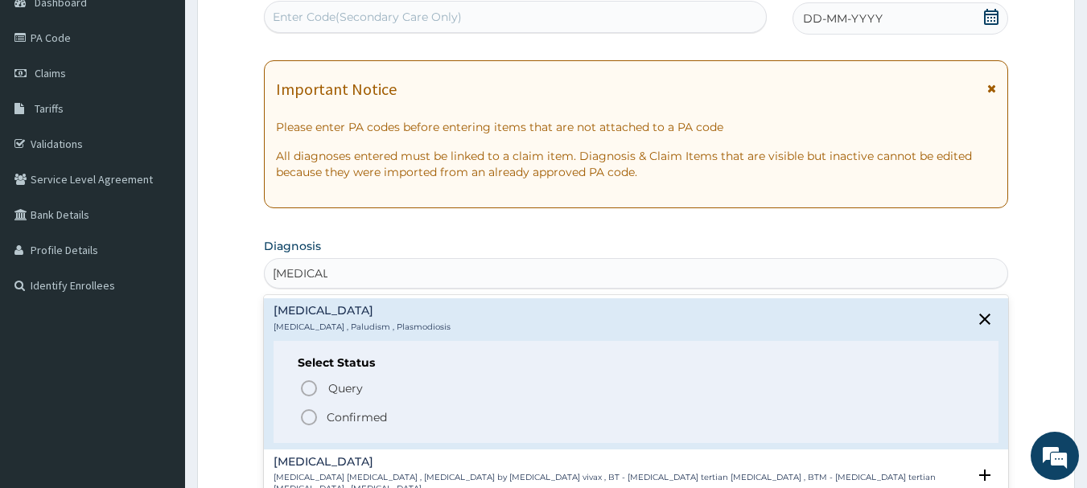
click at [313, 417] on icon "status option filled" at bounding box center [308, 417] width 19 height 19
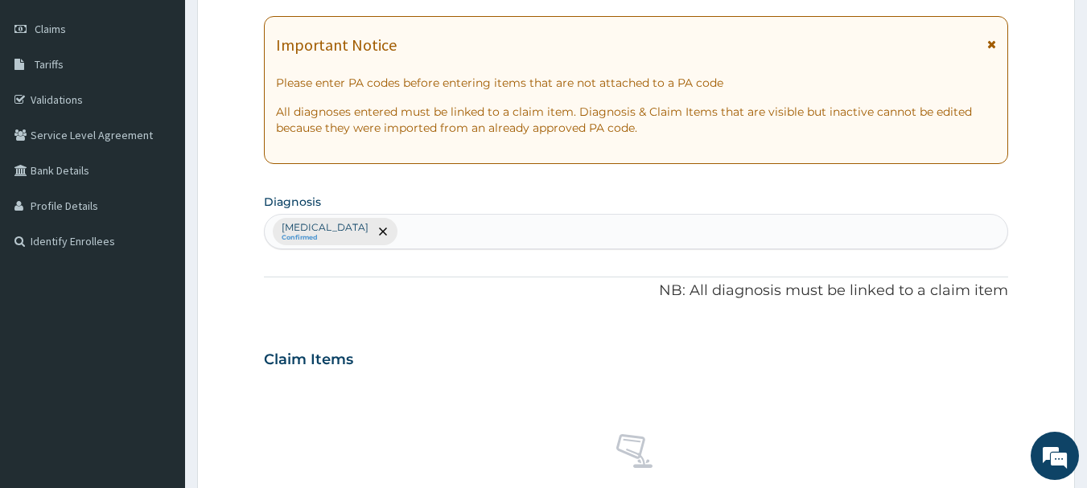
scroll to position [253, 0]
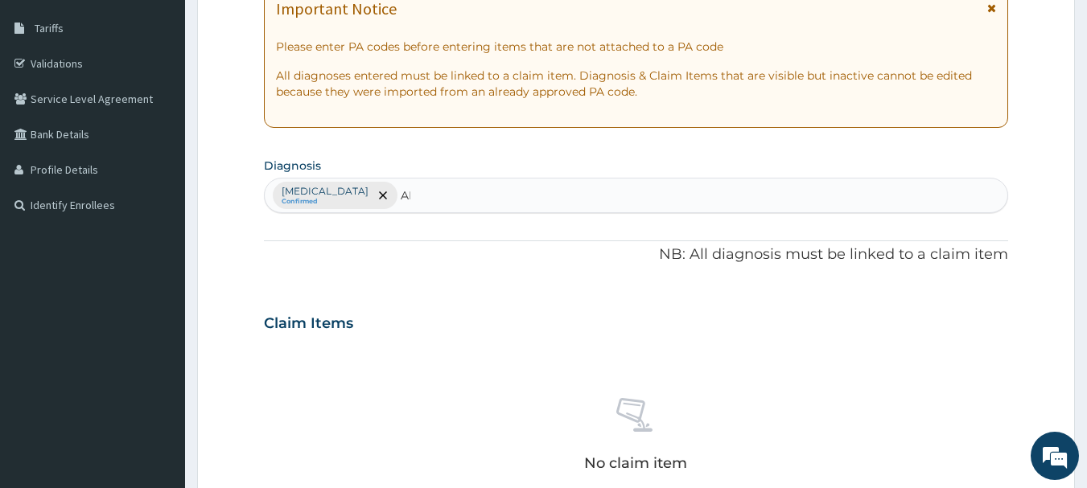
type input "[PERSON_NAME]"
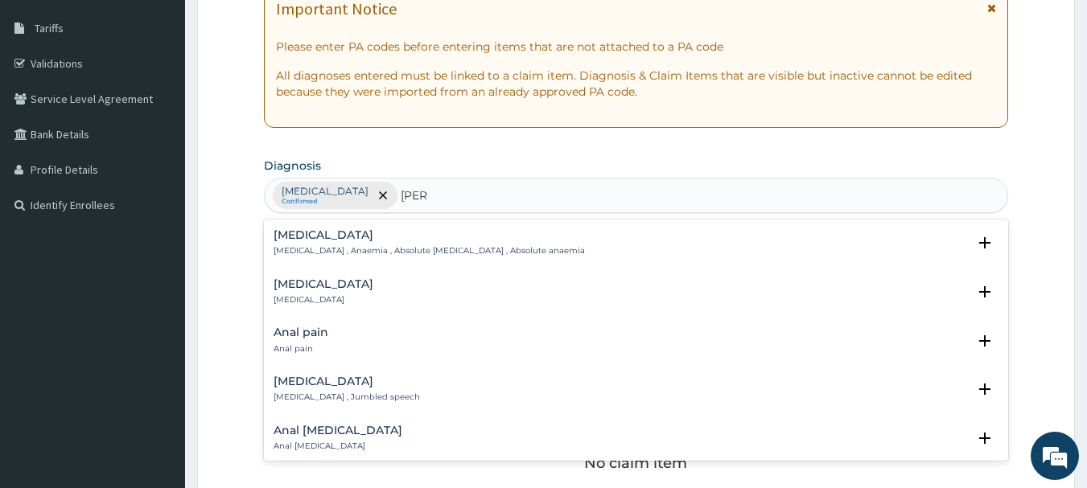
click at [378, 245] on p "[MEDICAL_DATA] , Anaemia , Absolute [MEDICAL_DATA] , Absolute anaemia" at bounding box center [429, 250] width 311 height 11
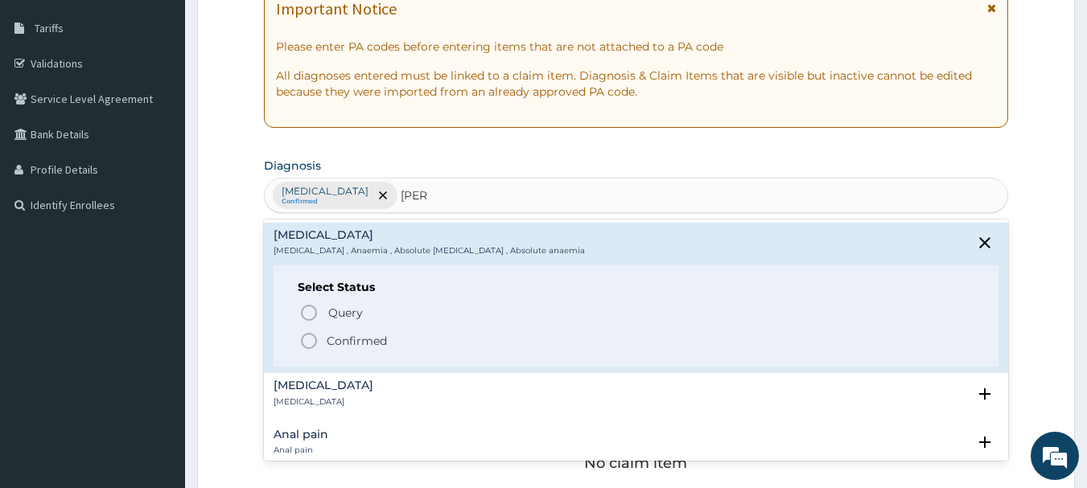
click at [315, 341] on icon "status option filled" at bounding box center [308, 341] width 19 height 19
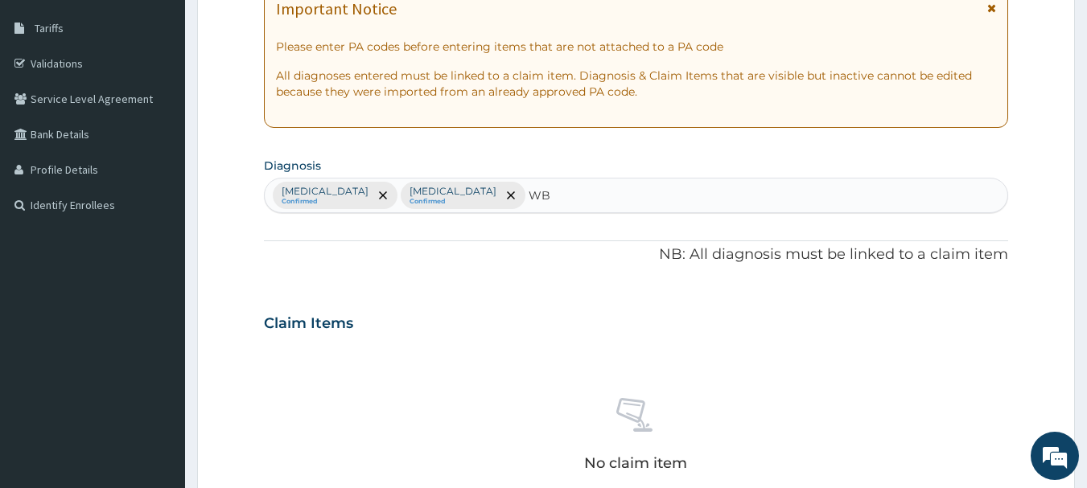
type input "W"
type input "[MEDICAL_DATA]"
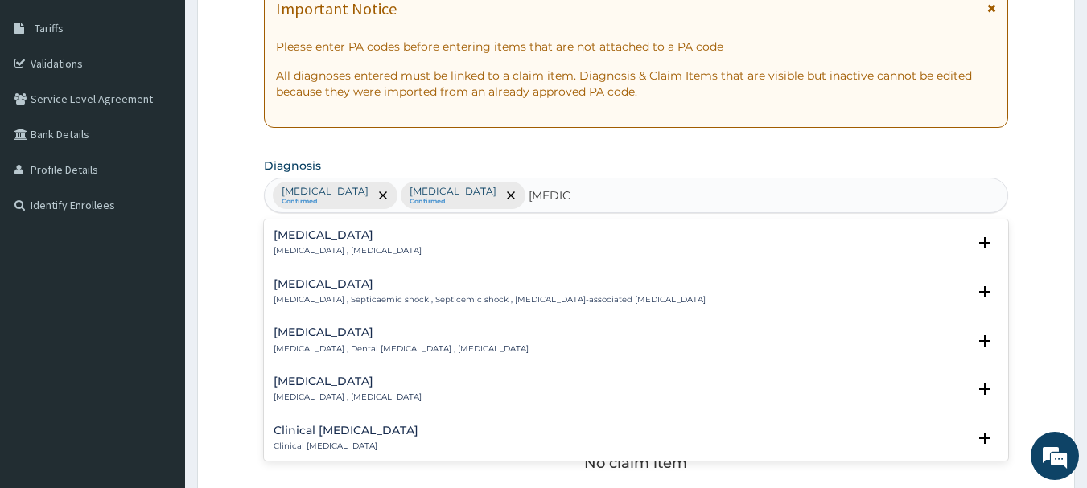
click at [345, 241] on h4 "[MEDICAL_DATA]" at bounding box center [348, 235] width 148 height 12
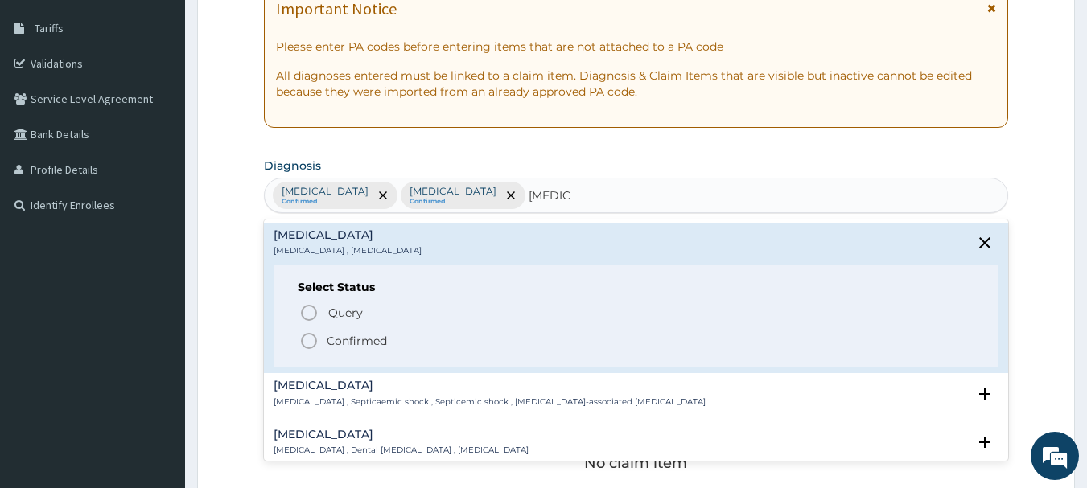
click at [309, 345] on icon "status option filled" at bounding box center [308, 341] width 19 height 19
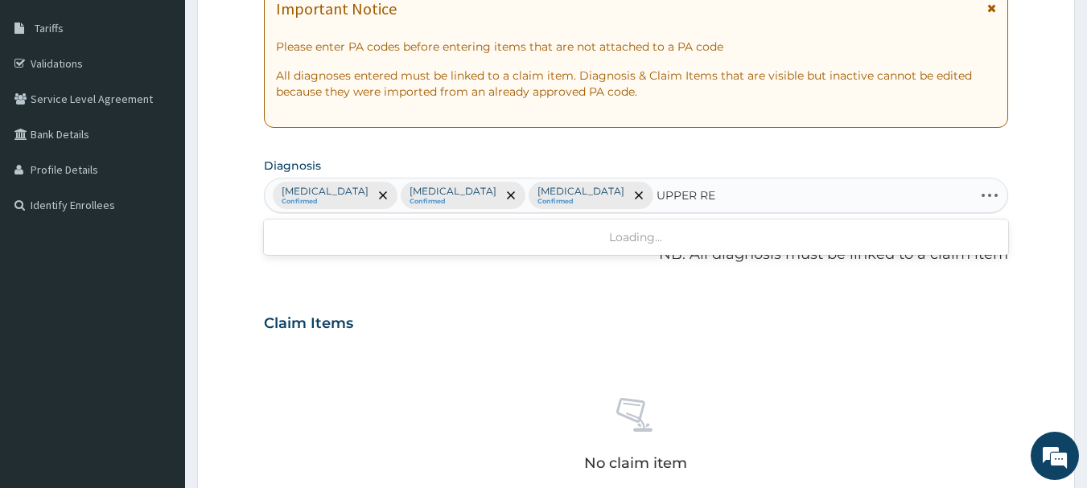
type input "UPPER RES"
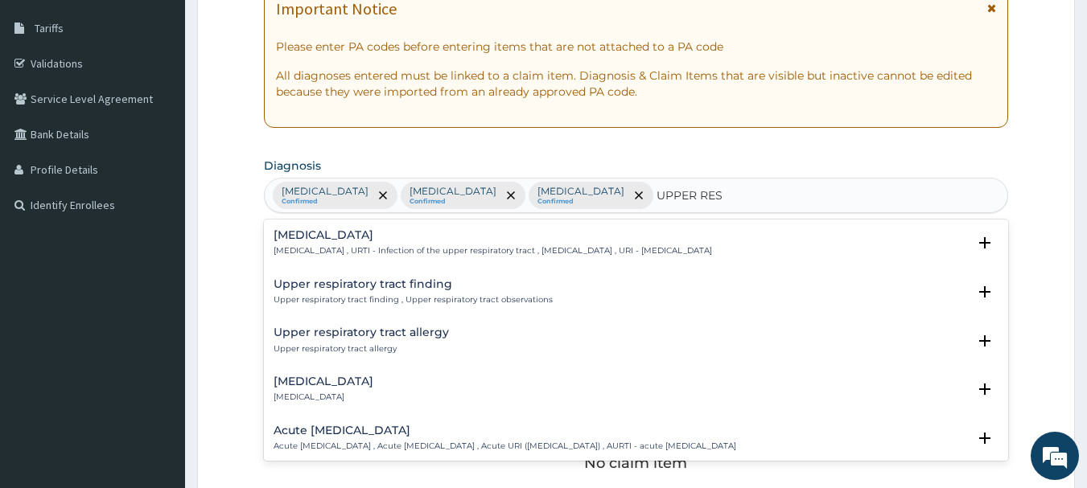
click at [438, 243] on div "[MEDICAL_DATA] [MEDICAL_DATA] , URTI - Infection of the upper respiratory tract…" at bounding box center [493, 243] width 439 height 28
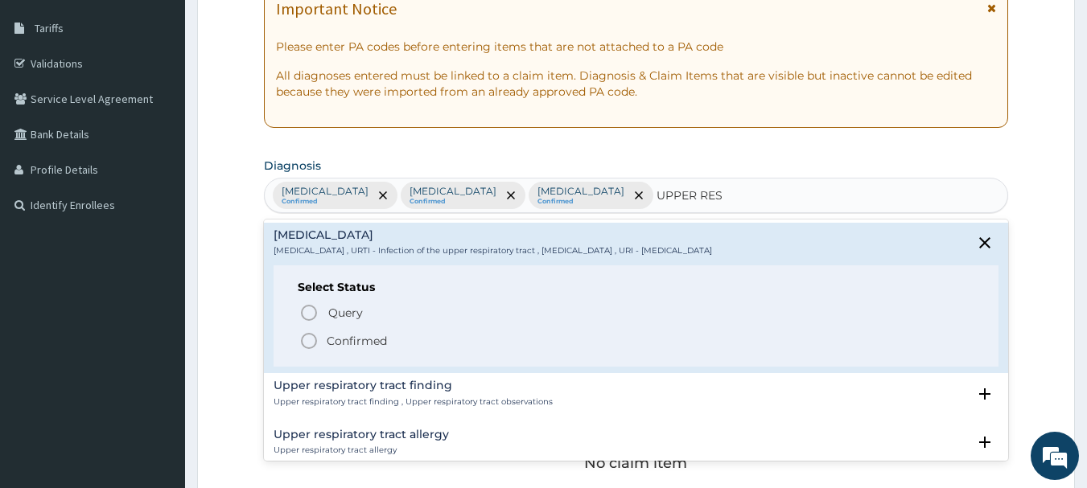
click at [313, 339] on icon "status option filled" at bounding box center [308, 341] width 19 height 19
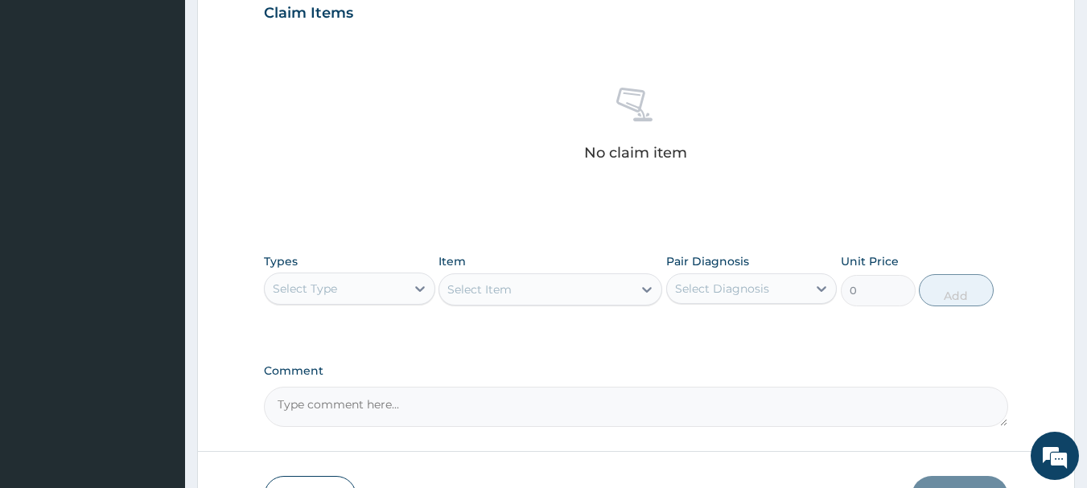
scroll to position [656, 0]
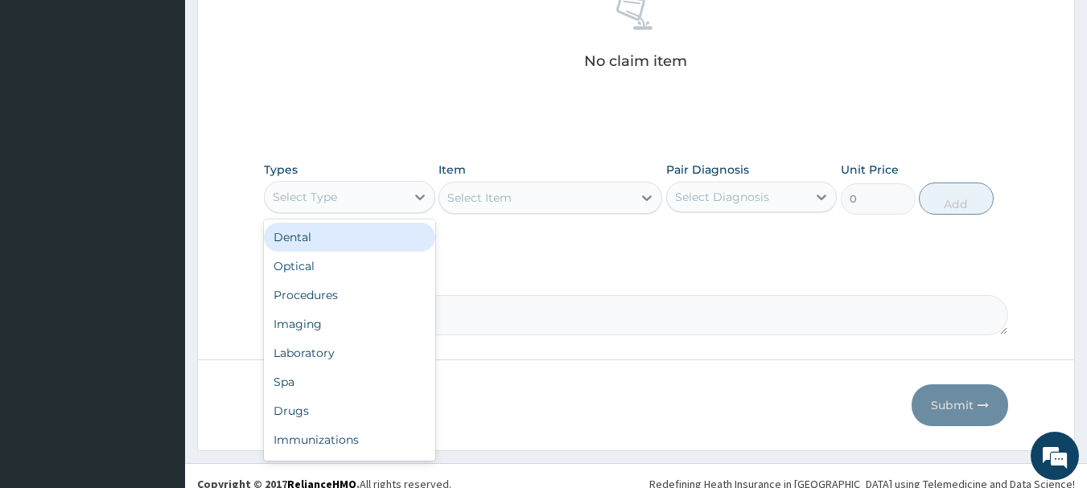
click at [385, 193] on div "Select Type" at bounding box center [335, 197] width 141 height 26
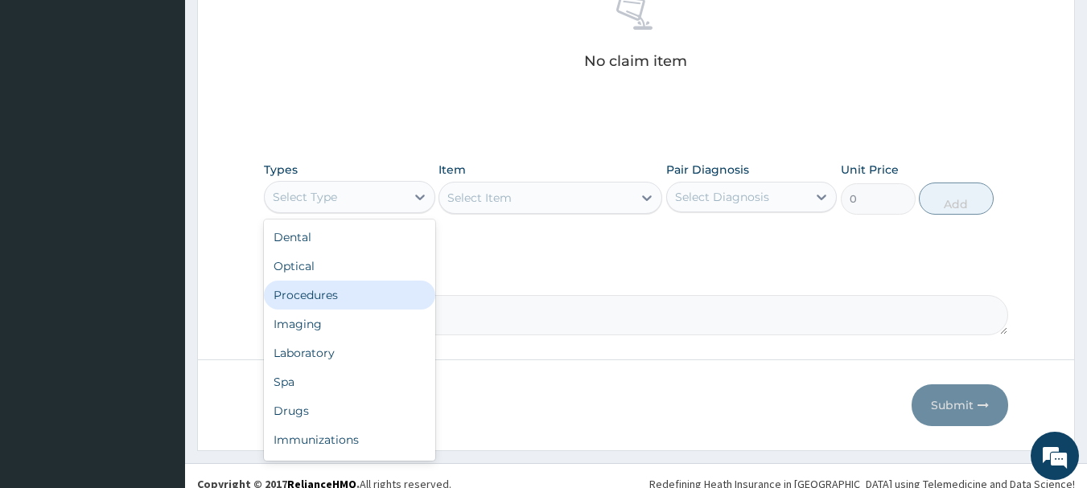
click at [339, 302] on div "Procedures" at bounding box center [349, 295] width 171 height 29
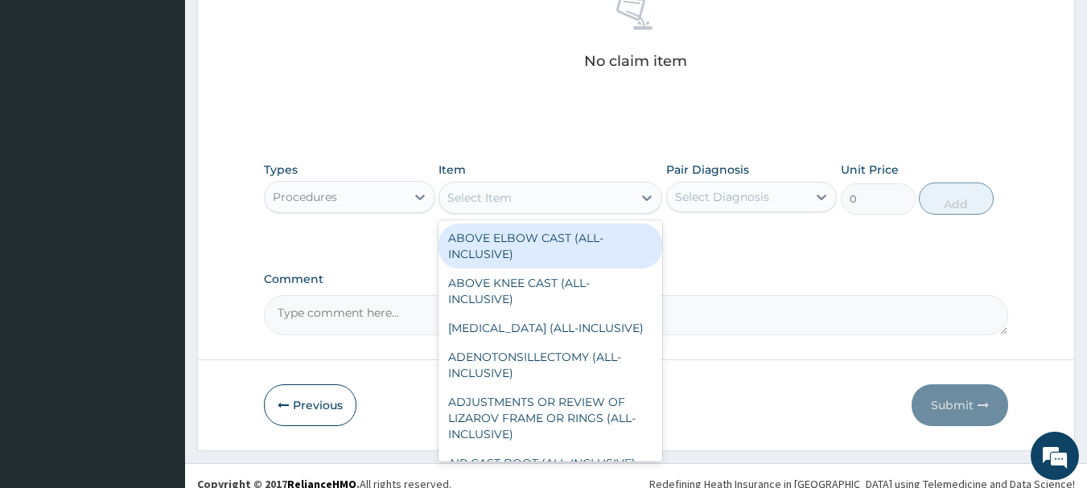
click at [499, 187] on div "Select Item" at bounding box center [535, 198] width 193 height 26
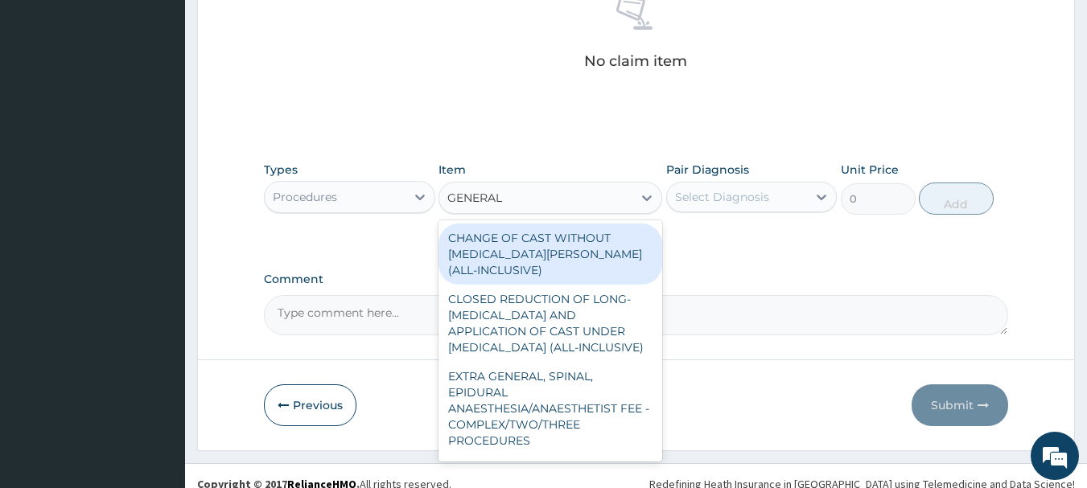
type input "GENERAL P"
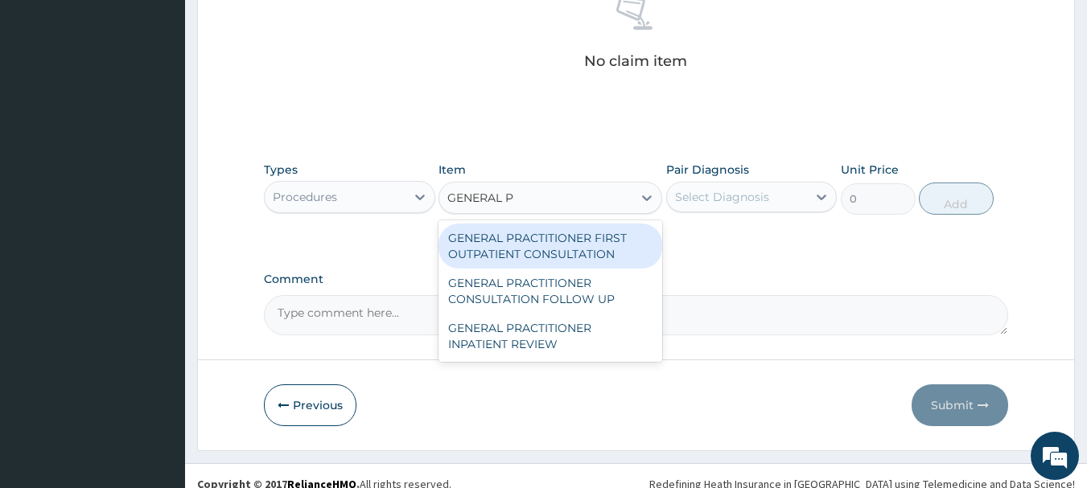
click at [518, 243] on div "GENERAL PRACTITIONER FIRST OUTPATIENT CONSULTATION" at bounding box center [551, 246] width 224 height 45
type input "3750"
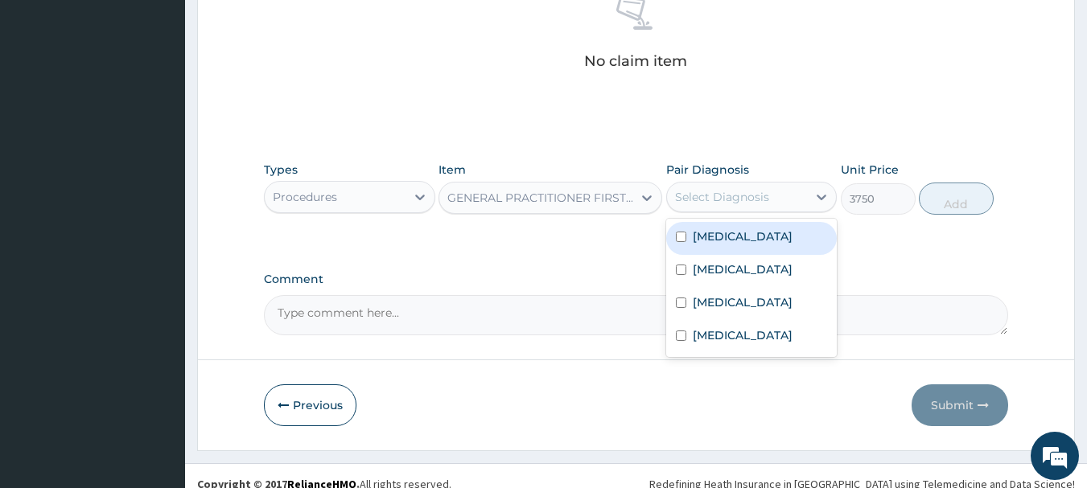
click at [773, 200] on div "Select Diagnosis" at bounding box center [737, 197] width 141 height 26
click at [745, 242] on div "[MEDICAL_DATA]" at bounding box center [751, 238] width 171 height 33
checkbox input "true"
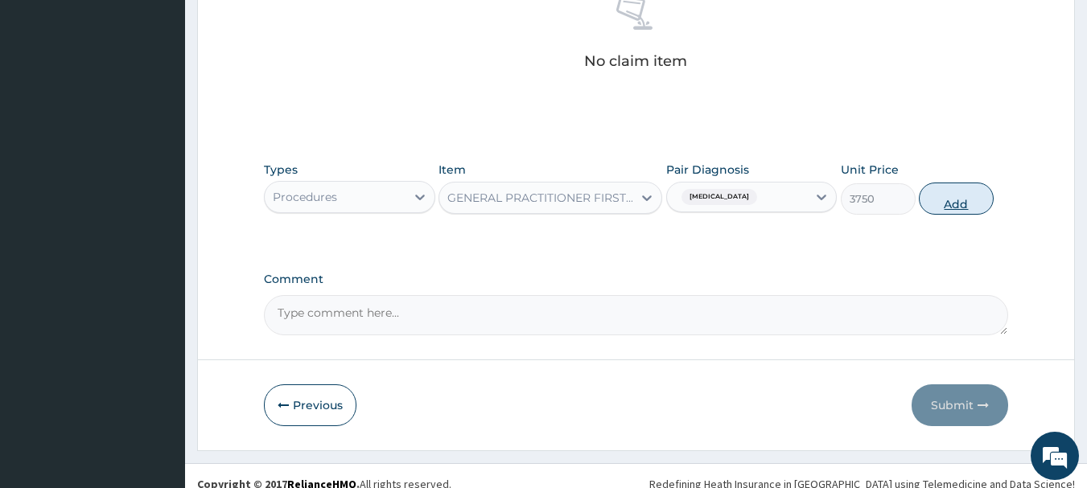
click at [964, 201] on button "Add" at bounding box center [956, 199] width 75 height 32
type input "0"
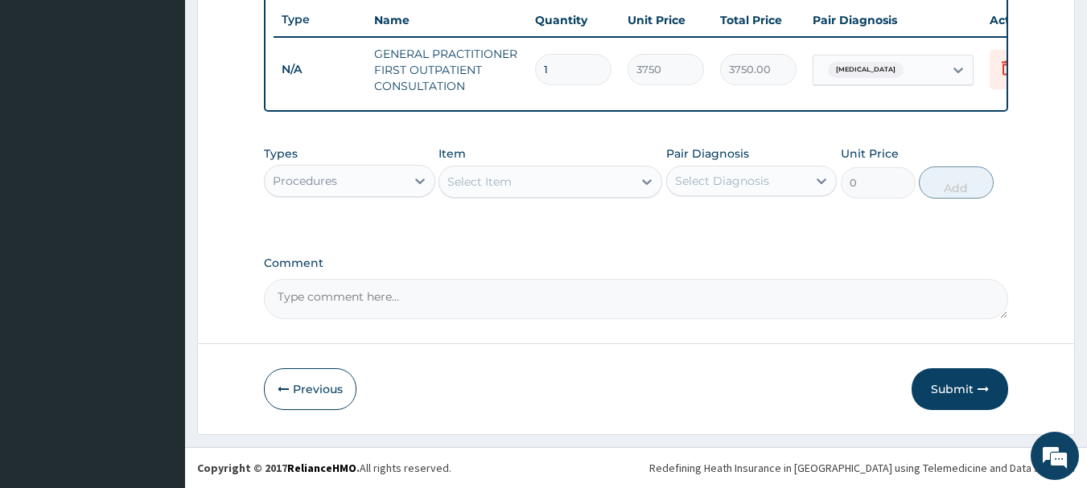
scroll to position [616, 0]
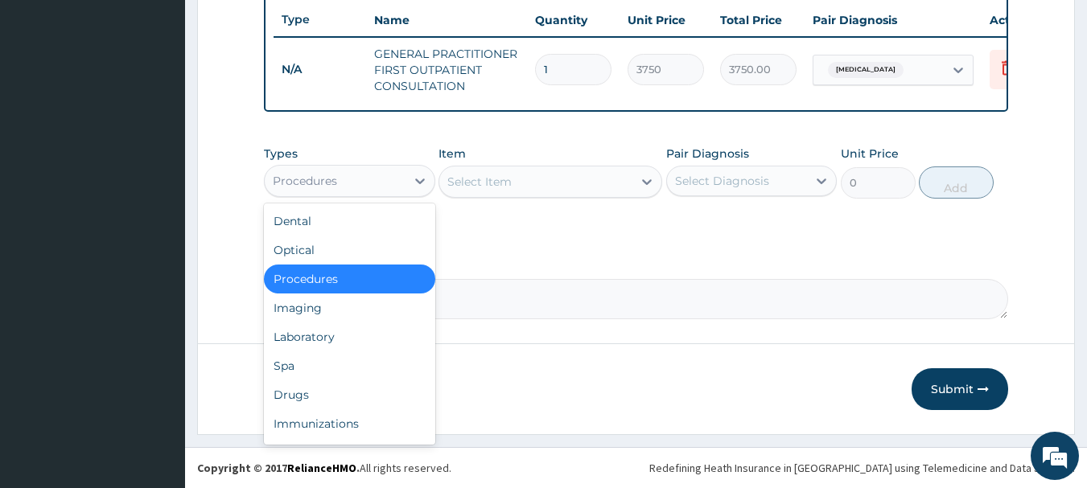
click at [397, 179] on div "Procedures" at bounding box center [335, 181] width 141 height 26
click at [325, 336] on div "Laboratory" at bounding box center [349, 337] width 171 height 29
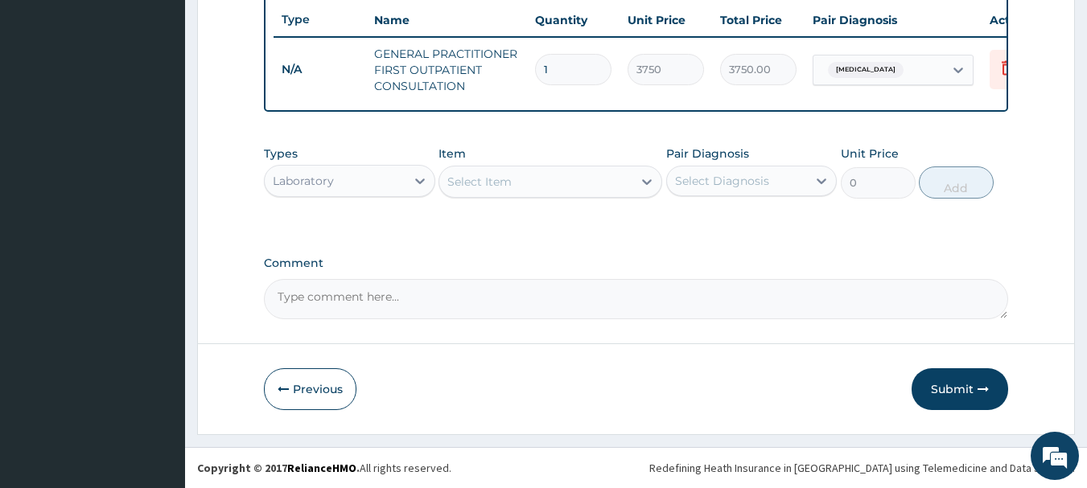
click at [555, 189] on div "Select Item" at bounding box center [535, 182] width 193 height 26
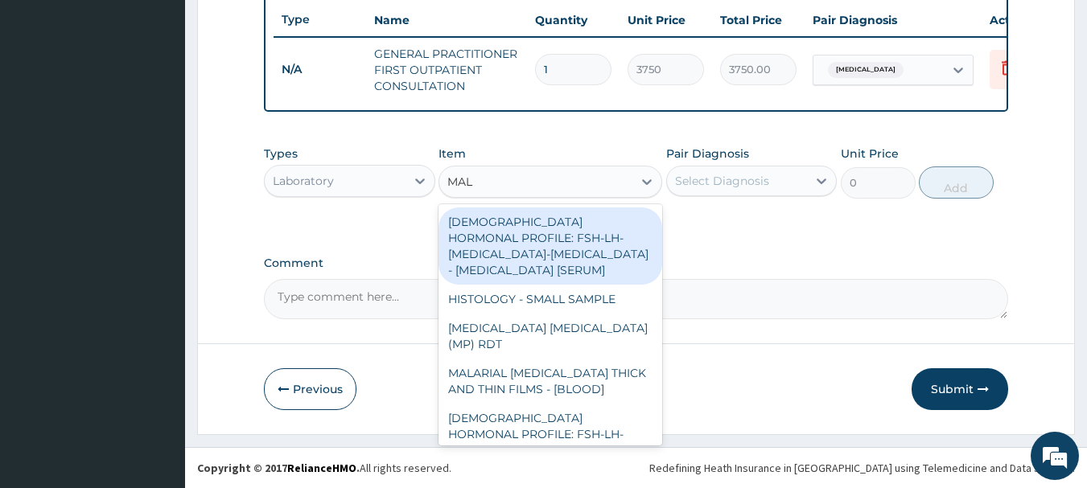
type input "MALA"
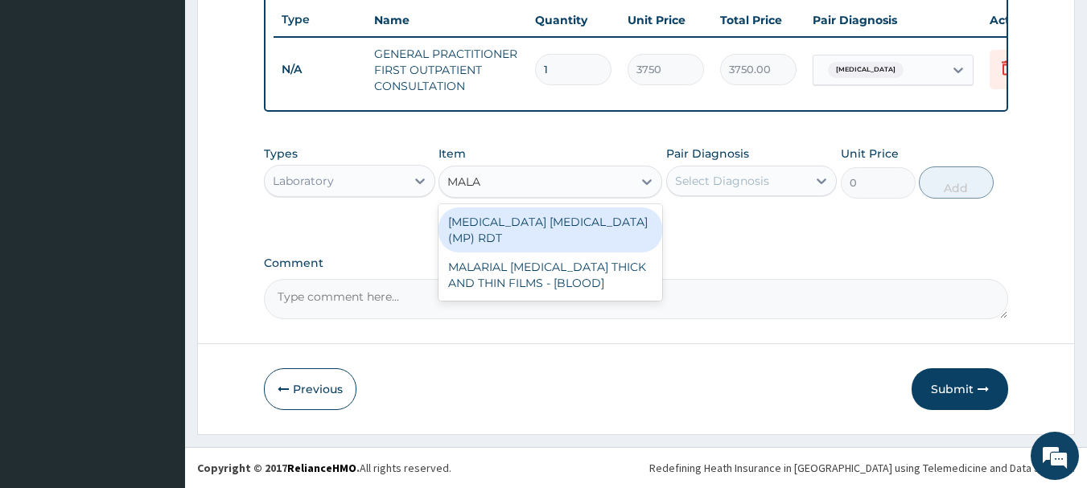
click at [533, 220] on div "[MEDICAL_DATA] [MEDICAL_DATA] (MP) RDT" at bounding box center [551, 230] width 224 height 45
type input "2000"
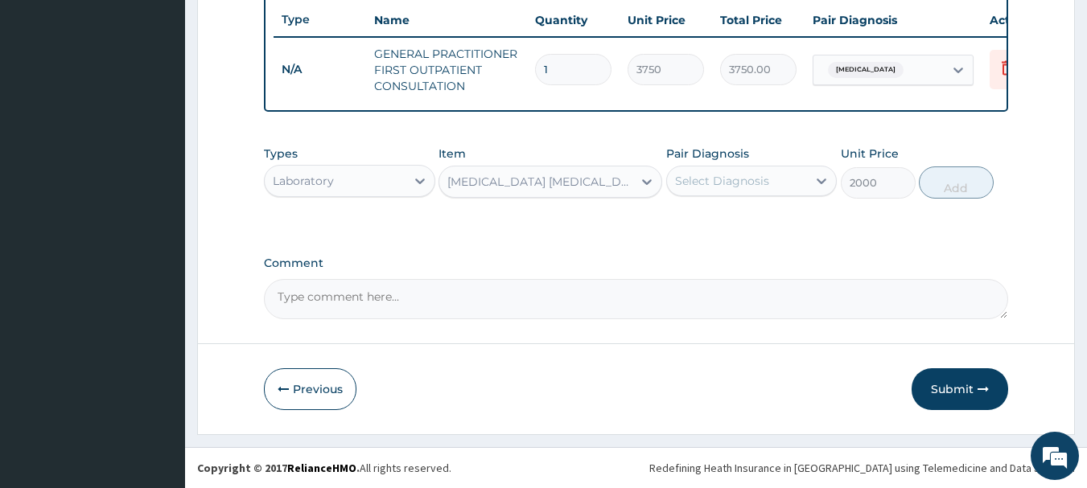
click at [719, 181] on div "Select Diagnosis" at bounding box center [722, 181] width 94 height 16
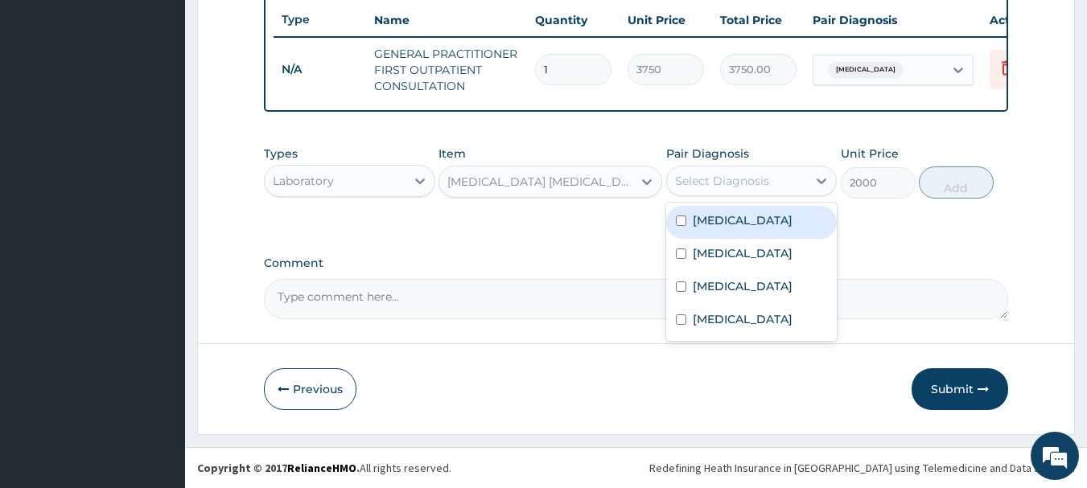
click at [721, 225] on label "[MEDICAL_DATA]" at bounding box center [743, 220] width 100 height 16
checkbox input "true"
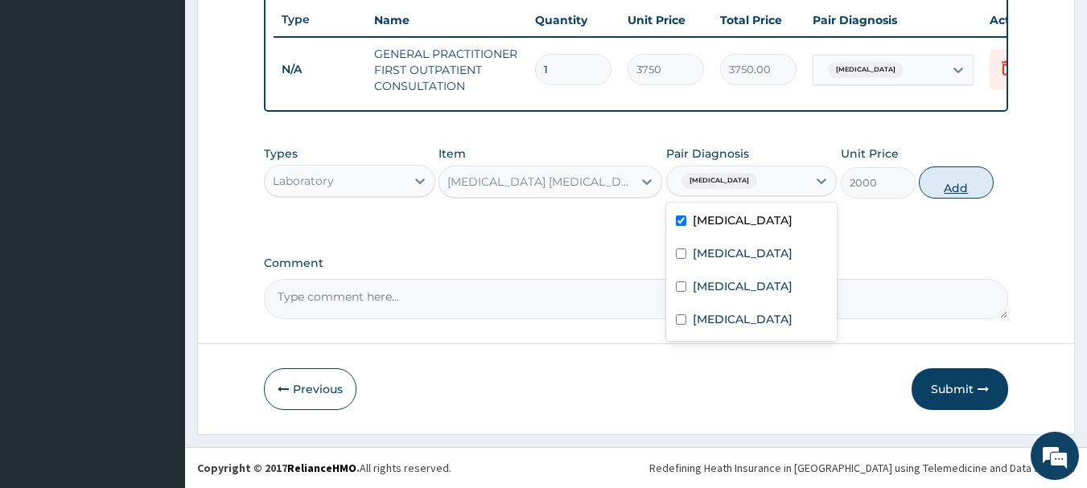
click at [950, 181] on button "Add" at bounding box center [956, 183] width 75 height 32
type input "0"
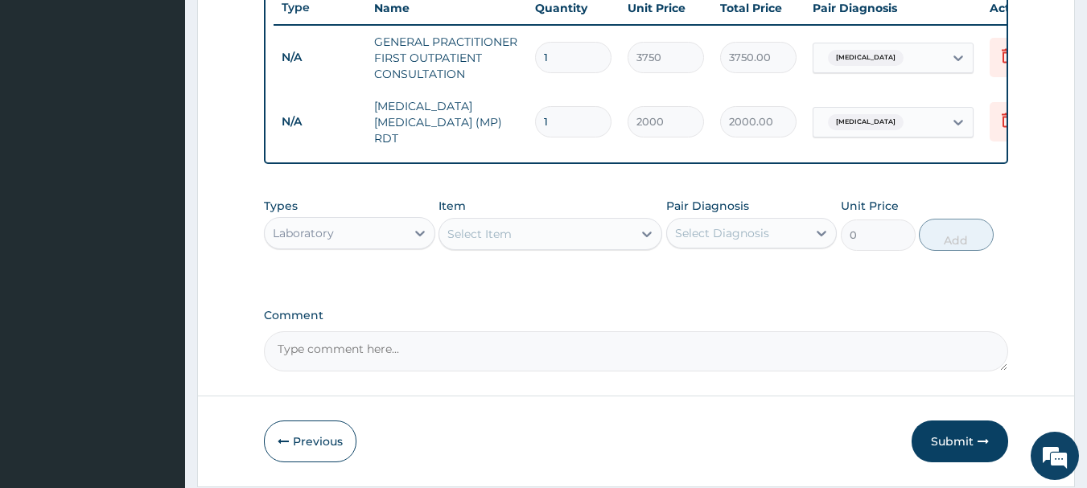
click at [591, 236] on div "Select Item" at bounding box center [535, 234] width 193 height 26
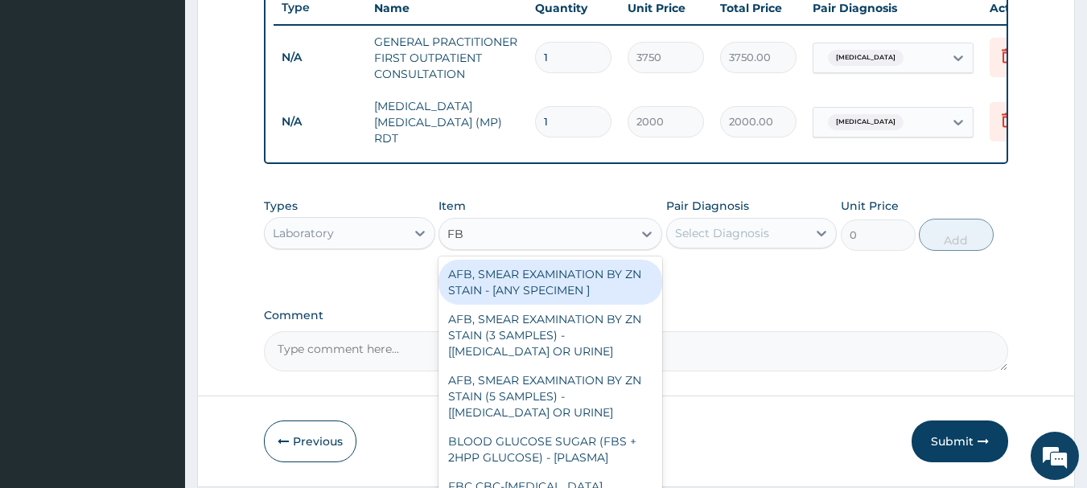
type input "FBC"
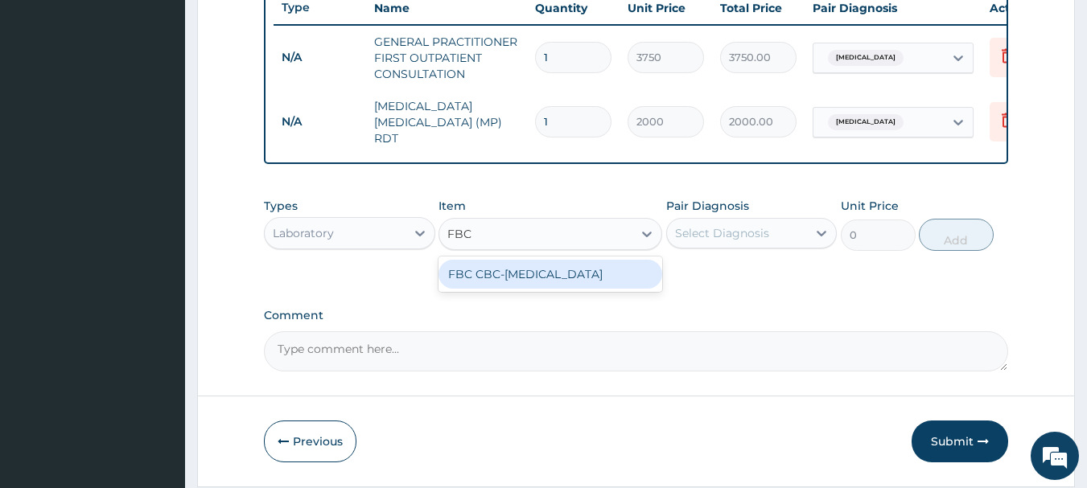
click at [531, 289] on div "FBC CBC-[MEDICAL_DATA]" at bounding box center [551, 274] width 224 height 29
type input "2500"
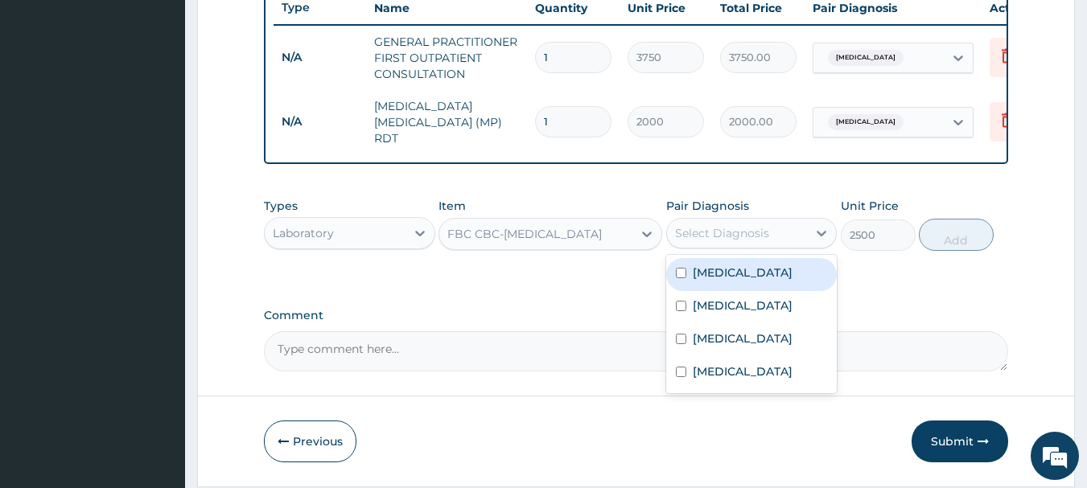
click at [712, 236] on div "Select Diagnosis" at bounding box center [722, 233] width 94 height 16
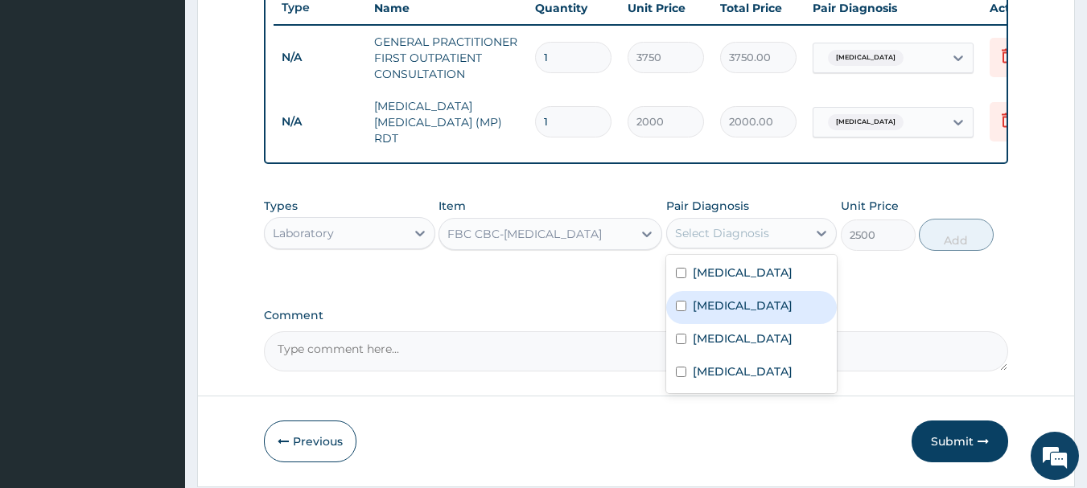
click at [712, 313] on label "[MEDICAL_DATA]" at bounding box center [743, 306] width 100 height 16
checkbox input "true"
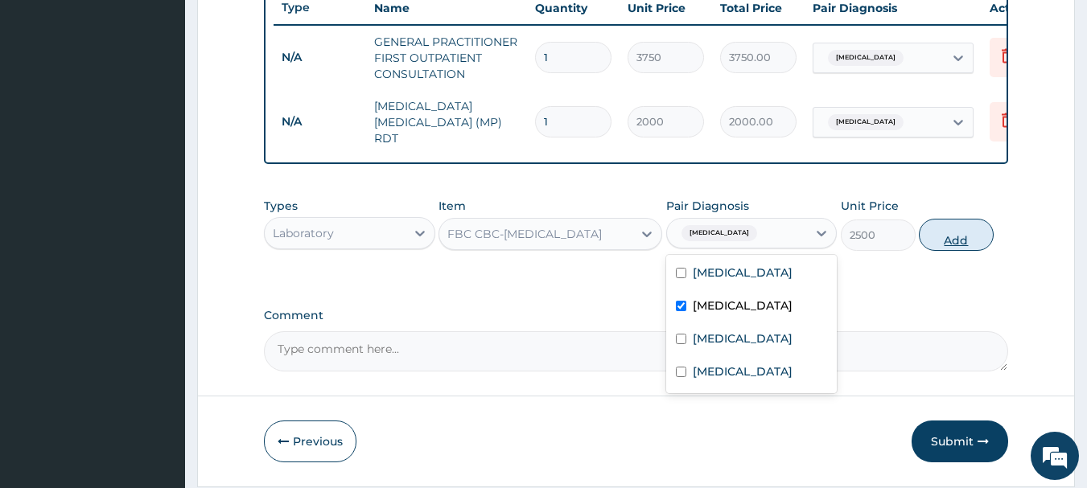
click at [966, 237] on button "Add" at bounding box center [956, 235] width 75 height 32
type input "0"
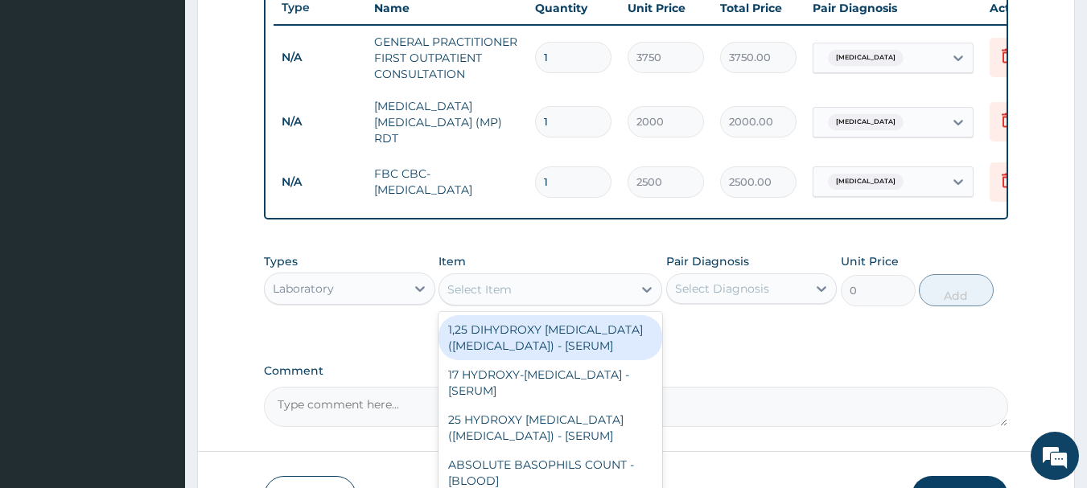
click at [591, 293] on div "Select Item" at bounding box center [535, 290] width 193 height 26
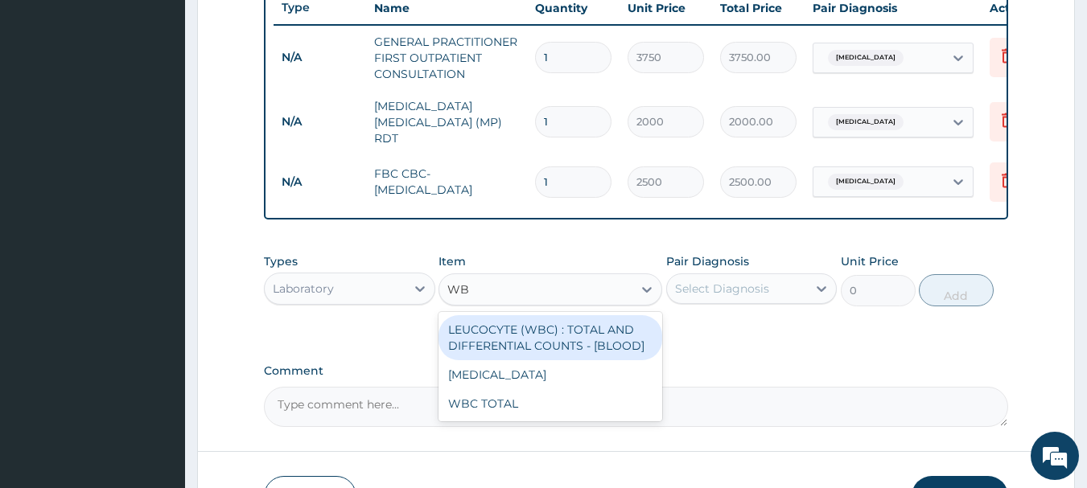
type input "WBC"
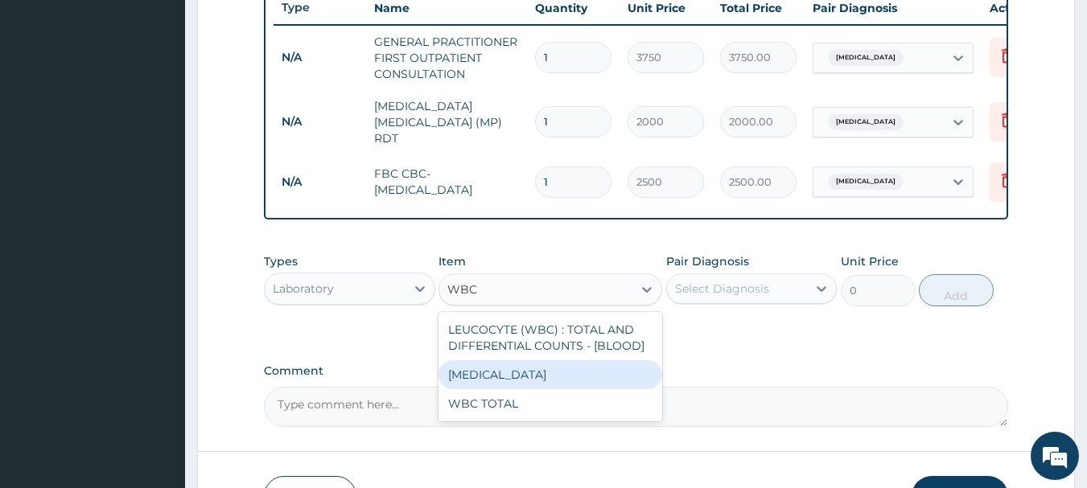
click at [586, 374] on div "[MEDICAL_DATA]" at bounding box center [551, 374] width 224 height 29
type input "3750"
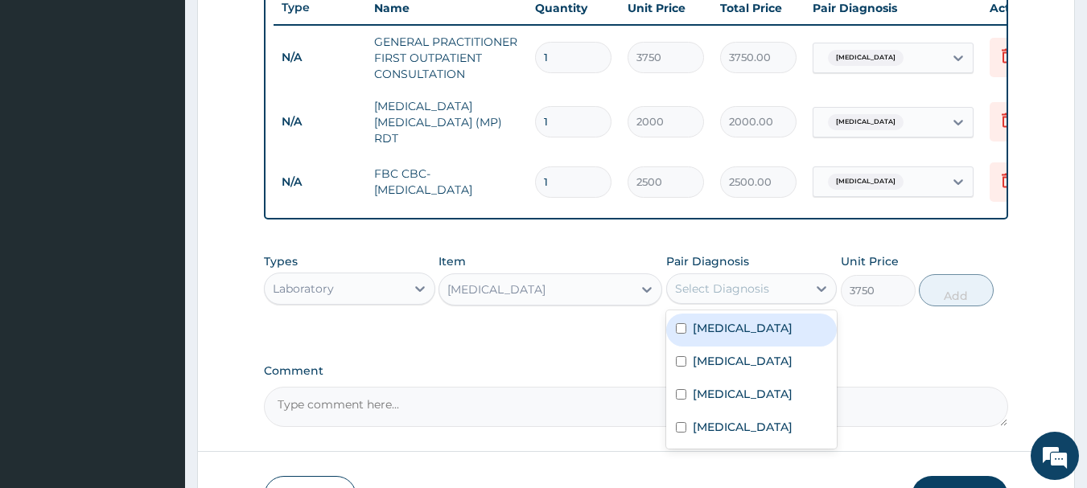
click at [767, 302] on div "Select Diagnosis" at bounding box center [737, 289] width 141 height 26
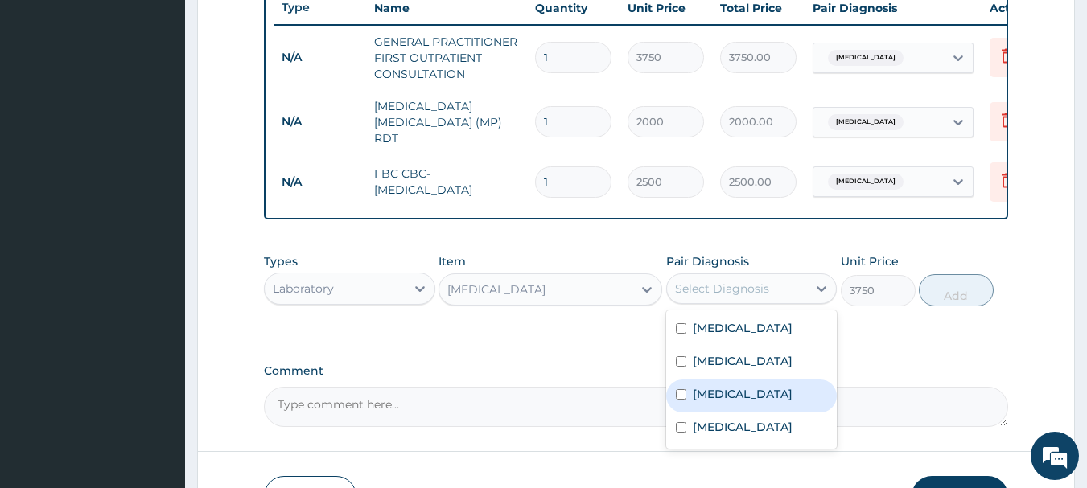
click at [742, 392] on div "[MEDICAL_DATA]" at bounding box center [751, 396] width 171 height 33
checkbox input "true"
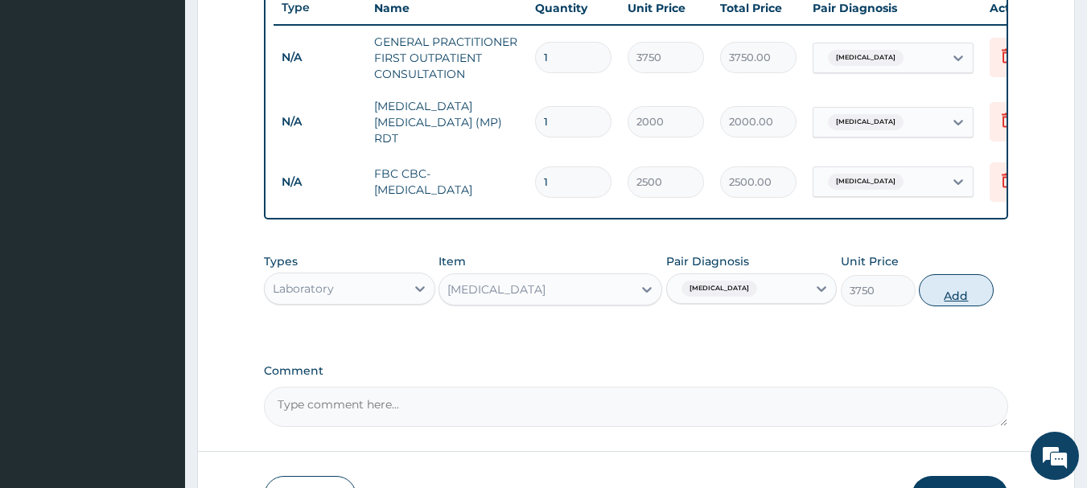
click at [977, 302] on button "Add" at bounding box center [956, 290] width 75 height 32
type input "0"
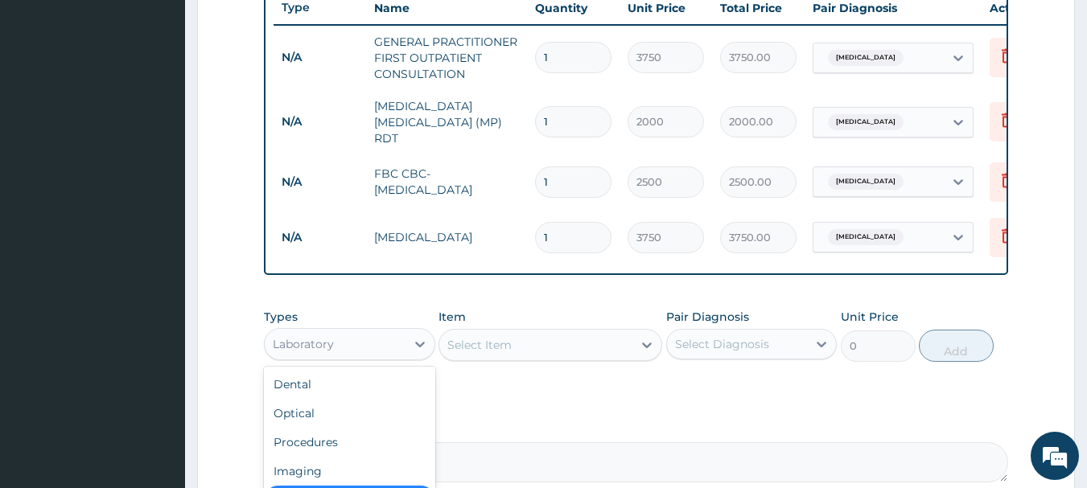
click at [381, 343] on div "Laboratory" at bounding box center [335, 345] width 141 height 26
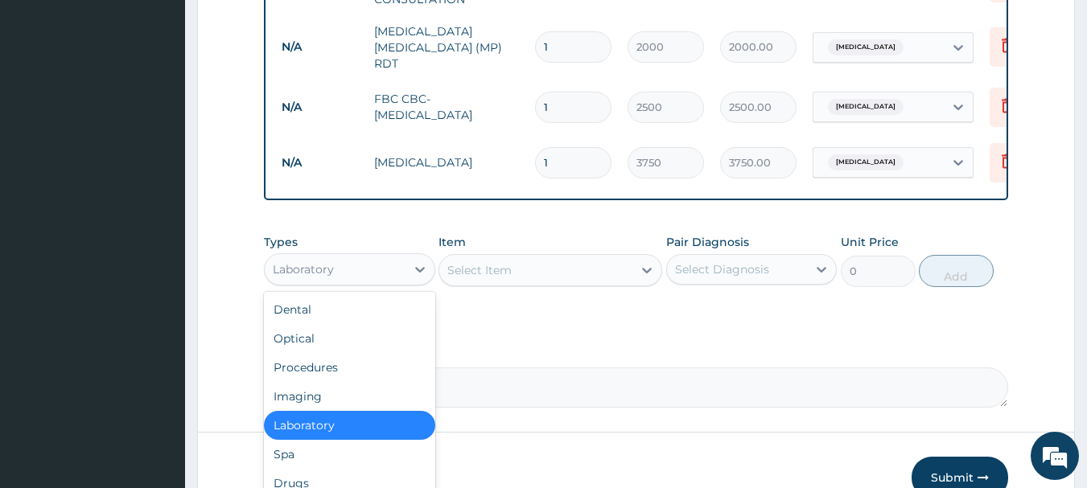
scroll to position [783, 0]
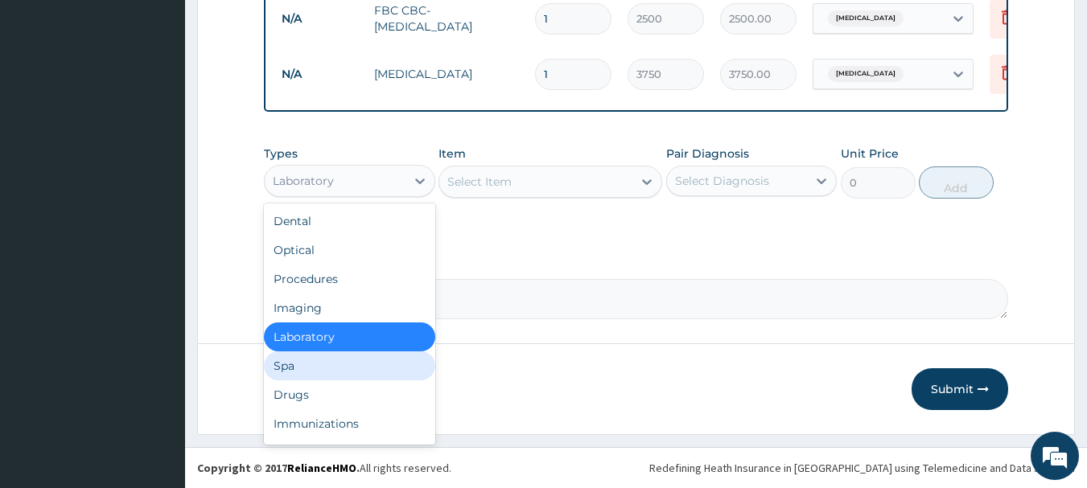
click at [353, 371] on div "Spa" at bounding box center [349, 366] width 171 height 29
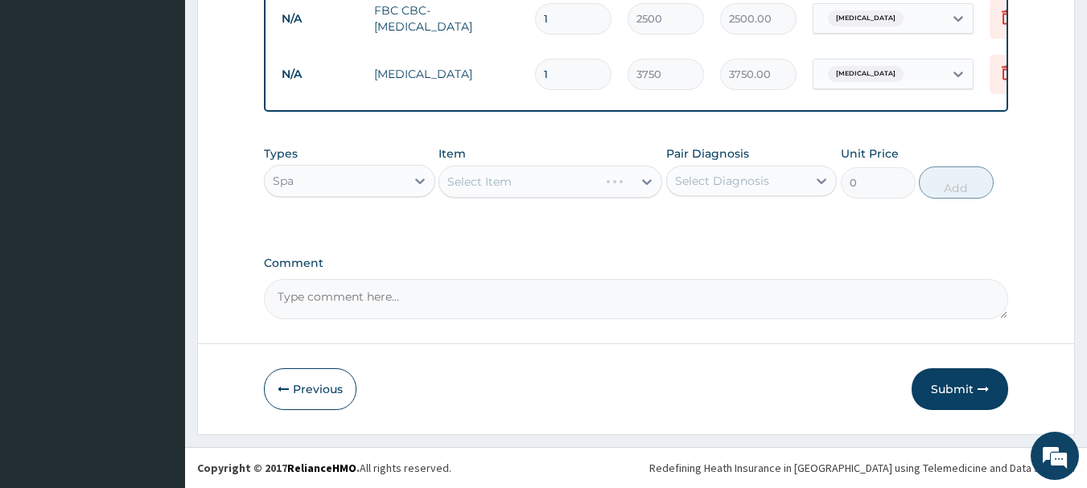
click at [384, 184] on div "Spa" at bounding box center [335, 181] width 141 height 26
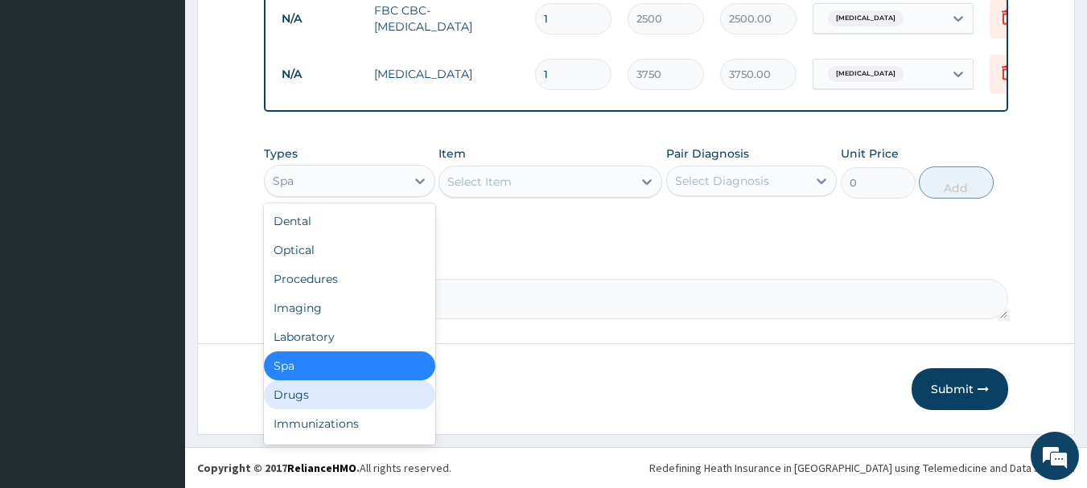
click at [340, 388] on div "Drugs" at bounding box center [349, 395] width 171 height 29
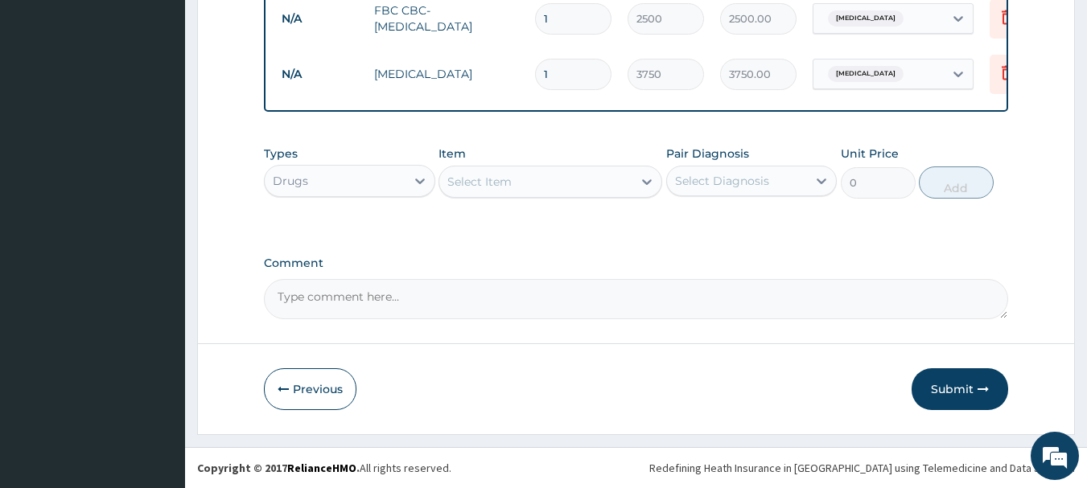
click at [521, 184] on div "Select Item" at bounding box center [535, 182] width 193 height 26
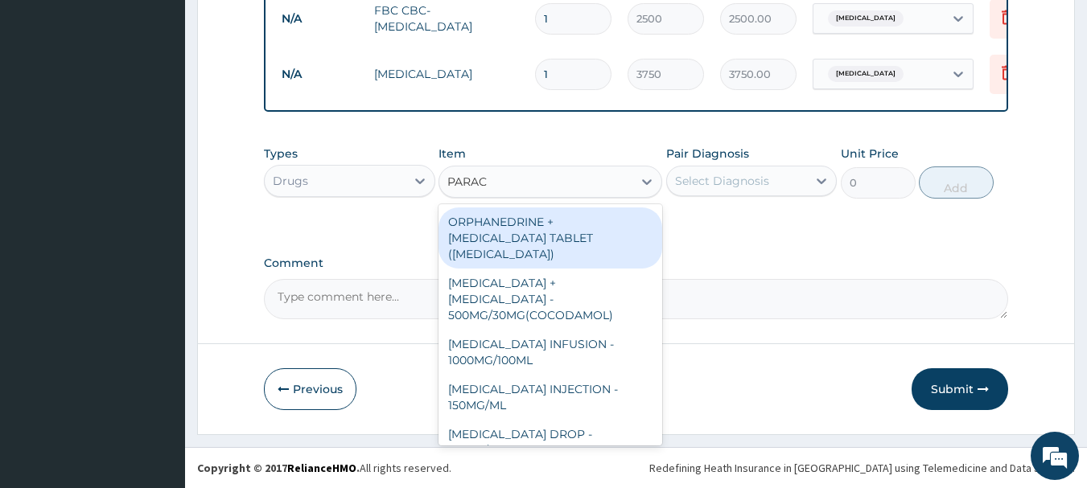
type input "PARACE"
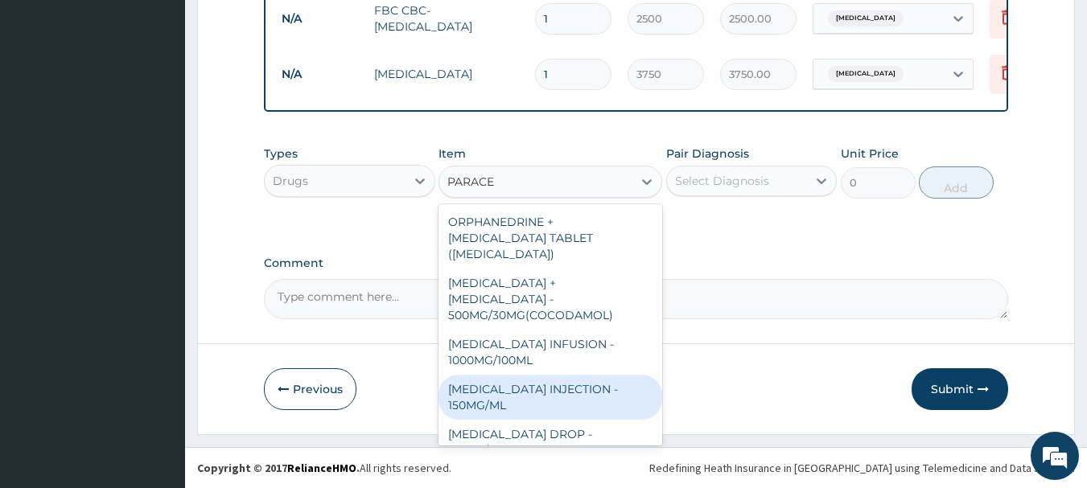
click at [510, 389] on div "[MEDICAL_DATA] INJECTION - 150MG/ML" at bounding box center [551, 397] width 224 height 45
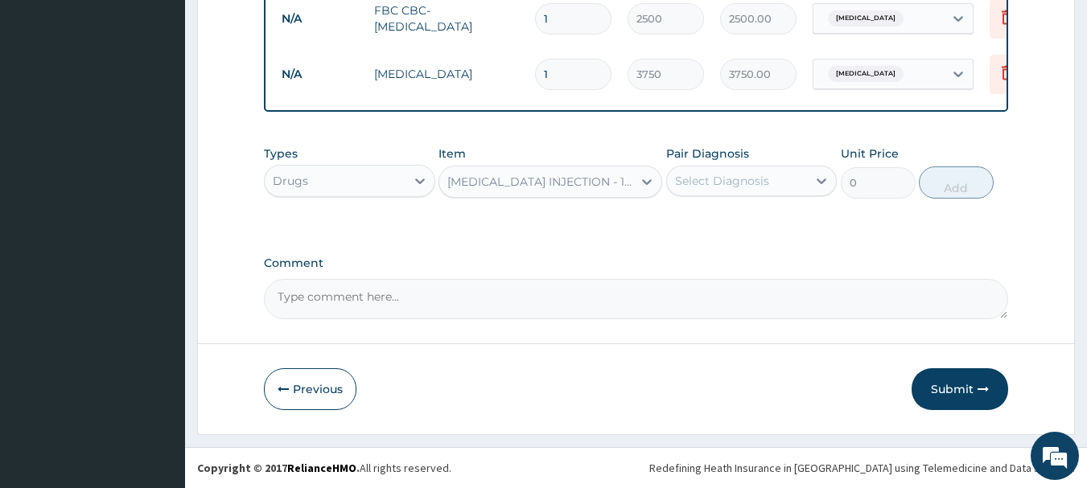
type input "560"
click at [744, 184] on div "Select Diagnosis" at bounding box center [722, 181] width 94 height 16
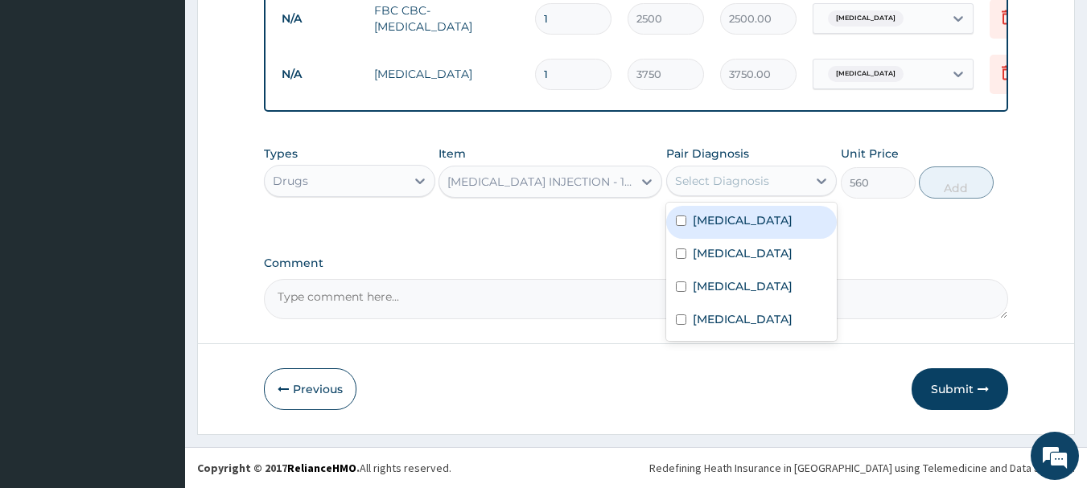
click at [690, 226] on div "[MEDICAL_DATA]" at bounding box center [751, 222] width 171 height 33
checkbox input "true"
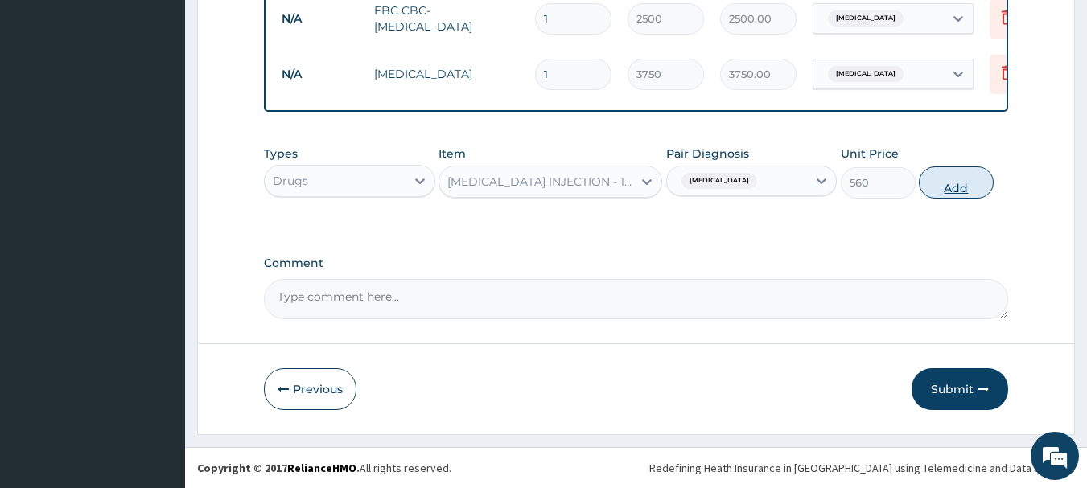
click at [970, 184] on button "Add" at bounding box center [956, 183] width 75 height 32
type input "0"
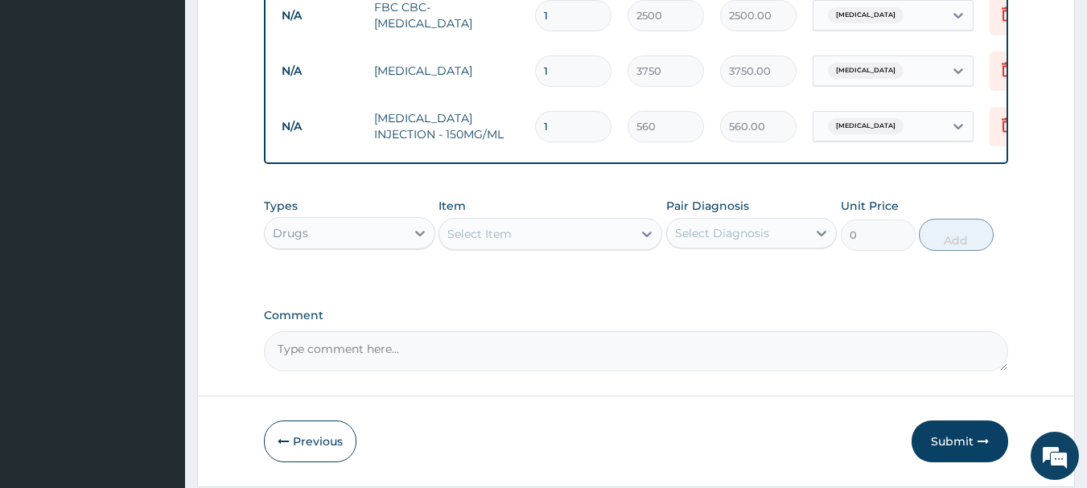
click at [500, 245] on div "Select Item" at bounding box center [535, 234] width 193 height 26
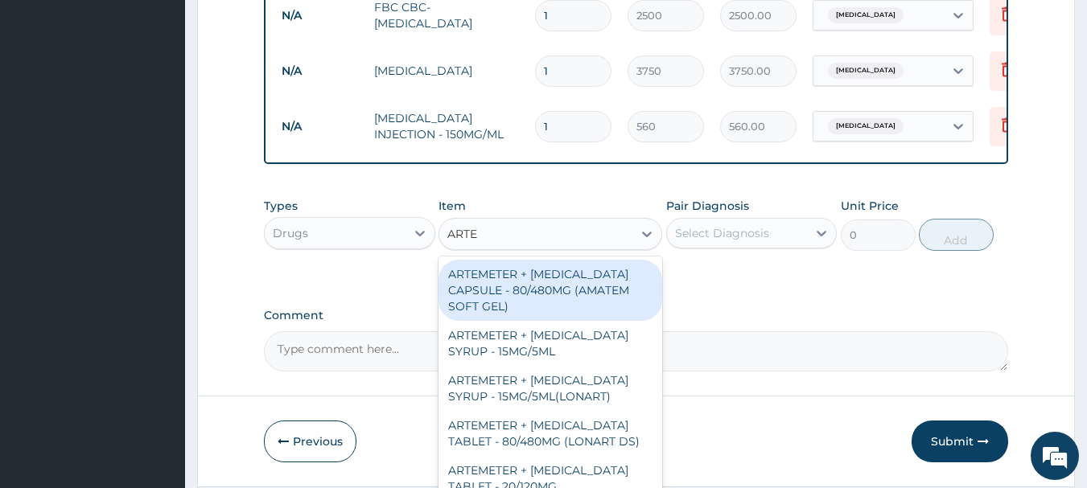
type input "ARTEM"
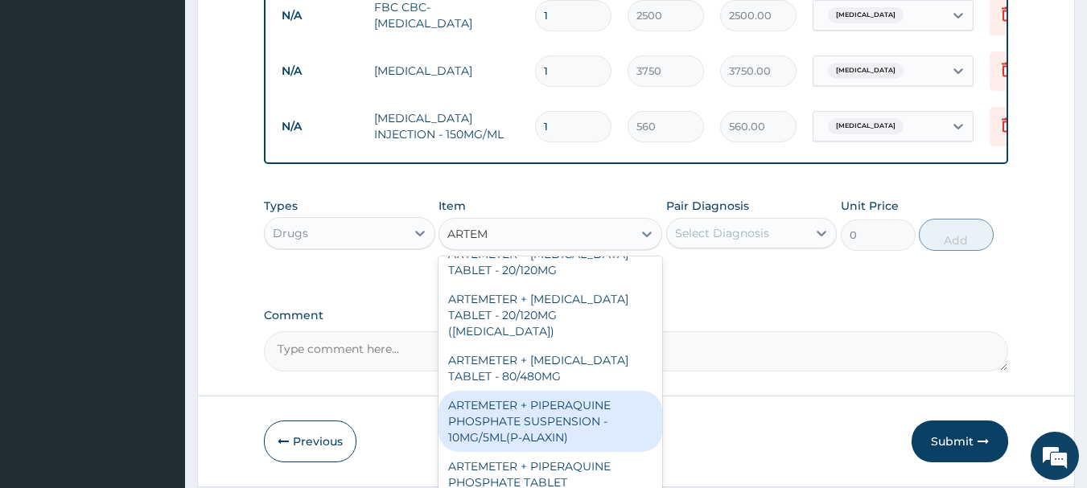
scroll to position [322, 0]
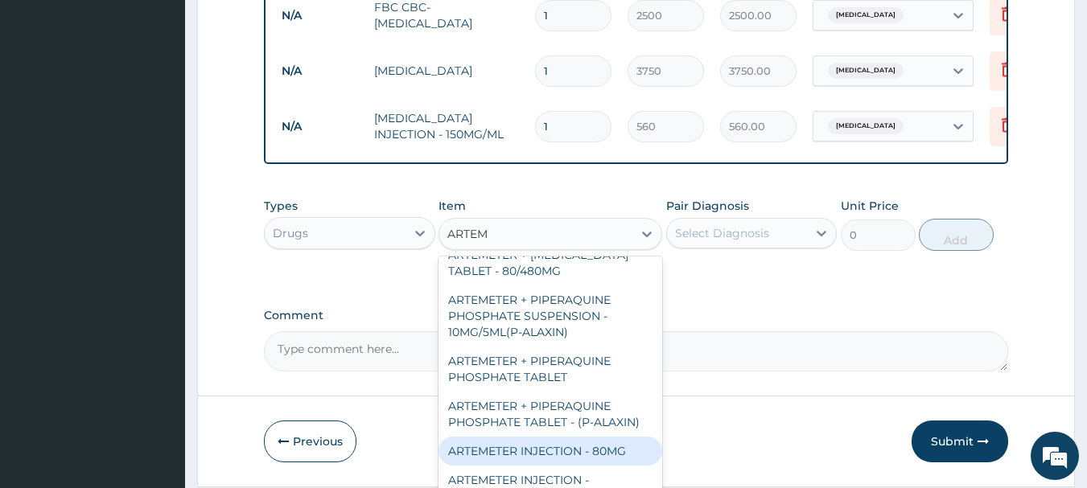
click at [575, 439] on div "ARTEMETER INJECTION - 80MG" at bounding box center [551, 451] width 224 height 29
type input "476"
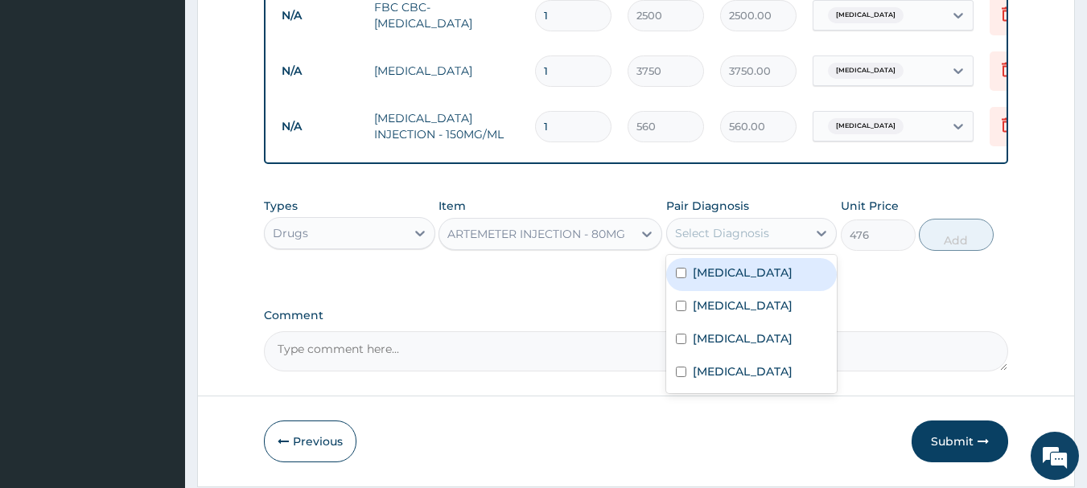
click at [751, 241] on div "Select Diagnosis" at bounding box center [722, 233] width 94 height 16
click at [722, 277] on label "[MEDICAL_DATA]" at bounding box center [743, 273] width 100 height 16
checkbox input "true"
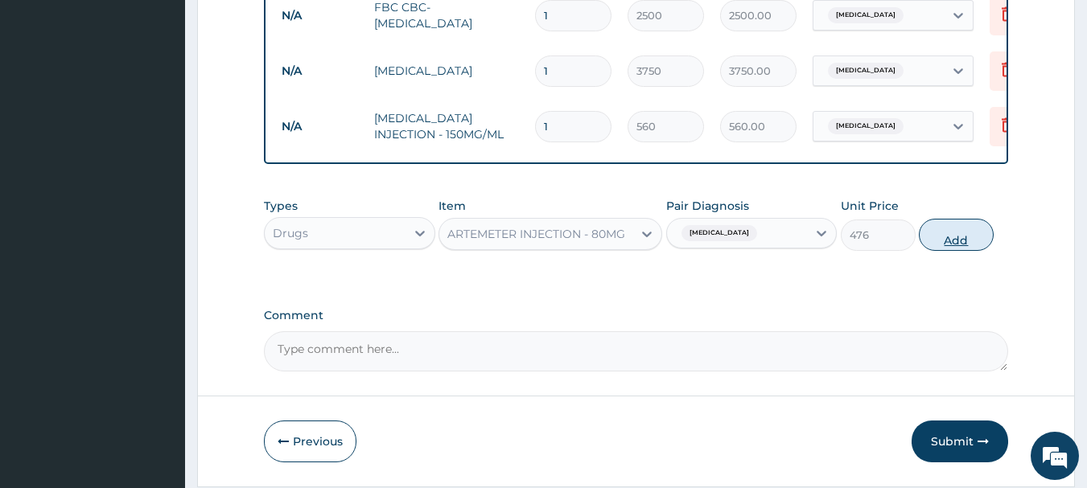
click at [953, 245] on button "Add" at bounding box center [956, 235] width 75 height 32
type input "0"
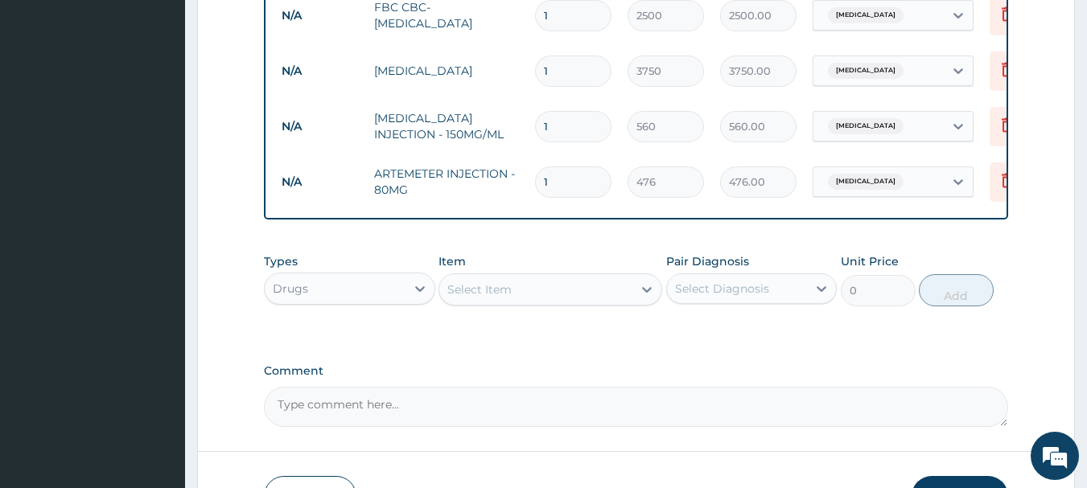
click at [542, 290] on div "Select Item" at bounding box center [535, 290] width 193 height 26
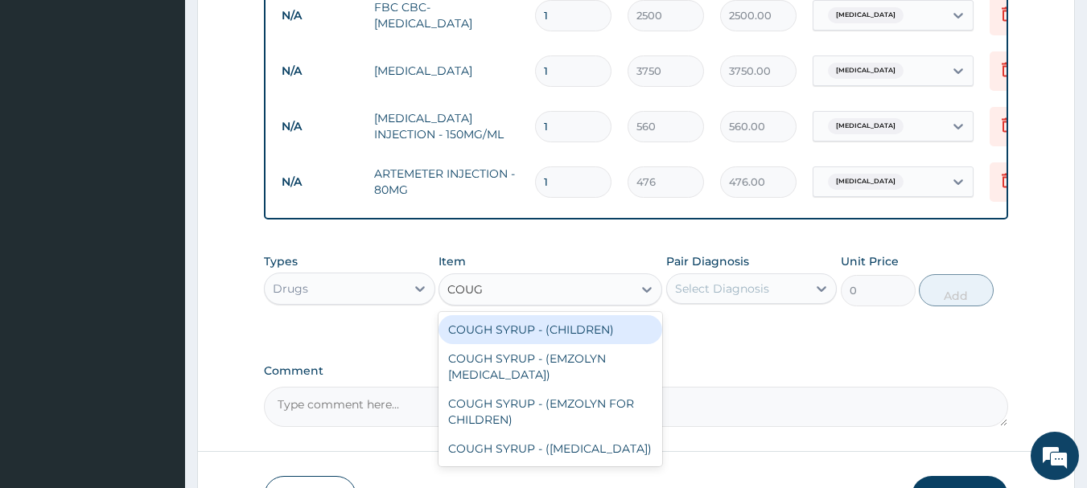
type input "COUGH"
click at [525, 334] on div "COUGH SYRUP - (CHILDREN)" at bounding box center [551, 329] width 224 height 29
type input "1120"
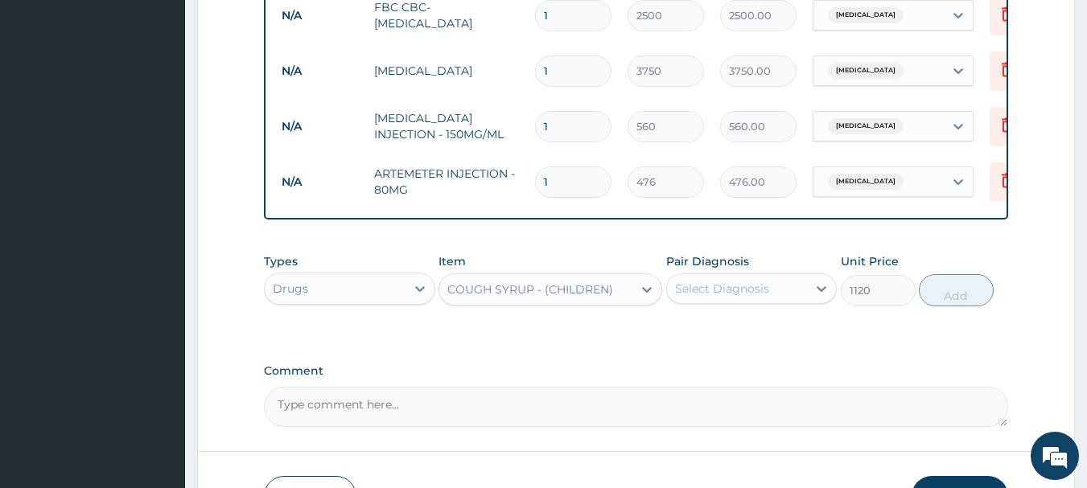
click at [732, 288] on div "Select Diagnosis" at bounding box center [722, 289] width 94 height 16
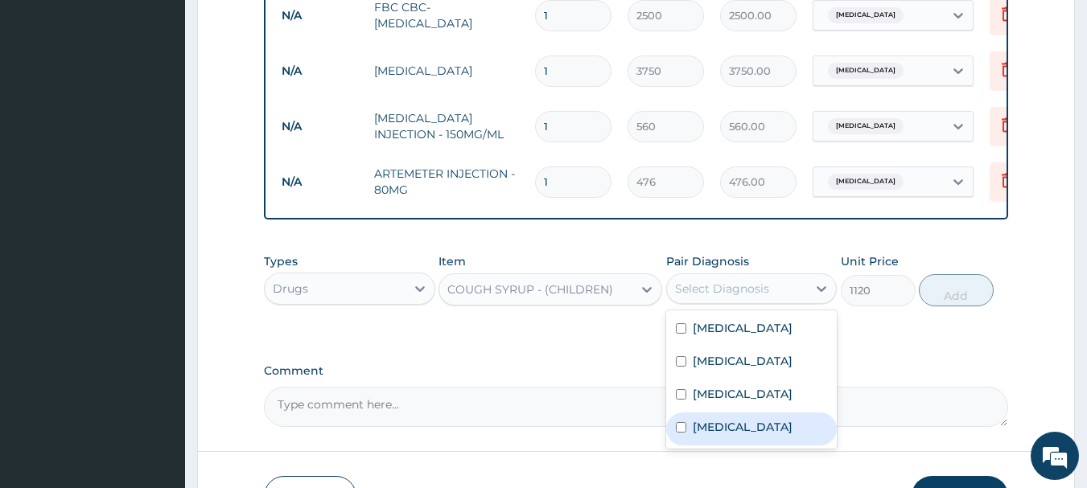
click at [731, 435] on label "[MEDICAL_DATA]" at bounding box center [743, 427] width 100 height 16
checkbox input "true"
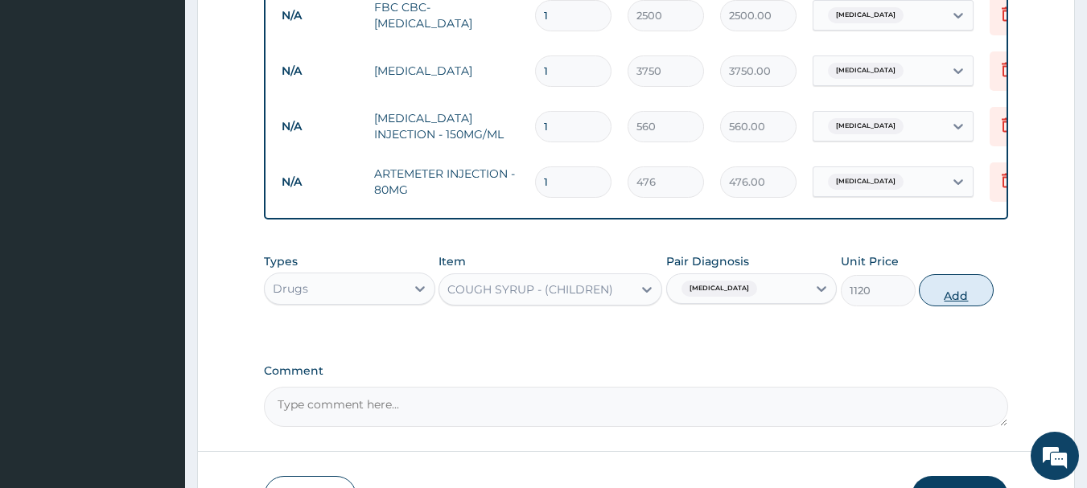
click at [972, 295] on button "Add" at bounding box center [956, 290] width 75 height 32
type input "0"
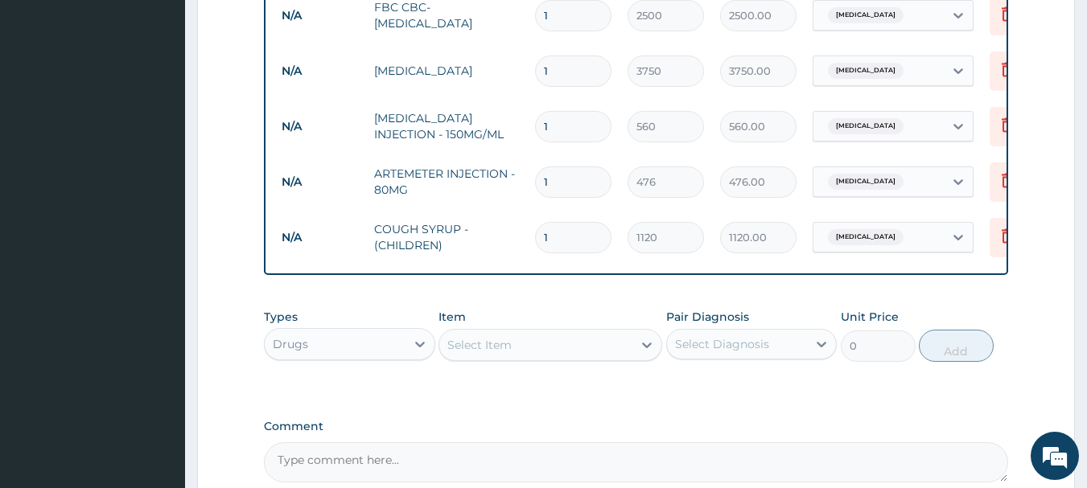
click at [494, 347] on div "Select Item" at bounding box center [479, 345] width 64 height 16
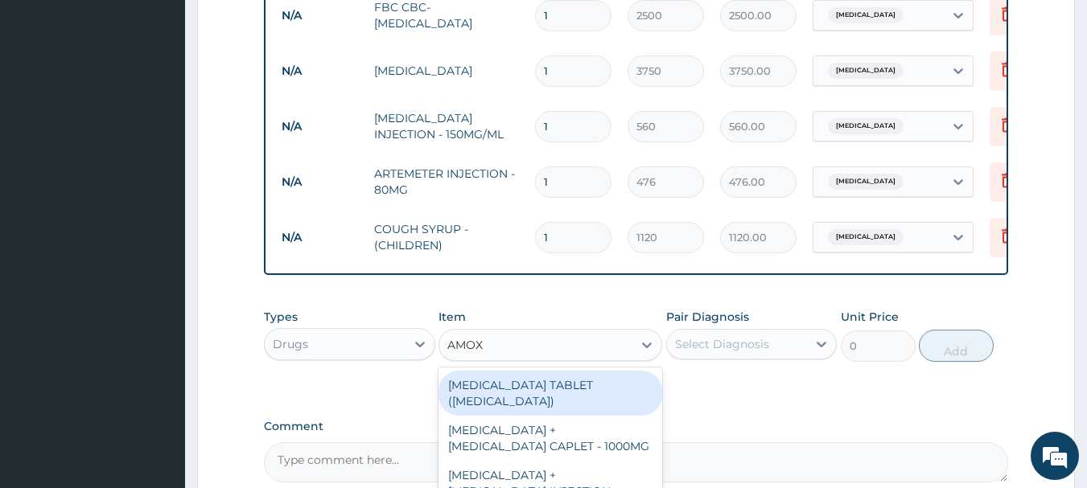
type input "AMOXI"
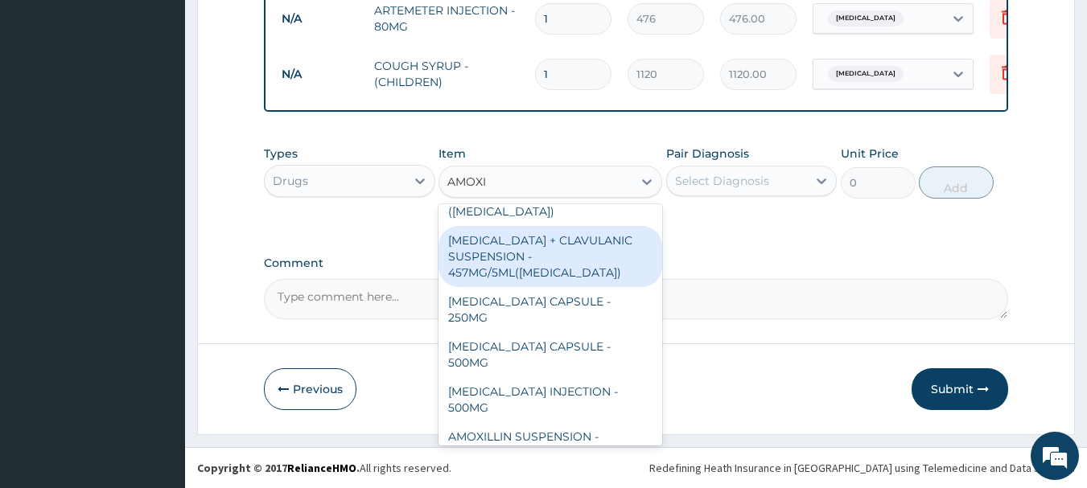
scroll to position [547, 0]
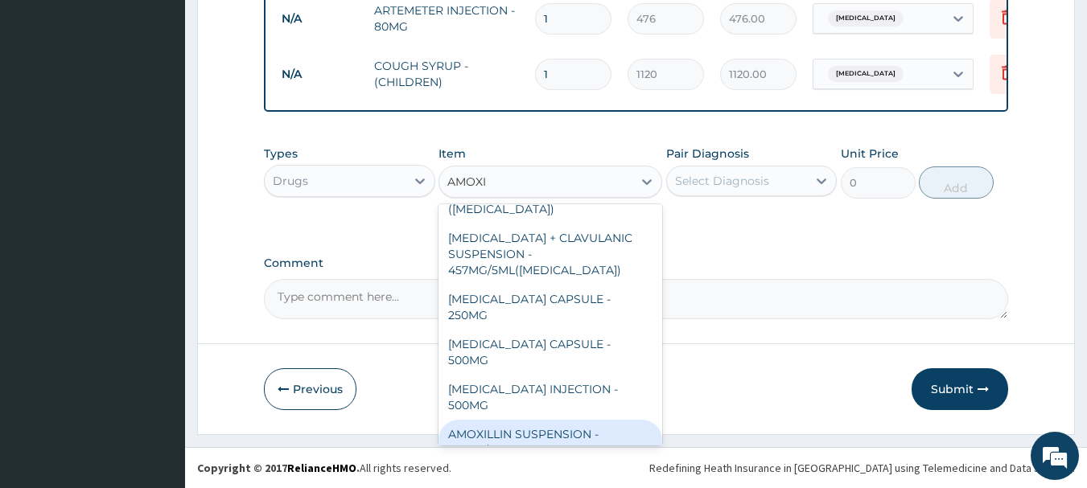
click at [572, 420] on div "AMOXILLIN SUSPENSION - 125MG/5ML" at bounding box center [551, 442] width 224 height 45
type input "840"
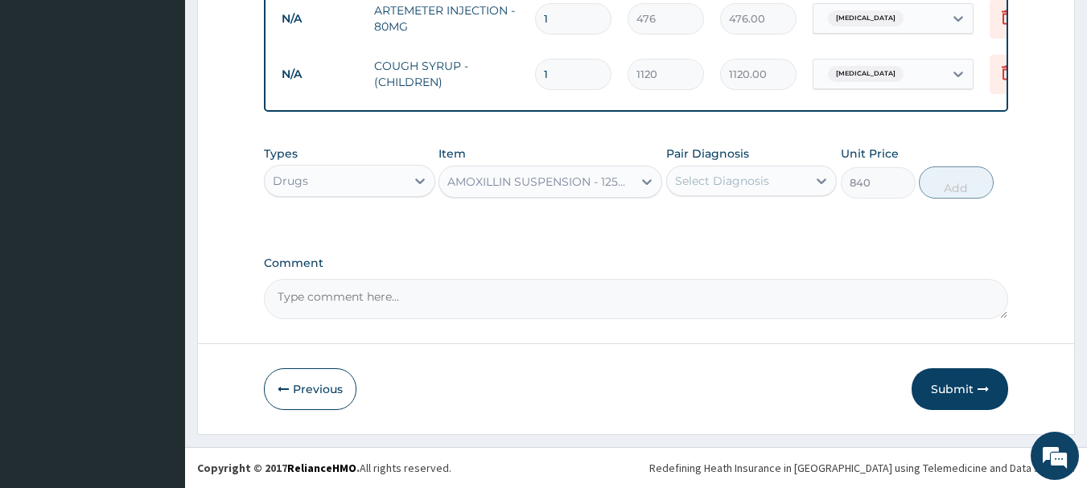
click at [733, 184] on div "Select Diagnosis" at bounding box center [722, 181] width 94 height 16
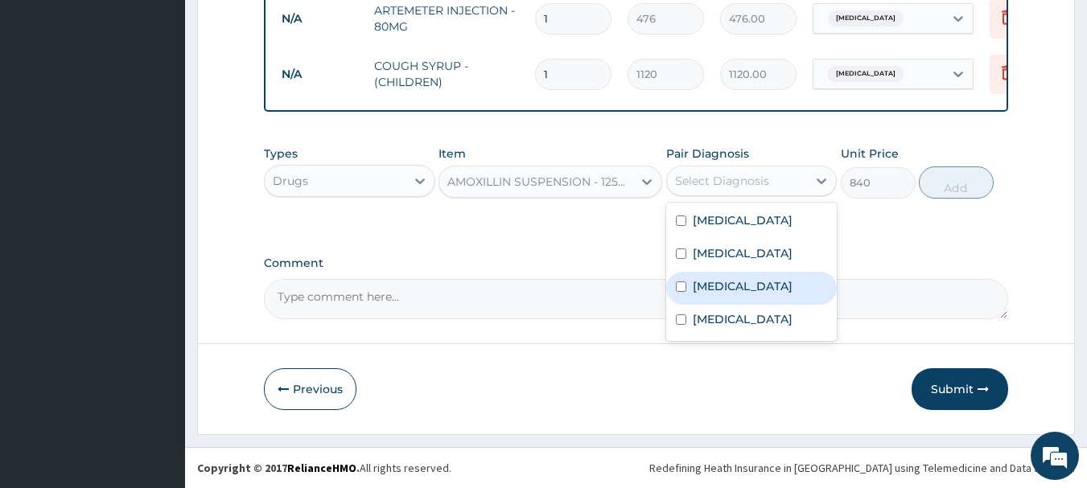
click at [743, 285] on div "[MEDICAL_DATA]" at bounding box center [751, 288] width 171 height 33
checkbox input "true"
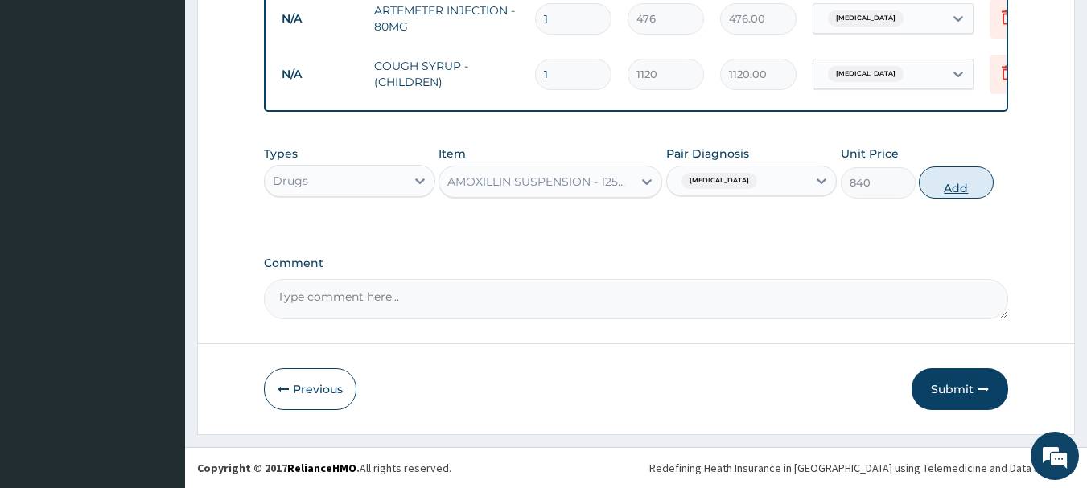
click at [945, 181] on button "Add" at bounding box center [956, 183] width 75 height 32
type input "0"
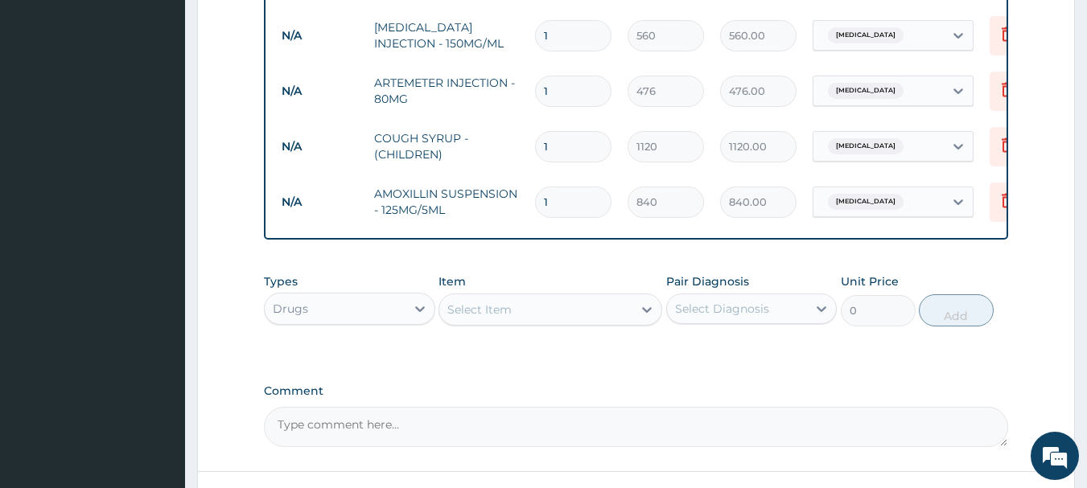
scroll to position [950, 0]
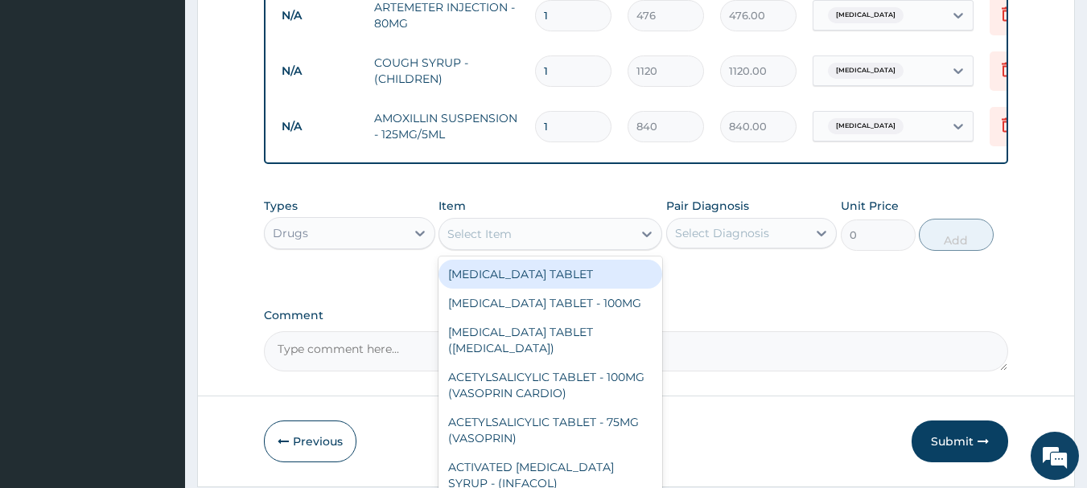
click at [525, 250] on div "Select Item" at bounding box center [551, 234] width 224 height 32
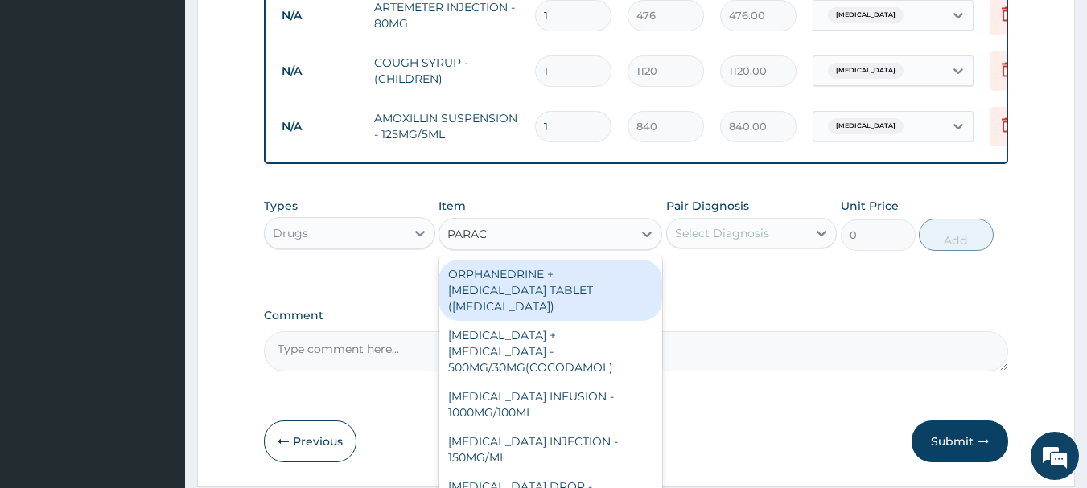
type input "PARACE"
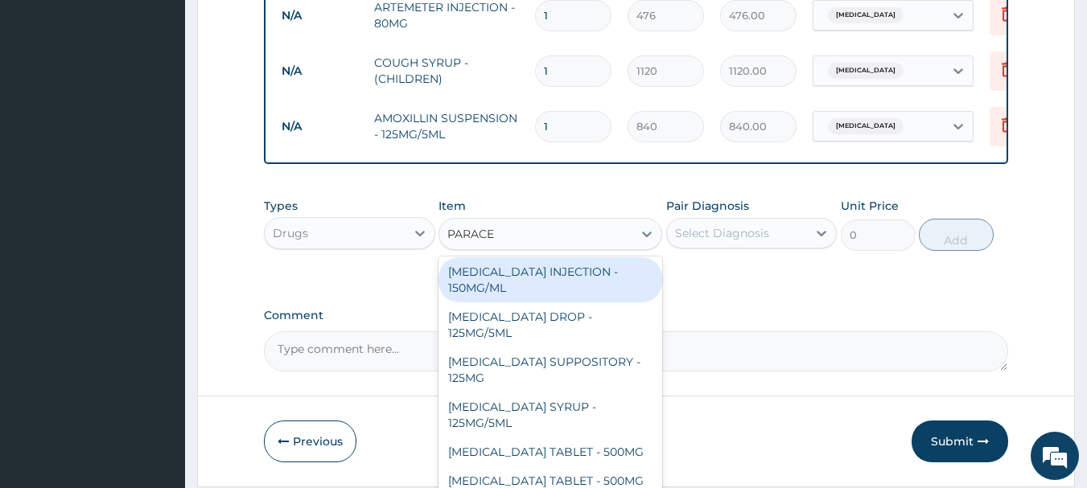
scroll to position [171, 0]
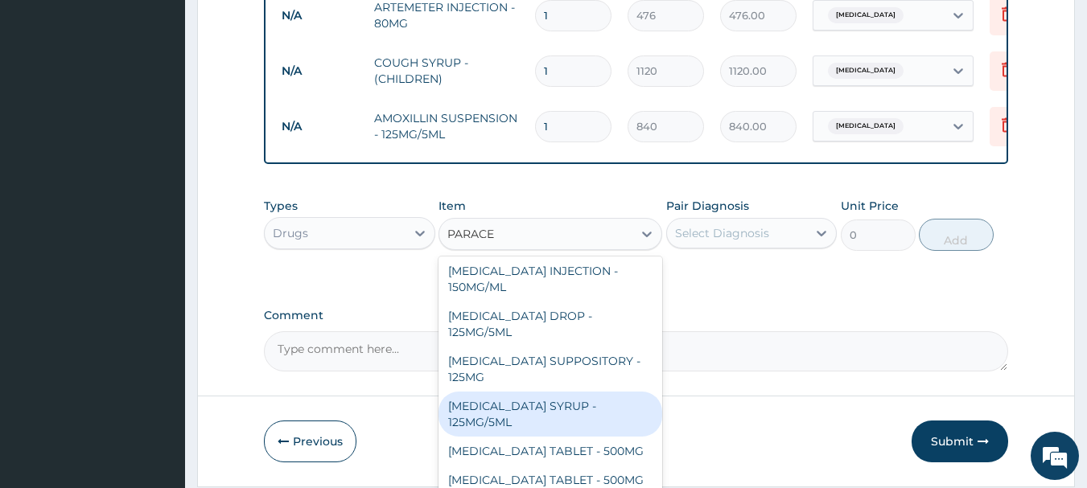
click at [547, 394] on div "[MEDICAL_DATA] SYRUP - 125MG/5ML" at bounding box center [551, 414] width 224 height 45
type input "840"
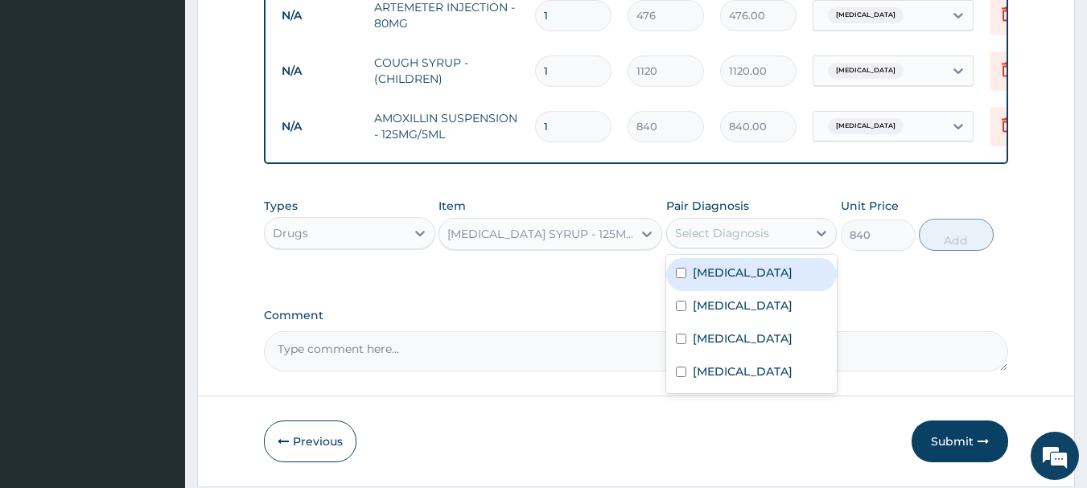
click at [727, 241] on div "Select Diagnosis" at bounding box center [722, 233] width 94 height 16
click at [726, 281] on label "[MEDICAL_DATA]" at bounding box center [743, 273] width 100 height 16
checkbox input "true"
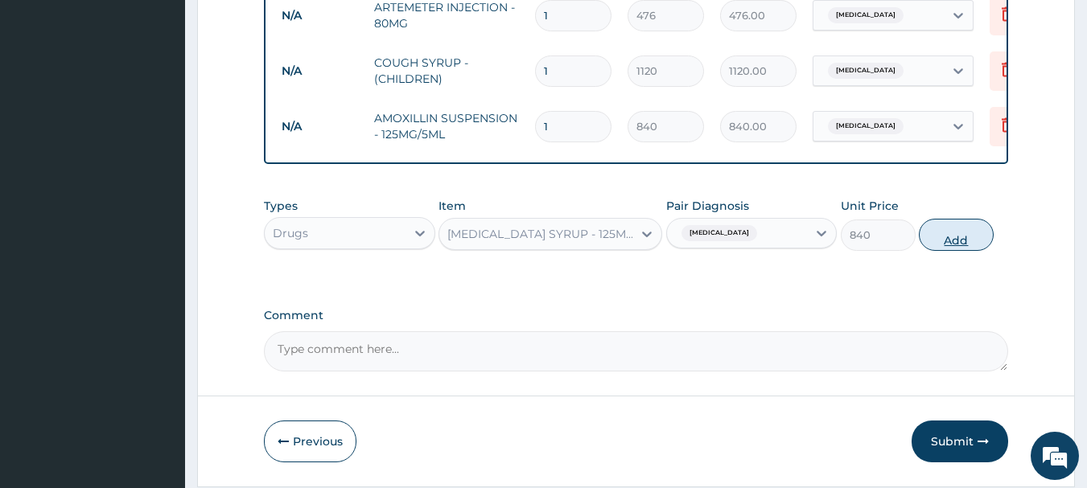
click at [969, 236] on button "Add" at bounding box center [956, 235] width 75 height 32
type input "0"
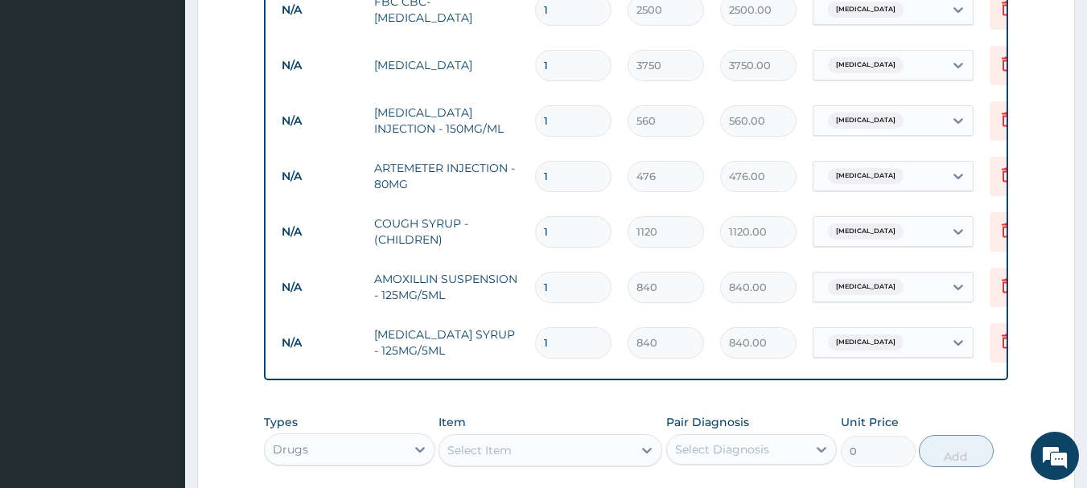
scroll to position [708, 0]
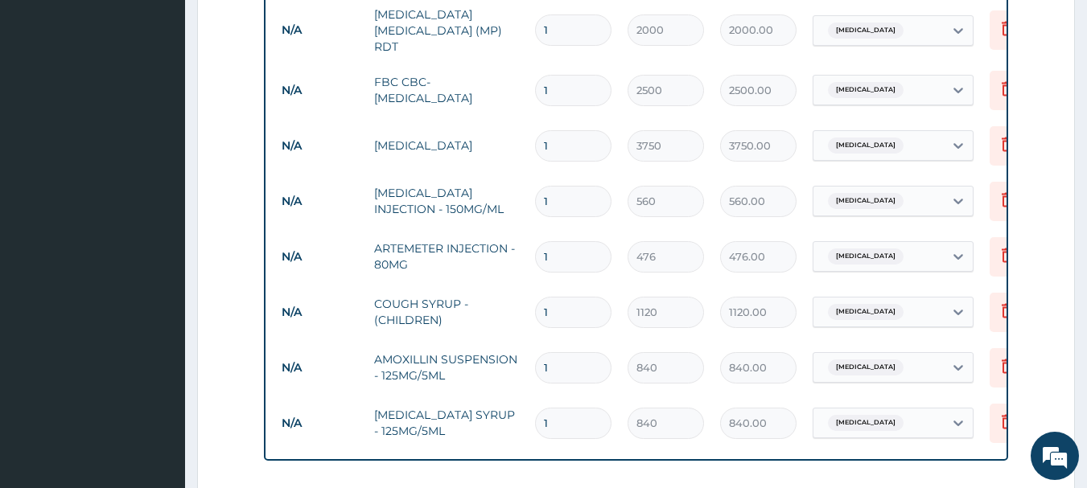
drag, startPoint x: 561, startPoint y: 245, endPoint x: 521, endPoint y: 255, distance: 40.8
click at [523, 254] on tr "N/A ARTEMETER INJECTION - 80MG 1 476 476.00 [MEDICAL_DATA] Delete" at bounding box center [668, 257] width 789 height 56
type input "2"
type input "952.00"
type input "2"
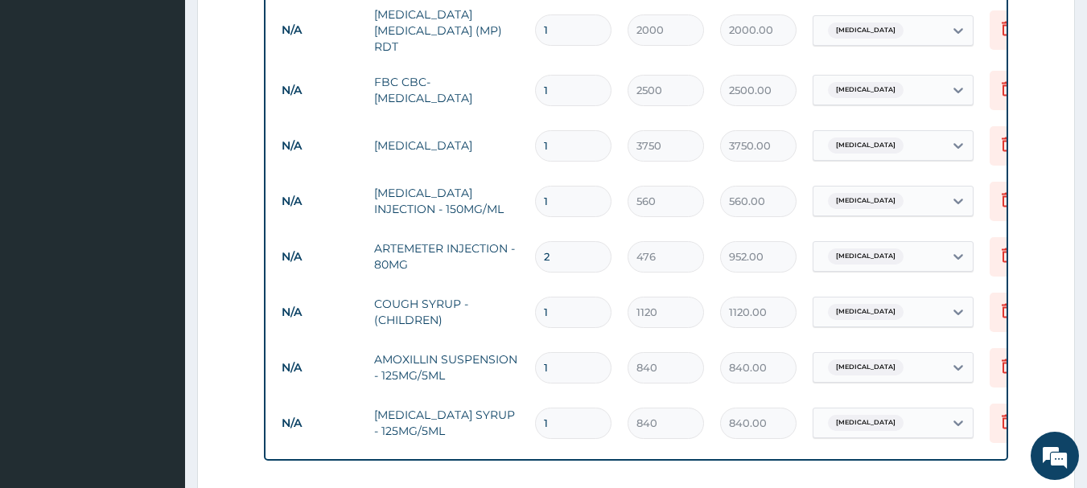
drag, startPoint x: 562, startPoint y: 195, endPoint x: 513, endPoint y: 192, distance: 48.3
click at [513, 192] on tr "N/A [MEDICAL_DATA] INJECTION - 150MG/ML 1 560 560.00 [MEDICAL_DATA] Delete" at bounding box center [668, 202] width 789 height 56
type input "2"
type input "1120.00"
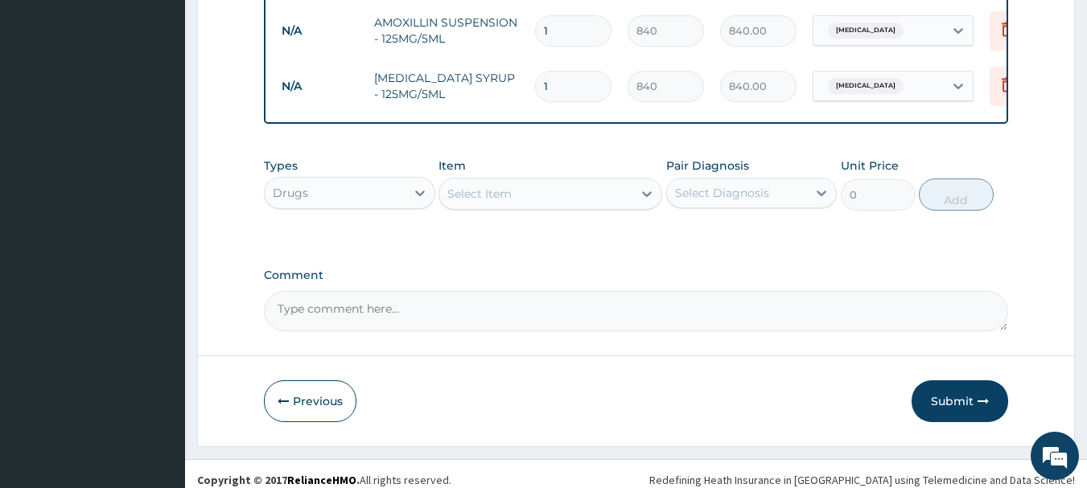
scroll to position [1061, 0]
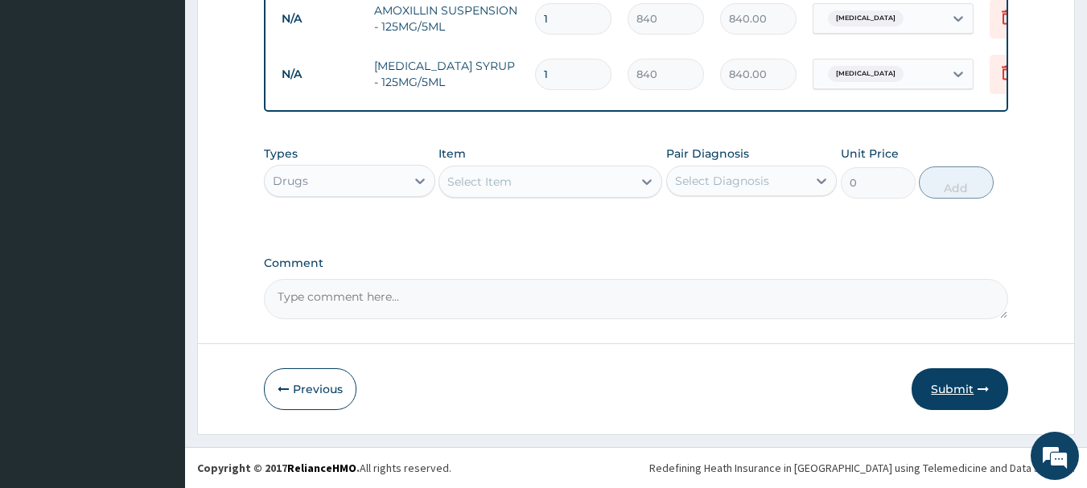
type input "2"
click at [951, 386] on button "Submit" at bounding box center [960, 390] width 97 height 42
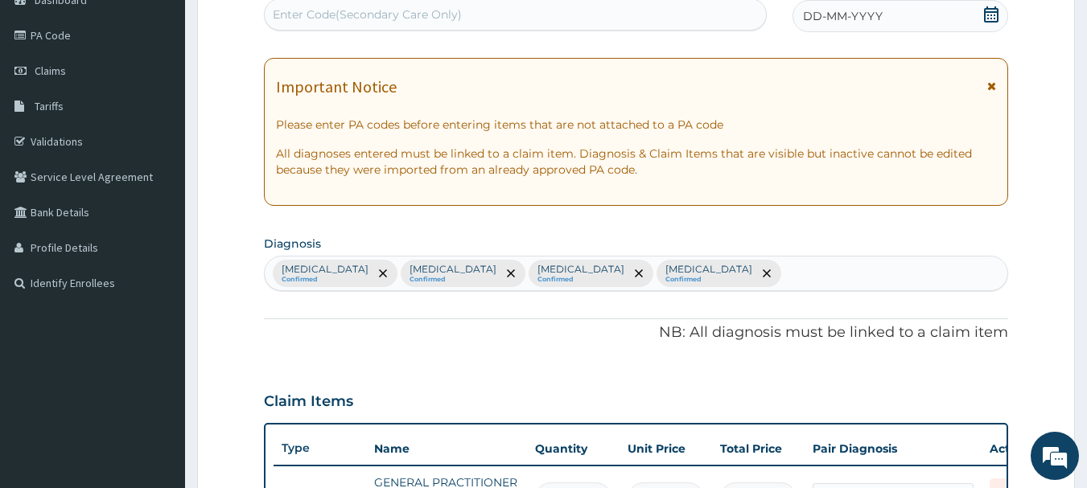
scroll to position [0, 0]
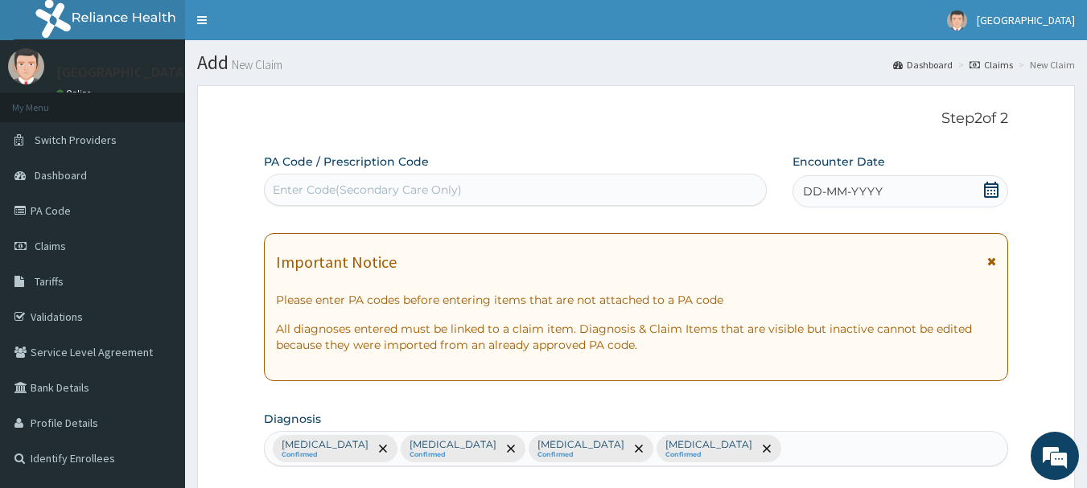
click at [993, 192] on icon at bounding box center [991, 190] width 16 height 16
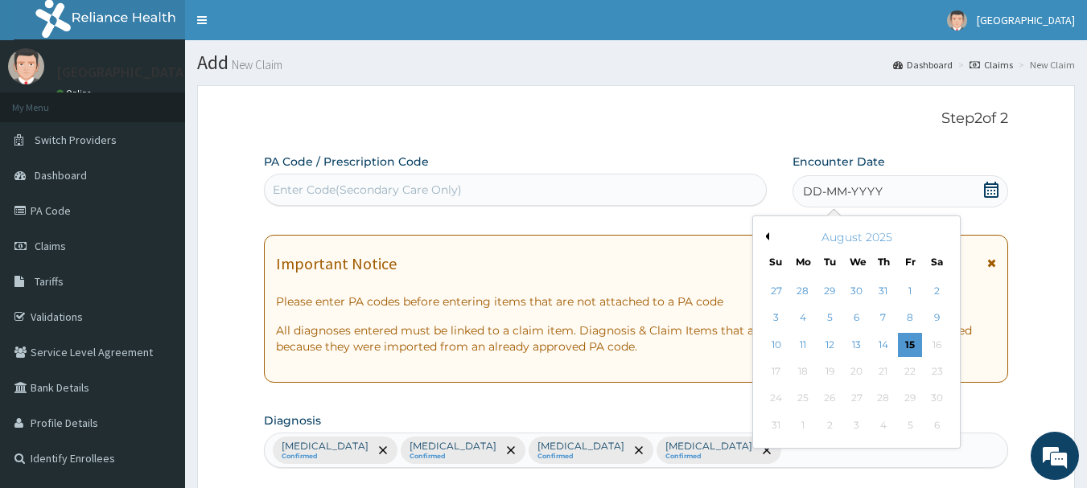
click at [764, 237] on button "Previous Month" at bounding box center [765, 237] width 8 height 8
click at [882, 368] on div "24" at bounding box center [883, 372] width 24 height 24
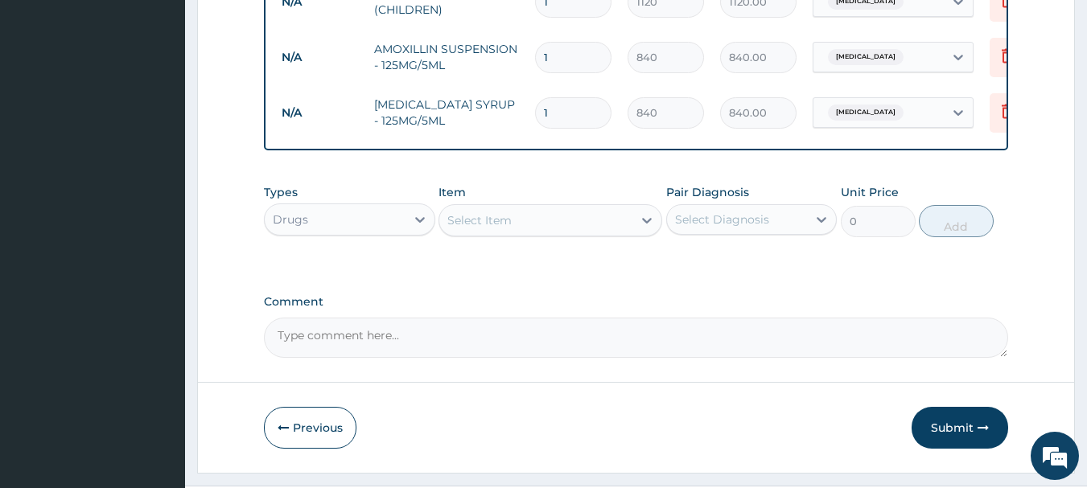
scroll to position [1061, 0]
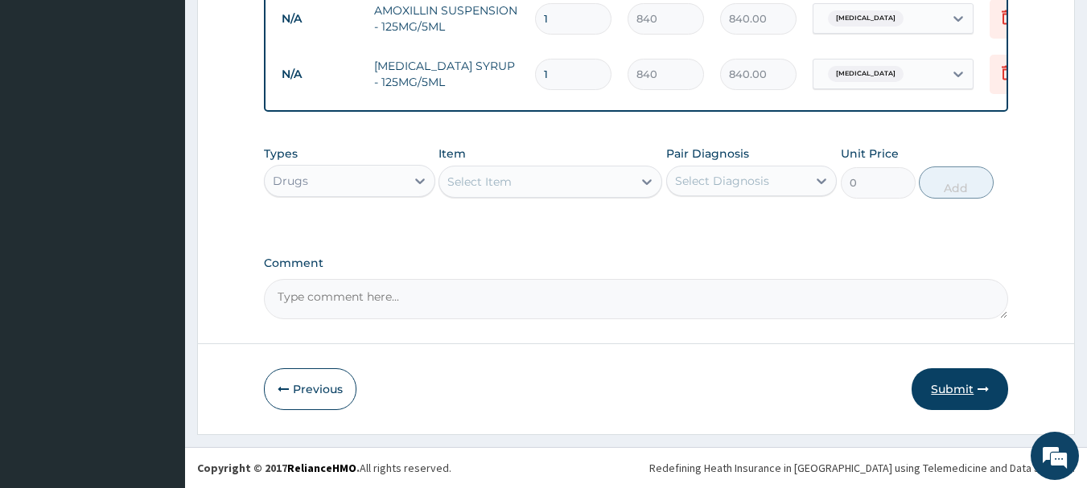
click at [970, 386] on button "Submit" at bounding box center [960, 390] width 97 height 42
click at [942, 392] on button "Submit" at bounding box center [960, 390] width 97 height 42
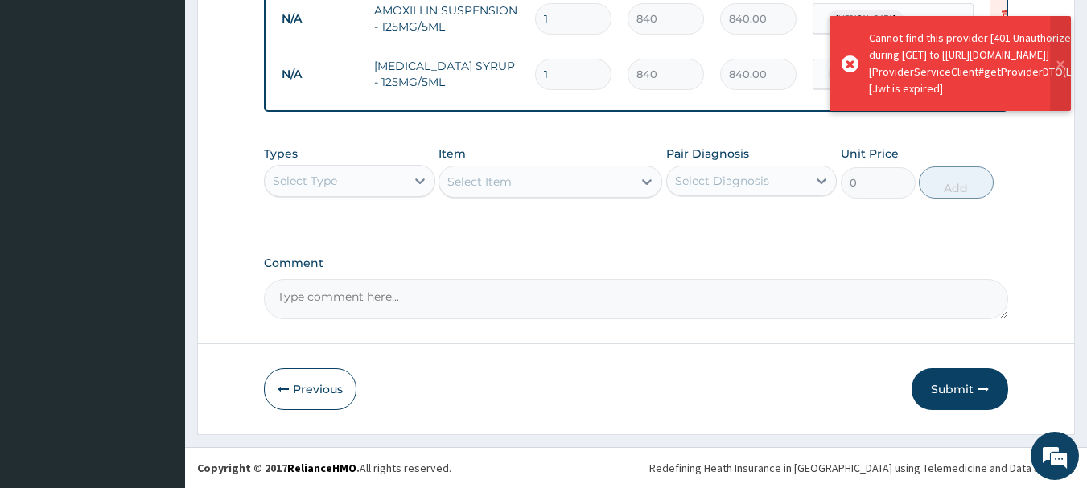
click at [942, 392] on button "Submit" at bounding box center [960, 390] width 97 height 42
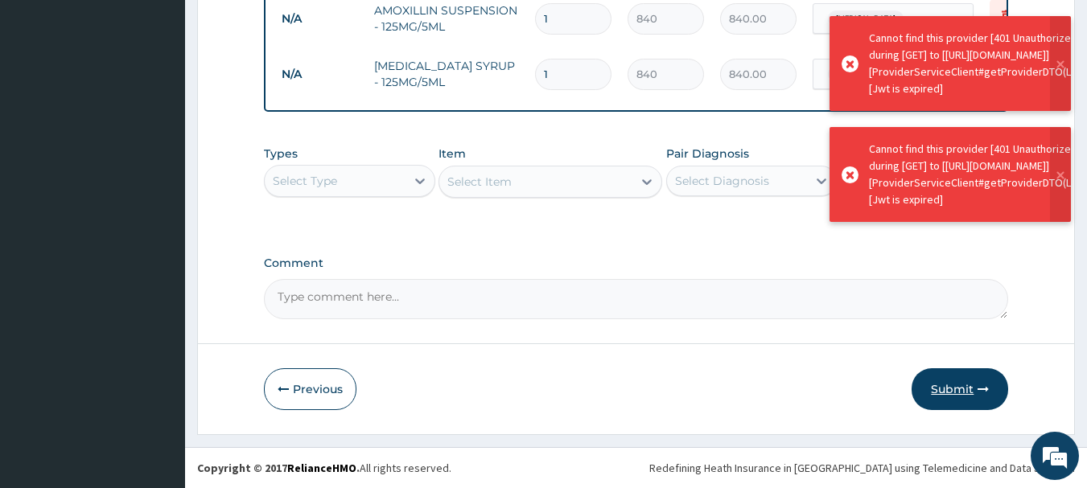
click at [942, 391] on button "Submit" at bounding box center [960, 390] width 97 height 42
click at [319, 377] on button "Previous" at bounding box center [310, 390] width 93 height 42
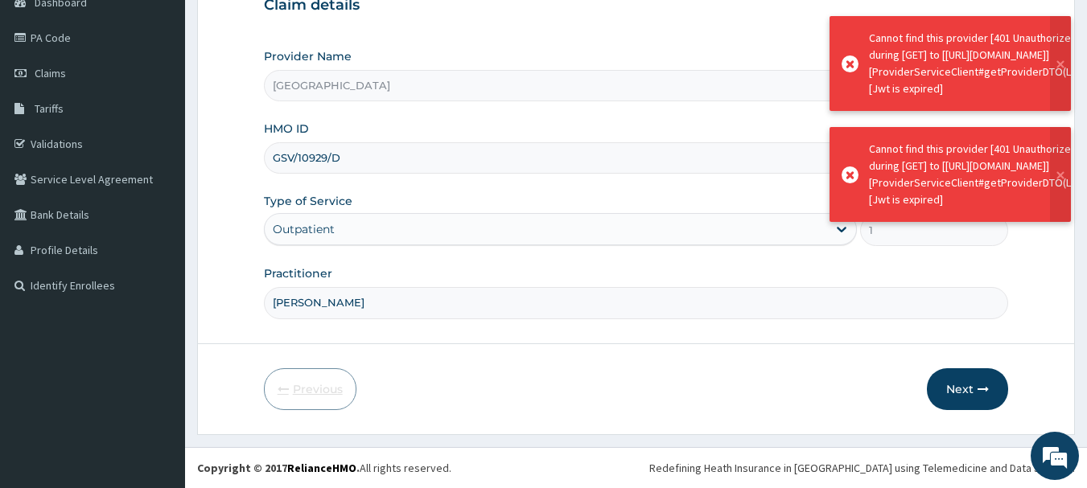
scroll to position [173, 0]
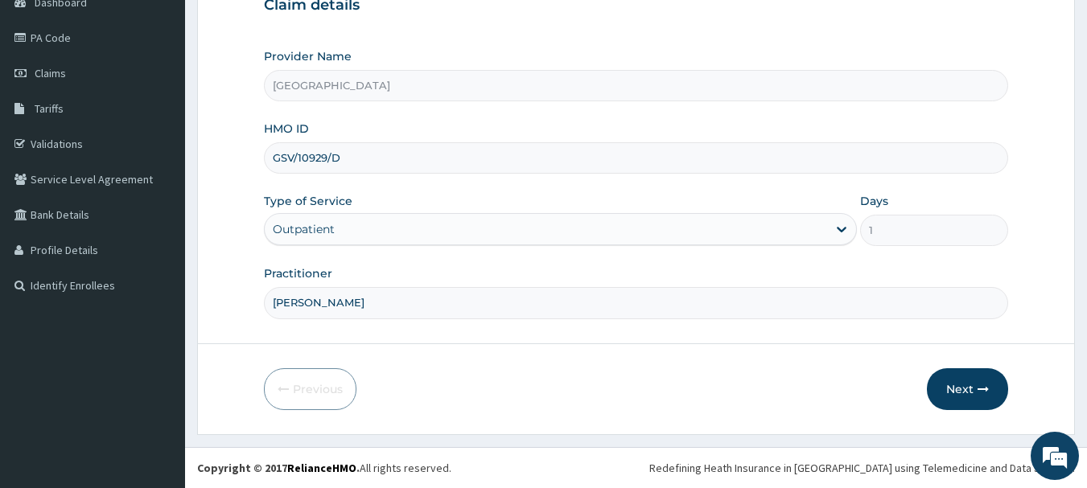
drag, startPoint x: 350, startPoint y: 158, endPoint x: 335, endPoint y: 160, distance: 15.5
click at [335, 160] on input "GSV/10929/D" at bounding box center [636, 157] width 745 height 31
type input "GSV/10929/E"
click at [990, 393] on button "Next" at bounding box center [967, 390] width 81 height 42
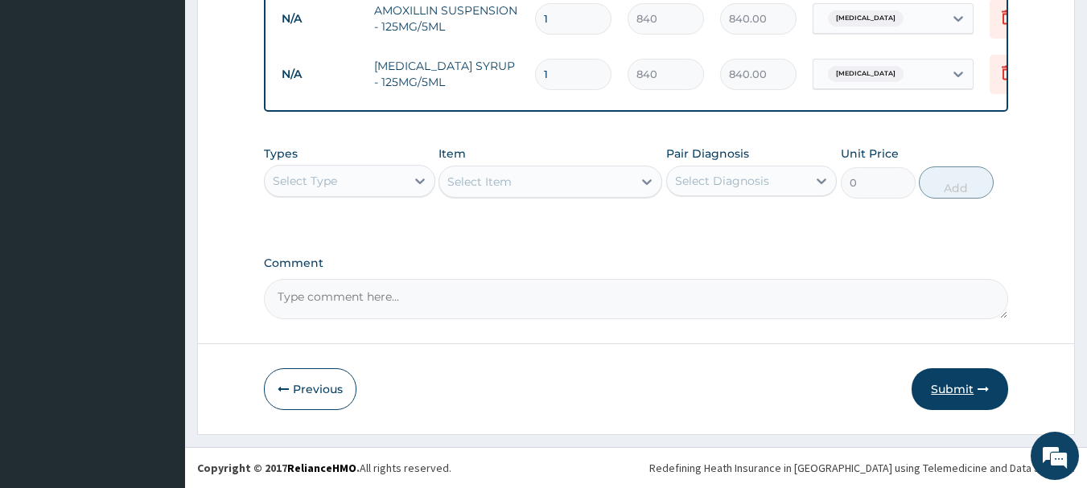
click at [933, 390] on button "Submit" at bounding box center [960, 390] width 97 height 42
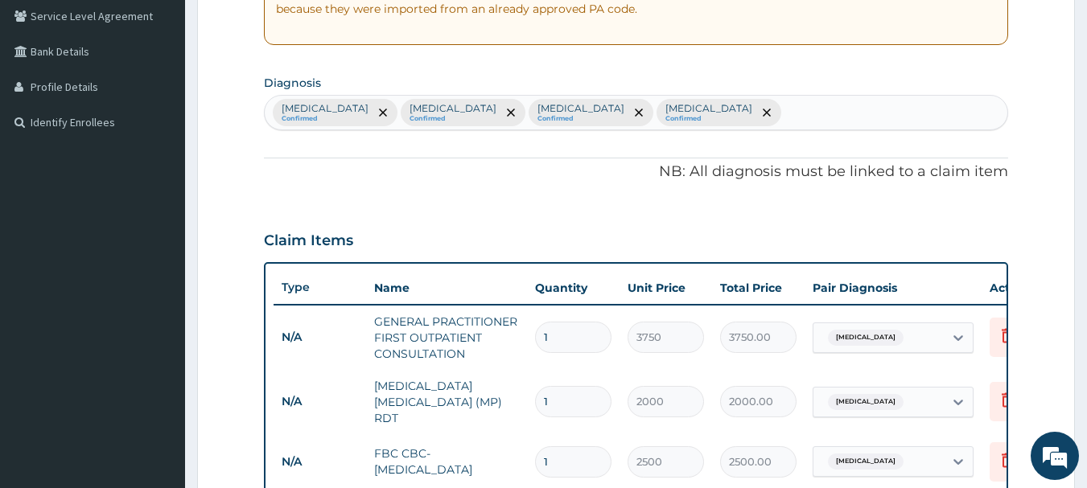
scroll to position [95, 0]
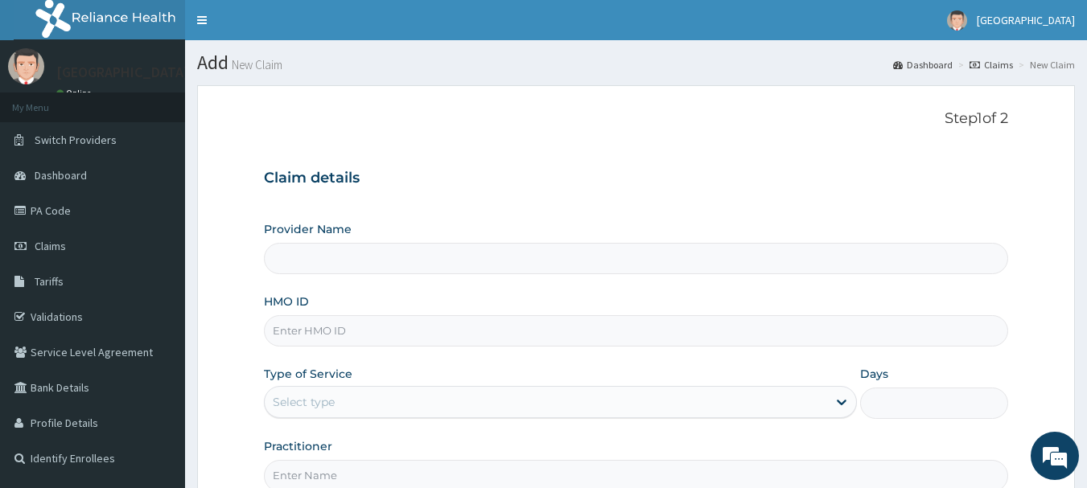
type input "[GEOGRAPHIC_DATA]"
click at [344, 321] on input "HMO ID" at bounding box center [636, 330] width 745 height 31
type input "GSV/10929/E"
click at [389, 401] on div "Select type" at bounding box center [546, 402] width 562 height 26
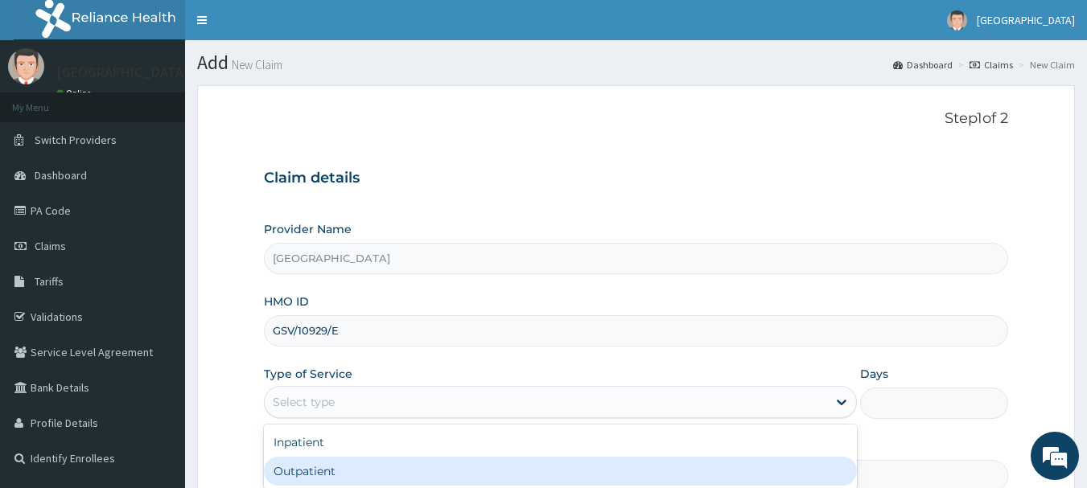
click at [355, 462] on div "Outpatient" at bounding box center [560, 471] width 593 height 29
type input "1"
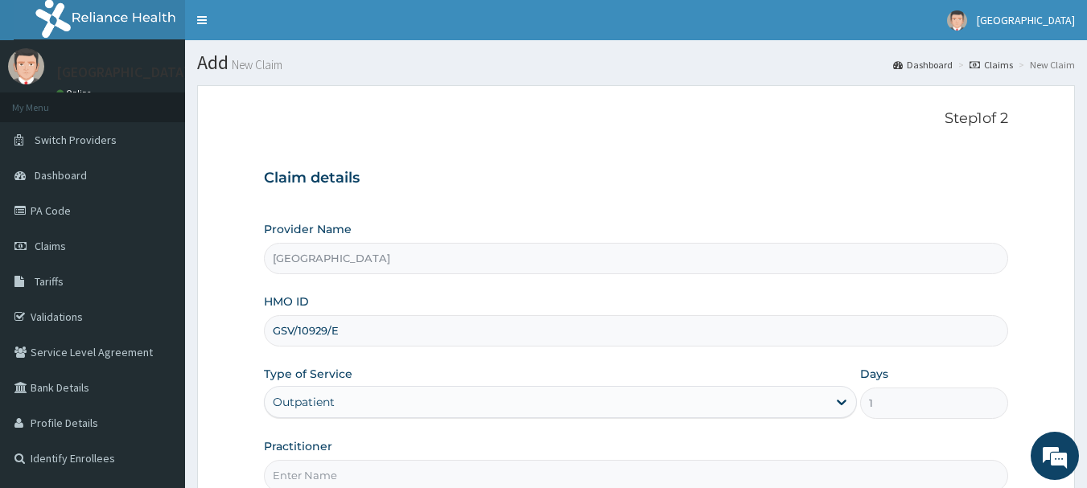
drag, startPoint x: 389, startPoint y: 333, endPoint x: 267, endPoint y: 333, distance: 121.5
click at [267, 333] on input "GSV/10929/E" at bounding box center [636, 330] width 745 height 31
paste input "TRE/10023/A"
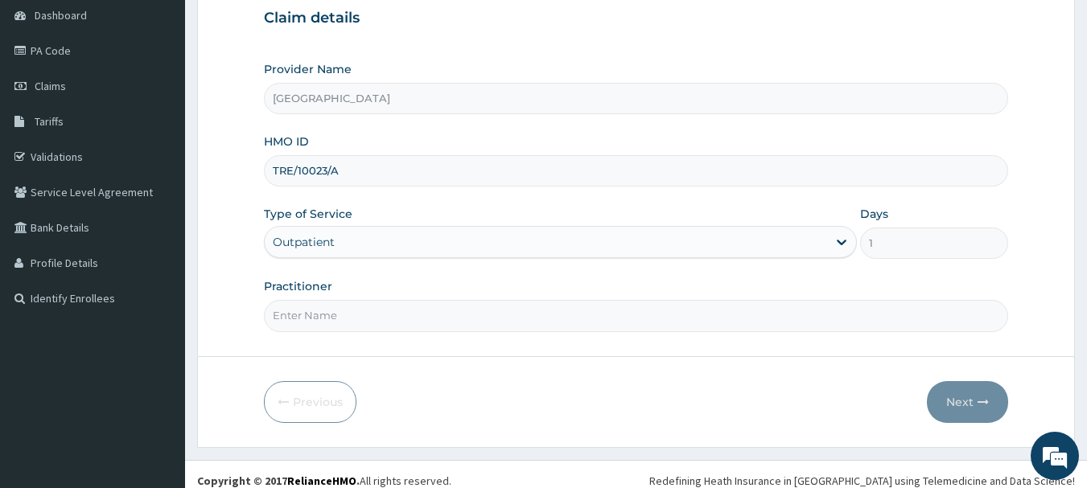
scroll to position [161, 0]
type input "TRE/10023/A"
click at [375, 323] on input "Practitioner" at bounding box center [636, 314] width 745 height 31
type input "[PERSON_NAME]"
click at [984, 403] on icon "button" at bounding box center [983, 401] width 11 height 11
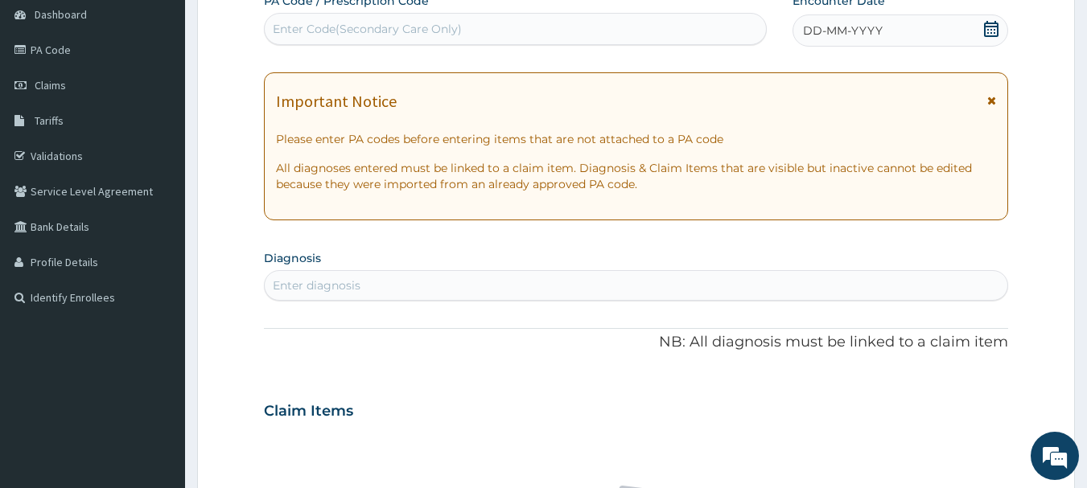
click at [594, 31] on div "Enter Code(Secondary Care Only)" at bounding box center [516, 29] width 502 height 26
paste input "PA/4C2453"
type input "PA/4C2453"
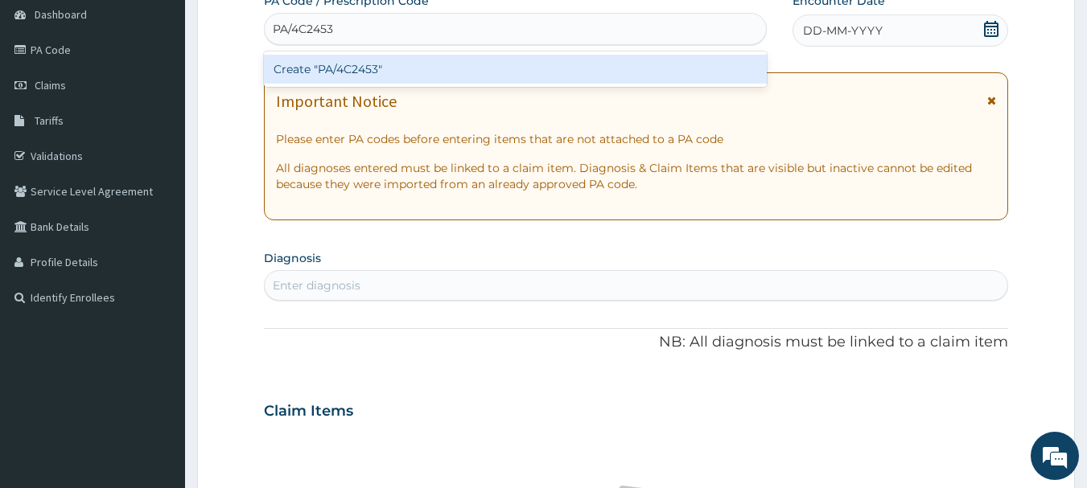
click at [575, 67] on div "Create "PA/4C2453"" at bounding box center [516, 69] width 504 height 29
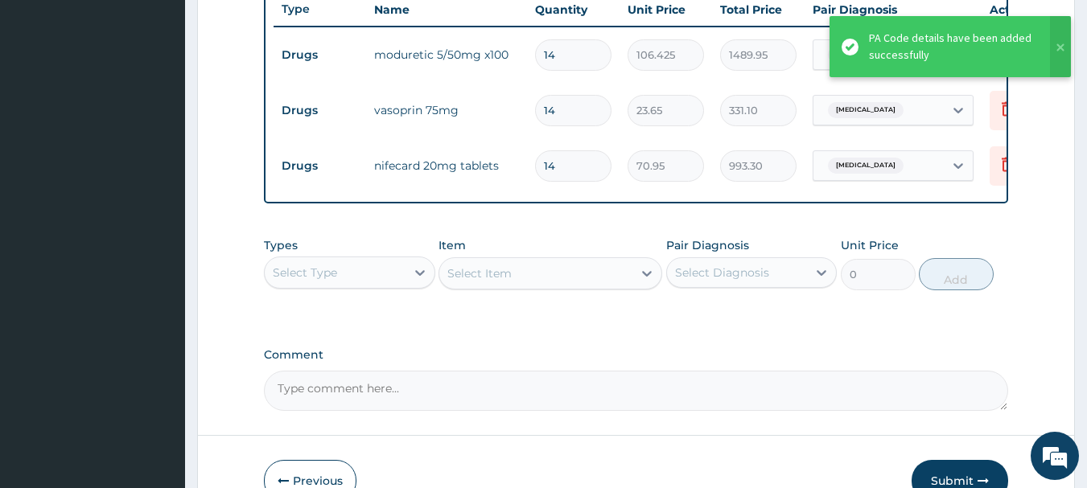
scroll to position [617, 0]
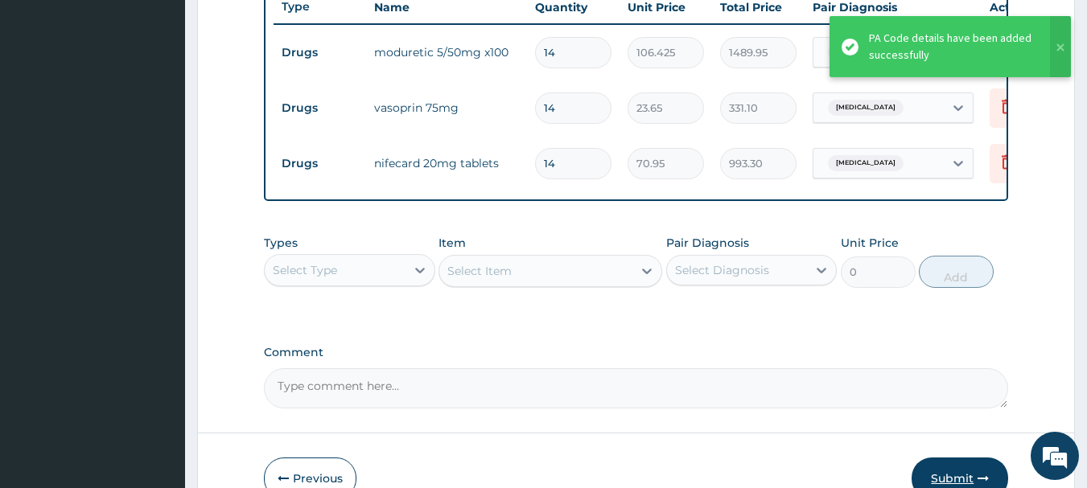
click at [947, 477] on button "Submit" at bounding box center [960, 479] width 97 height 42
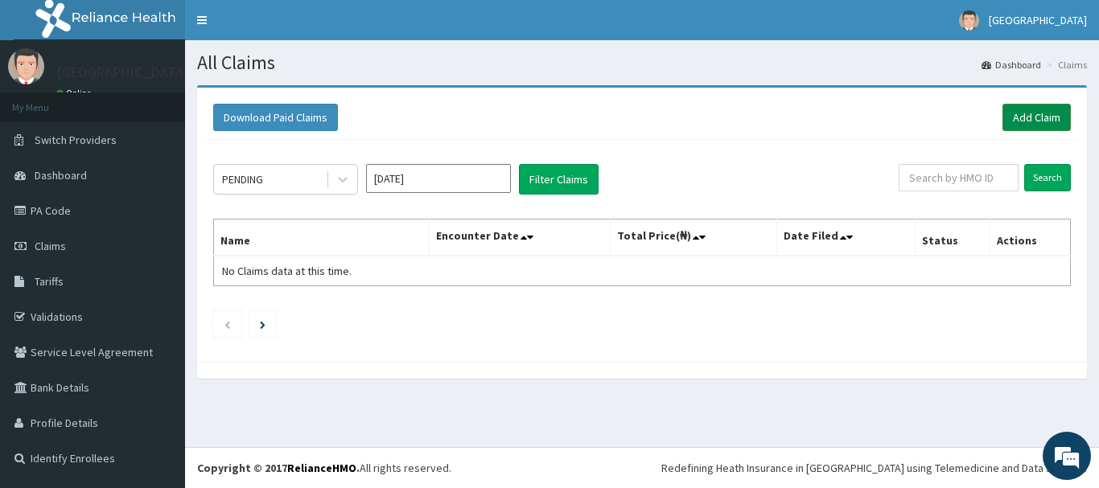
click at [1045, 117] on link "Add Claim" at bounding box center [1037, 117] width 68 height 27
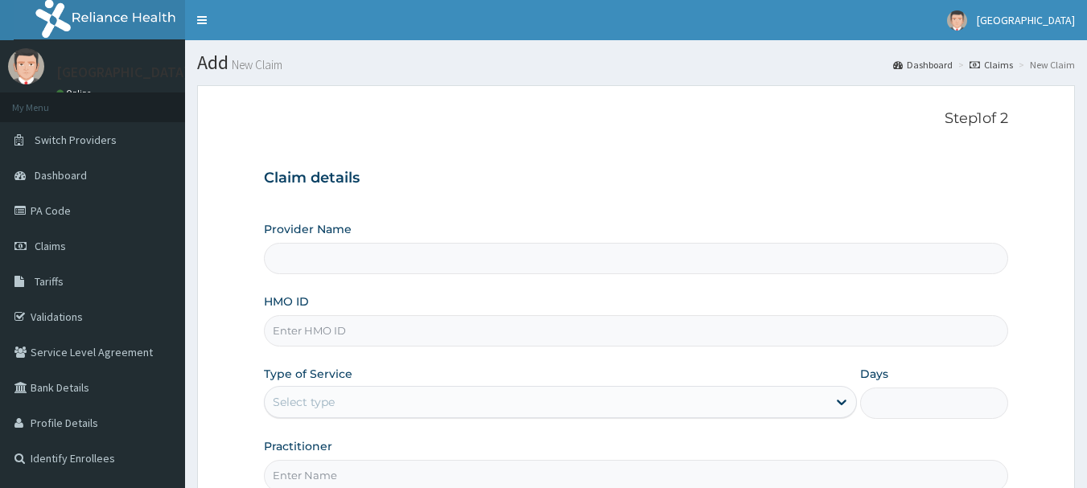
type input "[GEOGRAPHIC_DATA]"
click at [323, 332] on input "HMO ID" at bounding box center [636, 330] width 745 height 31
type input "GSV/11367/A"
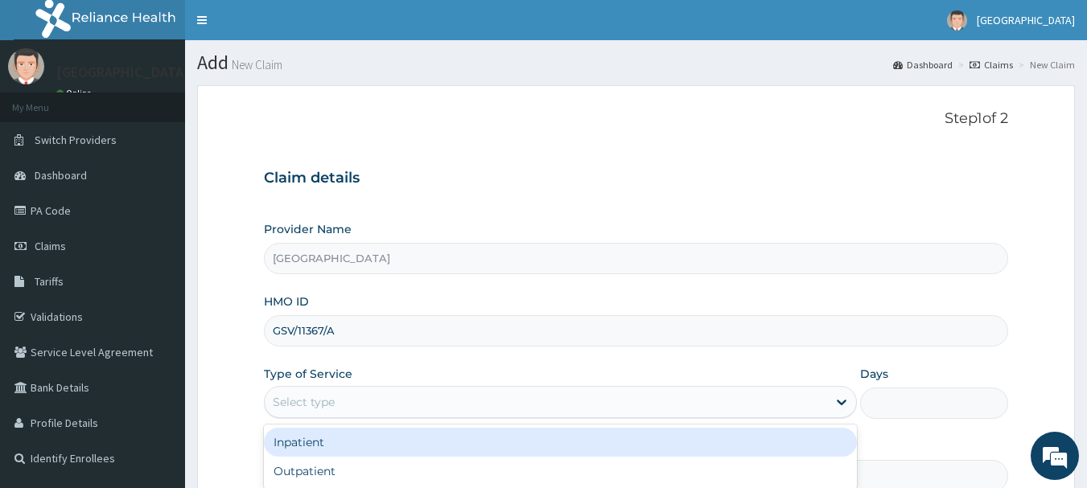
click at [360, 394] on div "Select type" at bounding box center [546, 402] width 562 height 26
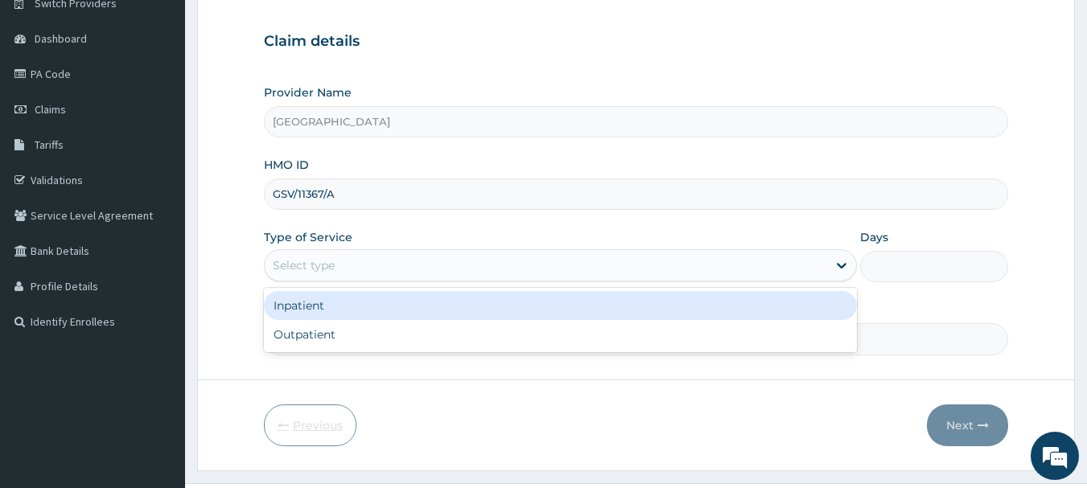
scroll to position [173, 0]
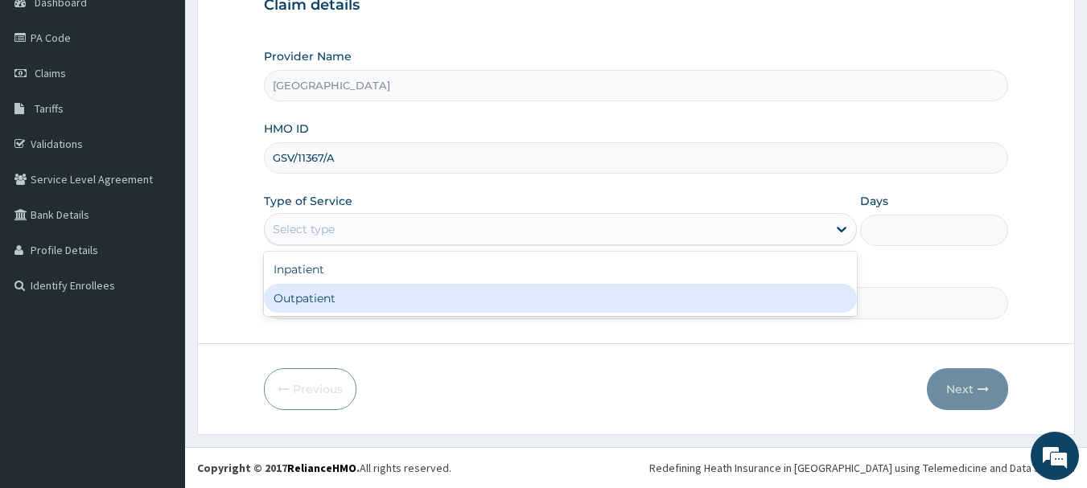
click at [344, 289] on div "Outpatient" at bounding box center [560, 298] width 593 height 29
type input "1"
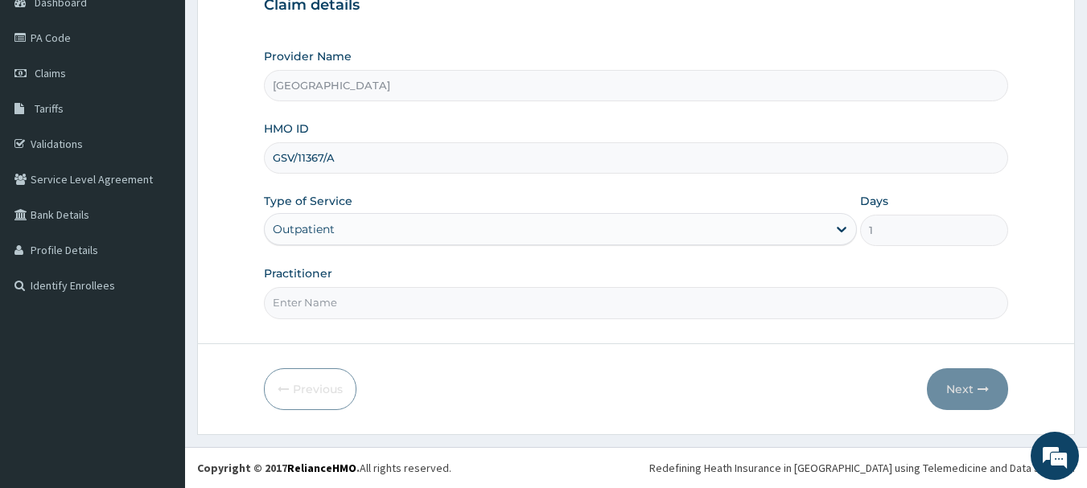
click at [328, 302] on input "Practitioner" at bounding box center [636, 302] width 745 height 31
type input "[PERSON_NAME]"
click at [969, 388] on button "Next" at bounding box center [967, 390] width 81 height 42
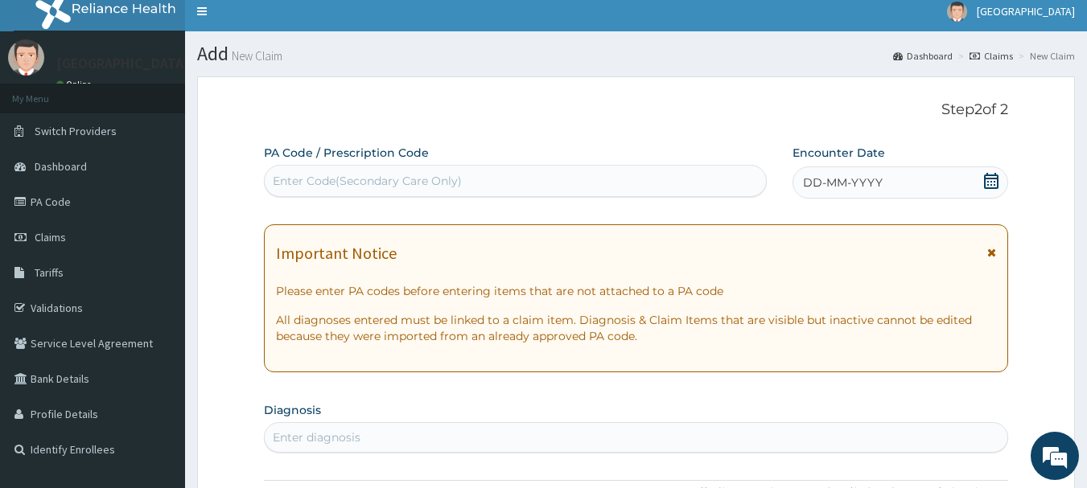
scroll to position [0, 0]
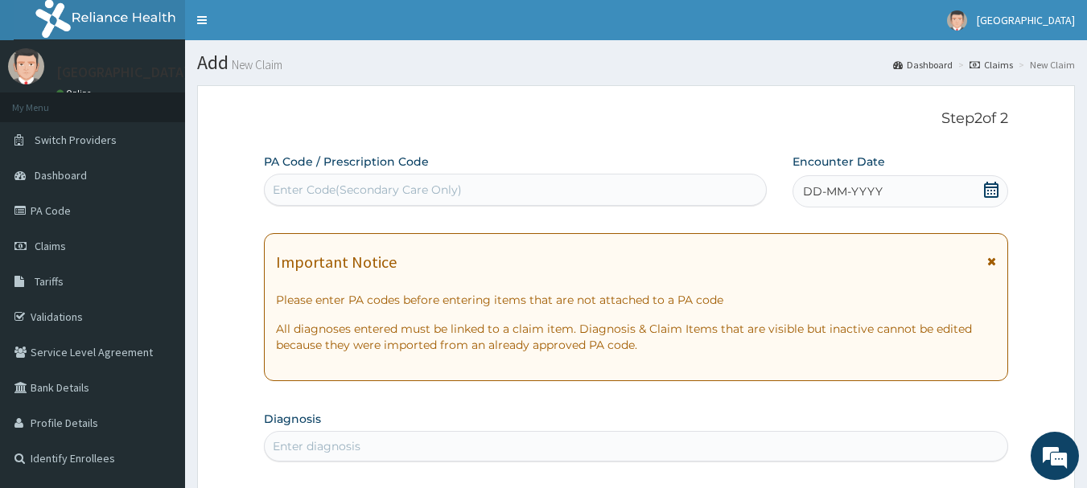
click at [989, 195] on icon at bounding box center [991, 190] width 16 height 16
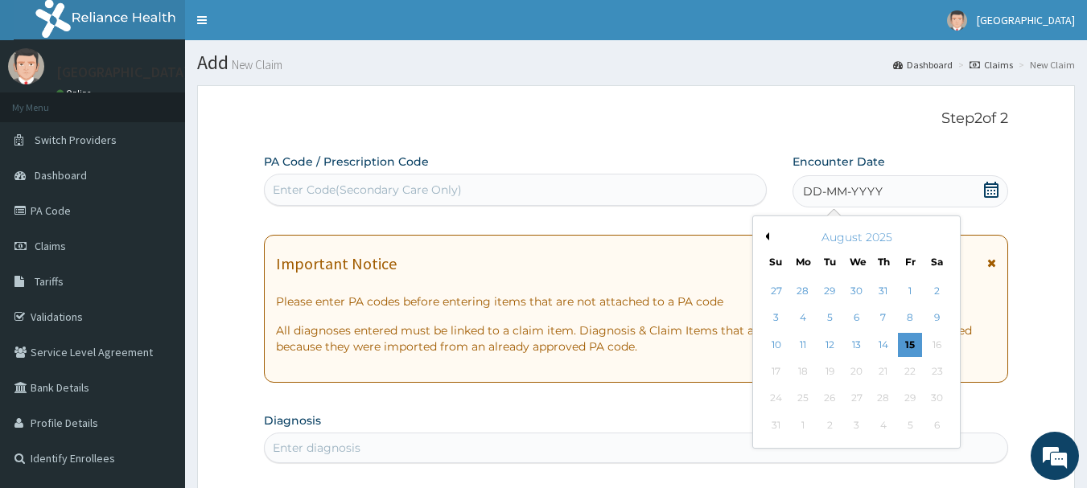
click at [766, 235] on button "Previous Month" at bounding box center [765, 237] width 8 height 8
click at [835, 314] on div "8" at bounding box center [830, 319] width 24 height 24
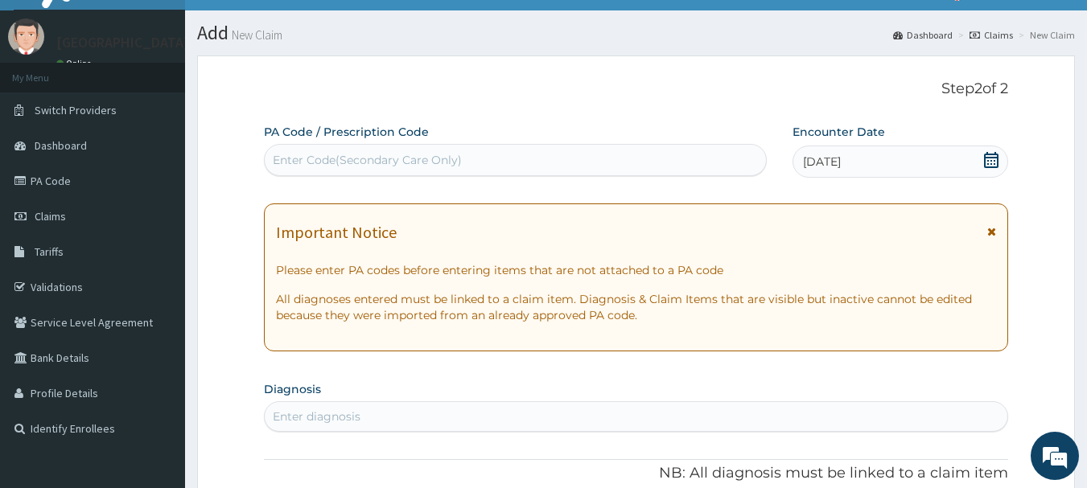
scroll to position [80, 0]
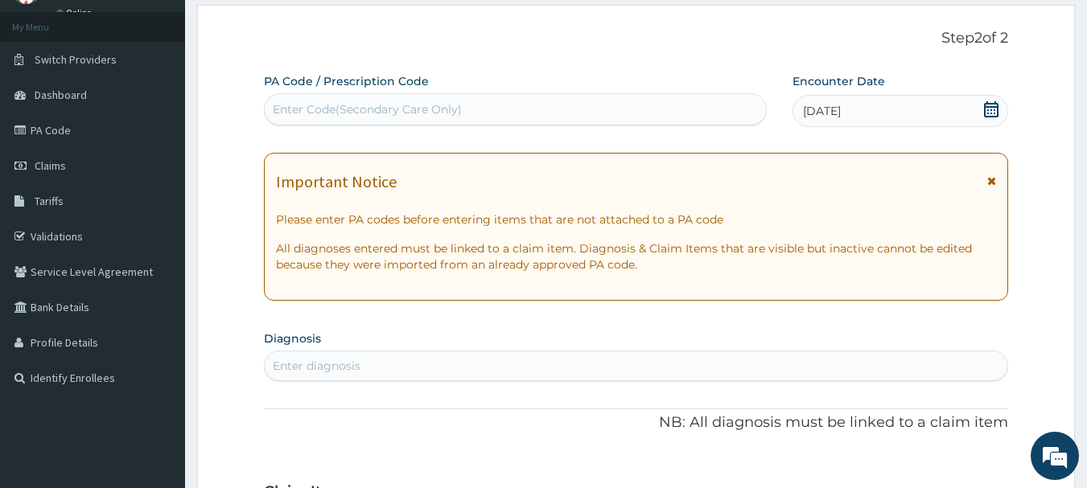
click at [422, 362] on div "Enter diagnosis" at bounding box center [637, 366] width 744 height 26
type input "MALA"
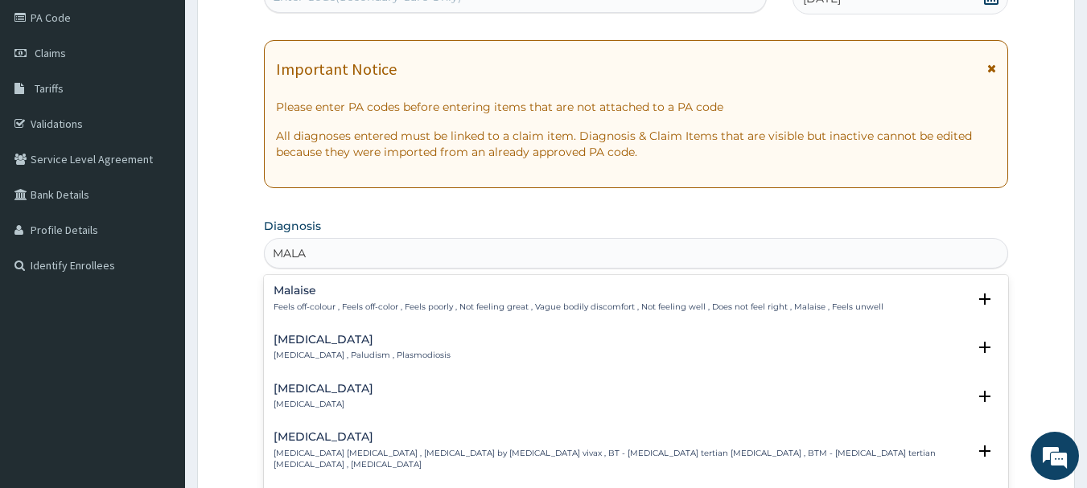
scroll to position [241, 0]
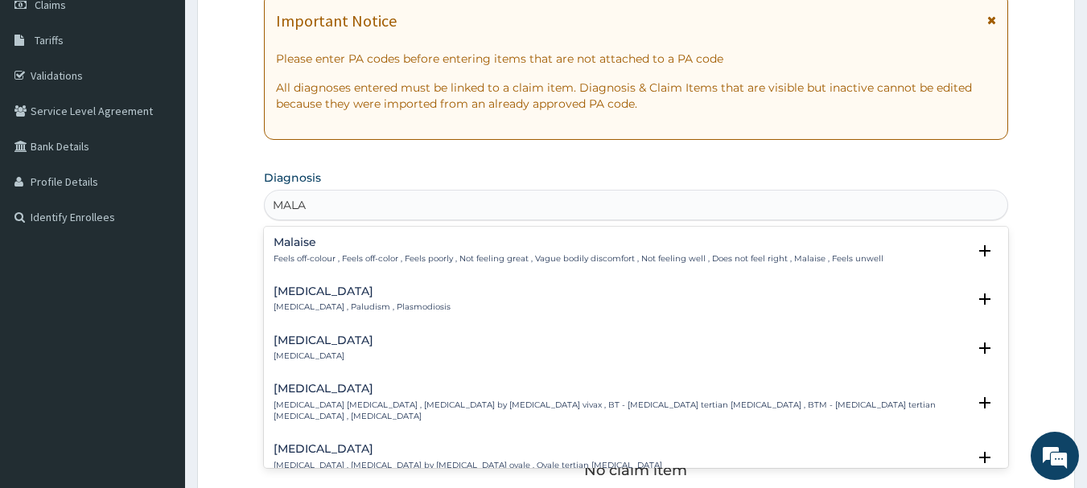
click at [351, 305] on p "[MEDICAL_DATA] , Paludism , Plasmodiosis" at bounding box center [362, 307] width 177 height 11
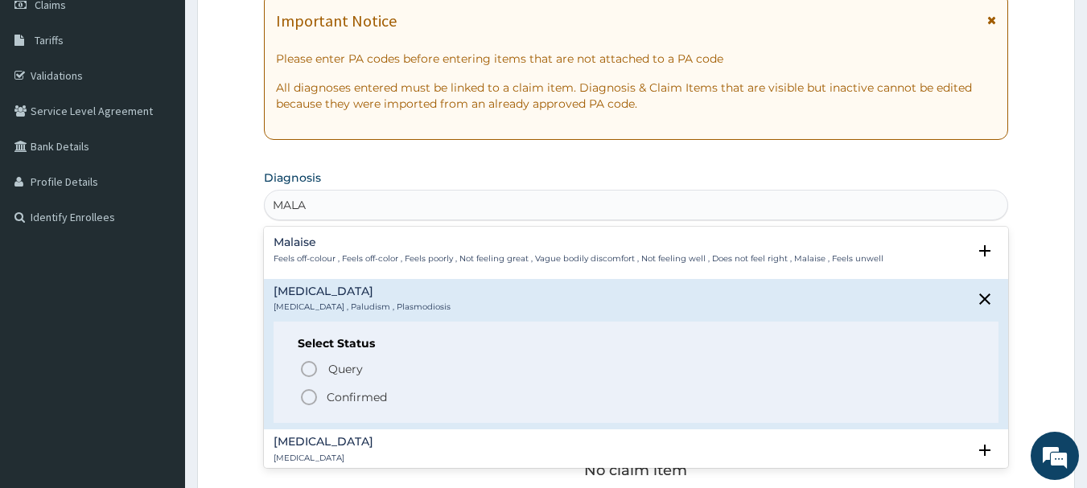
click at [317, 399] on icon "status option filled" at bounding box center [308, 397] width 19 height 19
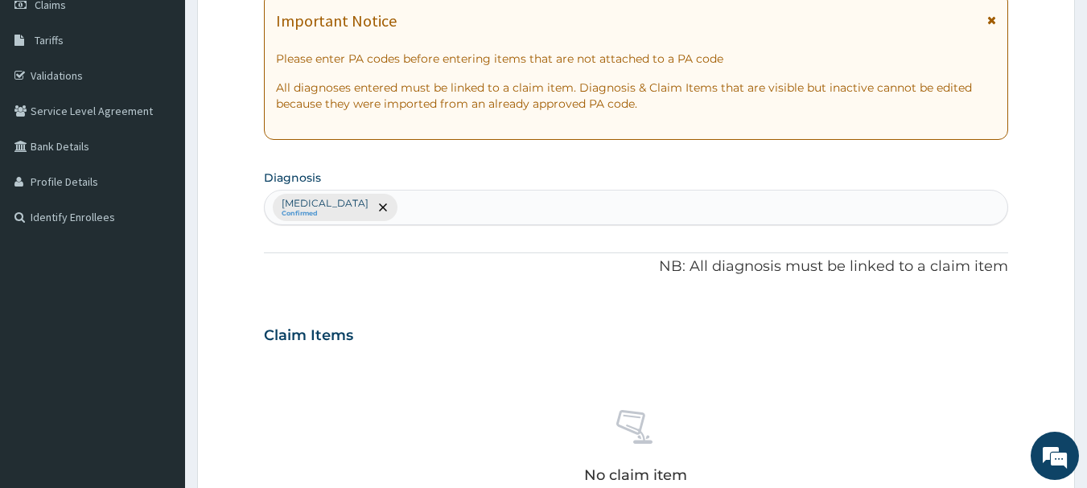
click at [419, 209] on div "[MEDICAL_DATA] Confirmed" at bounding box center [637, 208] width 744 height 34
type input "[MEDICAL_DATA]"
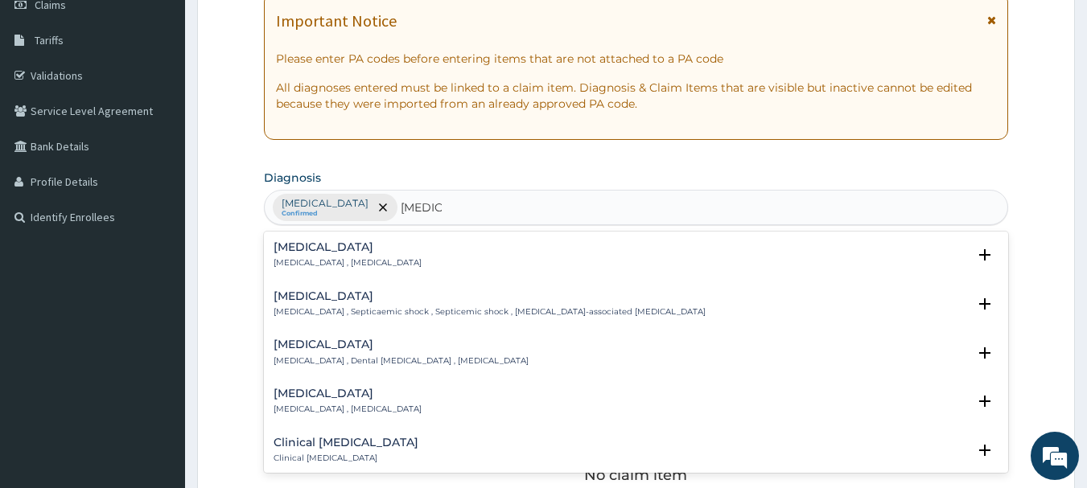
click at [365, 232] on div "[MEDICAL_DATA] [MEDICAL_DATA] , [MEDICAL_DATA] Select Status Query Query covers…" at bounding box center [636, 352] width 745 height 241
click at [366, 247] on h4 "[MEDICAL_DATA]" at bounding box center [348, 247] width 148 height 12
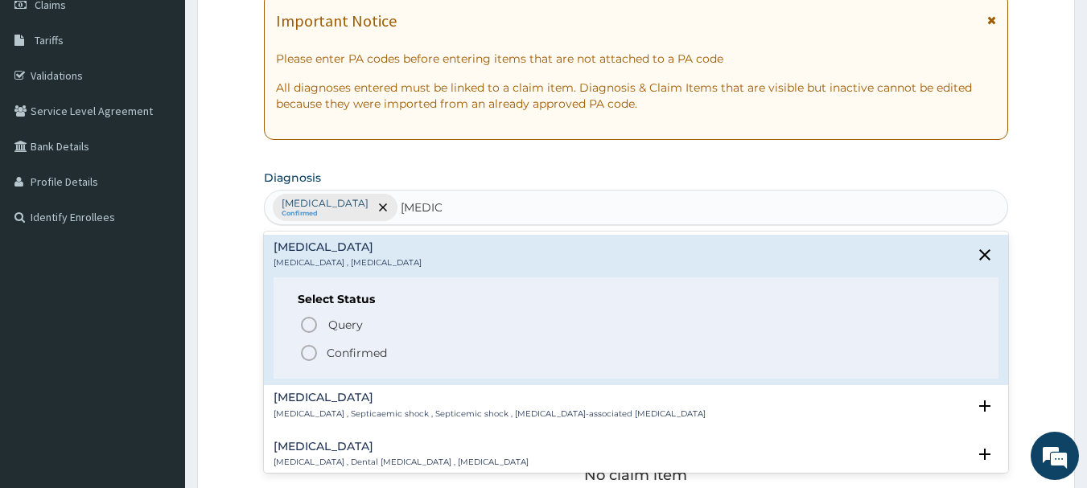
click at [304, 355] on icon "status option filled" at bounding box center [308, 353] width 19 height 19
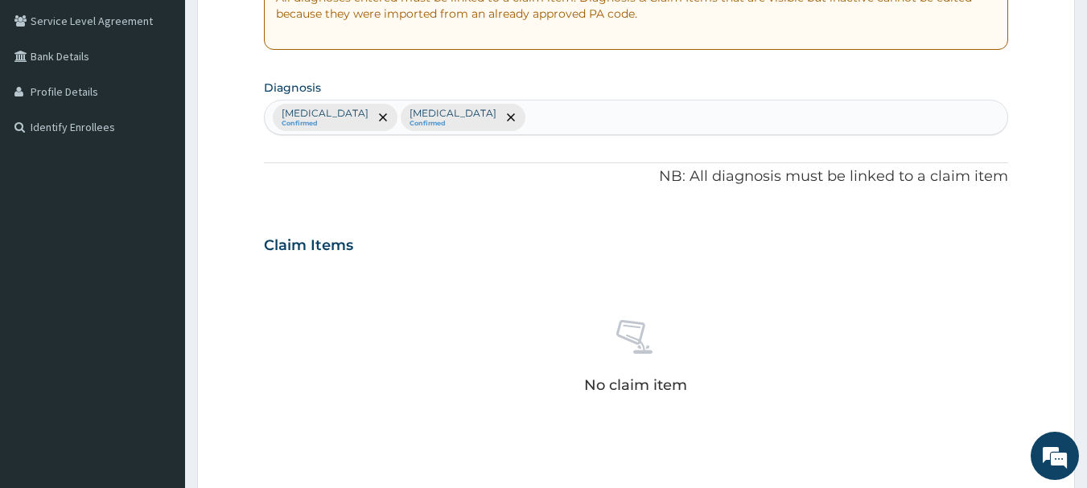
scroll to position [483, 0]
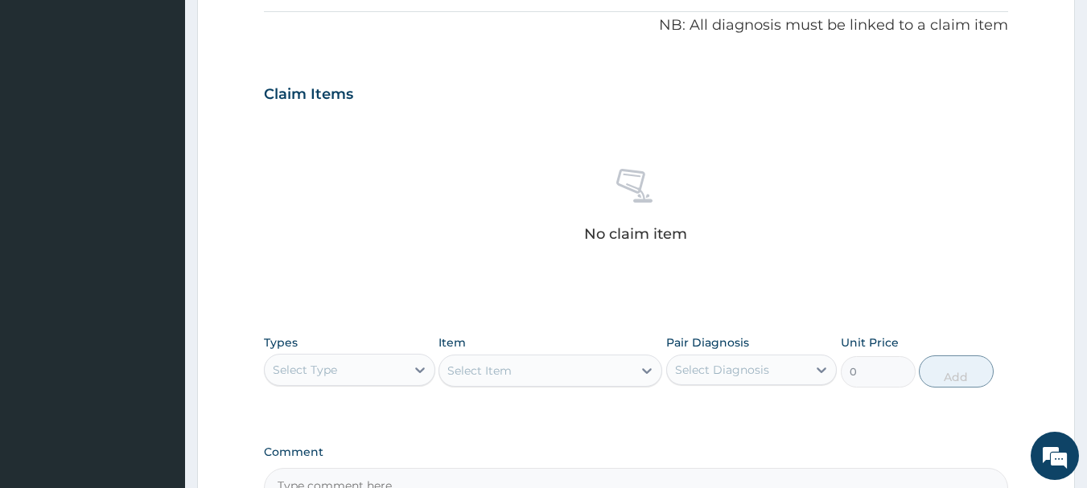
click at [340, 366] on div "Select Type" at bounding box center [335, 370] width 141 height 26
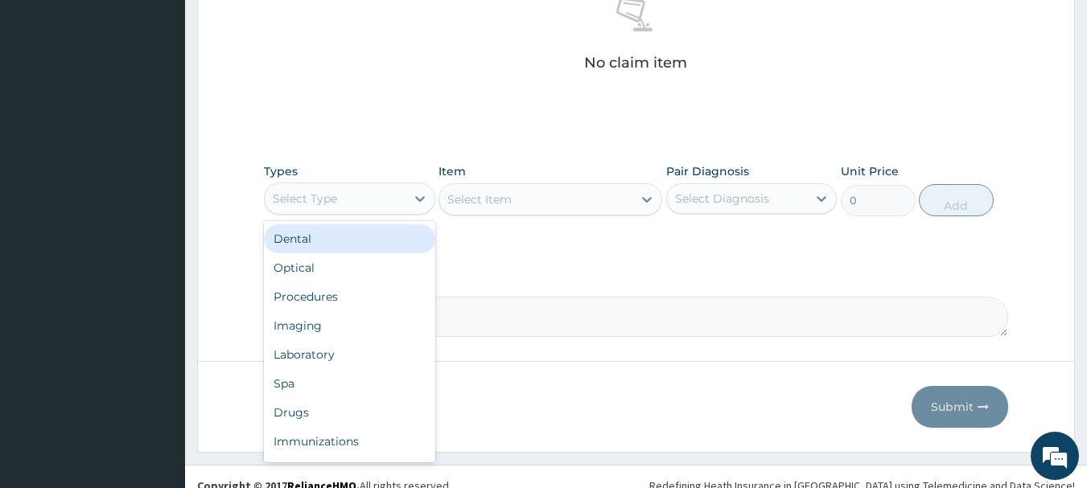
scroll to position [672, 0]
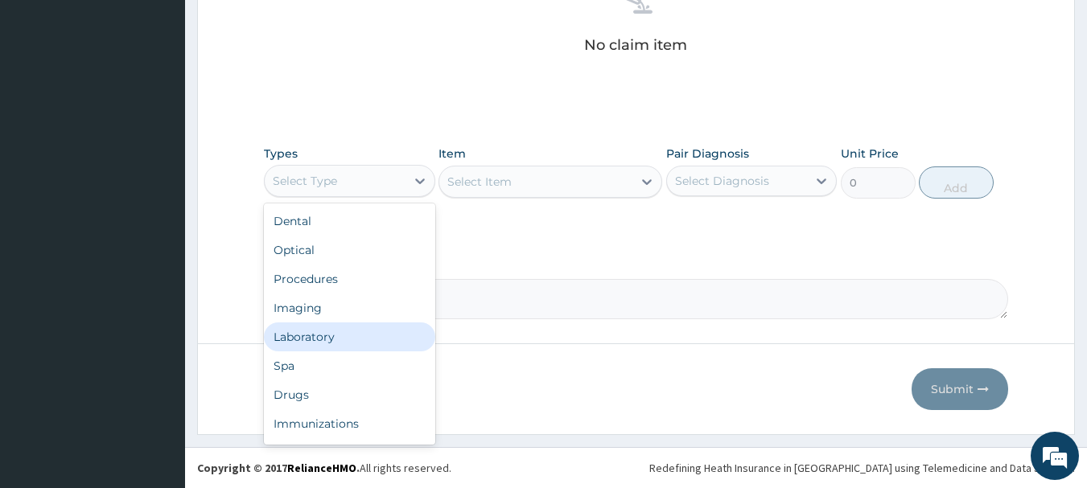
click at [344, 340] on div "Laboratory" at bounding box center [349, 337] width 171 height 29
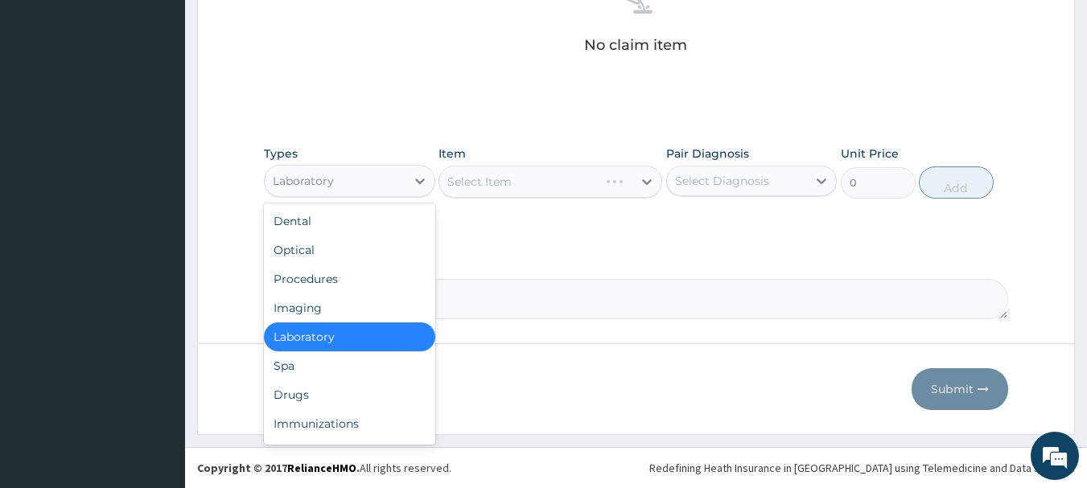
click at [392, 185] on div "Laboratory" at bounding box center [335, 181] width 141 height 26
click at [323, 275] on div "Procedures" at bounding box center [349, 279] width 171 height 29
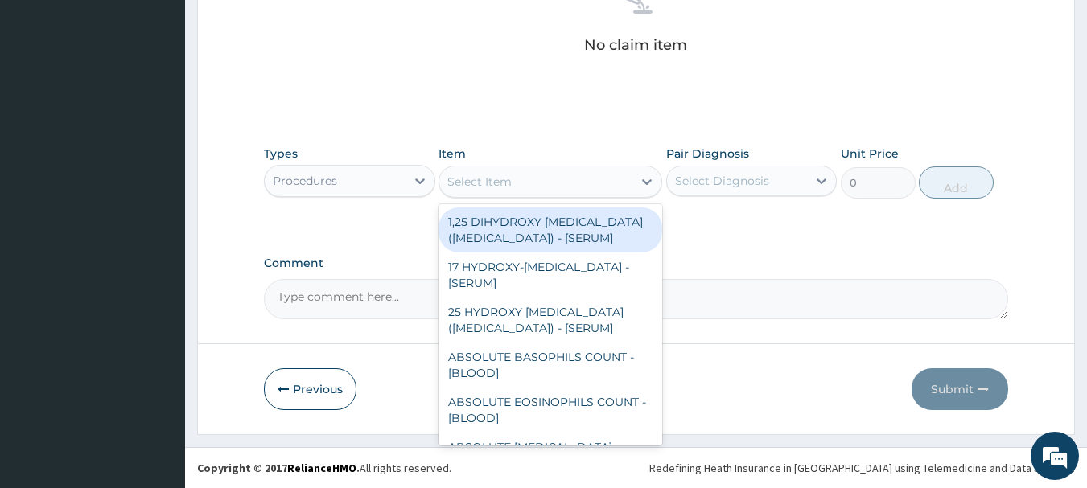
click at [571, 179] on div "Select Item" at bounding box center [535, 182] width 193 height 26
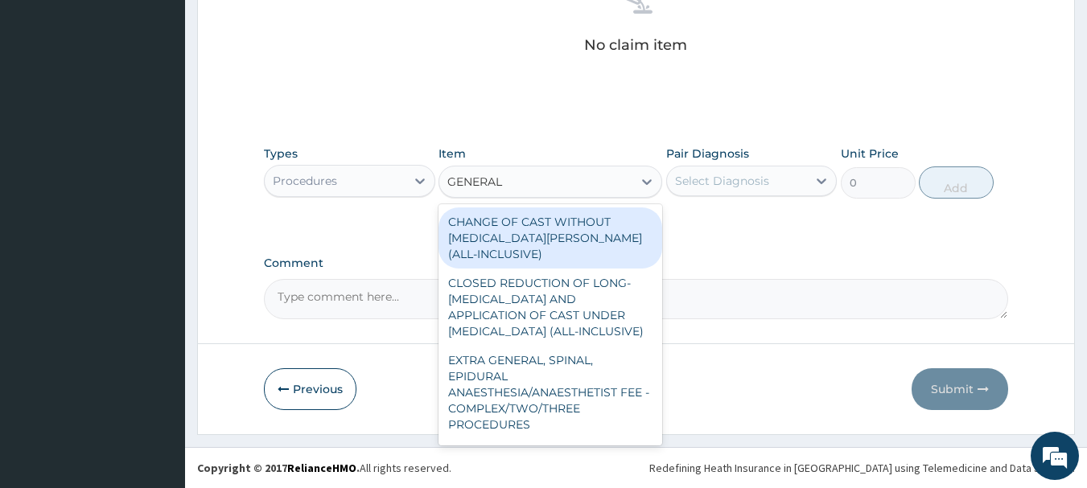
type input "GENERAL P"
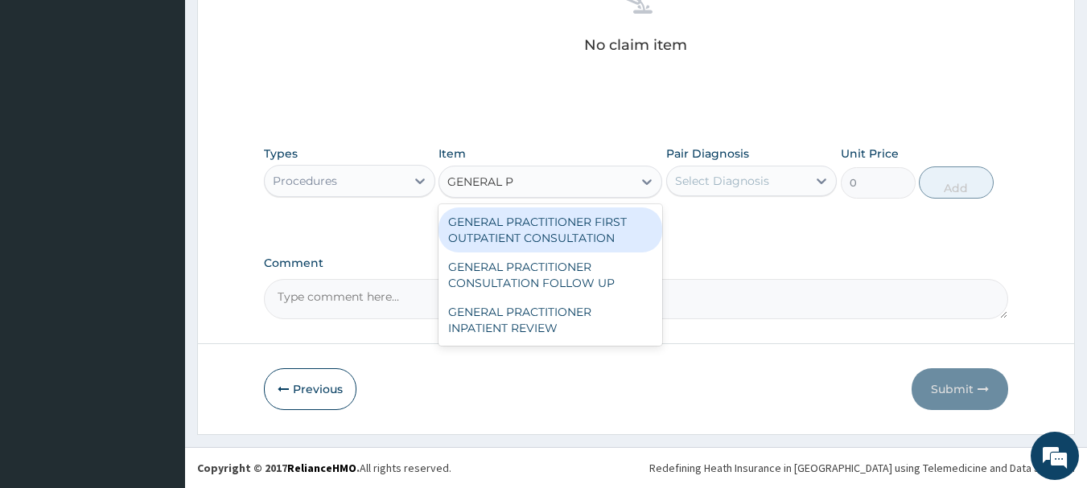
click at [607, 232] on div "GENERAL PRACTITIONER FIRST OUTPATIENT CONSULTATION" at bounding box center [551, 230] width 224 height 45
type input "3750"
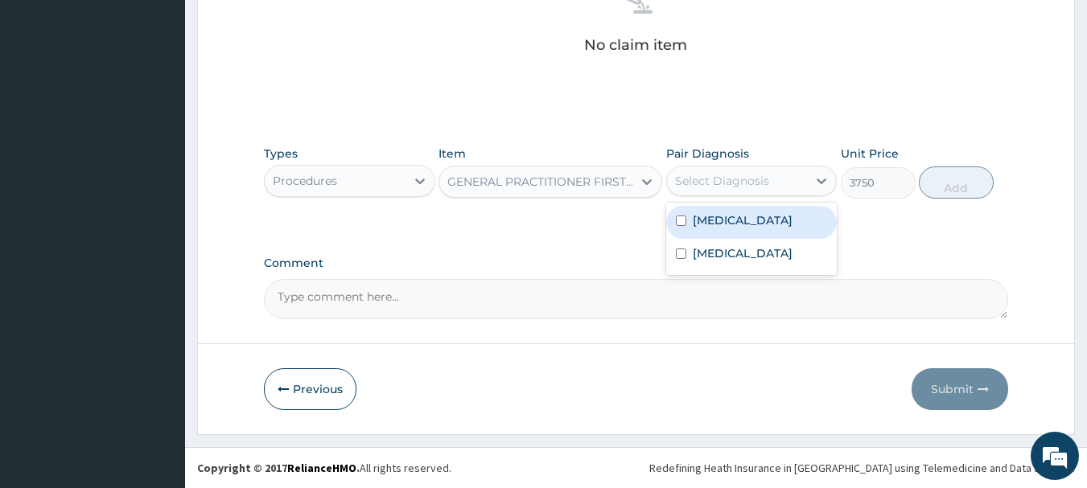
click at [702, 189] on div "Select Diagnosis" at bounding box center [737, 181] width 141 height 26
click at [736, 222] on div "[MEDICAL_DATA]" at bounding box center [751, 222] width 171 height 33
checkbox input "true"
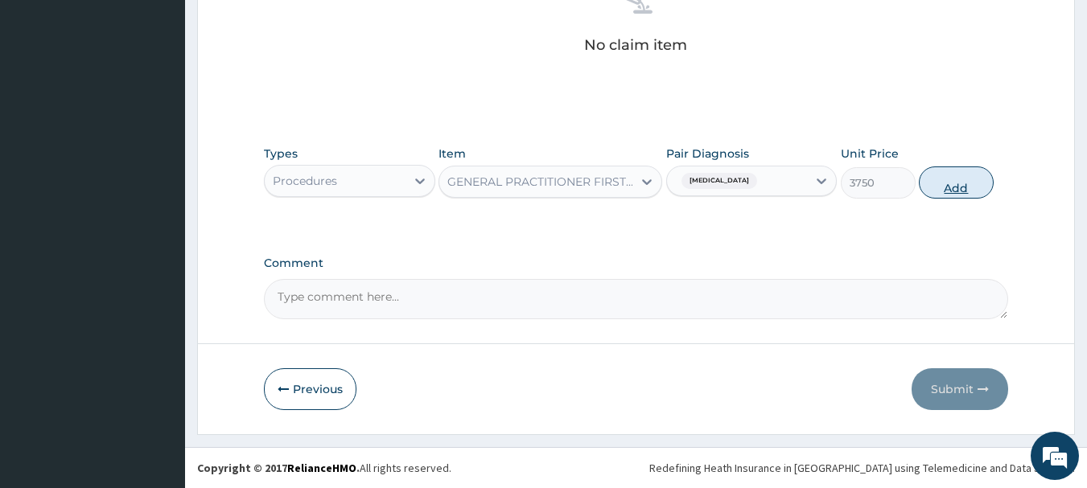
click at [962, 183] on button "Add" at bounding box center [956, 183] width 75 height 32
type input "0"
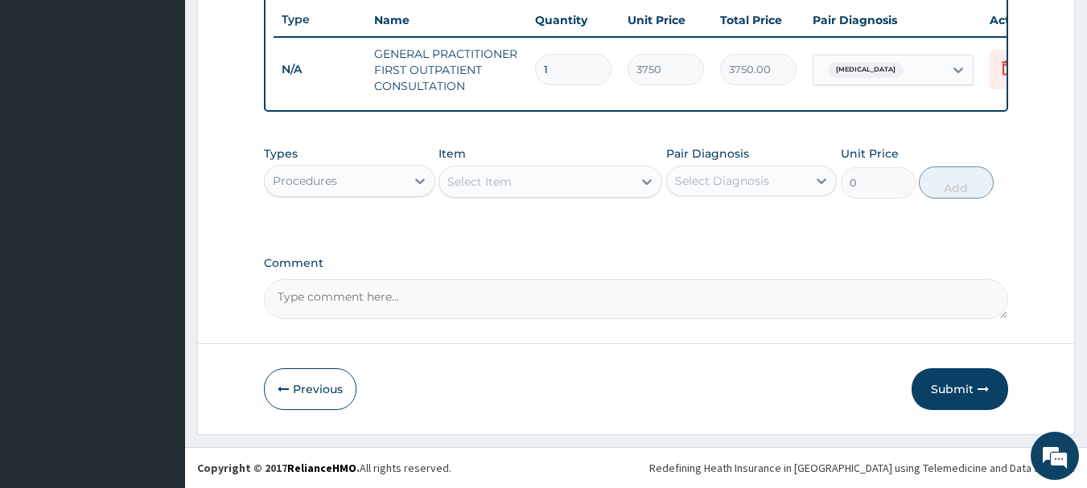
scroll to position [616, 0]
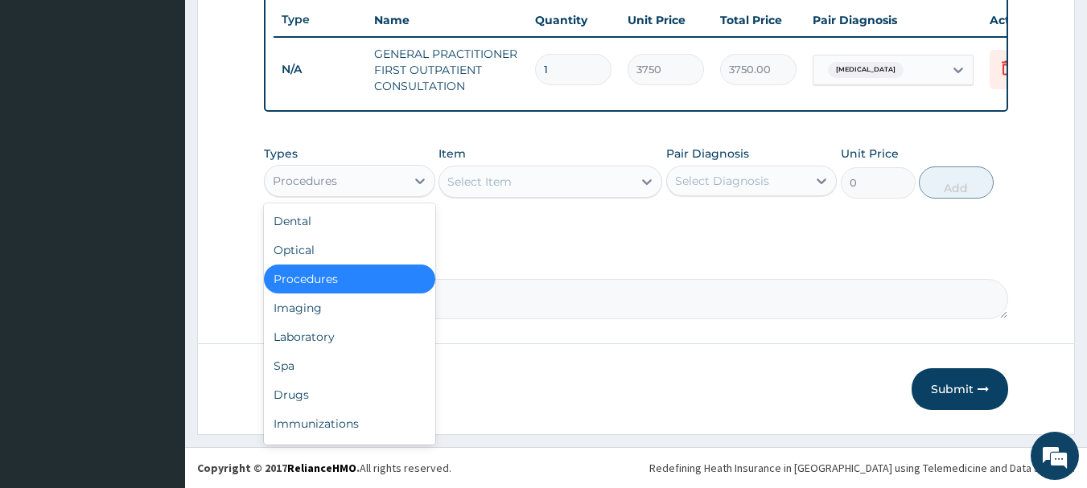
click at [385, 180] on div "Procedures" at bounding box center [335, 181] width 141 height 26
click at [319, 402] on div "Drugs" at bounding box center [349, 395] width 171 height 29
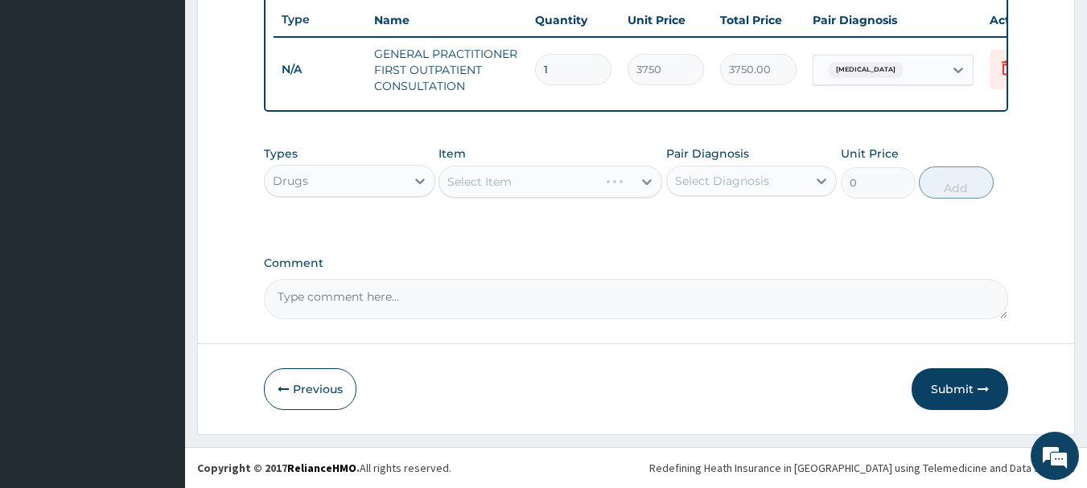
click at [550, 188] on div "Select Item" at bounding box center [551, 182] width 224 height 32
click at [550, 188] on div "Select Item" at bounding box center [535, 182] width 193 height 26
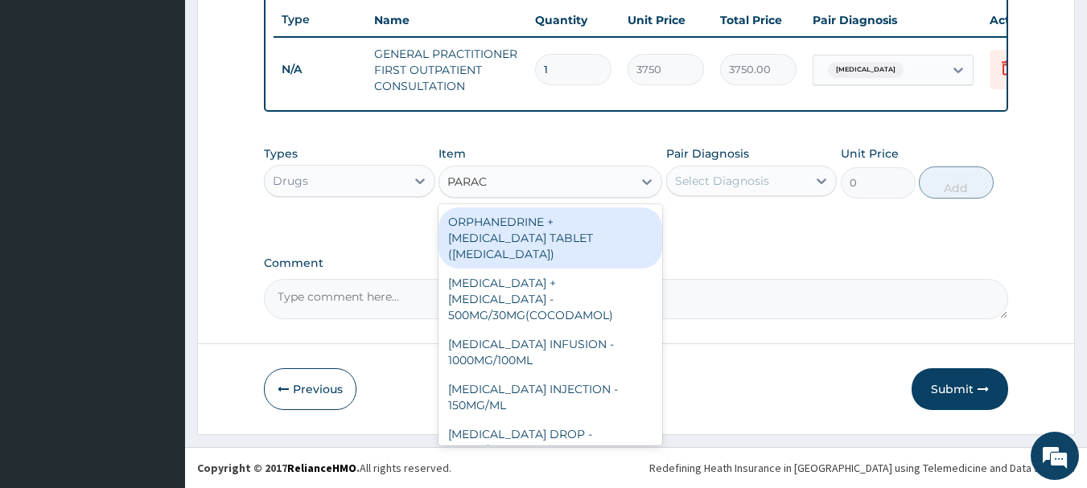
type input "PARACE"
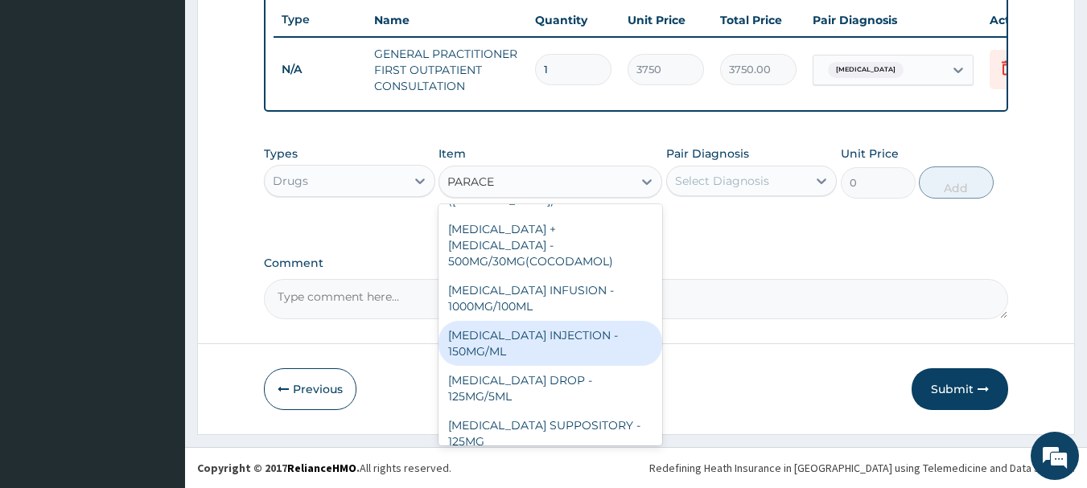
scroll to position [80, 0]
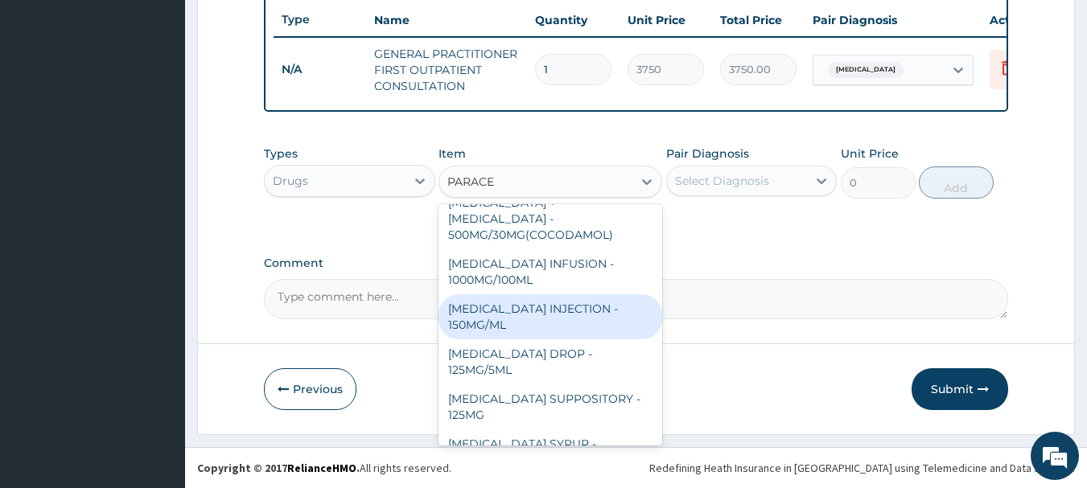
click at [592, 305] on div "[MEDICAL_DATA] INJECTION - 150MG/ML" at bounding box center [551, 317] width 224 height 45
type input "560"
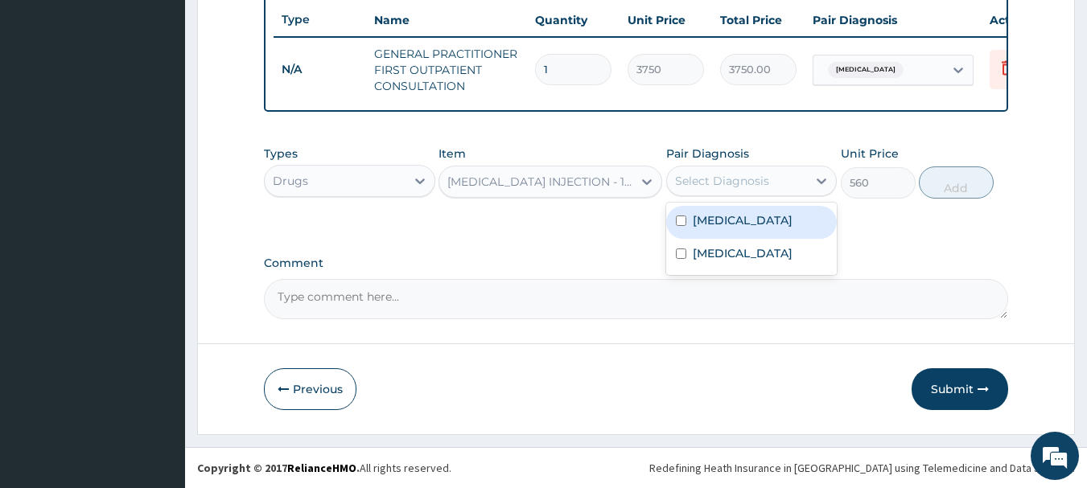
click at [733, 171] on div "Select Diagnosis" at bounding box center [737, 181] width 141 height 26
drag, startPoint x: 735, startPoint y: 217, endPoint x: 799, endPoint y: 204, distance: 65.6
click at [735, 216] on div "[MEDICAL_DATA]" at bounding box center [751, 222] width 171 height 33
checkbox input "true"
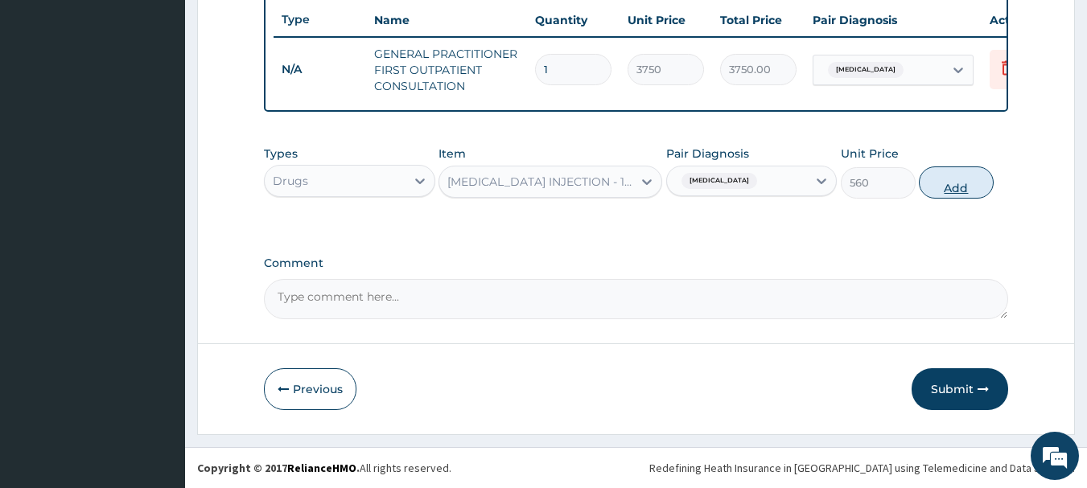
drag, startPoint x: 952, startPoint y: 189, endPoint x: 677, endPoint y: 245, distance: 280.9
click at [953, 187] on button "Add" at bounding box center [956, 183] width 75 height 32
type input "0"
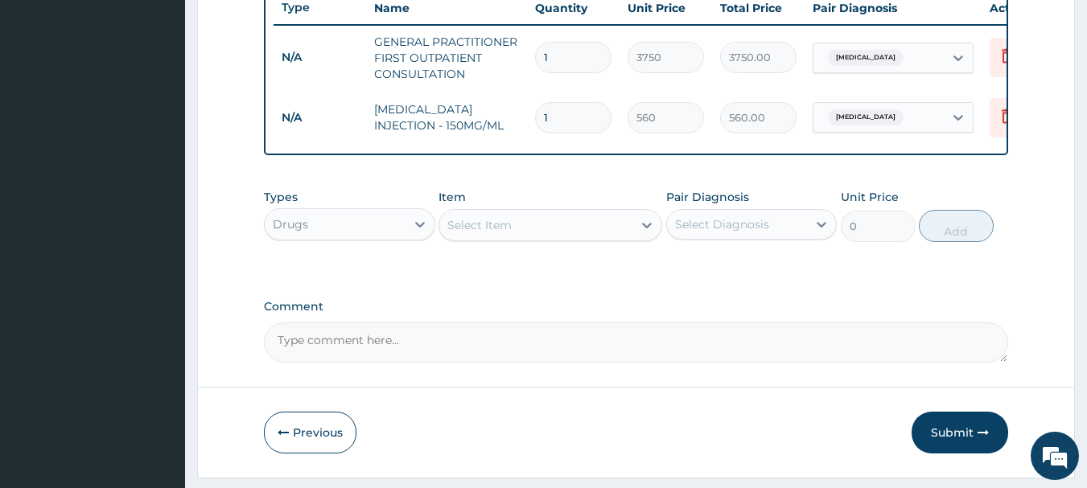
click at [568, 233] on div "Select Item" at bounding box center [535, 225] width 193 height 26
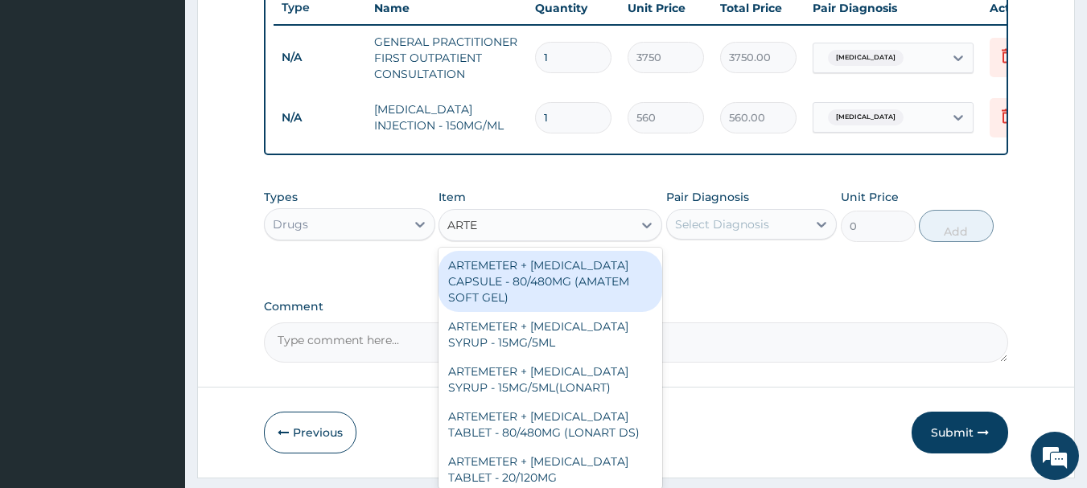
type input "ARTEM"
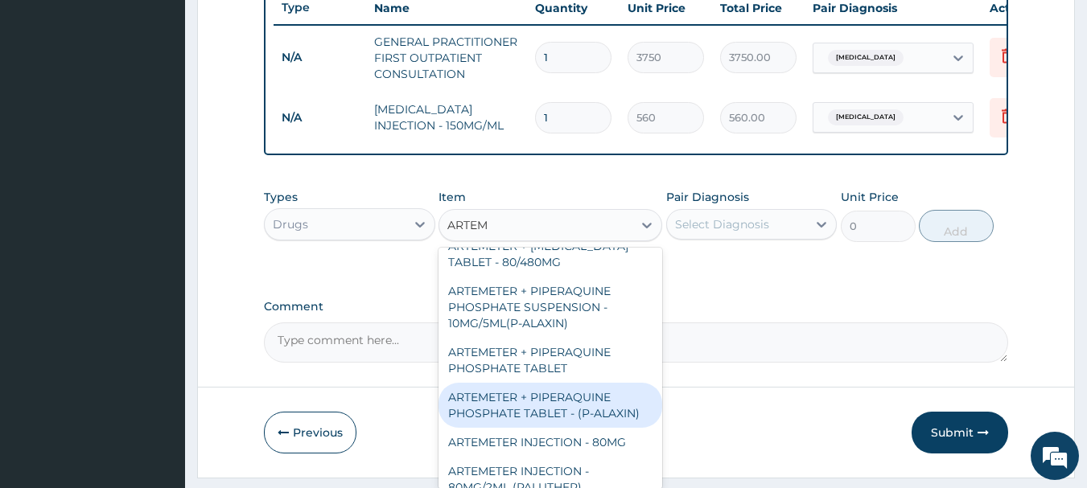
scroll to position [402, 0]
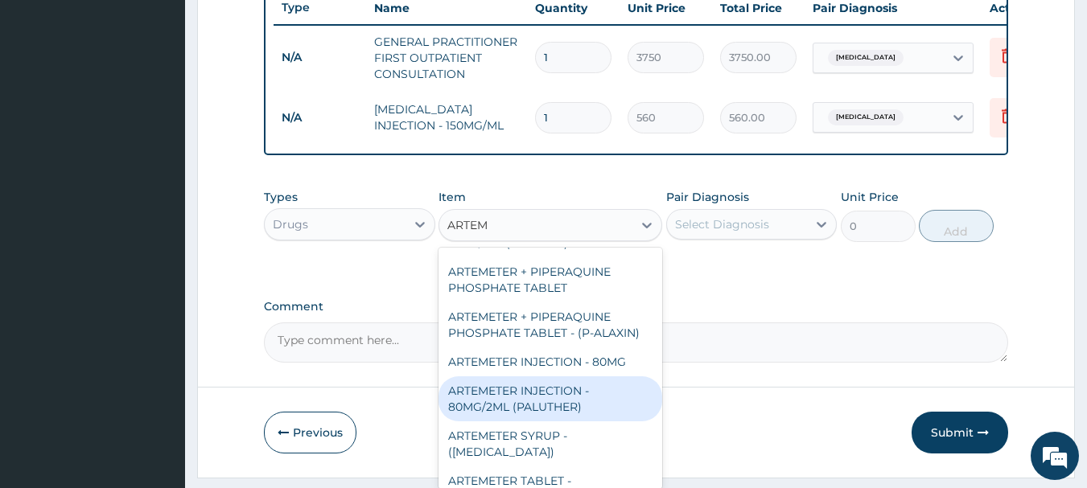
click at [583, 391] on div "ARTEMETER INJECTION - 80MG/2ML (PALUTHER)" at bounding box center [551, 399] width 224 height 45
type input "700"
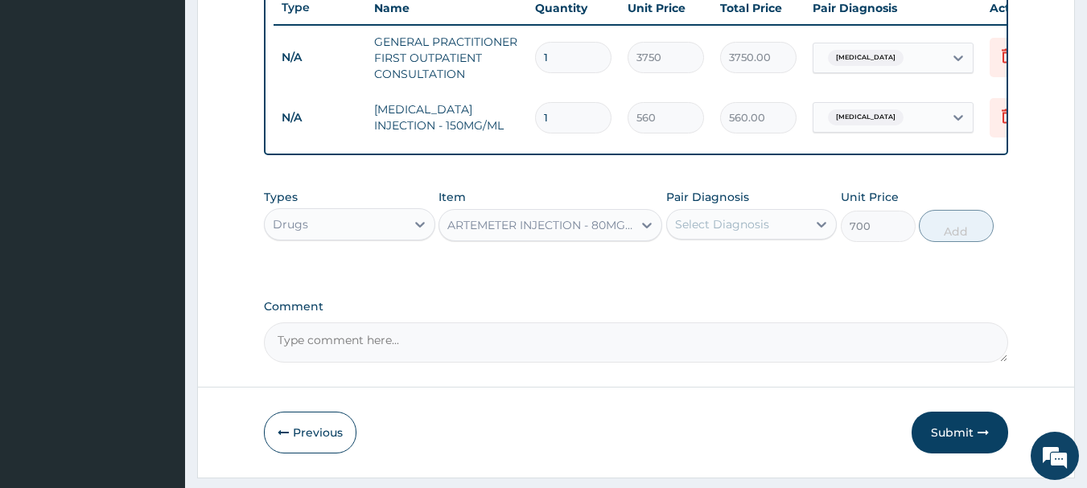
click at [746, 220] on div "Select Diagnosis" at bounding box center [751, 224] width 171 height 31
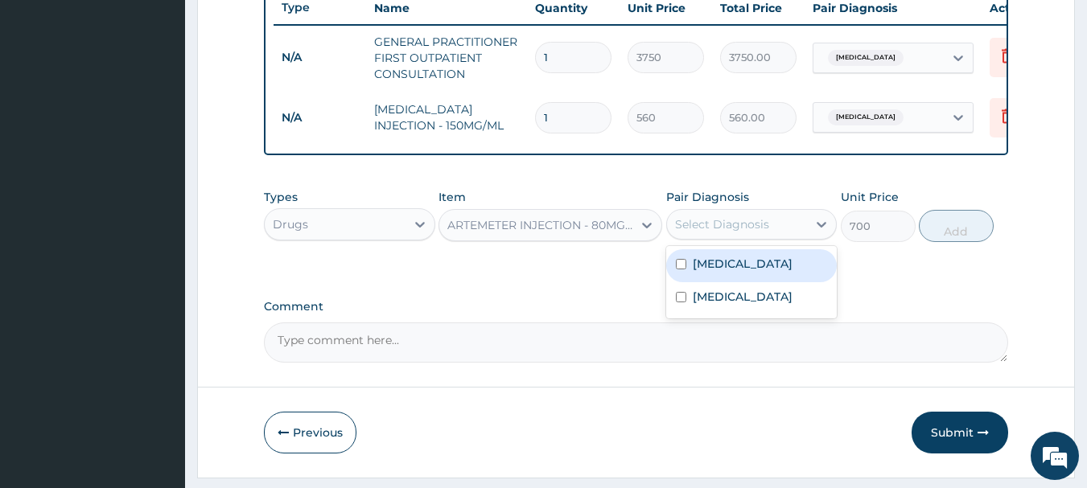
click at [715, 272] on label "[MEDICAL_DATA]" at bounding box center [743, 264] width 100 height 16
checkbox input "true"
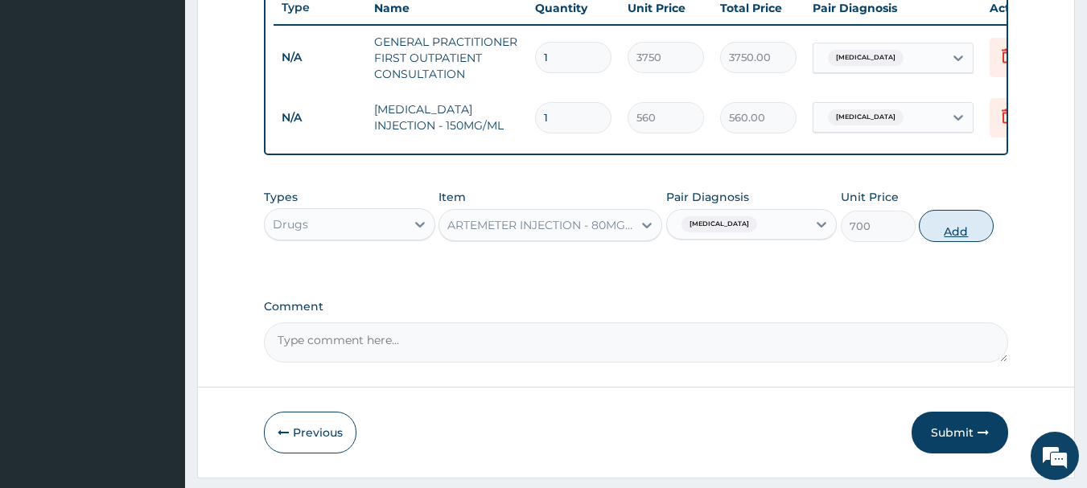
click at [950, 237] on button "Add" at bounding box center [956, 226] width 75 height 32
type input "0"
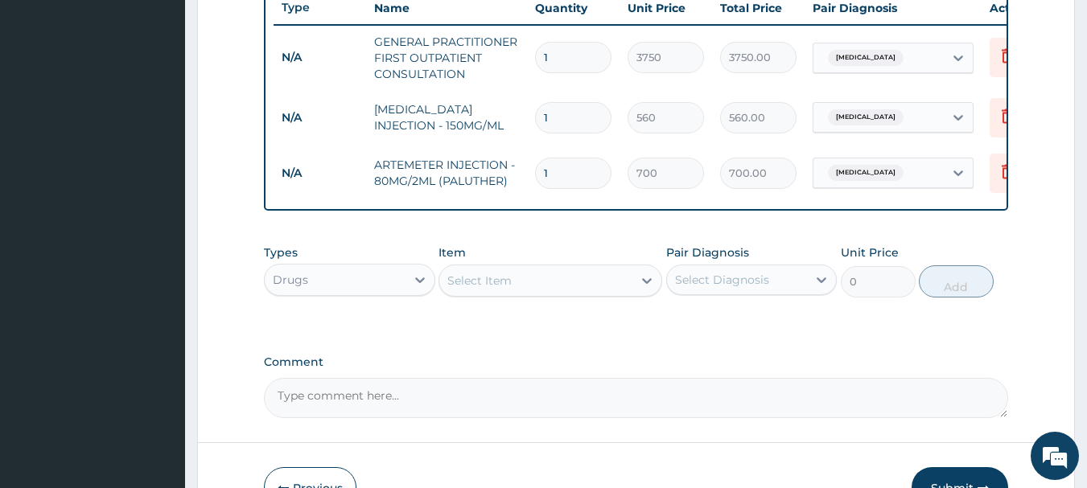
click at [544, 287] on div "Select Item" at bounding box center [535, 281] width 193 height 26
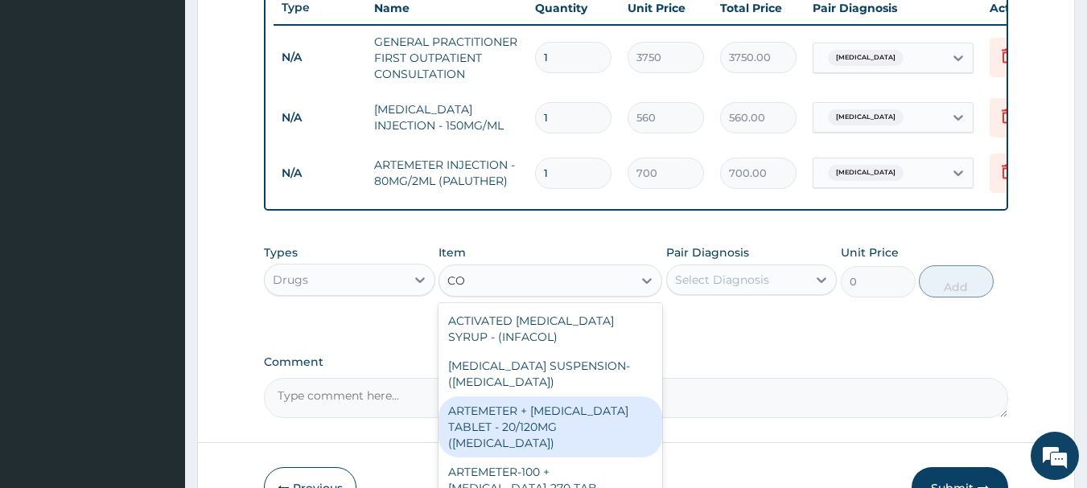
type input "C"
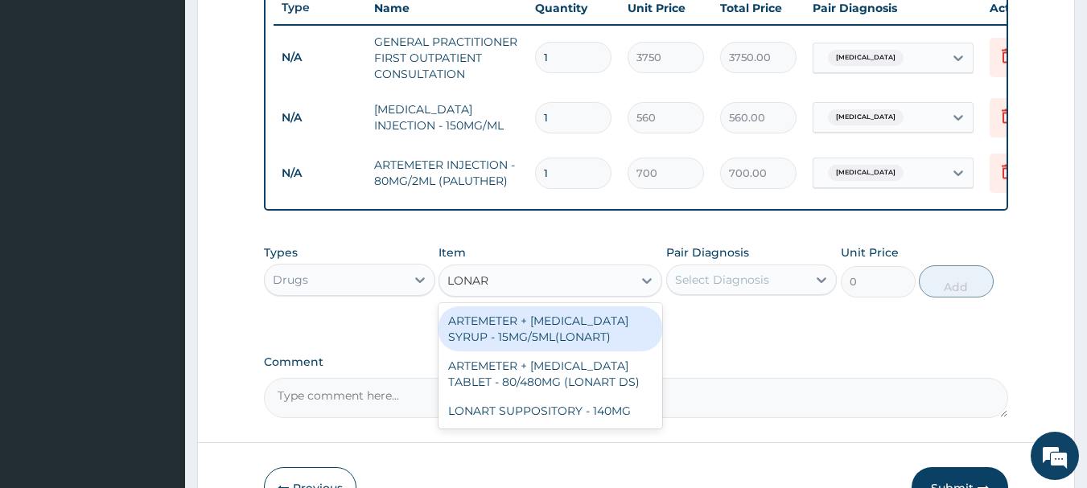
type input "LONART"
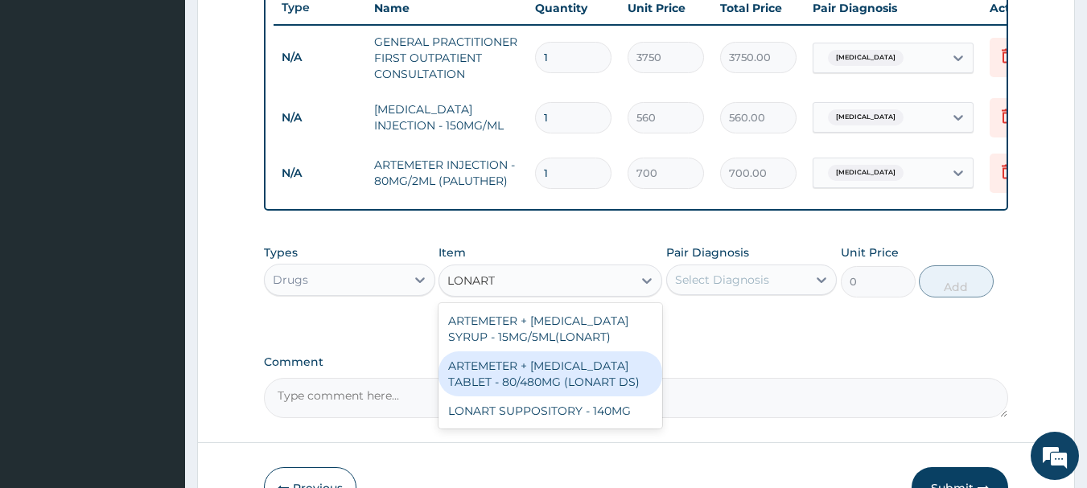
click at [521, 389] on div "ARTEMETER + [MEDICAL_DATA] TABLET - 80/480MG (LONART DS)" at bounding box center [551, 374] width 224 height 45
type input "588"
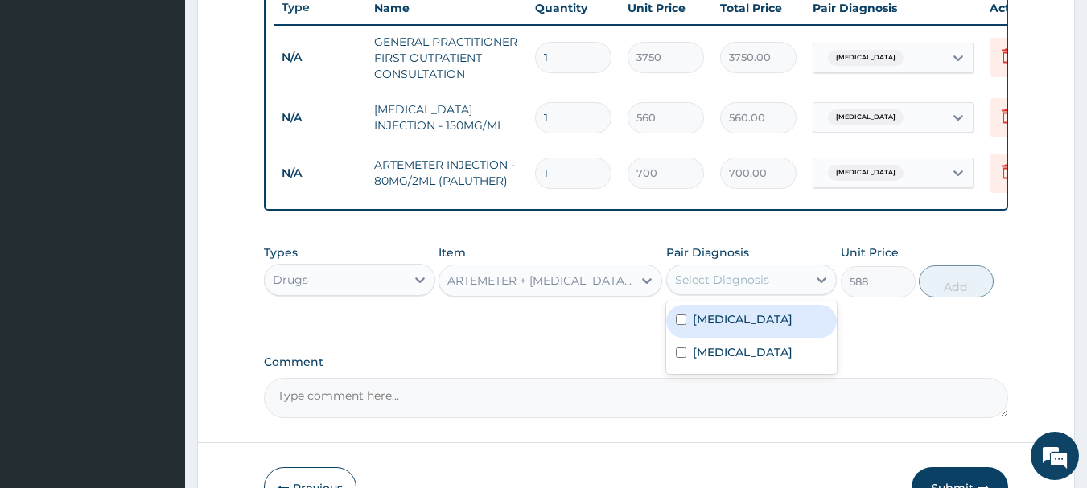
click at [693, 288] on div "Select Diagnosis" at bounding box center [722, 280] width 94 height 16
click at [700, 327] on label "[MEDICAL_DATA]" at bounding box center [743, 319] width 100 height 16
checkbox input "true"
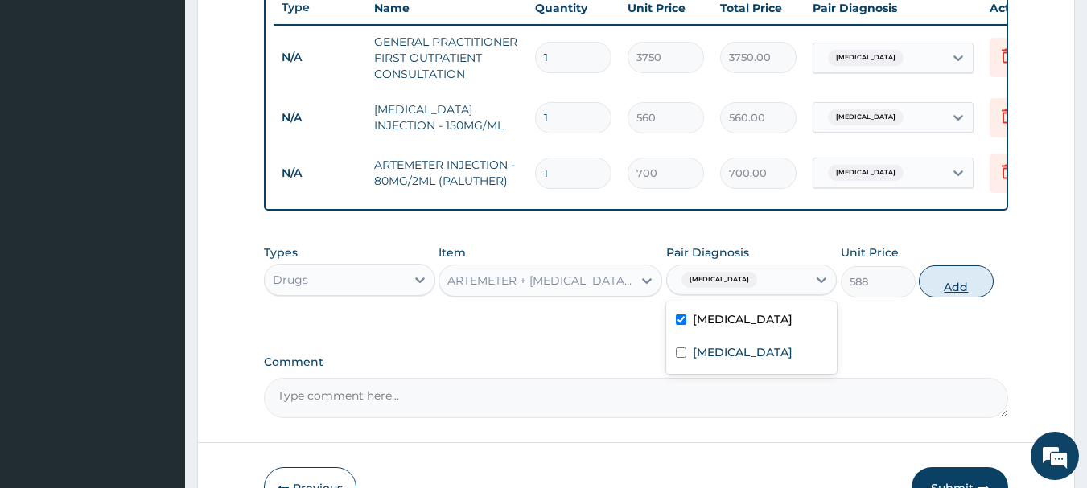
click at [940, 297] on button "Add" at bounding box center [956, 282] width 75 height 32
type input "0"
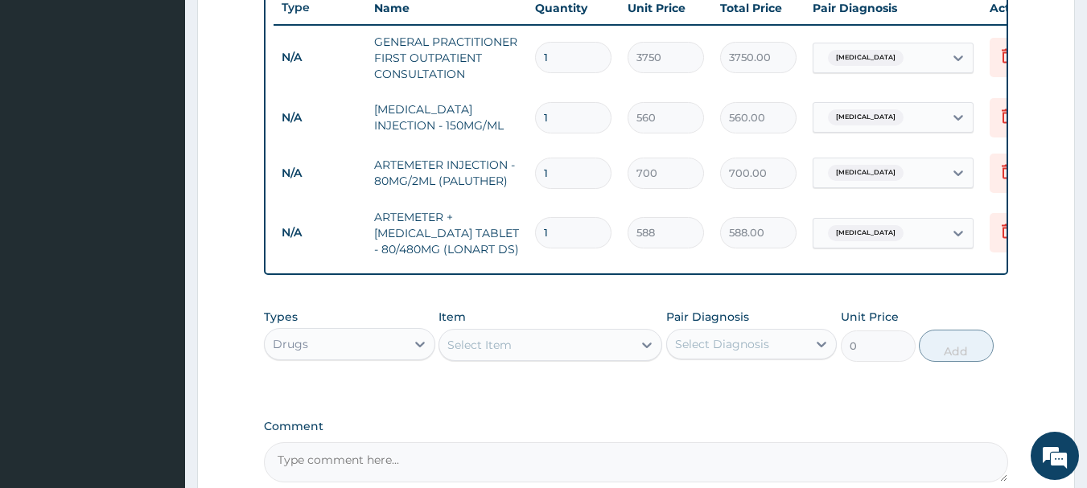
click at [492, 353] on div "Select Item" at bounding box center [479, 345] width 64 height 16
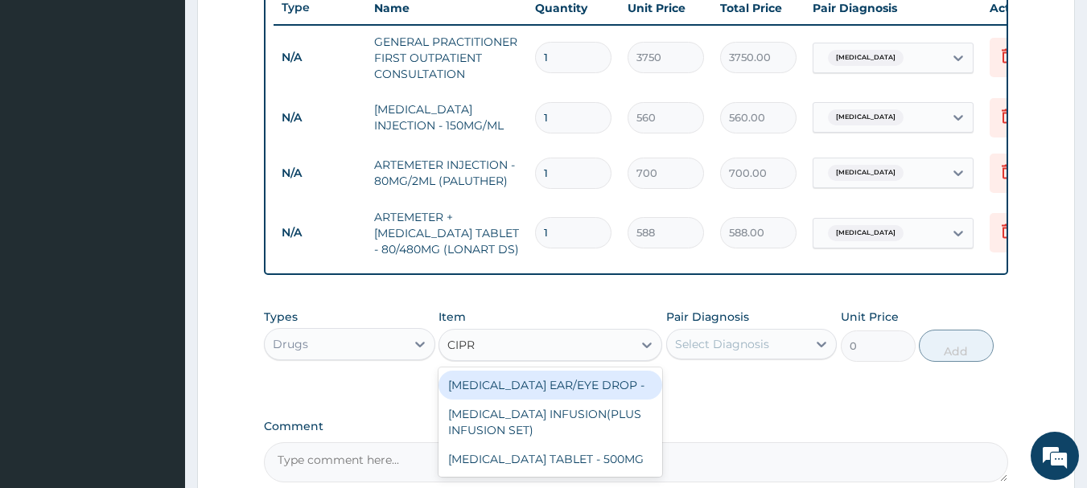
type input "[MEDICAL_DATA]"
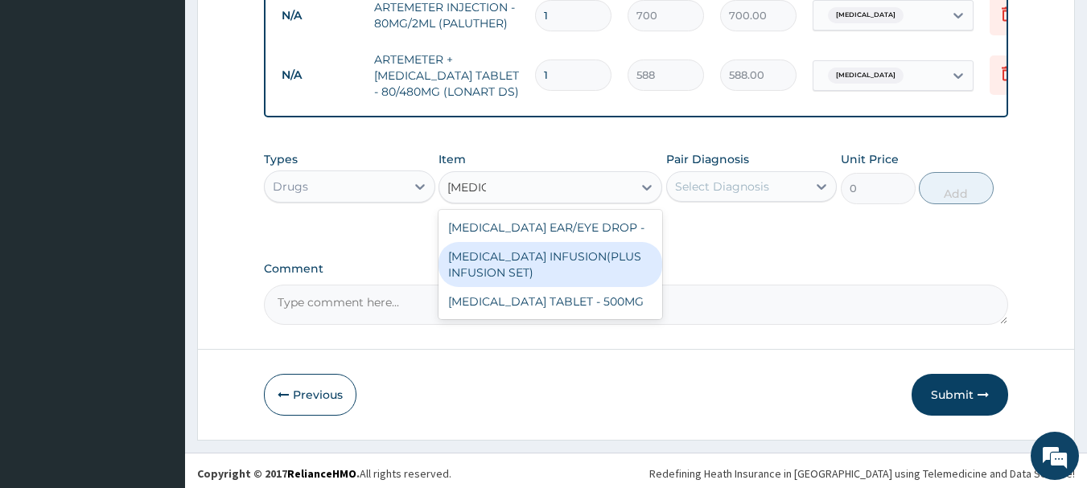
scroll to position [777, 0]
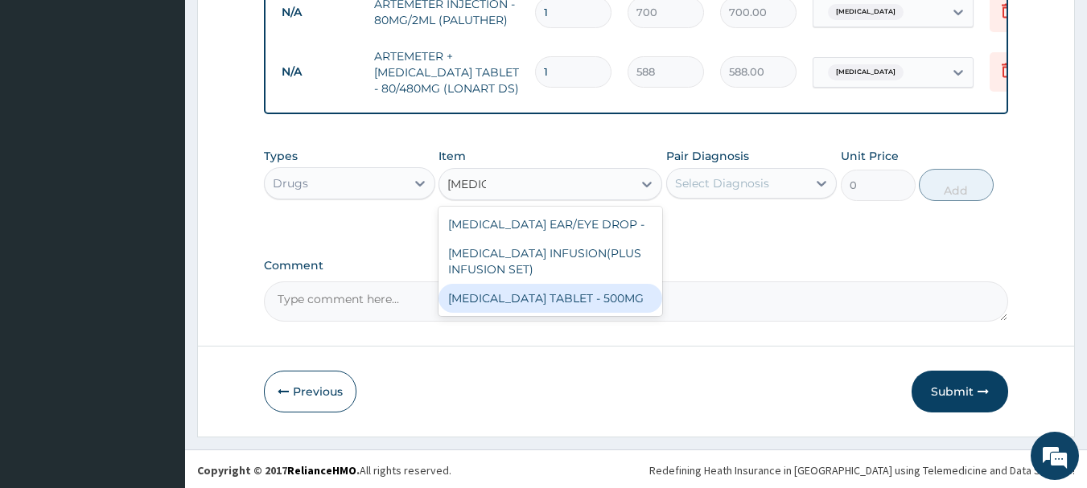
click at [576, 299] on div "[MEDICAL_DATA] TABLET - 500MG" at bounding box center [551, 298] width 224 height 29
type input "196"
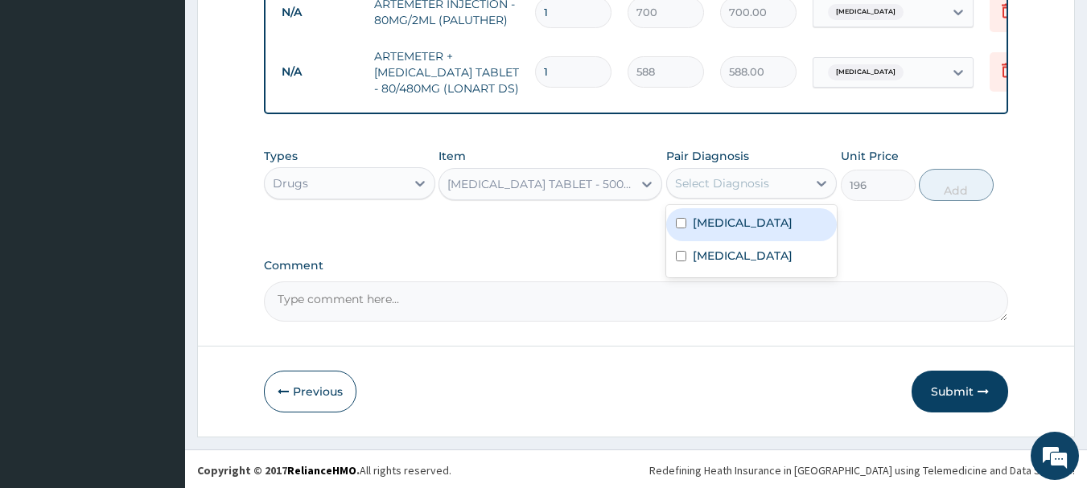
click at [730, 181] on div "Select Diagnosis" at bounding box center [751, 183] width 171 height 31
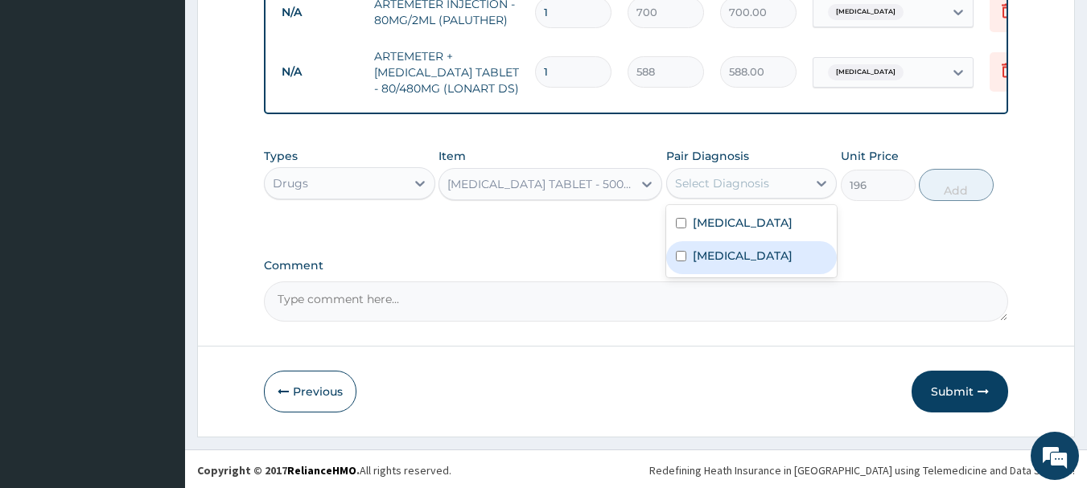
click at [731, 269] on div "[MEDICAL_DATA]" at bounding box center [751, 257] width 171 height 33
checkbox input "true"
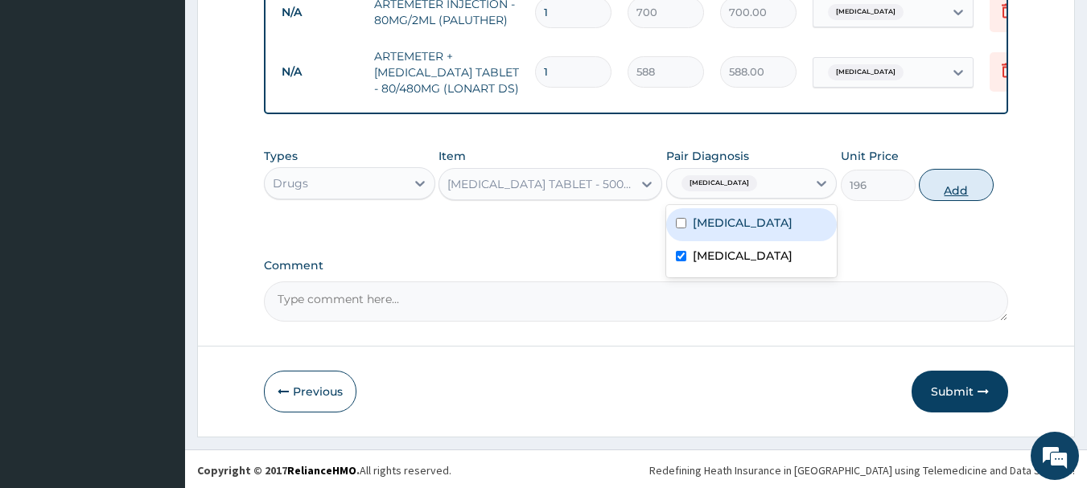
click at [941, 197] on button "Add" at bounding box center [956, 185] width 75 height 32
type input "0"
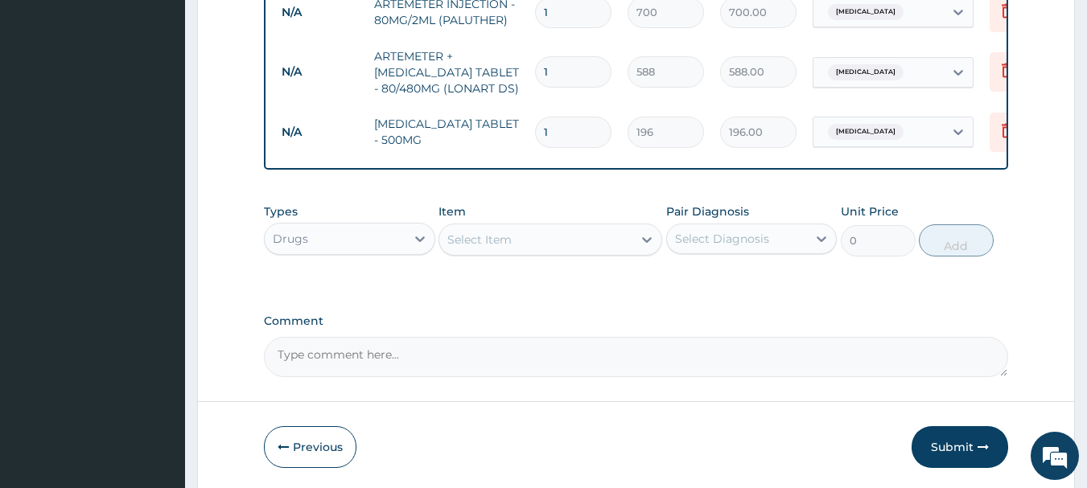
click at [511, 253] on div "Select Item" at bounding box center [535, 240] width 193 height 26
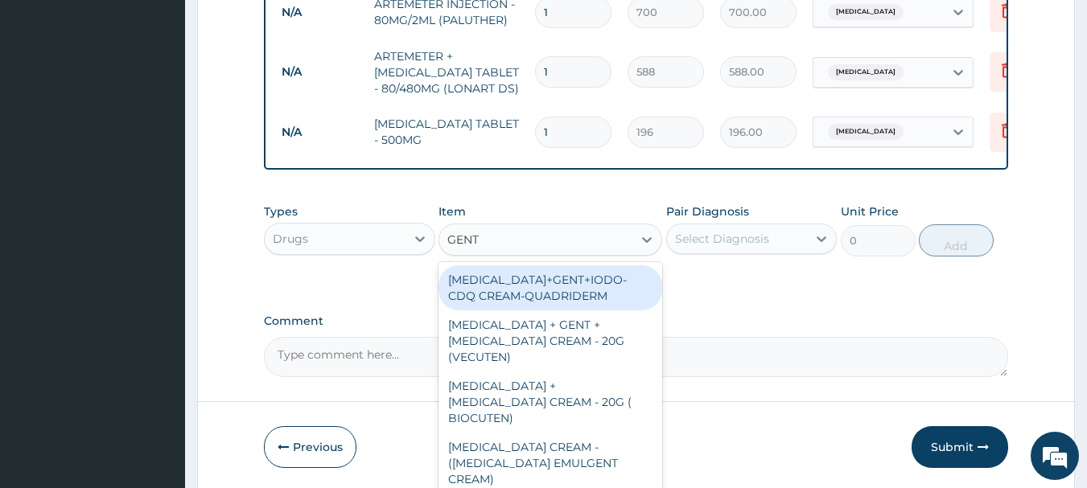
type input "GENTA"
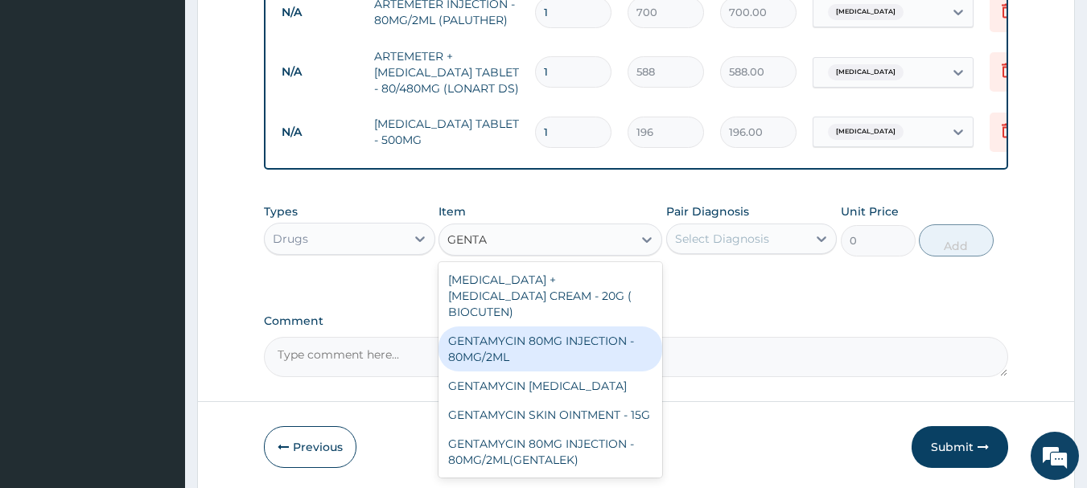
click at [568, 351] on div "GENTAMYCIN 80MG INJECTION - 80MG/2ML" at bounding box center [551, 349] width 224 height 45
type input "280"
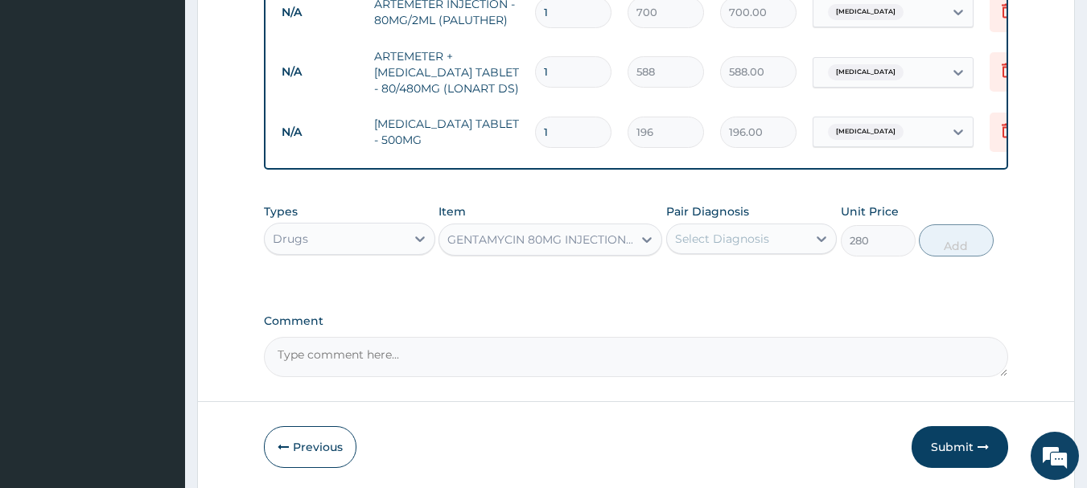
click at [711, 247] on div "Select Diagnosis" at bounding box center [722, 239] width 94 height 16
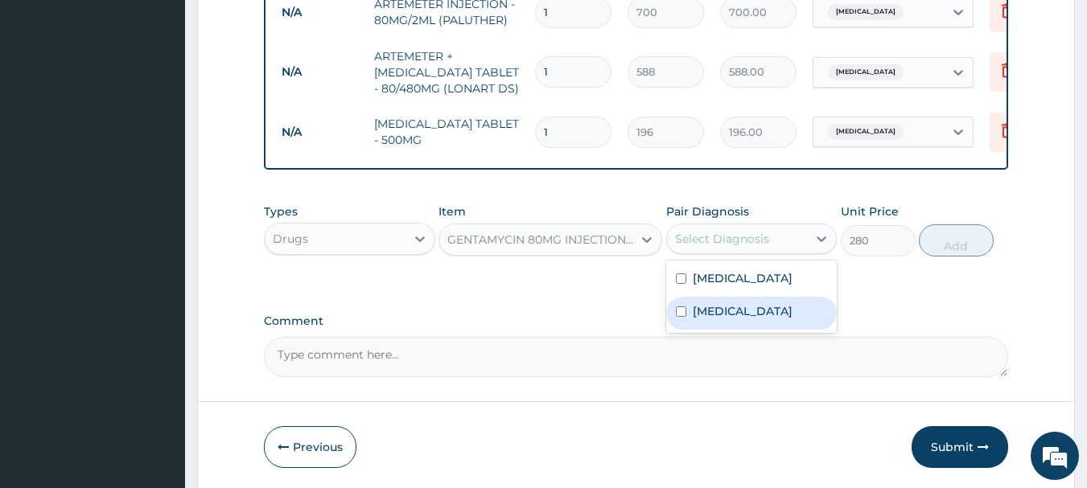
click at [697, 319] on label "[MEDICAL_DATA]" at bounding box center [743, 311] width 100 height 16
checkbox input "true"
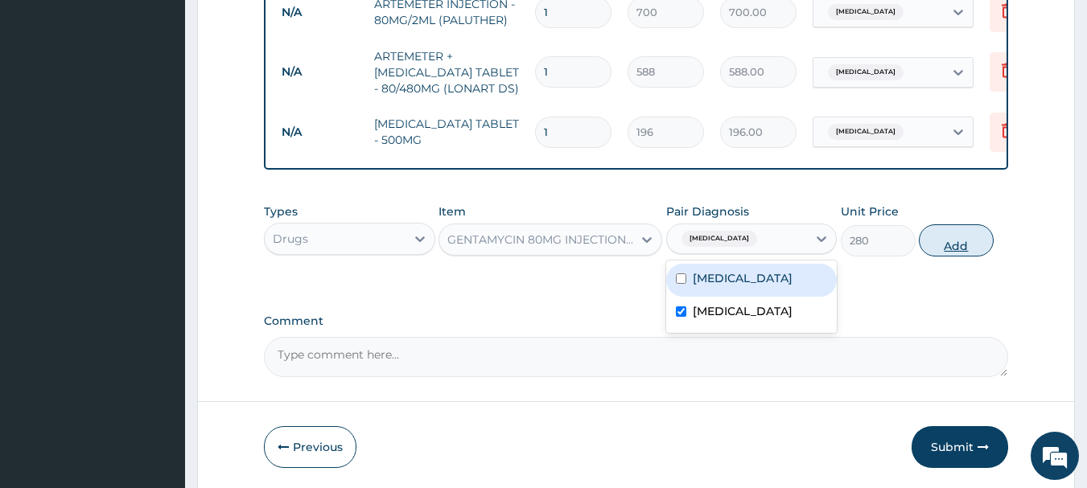
click at [952, 253] on button "Add" at bounding box center [956, 241] width 75 height 32
type input "0"
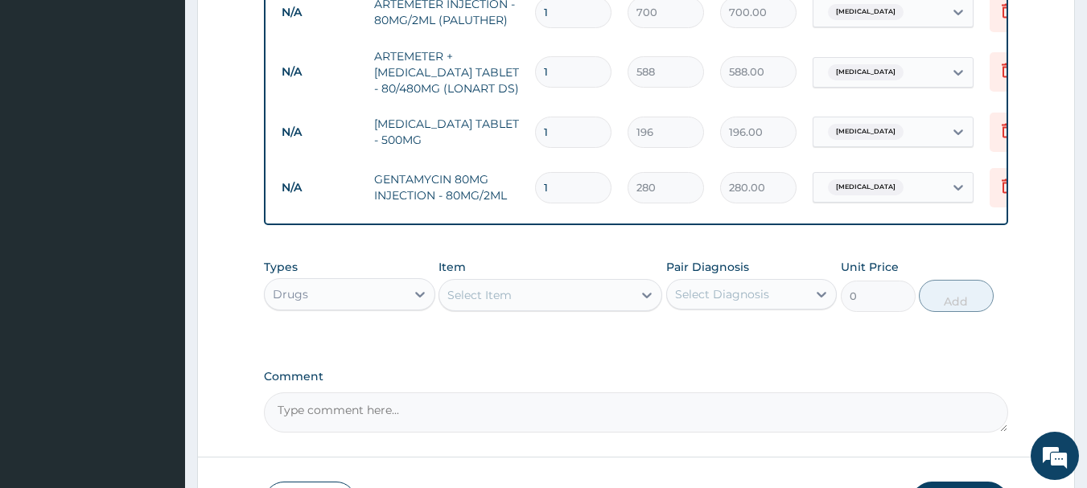
click at [572, 302] on div "Select Item" at bounding box center [535, 295] width 193 height 26
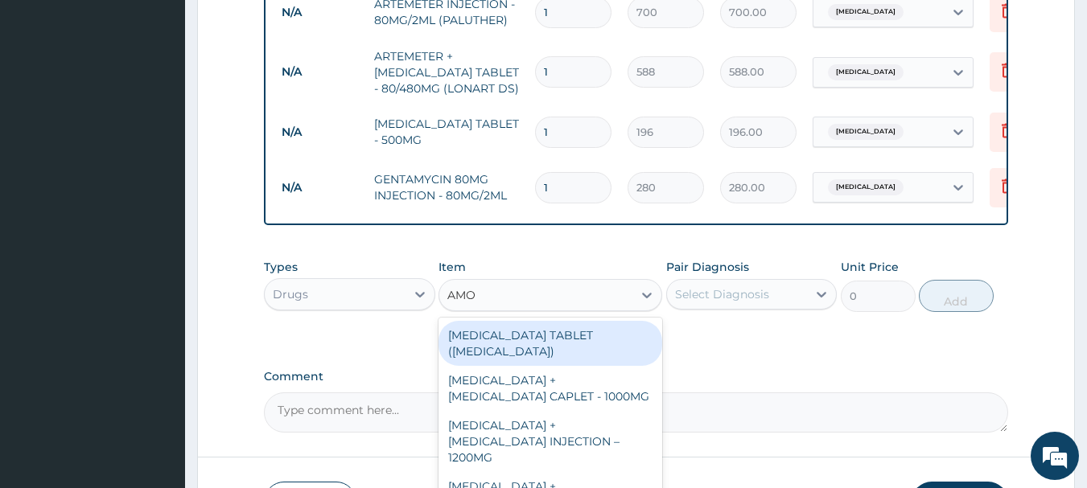
type input "AMOX"
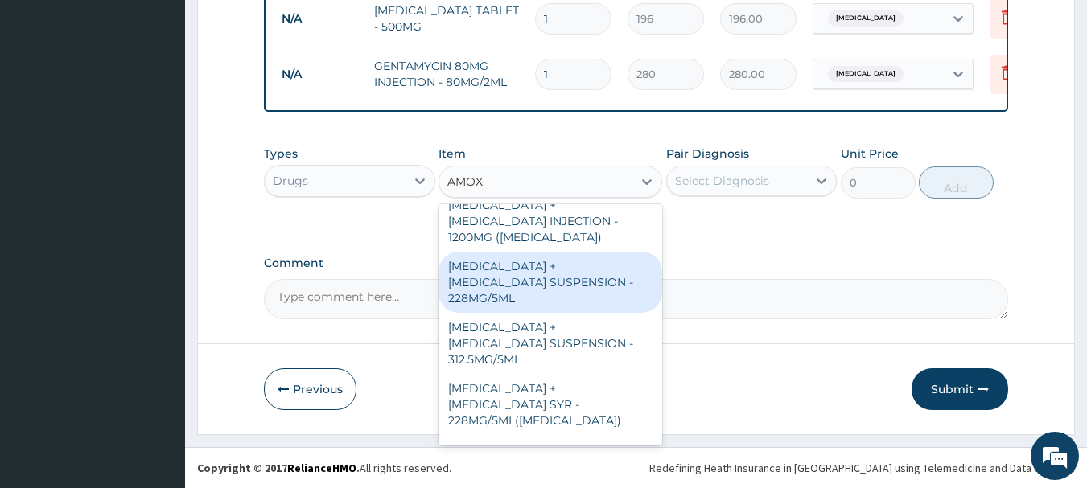
scroll to position [483, 0]
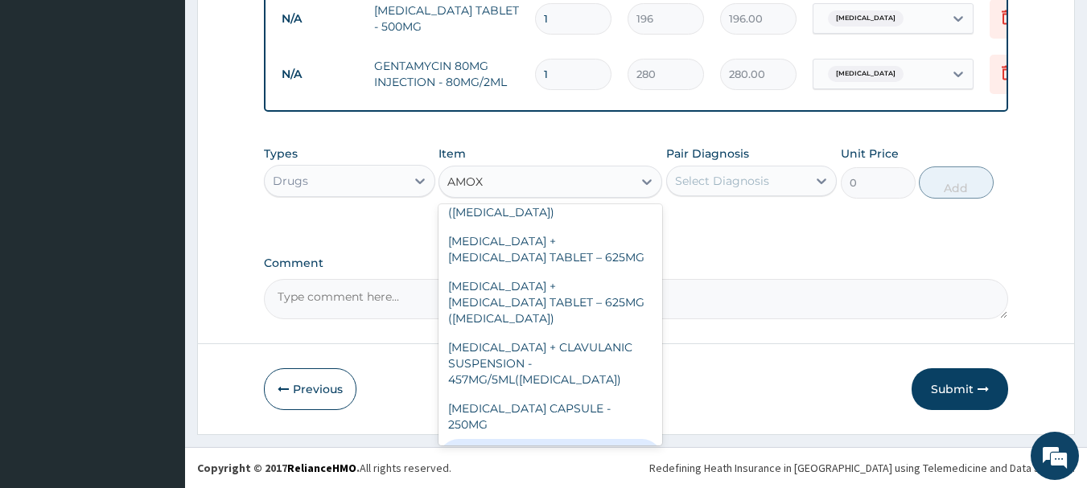
click at [591, 439] on div "[MEDICAL_DATA] CAPSULE - 500MG" at bounding box center [551, 461] width 224 height 45
type input "112"
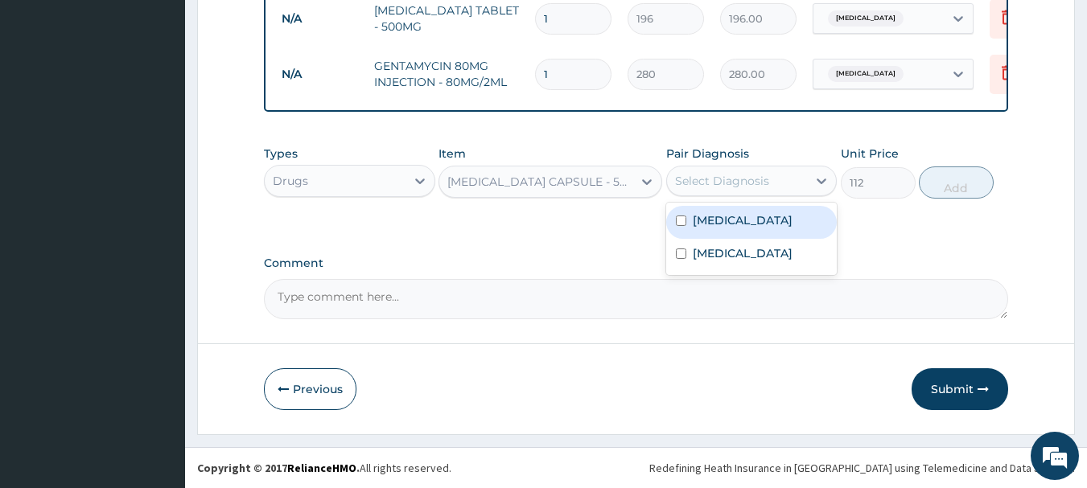
click at [744, 179] on div "Select Diagnosis" at bounding box center [722, 181] width 94 height 16
click at [743, 229] on div "[MEDICAL_DATA]" at bounding box center [751, 222] width 171 height 33
checkbox input "true"
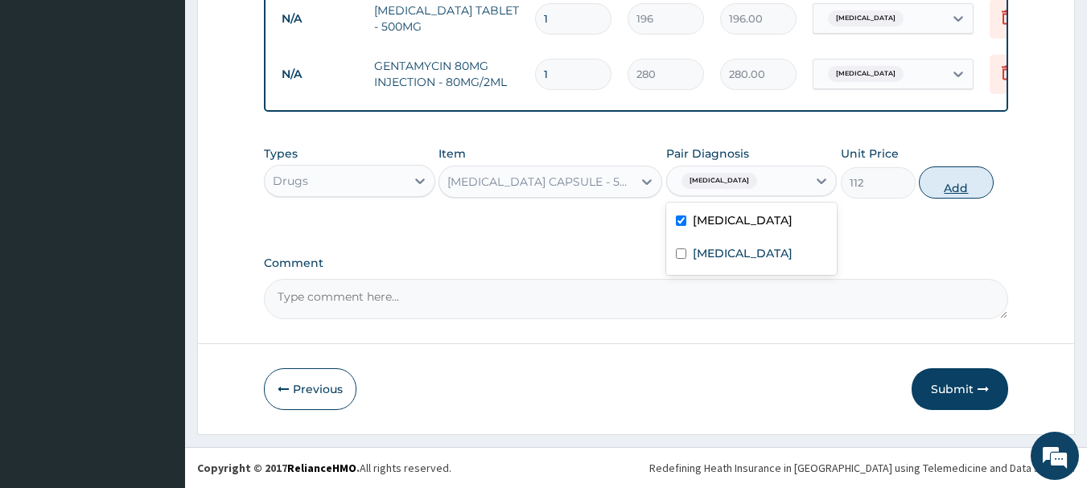
click at [966, 187] on button "Add" at bounding box center [956, 183] width 75 height 32
type input "0"
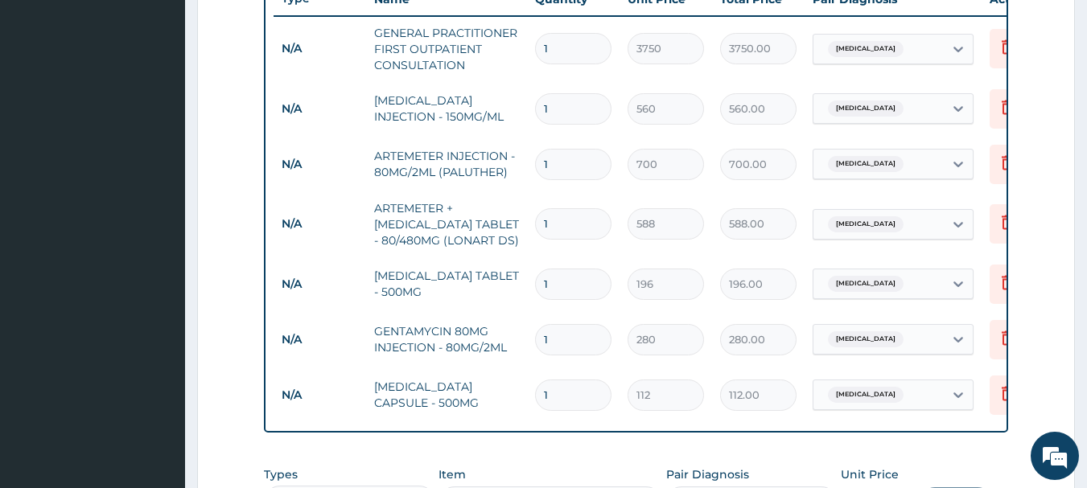
scroll to position [661, 0]
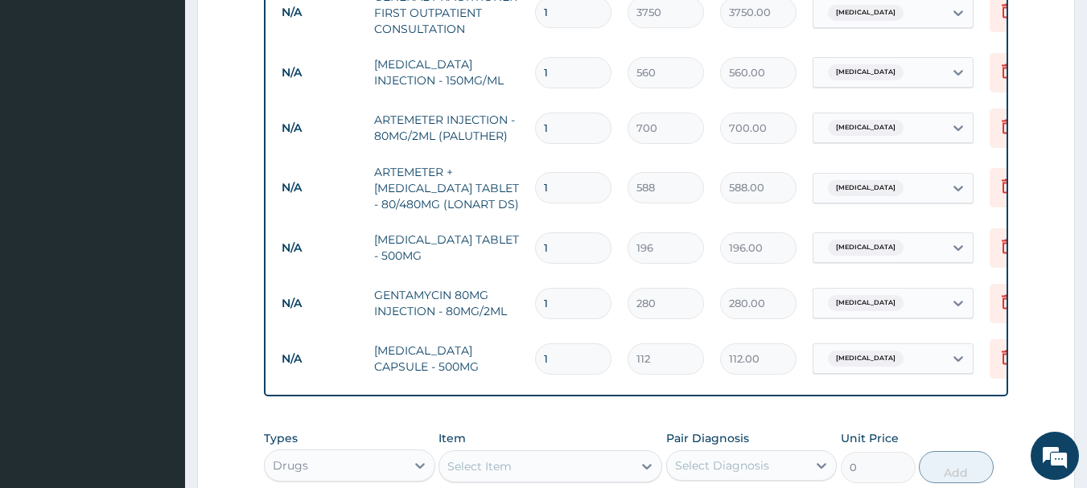
click at [572, 352] on input "1" at bounding box center [573, 359] width 76 height 31
type input "15"
type input "1680.00"
type input "15"
drag, startPoint x: 572, startPoint y: 303, endPoint x: 522, endPoint y: 304, distance: 49.9
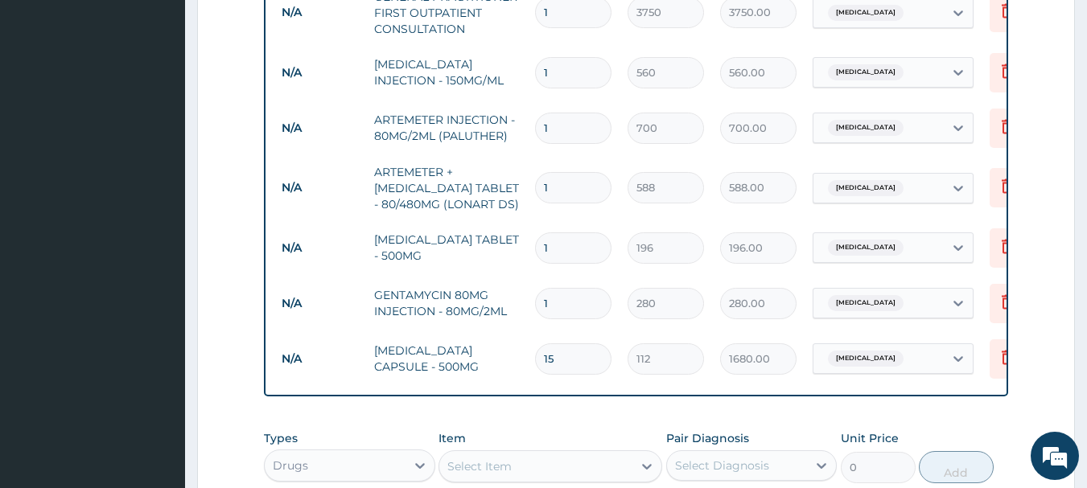
click at [522, 304] on tr "N/A GENTAMYCIN 80MG INJECTION - 80MG/2ML 1 280 280.00 [MEDICAL_DATA] Delete" at bounding box center [668, 304] width 789 height 56
type input "2"
type input "560.00"
type input "2"
click at [566, 246] on input "1" at bounding box center [573, 248] width 76 height 31
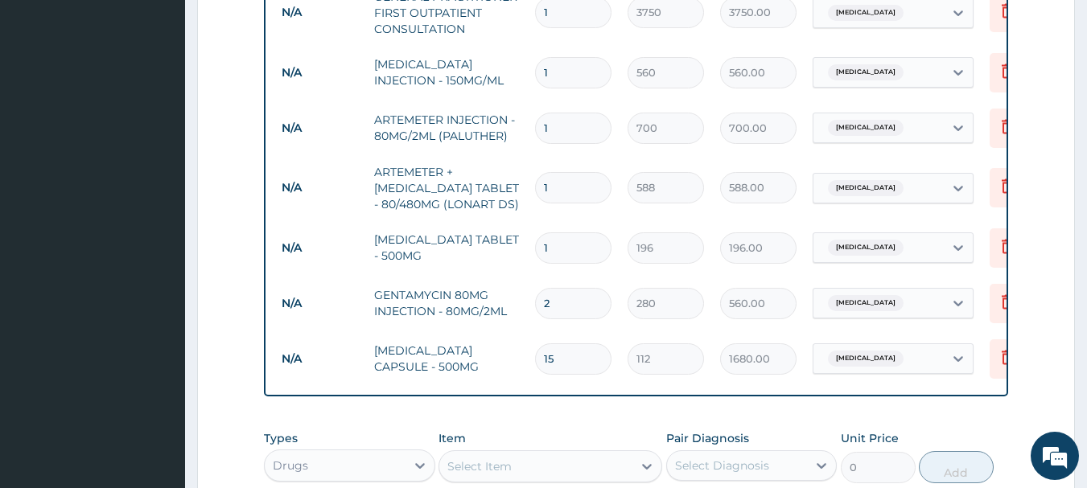
type input "10"
type input "1960.00"
type input "10"
drag, startPoint x: 572, startPoint y: 189, endPoint x: 528, endPoint y: 186, distance: 44.4
click at [528, 186] on td "1" at bounding box center [573, 187] width 93 height 47
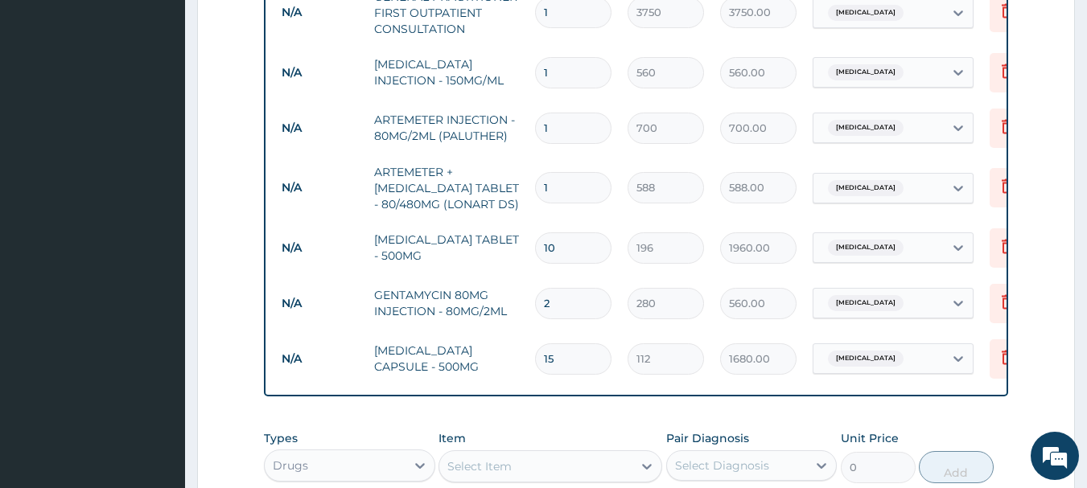
type input "6"
type input "3528.00"
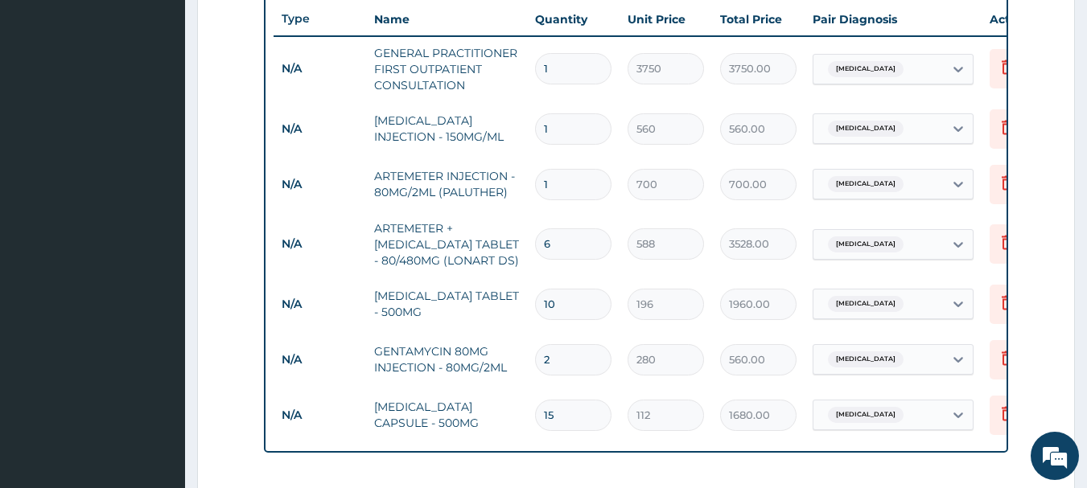
scroll to position [581, 0]
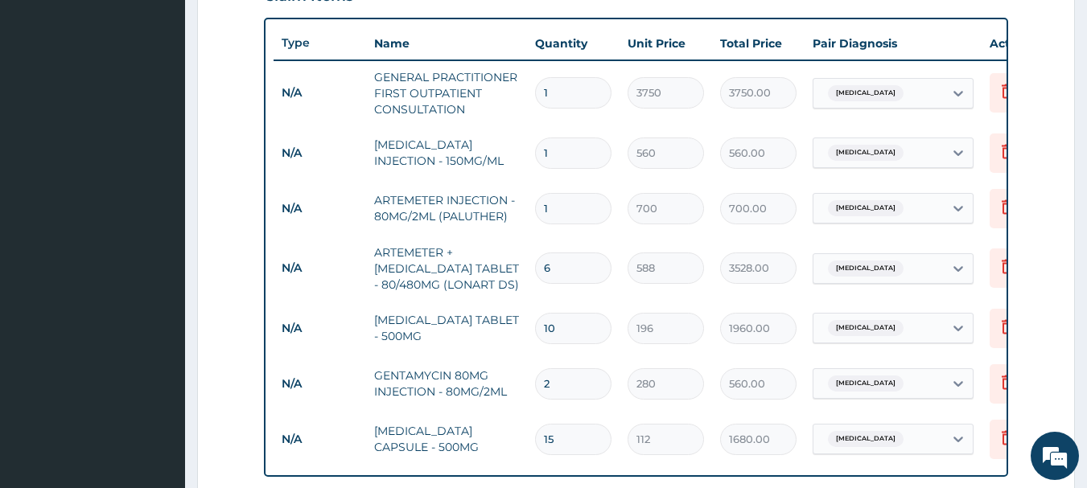
type input "6"
drag, startPoint x: 562, startPoint y: 210, endPoint x: 508, endPoint y: 209, distance: 53.9
click at [508, 209] on tr "N/A ARTEMETER INJECTION - 80MG/2ML (PALUTHER) 1 700 700.00 [MEDICAL_DATA] Delete" at bounding box center [668, 209] width 789 height 56
type input "3"
type input "2100.00"
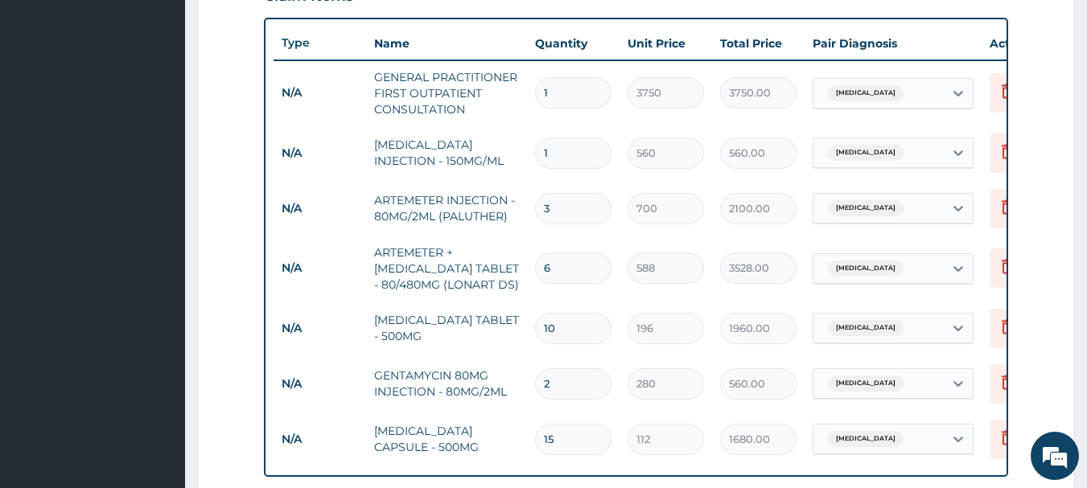
type input "3"
drag, startPoint x: 563, startPoint y: 156, endPoint x: 528, endPoint y: 155, distance: 35.4
click at [528, 155] on td "1" at bounding box center [573, 153] width 93 height 47
type input "4"
type input "2240.00"
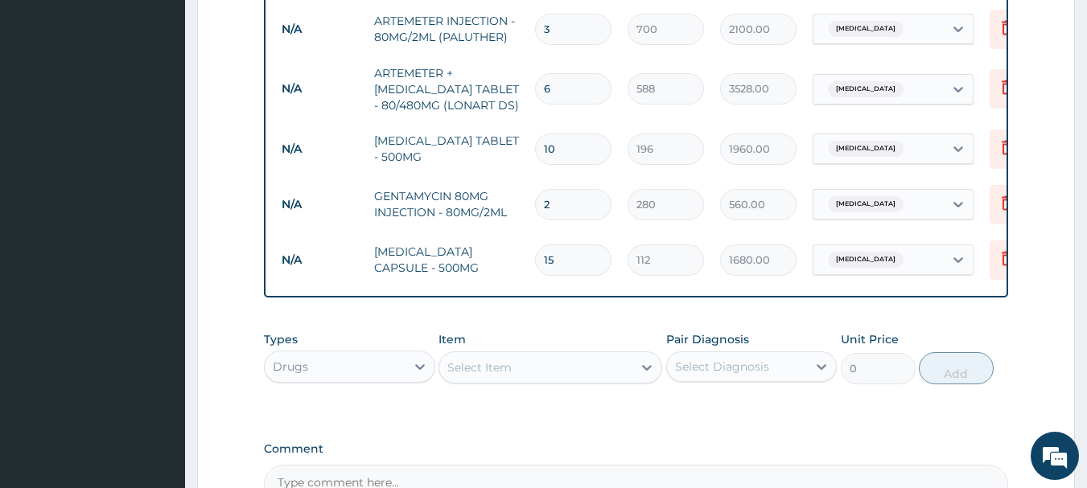
scroll to position [958, 0]
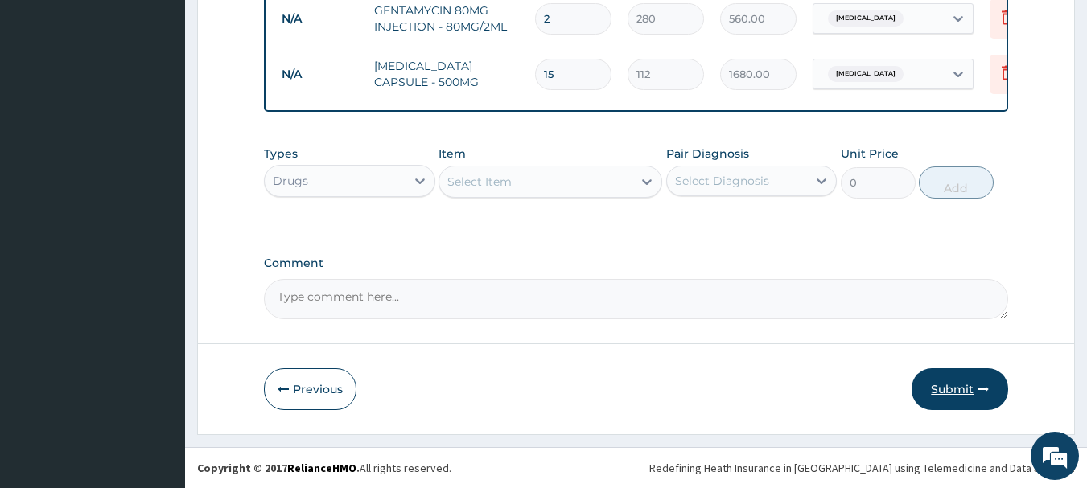
type input "4"
click at [945, 384] on button "Submit" at bounding box center [960, 390] width 97 height 42
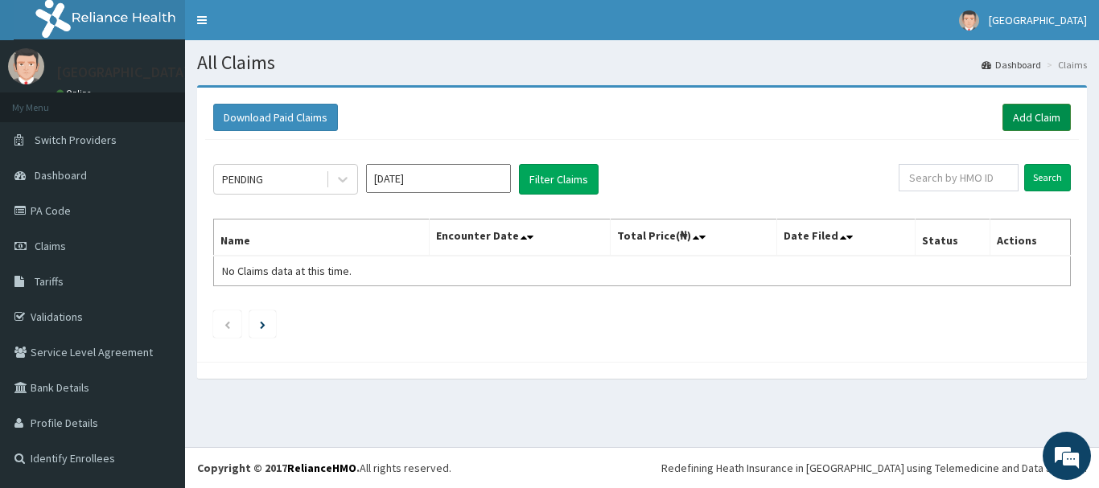
click at [1040, 112] on link "Add Claim" at bounding box center [1037, 117] width 68 height 27
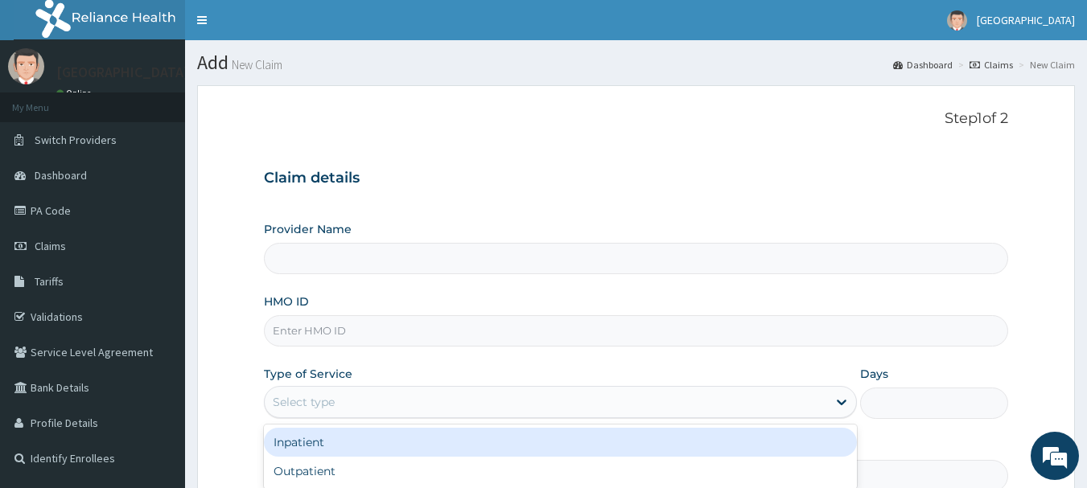
click at [298, 398] on div "Select type" at bounding box center [304, 402] width 62 height 16
type input "[GEOGRAPHIC_DATA]"
click at [310, 443] on div "Inpatient" at bounding box center [560, 442] width 593 height 29
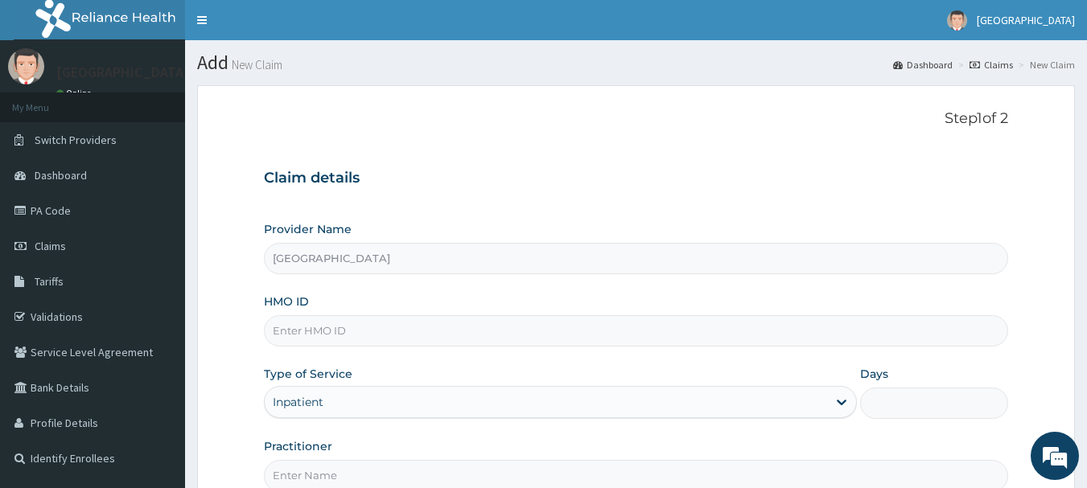
click at [344, 335] on input "HMO ID" at bounding box center [636, 330] width 745 height 31
paste input "ITX/10623/A"
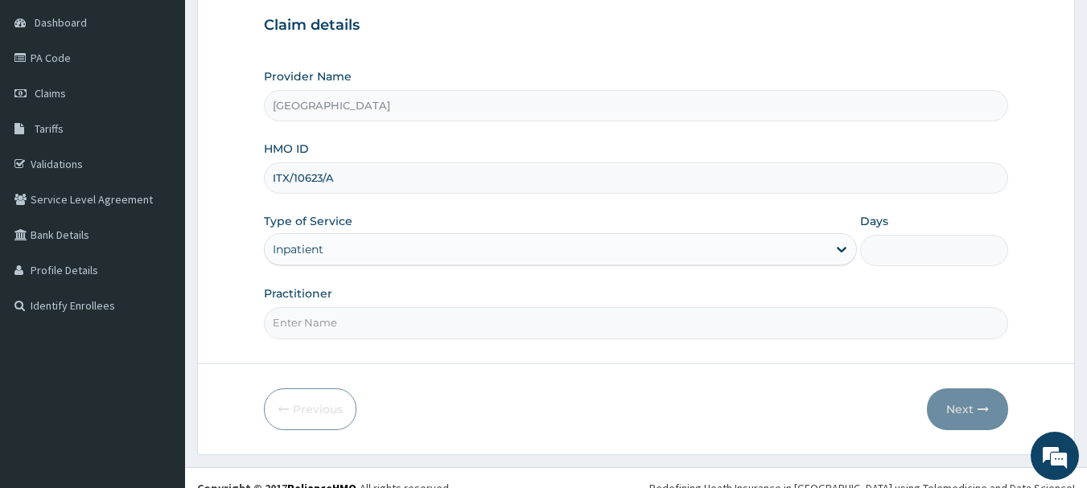
scroll to position [173, 0]
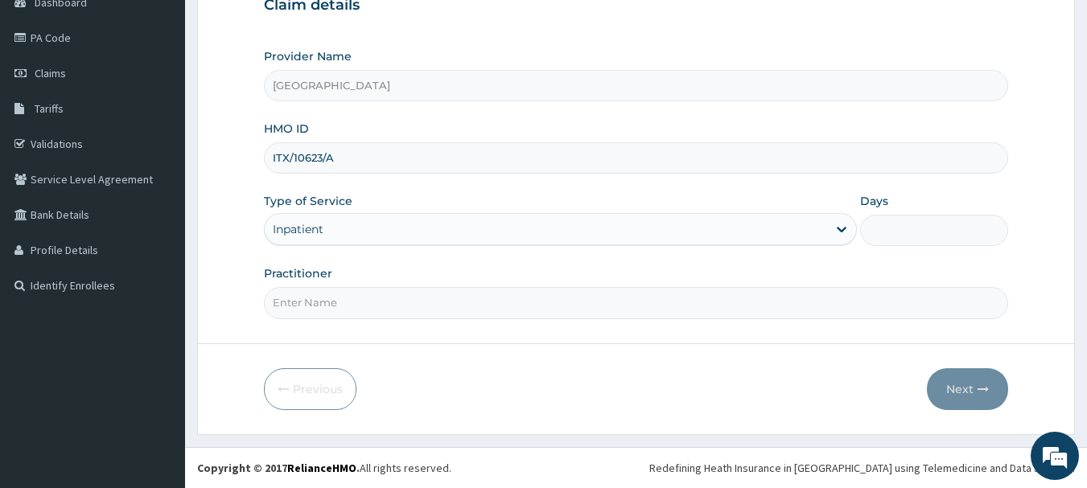
type input "ITX/10623/A"
click at [431, 296] on input "Practitioner" at bounding box center [636, 302] width 745 height 31
type input "[PERSON_NAME]"
click at [892, 223] on input "Days" at bounding box center [934, 230] width 148 height 31
type input "1"
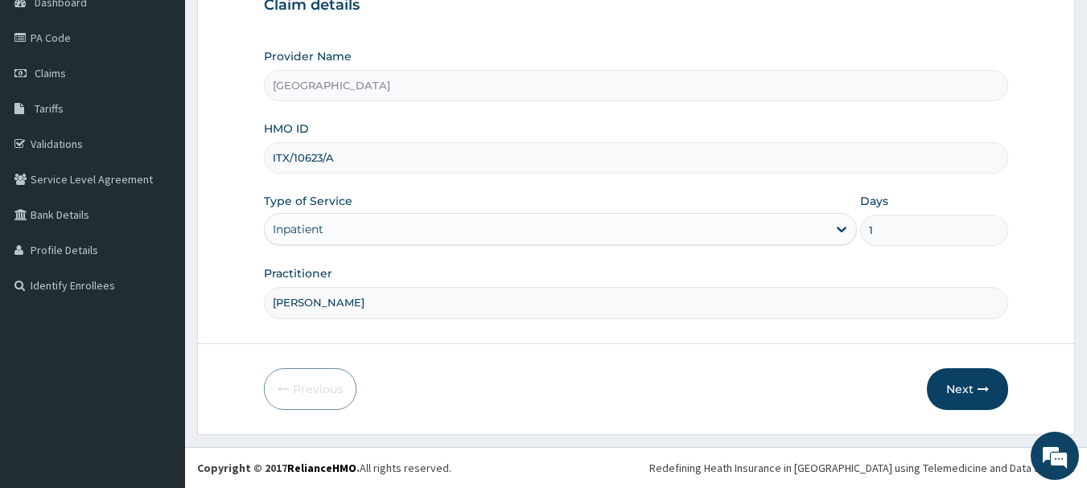
scroll to position [0, 0]
click at [951, 387] on button "Next" at bounding box center [967, 390] width 81 height 42
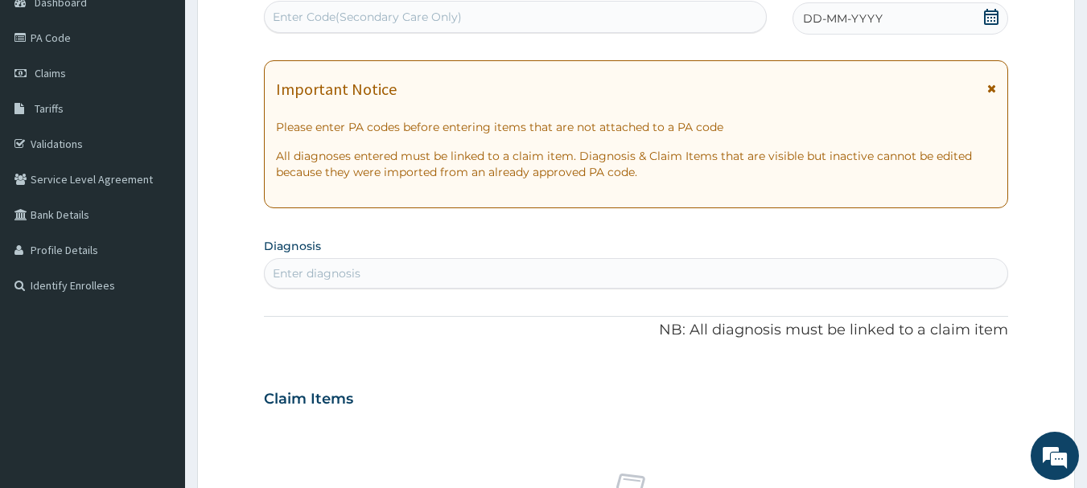
click at [493, 16] on div "Enter Code(Secondary Care Only)" at bounding box center [516, 17] width 502 height 26
paste input "PA/6D9CB8"
type input "PA/6D9CB8"
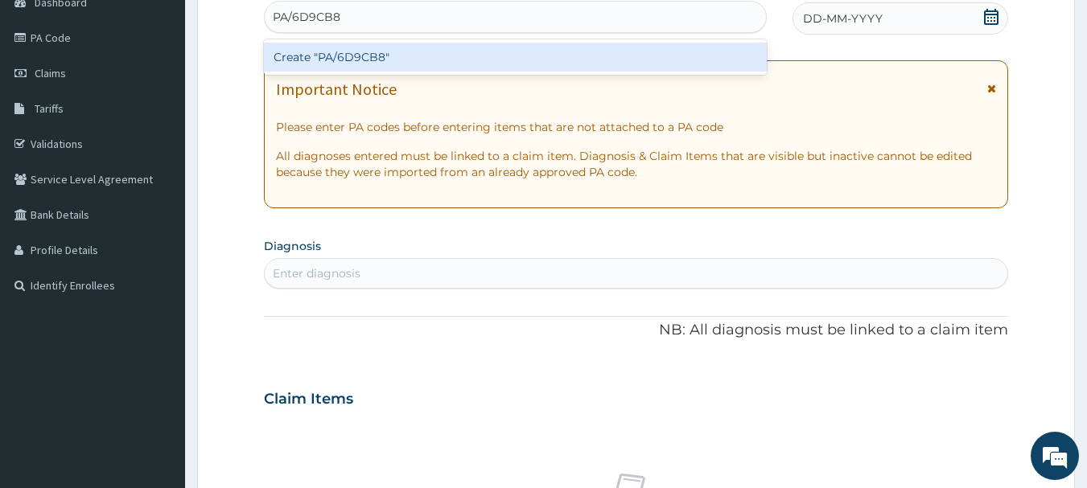
click at [505, 60] on div "Create "PA/6D9CB8"" at bounding box center [516, 57] width 504 height 29
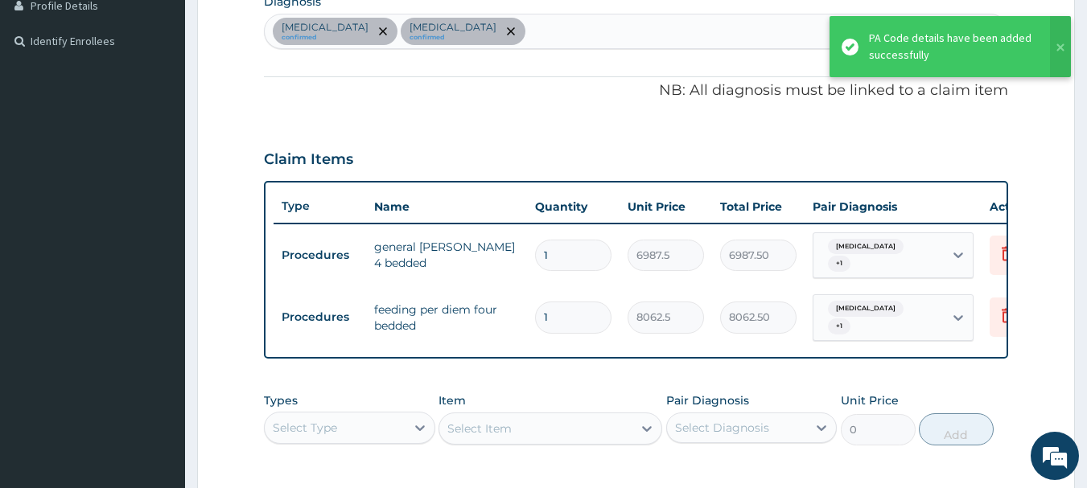
scroll to position [240, 0]
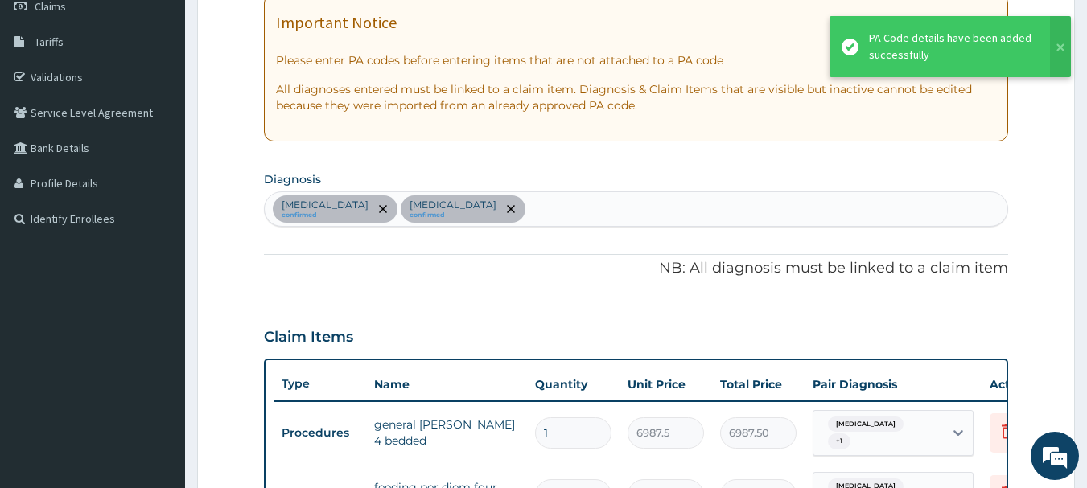
click at [522, 204] on div "[MEDICAL_DATA] confirmed [MEDICAL_DATA] confirmed" at bounding box center [637, 209] width 744 height 34
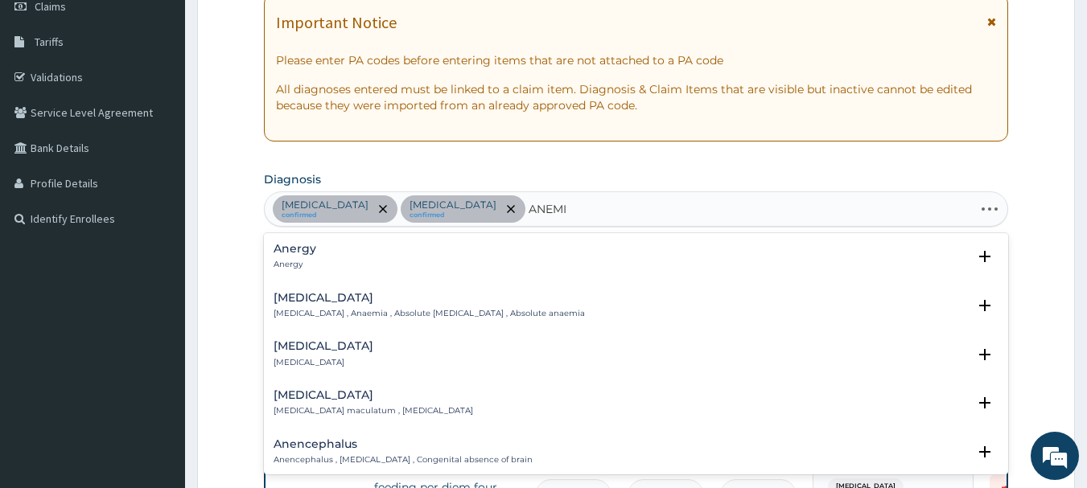
type input "[MEDICAL_DATA]"
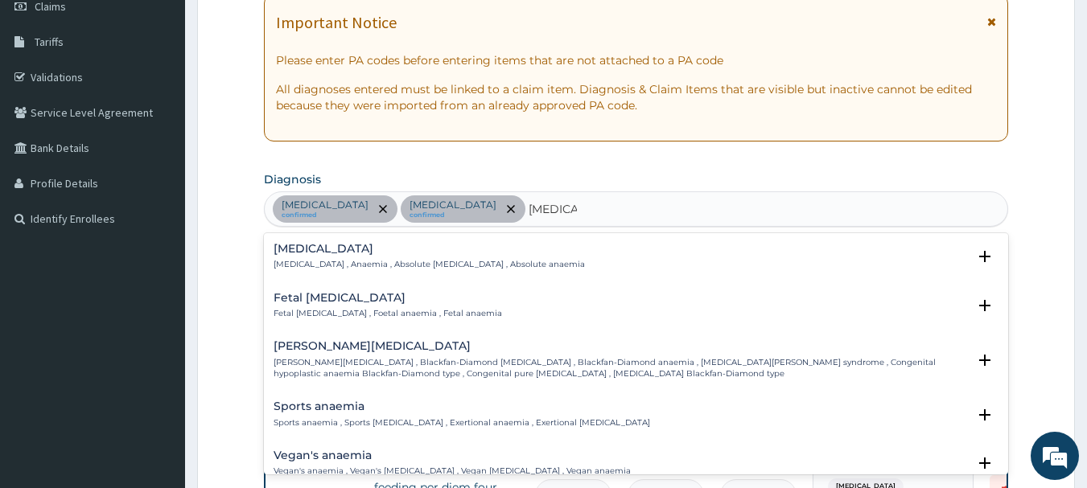
click at [336, 261] on p "[MEDICAL_DATA] , Anaemia , Absolute [MEDICAL_DATA] , Absolute anaemia" at bounding box center [429, 264] width 311 height 11
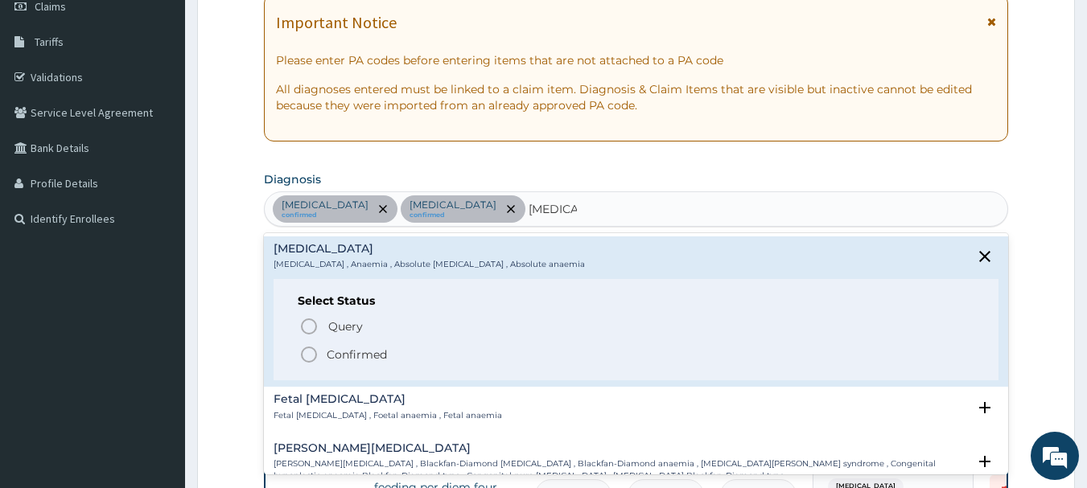
click at [308, 354] on icon "status option filled" at bounding box center [308, 354] width 19 height 19
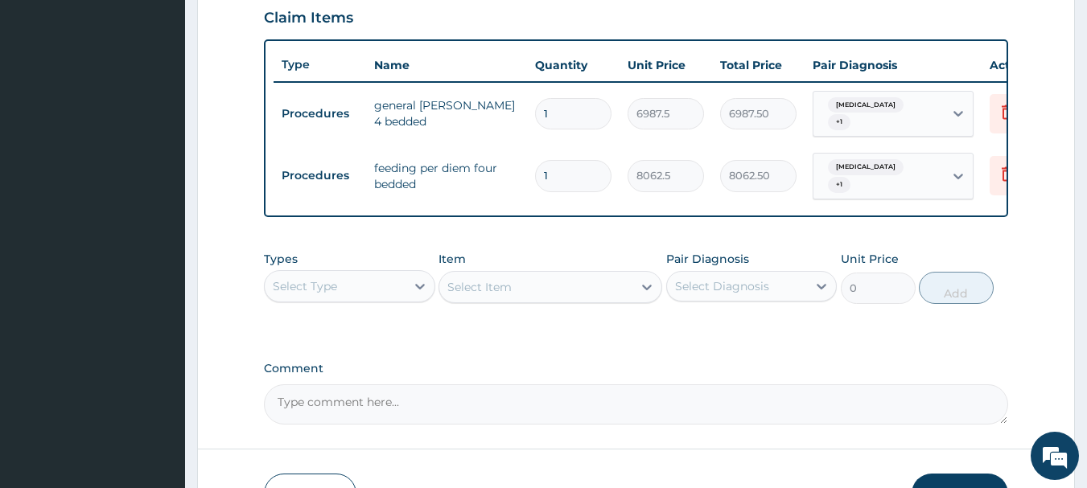
scroll to position [562, 0]
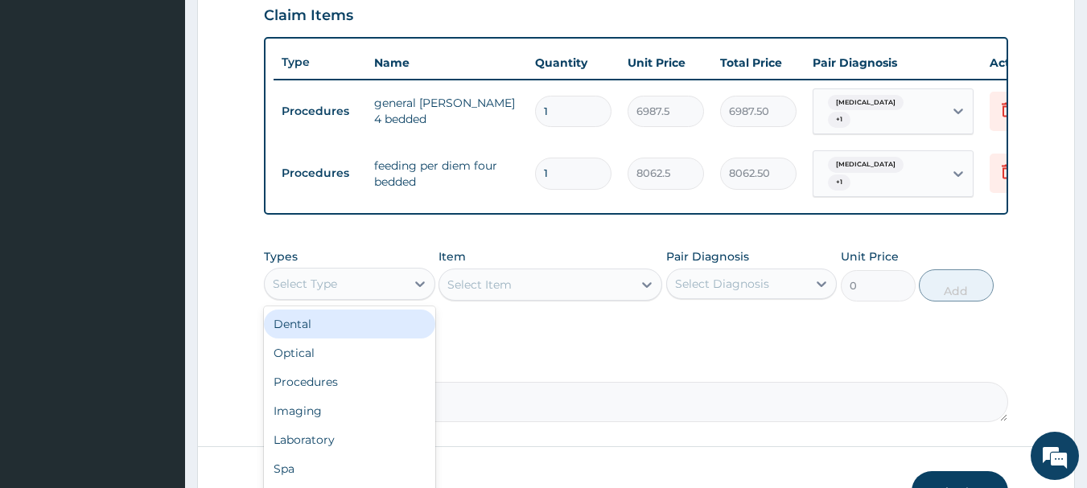
click at [394, 268] on div "Select Type" at bounding box center [349, 284] width 171 height 32
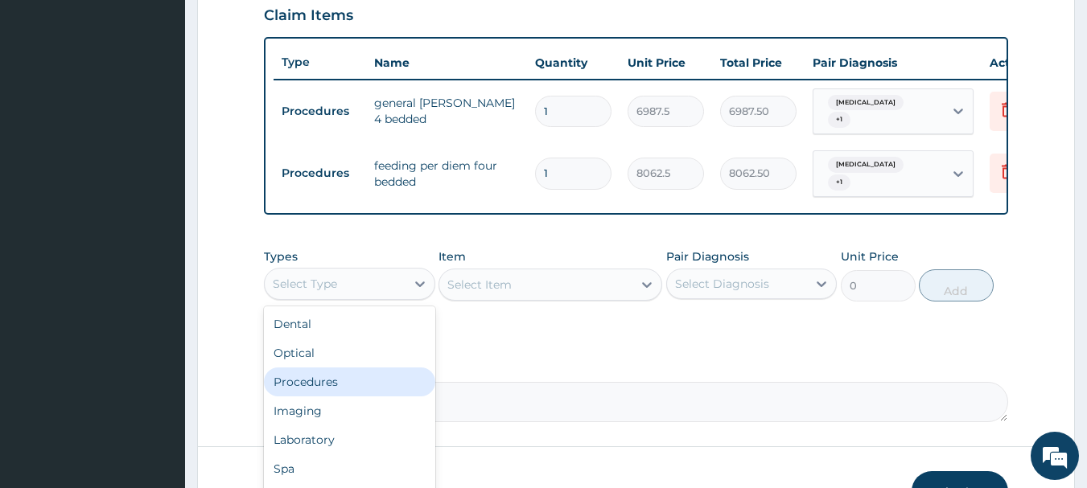
click at [334, 377] on div "Procedures" at bounding box center [349, 382] width 171 height 29
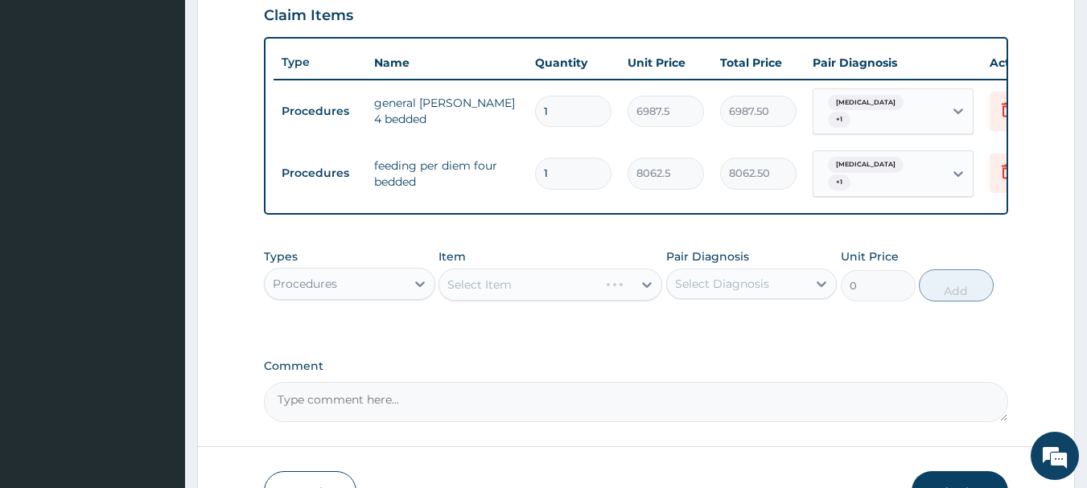
click at [512, 282] on div "Select Item" at bounding box center [551, 285] width 224 height 32
click at [513, 284] on div "Select Item" at bounding box center [551, 285] width 224 height 32
click at [513, 284] on div "Select Item" at bounding box center [535, 285] width 193 height 26
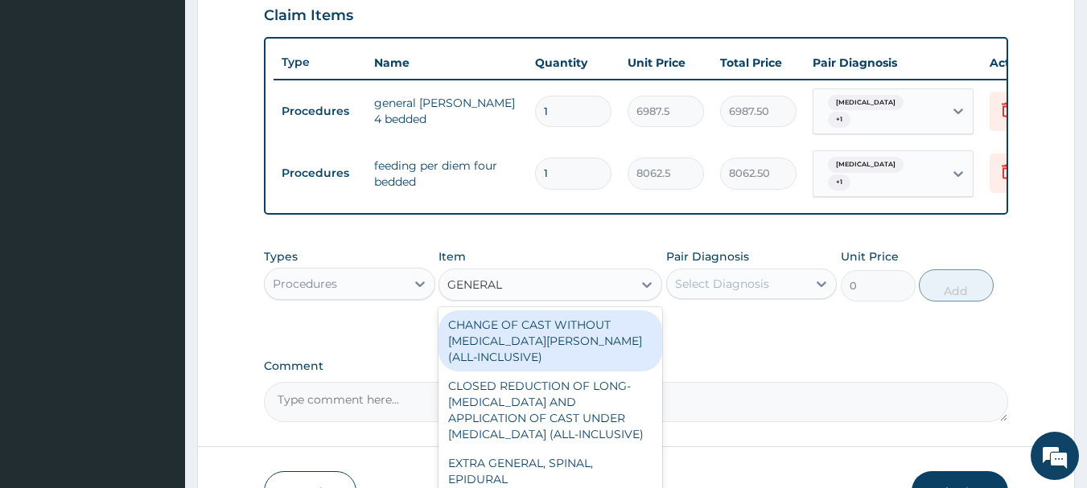
type input "GENERAL P"
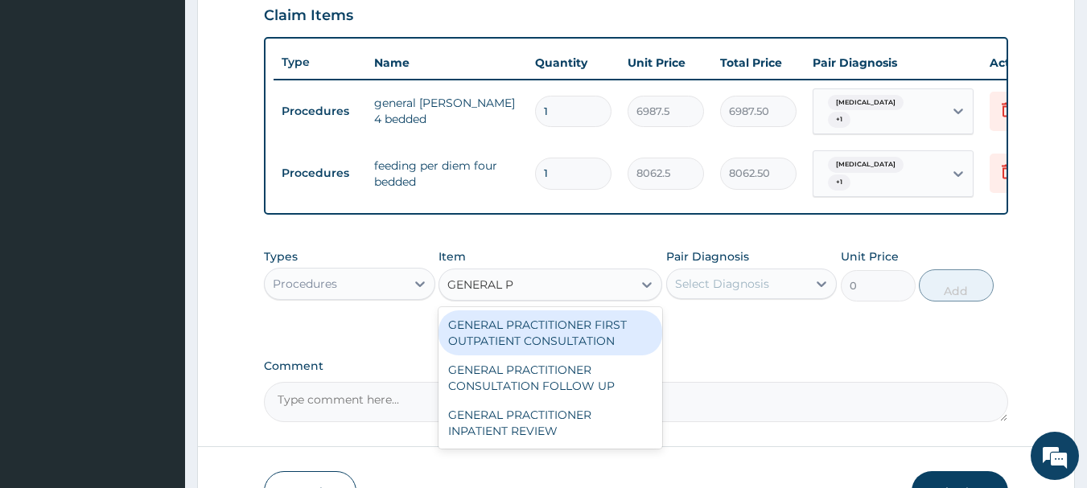
click at [538, 327] on div "GENERAL PRACTITIONER FIRST OUTPATIENT CONSULTATION" at bounding box center [551, 333] width 224 height 45
type input "3750"
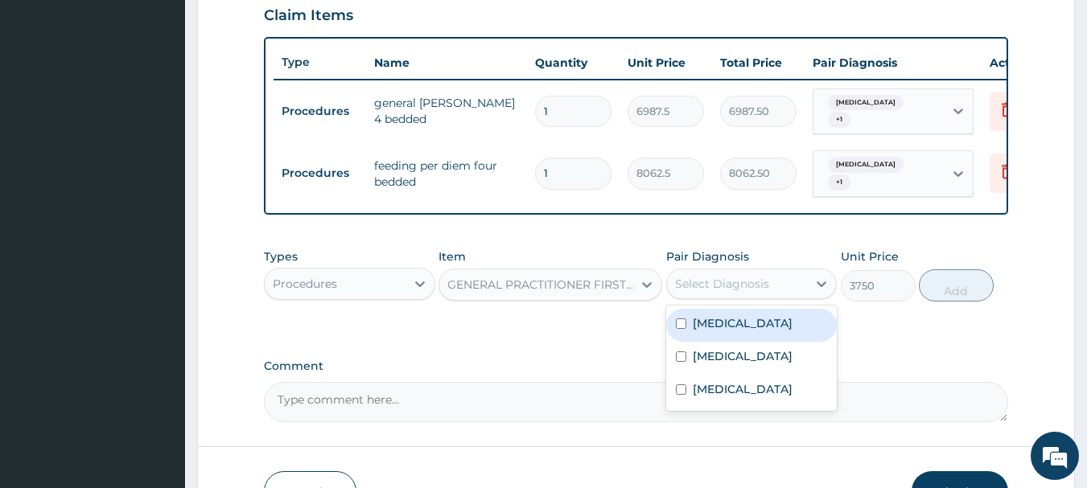
click at [743, 278] on div "Select Diagnosis" at bounding box center [722, 284] width 94 height 16
click at [717, 327] on label "[MEDICAL_DATA]" at bounding box center [743, 323] width 100 height 16
checkbox input "true"
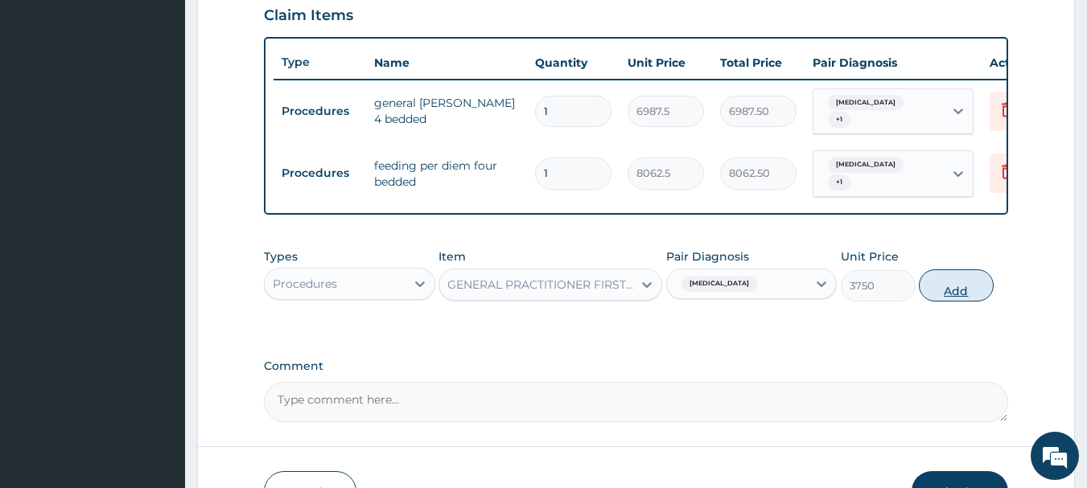
click at [950, 288] on button "Add" at bounding box center [956, 286] width 75 height 32
type input "0"
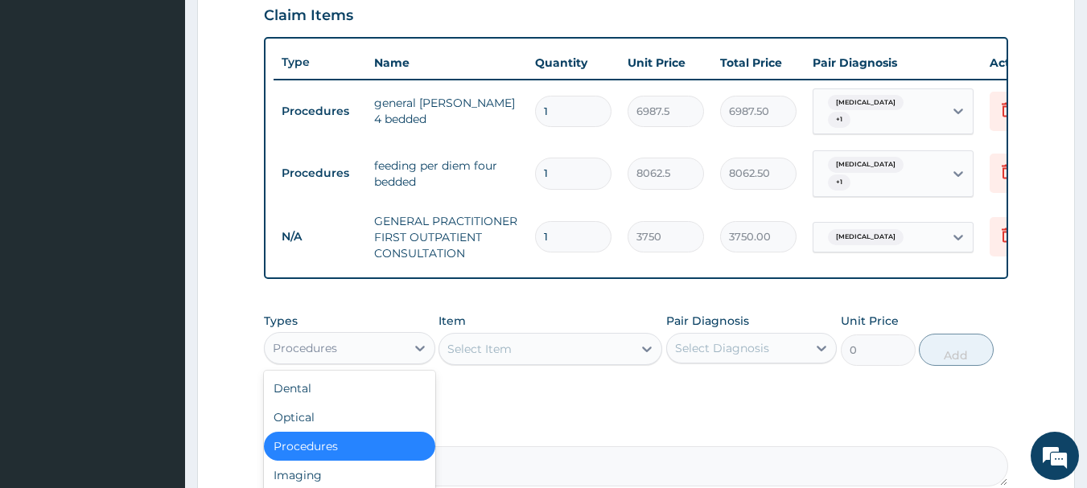
click at [397, 339] on div "Procedures" at bounding box center [335, 349] width 141 height 26
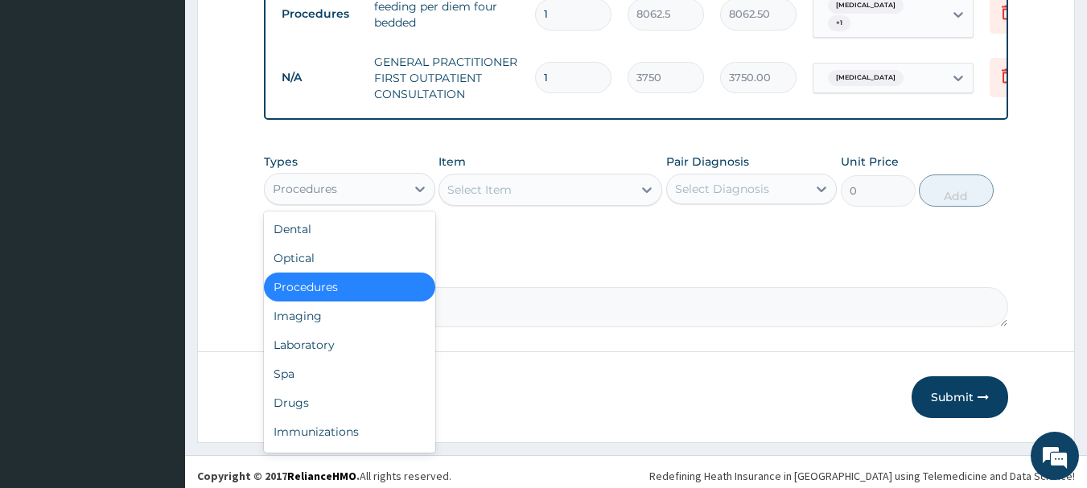
scroll to position [727, 0]
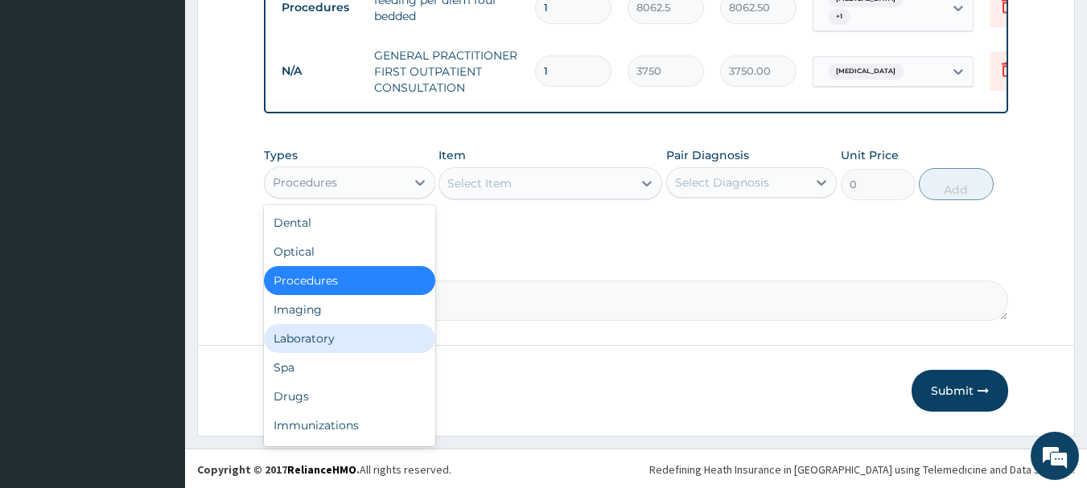
click at [338, 336] on div "Laboratory" at bounding box center [349, 338] width 171 height 29
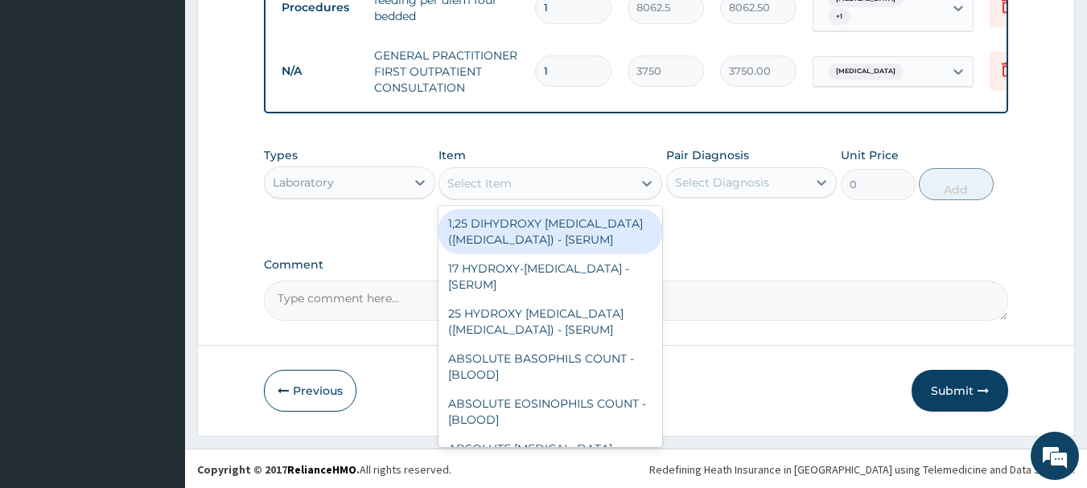
click at [536, 187] on div "Select Item" at bounding box center [535, 184] width 193 height 26
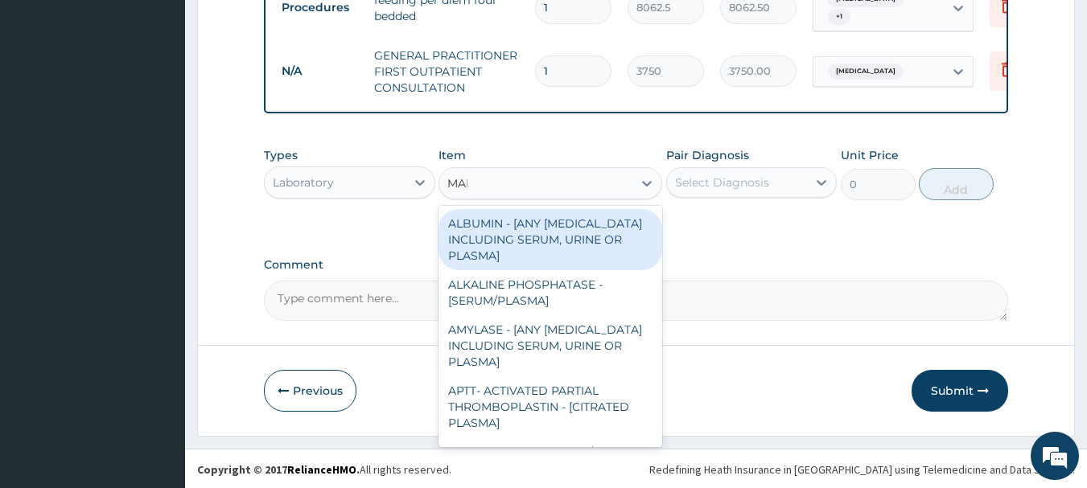
type input "MALA"
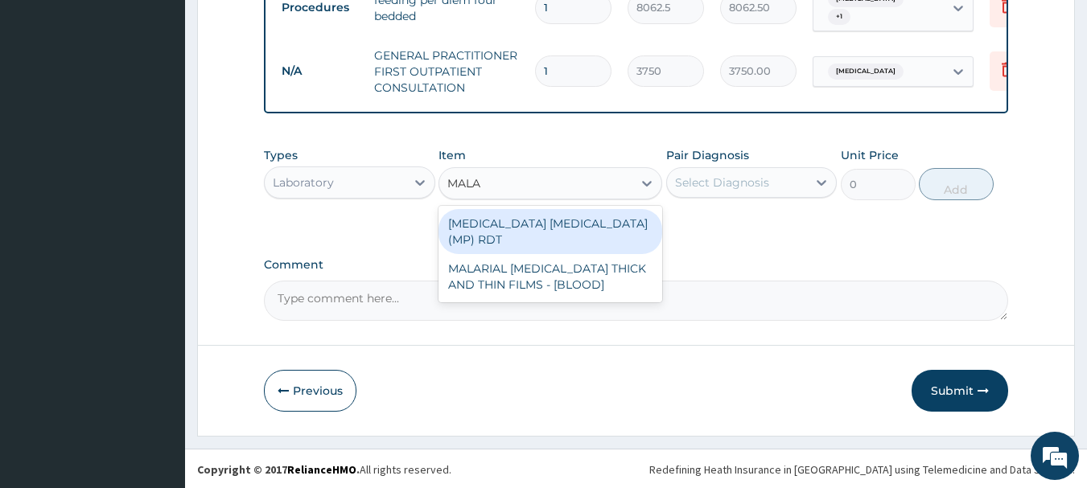
click at [538, 231] on div "[MEDICAL_DATA] [MEDICAL_DATA] (MP) RDT" at bounding box center [551, 231] width 224 height 45
type input "2000"
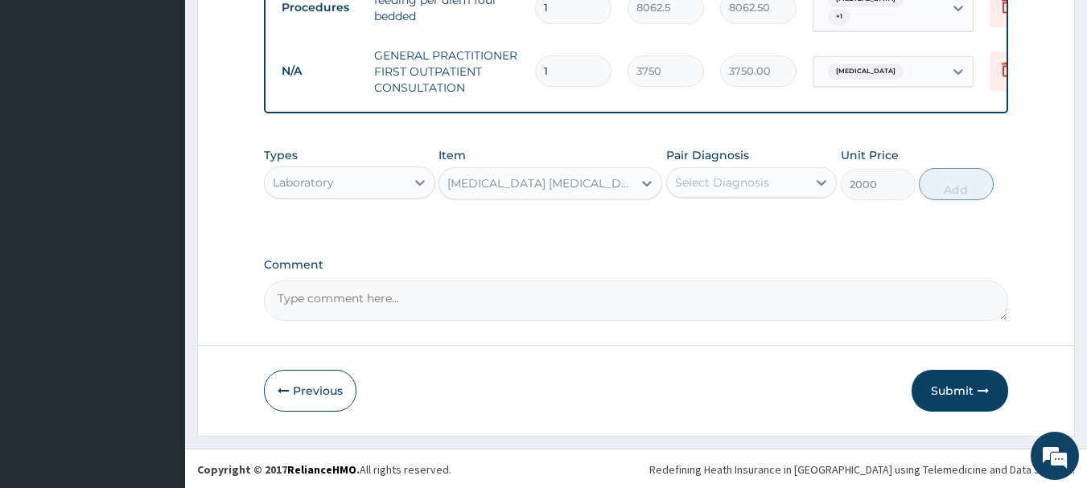
click at [744, 183] on div "Select Diagnosis" at bounding box center [722, 183] width 94 height 16
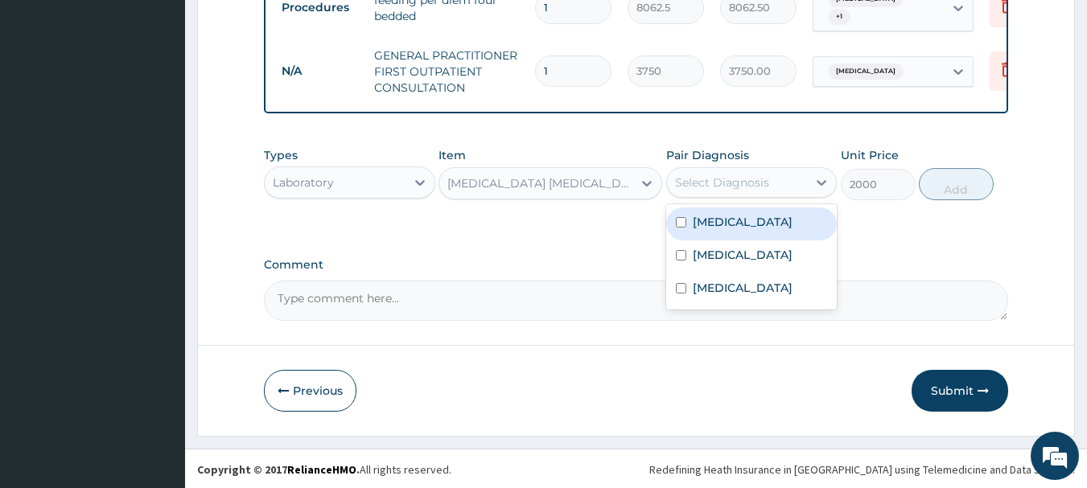
click at [732, 218] on label "[MEDICAL_DATA]" at bounding box center [743, 222] width 100 height 16
checkbox input "true"
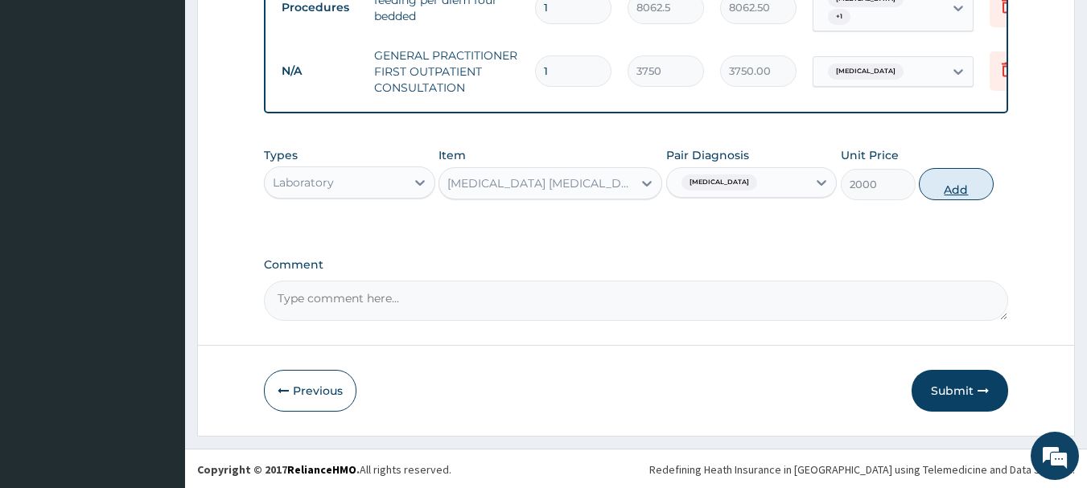
click at [963, 184] on button "Add" at bounding box center [956, 184] width 75 height 32
type input "0"
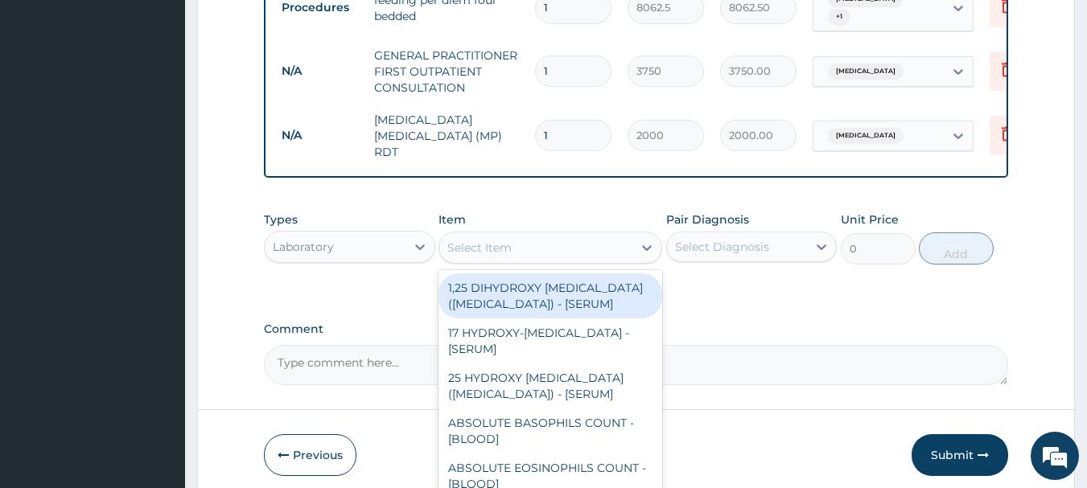
click at [546, 242] on div "Select Item" at bounding box center [535, 248] width 193 height 26
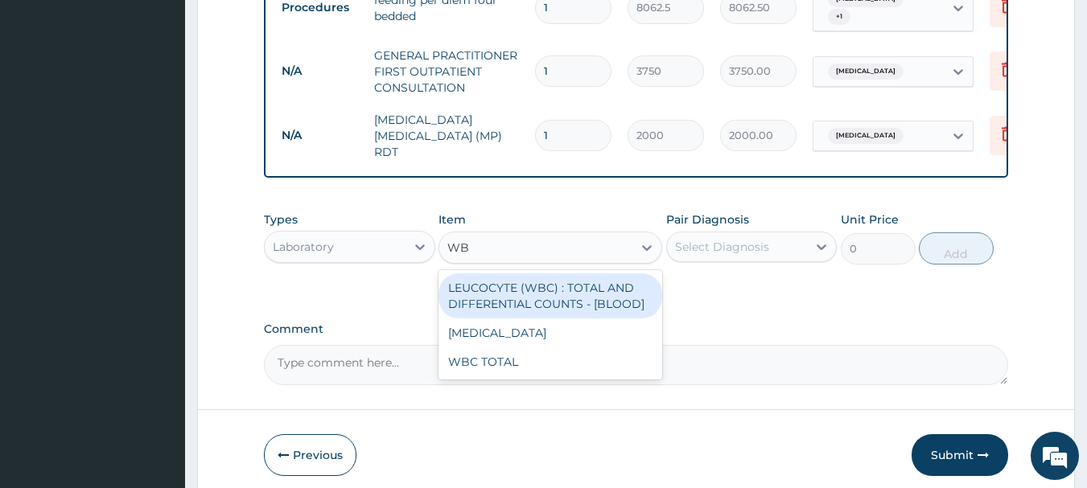
type input "WBC"
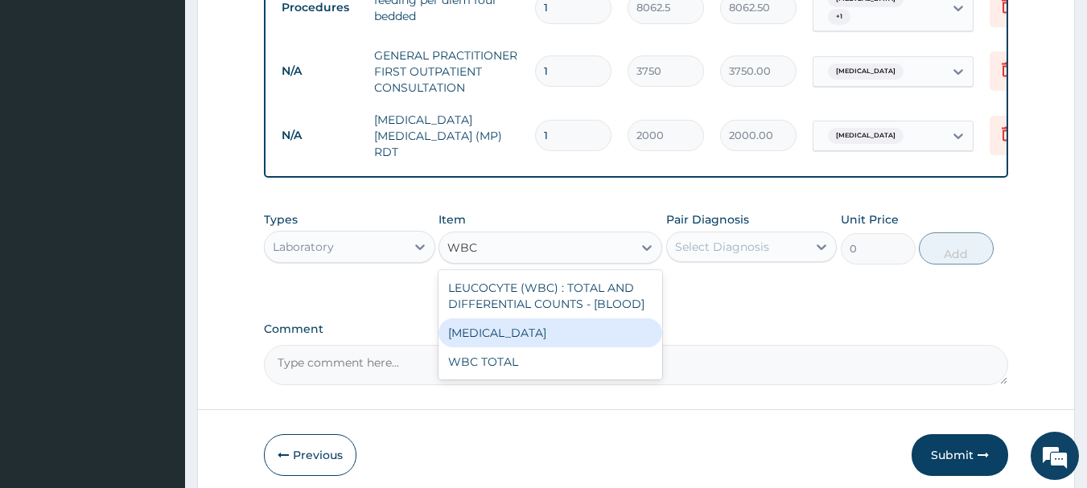
click at [553, 325] on div "[MEDICAL_DATA]" at bounding box center [551, 333] width 224 height 29
type input "3750"
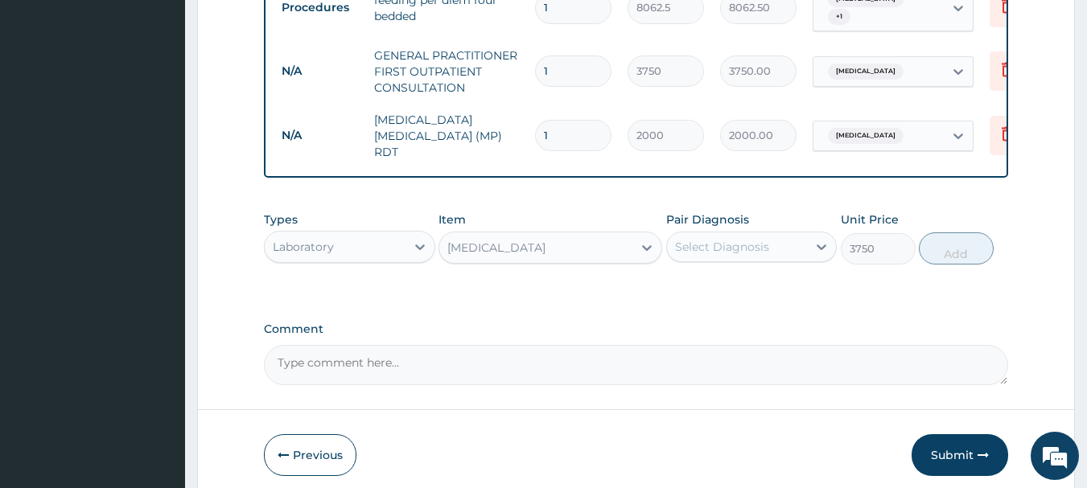
click at [771, 245] on div "Select Diagnosis" at bounding box center [737, 247] width 141 height 26
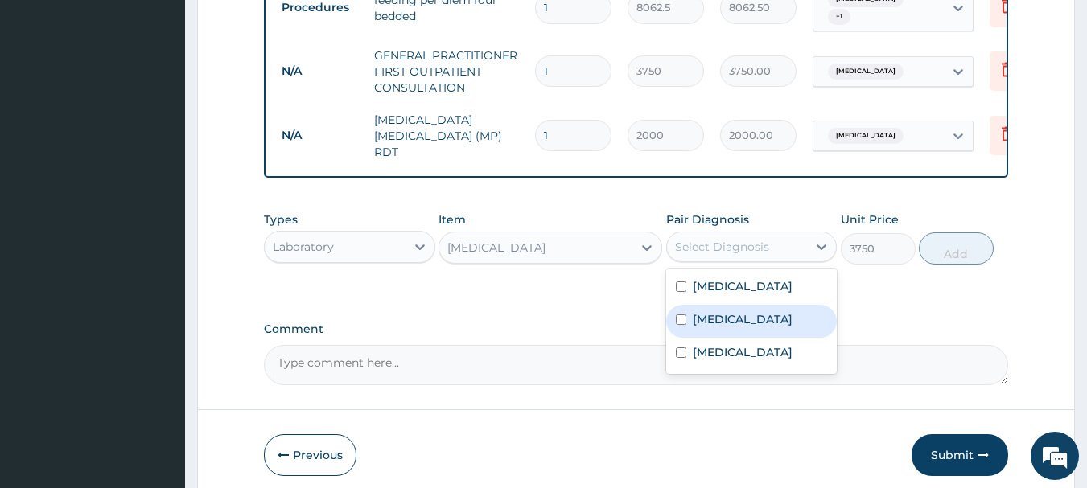
click at [728, 312] on label "Sepsis" at bounding box center [743, 319] width 100 height 16
checkbox input "true"
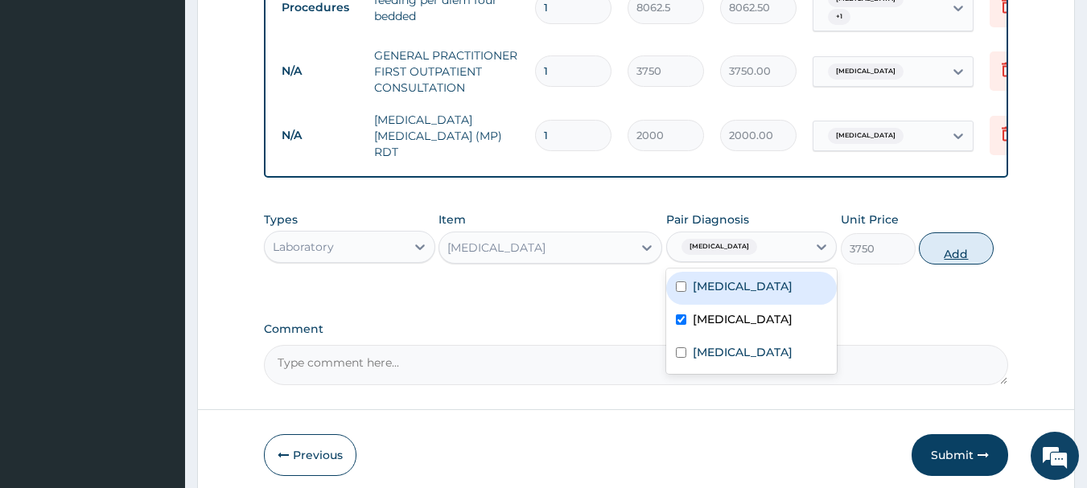
click at [974, 234] on button "Add" at bounding box center [956, 249] width 75 height 32
type input "0"
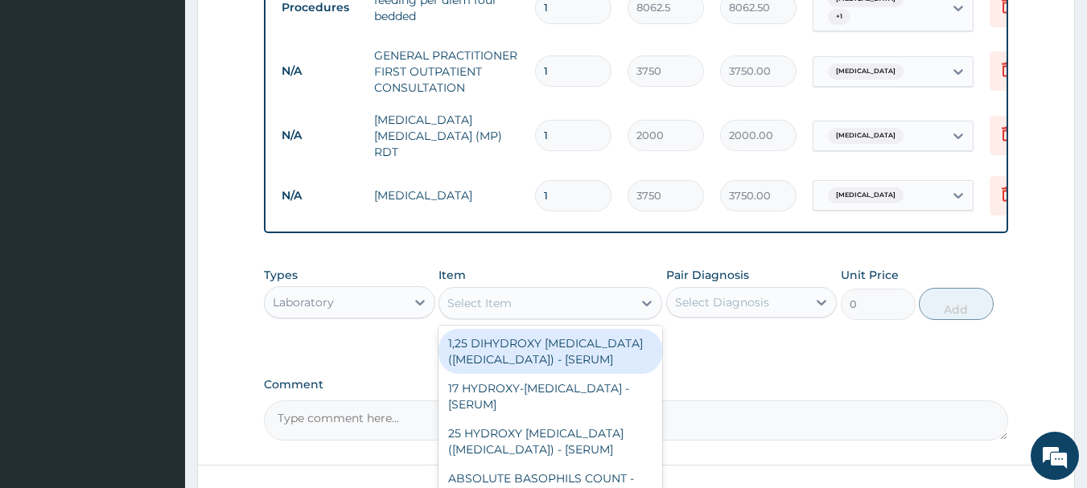
click at [579, 292] on div "Select Item" at bounding box center [535, 303] width 193 height 26
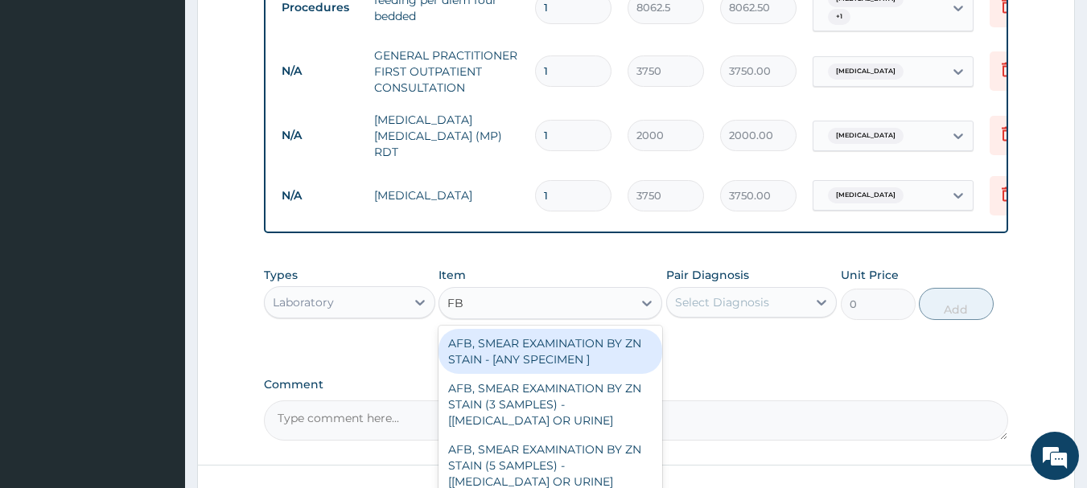
type input "FBC"
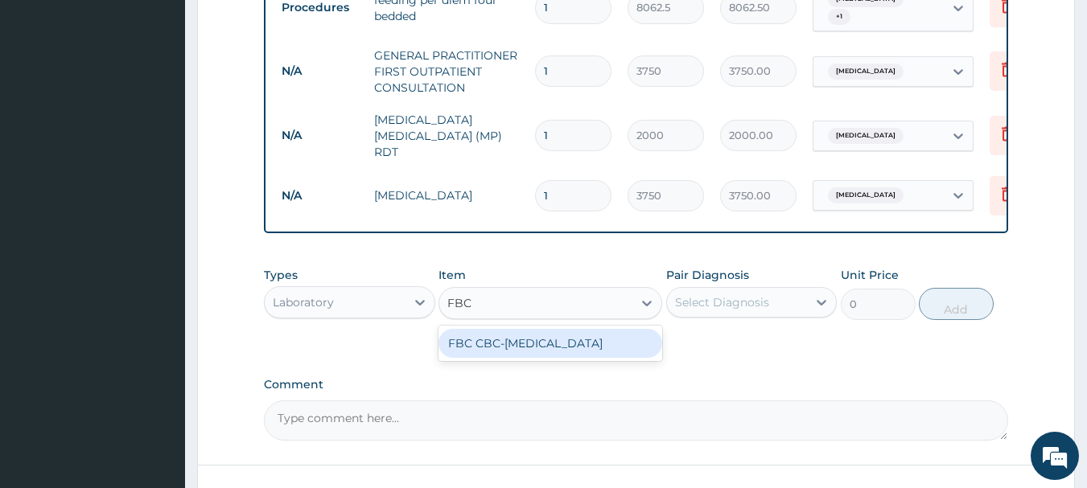
click at [575, 350] on div "FBC CBC-COMPLETE BLOOD COUNT" at bounding box center [551, 343] width 224 height 29
type input "2500"
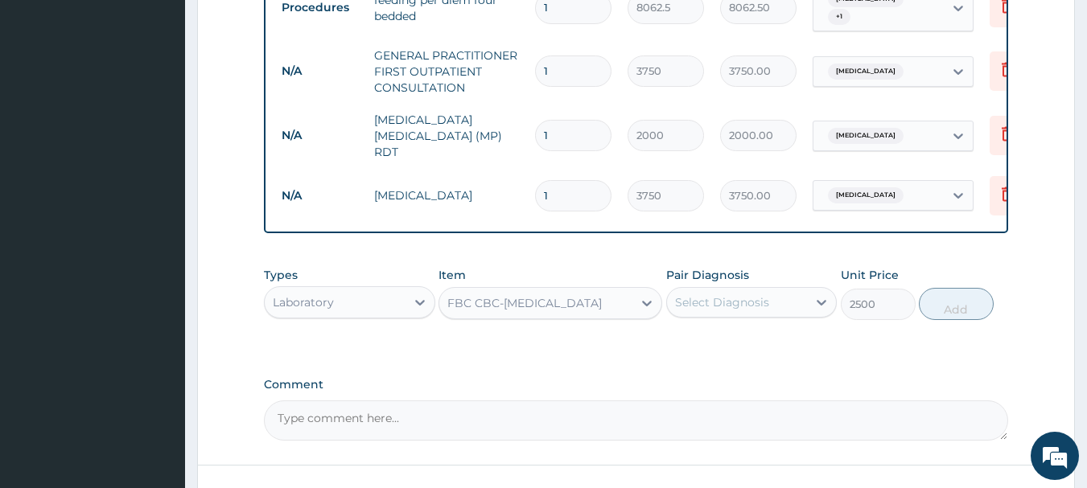
click at [760, 297] on div "Select Diagnosis" at bounding box center [722, 303] width 94 height 16
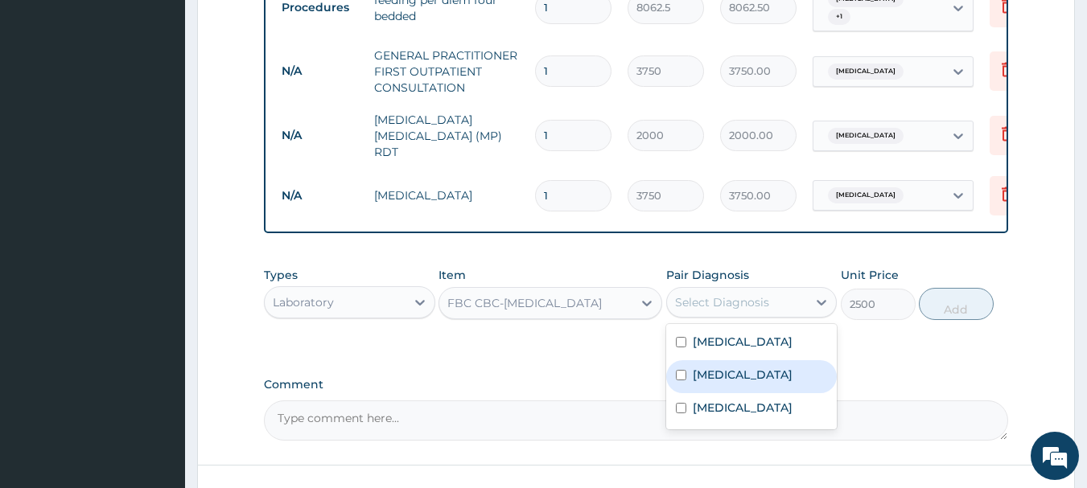
click at [729, 360] on div "Sepsis" at bounding box center [751, 376] width 171 height 33
checkbox input "true"
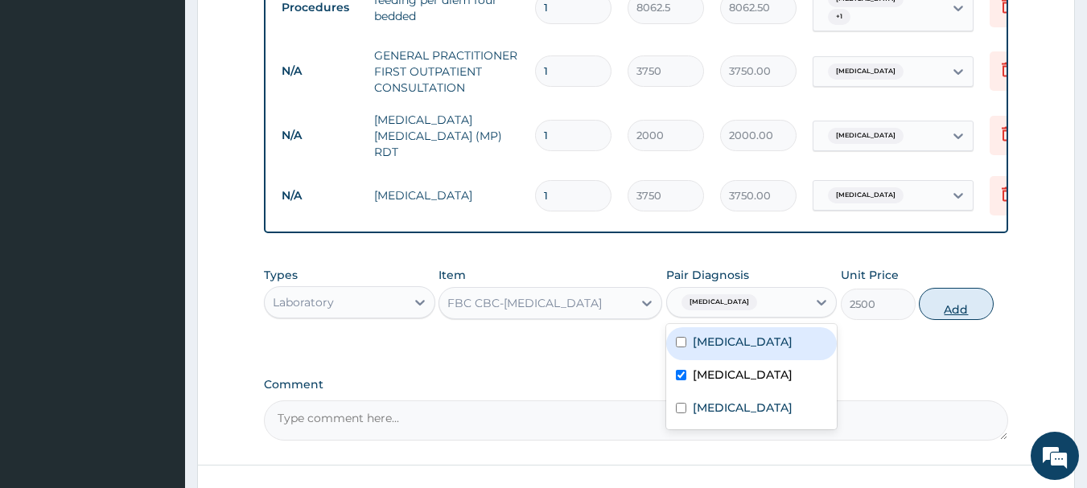
click at [974, 295] on button "Add" at bounding box center [956, 304] width 75 height 32
type input "0"
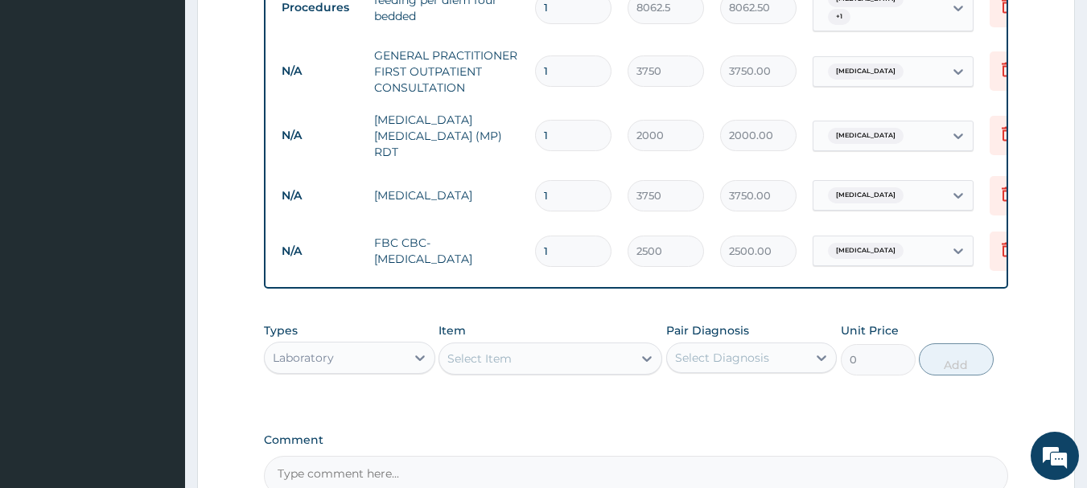
click at [402, 345] on div "Laboratory" at bounding box center [335, 358] width 141 height 26
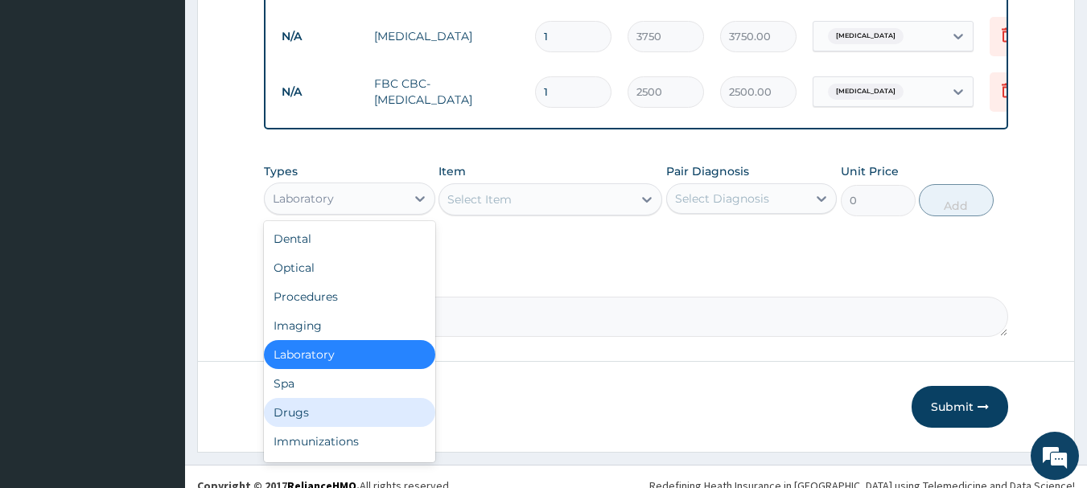
scroll to position [894, 0]
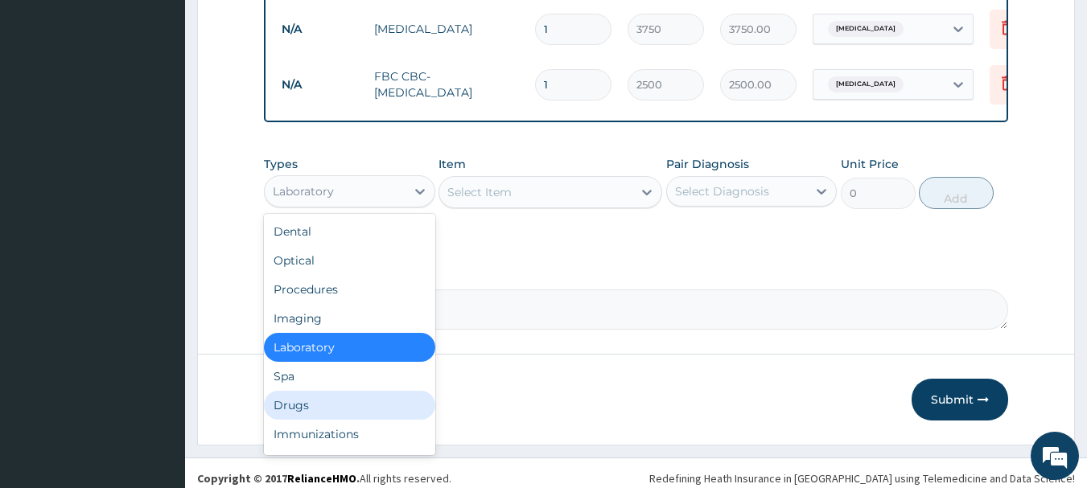
click at [303, 391] on div "Drugs" at bounding box center [349, 405] width 171 height 29
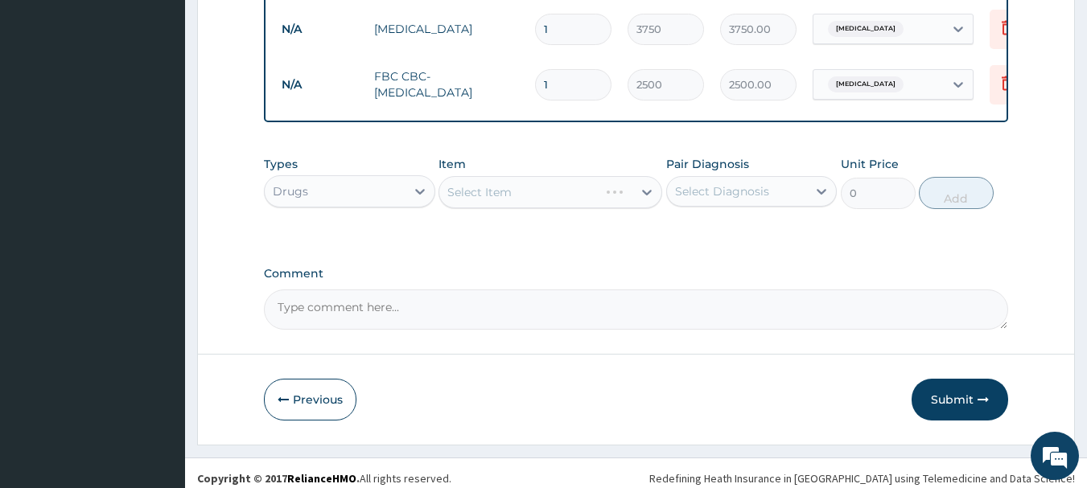
click at [526, 181] on div "Select Item" at bounding box center [551, 192] width 224 height 32
click at [511, 184] on div "Select Item" at bounding box center [479, 192] width 64 height 16
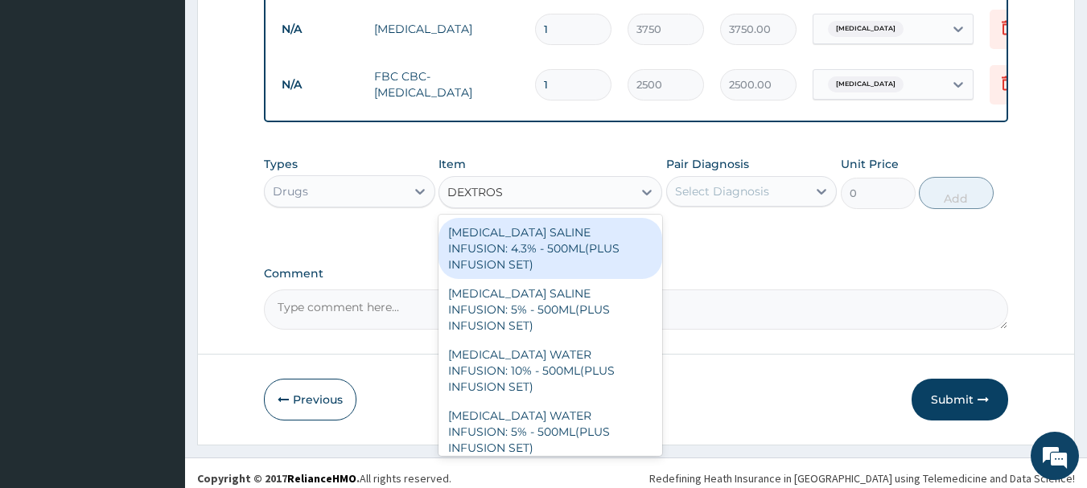
type input "DEXTROSE"
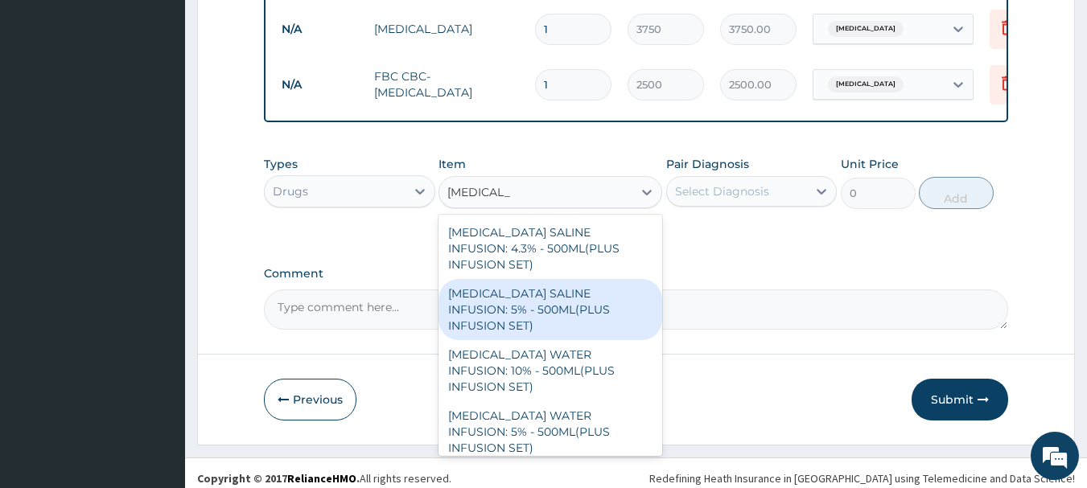
click at [593, 298] on div "DEXTROSE SALINE INFUSION: 5% - 500ML(PLUS INFUSION SET)" at bounding box center [551, 309] width 224 height 61
type input "1092"
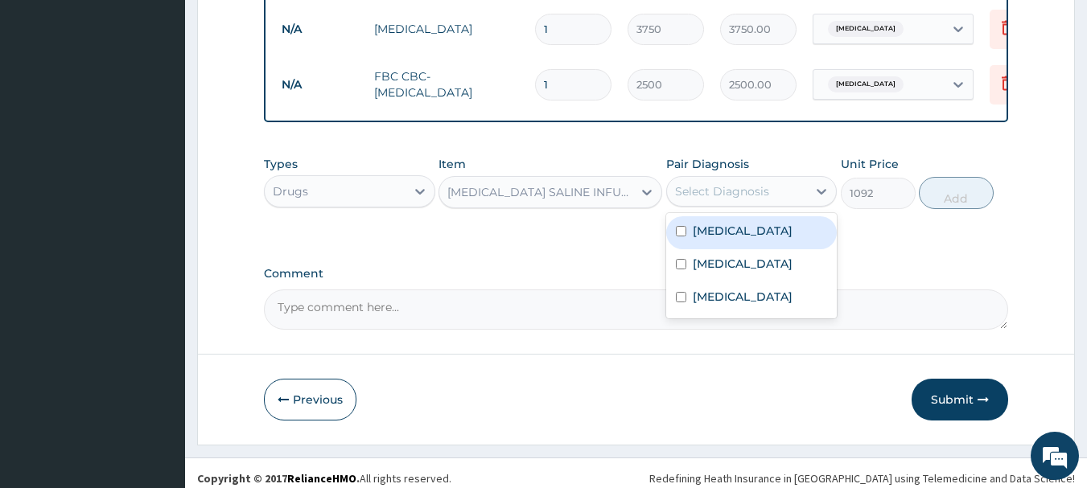
click at [739, 188] on div "Select Diagnosis" at bounding box center [722, 191] width 94 height 16
click at [726, 227] on label "Malaria" at bounding box center [743, 231] width 100 height 16
checkbox input "true"
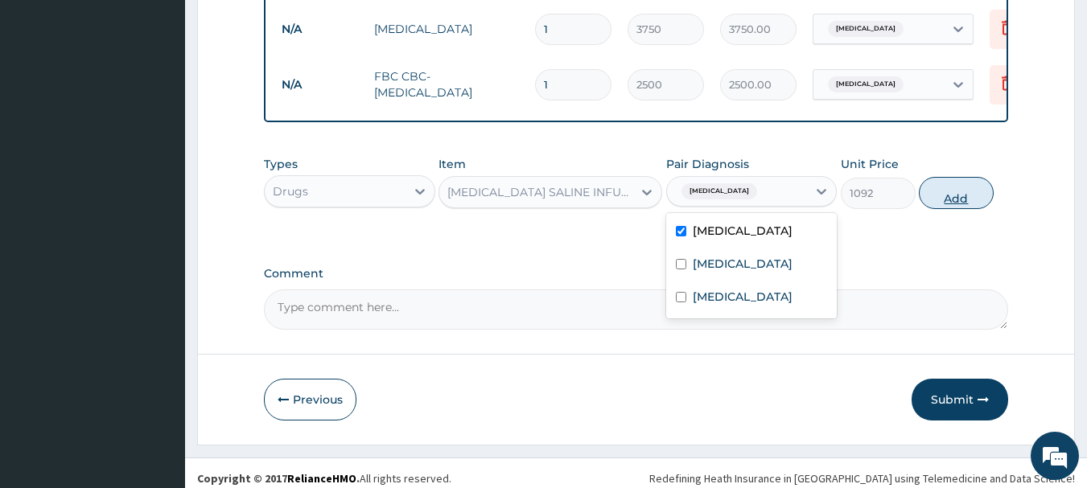
click at [937, 188] on button "Add" at bounding box center [956, 193] width 75 height 32
type input "0"
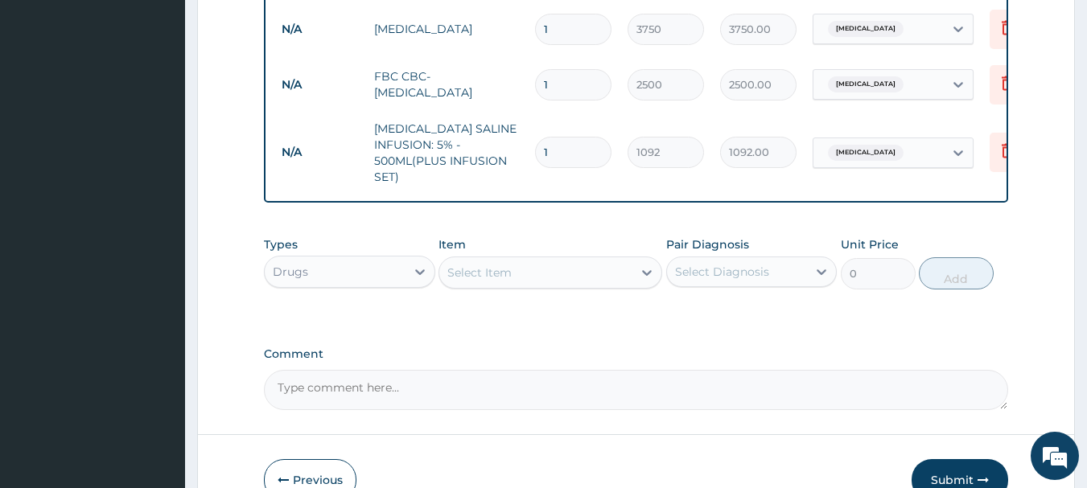
click at [532, 260] on div "Select Item" at bounding box center [535, 273] width 193 height 26
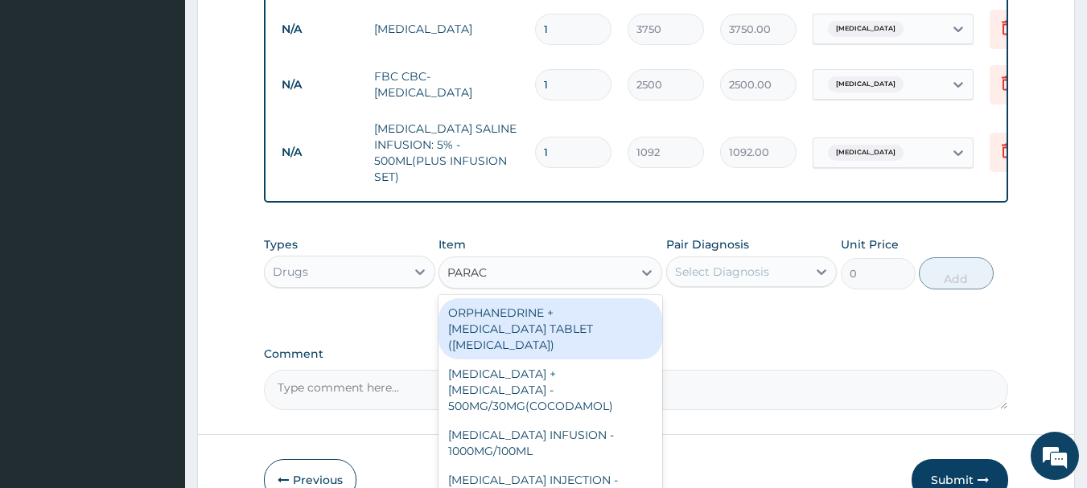
type input "PARACE"
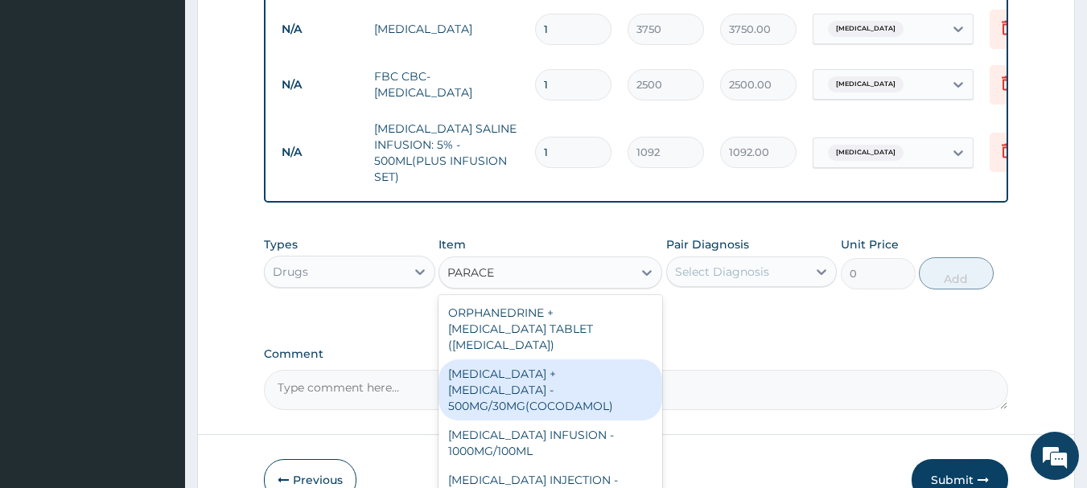
scroll to position [80, 0]
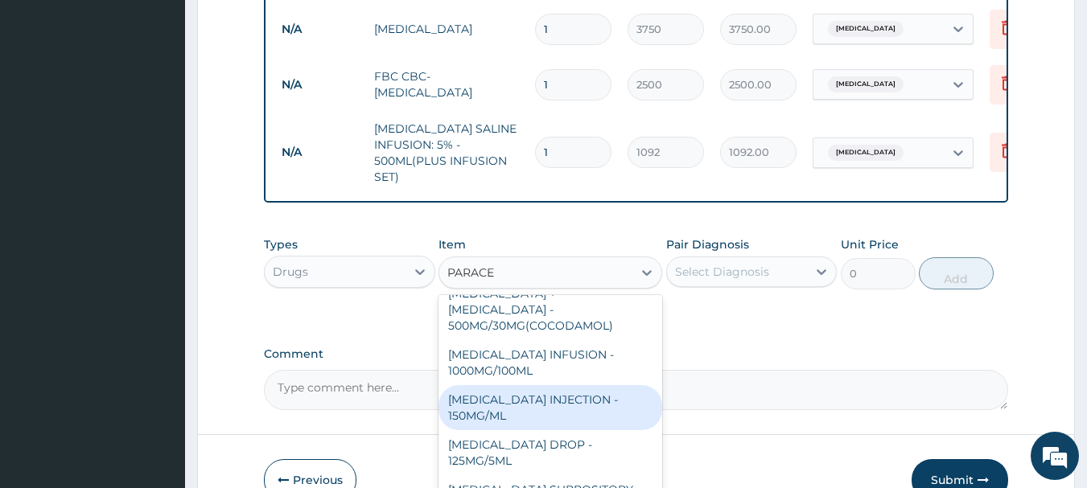
click at [588, 385] on div "PARACETAMOL INJECTION - 150MG/ML" at bounding box center [551, 407] width 224 height 45
type input "560"
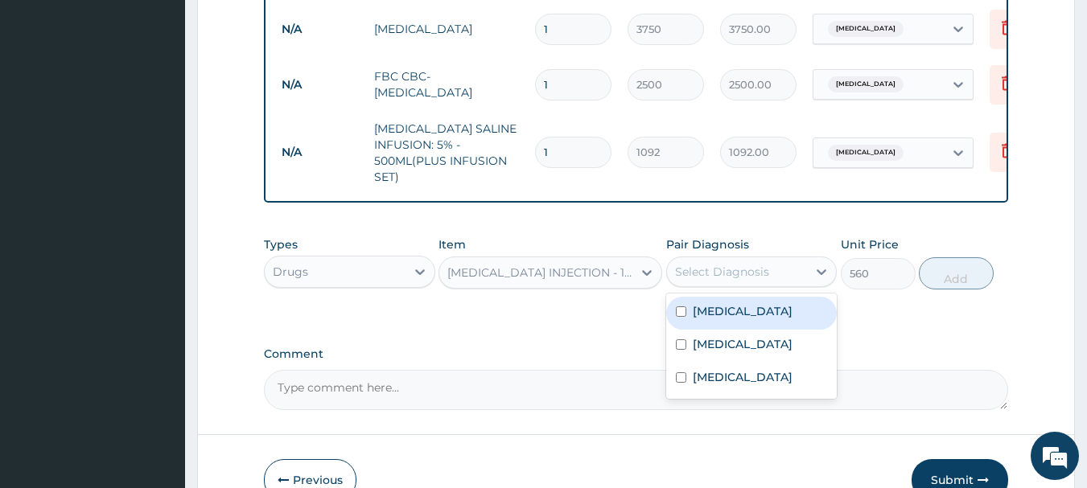
click at [731, 266] on div "Select Diagnosis" at bounding box center [722, 272] width 94 height 16
click at [727, 303] on label "Malaria" at bounding box center [743, 311] width 100 height 16
checkbox input "true"
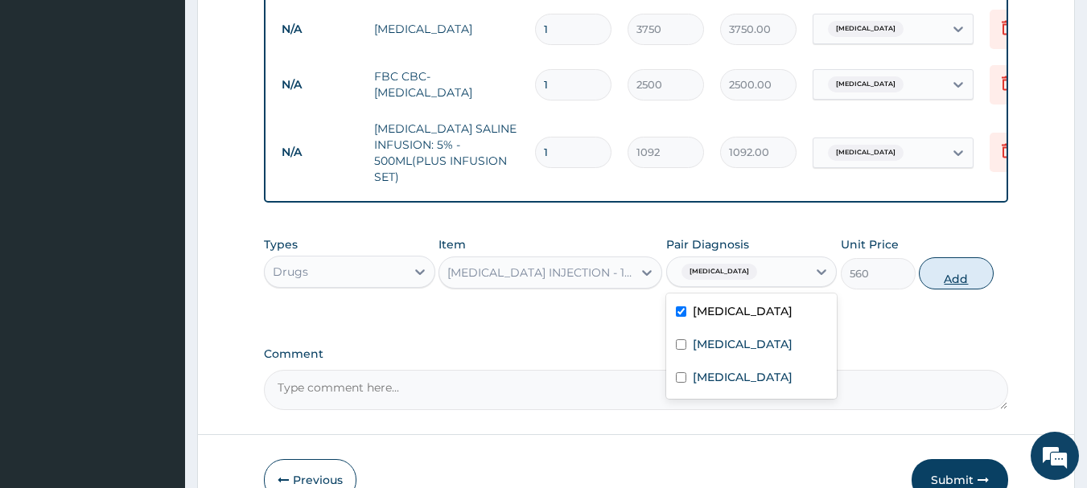
click at [953, 265] on button "Add" at bounding box center [956, 273] width 75 height 32
type input "0"
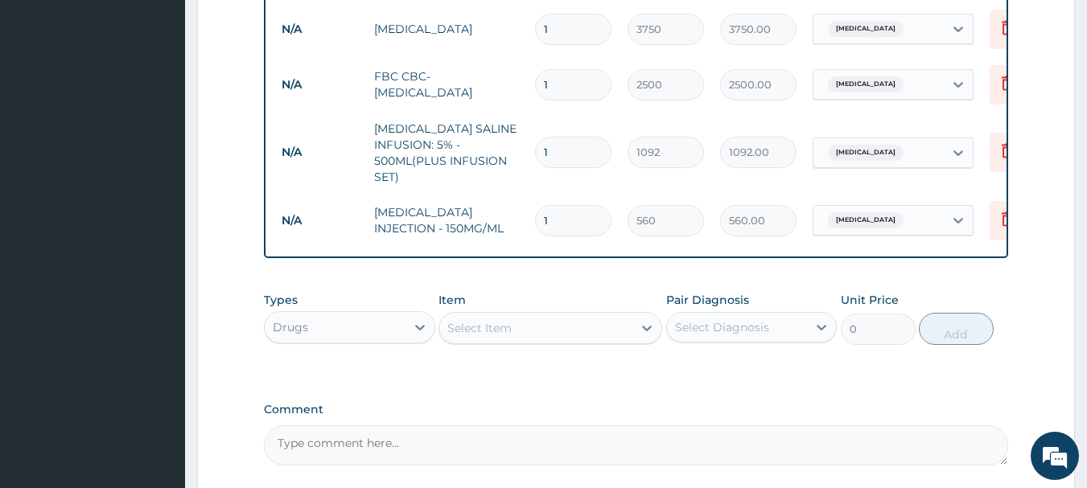
click at [610, 321] on div "Select Item" at bounding box center [535, 328] width 193 height 26
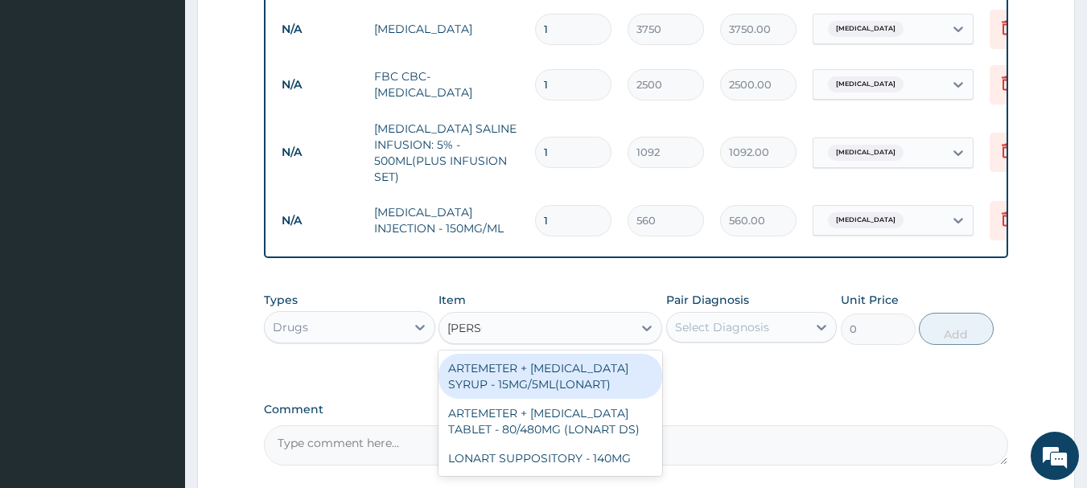
type input "LONAR"
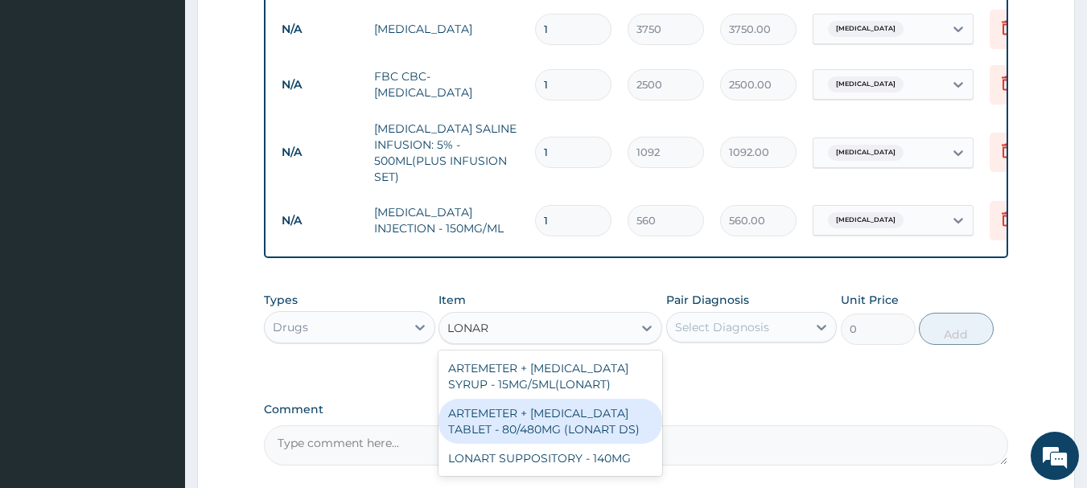
click at [574, 405] on div "ARTEMETER + LUMEFANTRINE TABLET - 80/480MG (LONART DS)" at bounding box center [551, 421] width 224 height 45
type input "588"
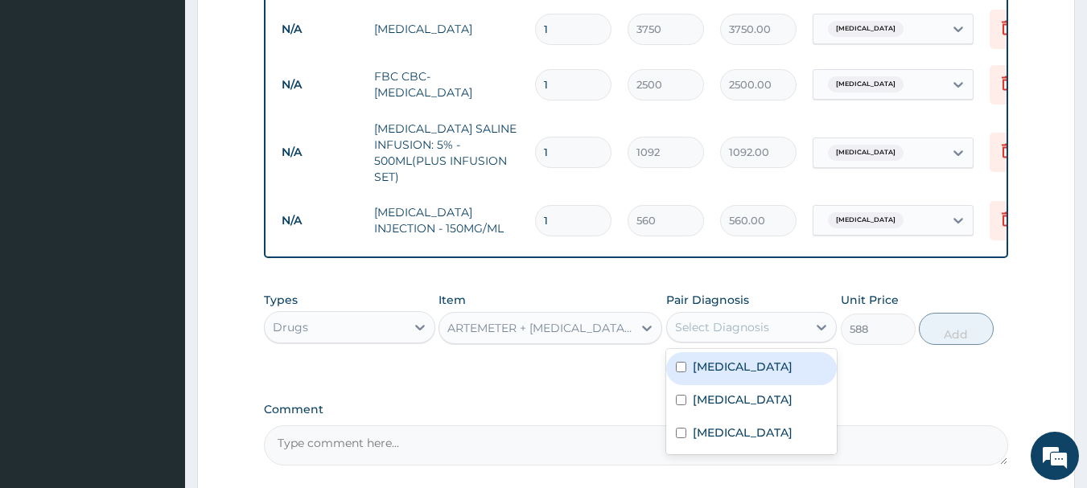
click at [752, 319] on div "Select Diagnosis" at bounding box center [722, 327] width 94 height 16
click at [723, 359] on label "Malaria" at bounding box center [743, 367] width 100 height 16
checkbox input "true"
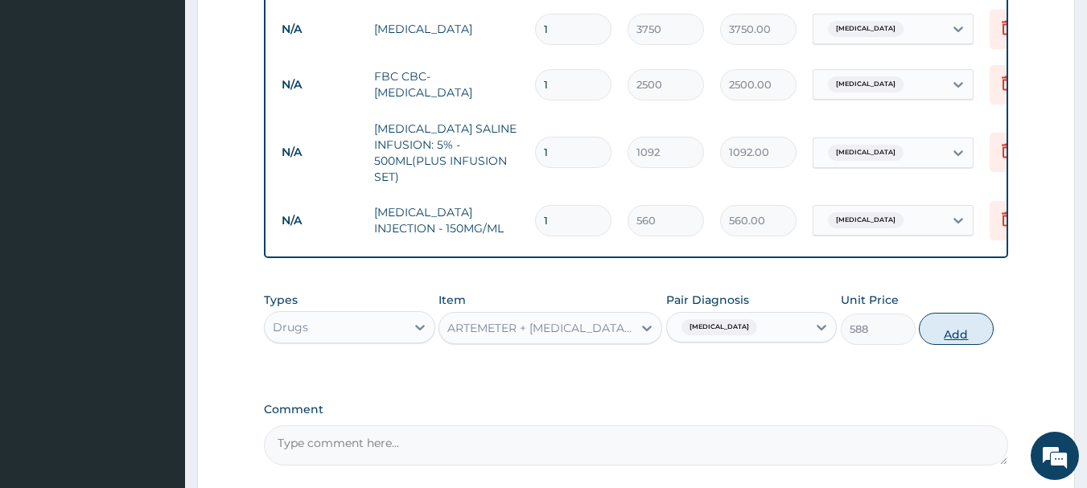
click at [972, 319] on button "Add" at bounding box center [956, 329] width 75 height 32
type input "0"
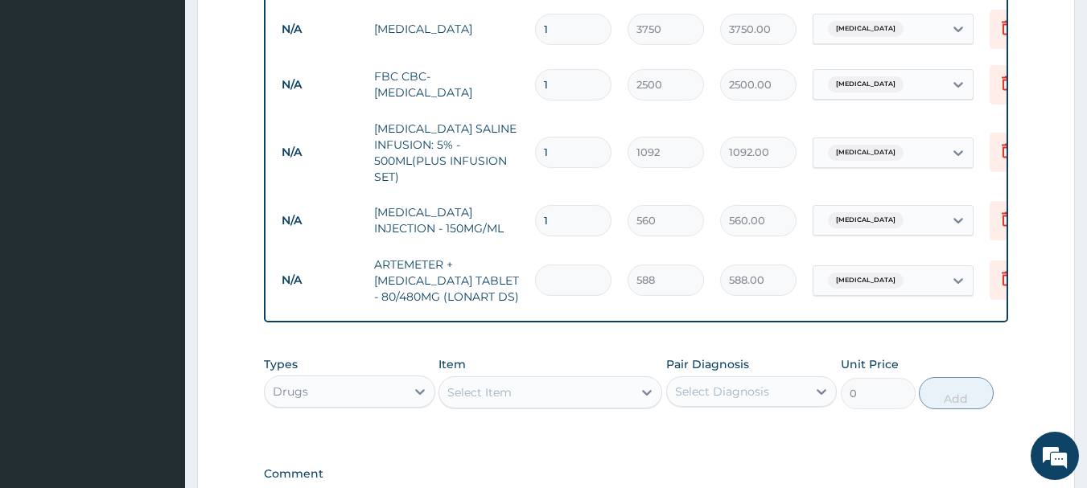
type input "0.00"
click at [517, 380] on div "Select Item" at bounding box center [535, 393] width 193 height 26
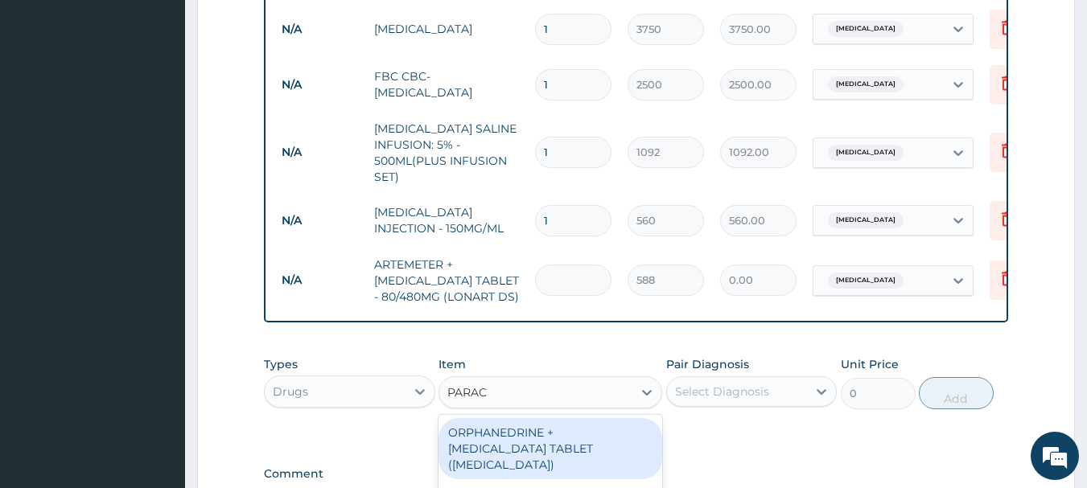
type input "PARACE"
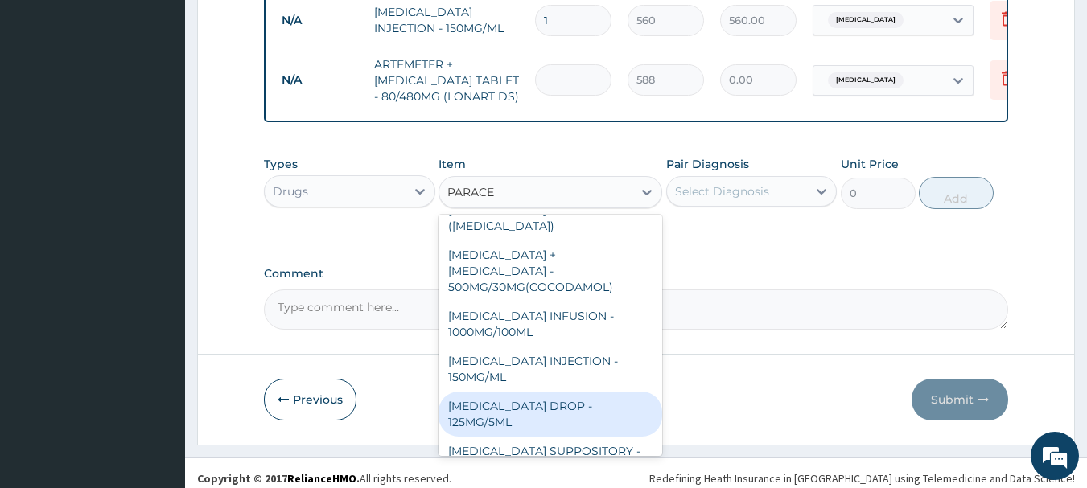
scroll to position [171, 0]
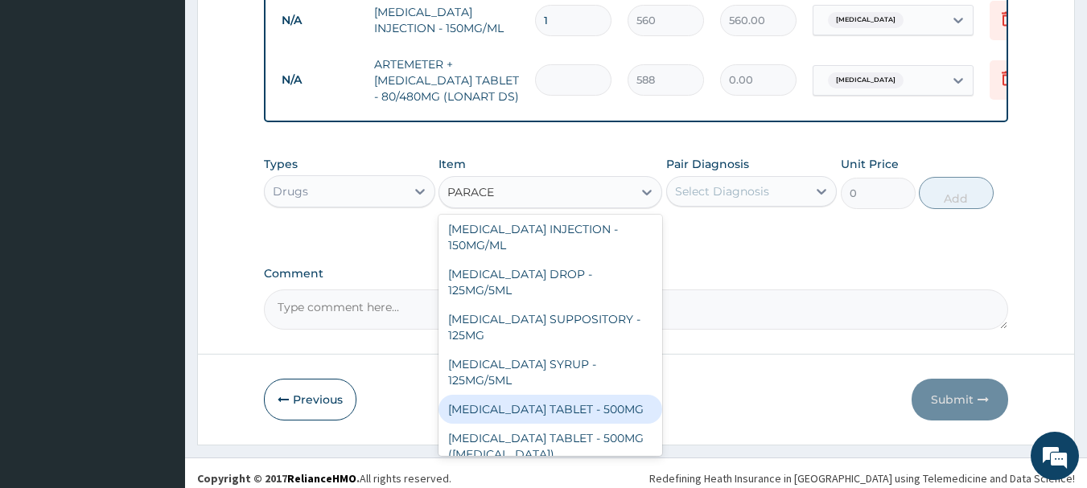
click at [603, 395] on div "PARACETAMOL TABLET - 500MG" at bounding box center [551, 409] width 224 height 29
type input "33.6"
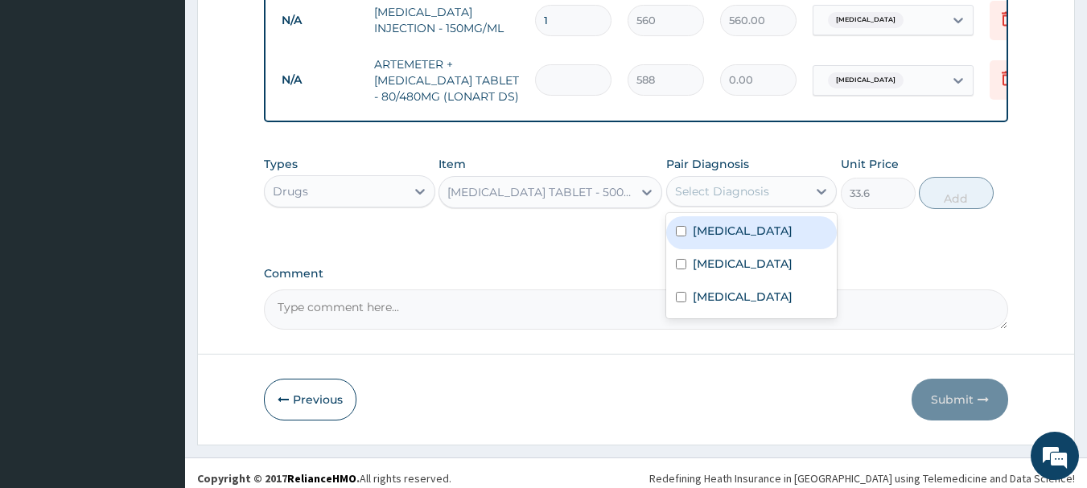
click at [685, 184] on div "Select Diagnosis" at bounding box center [722, 191] width 94 height 16
click at [698, 231] on div "Malaria" at bounding box center [751, 232] width 171 height 33
checkbox input "true"
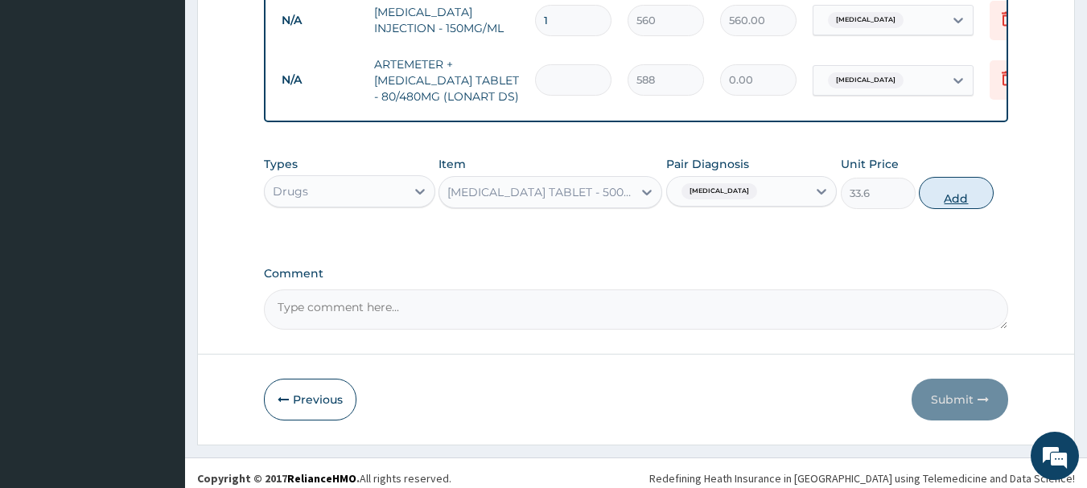
click at [950, 183] on button "Add" at bounding box center [956, 193] width 75 height 32
type input "0"
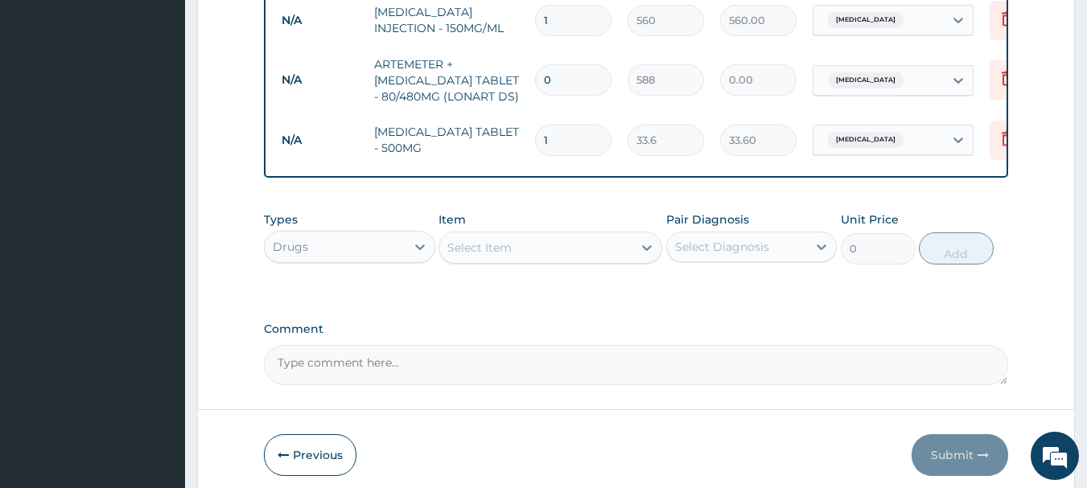
click at [620, 241] on div "Select Item" at bounding box center [535, 248] width 193 height 26
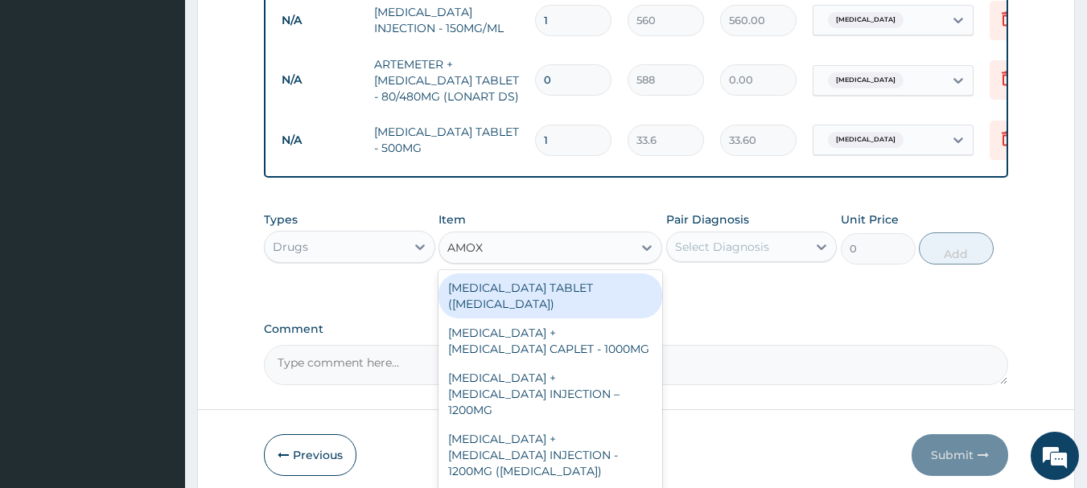
type input "AMOXI"
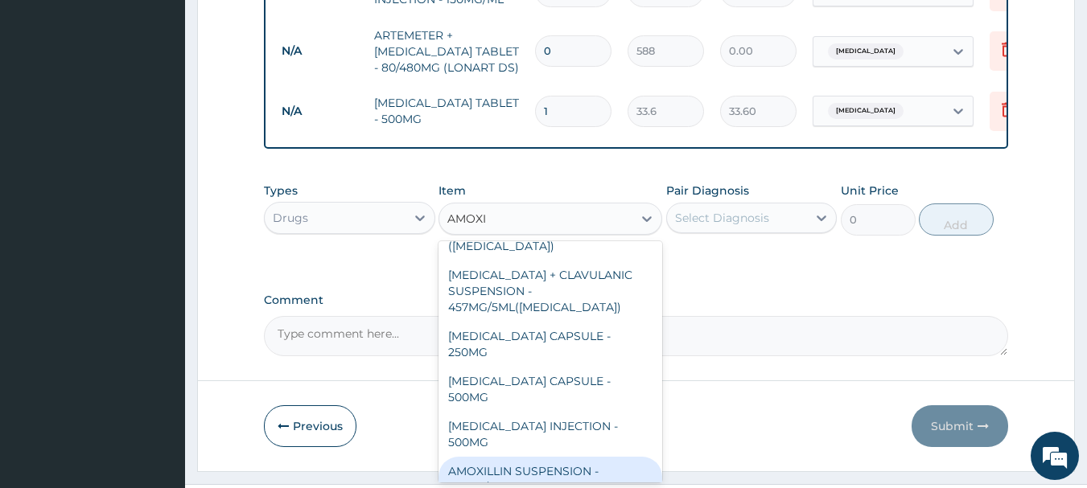
scroll to position [1150, 0]
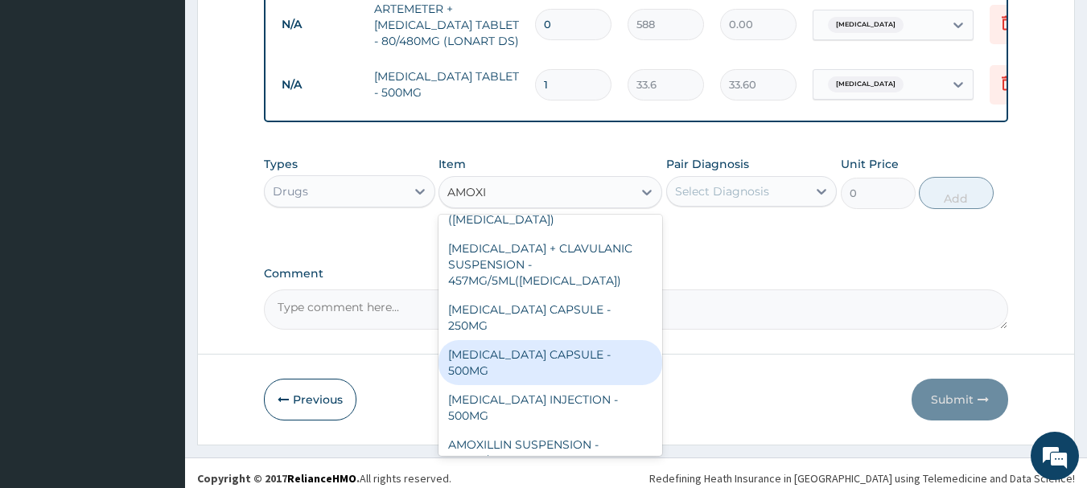
click at [595, 340] on div "AMOXICILLIN CAPSULE - 500MG" at bounding box center [551, 362] width 224 height 45
type input "112"
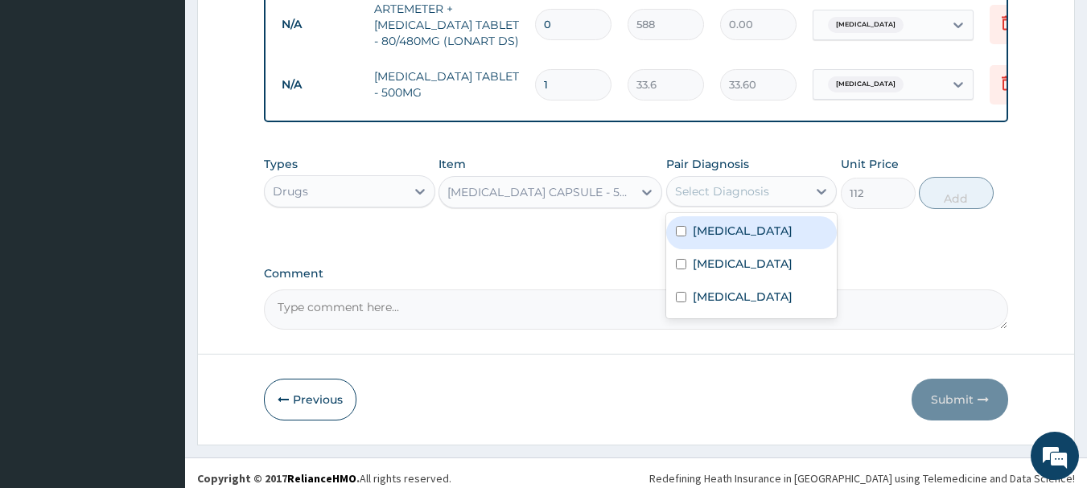
click at [727, 183] on div "Select Diagnosis" at bounding box center [722, 191] width 94 height 16
click at [713, 223] on label "Malaria" at bounding box center [743, 231] width 100 height 16
checkbox input "true"
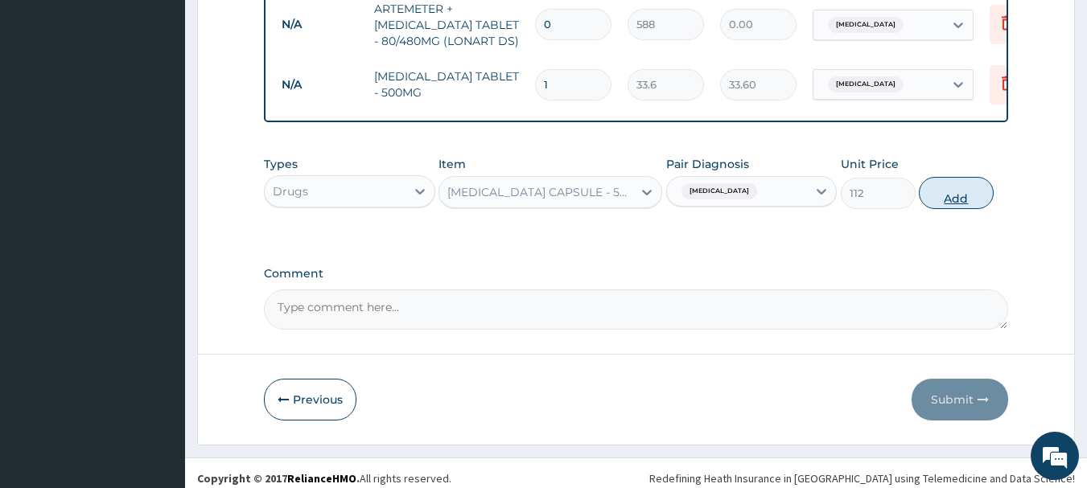
click at [952, 187] on button "Add" at bounding box center [956, 193] width 75 height 32
type input "0"
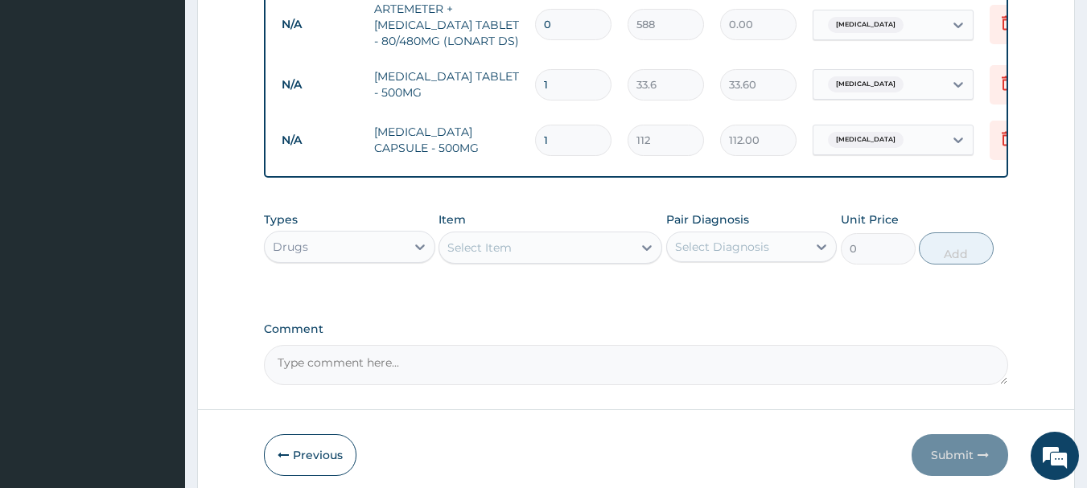
type input "15"
type input "1680.00"
type input "15"
click at [560, 69] on input "1" at bounding box center [573, 84] width 76 height 31
type input "18"
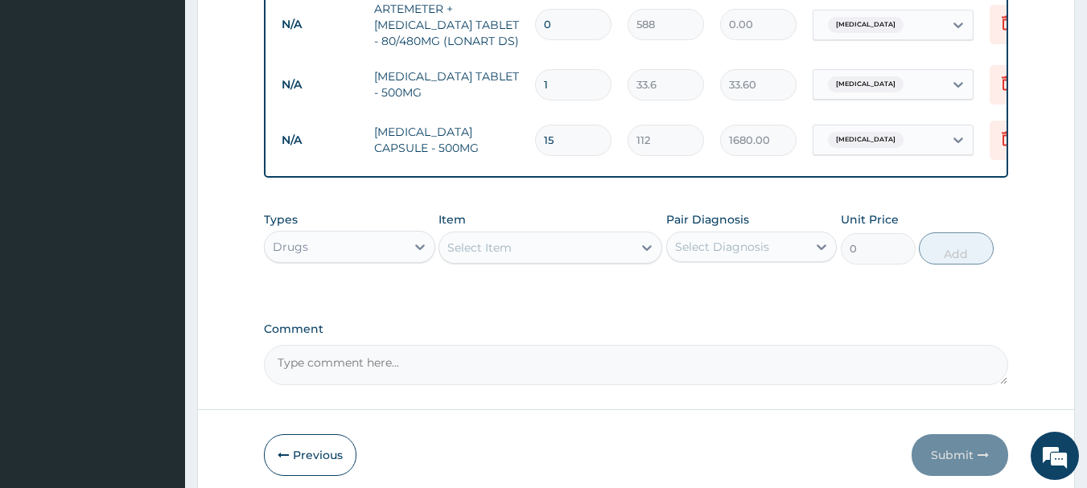
type input "604.80"
type input "19"
type input "638.40"
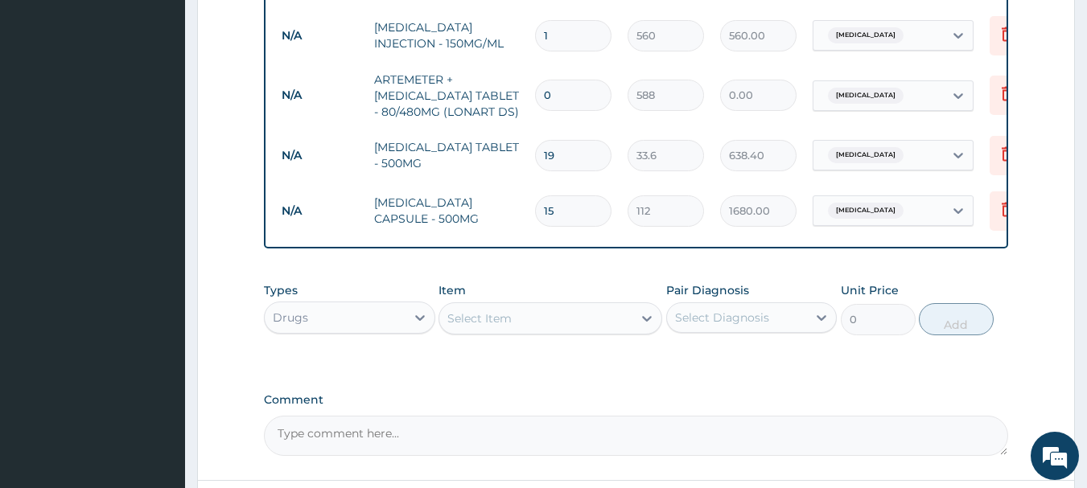
scroll to position [1069, 0]
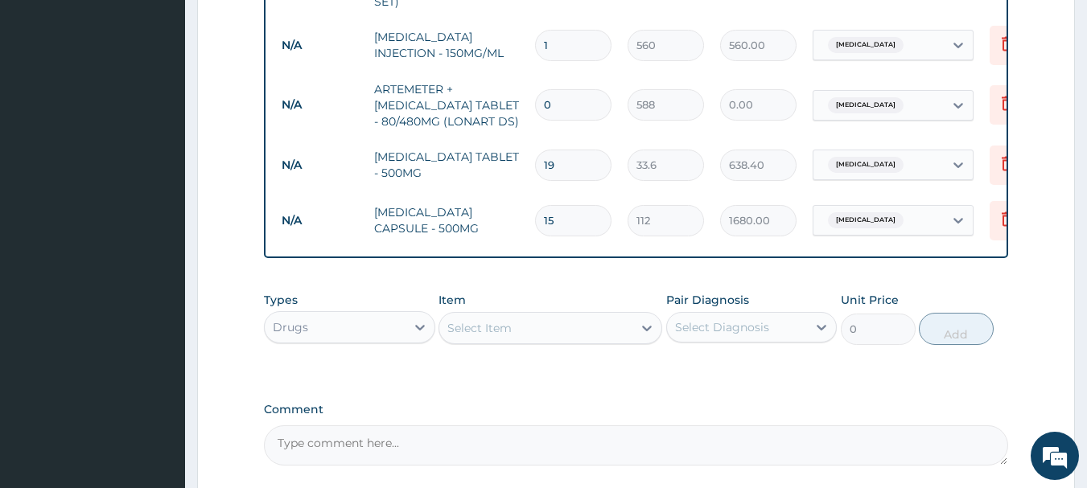
type input "19"
drag, startPoint x: 560, startPoint y: 82, endPoint x: 529, endPoint y: 82, distance: 30.6
click at [529, 82] on td "0" at bounding box center [573, 104] width 93 height 47
type input "6"
type input "3528.00"
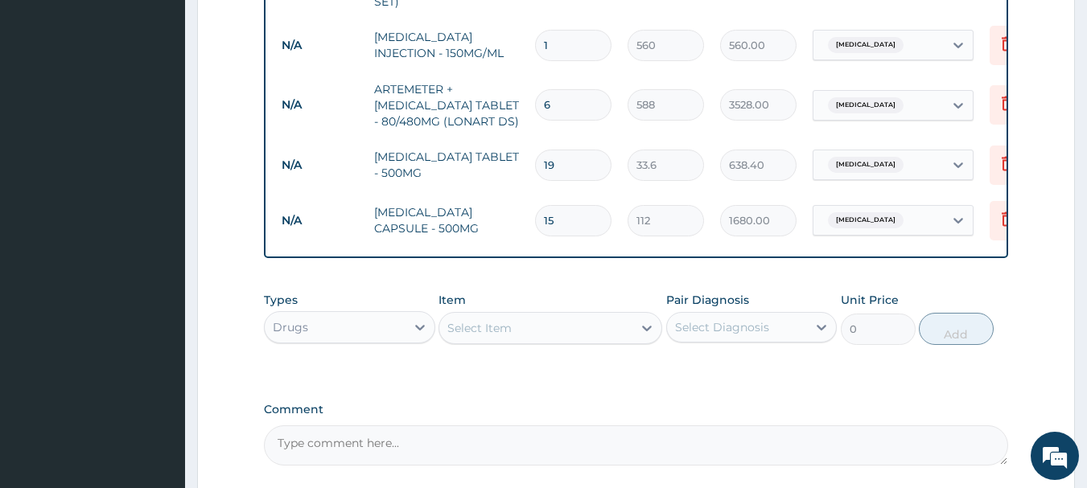
type input "7"
type input "4116.00"
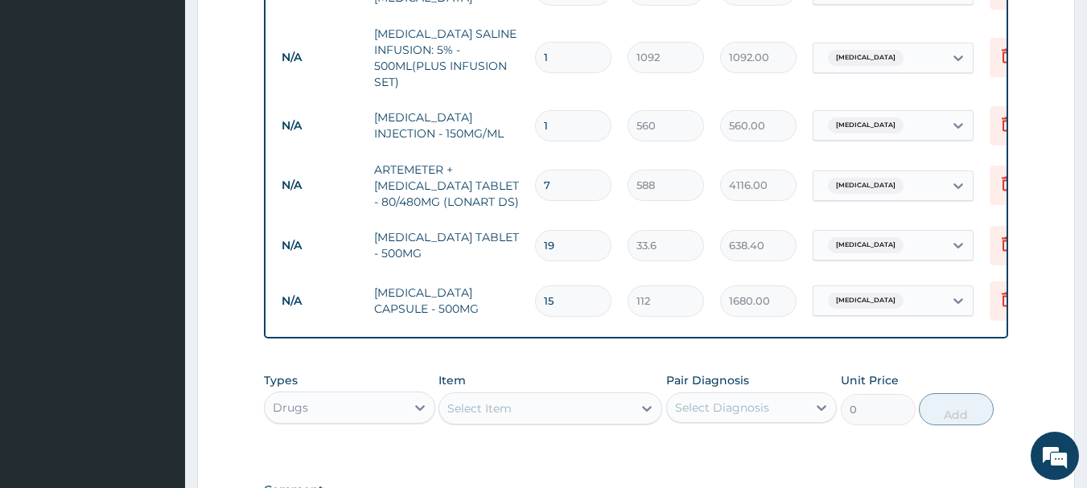
type input "7"
drag, startPoint x: 554, startPoint y: 100, endPoint x: 531, endPoint y: 102, distance: 23.5
click at [531, 102] on td "1" at bounding box center [573, 125] width 93 height 47
type input "4"
type input "2240.00"
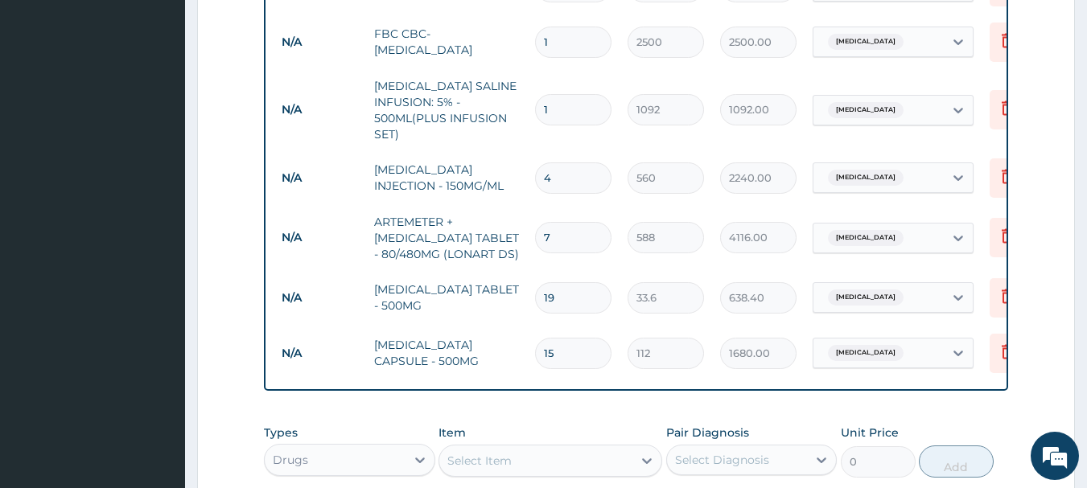
scroll to position [908, 0]
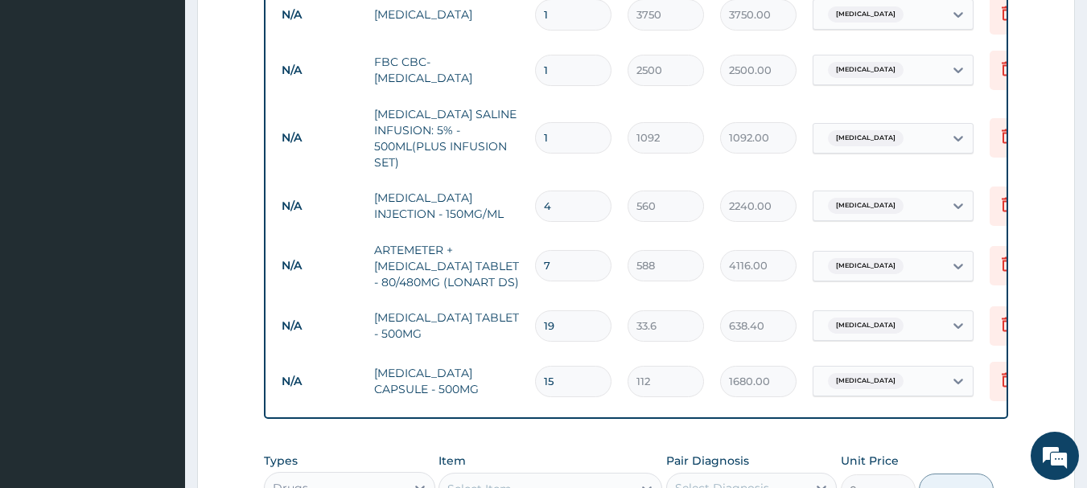
type input "4"
drag, startPoint x: 558, startPoint y: 108, endPoint x: 517, endPoint y: 117, distance: 42.9
click at [518, 117] on tr "N/A DEXTROSE SALINE INFUSION: 5% - 500ML(PLUS INFUSION SET) 1 1092 1092.00 Mala…" at bounding box center [668, 138] width 789 height 80
type input "3"
type input "3276.00"
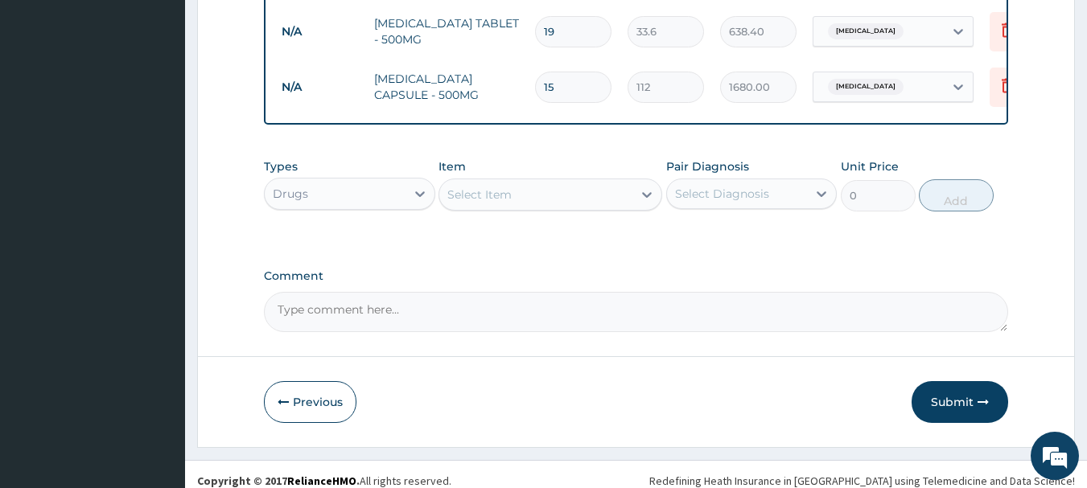
scroll to position [1205, 0]
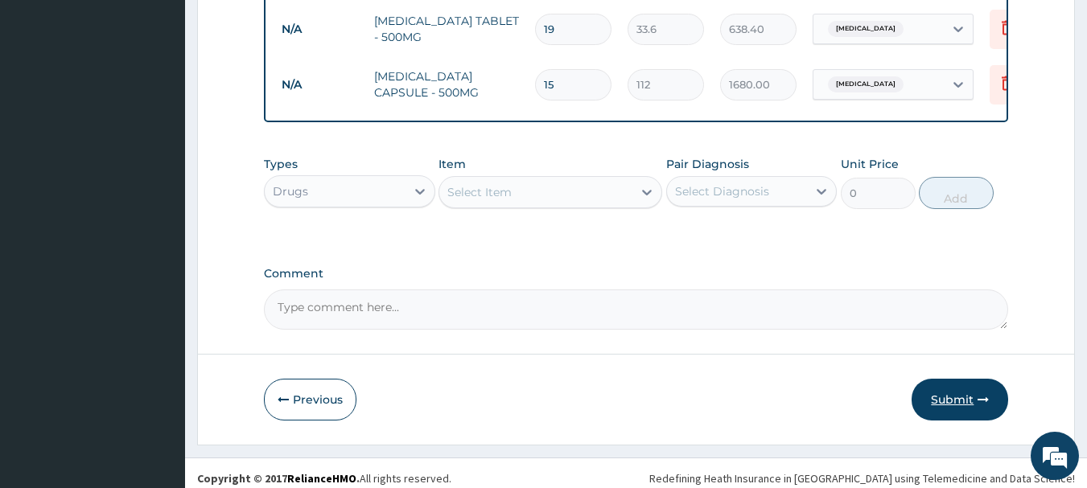
type input "3"
click at [944, 386] on button "Submit" at bounding box center [960, 400] width 97 height 42
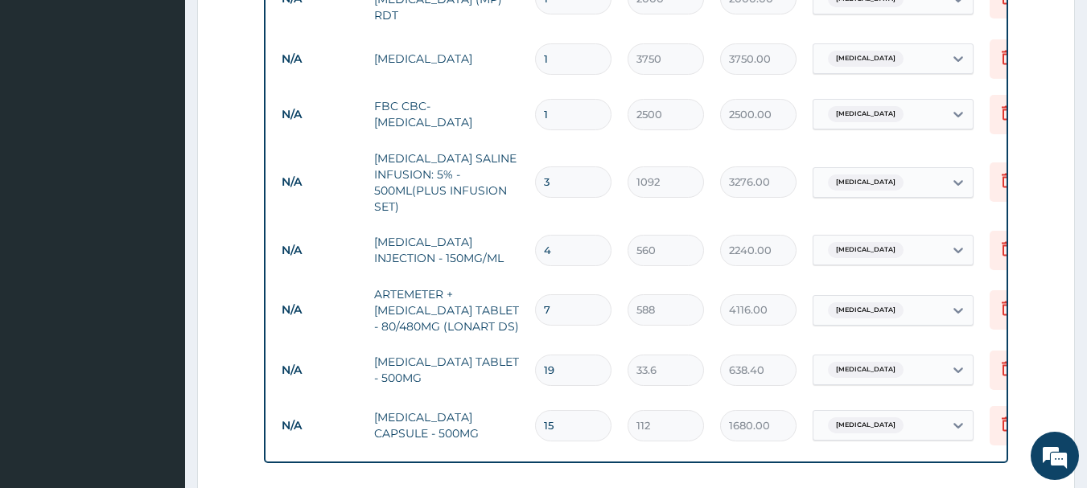
scroll to position [803, 0]
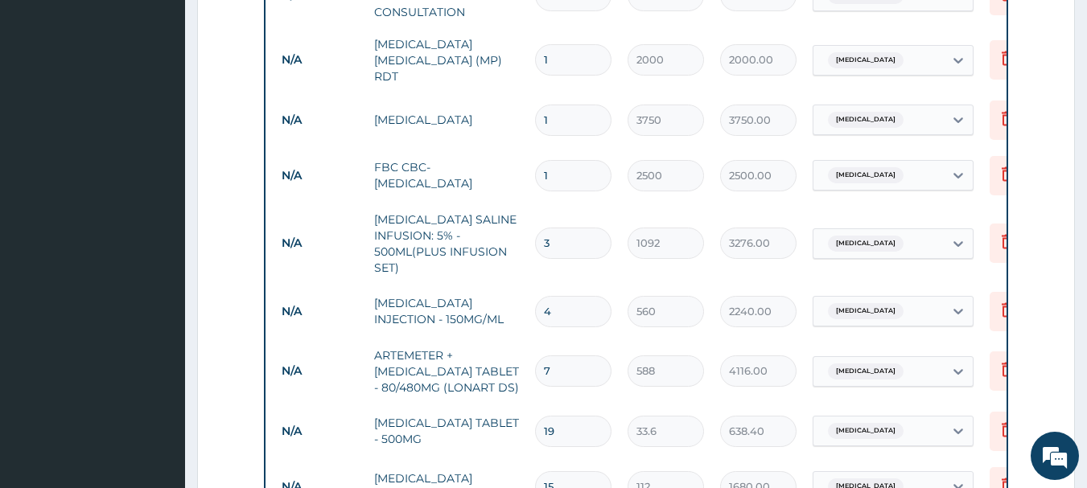
click at [903, 162] on div "Sepsis" at bounding box center [879, 175] width 130 height 27
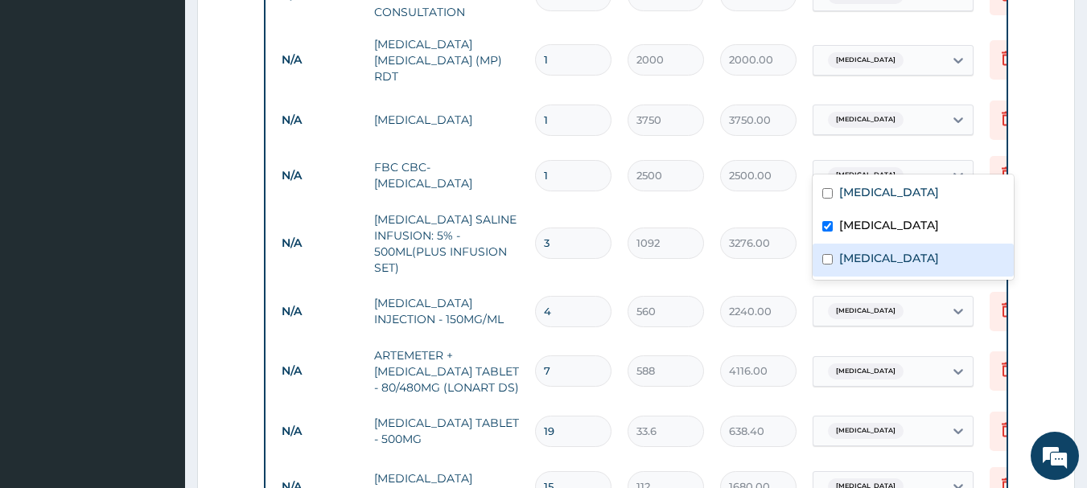
click at [826, 261] on input "checkbox" at bounding box center [827, 259] width 10 height 10
checkbox input "true"
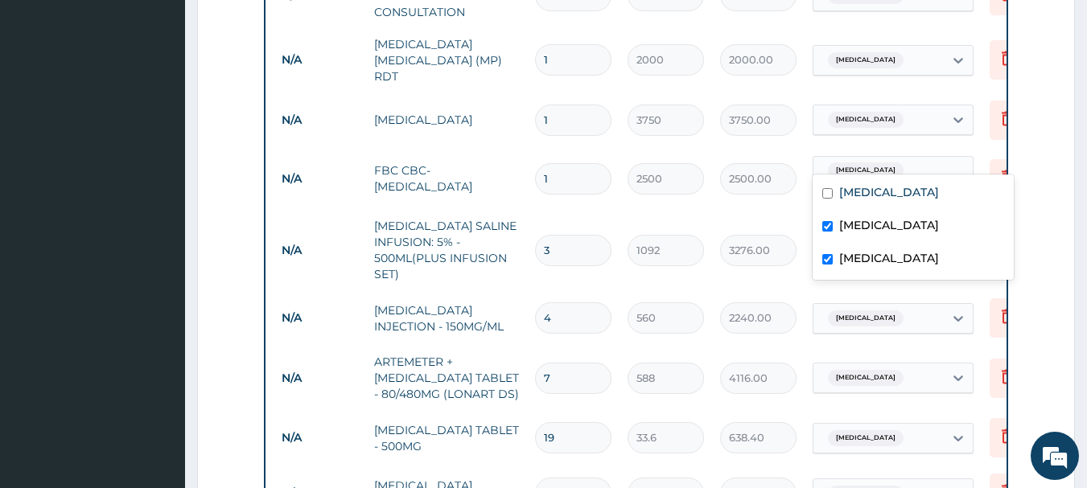
click at [828, 227] on input "checkbox" at bounding box center [827, 226] width 10 height 10
checkbox input "false"
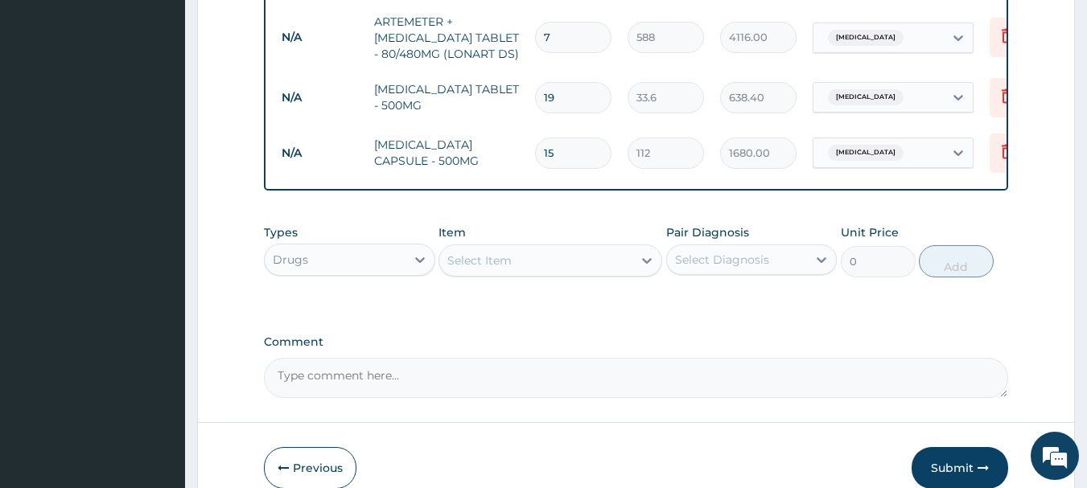
scroll to position [1205, 0]
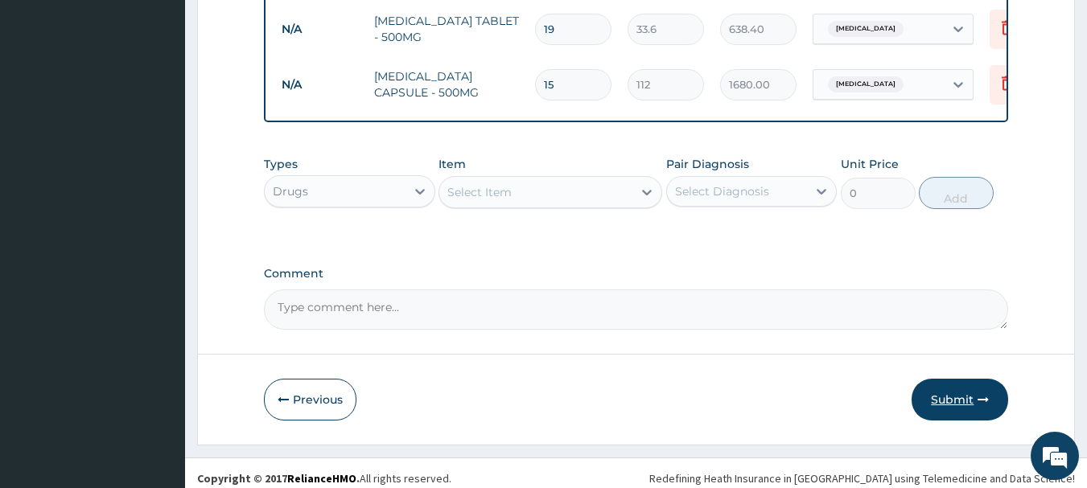
click at [953, 386] on button "Submit" at bounding box center [960, 400] width 97 height 42
